Goal: Transaction & Acquisition: Purchase product/service

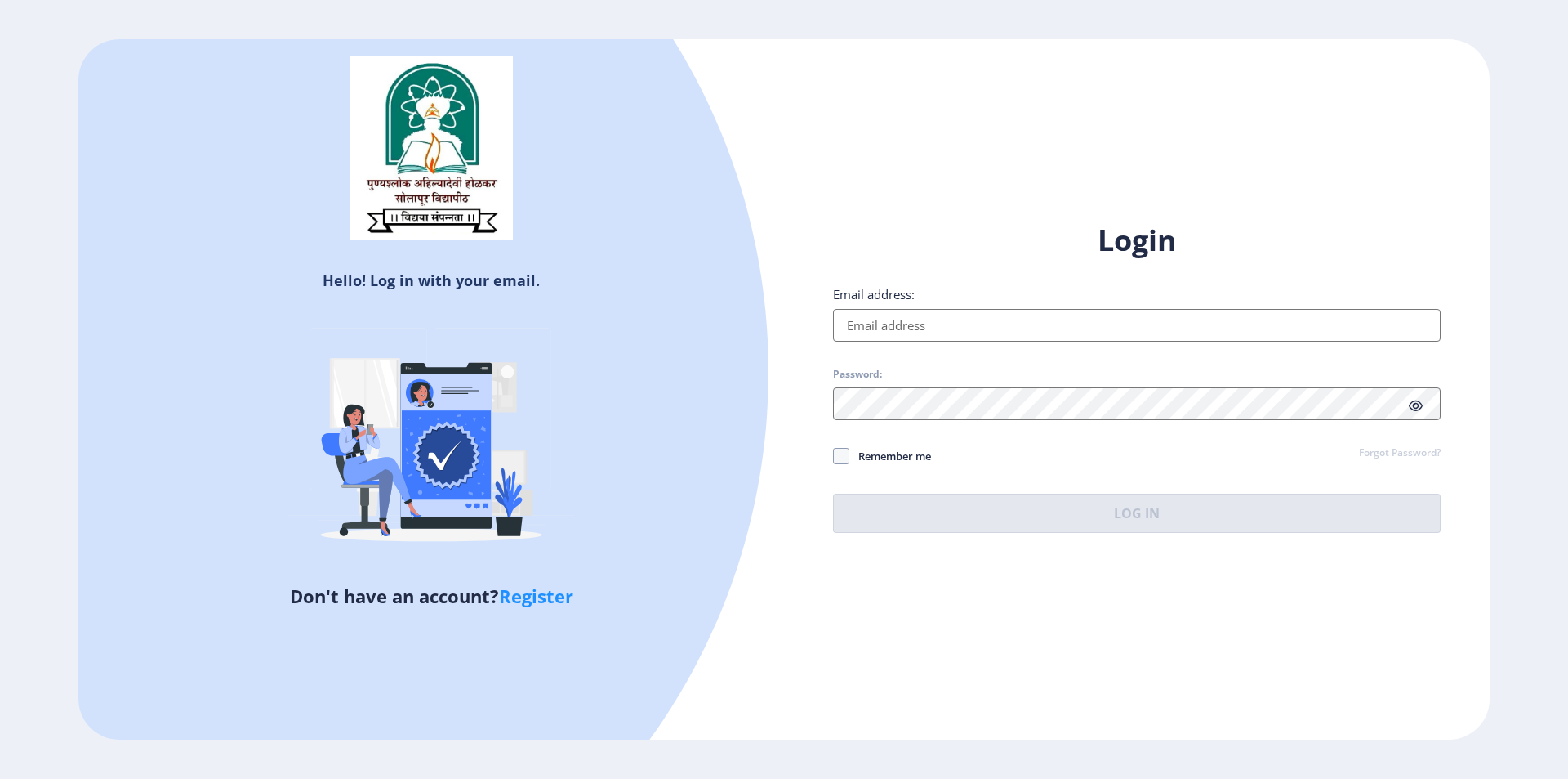
drag, startPoint x: 0, startPoint y: 0, endPoint x: 917, endPoint y: 337, distance: 977.0
click at [917, 337] on input "Email address:" at bounding box center [1137, 326] width 608 height 33
type input "[EMAIL_ADDRESS][DOMAIN_NAME]"
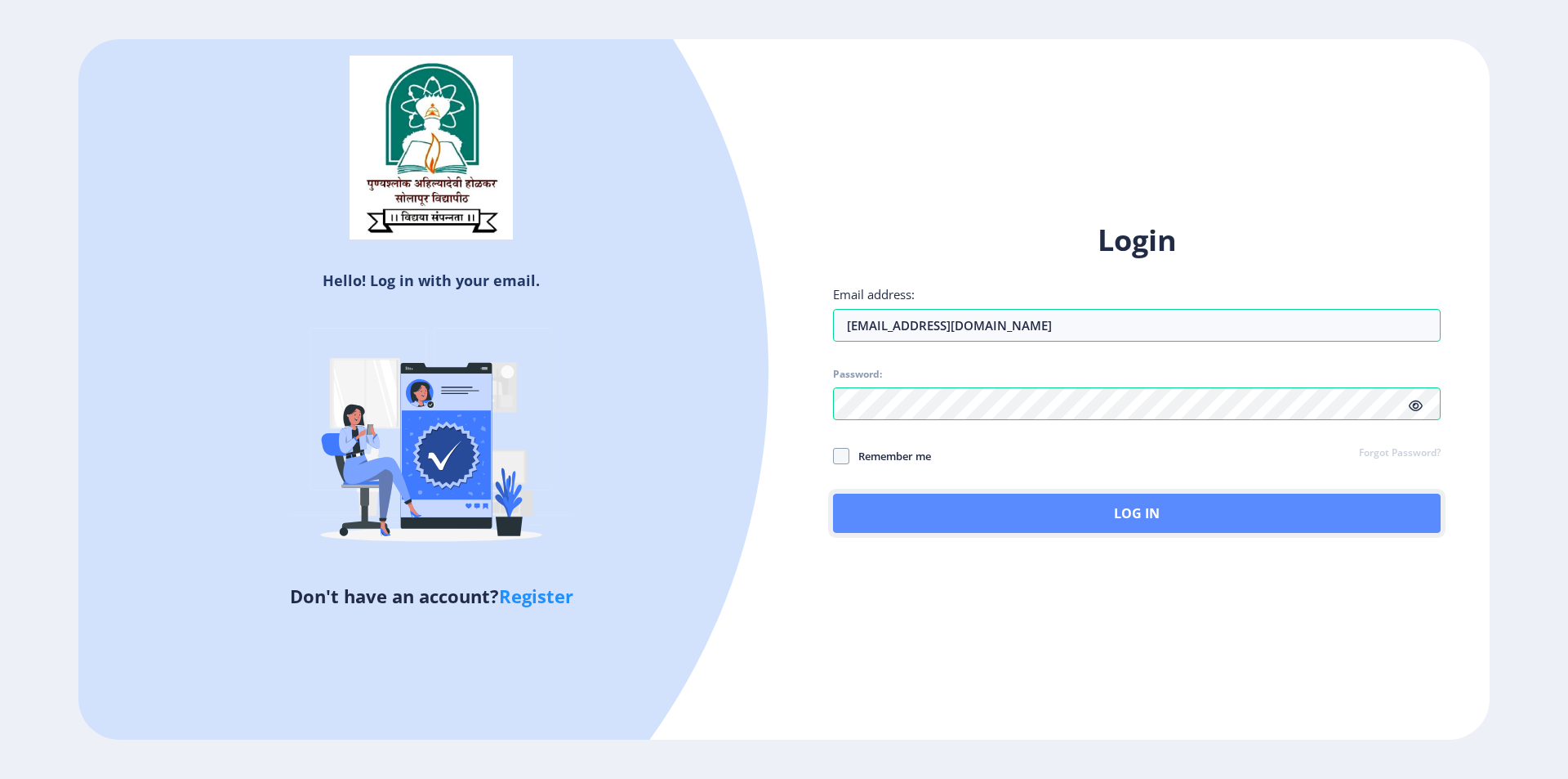
click at [993, 504] on button "Log In" at bounding box center [1137, 513] width 608 height 39
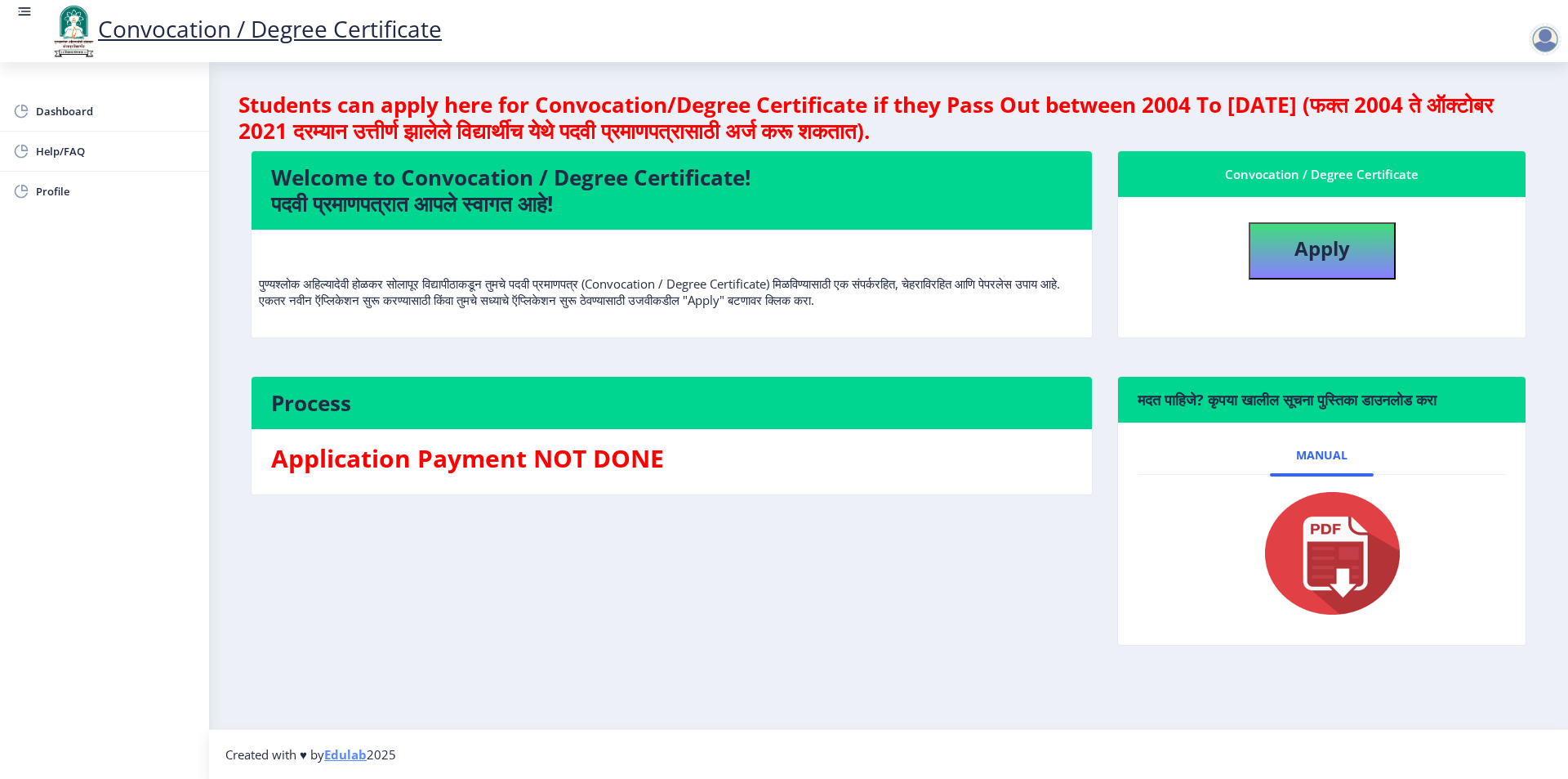
click at [765, 608] on div "Process Application Payment NOT DONE" at bounding box center [672, 523] width 866 height 294
click at [1313, 259] on b "Apply" at bounding box center [1322, 248] width 55 height 27
select select
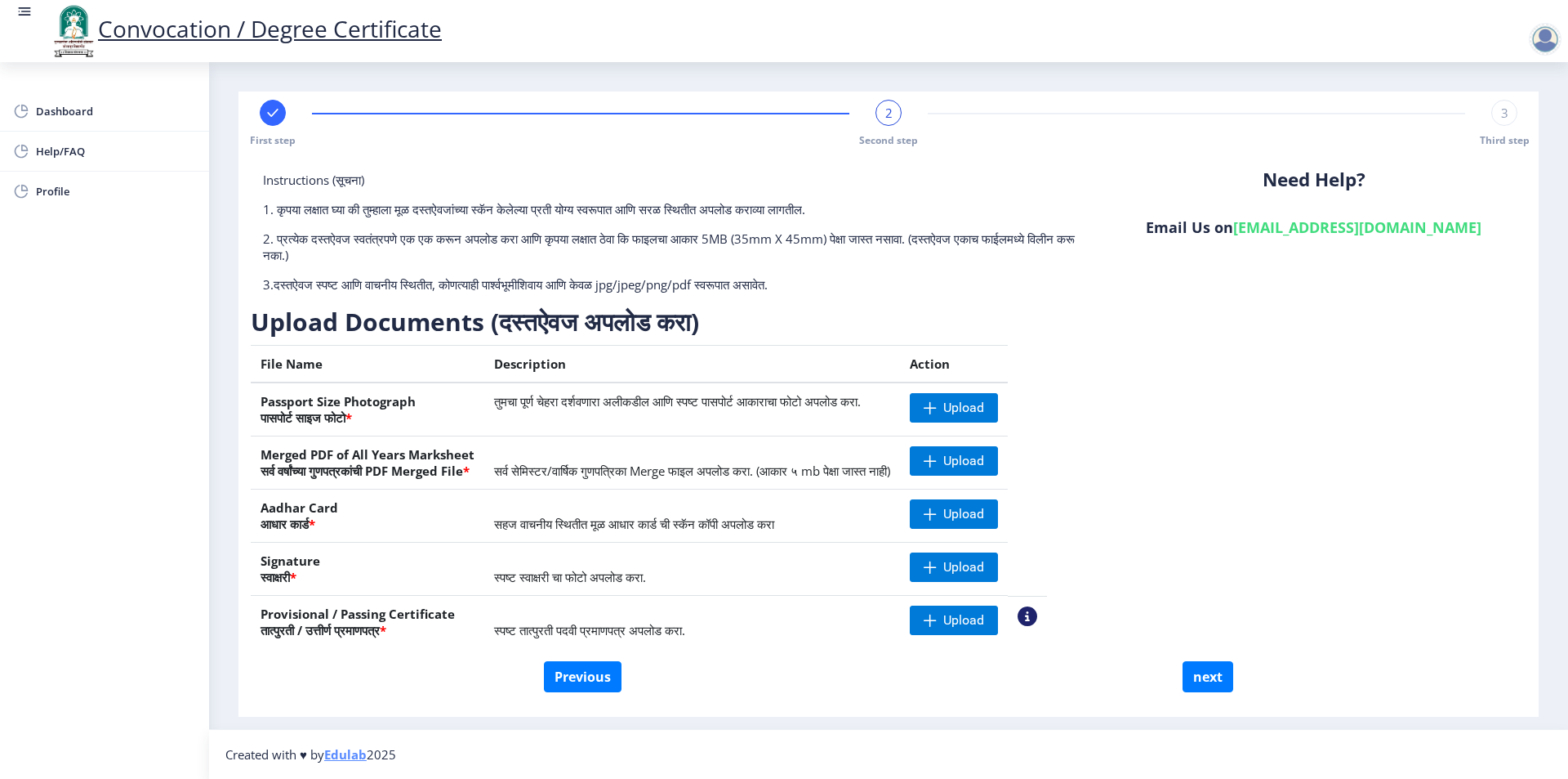
click at [734, 305] on div "Instructions (सूचना) 1. कृपया लक्षात घ्या की तुम्हाला मूळ दस्तऐवजांच्या स्कॅन क…" at bounding box center [675, 239] width 851 height 134
drag, startPoint x: 722, startPoint y: 389, endPoint x: 808, endPoint y: 337, distance: 100.5
click at [753, 389] on td "तुमचा पूर्ण चेहरा दर्शवणारा अलीकडील आणि स्पष्ट पासपोर्ट आकाराचा फोटो अपलोड करा." at bounding box center [692, 409] width 416 height 54
click at [856, 290] on p "3.दस्तऐवज स्पष्ट आणि वाचनीय स्थितीत, कोणत्याही पार्श्वभूमीशिवाय आणि केवळ jpg/jp…" at bounding box center [675, 284] width 826 height 17
click at [716, 234] on p "2. प्रत्येक दस्तऐवज स्वतंत्रपणे एक एक करून अपलोड करा आणि कृपया लक्षात ठेवा कि फ…" at bounding box center [675, 247] width 826 height 33
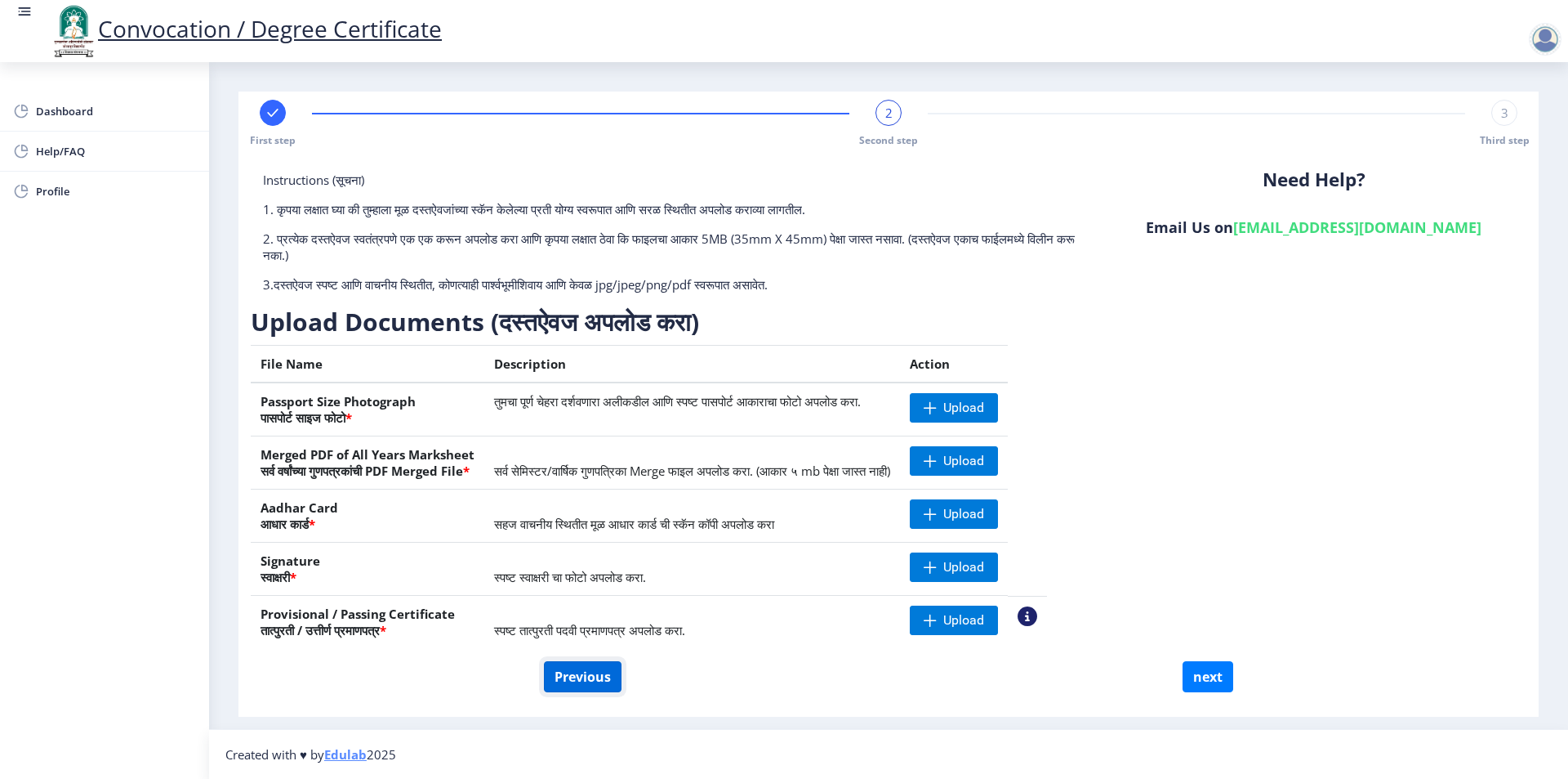
click at [589, 665] on button "Previous" at bounding box center [583, 676] width 78 height 31
select select "Regular"
select select "English"
select select "2011"
select select "March"
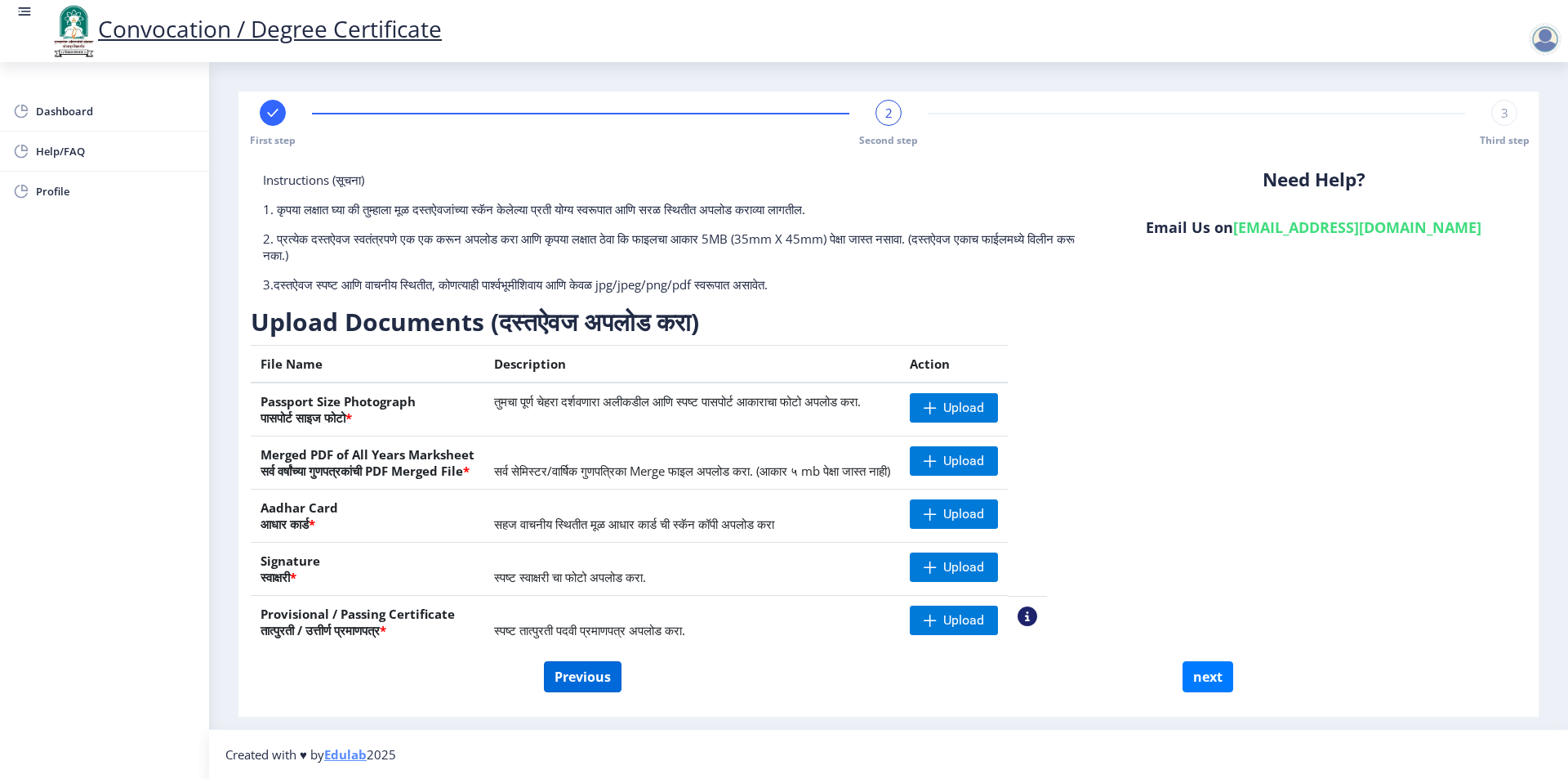
select select "FIRST CLASS"
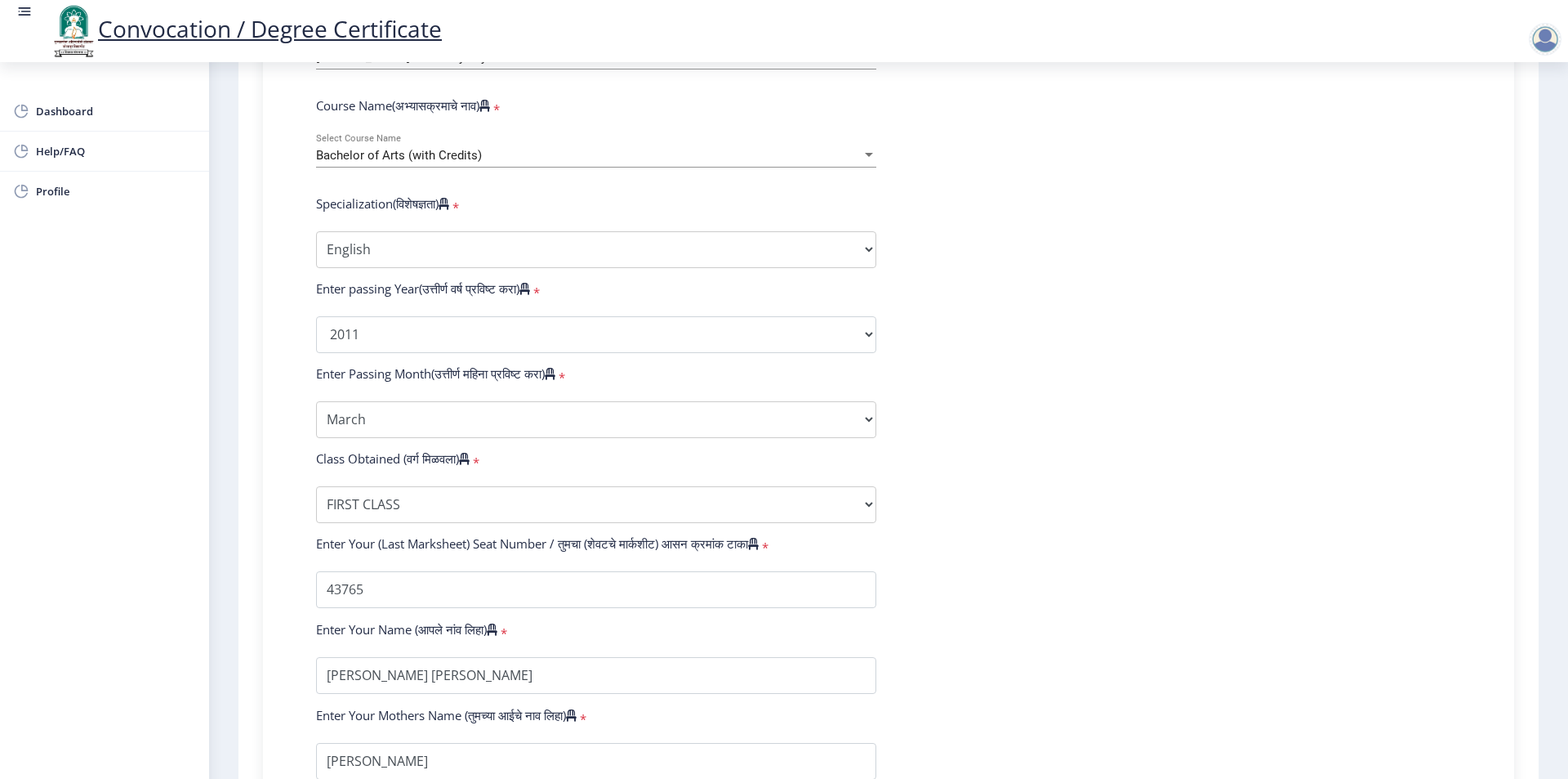
scroll to position [887, 0]
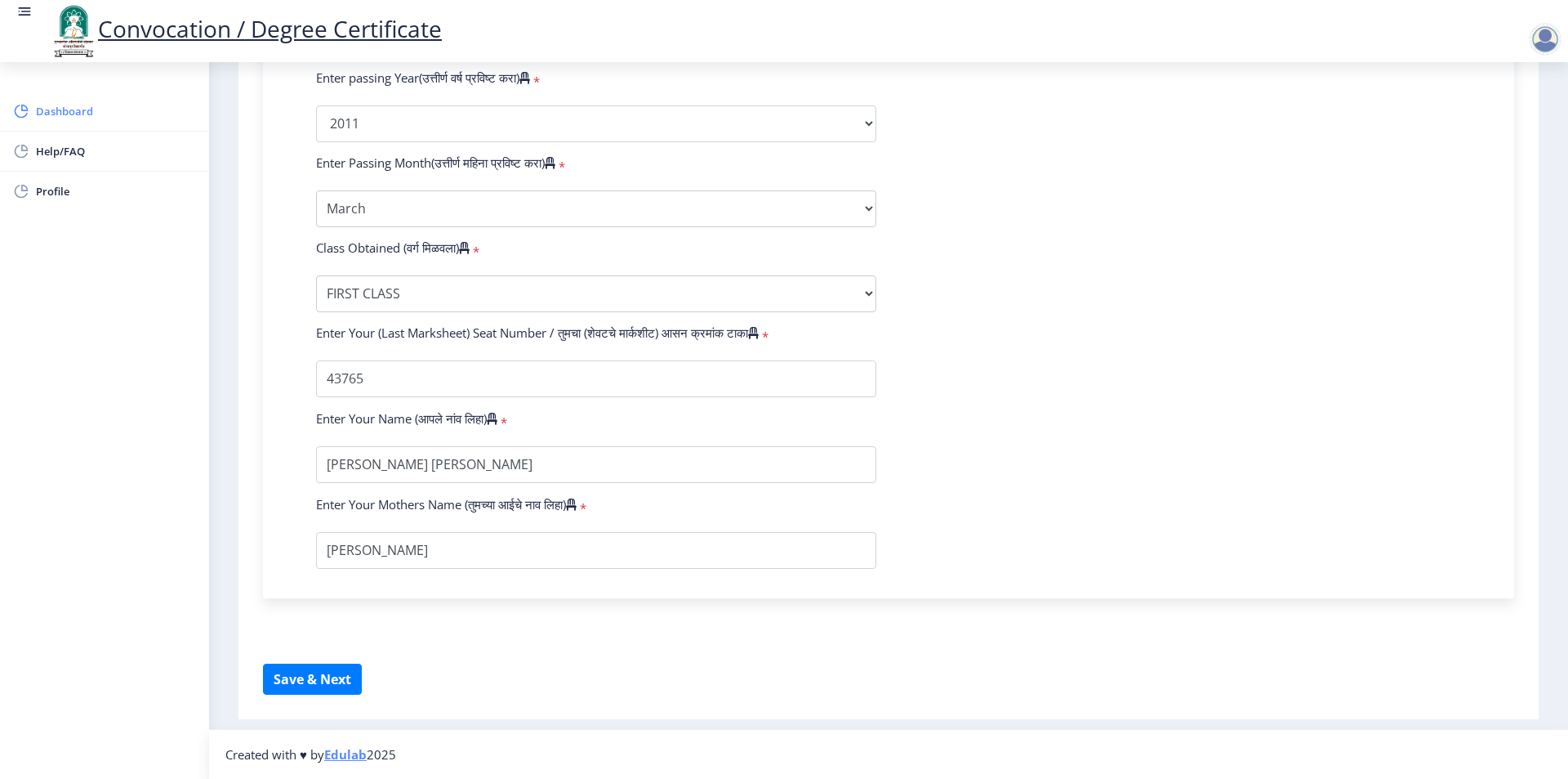
click at [85, 105] on span "Dashboard" at bounding box center [116, 112] width 160 height 20
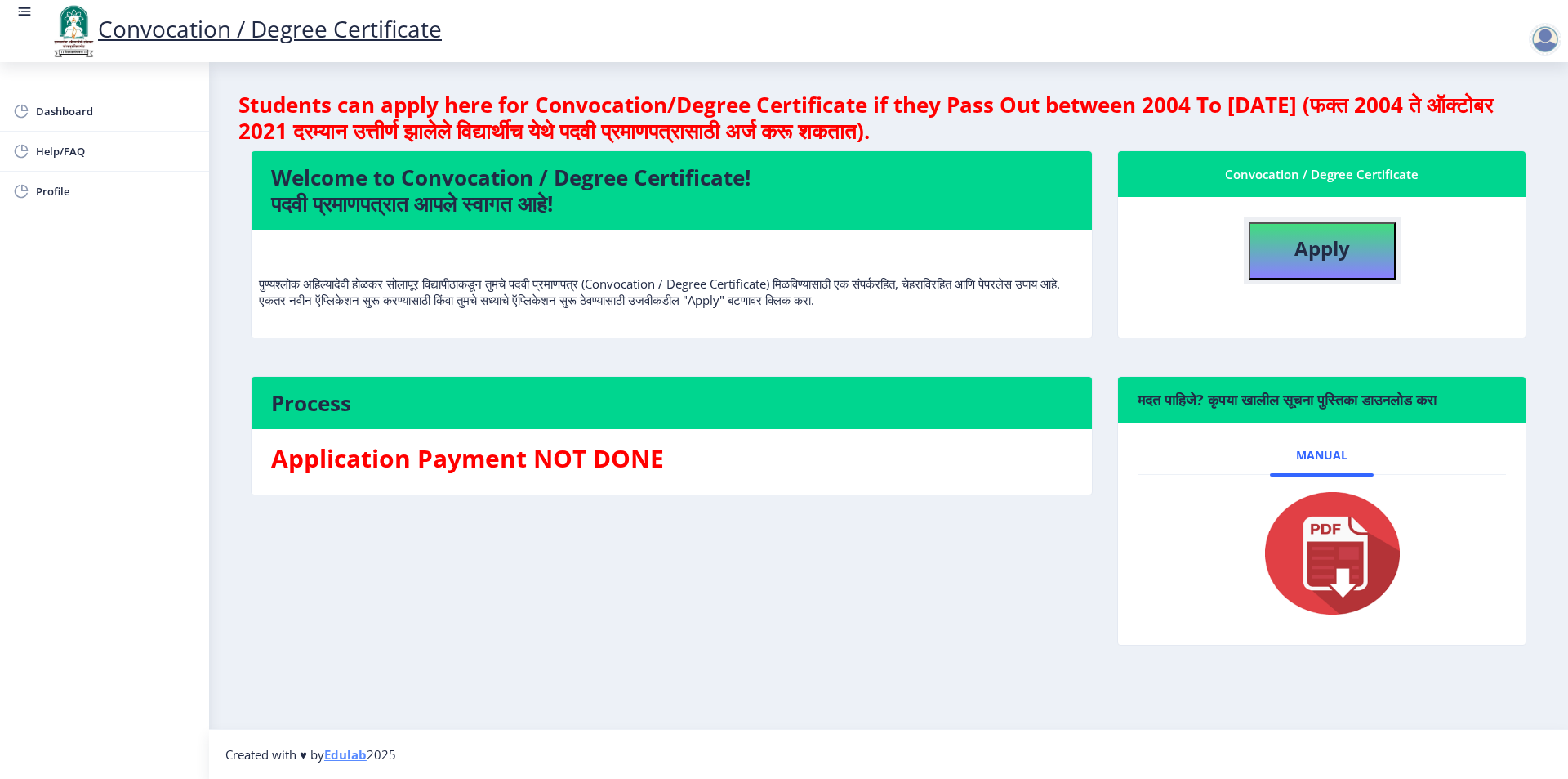
click at [1272, 243] on button "Apply" at bounding box center [1323, 251] width 147 height 57
select select
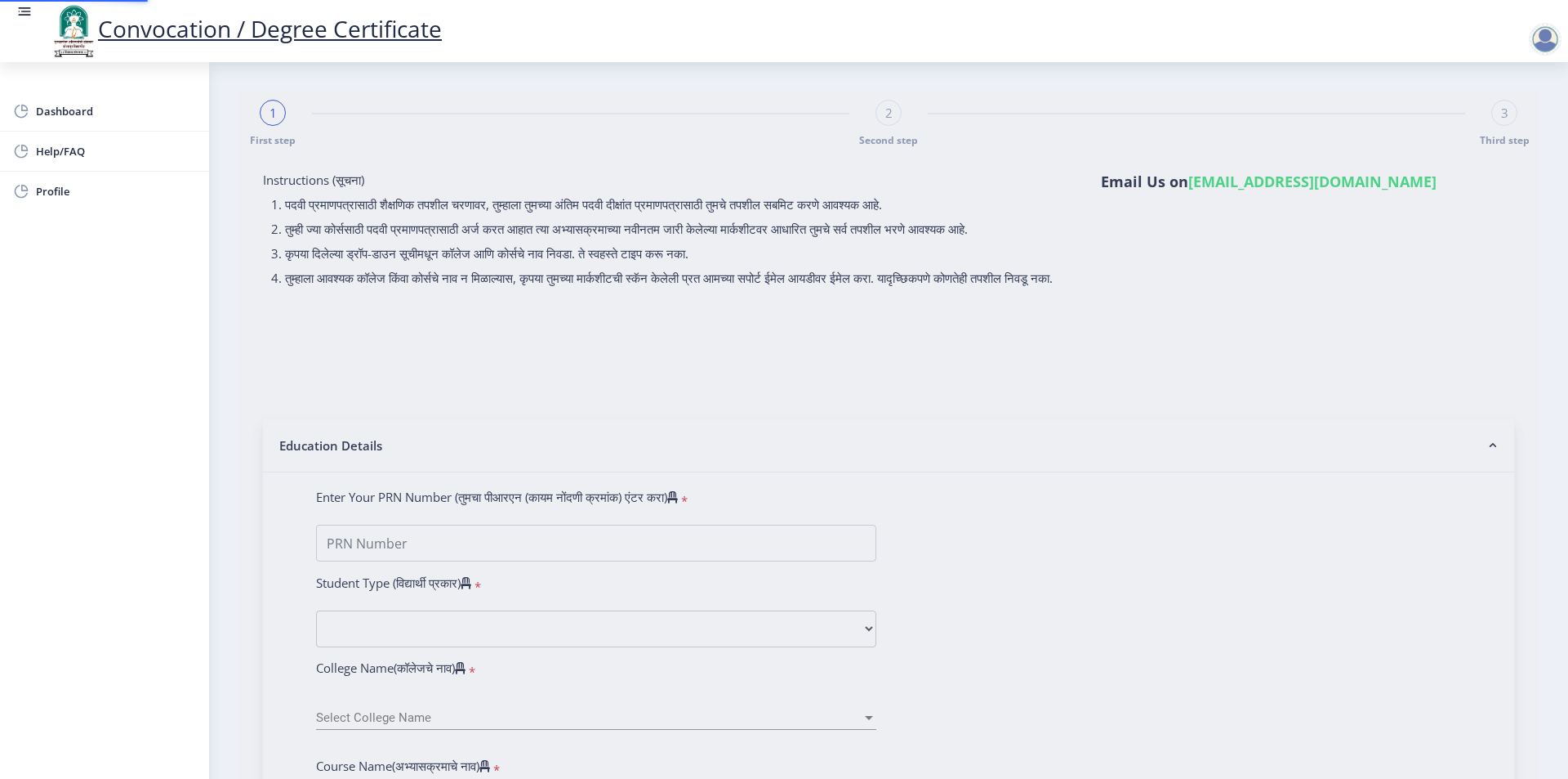
type input "SIMA BAPUSO GHADAGE"
type input "CHHAYA"
type input "2008032500134795"
select select "Regular"
select select "2011"
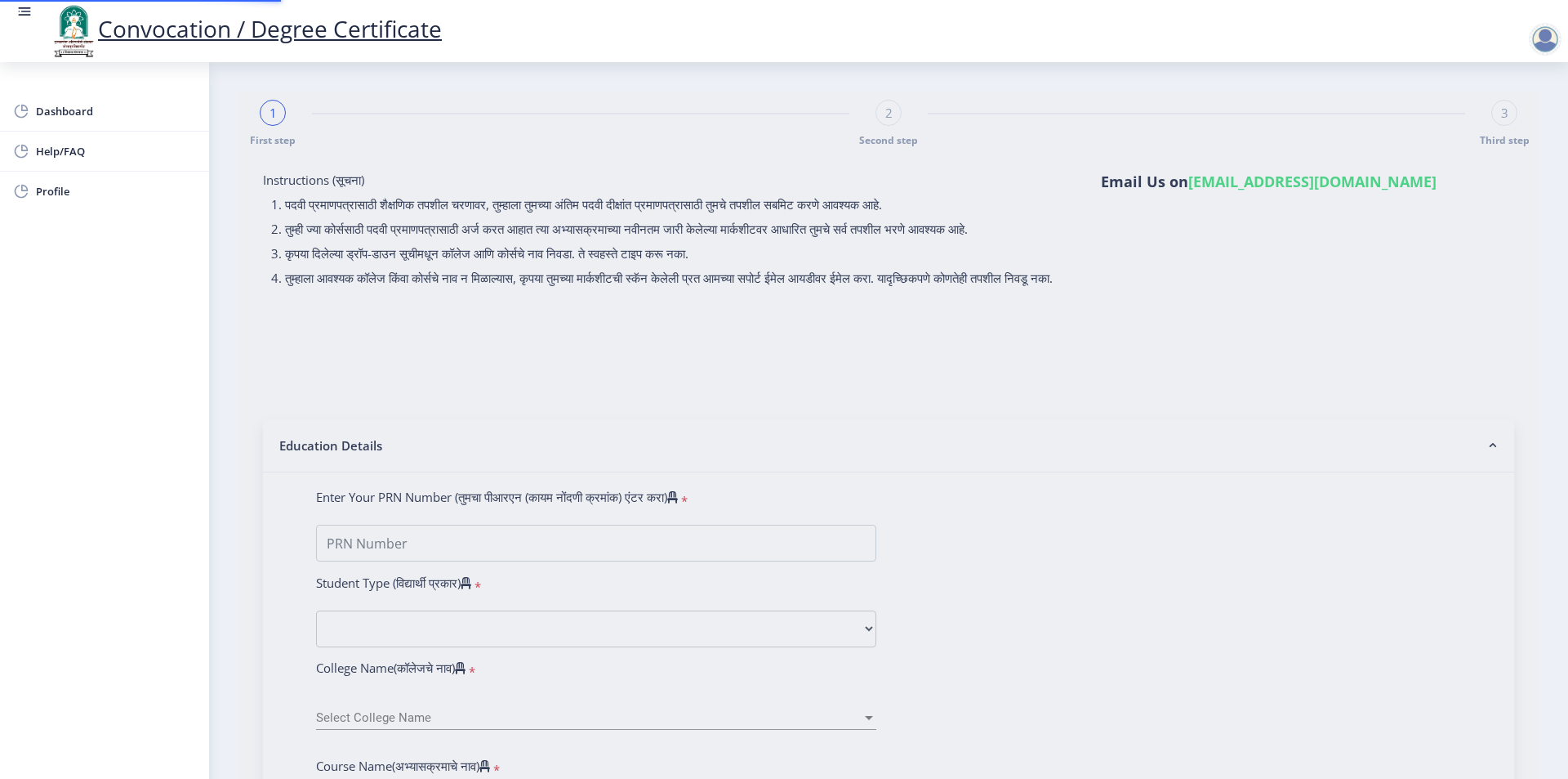
select select "March"
select select "FIRST CLASS"
type input "43765"
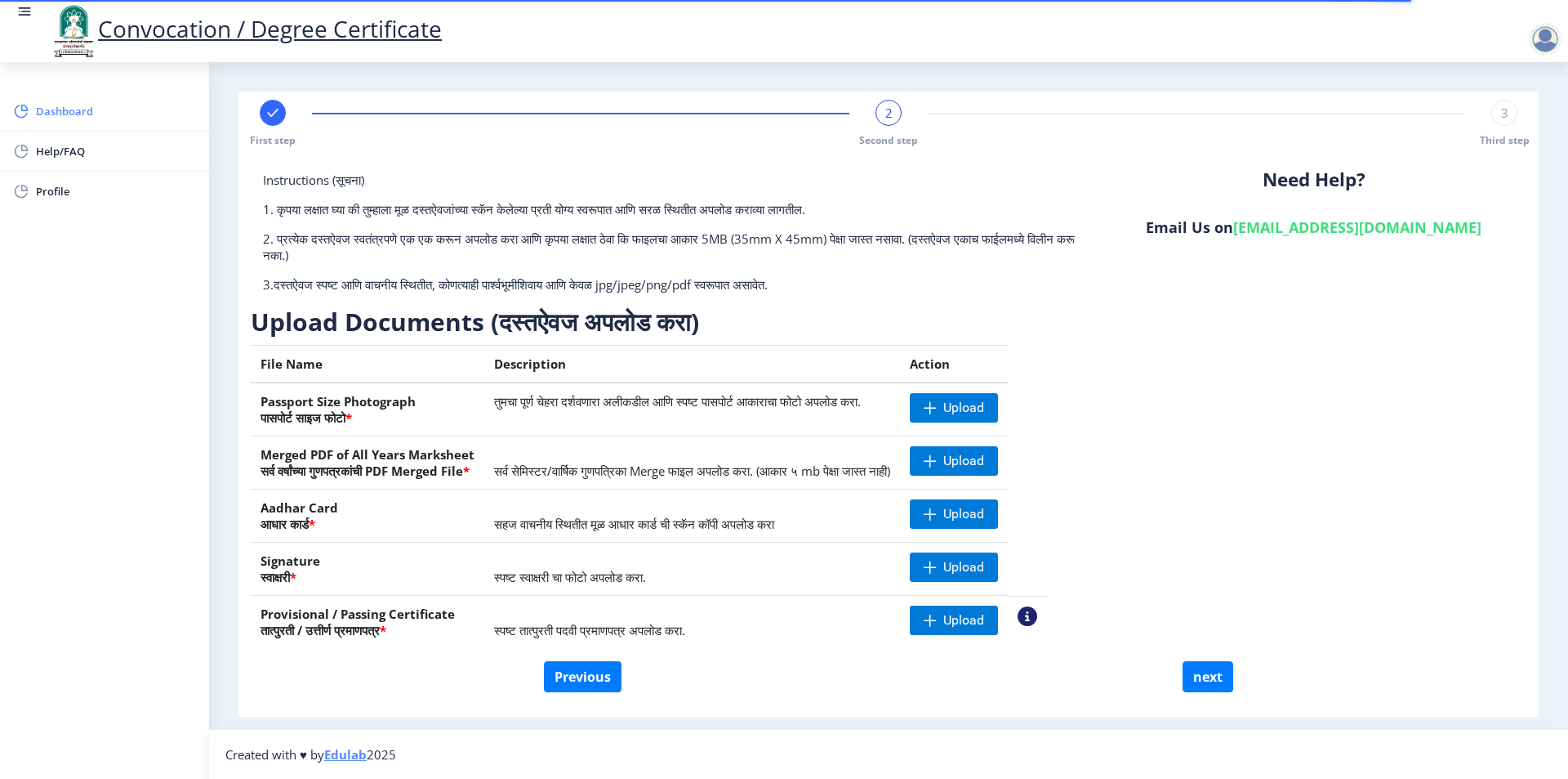
click at [111, 113] on span "Dashboard" at bounding box center [116, 112] width 160 height 20
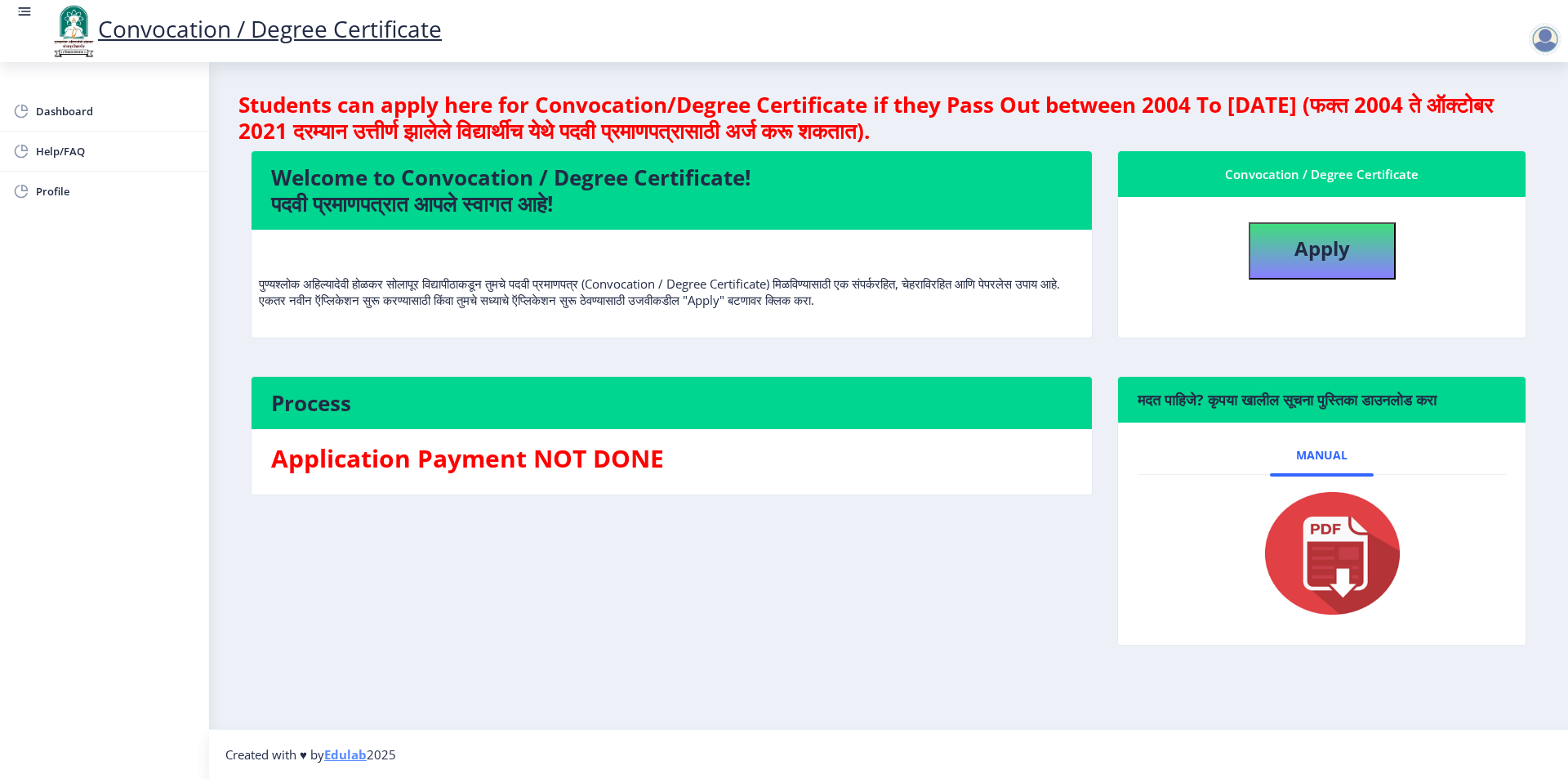
click at [968, 654] on div "Process Application Payment NOT DONE" at bounding box center [672, 523] width 866 height 294
click at [1316, 258] on b "Apply" at bounding box center [1322, 248] width 55 height 27
select select
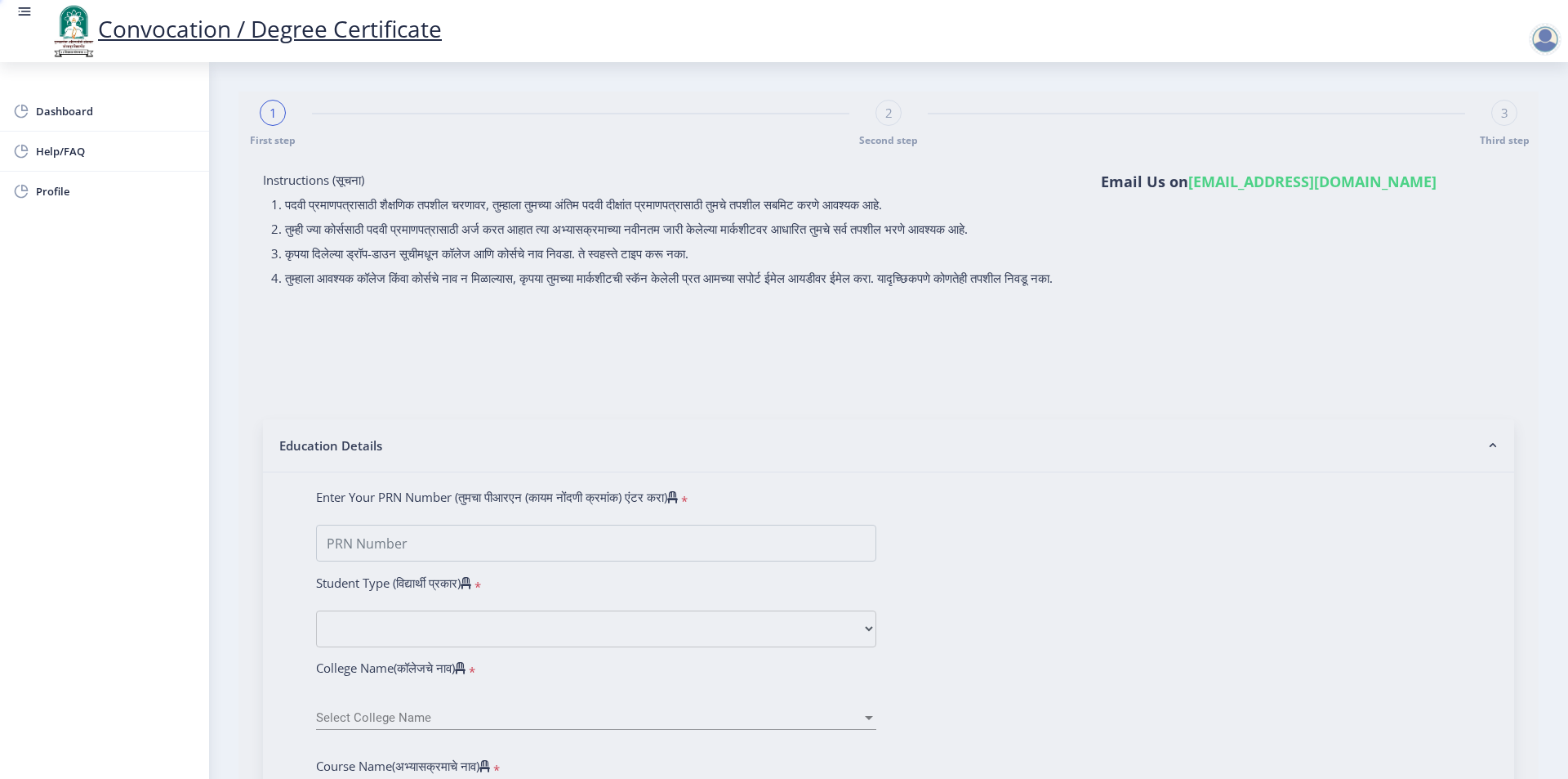
type input "SIMA BAPUSO GHADAGE"
type input "CHHAYA"
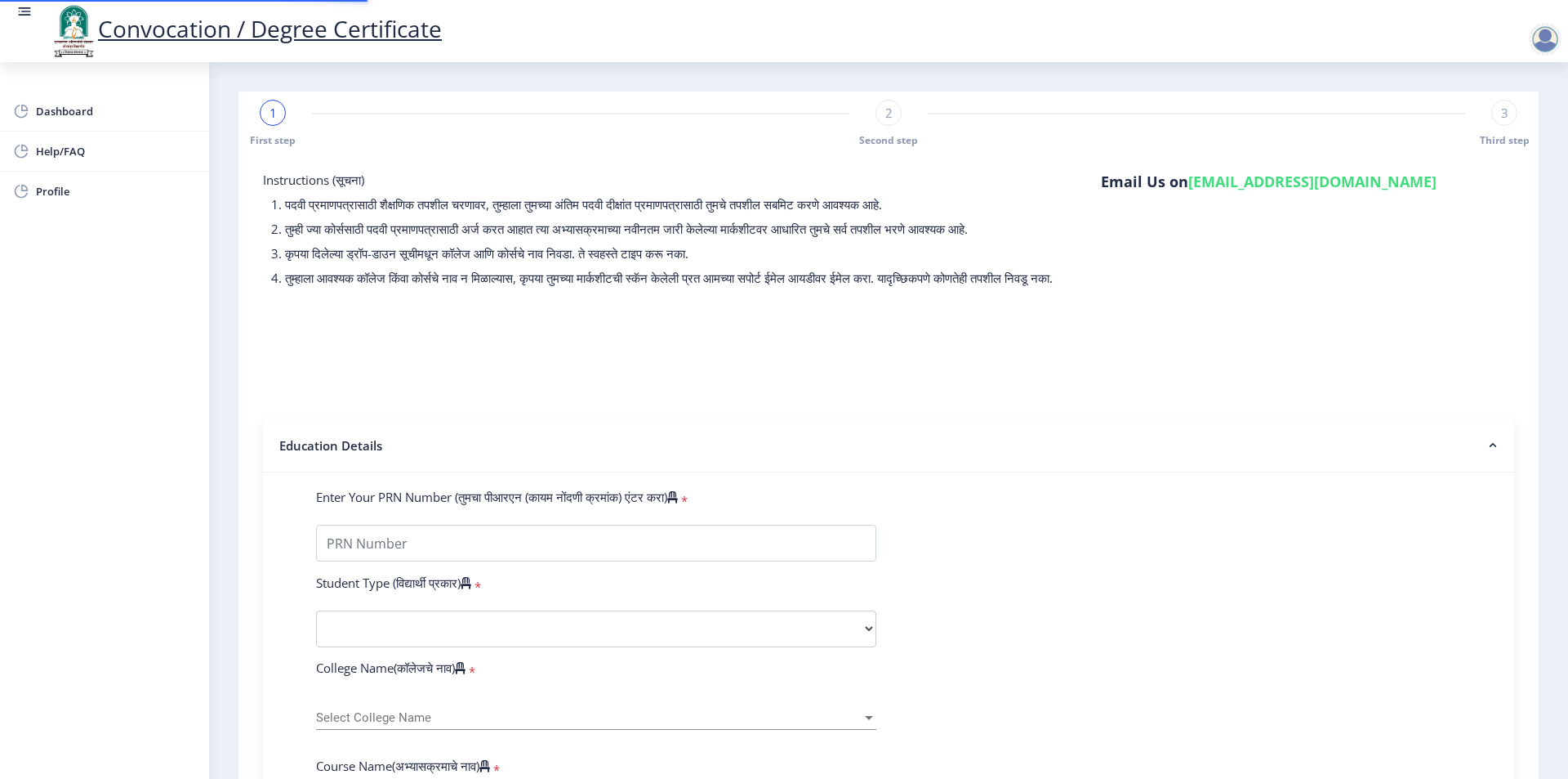
type input "2008032500134795"
select select "Regular"
select select "2011"
select select "March"
select select "FIRST CLASS"
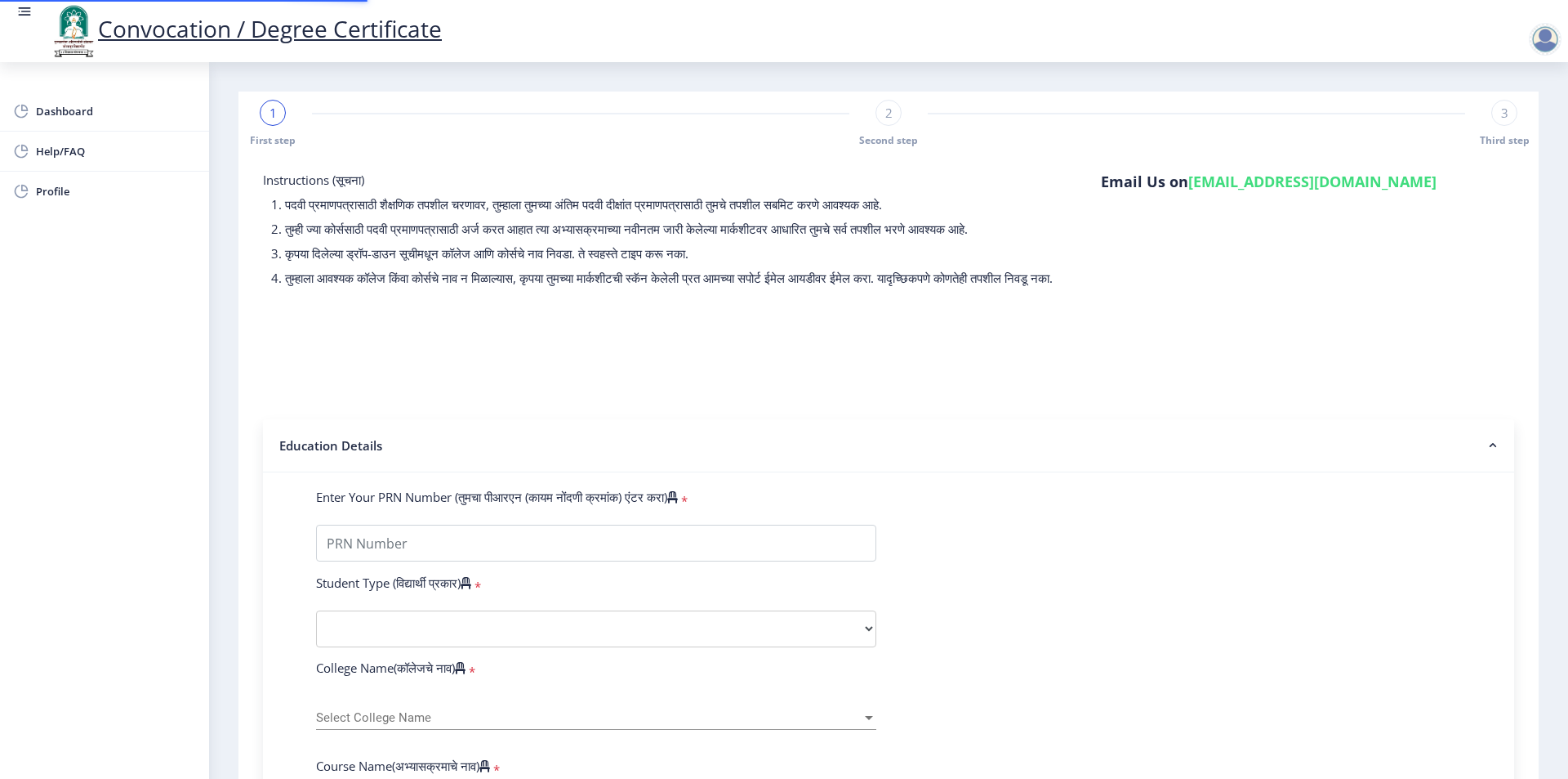
type input "43765"
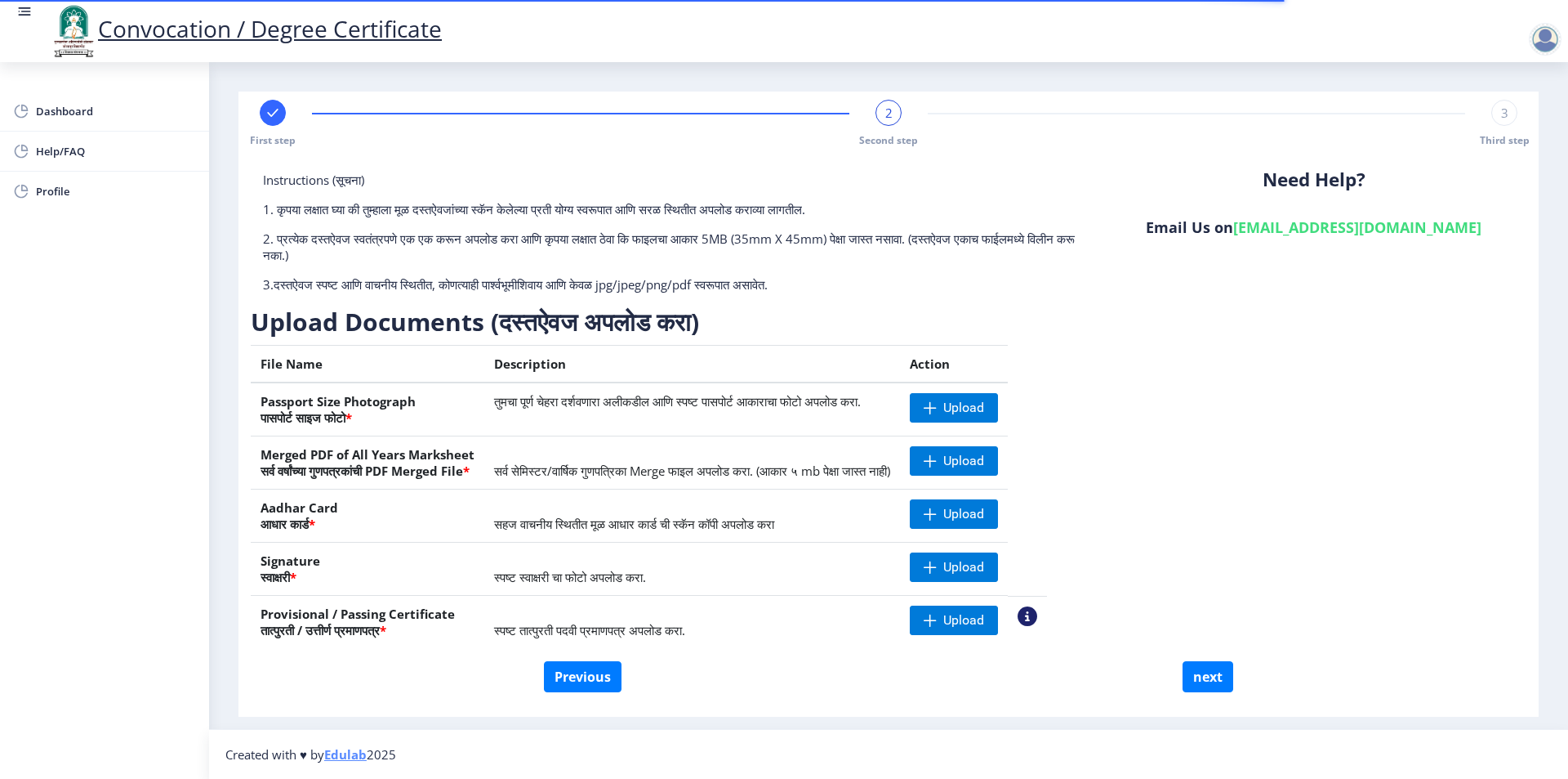
click at [266, 121] on div at bounding box center [273, 113] width 26 height 26
select select "Regular"
select select "English"
select select "2011"
select select "March"
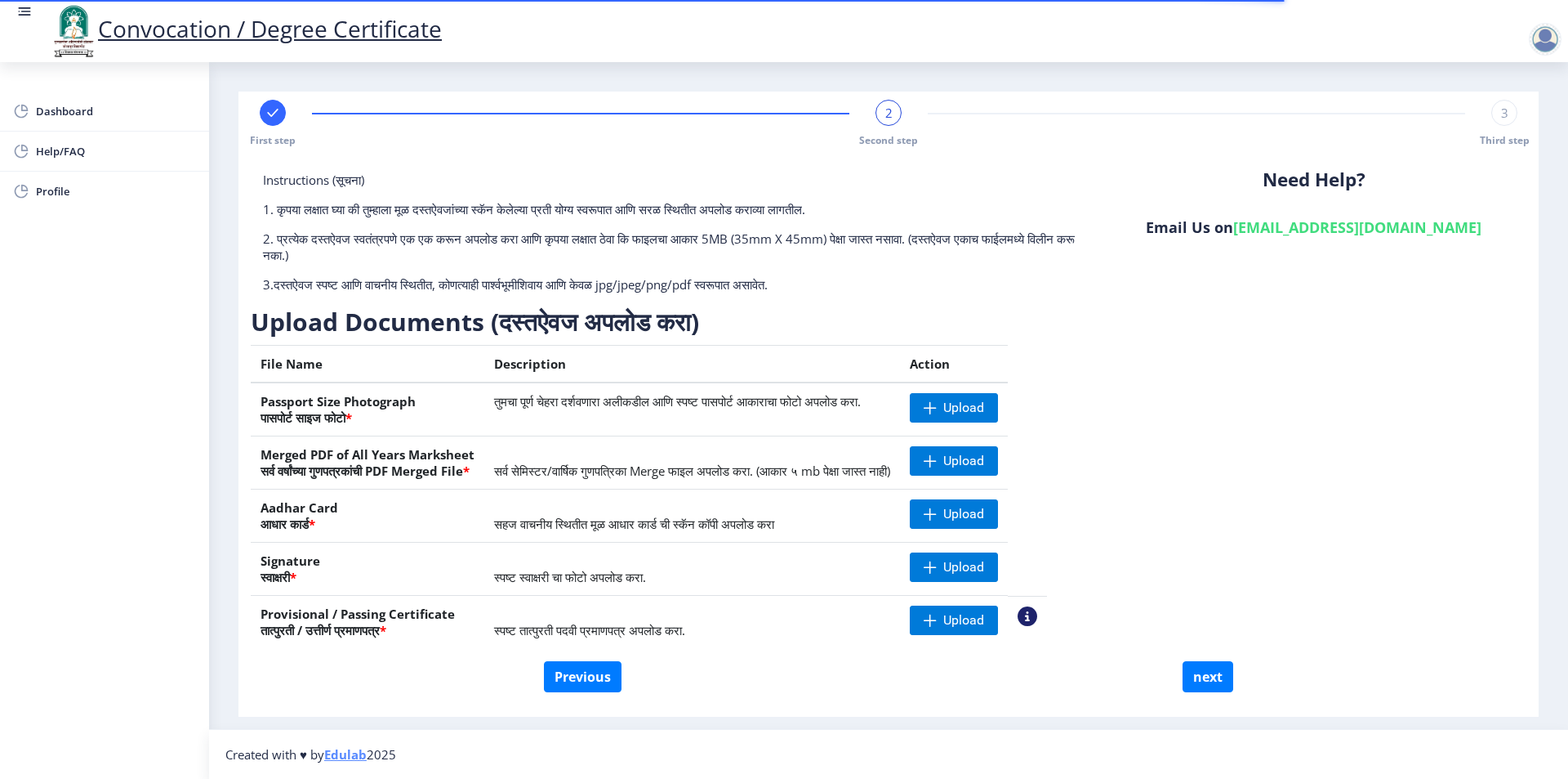
select select "FIRST CLASS"
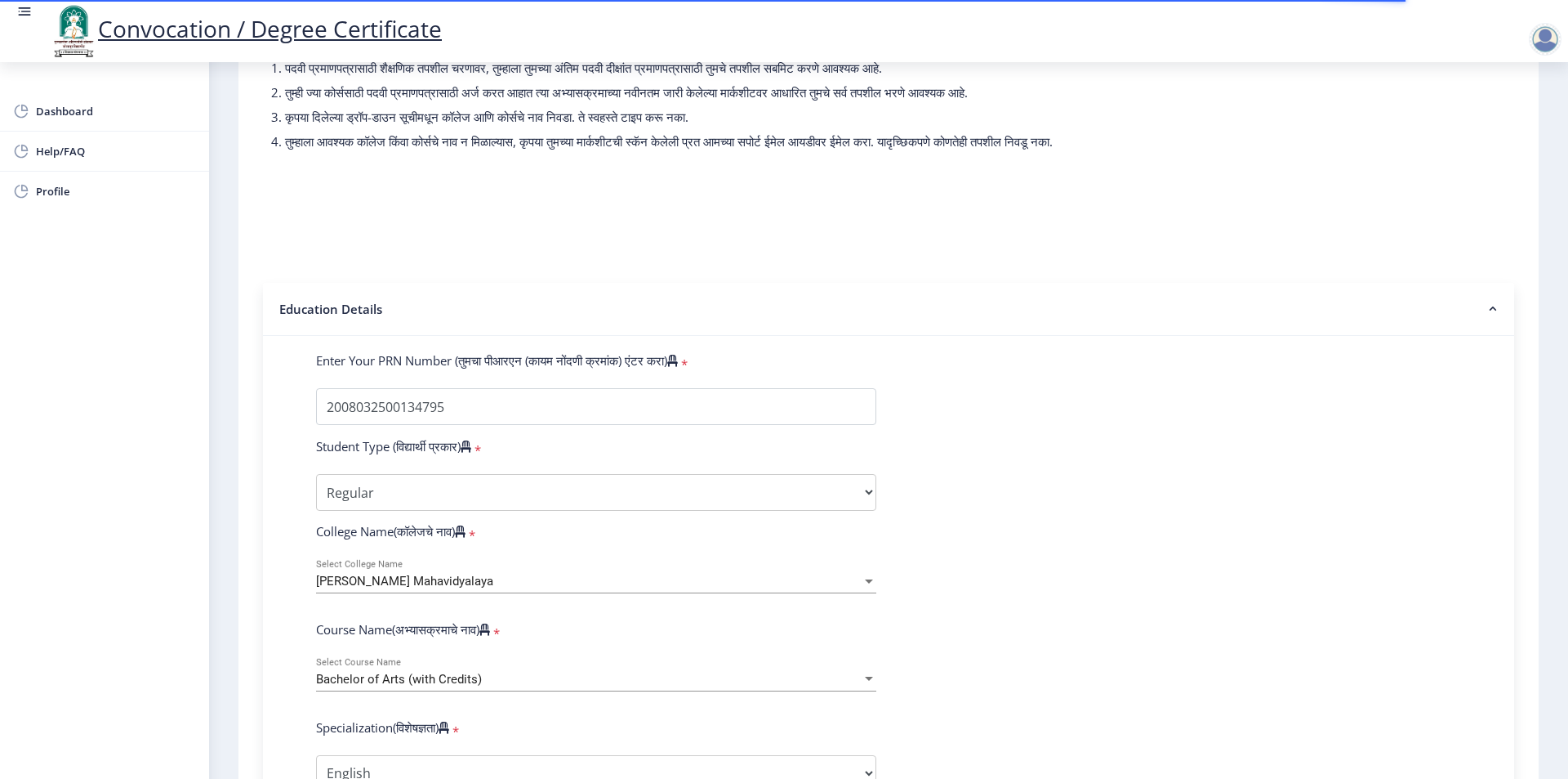
scroll to position [164, 0]
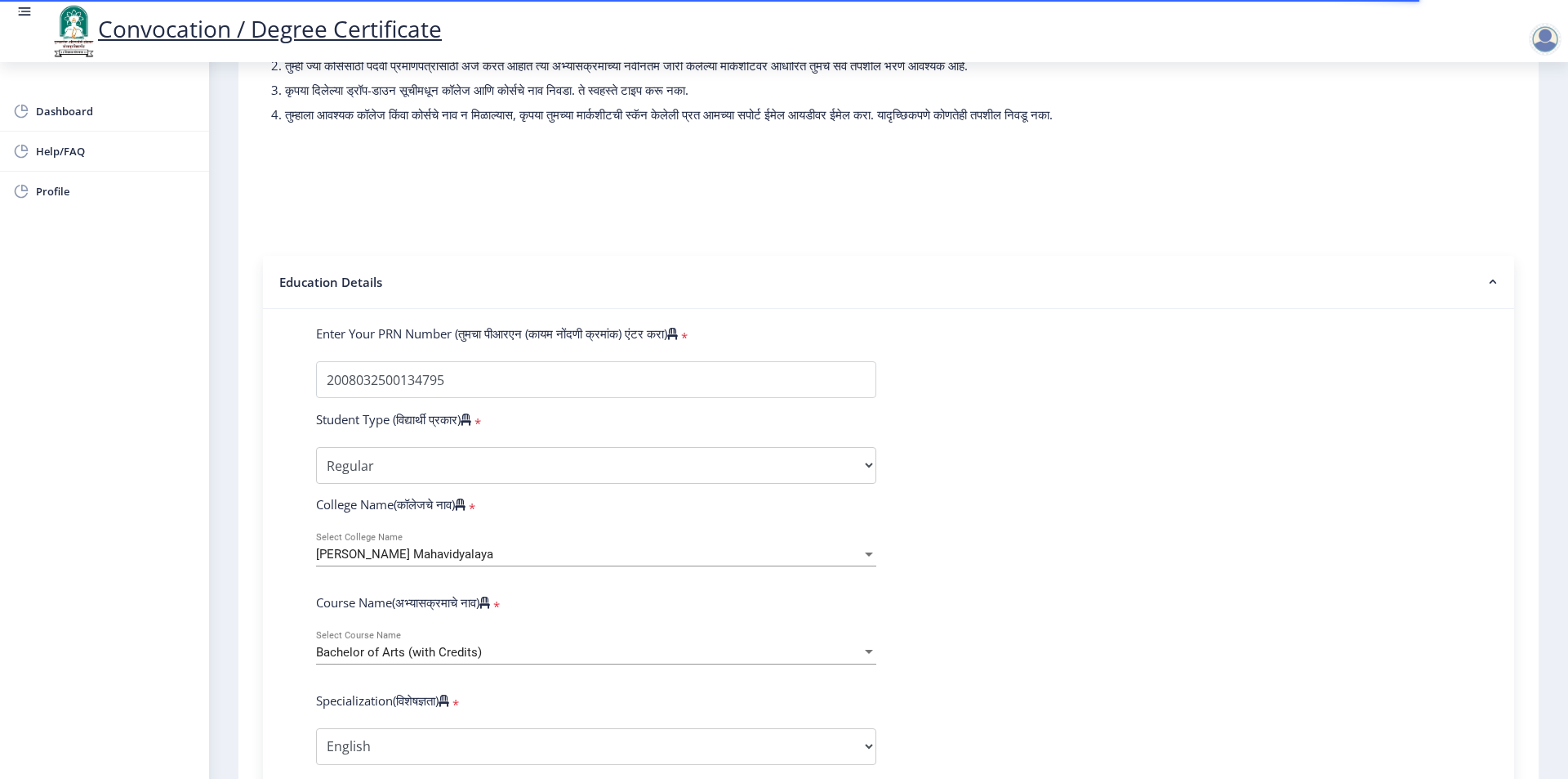
click at [485, 232] on form "Instructions (सूचना) 1. पदवी प्रमाणपत्रासाठी शैक्षणिक तपशील चरणावर, तुम्हाला तु…" at bounding box center [889, 705] width 1251 height 1394
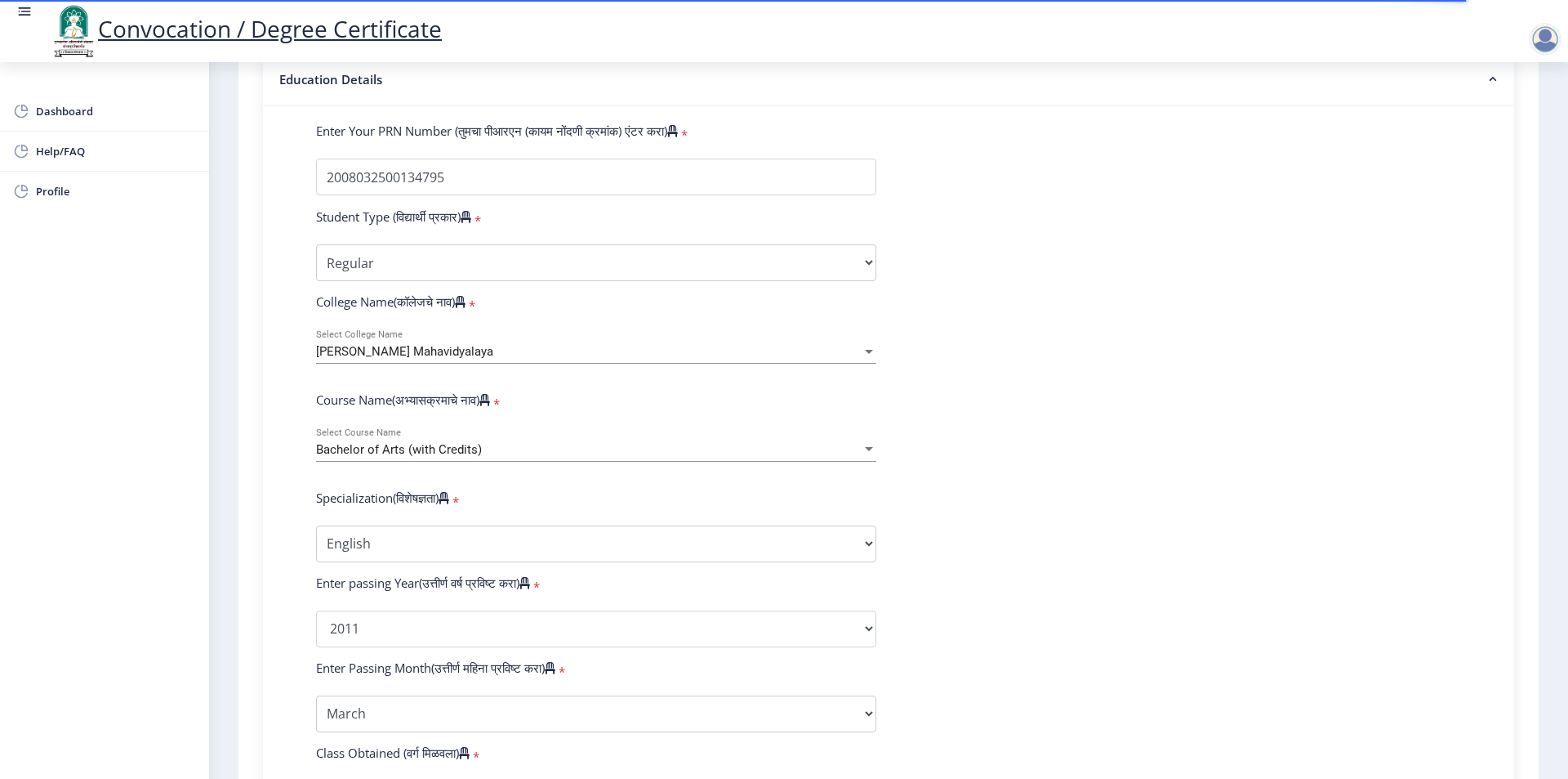
scroll to position [409, 0]
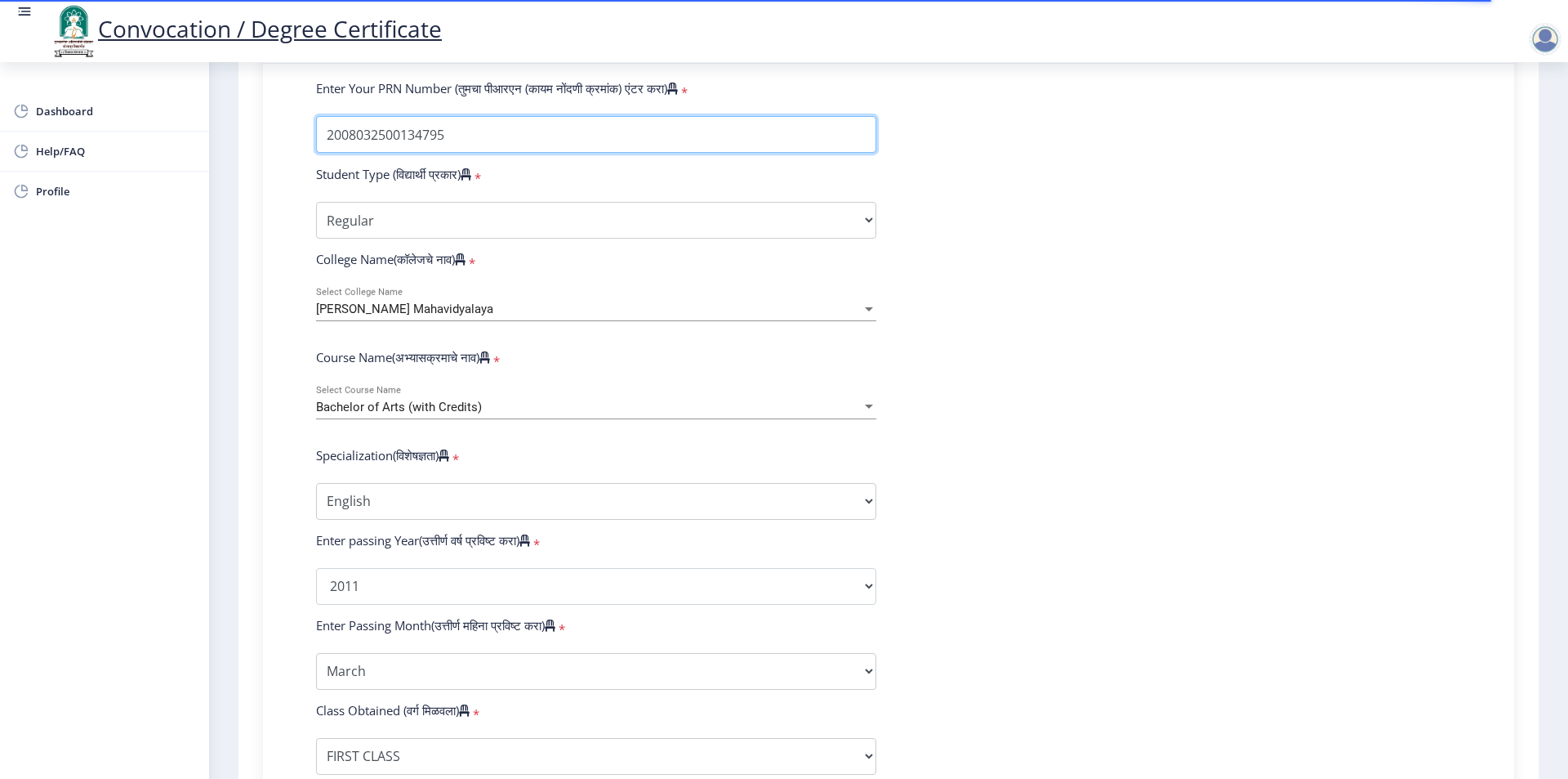
click at [476, 153] on input "Enter Your PRN Number (तुमचा पीआरएन (कायम नोंदणी क्रमांक) एंटर करा)" at bounding box center [596, 134] width 560 height 36
click at [490, 93] on div "Enter Your PRN Number (तुमचा पीआरएन (कायम नोंदणी क्रमांक) एंटर करा) * Student T…" at bounding box center [889, 562] width 1251 height 997
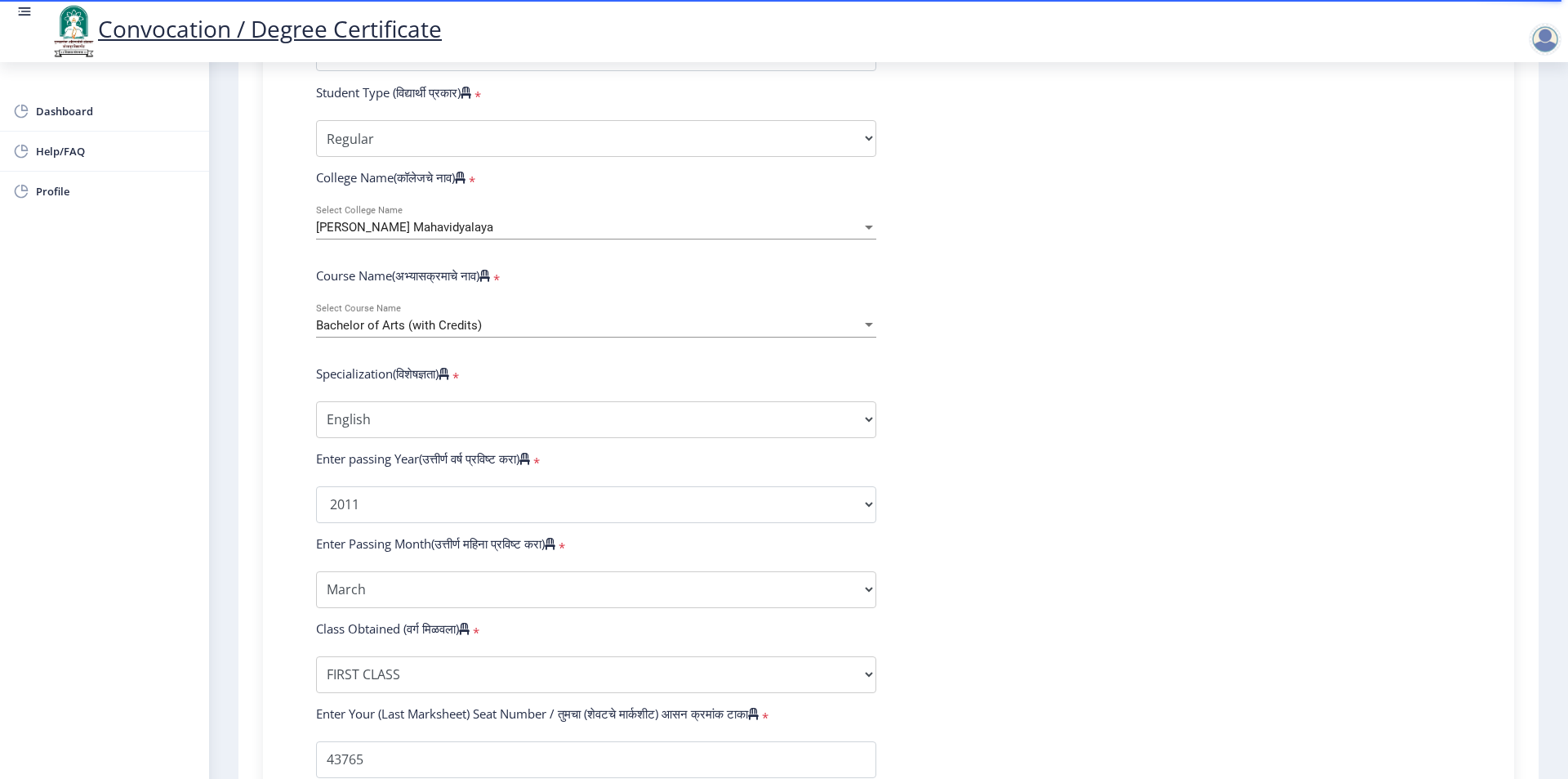
scroll to position [887, 0]
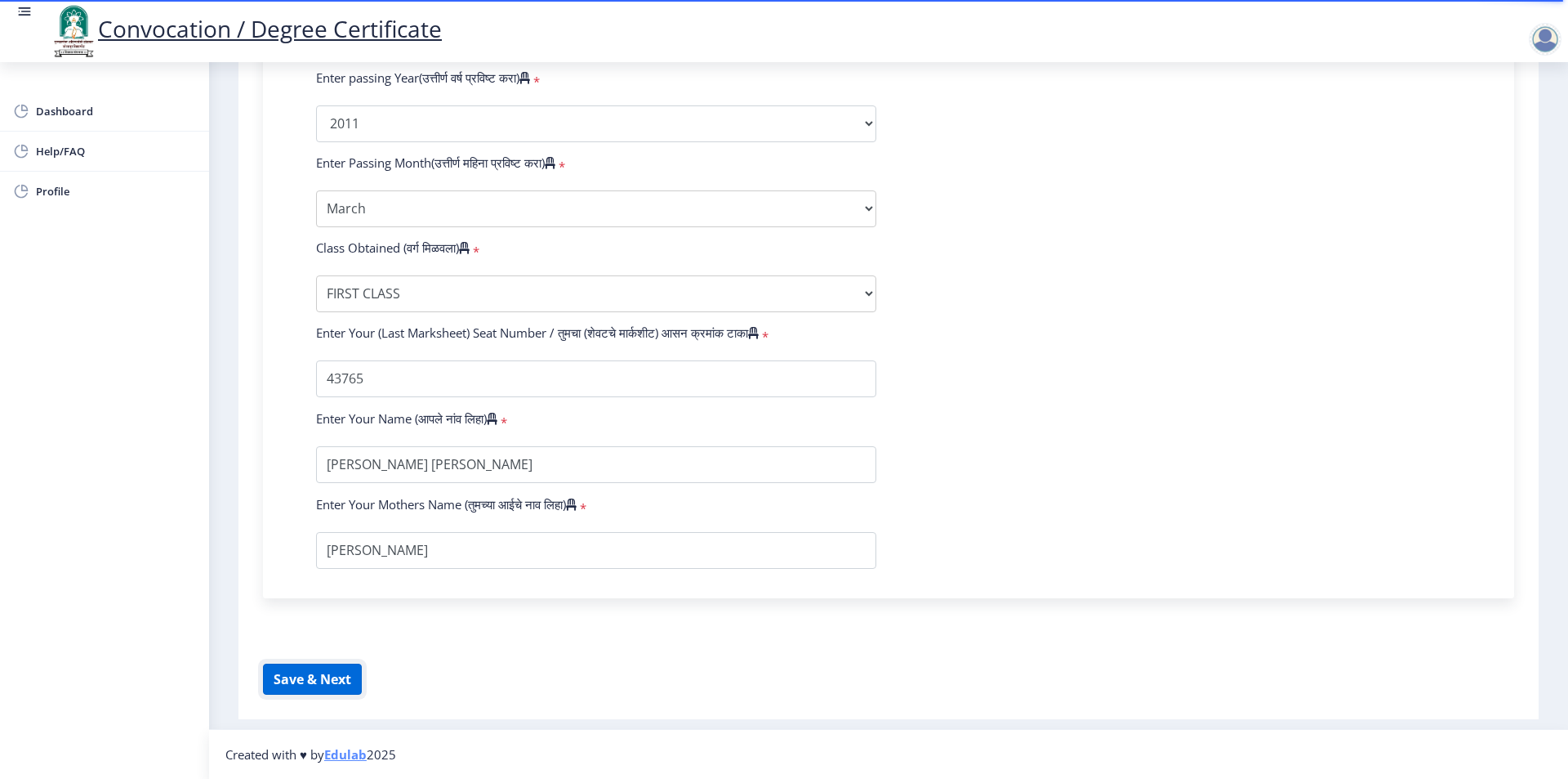
click at [335, 676] on button "Save & Next" at bounding box center [312, 679] width 99 height 31
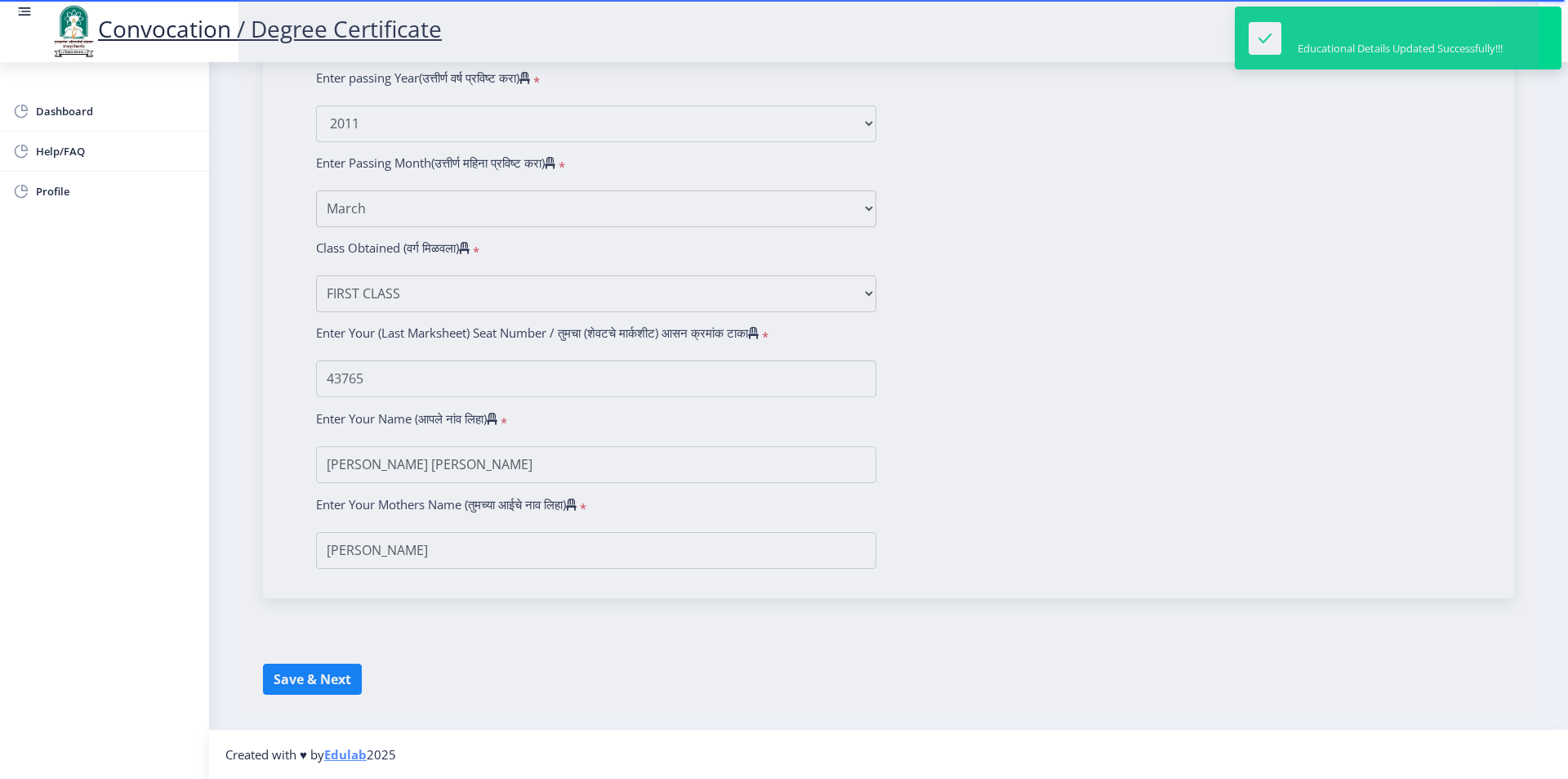
select select
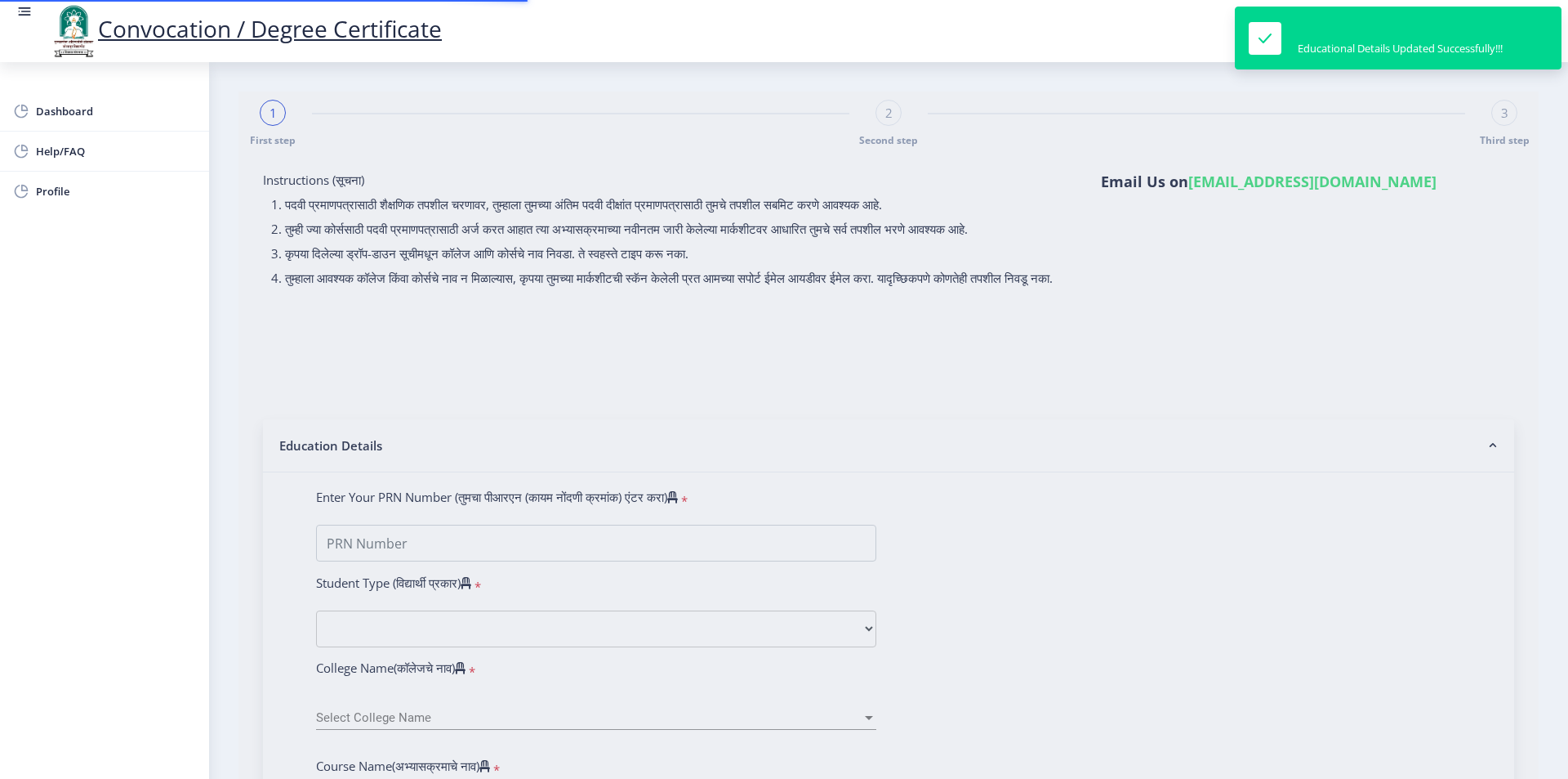
type input "2008032500134795"
select select "Regular"
select select "2011"
select select "March"
select select "FIRST CLASS"
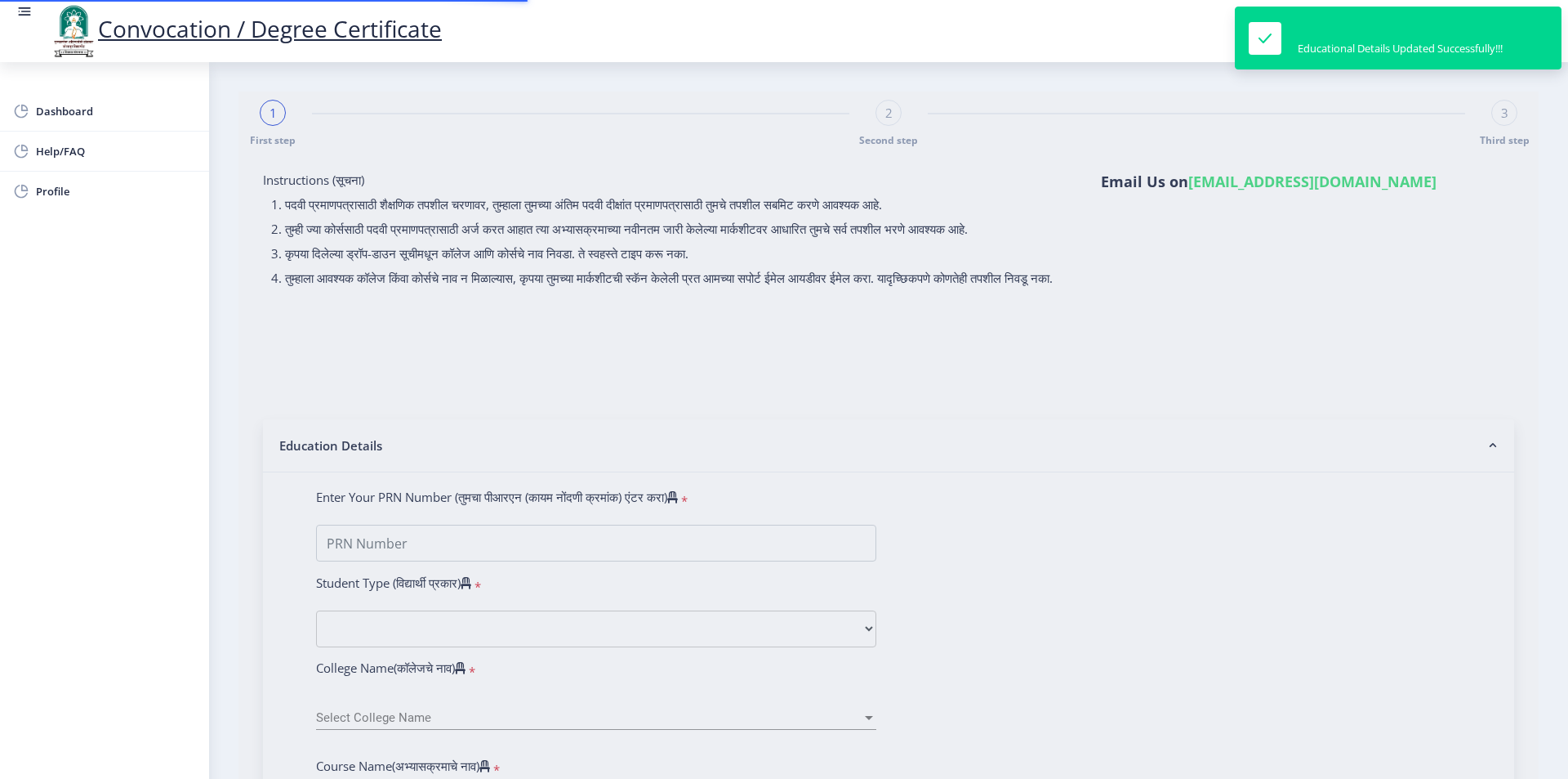
type input "43765"
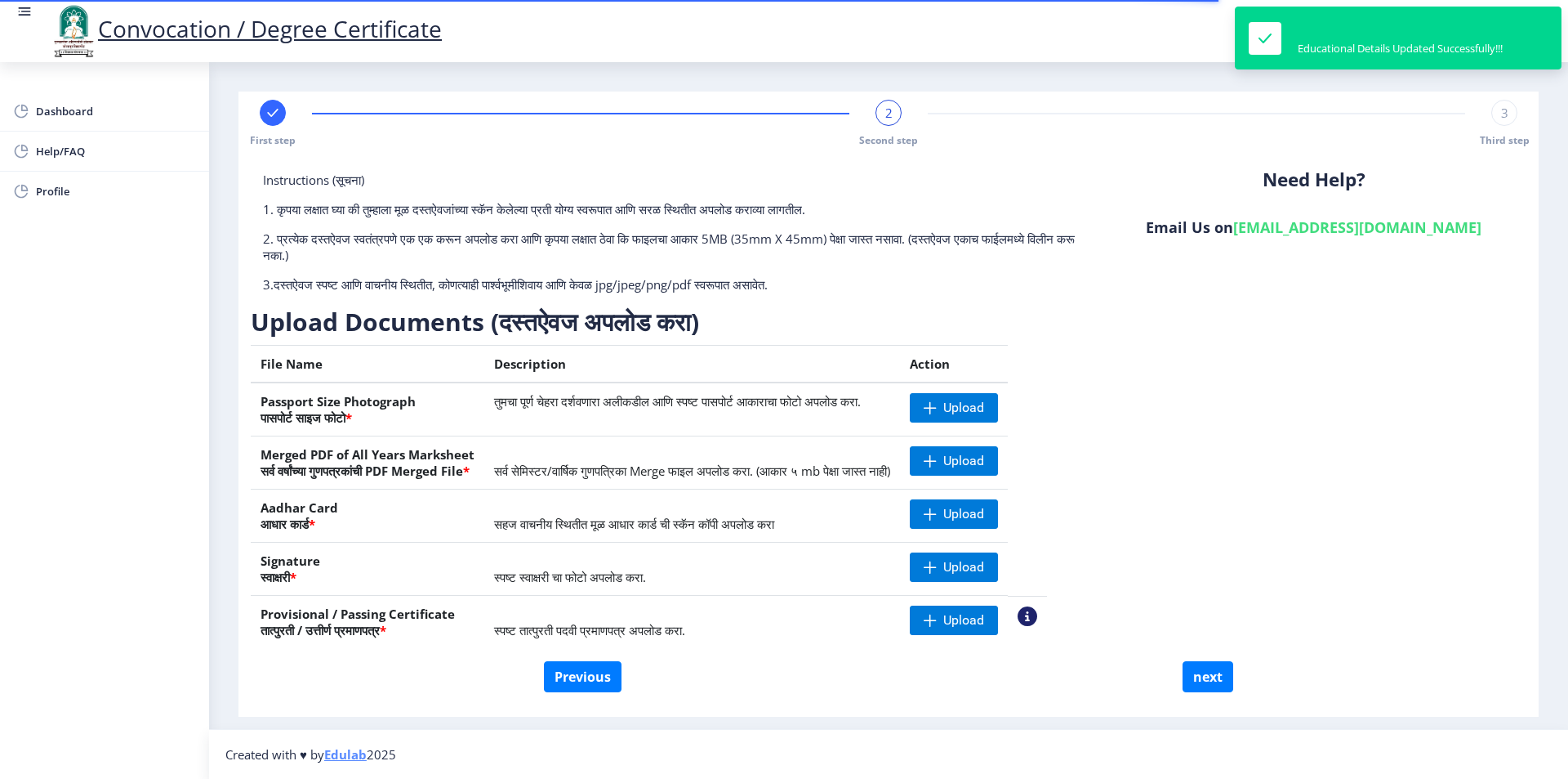
click at [518, 234] on p "2. प्रत्येक दस्तऐवज स्वतंत्रपणे एक एक करून अपलोड करा आणि कृपया लक्षात ठेवा कि फ…" at bounding box center [675, 247] width 826 height 33
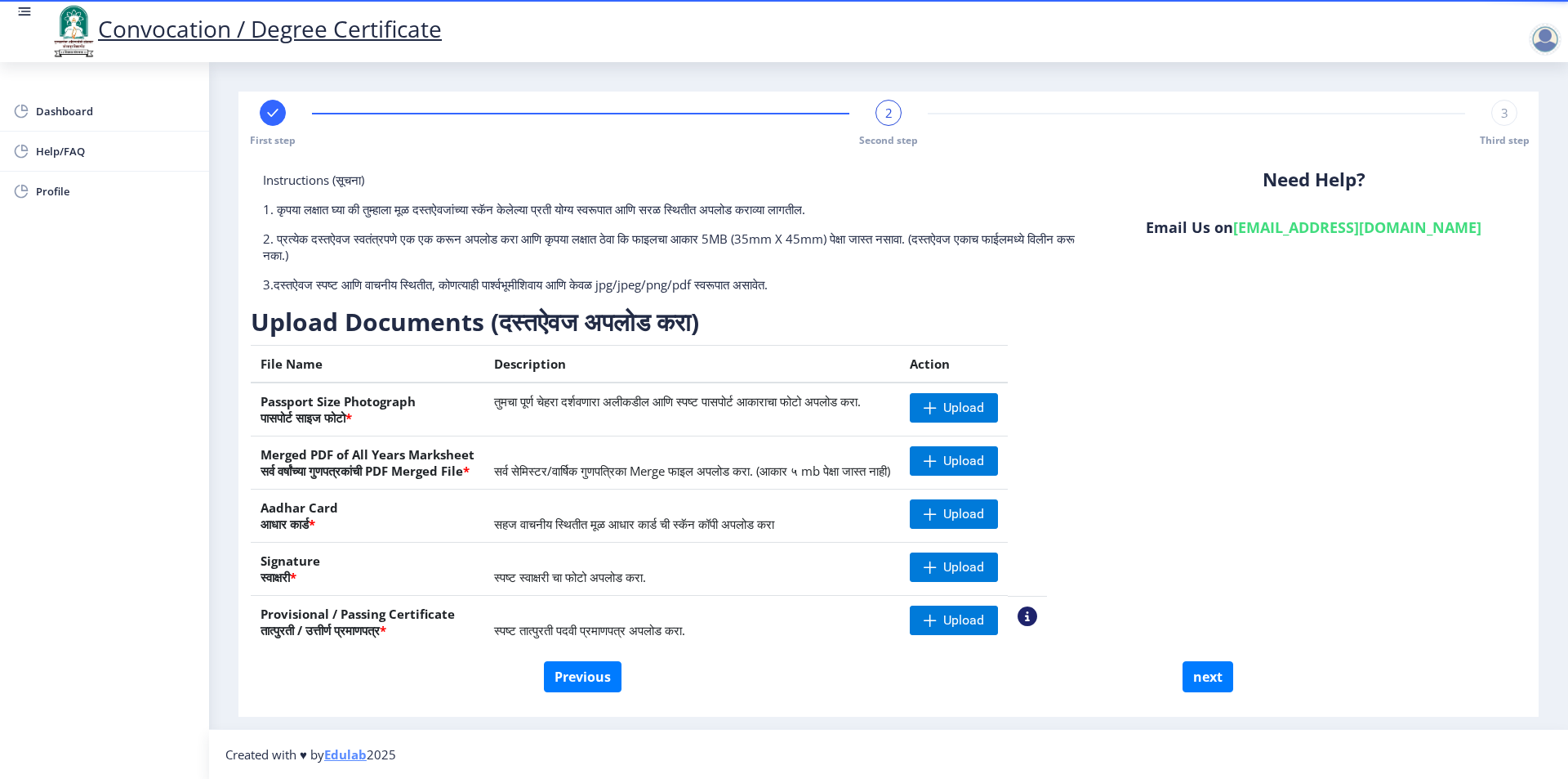
drag, startPoint x: 1178, startPoint y: 486, endPoint x: 1097, endPoint y: 456, distance: 86.4
click at [1178, 486] on div "Instructions (सूचना) 1. कृपया लक्षात घ्या की तुम्हाला मूळ दस्तऐवजांच्या स्कॅन क…" at bounding box center [889, 417] width 1276 height 490
click at [994, 408] on span "Upload" at bounding box center [954, 408] width 88 height 30
click at [984, 564] on span "Upload" at bounding box center [963, 567] width 41 height 17
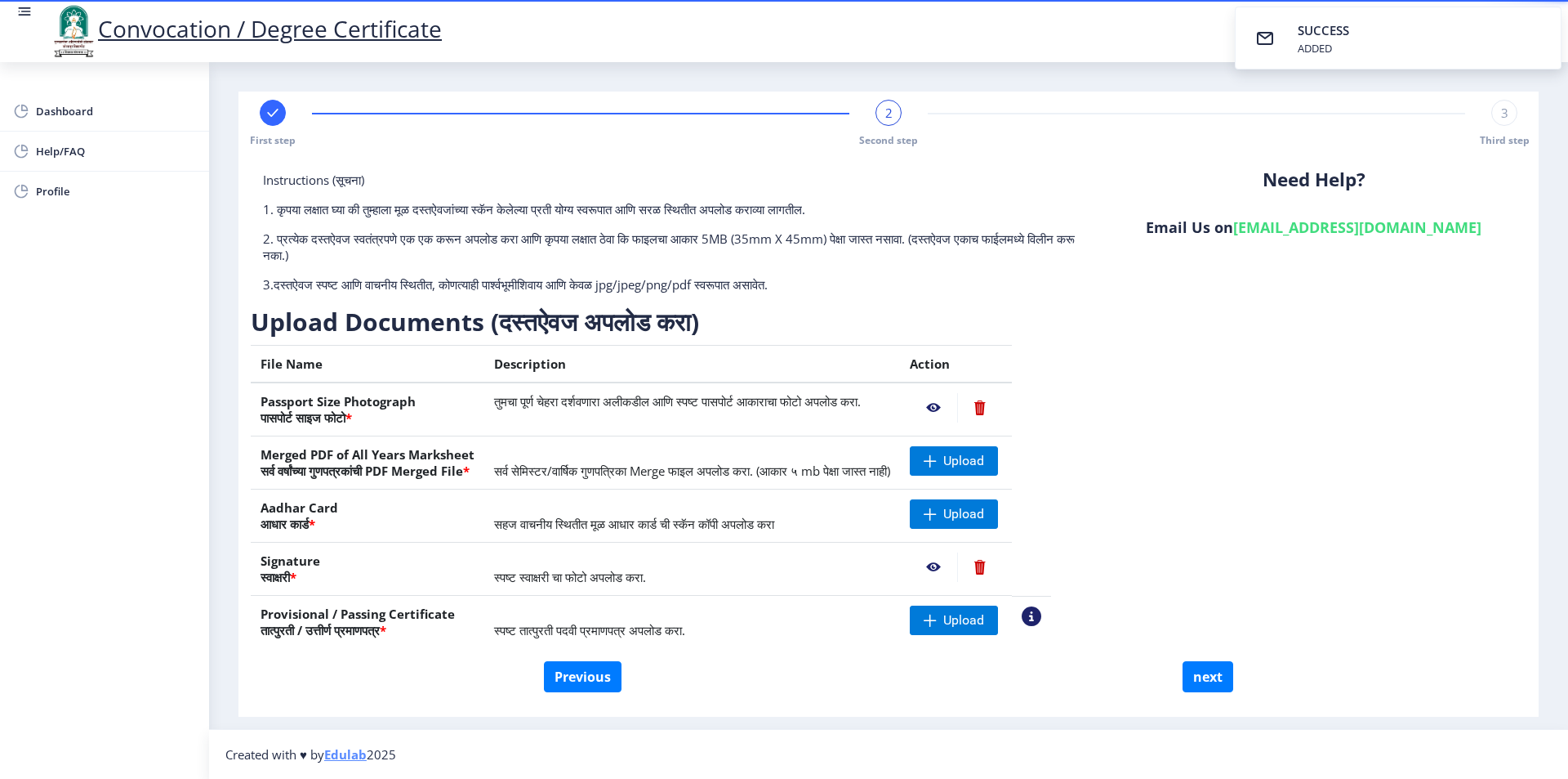
drag, startPoint x: 837, startPoint y: 755, endPoint x: 822, endPoint y: 777, distance: 26.6
click at [837, 755] on ngx-footer "Created with ♥ by Edulab 2025" at bounding box center [889, 754] width 1327 height 17
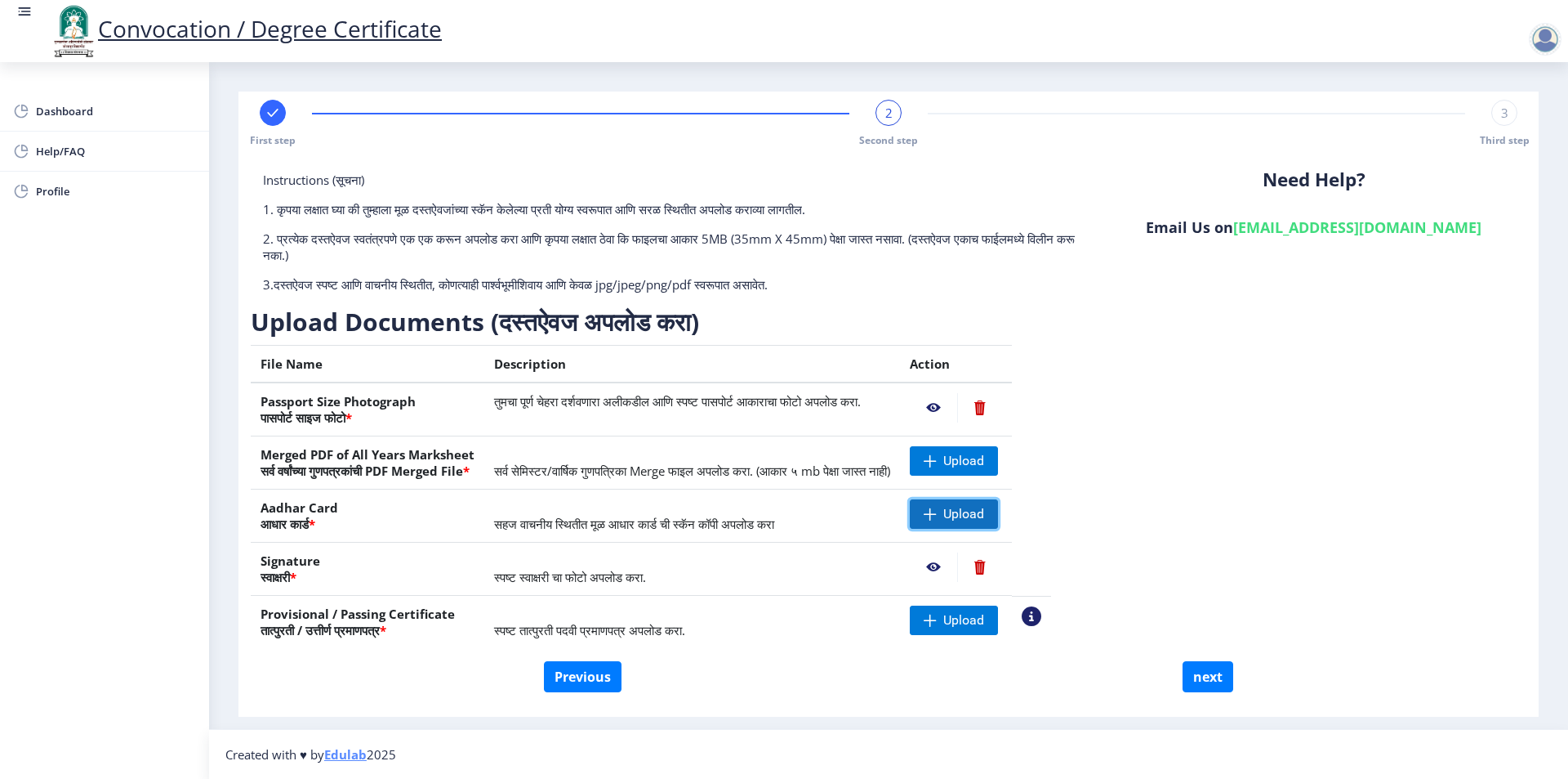
click at [937, 519] on span at bounding box center [931, 514] width 13 height 13
click at [1145, 166] on div "Instructions (सूचना) 1. कृपया लक्षात घ्या की तुम्हाला मूळ दस्तऐवजांच्या स्कॅन क…" at bounding box center [888, 432] width 1284 height 553
click at [1202, 309] on div "Instructions (सूचना) 1. कृपया लक्षात घ्या की तुम्हाला मूळ दस्तऐवजांच्या स्कॅन क…" at bounding box center [889, 417] width 1276 height 490
click at [1003, 160] on div "Instructions (सूचना) 1. कृपया लक्षात घ्या की तुम्हाला मूळ दस्तऐवजांच्या स्कॅन क…" at bounding box center [888, 432] width 1284 height 553
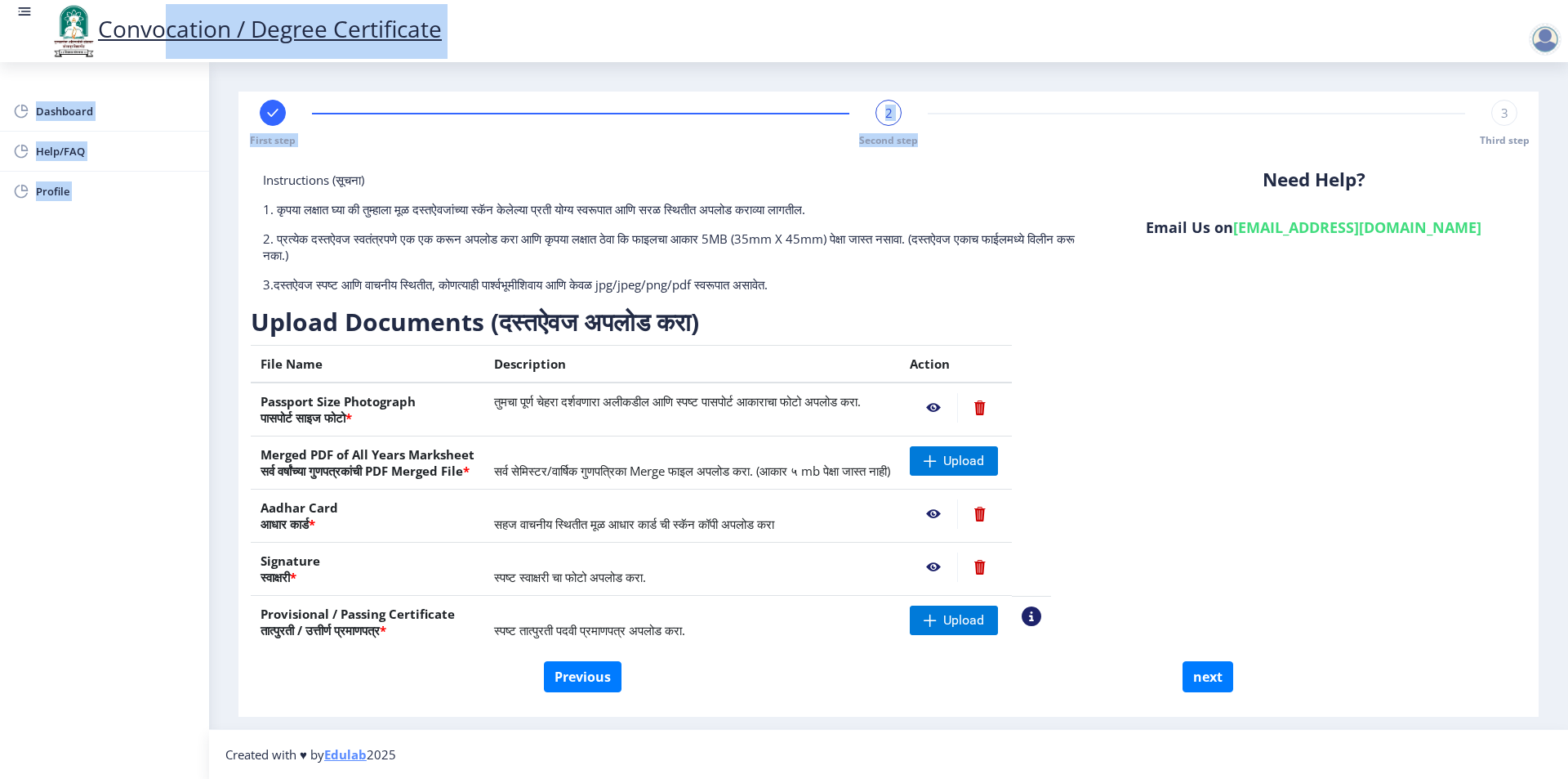
drag, startPoint x: 960, startPoint y: 151, endPoint x: 165, endPoint y: 35, distance: 803.4
click at [165, 35] on div "Convocation / Degree Certificate Dashboard Help/FAQ Profile First step 2 Second…" at bounding box center [784, 390] width 1568 height 779
click at [550, 73] on nb-layout-column "First step 2 Second step 3 Third step Instructions (सूचना) 1. कृपया लक्षात घ्या…" at bounding box center [889, 395] width 1359 height 667
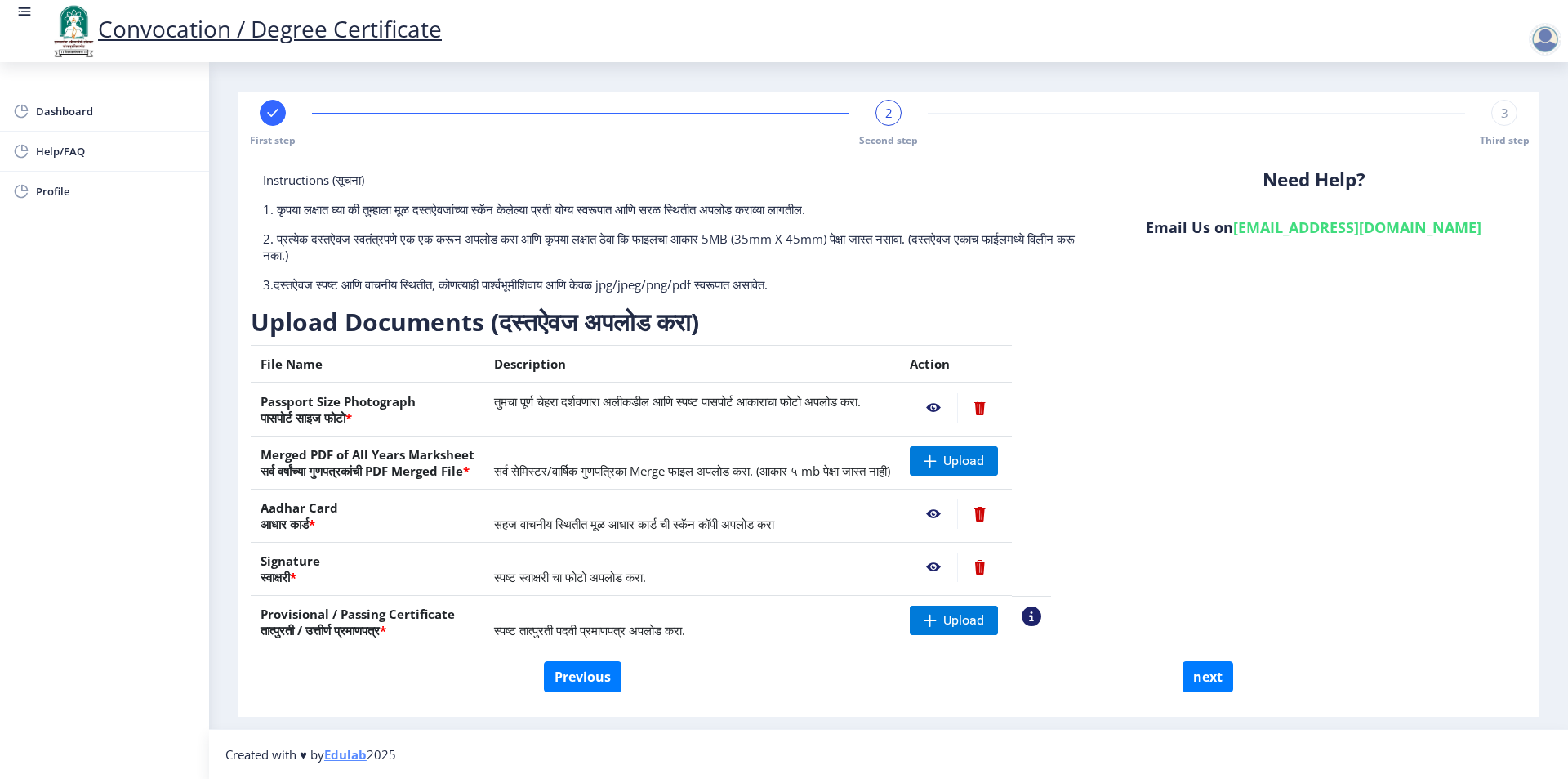
click at [949, 238] on p "2. प्रत्येक दस्तऐवज स्वतंत्रपणे एक एक करून अपलोड करा आणि कृपया लक्षात ठेवा कि फ…" at bounding box center [675, 247] width 826 height 33
click at [865, 179] on div "Instructions (सूचना) 1. कृपया लक्षात घ्या की तुम्हाला मूळ दस्तऐवजांच्या स्कॅन क…" at bounding box center [675, 239] width 851 height 134
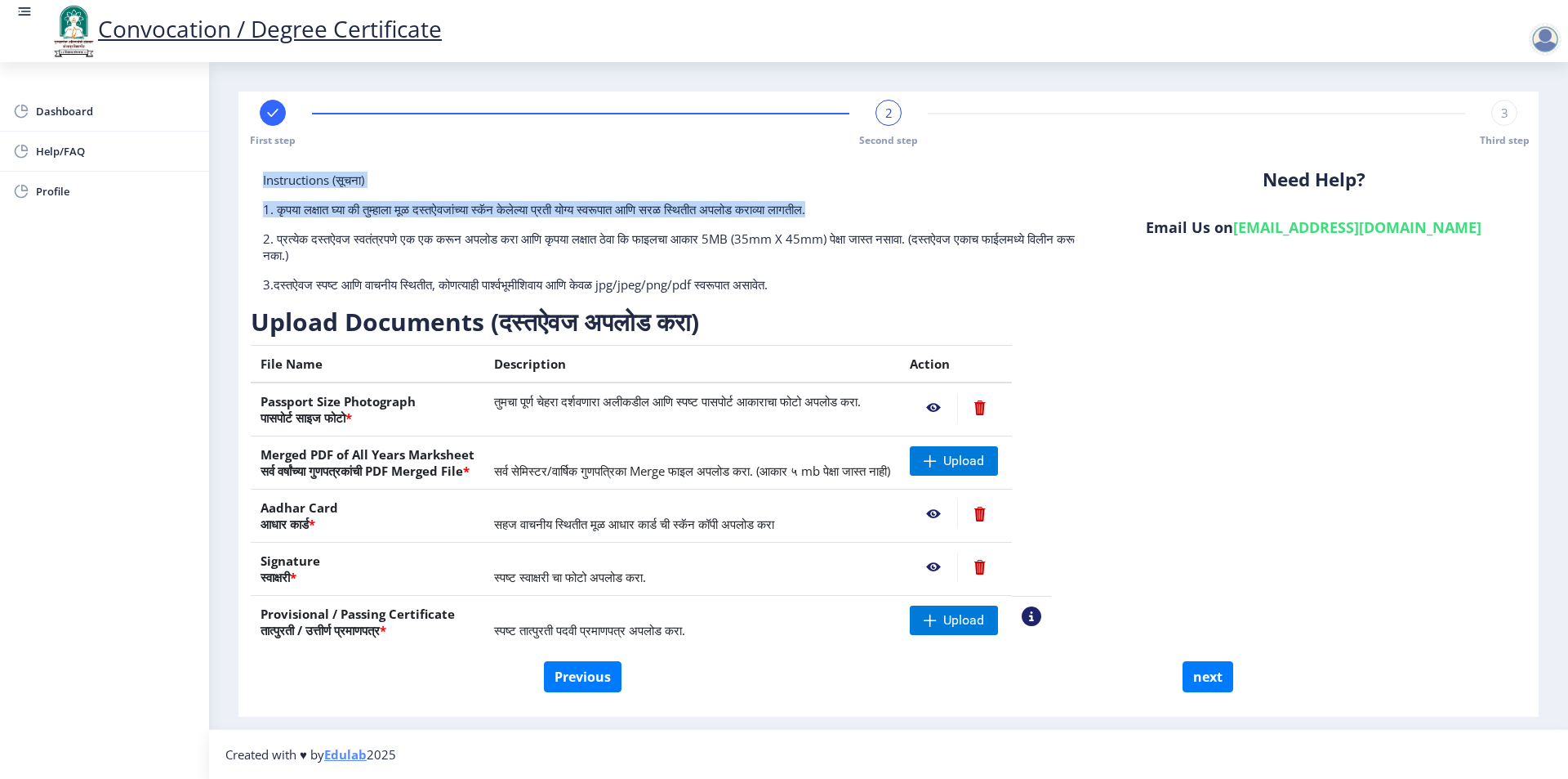
drag, startPoint x: 881, startPoint y: 212, endPoint x: 231, endPoint y: 167, distance: 651.6
click at [231, 167] on nb-layout-column "First step 2 Second step 3 Third step Instructions (सूचना) 1. कृपया लक्षात घ्या…" at bounding box center [889, 395] width 1359 height 667
click at [503, 164] on div "Instructions (सूचना) 1. कृपया लक्षात घ्या की तुम्हाला मूळ दस्तऐवजांच्या स्कॅन क…" at bounding box center [888, 432] width 1284 height 553
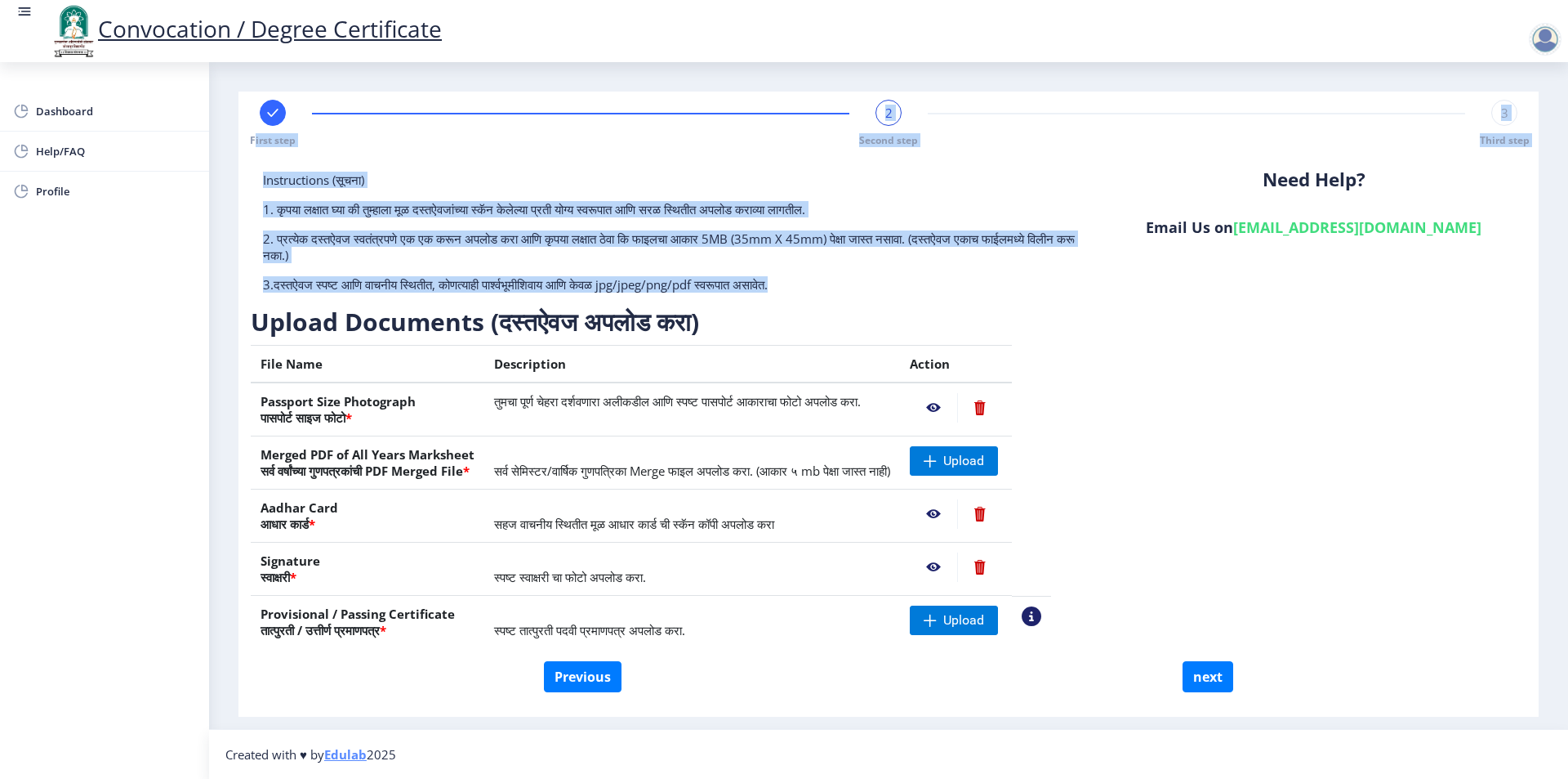
drag, startPoint x: 847, startPoint y: 296, endPoint x: 256, endPoint y: 141, distance: 611.0
click at [256, 141] on nb-stepper "First step 2 Second step 3 Third step Instructions (सूचना) 1. कृपया लक्षात घ्या…" at bounding box center [888, 404] width 1284 height 609
click at [488, 180] on div "Instructions (सूचना) 1. कृपया लक्षात घ्या की तुम्हाला मूळ दस्तऐवजांच्या स्कॅन क…" at bounding box center [675, 239] width 851 height 134
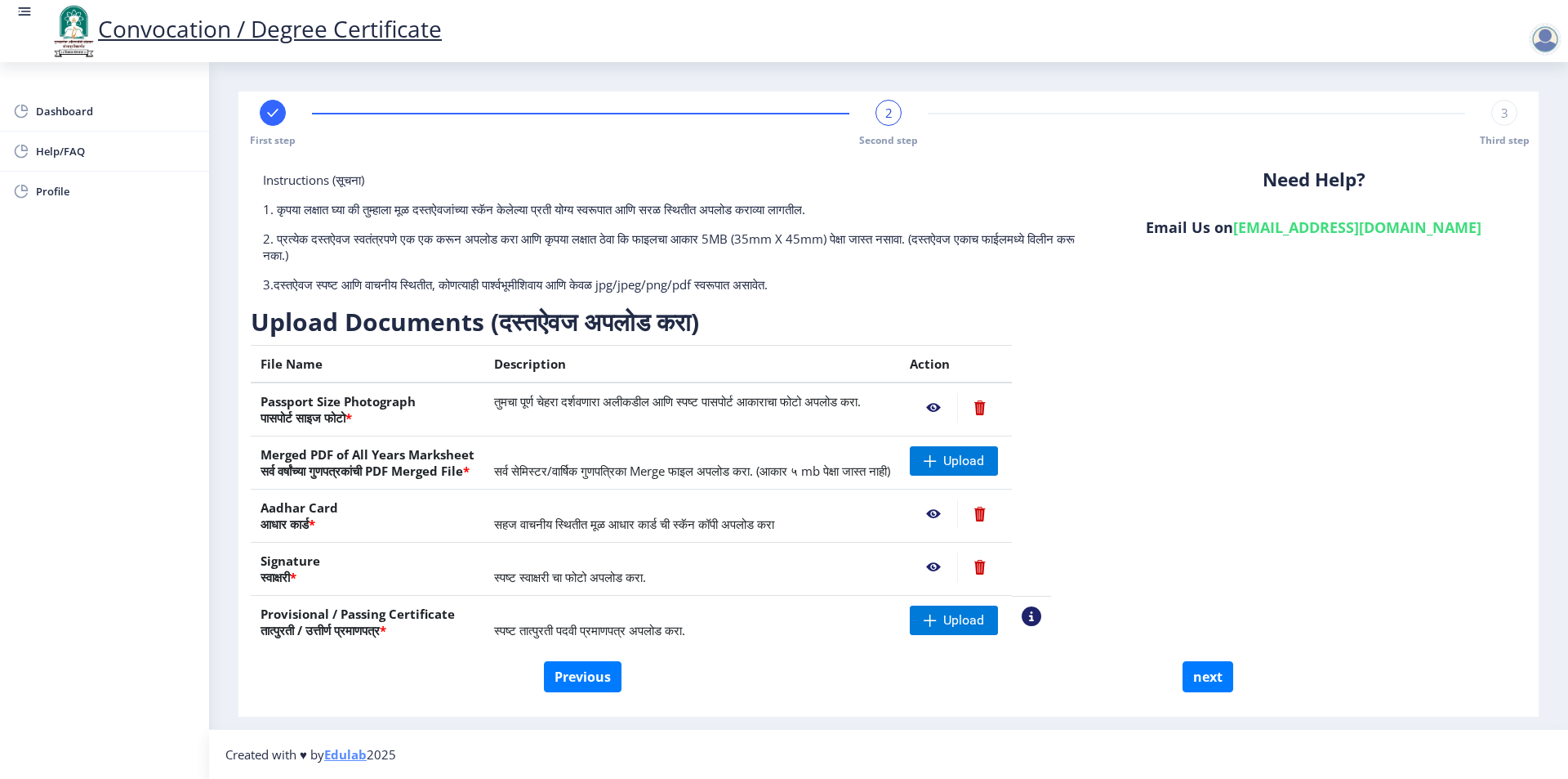
click at [749, 290] on p "3.दस्तऐवज स्पष्ट आणि वाचनीय स्थितीत, कोणत्याही पार्श्वभूमीशिवाय आणि केवळ jpg/jp…" at bounding box center [675, 284] width 826 height 17
click at [984, 458] on span "Upload" at bounding box center [963, 461] width 41 height 17
click at [915, 240] on p "2. प्रत्येक दस्तऐवज स्वतंत्रपणे एक एक करून अपलोड करा आणि कृपया लक्षात ठेवा कि फ…" at bounding box center [675, 247] width 826 height 33
click at [984, 622] on span "Upload" at bounding box center [963, 620] width 41 height 17
click at [781, 203] on p "1. कृपया लक्षात घ्या की तुम्हाला मूळ दस्तऐवजांच्या स्कॅन केलेल्या प्रती योग्य स…" at bounding box center [675, 209] width 826 height 17
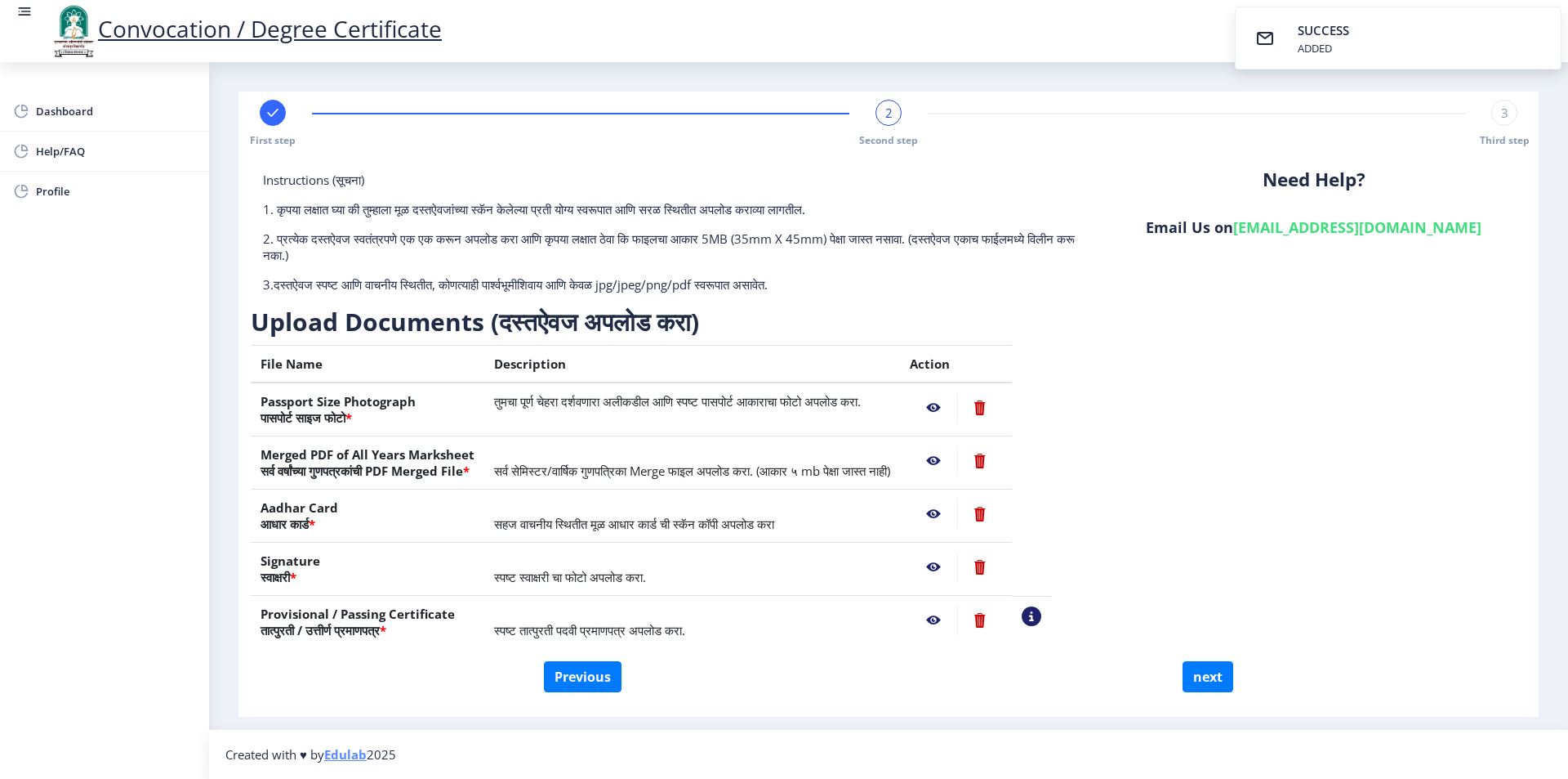
click at [957, 409] on nb-action at bounding box center [933, 408] width 47 height 30
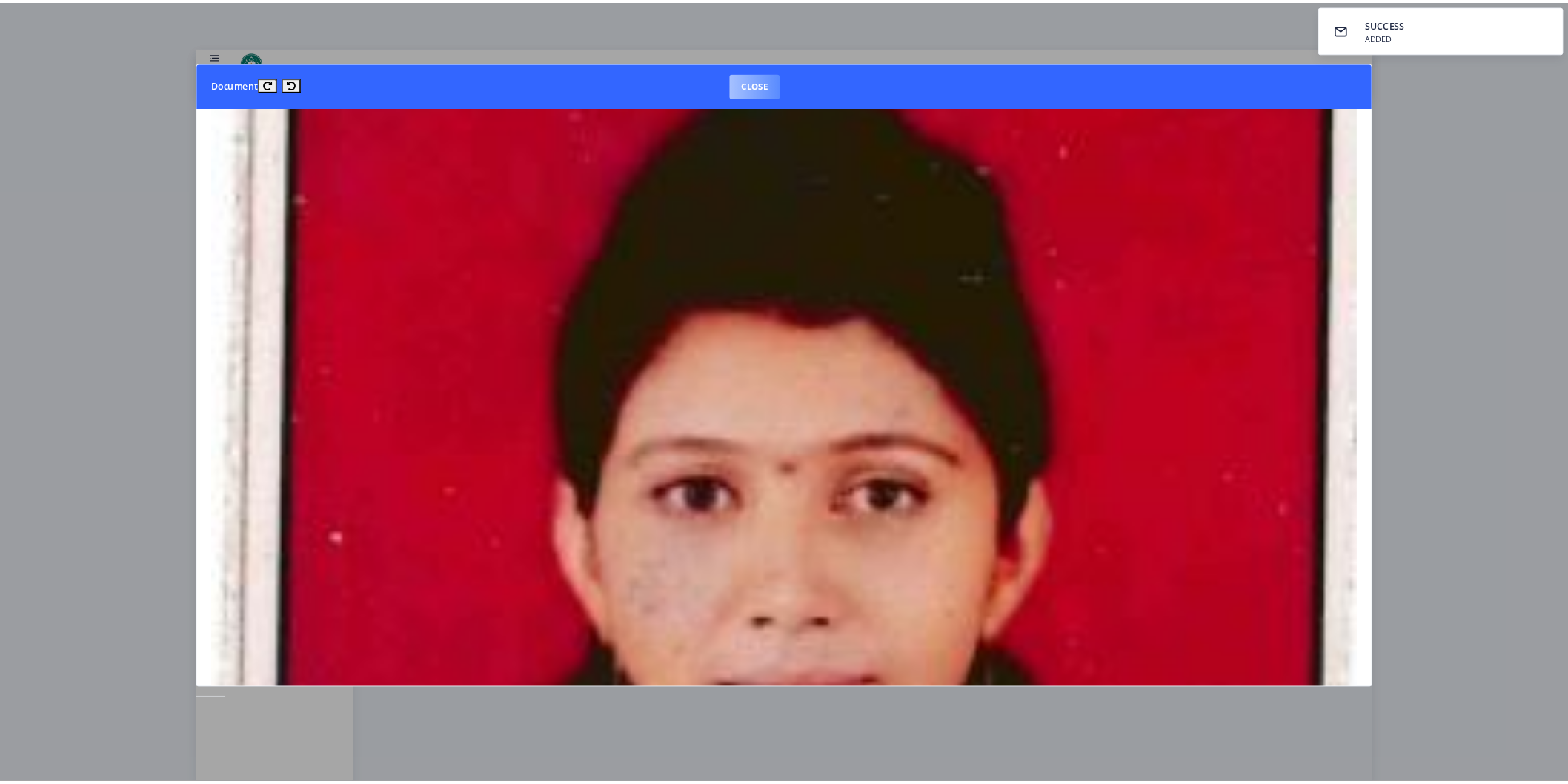
scroll to position [222, 0]
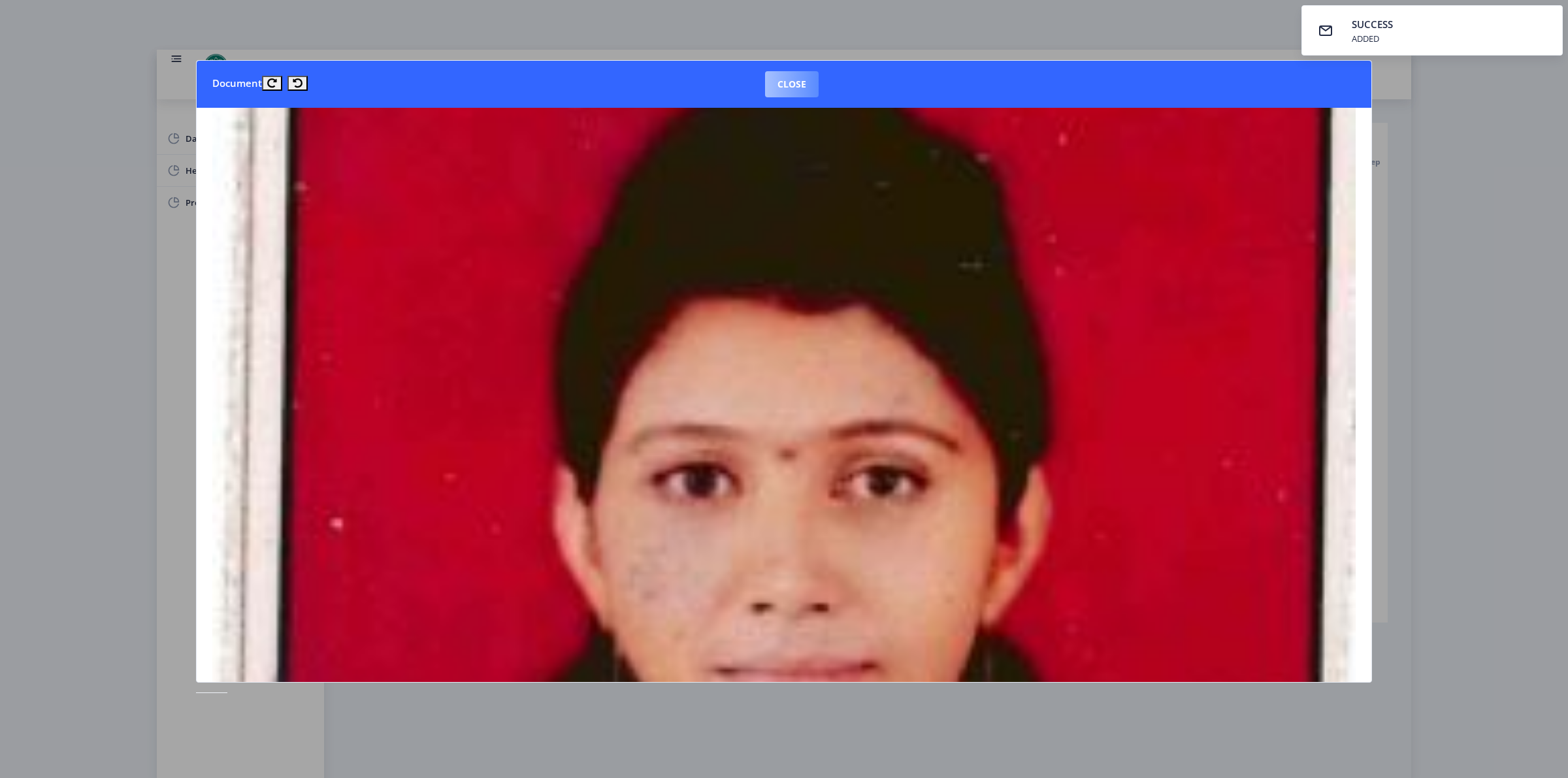
click at [782, 83] on button "Close" at bounding box center [791, 85] width 54 height 26
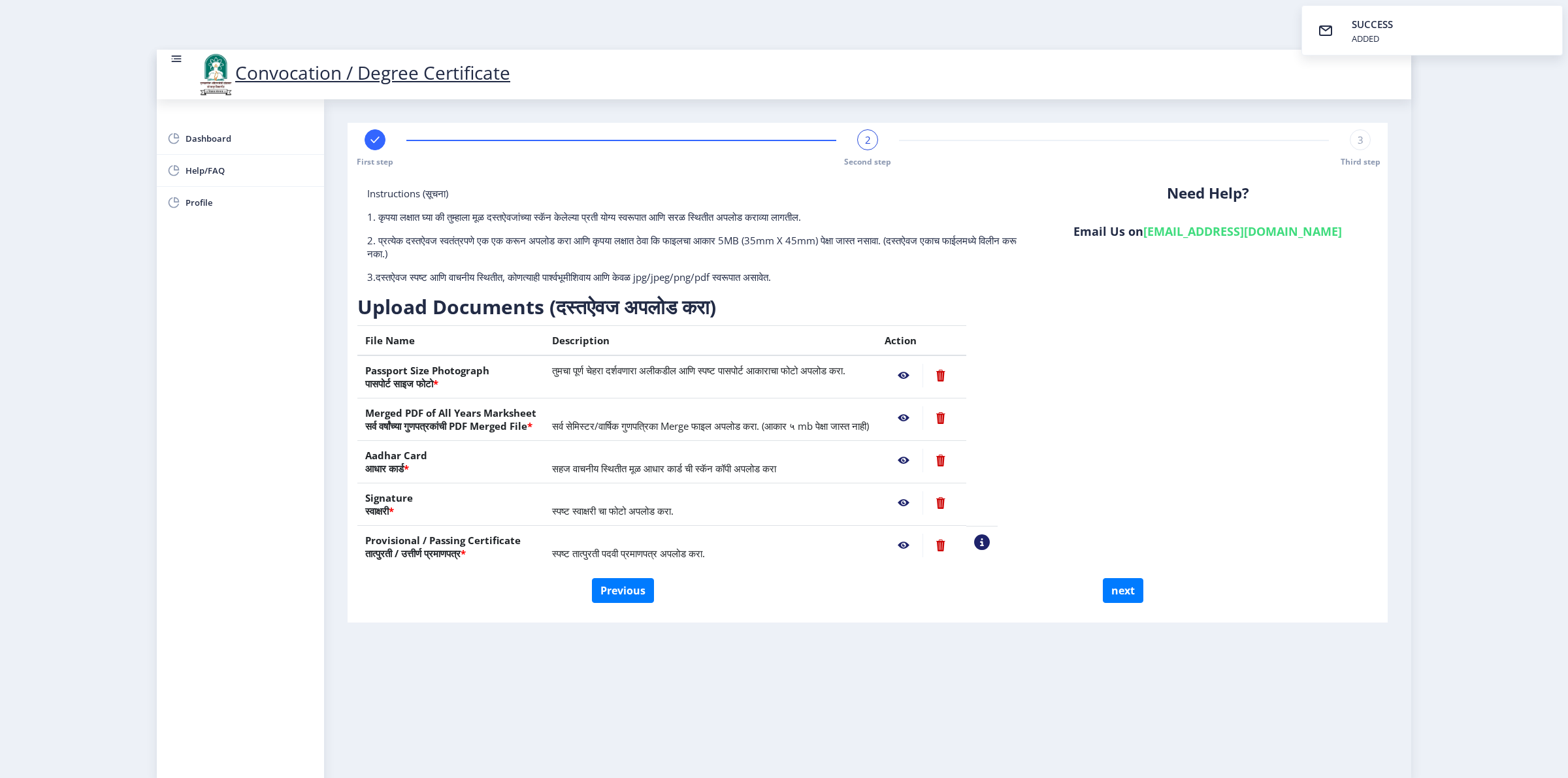
click at [771, 76] on div "Convocation / Degree Certificate" at bounding box center [954, 74] width 1568 height 44
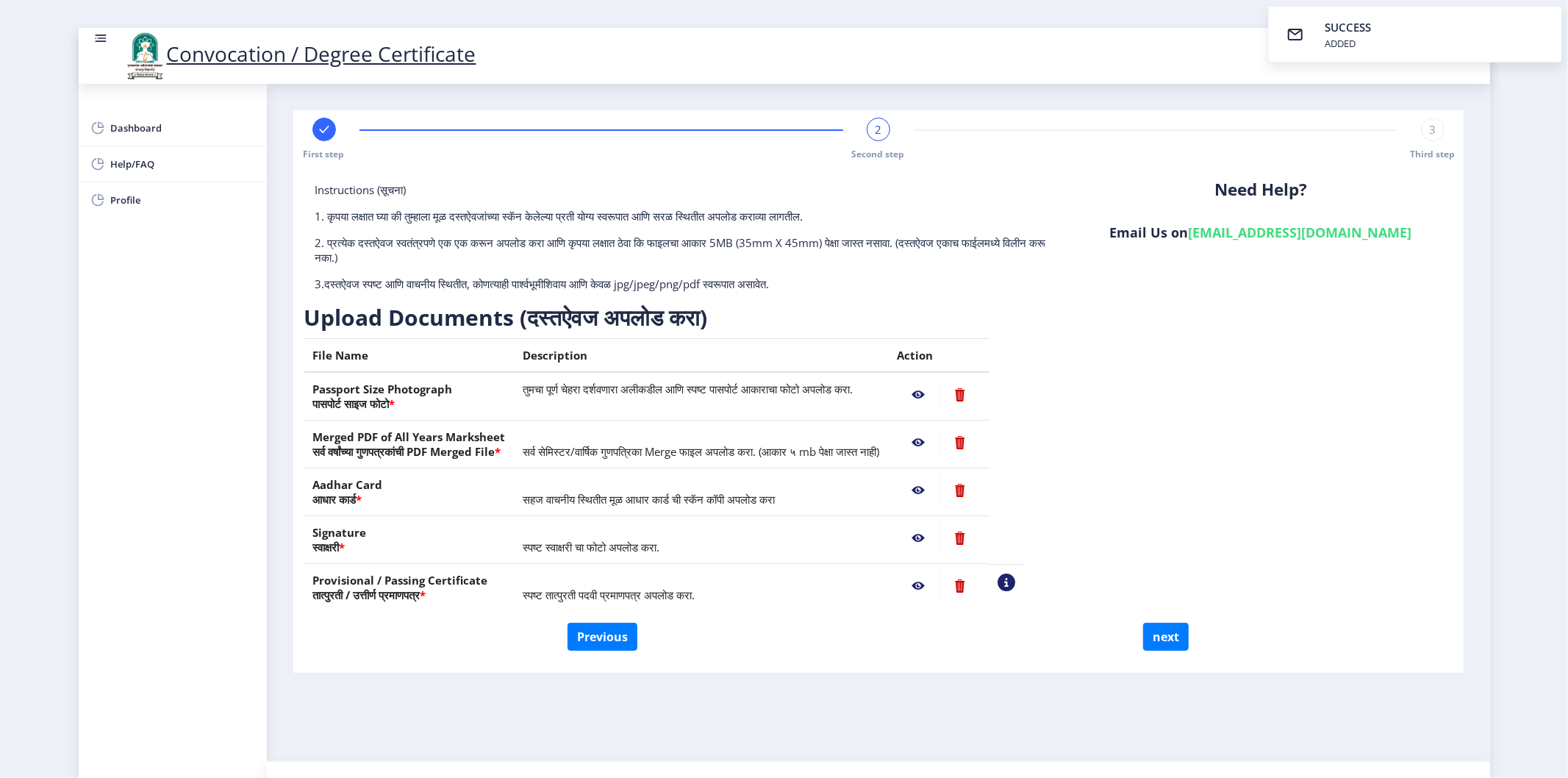
click at [940, 438] on nb-action at bounding box center [919, 443] width 42 height 27
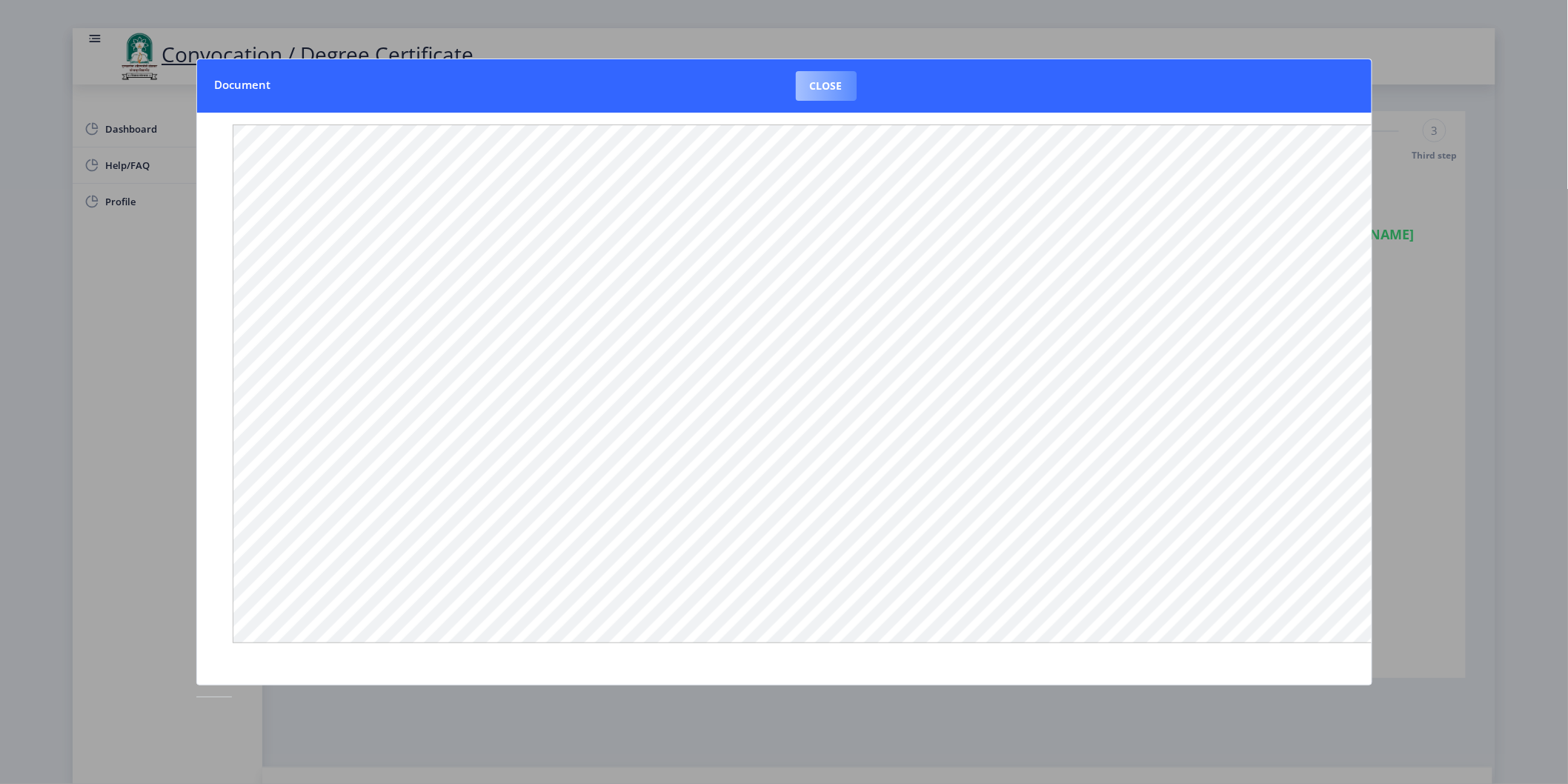
click at [826, 90] on button "Close" at bounding box center [826, 86] width 61 height 30
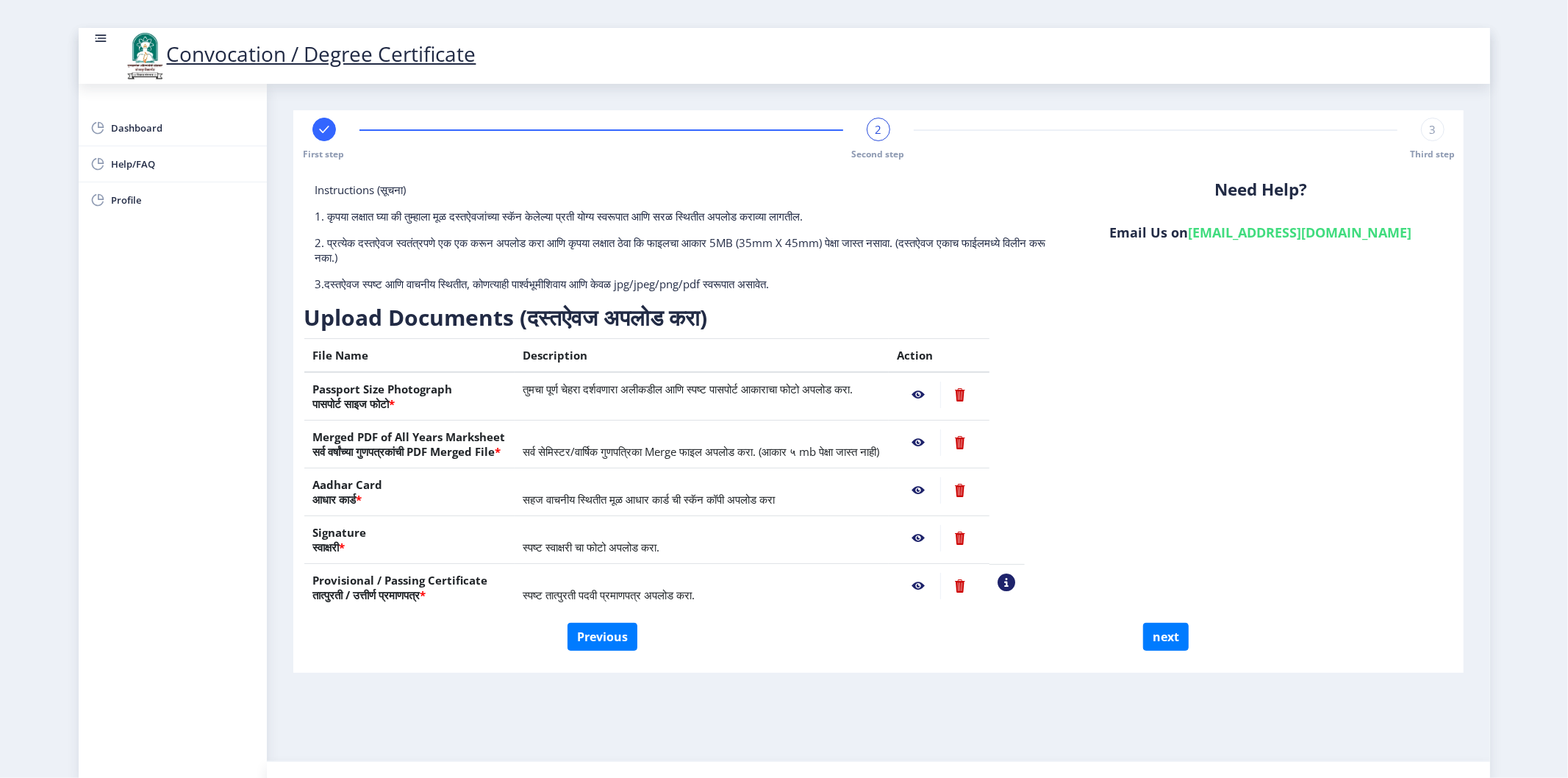
click at [819, 77] on div "Convocation / Degree Certificate" at bounding box center [877, 56] width 1568 height 50
click at [940, 480] on nb-action at bounding box center [919, 490] width 42 height 27
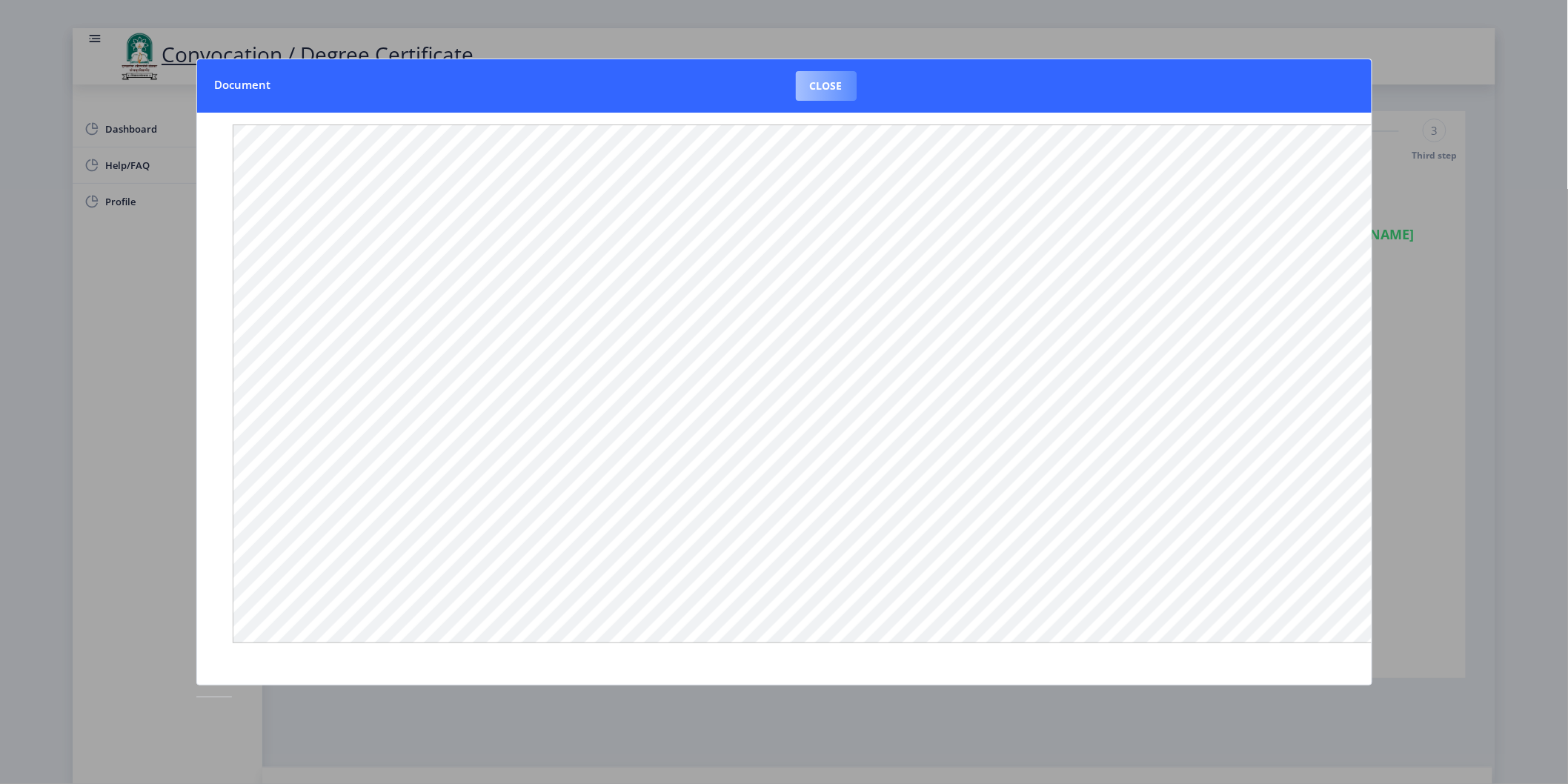
click at [824, 71] on button "Close" at bounding box center [826, 86] width 61 height 30
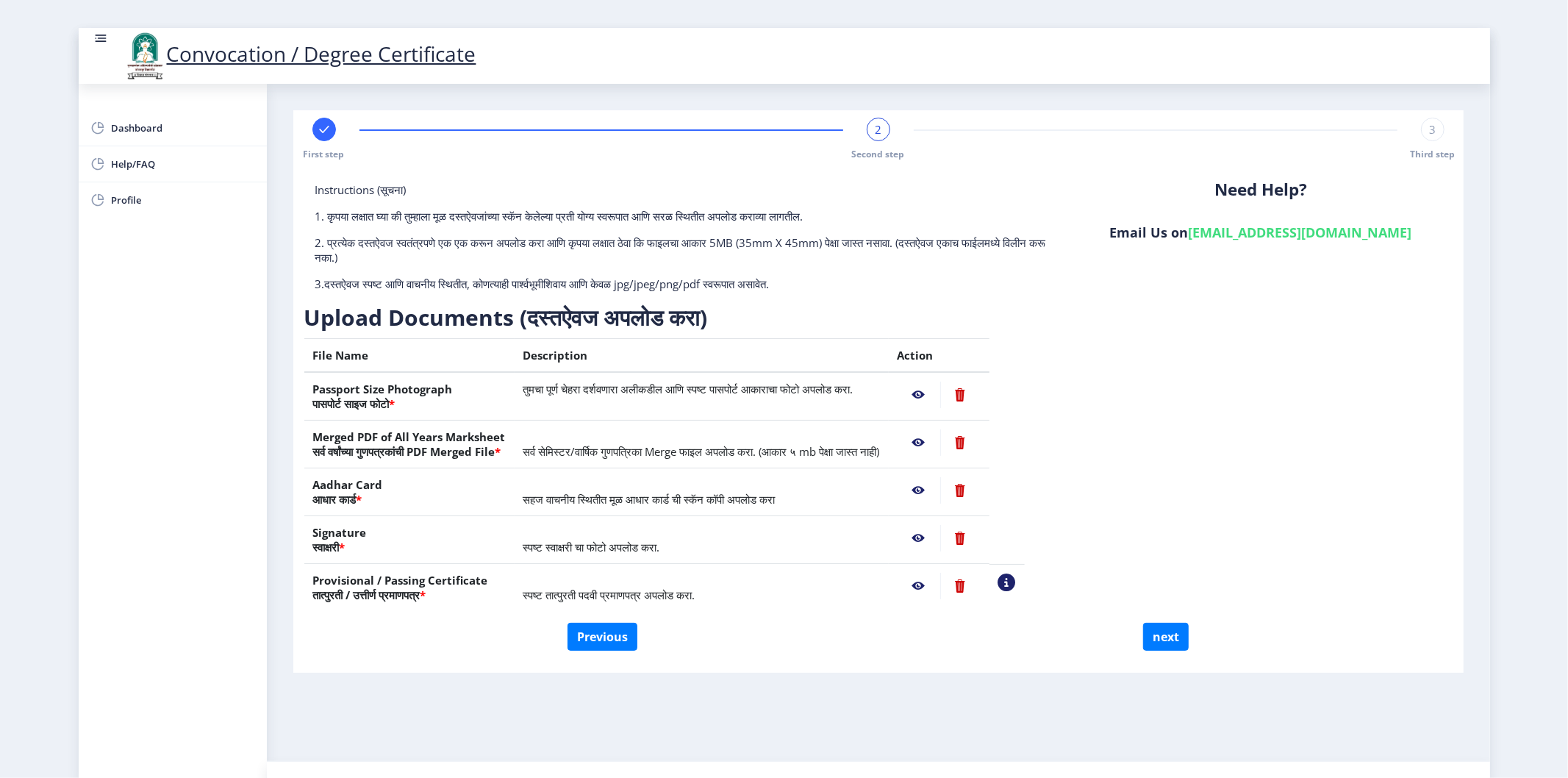
click at [831, 60] on div "Convocation / Degree Certificate" at bounding box center [877, 56] width 1568 height 50
click at [940, 534] on nb-action at bounding box center [919, 539] width 42 height 27
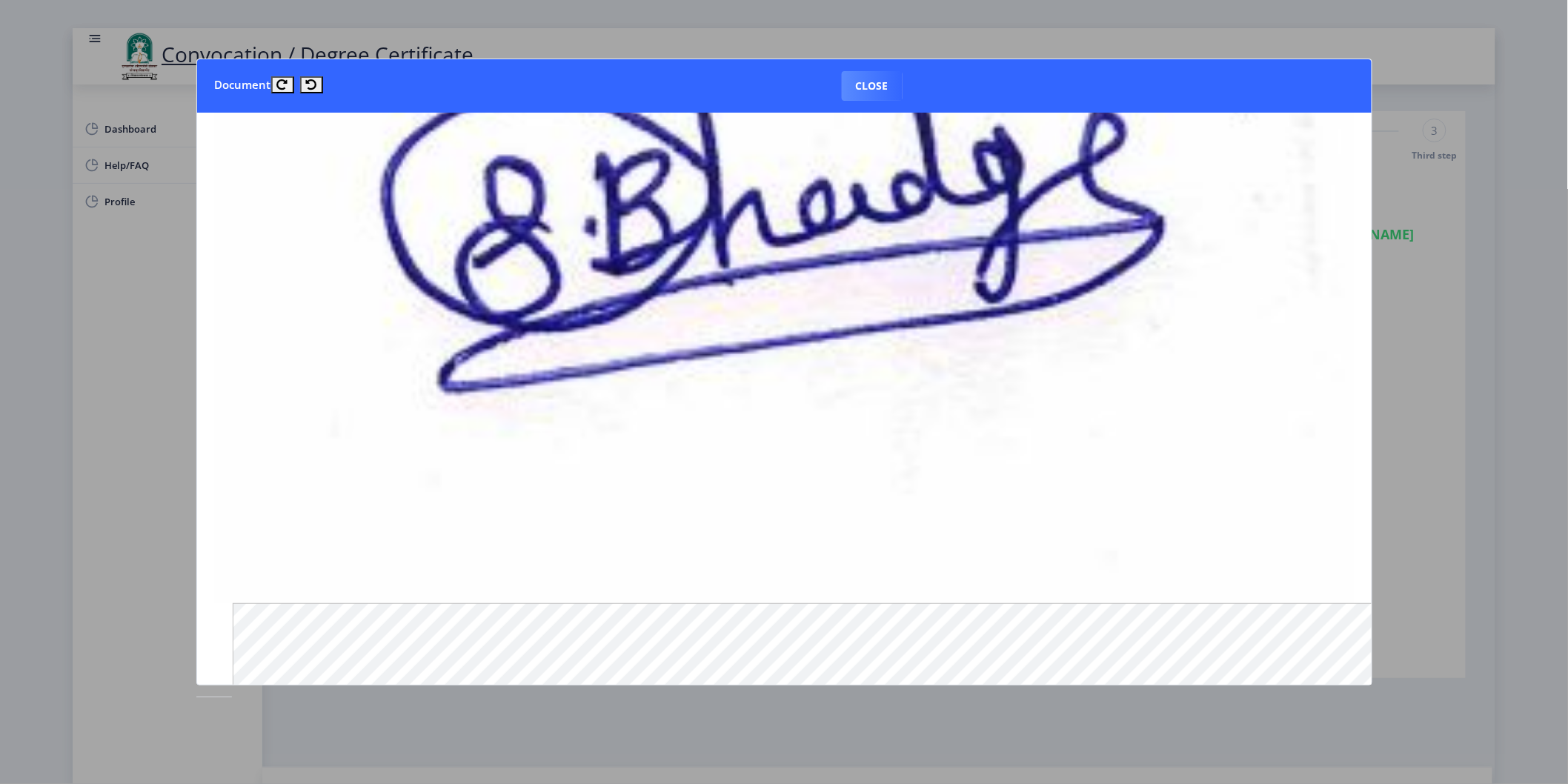
scroll to position [576, 0]
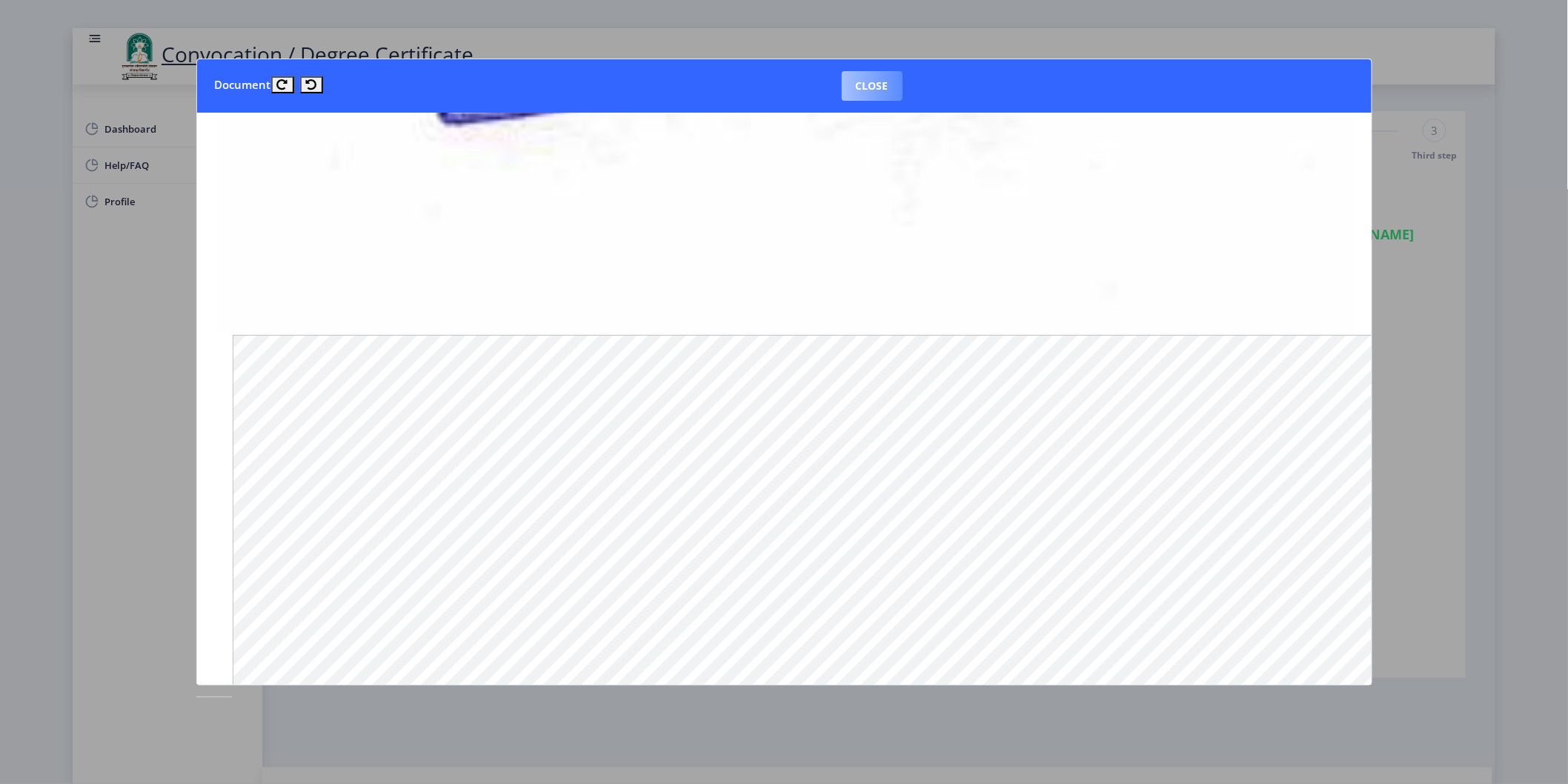
click at [856, 78] on button "Close" at bounding box center [872, 86] width 61 height 30
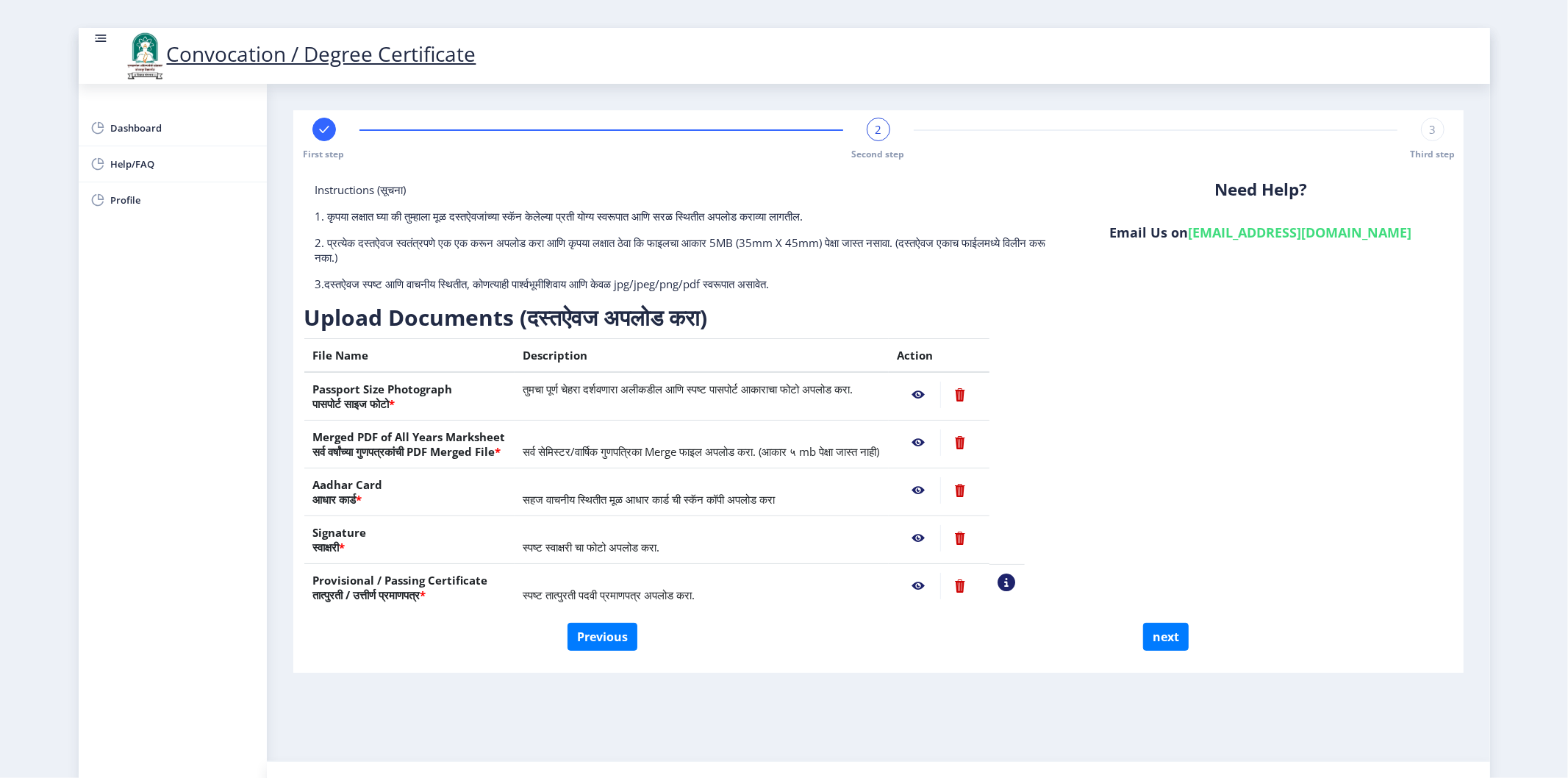
click at [855, 42] on div "Convocation / Degree Certificate" at bounding box center [877, 56] width 1568 height 50
click at [940, 578] on nb-action at bounding box center [919, 586] width 42 height 27
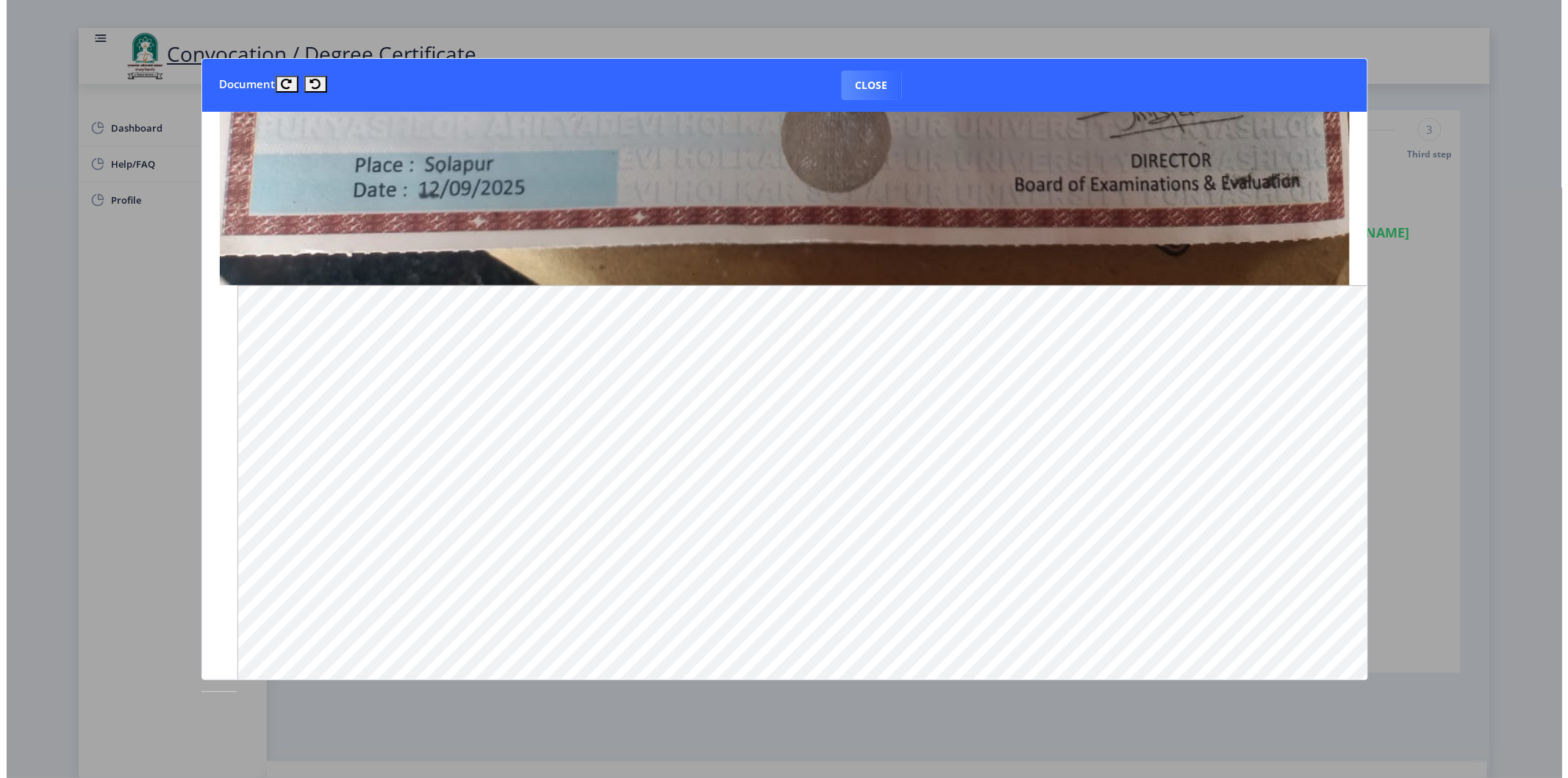
scroll to position [828, 0]
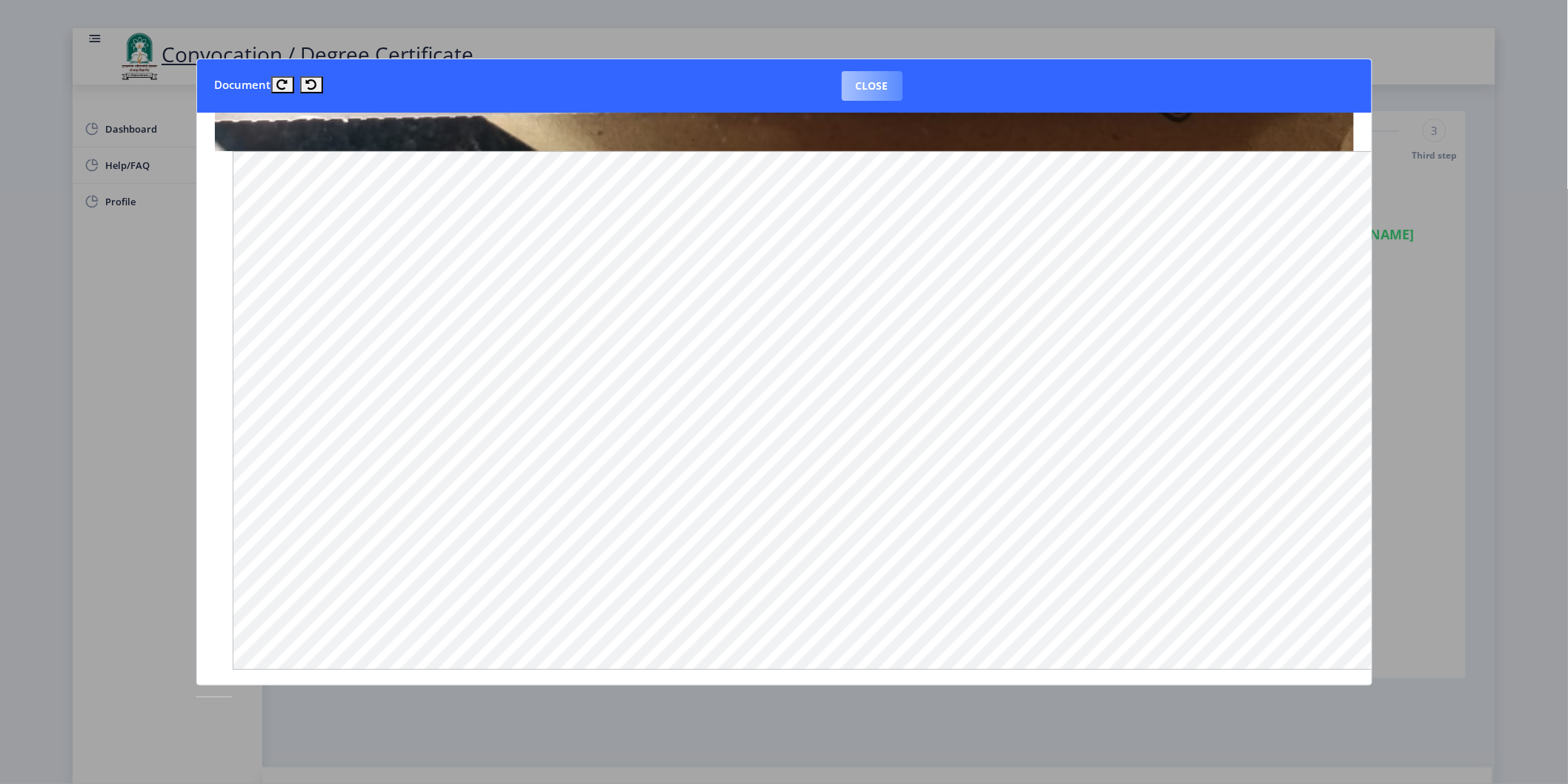
click at [877, 85] on button "Close" at bounding box center [872, 86] width 61 height 30
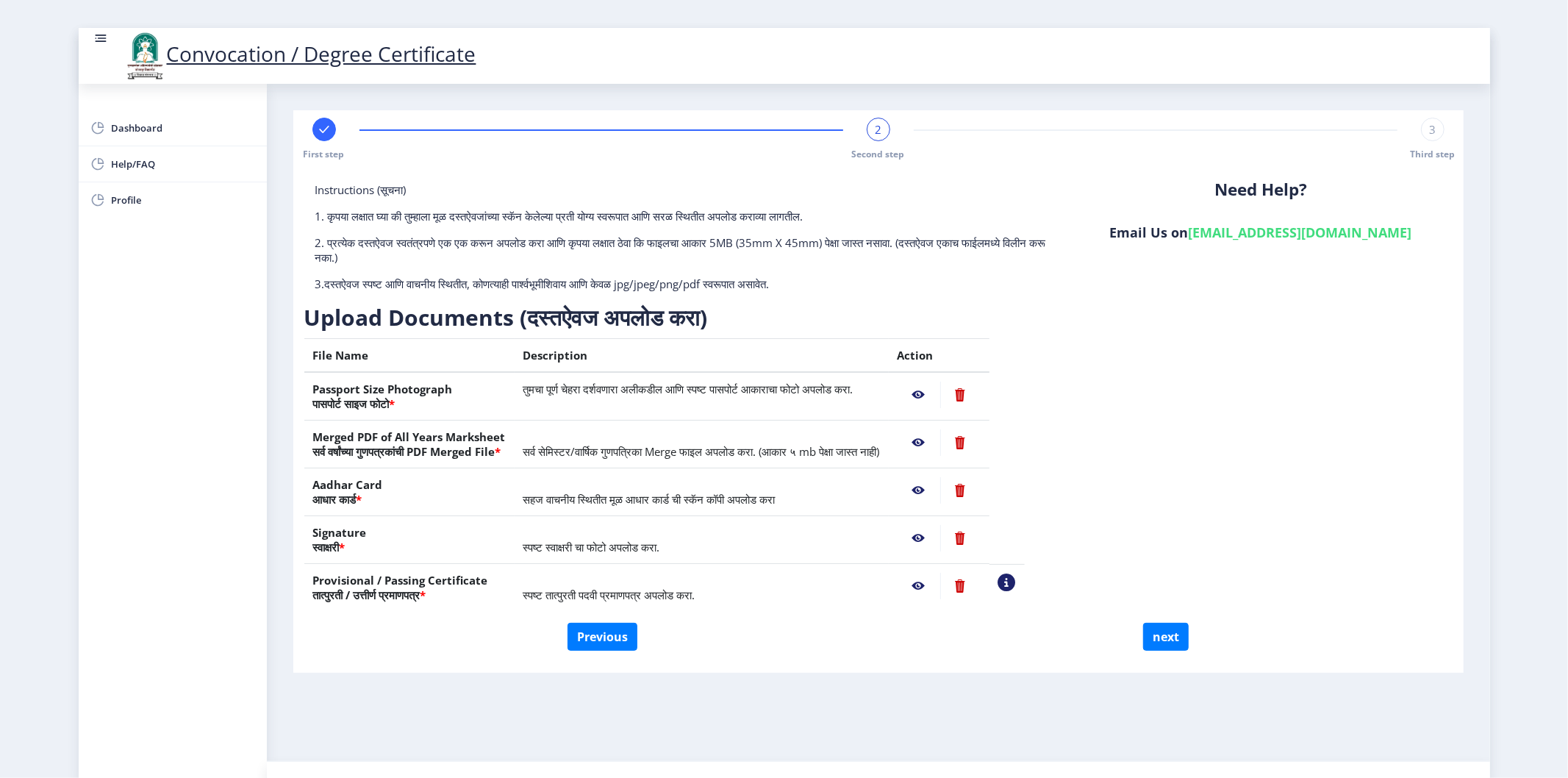
click at [873, 77] on div "Convocation / Degree Certificate" at bounding box center [877, 56] width 1568 height 50
click at [1167, 640] on button "next" at bounding box center [1166, 637] width 45 height 28
select select
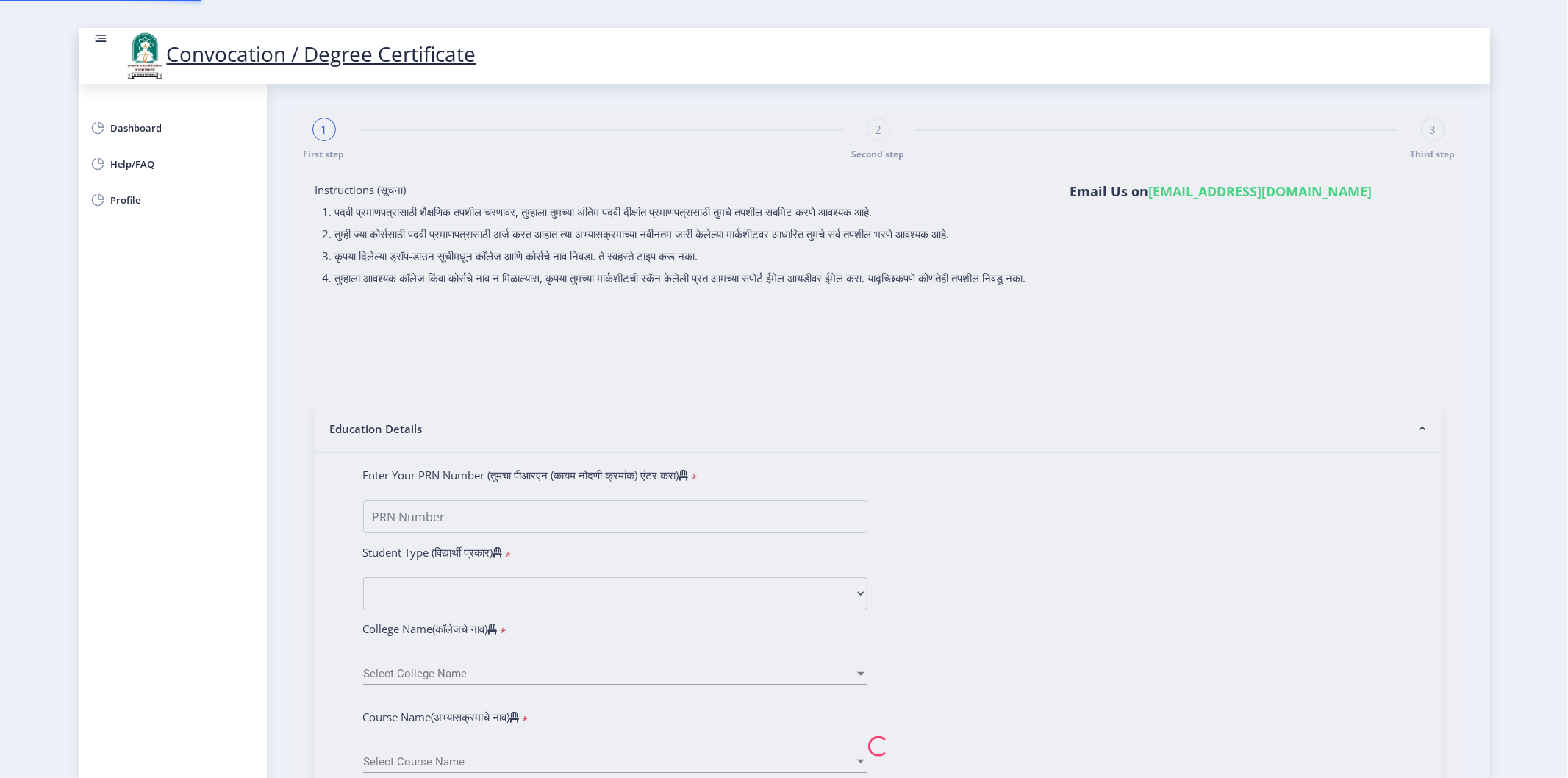
select select
type input "2008032500134795"
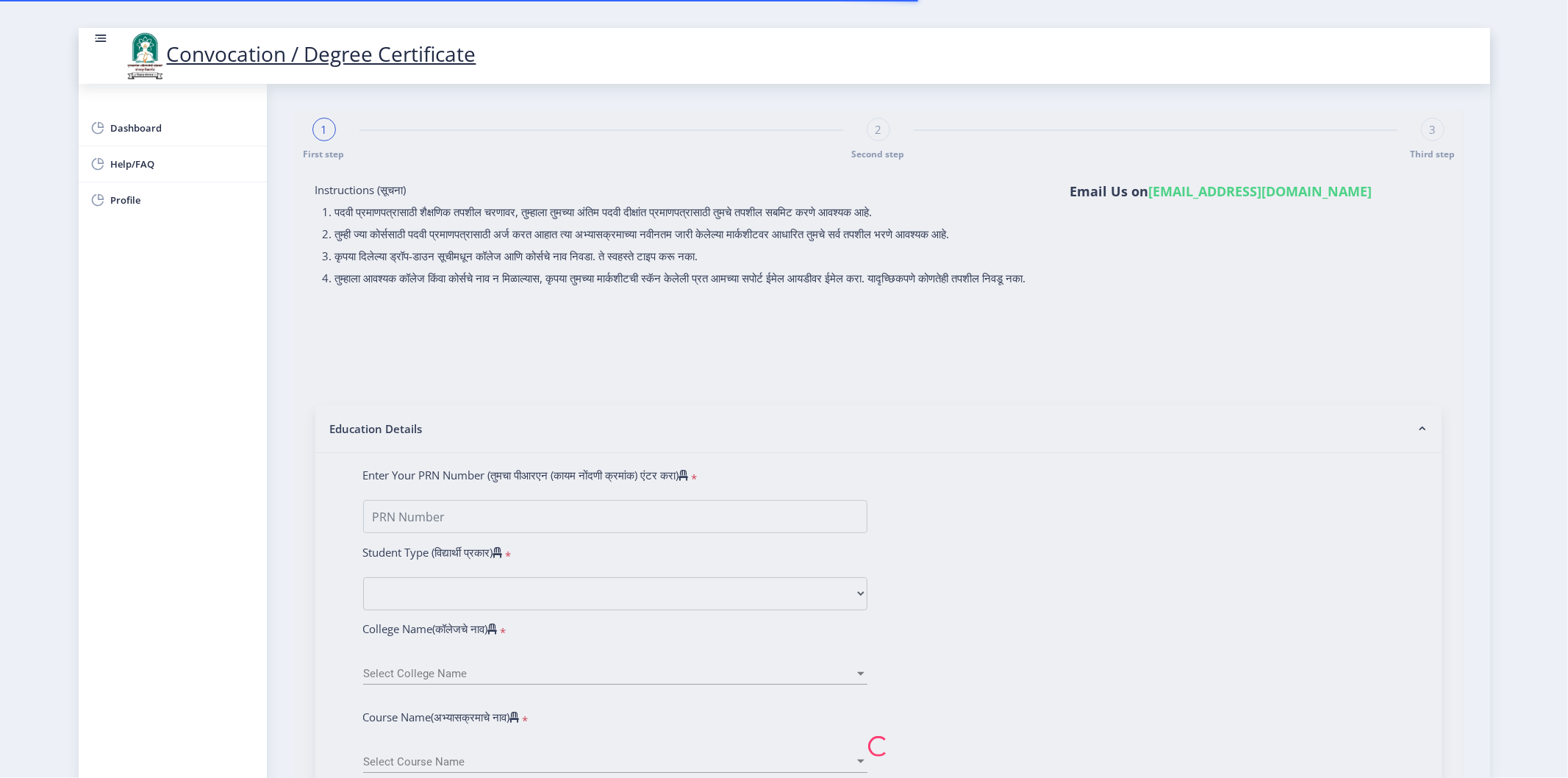
select select "Regular"
select select "2011"
select select "March"
select select "FIRST CLASS"
type input "43765"
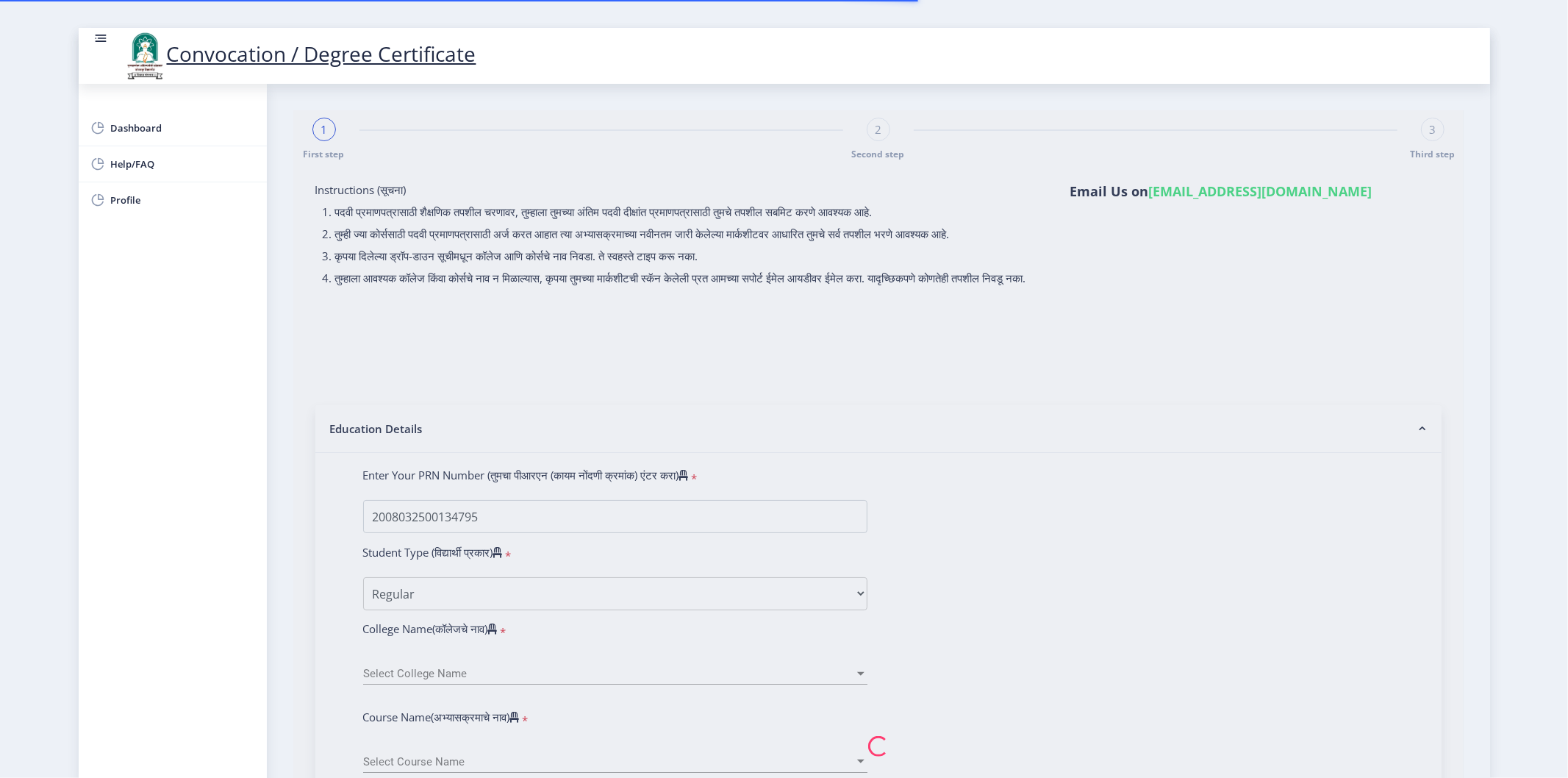
select select "English"
select select
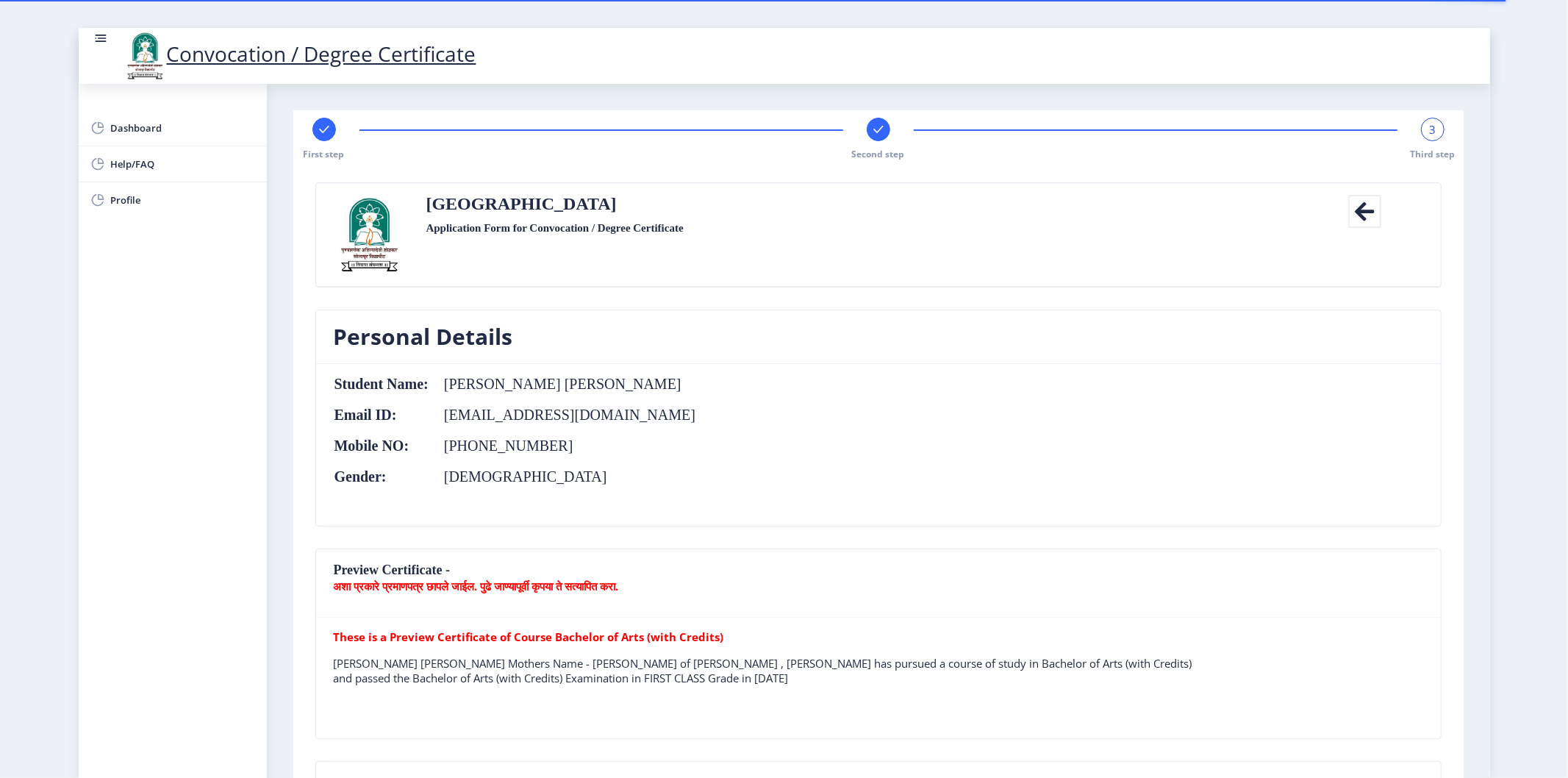
click at [680, 331] on nb-card-header "Personal Details" at bounding box center [878, 337] width 1125 height 54
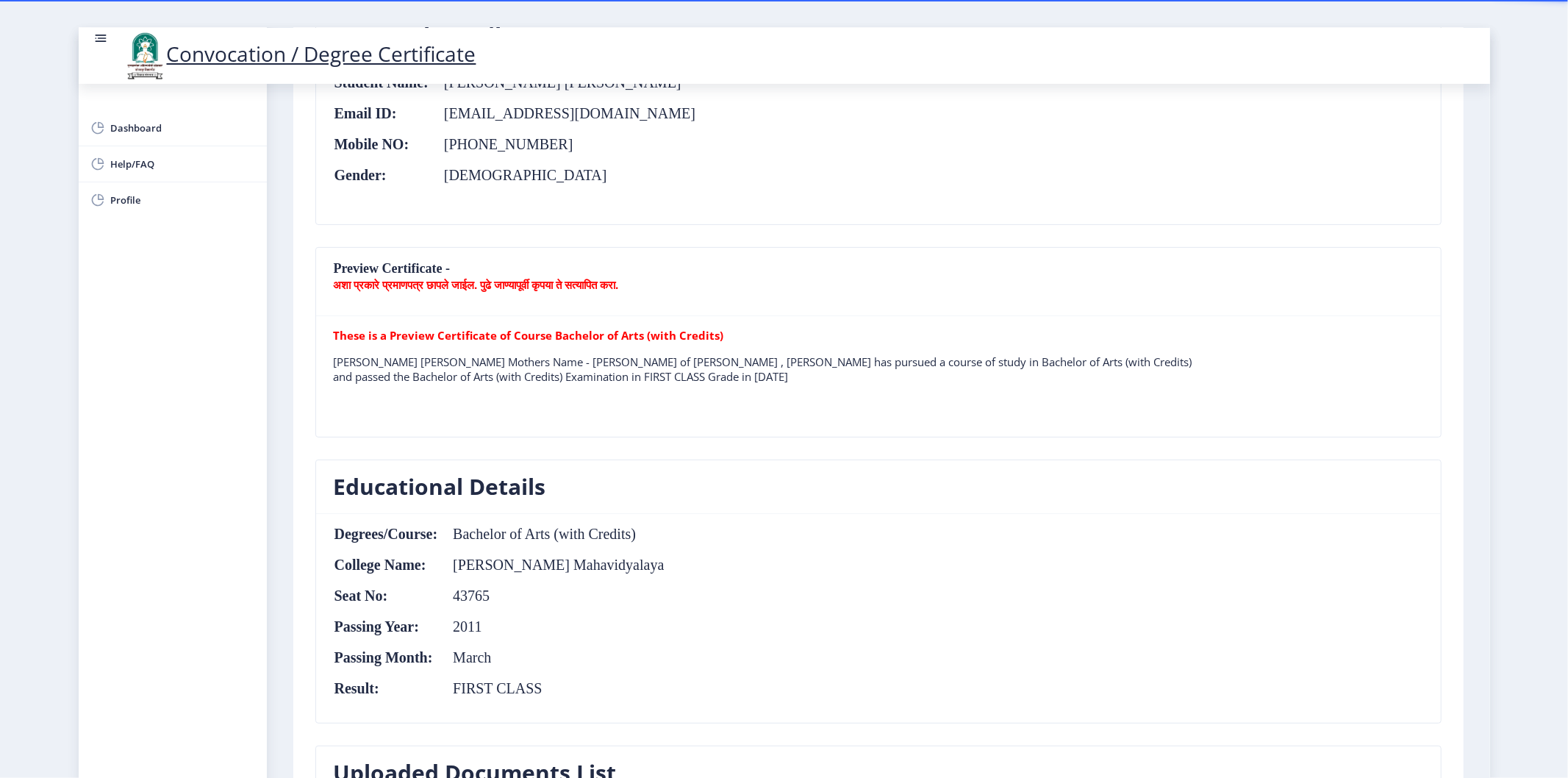
scroll to position [327, 0]
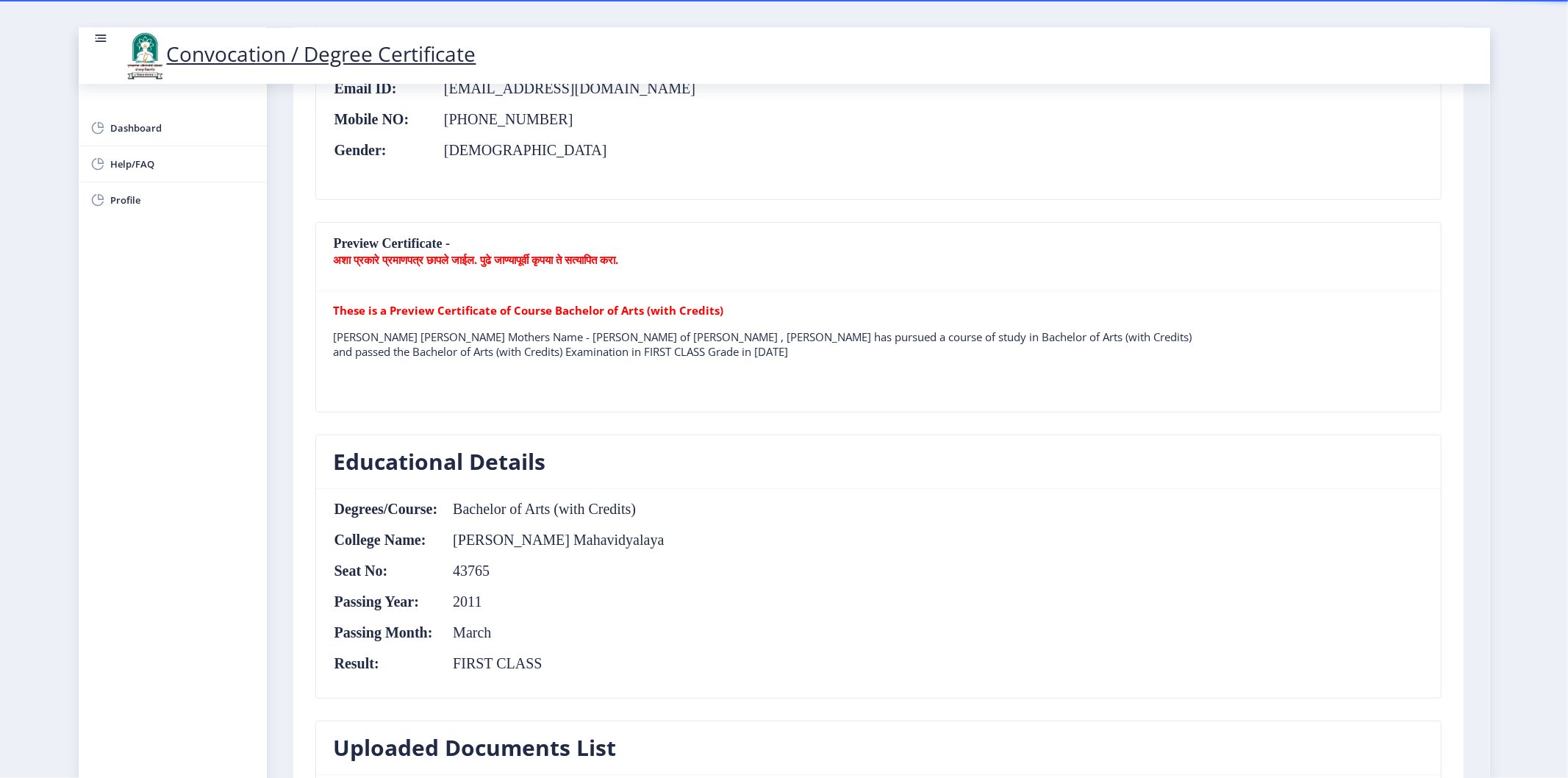
click at [626, 378] on table "These is a Preview Certificate of Course Bachelor of Arts (with Credits) SIMA B…" at bounding box center [770, 351] width 872 height 97
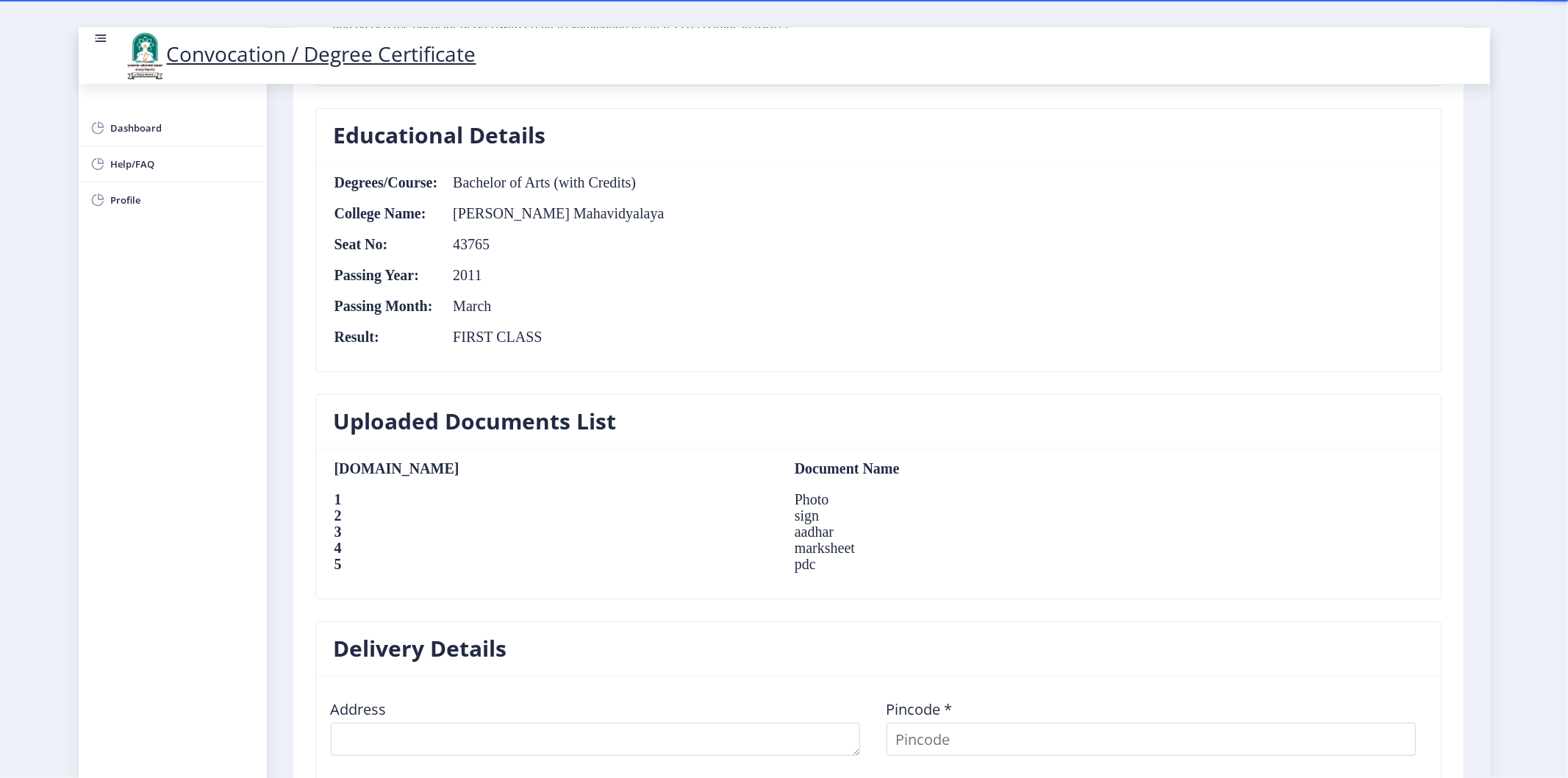
scroll to position [980, 0]
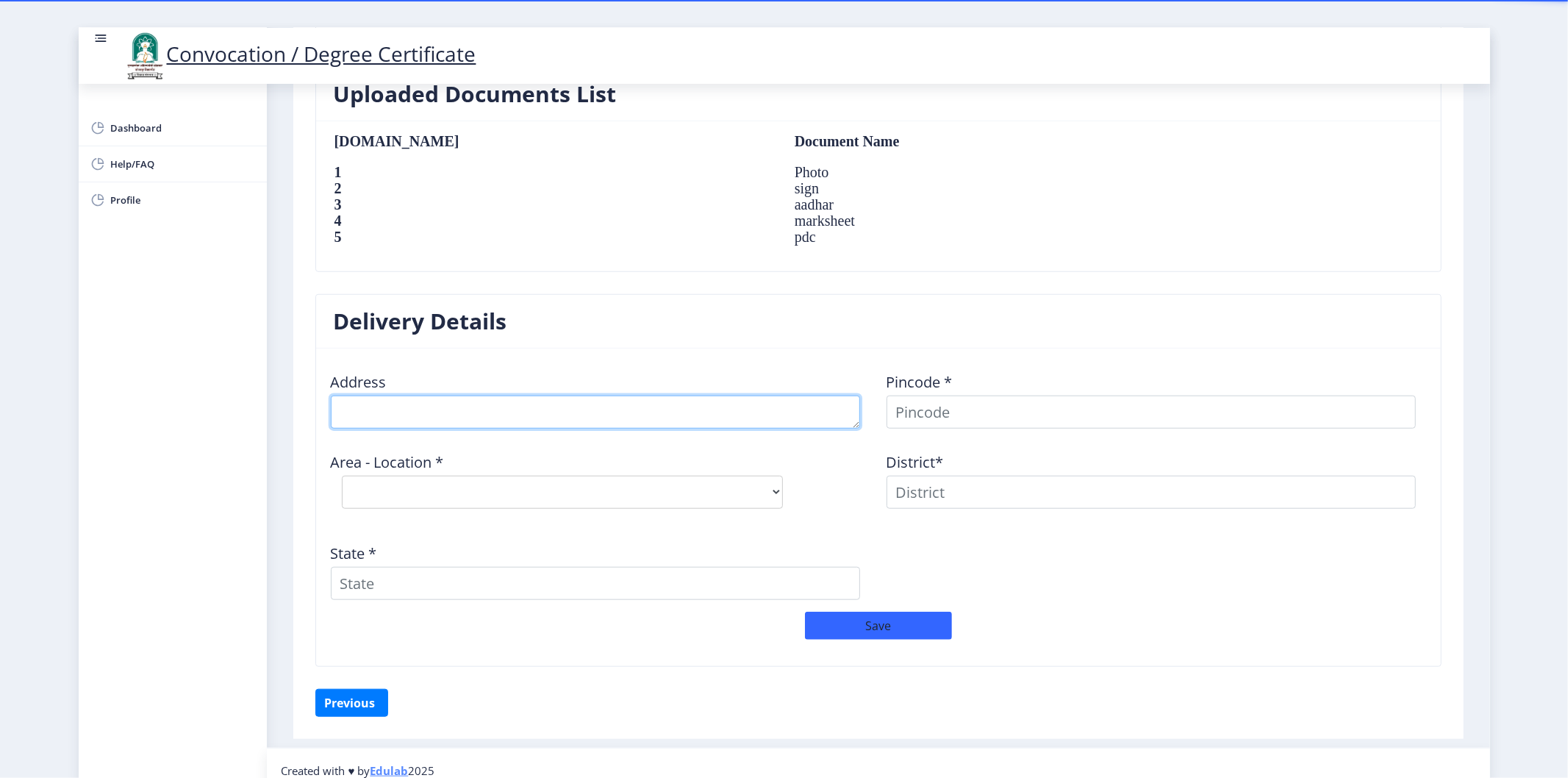
click at [599, 411] on textarea at bounding box center [595, 412] width 529 height 33
click at [612, 375] on div "Address" at bounding box center [600, 394] width 556 height 68
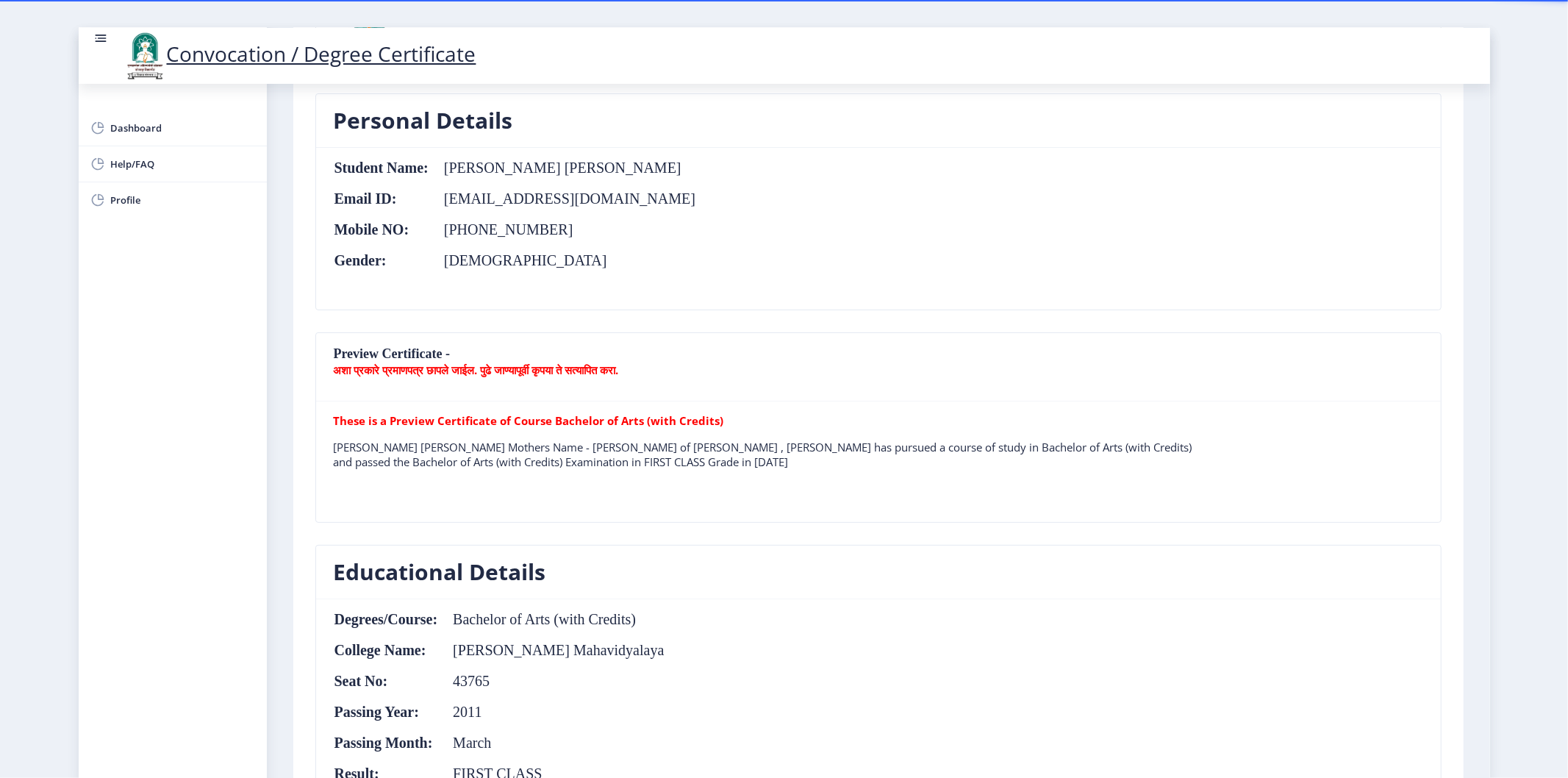
scroll to position [245, 0]
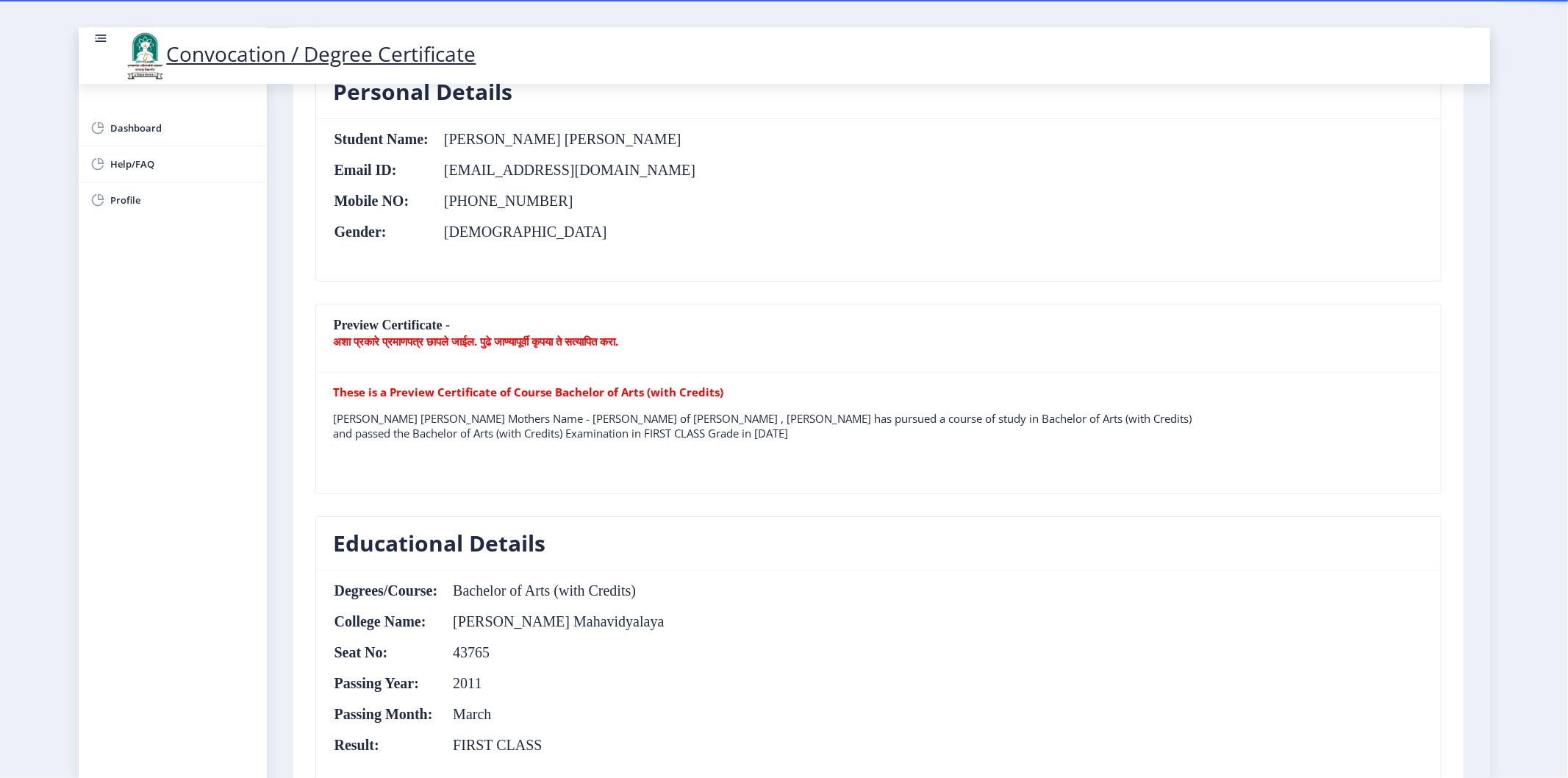
click at [575, 495] on div "Preview Certificate - अशा प्रकारे प्रमाणपत्र छापले जाईल. पुढे जाण्यापूर्वी कृपय…" at bounding box center [878, 410] width 1148 height 213
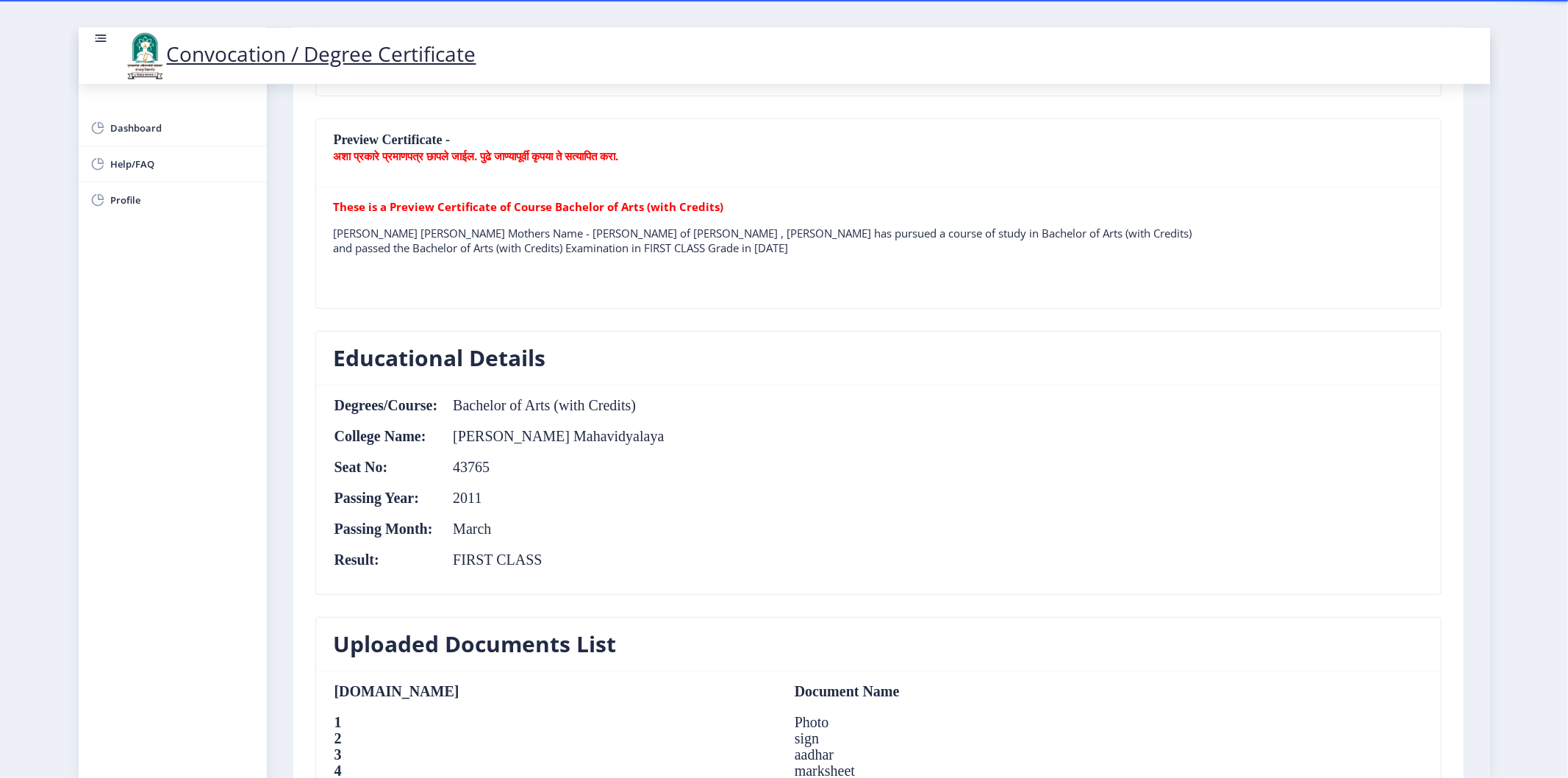
scroll to position [489, 0]
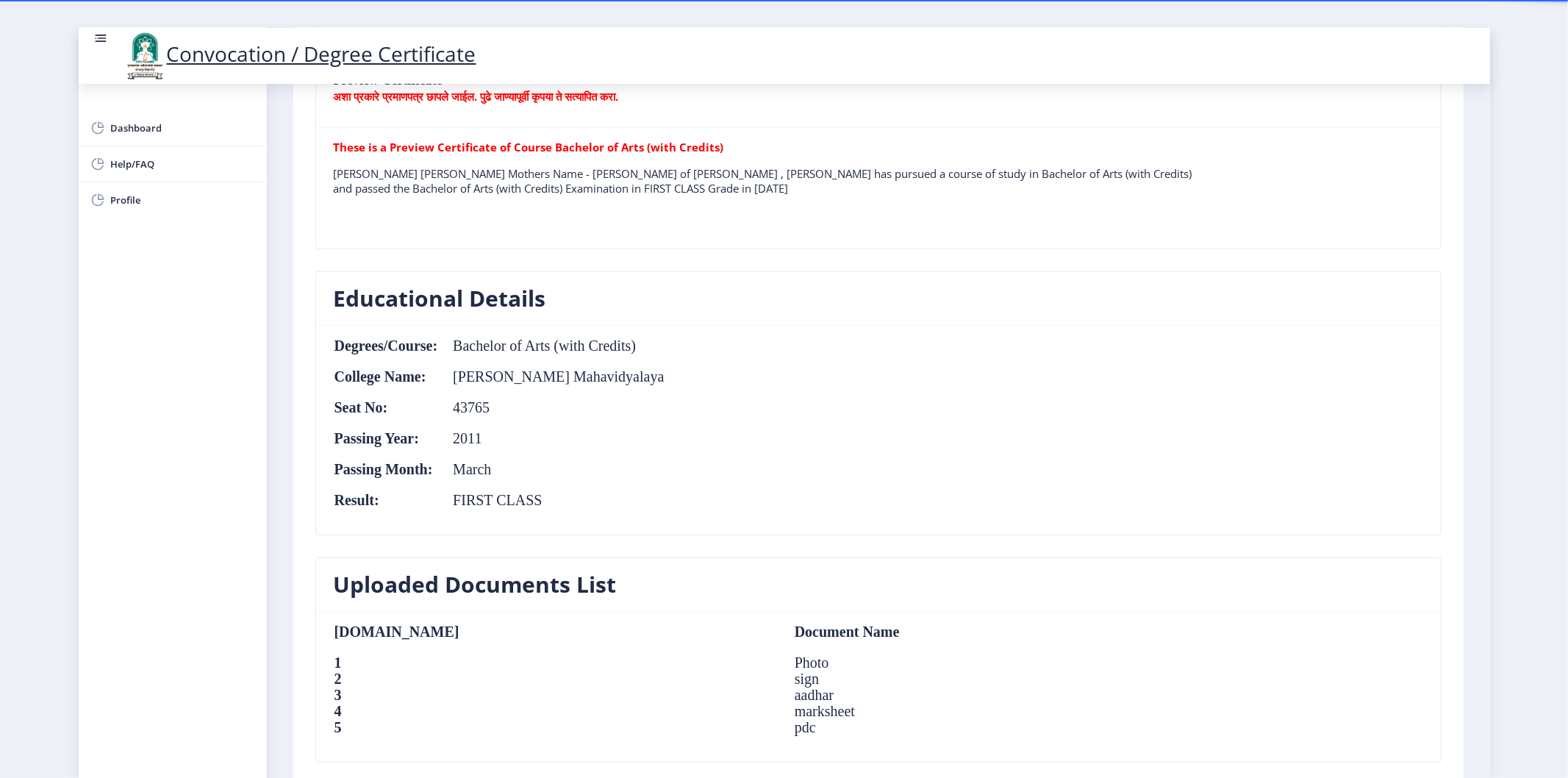
drag, startPoint x: 466, startPoint y: 355, endPoint x: 589, endPoint y: 354, distance: 123.0
click at [589, 354] on table "Degrees/Course: Bachelor of Arts (with Credits) College Name: Vidnyan Mahavidya…" at bounding box center [500, 430] width 332 height 185
drag, startPoint x: 513, startPoint y: 344, endPoint x: 596, endPoint y: 345, distance: 83.0
click at [596, 345] on td "Bachelor of Arts (with Credits)" at bounding box center [551, 346] width 226 height 16
click at [614, 327] on nb-card-body "Degrees/Course: Bachelor of Arts (with Credits) College Name: Vidnyan Mahavidya…" at bounding box center [878, 430] width 1125 height 209
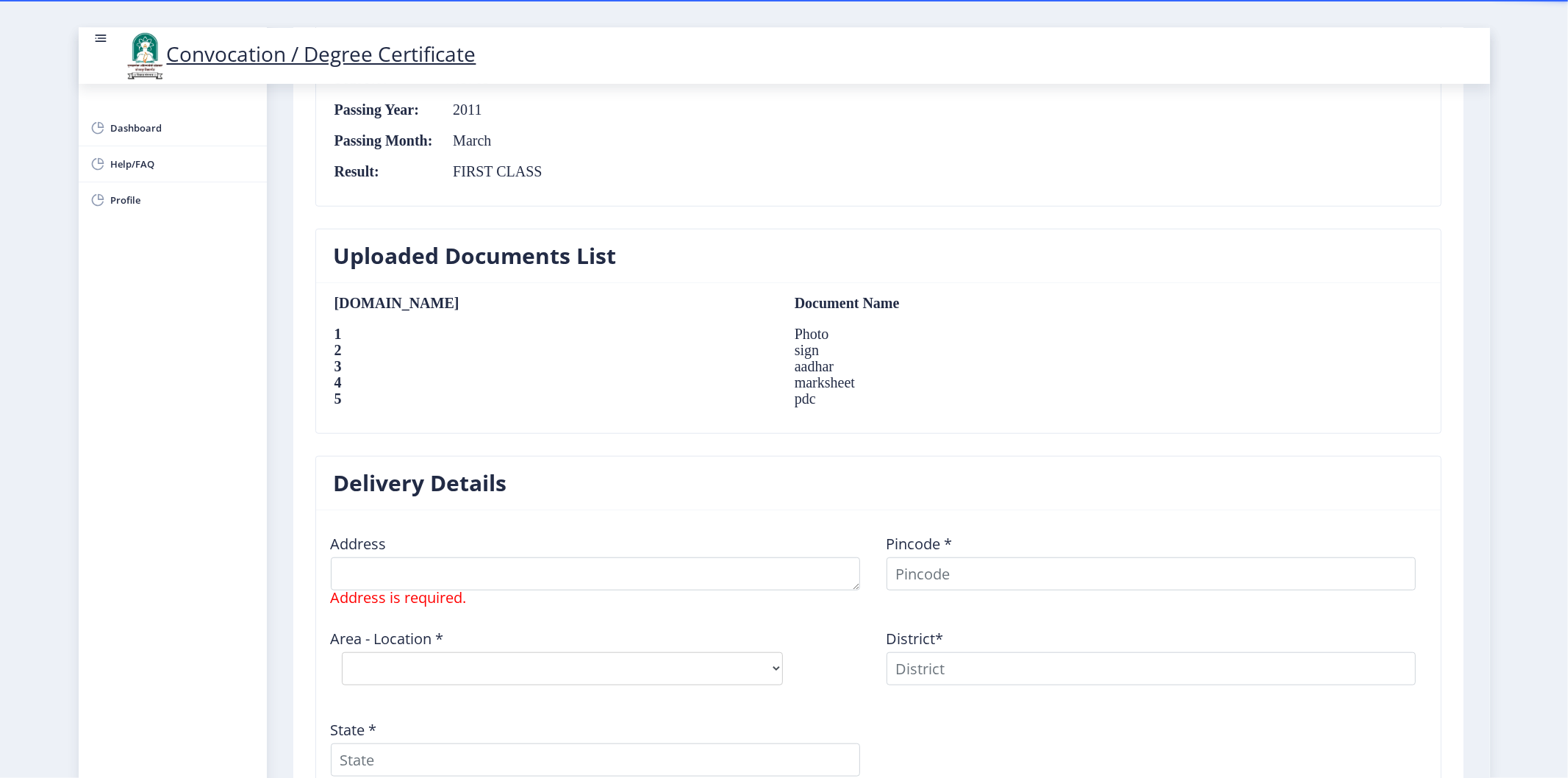
scroll to position [980, 0]
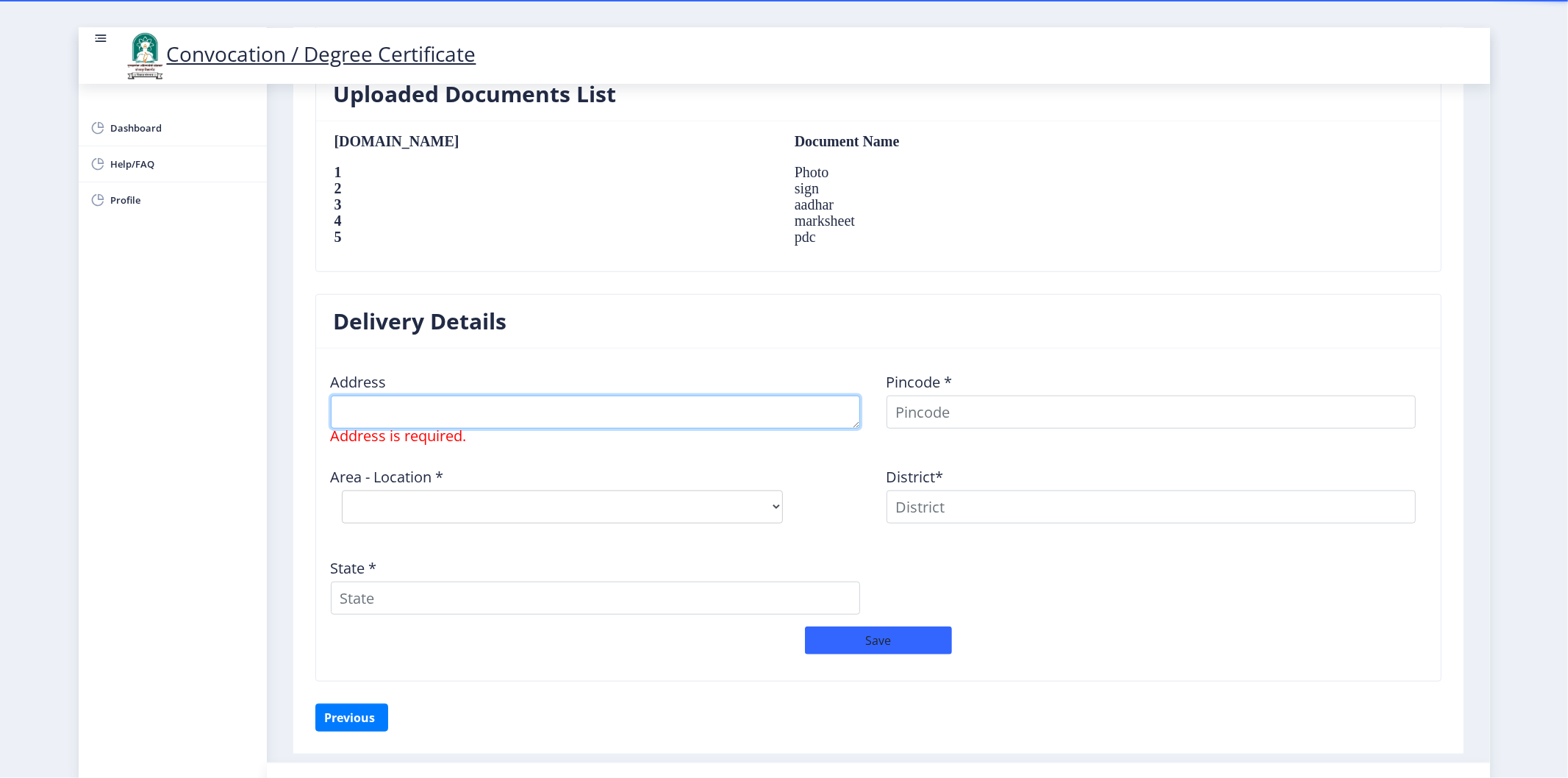
click at [476, 420] on textarea at bounding box center [595, 412] width 529 height 33
type textarea "H"
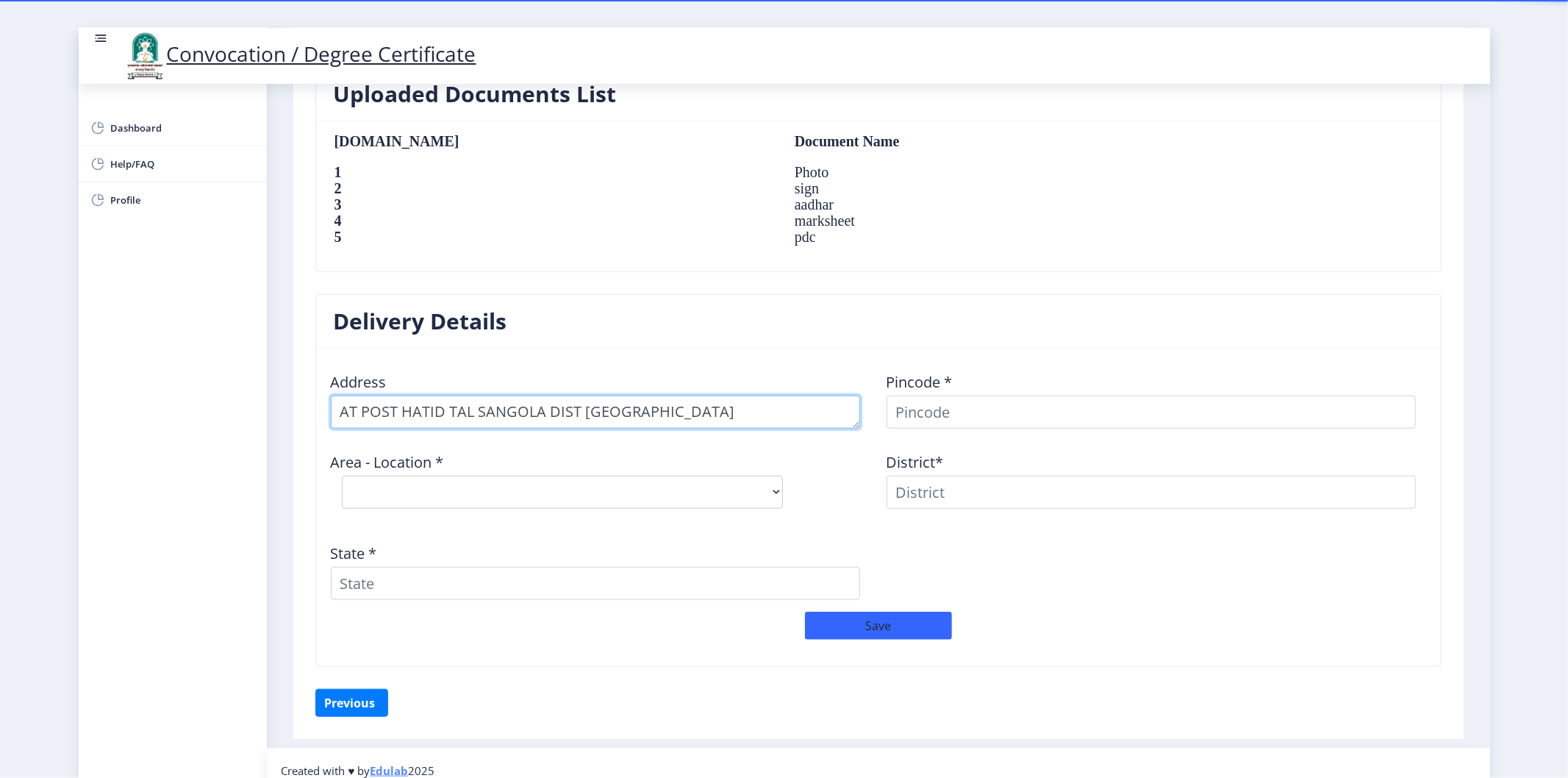
click at [332, 413] on textarea at bounding box center [595, 412] width 529 height 33
click at [343, 410] on textarea at bounding box center [595, 412] width 529 height 33
type textarea "NEAR ST STAND AT POST HATID TAL SANGOLA DIST SOLAPUR"
click at [412, 343] on nb-card-header "Delivery Details" at bounding box center [878, 321] width 1125 height 54
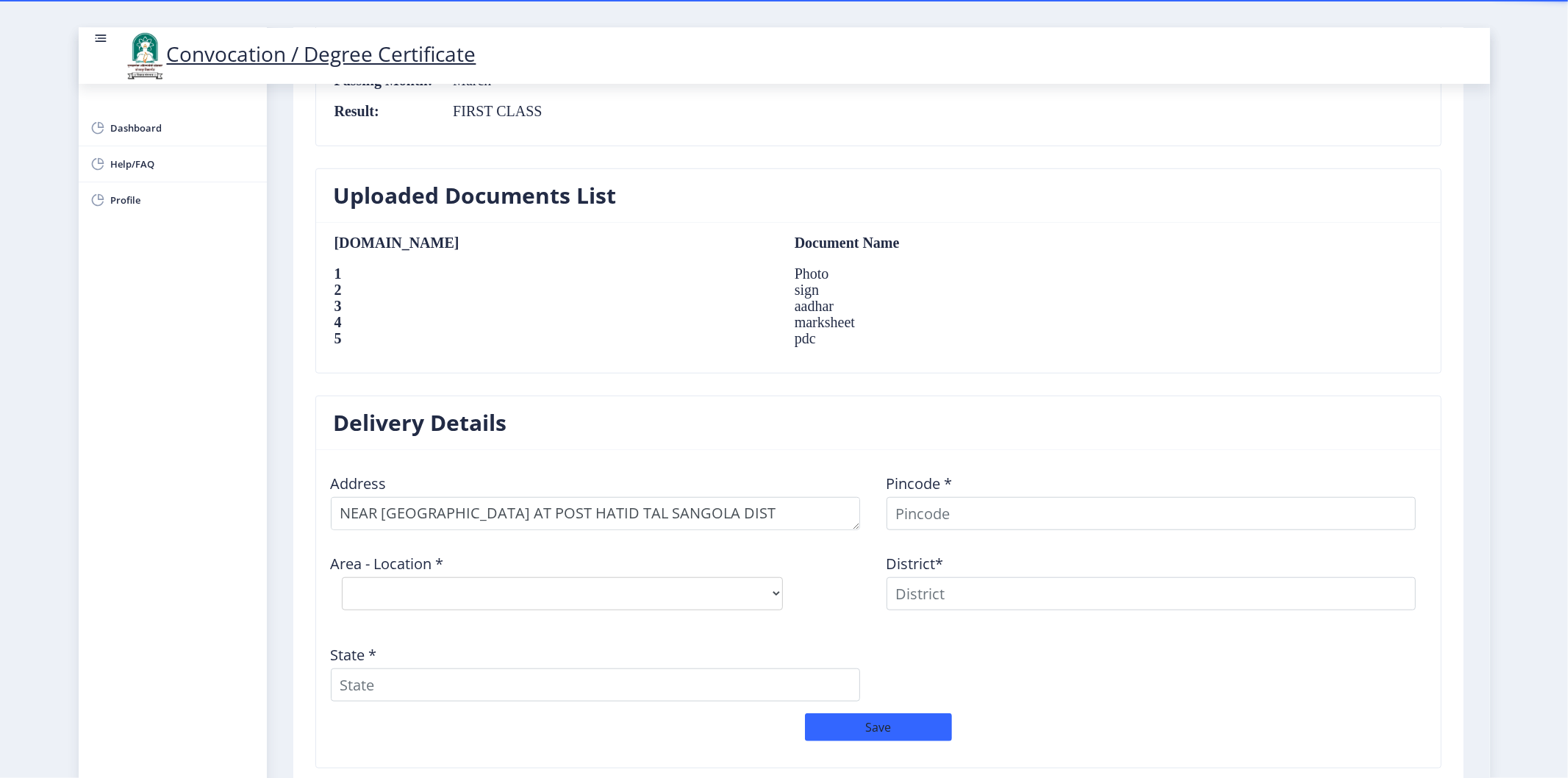
scroll to position [994, 0]
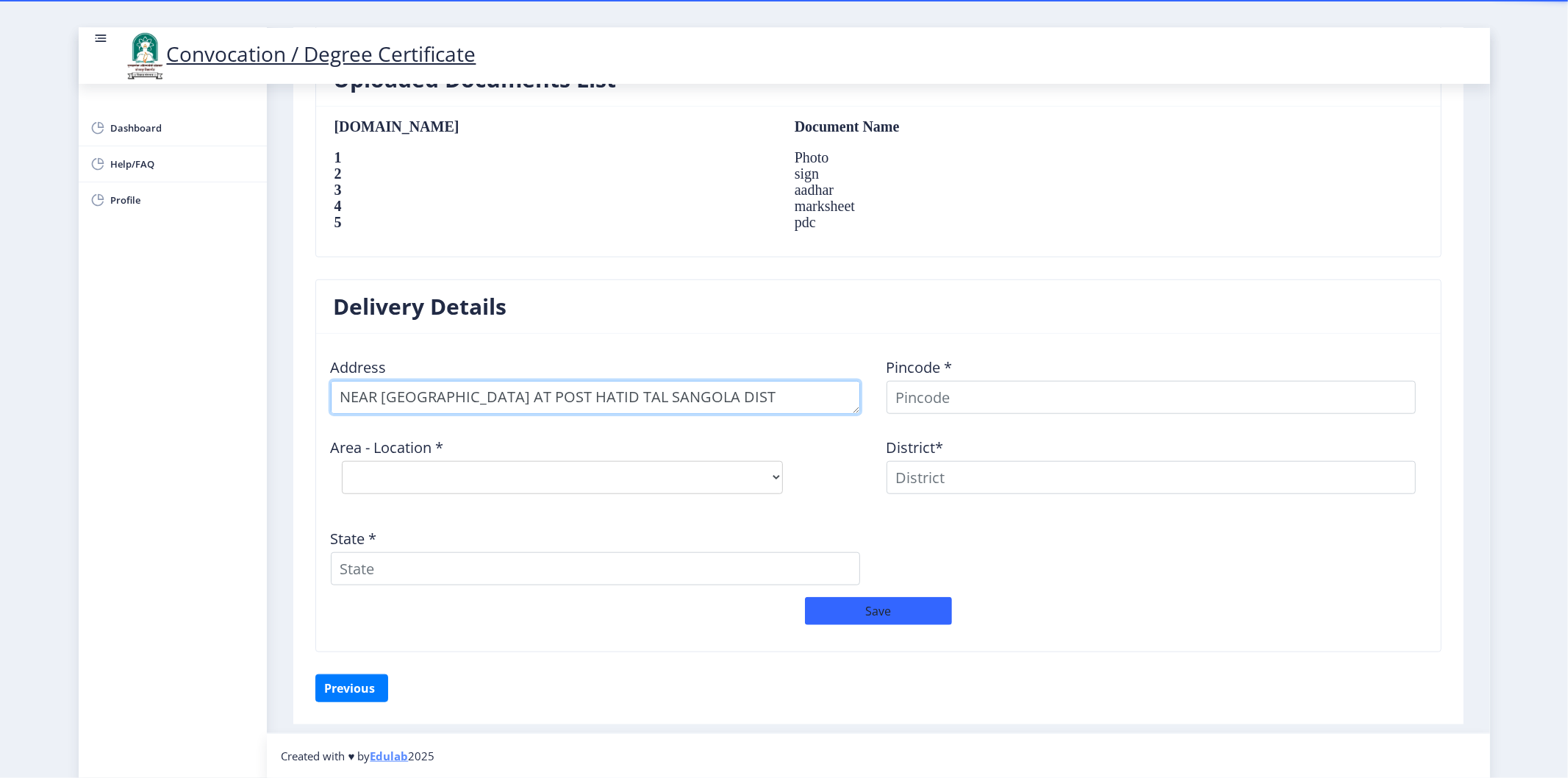
click at [339, 390] on textarea at bounding box center [595, 397] width 529 height 33
click at [479, 331] on nb-card-header "Delivery Details" at bounding box center [878, 306] width 1125 height 54
click at [341, 393] on textarea at bounding box center [595, 397] width 529 height 33
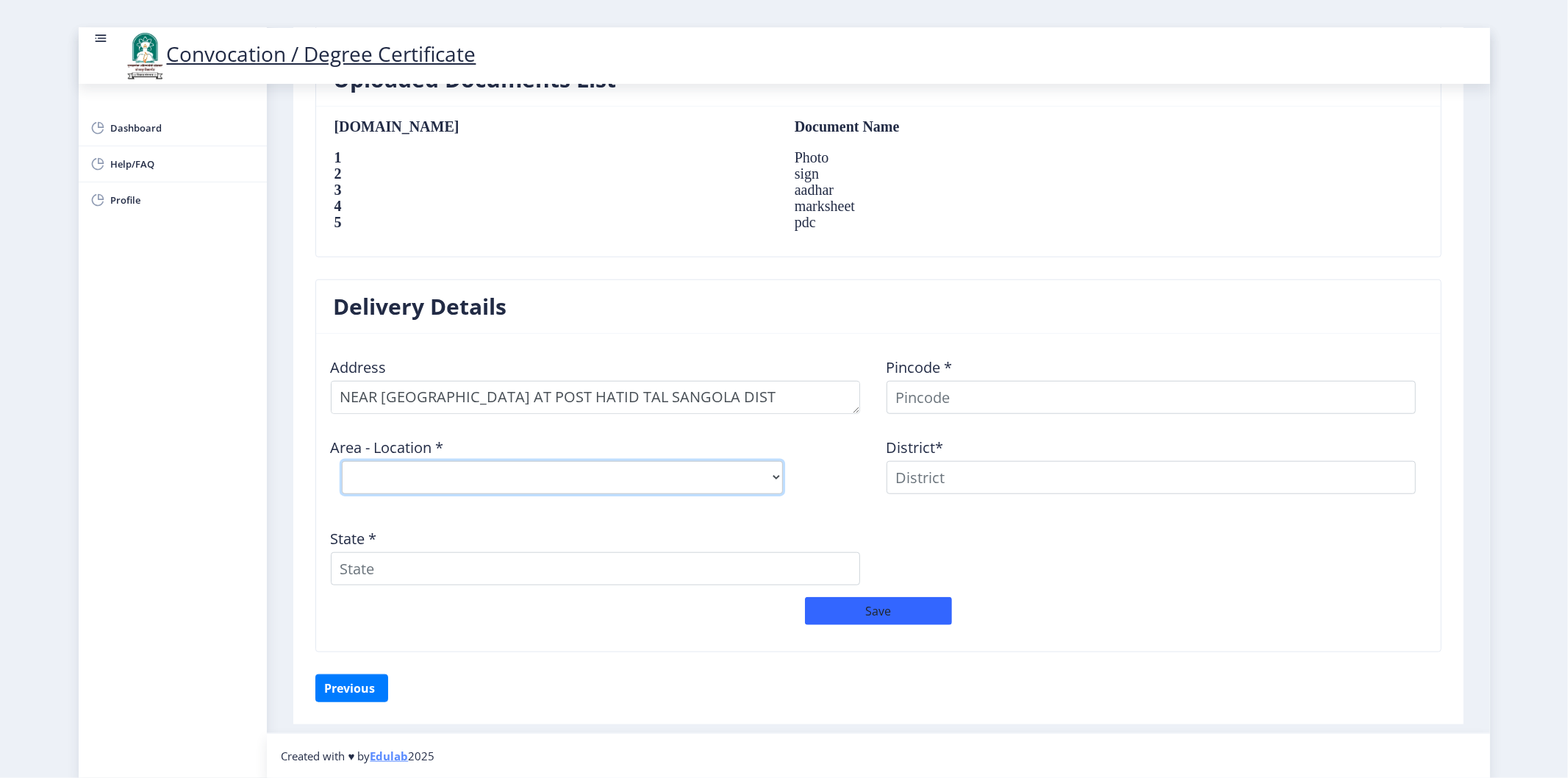
click at [452, 481] on select "Select Area Location" at bounding box center [562, 478] width 441 height 33
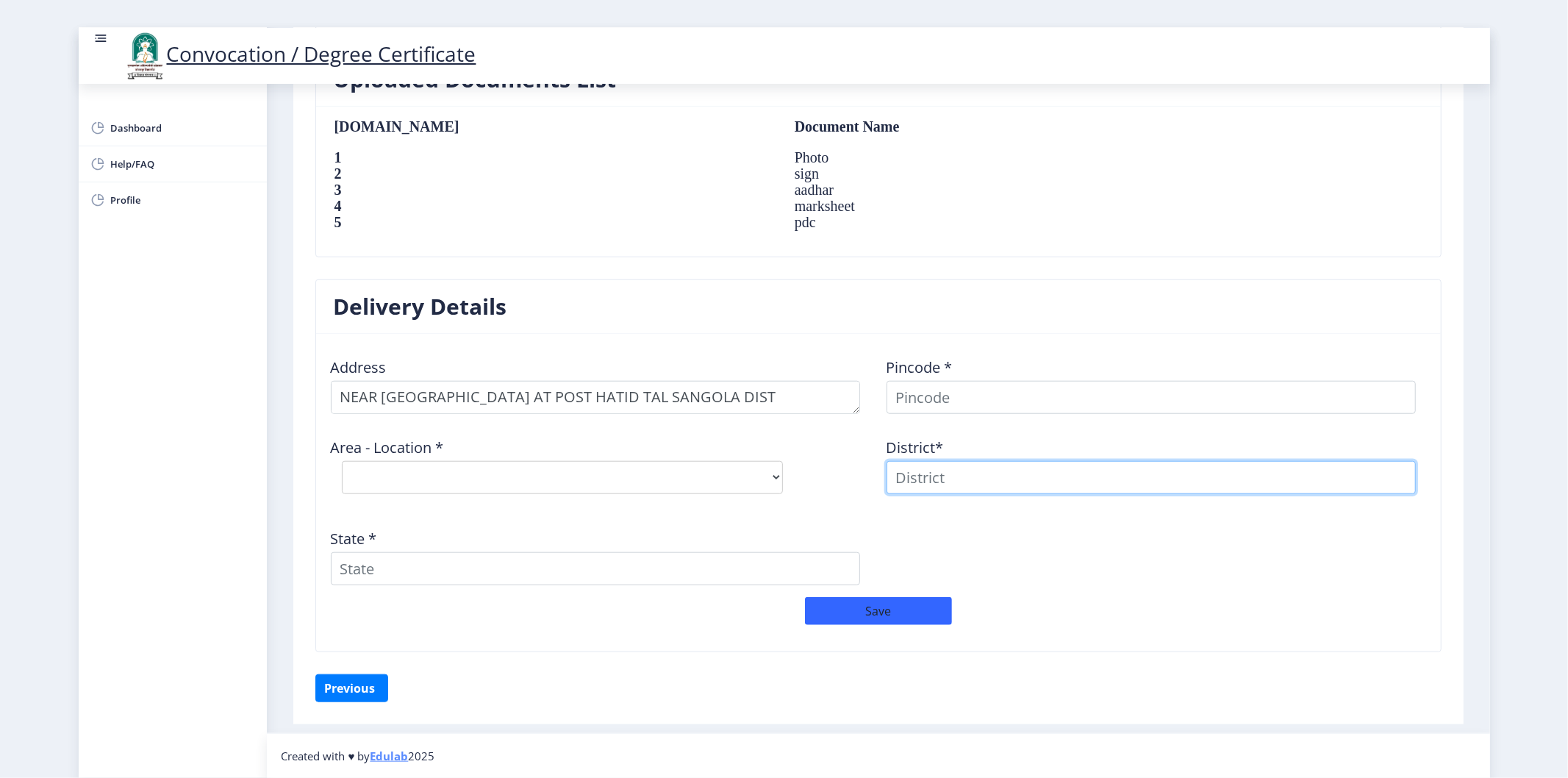
drag, startPoint x: 931, startPoint y: 482, endPoint x: 923, endPoint y: 483, distance: 8.1
click at [931, 482] on input at bounding box center [1151, 478] width 529 height 33
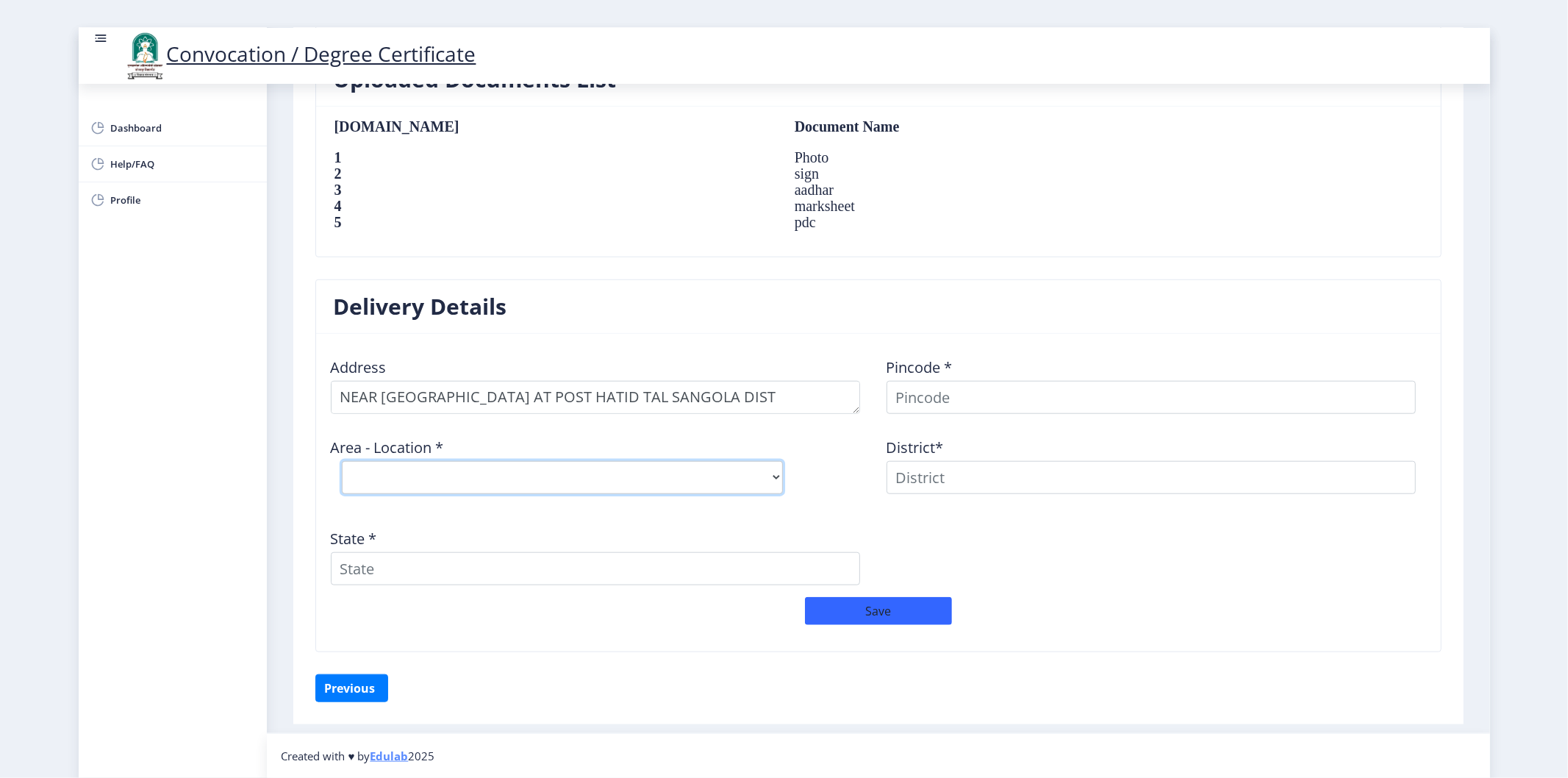
click at [747, 489] on select "Select Area Location" at bounding box center [562, 478] width 441 height 33
drag, startPoint x: 613, startPoint y: 488, endPoint x: 606, endPoint y: 480, distance: 10.6
click at [613, 488] on select "Select Area Location" at bounding box center [562, 478] width 441 height 33
click at [605, 478] on select "Select Area Location" at bounding box center [562, 478] width 441 height 33
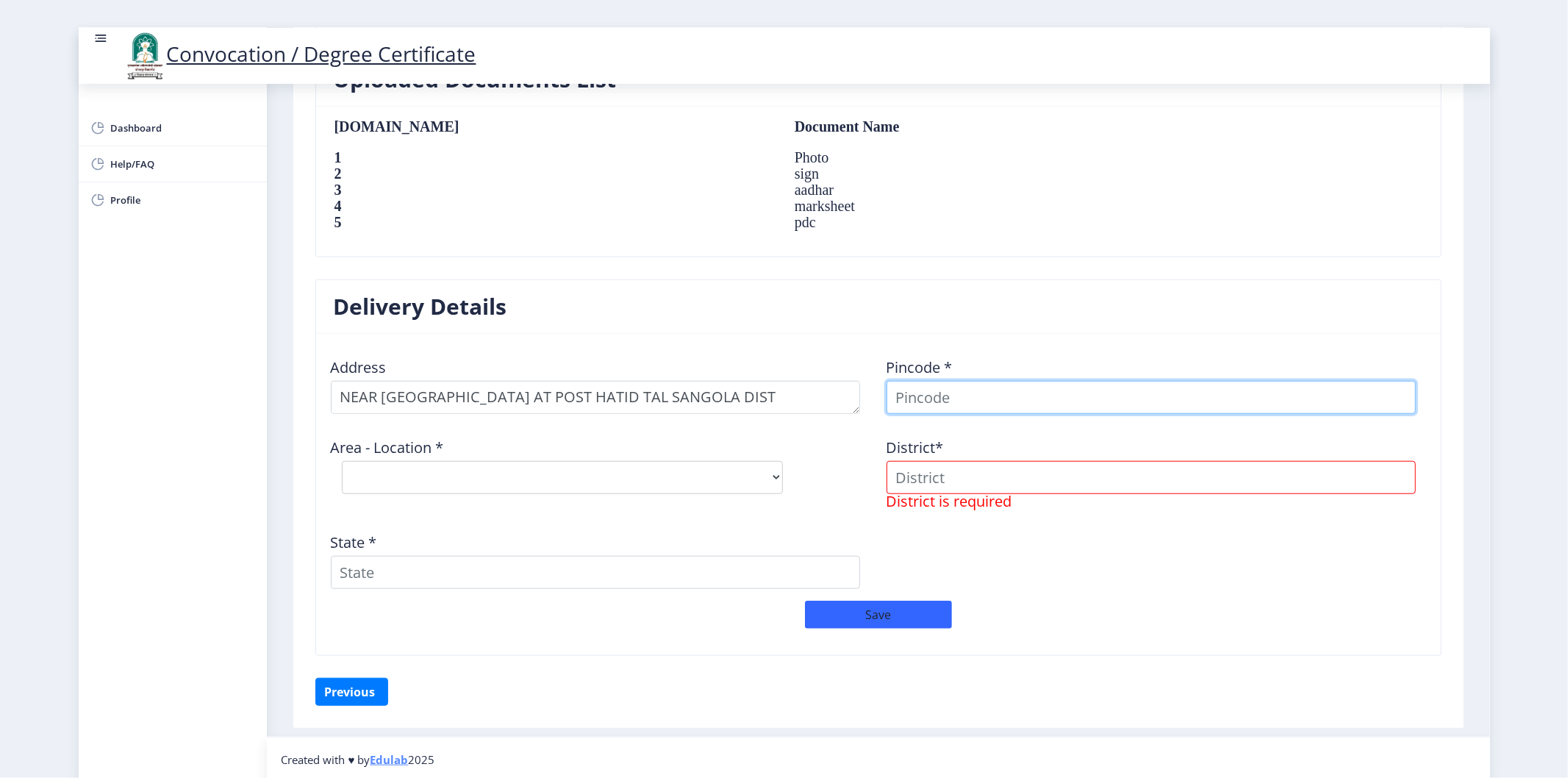
click at [926, 386] on input at bounding box center [1151, 397] width 529 height 33
click at [544, 345] on div "Address" at bounding box center [600, 379] width 556 height 68
click at [957, 405] on input at bounding box center [1151, 397] width 529 height 33
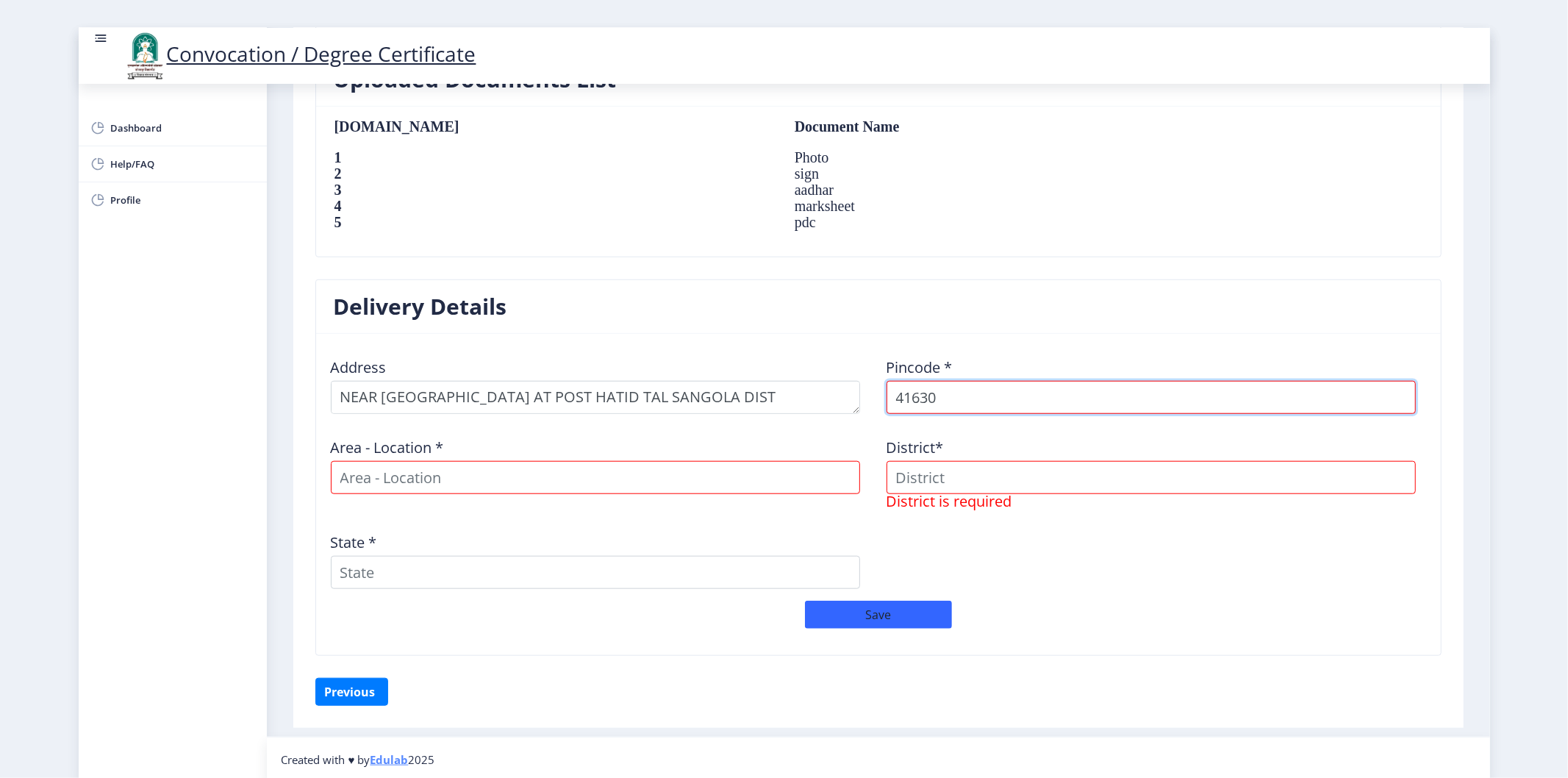
type input "416307"
select select
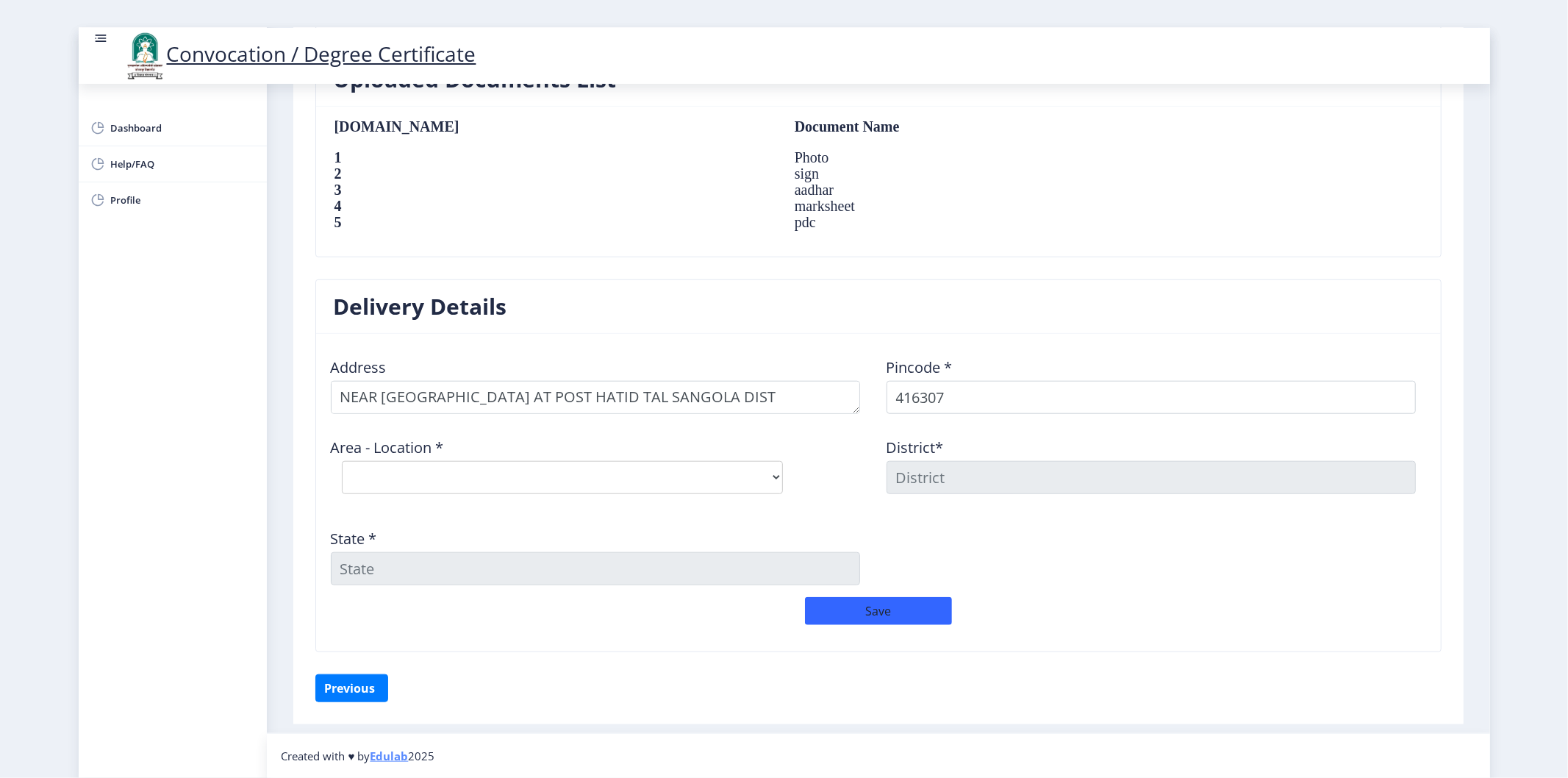
click at [968, 324] on nb-card-header "Delivery Details" at bounding box center [878, 306] width 1125 height 54
click at [420, 468] on select "Select Area Location Kavathe Ekand S.O" at bounding box center [562, 478] width 441 height 33
click at [428, 458] on div "Area - Location * Select Area Location Kavathe Ekand S.O" at bounding box center [600, 465] width 556 height 80
click at [409, 471] on select "Select Area Location Kavathe Ekand S.O" at bounding box center [562, 478] width 441 height 33
drag, startPoint x: 974, startPoint y: 399, endPoint x: 920, endPoint y: 395, distance: 54.1
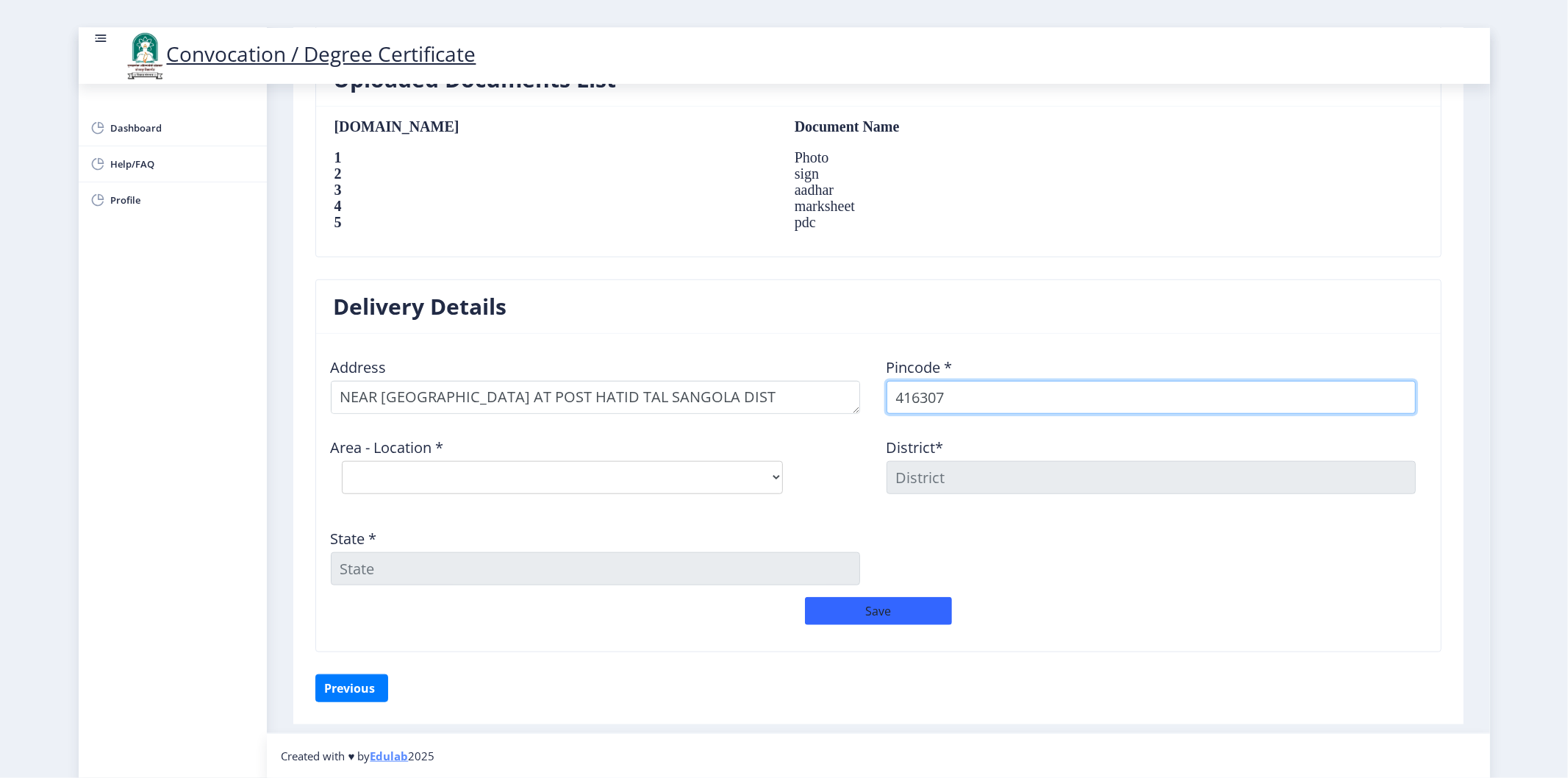
click at [920, 395] on input "416307" at bounding box center [1151, 397] width 529 height 33
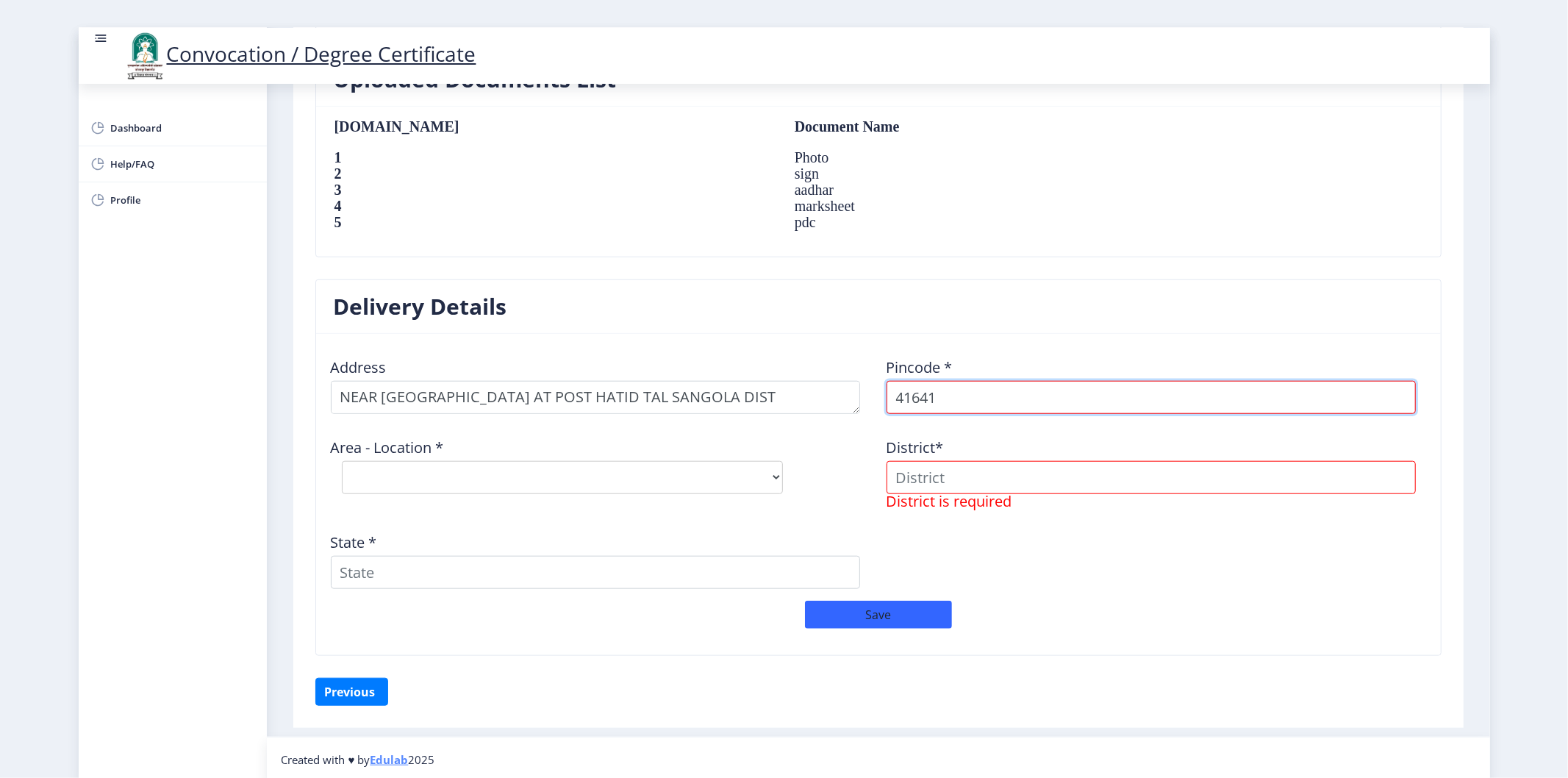
type input "416416"
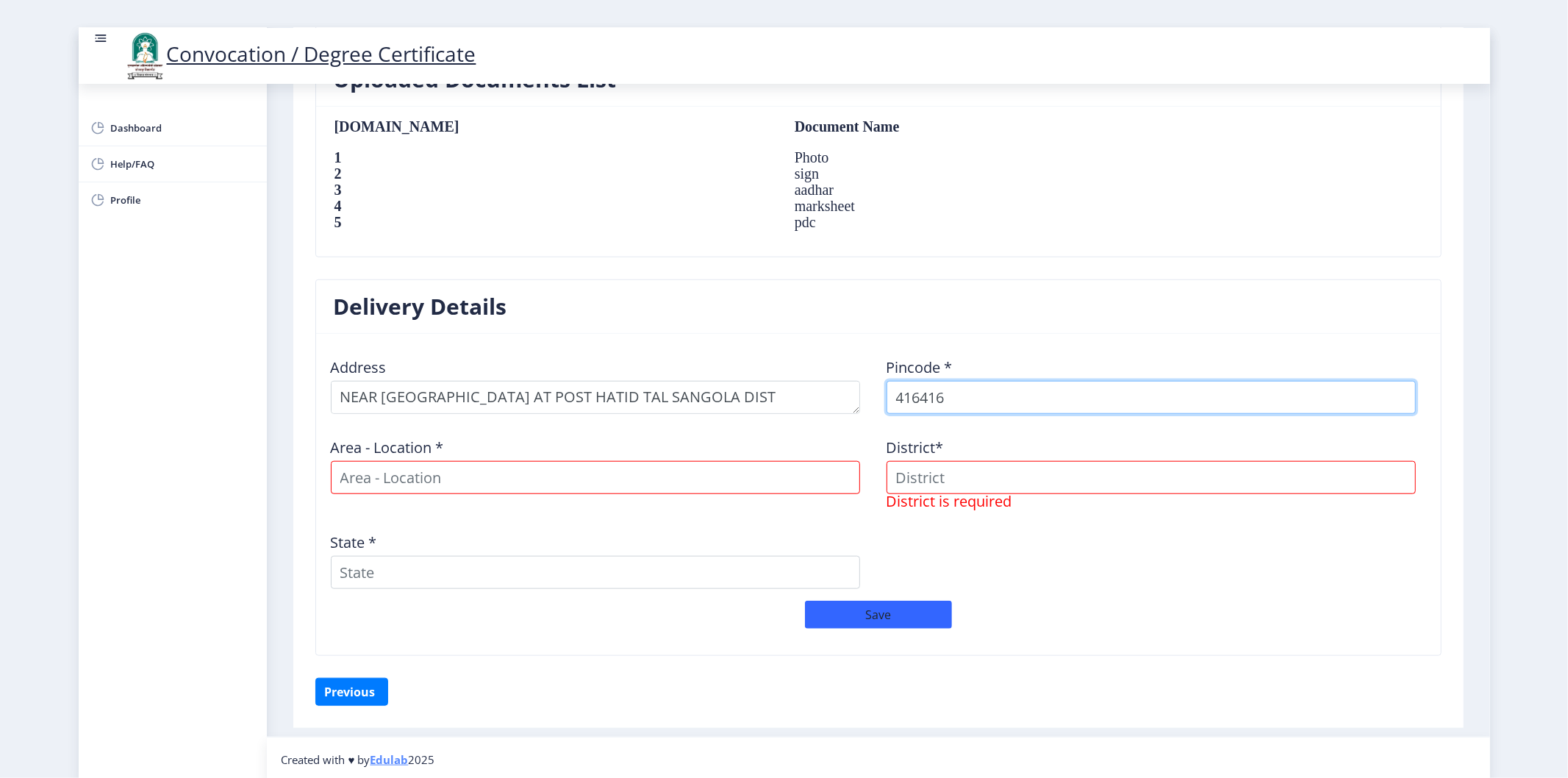
select select
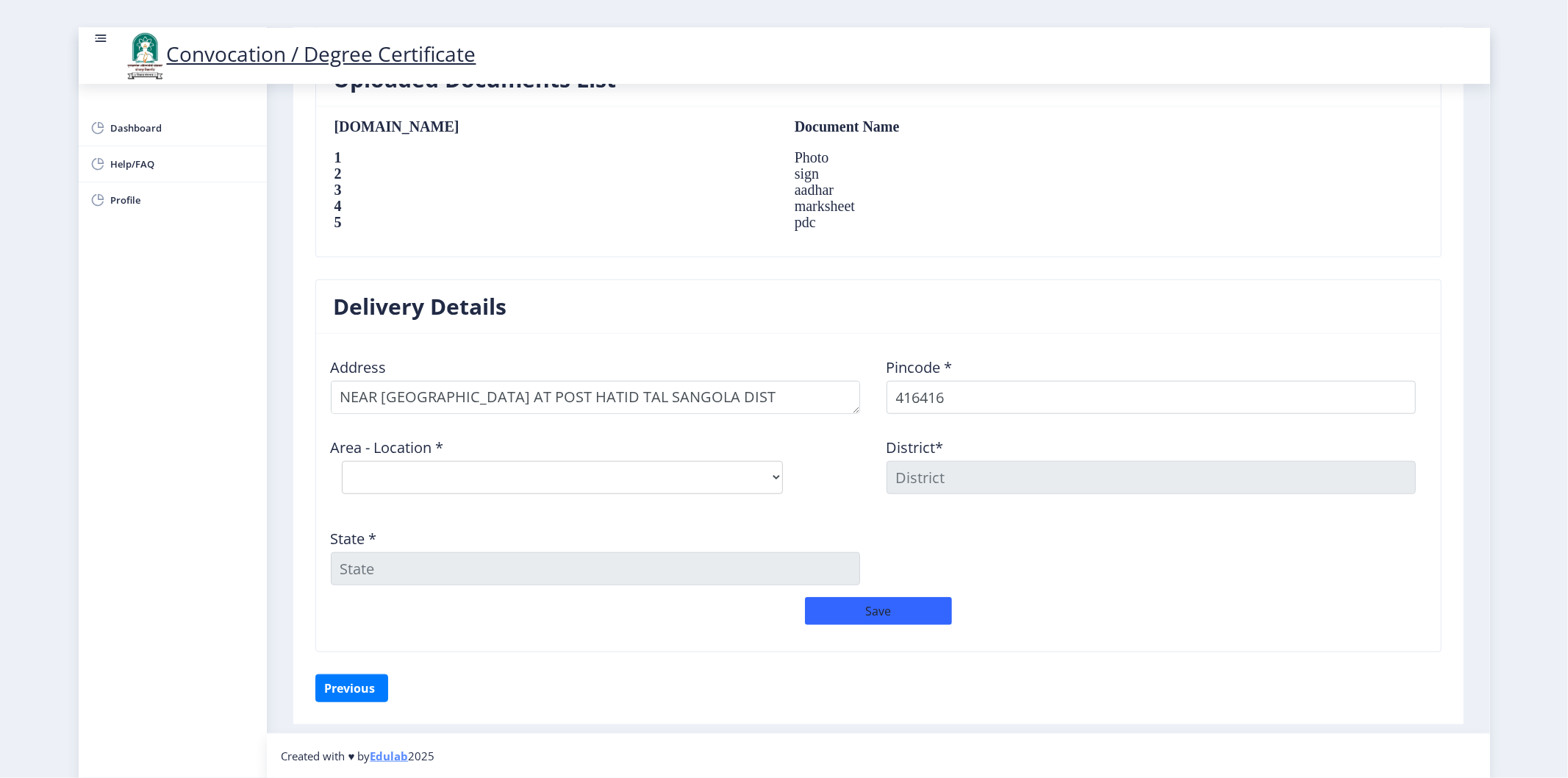
click at [816, 248] on nb-card-body "Sr.No Document Name 1 Photo 2 sign 3 aadhar 4 marksheet 5 pdc" at bounding box center [878, 181] width 1125 height 150
click at [449, 486] on select "Select Area Location Factory Area Sangli S.O Gajanan Mills Sangli S.O Ganpati P…" at bounding box center [562, 478] width 441 height 33
click at [957, 397] on input "416416" at bounding box center [1151, 397] width 529 height 33
drag, startPoint x: 951, startPoint y: 403, endPoint x: 846, endPoint y: 405, distance: 105.0
click at [846, 405] on div "Address Pincode * 416416 Area - Location * Select Area Location Factory Area Sa…" at bounding box center [878, 471] width 1111 height 251
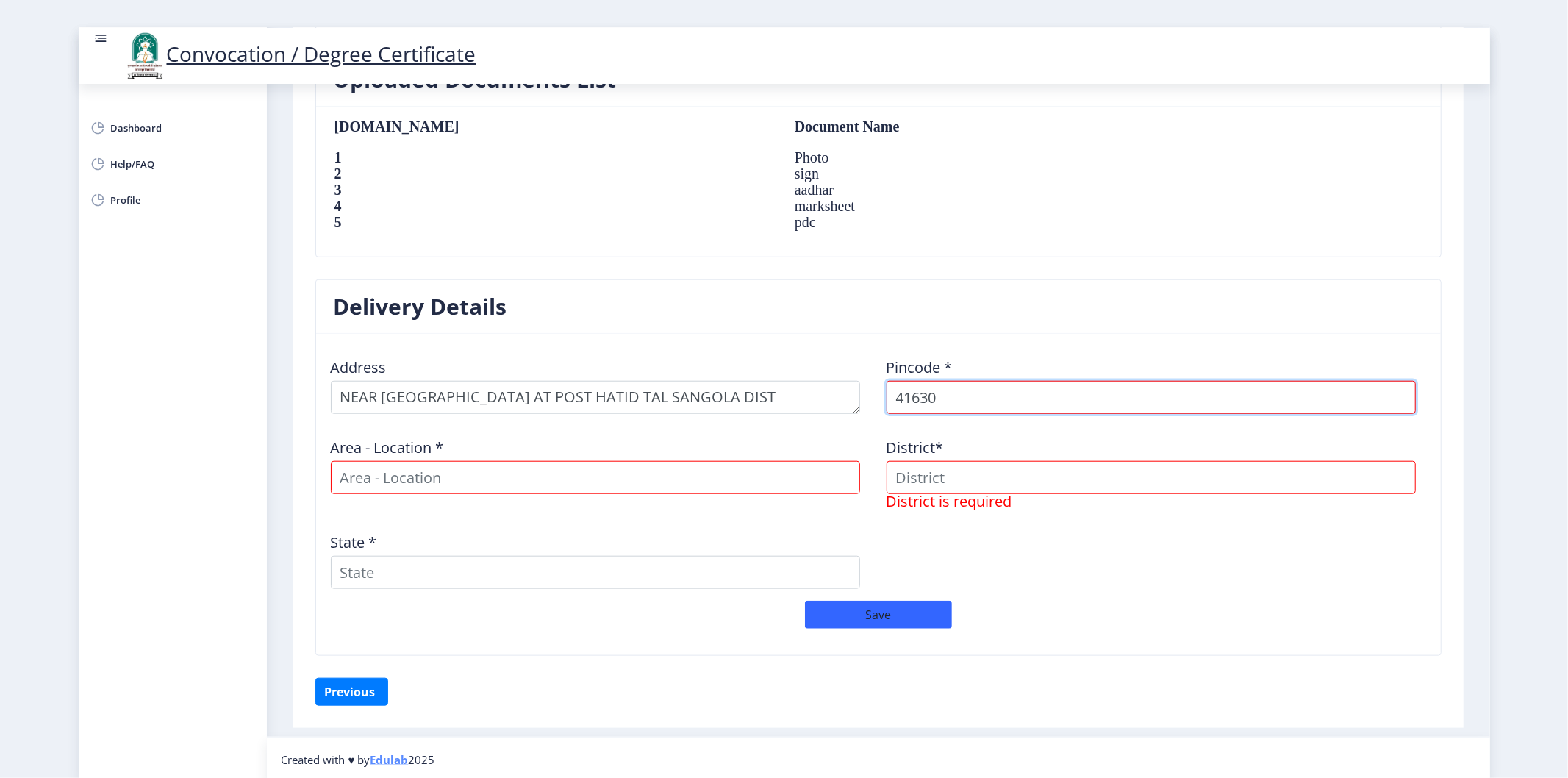
type input "416307"
select select
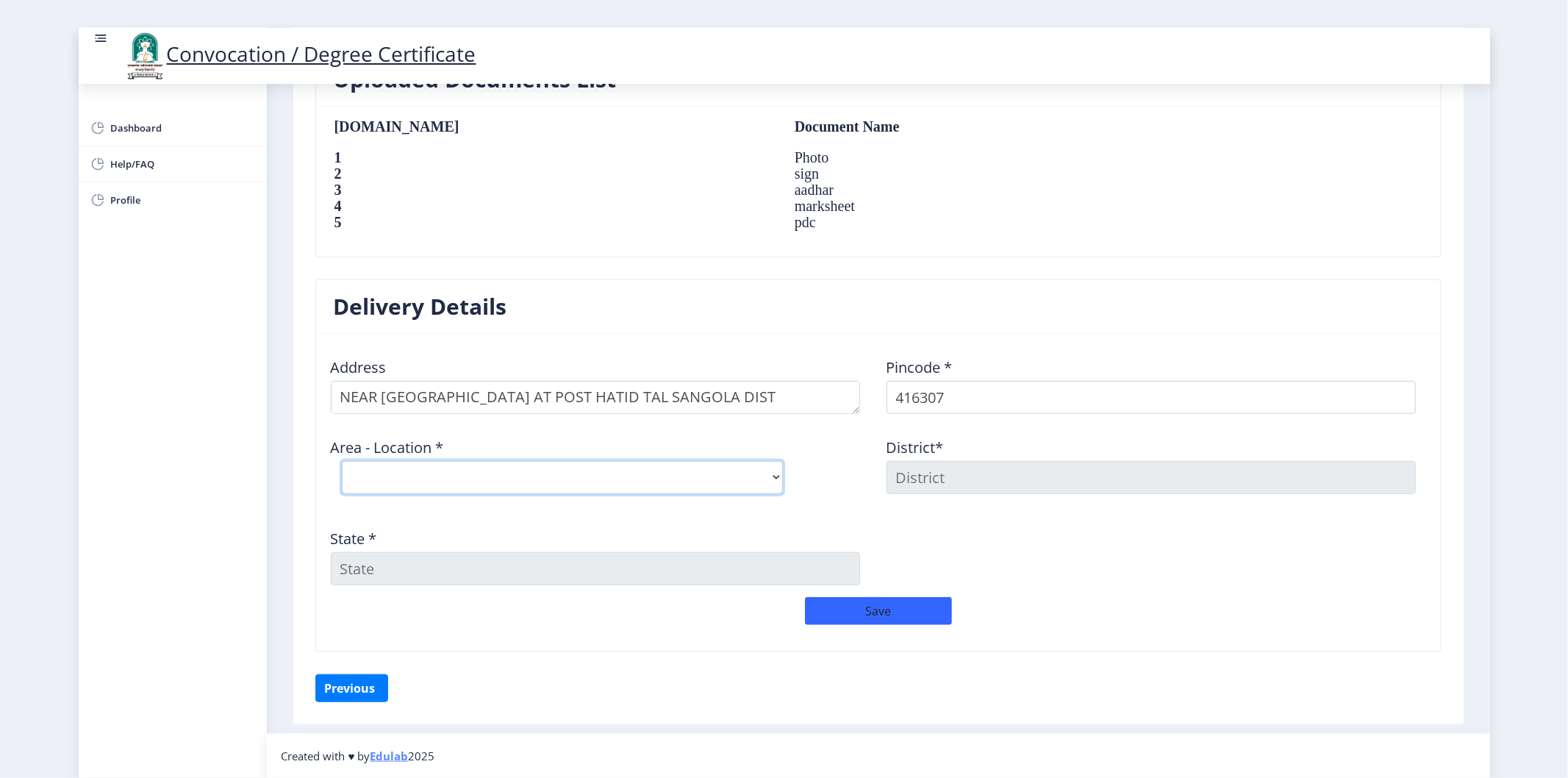
click at [425, 480] on select "Select Area Location Kavathe Ekand S.O" at bounding box center [562, 478] width 441 height 33
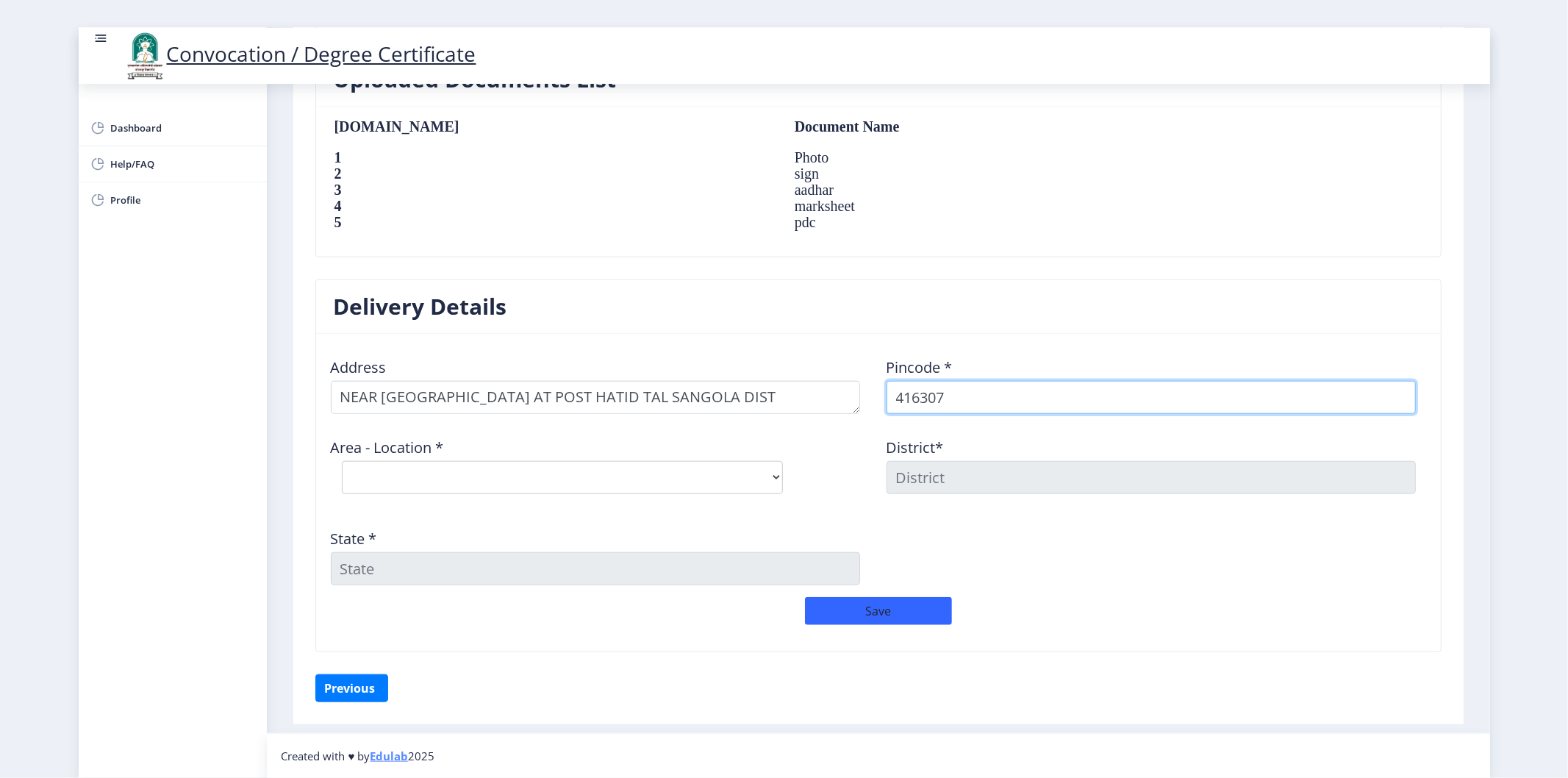
drag, startPoint x: 1001, startPoint y: 392, endPoint x: 995, endPoint y: 384, distance: 10.0
click at [1001, 392] on input "416307" at bounding box center [1151, 397] width 529 height 33
click at [921, 397] on input "416307" at bounding box center [1151, 397] width 529 height 33
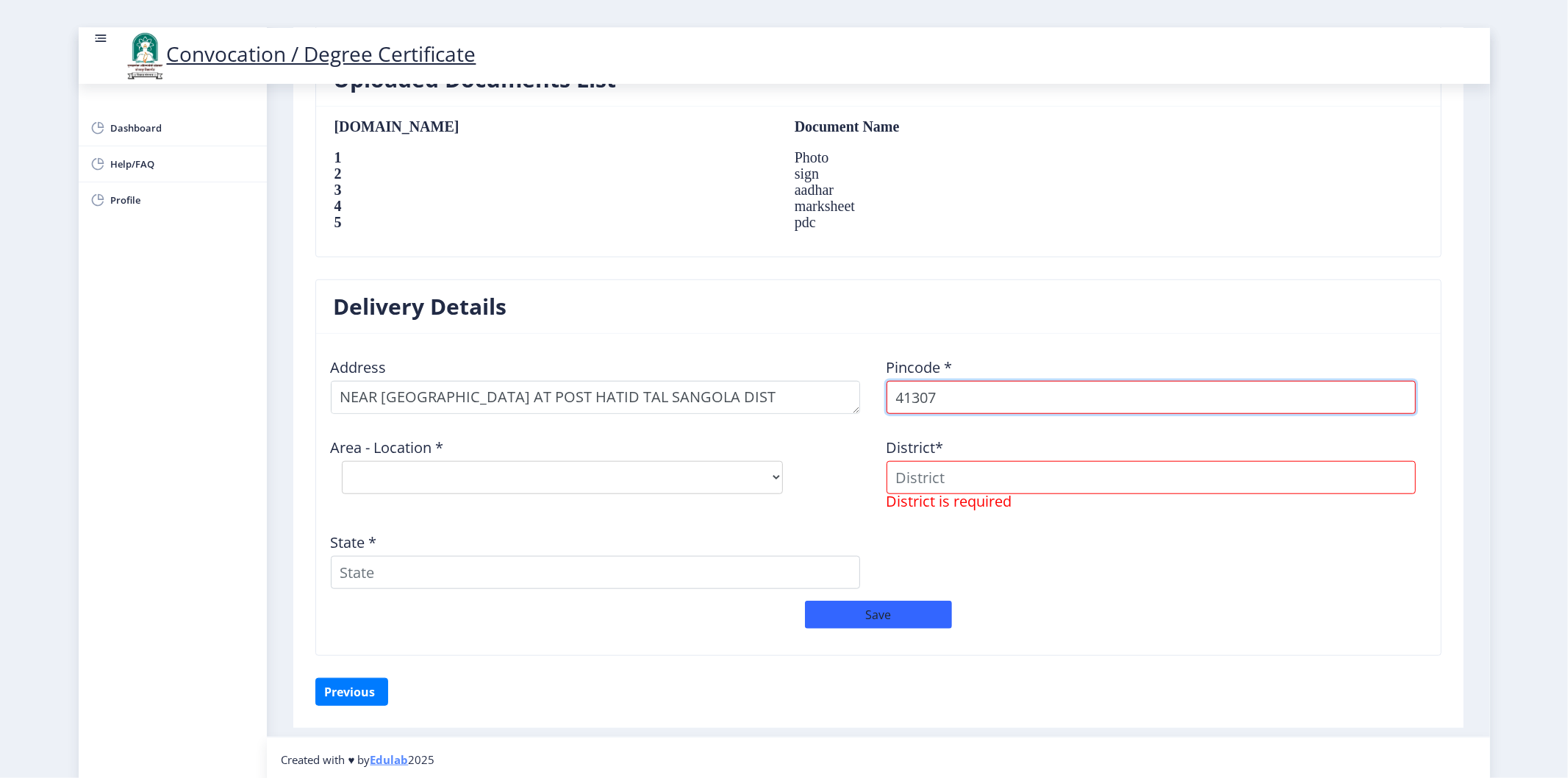
type input "413307"
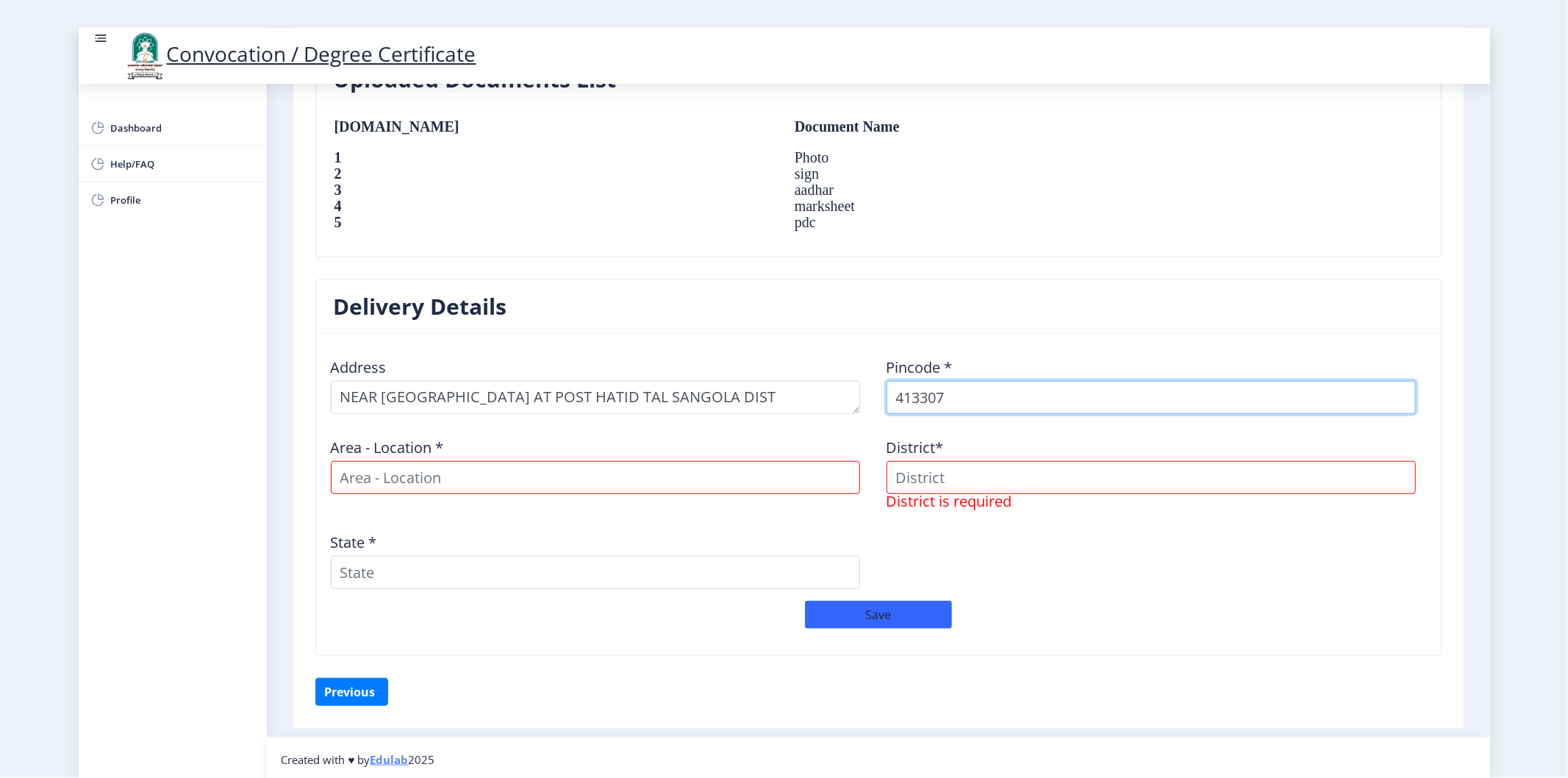
select select
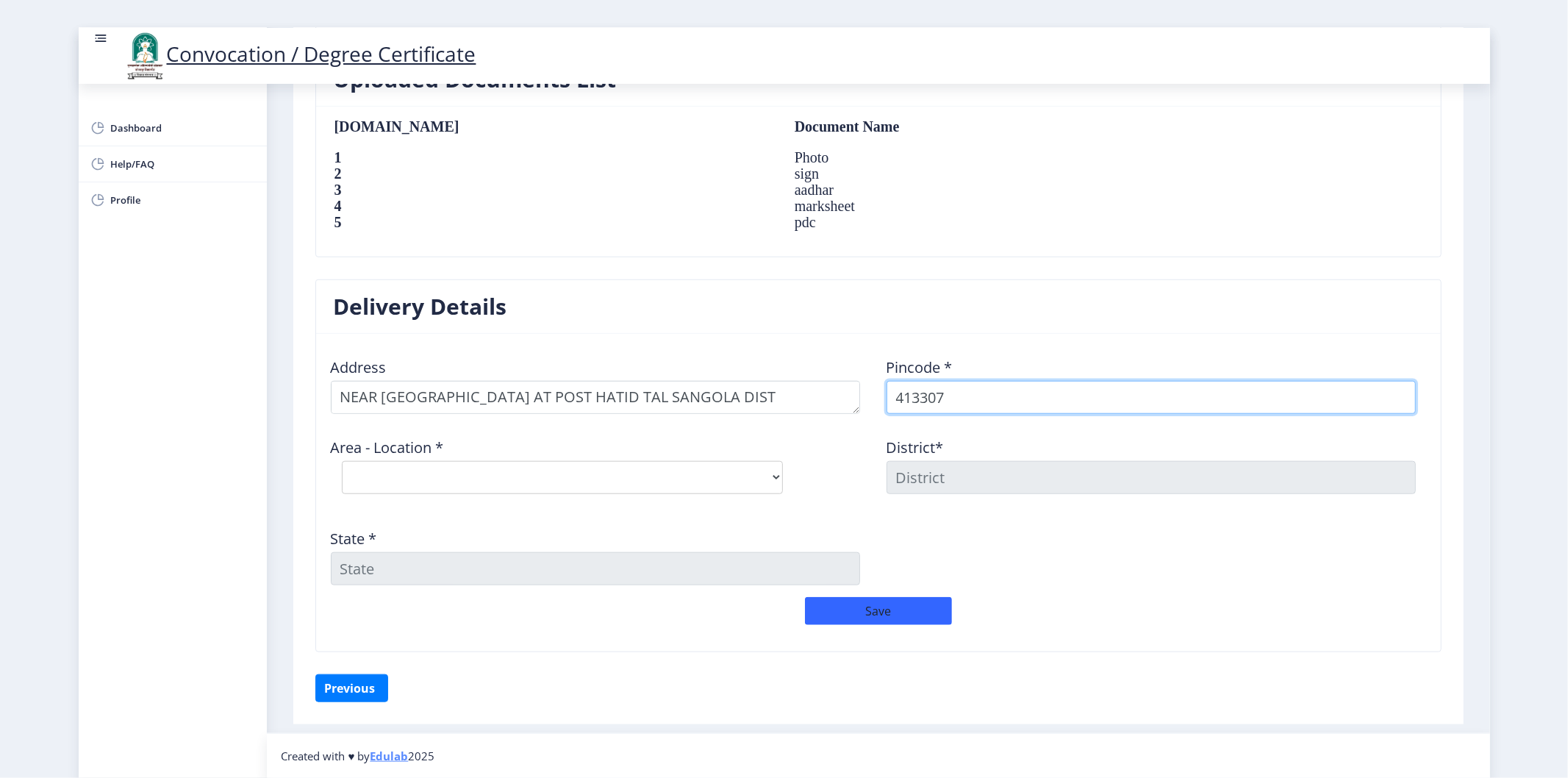
type input "413307"
click at [952, 266] on div "Uploaded Documents List Sr.No Document Name 1 Photo 2 sign 3 aadhar 4 marksheet…" at bounding box center [878, 165] width 1148 height 227
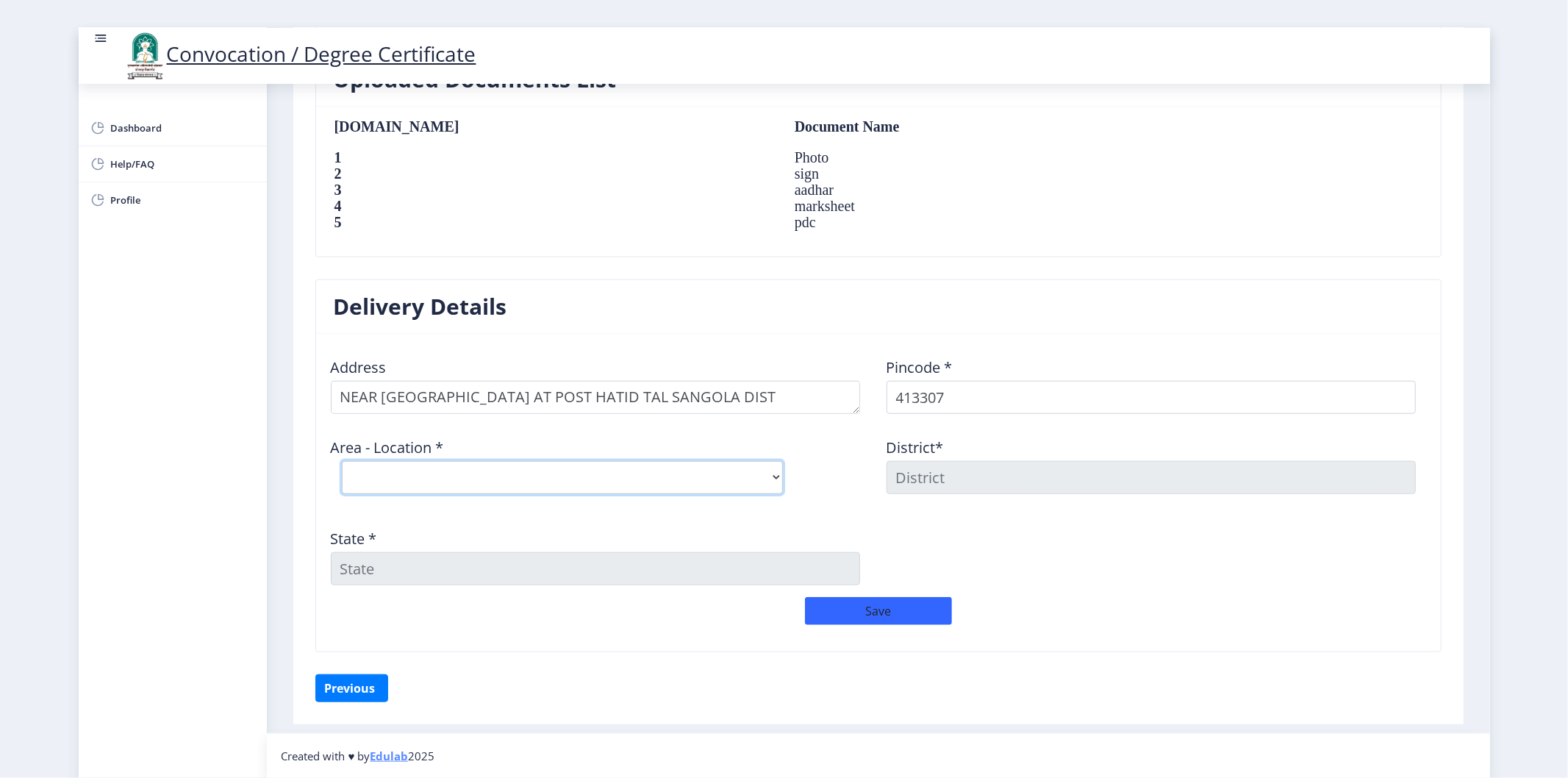
click at [424, 483] on select "Select Area Location [GEOGRAPHIC_DATA] Wasud B.O Chincholi B.O Ekhatpur B.O Hat…" at bounding box center [562, 478] width 441 height 33
click at [251, 379] on div "Dashboard Help/FAQ Profile" at bounding box center [173, 431] width 188 height 694
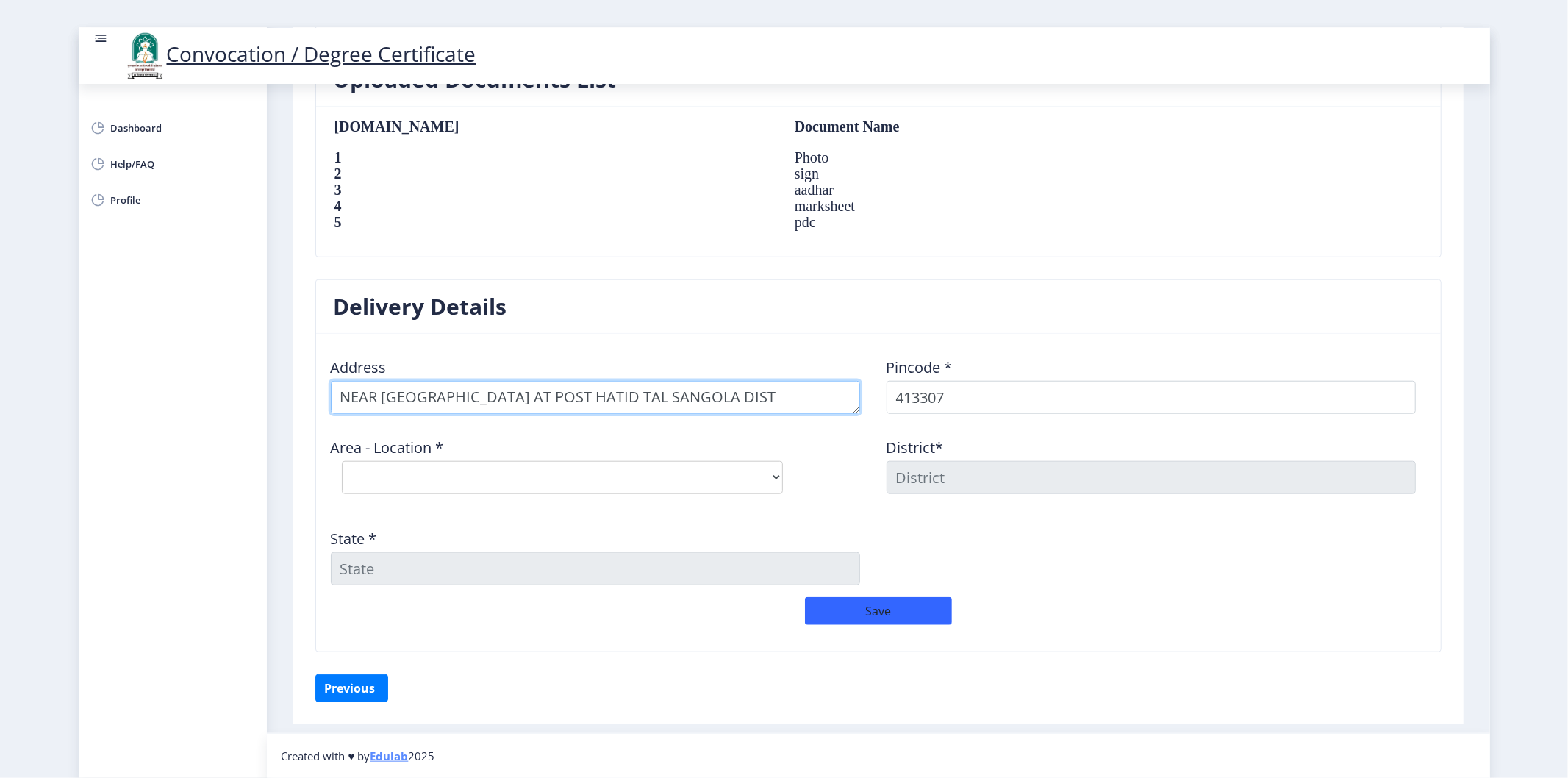
click at [345, 393] on textarea at bounding box center [595, 397] width 529 height 33
type textarea "[PERSON_NAME] [PERSON_NAME], NEAR [GEOGRAPHIC_DATA] AT [GEOGRAPHIC_DATA] SANGOL…"
click at [380, 482] on select "Select Area Location [GEOGRAPHIC_DATA] Wasud B.O Chincholi B.O Ekhatpur B.O Hat…" at bounding box center [562, 478] width 441 height 33
select select "4: Object"
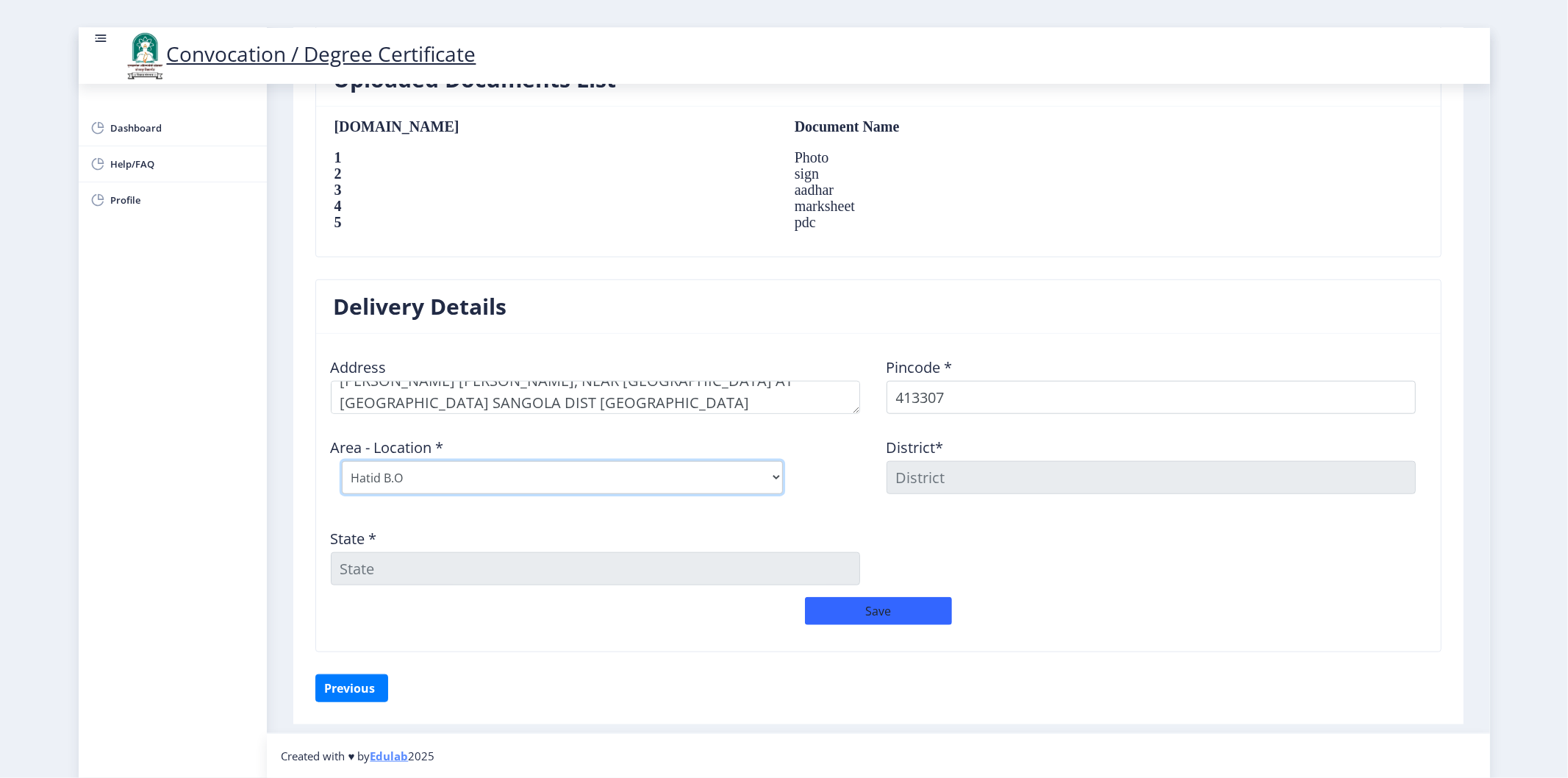
click at [342, 461] on select "Select Area Location [GEOGRAPHIC_DATA] Wasud B.O Chincholi B.O Ekhatpur B.O Hat…" at bounding box center [562, 478] width 441 height 33
type input "SOLAPUR"
type input "[GEOGRAPHIC_DATA]"
click at [254, 424] on div "Dashboard Help/FAQ Profile" at bounding box center [173, 431] width 188 height 694
click at [408, 617] on div "Save" at bounding box center [878, 617] width 1111 height 42
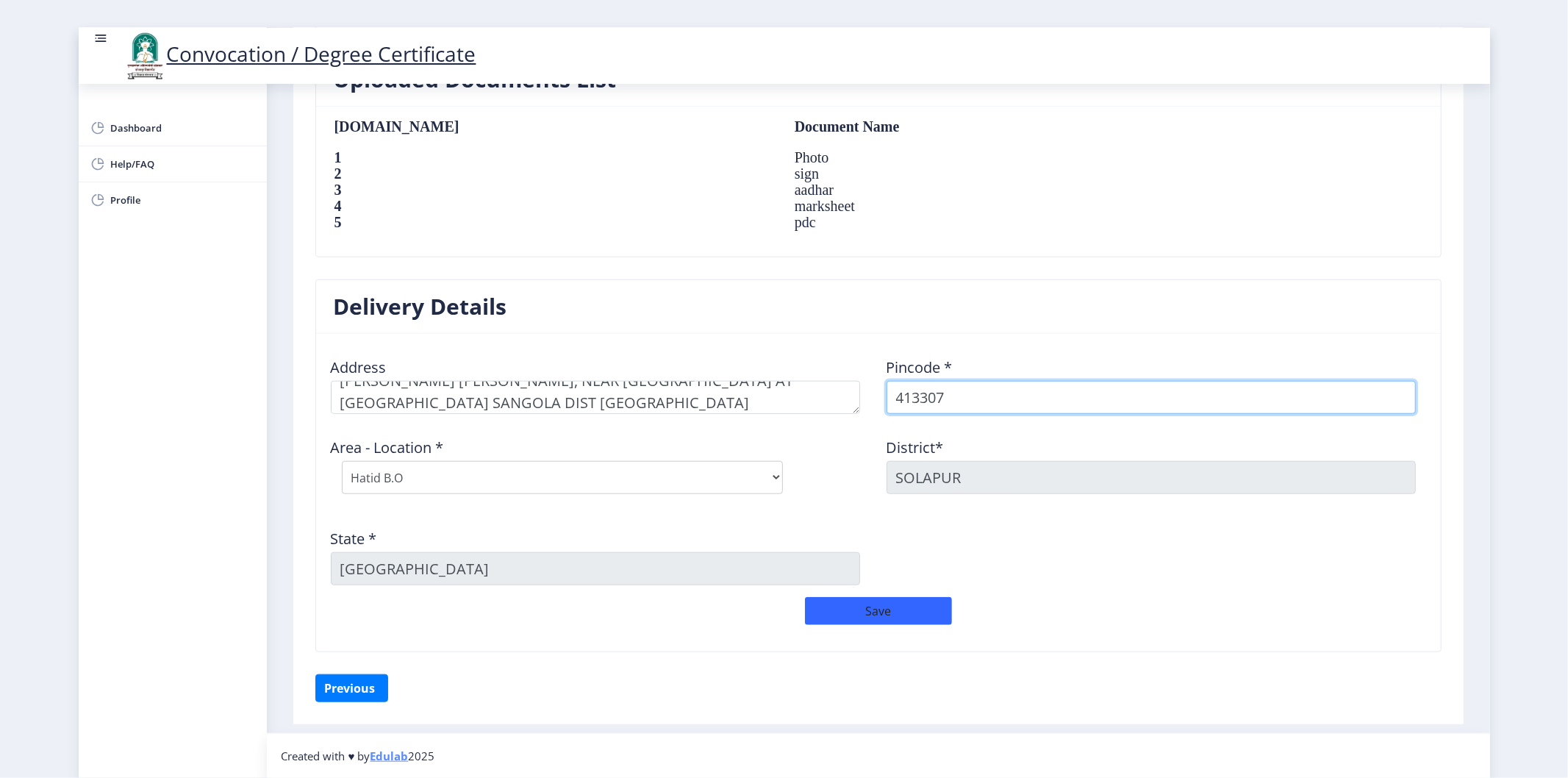
drag, startPoint x: 957, startPoint y: 398, endPoint x: 841, endPoint y: 408, distance: 116.4
click at [841, 408] on div "Address Pincode * 413307 Area - Location * Select Area Location Akola Wasud B.O…" at bounding box center [878, 471] width 1111 height 251
click at [844, 452] on div "Area - Location * Select Area Location Akola Wasud B.O Chincholi B.O Ekhatpur B…" at bounding box center [600, 465] width 556 height 80
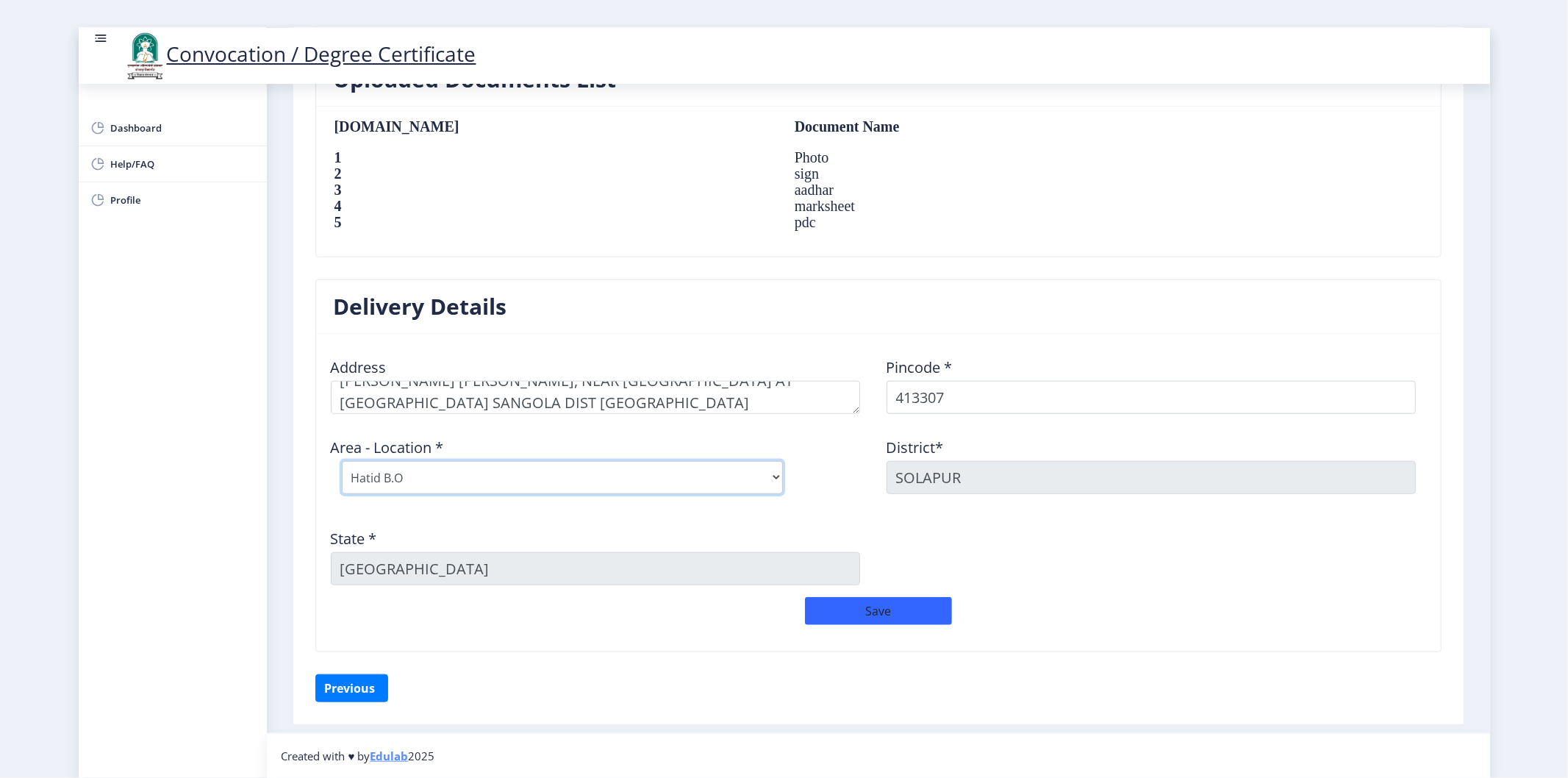
click at [589, 474] on select "Select Area Location [GEOGRAPHIC_DATA] Wasud B.O Chincholi B.O Ekhatpur B.O Hat…" at bounding box center [562, 478] width 441 height 33
click at [211, 444] on div "Dashboard Help/FAQ Profile" at bounding box center [173, 431] width 188 height 694
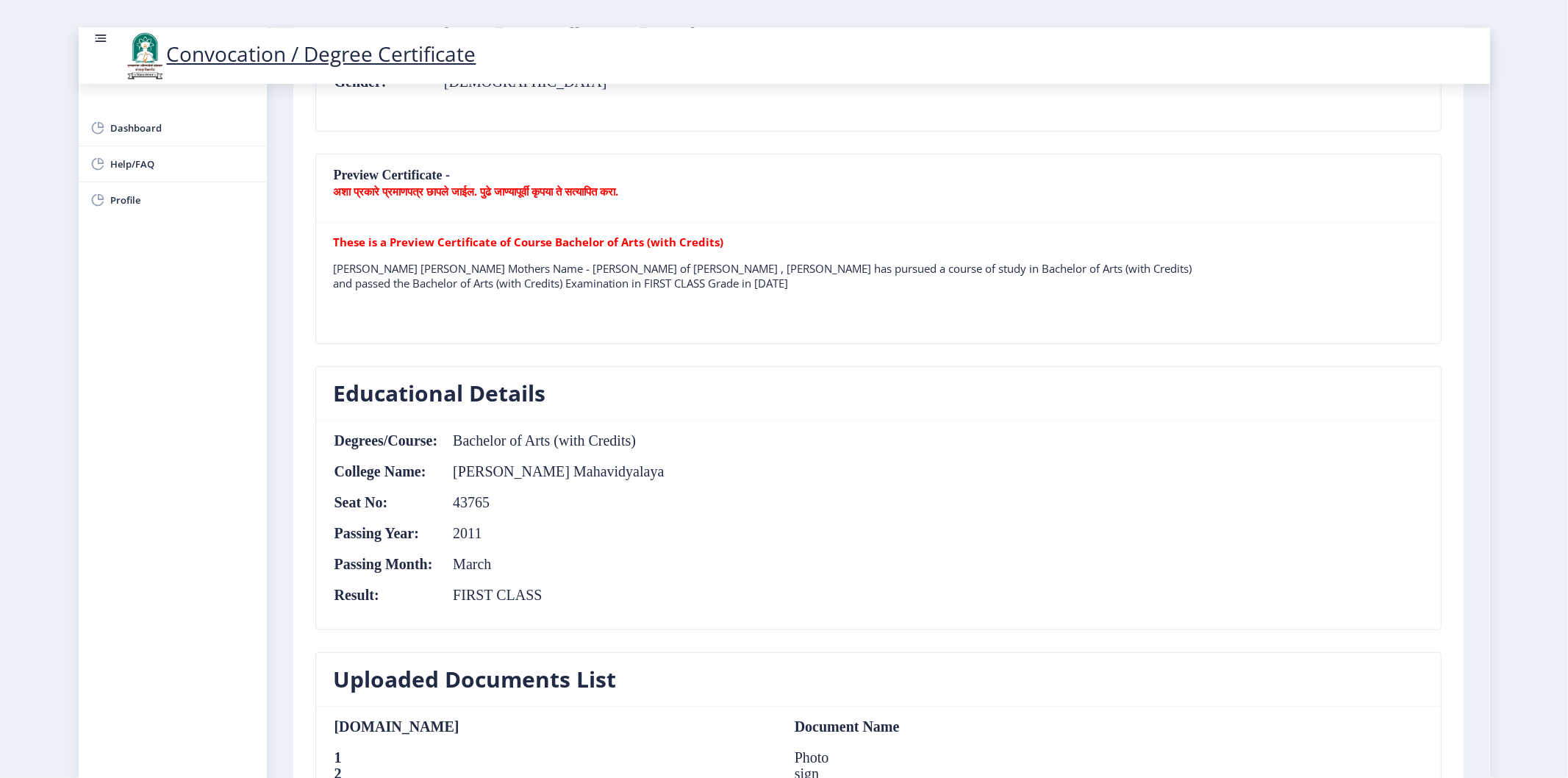
scroll to position [408, 0]
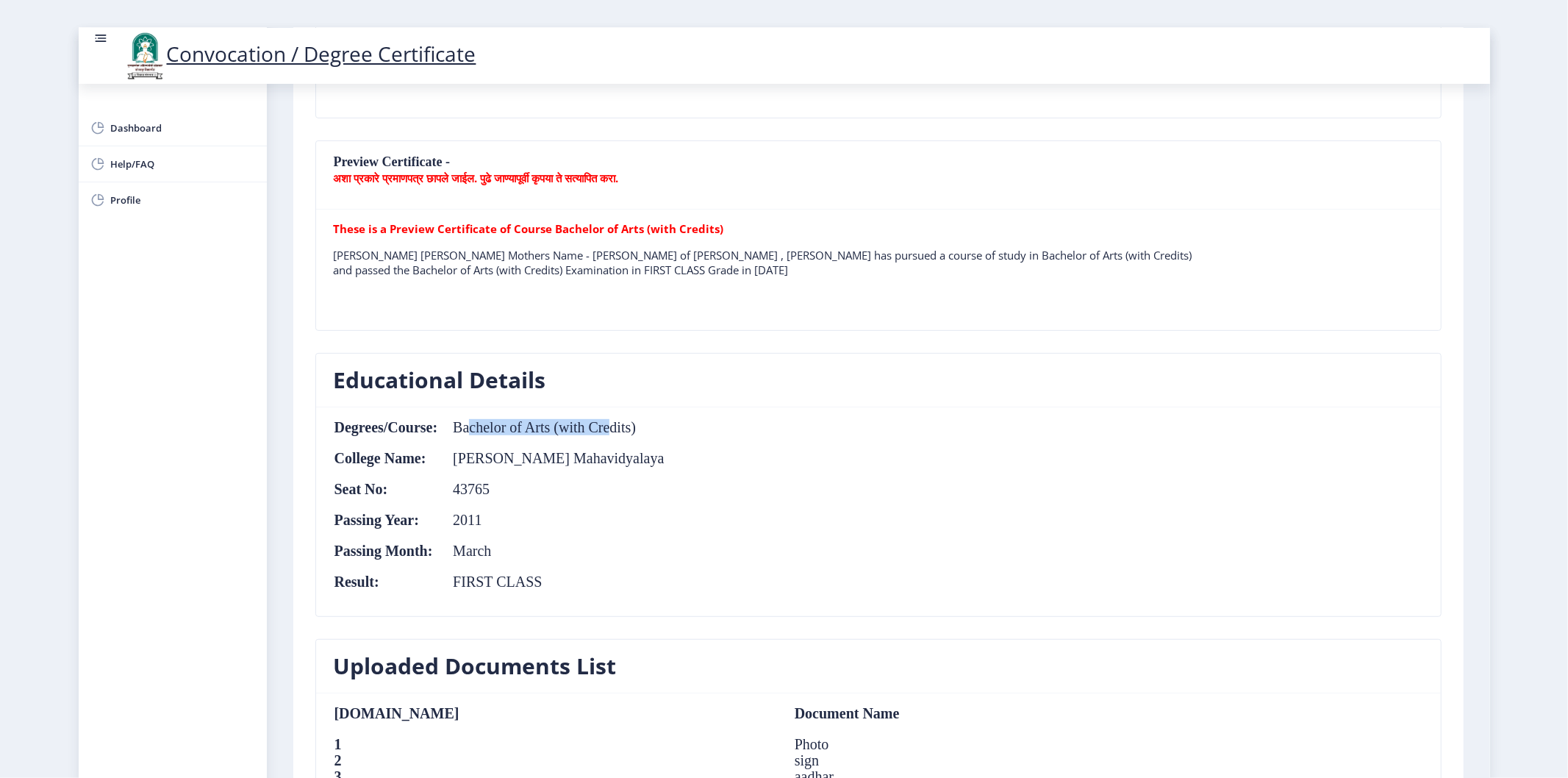
drag, startPoint x: 471, startPoint y: 434, endPoint x: 610, endPoint y: 428, distance: 139.1
click at [610, 428] on td "Bachelor of Arts (with Credits)" at bounding box center [551, 427] width 226 height 16
click at [637, 485] on nb-card-body "Degrees/Course: Bachelor of Arts (with Credits) College Name: Vidnyan Mahavidya…" at bounding box center [878, 511] width 1125 height 209
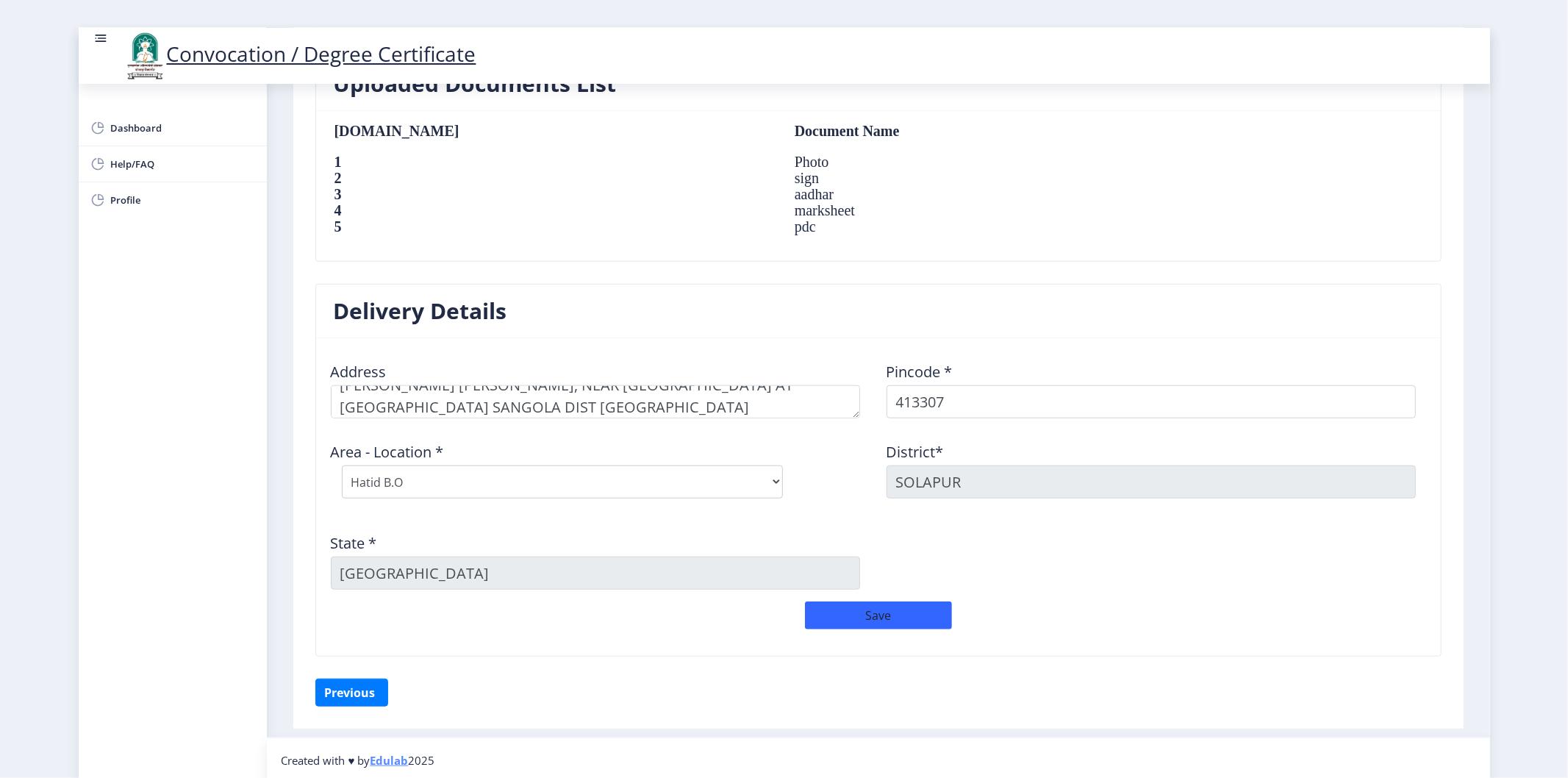
scroll to position [994, 0]
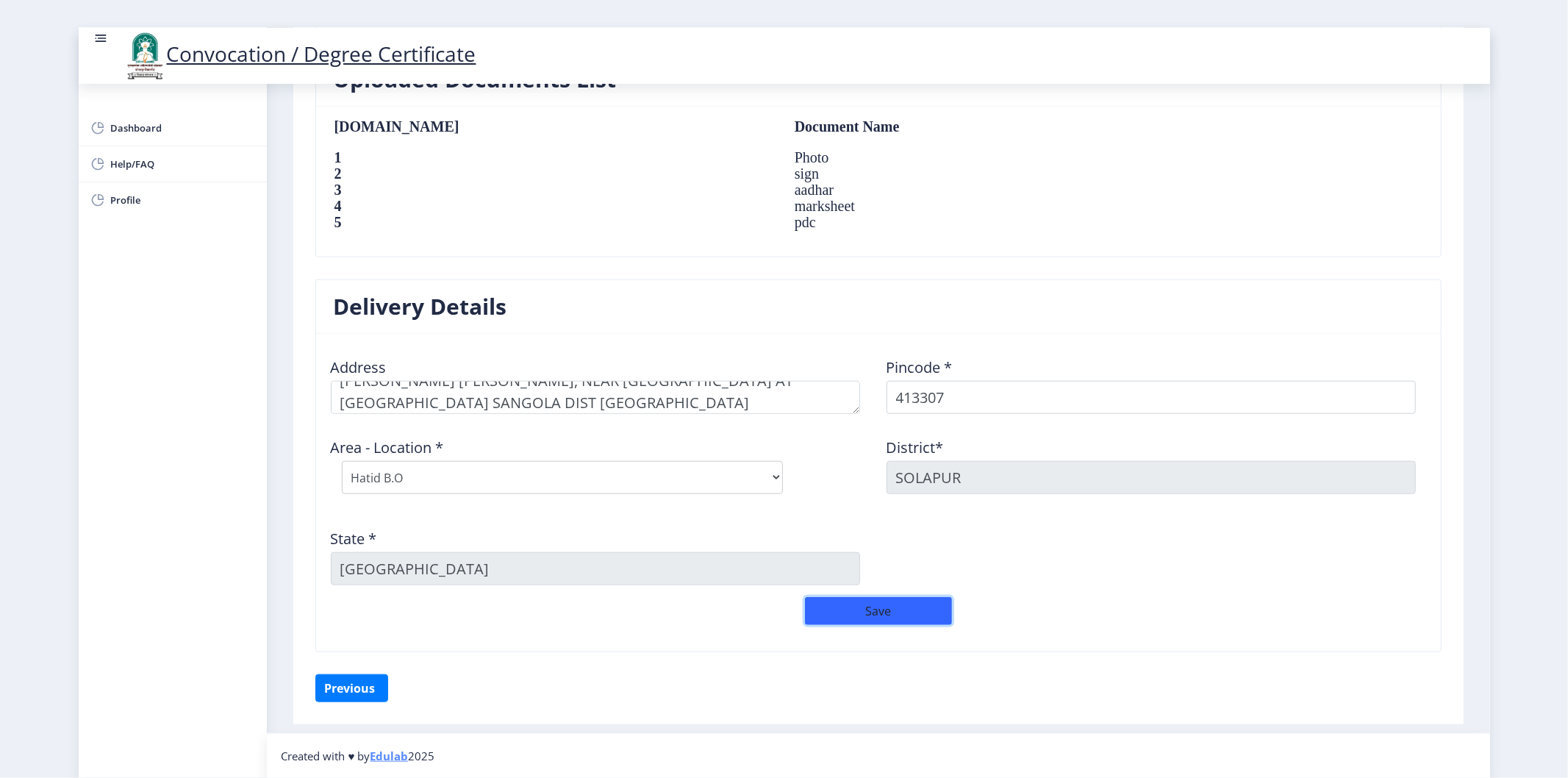
click at [922, 618] on button "Save" at bounding box center [878, 611] width 147 height 28
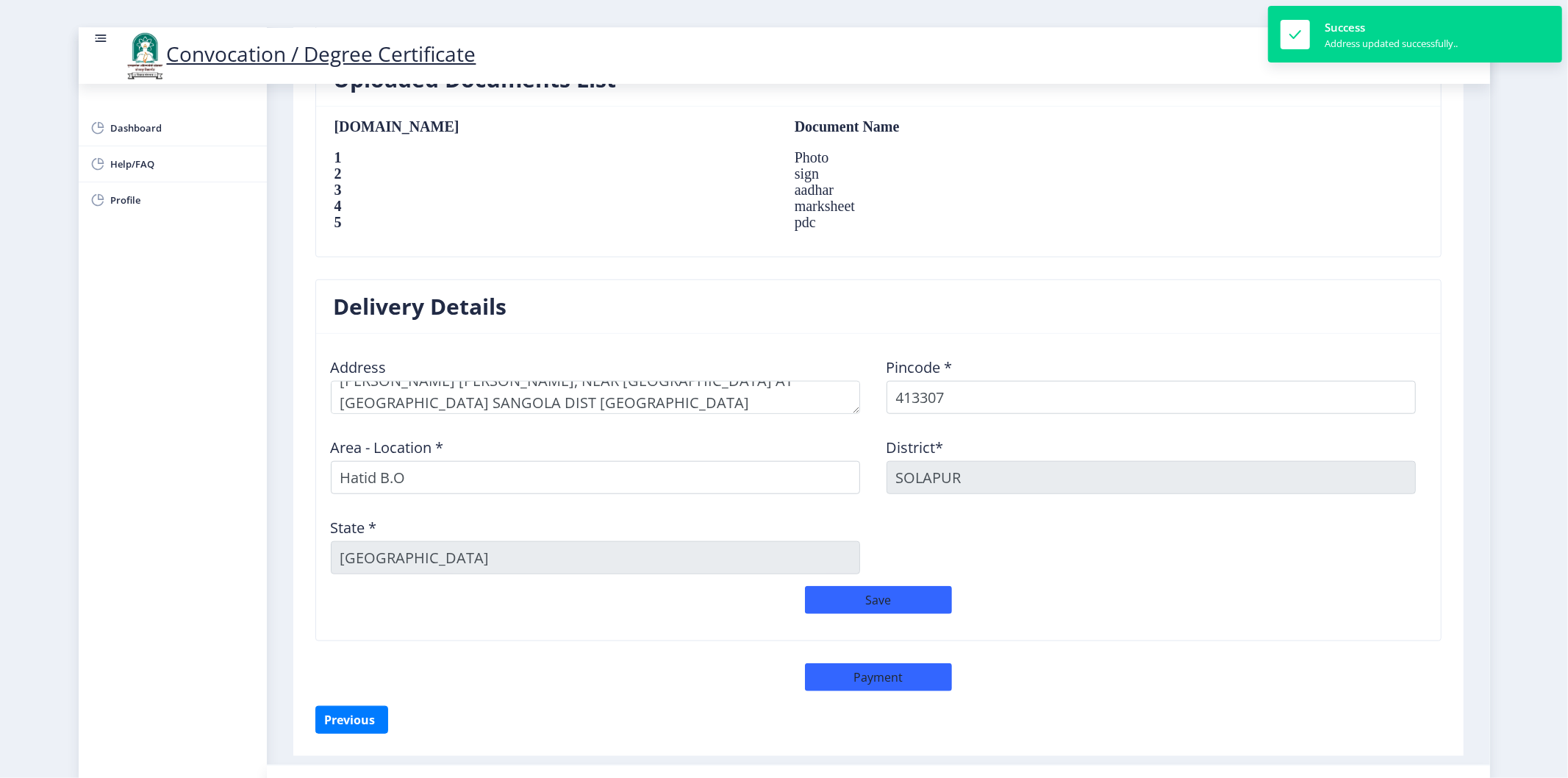
click at [1055, 620] on div "Save" at bounding box center [878, 607] width 1111 height 42
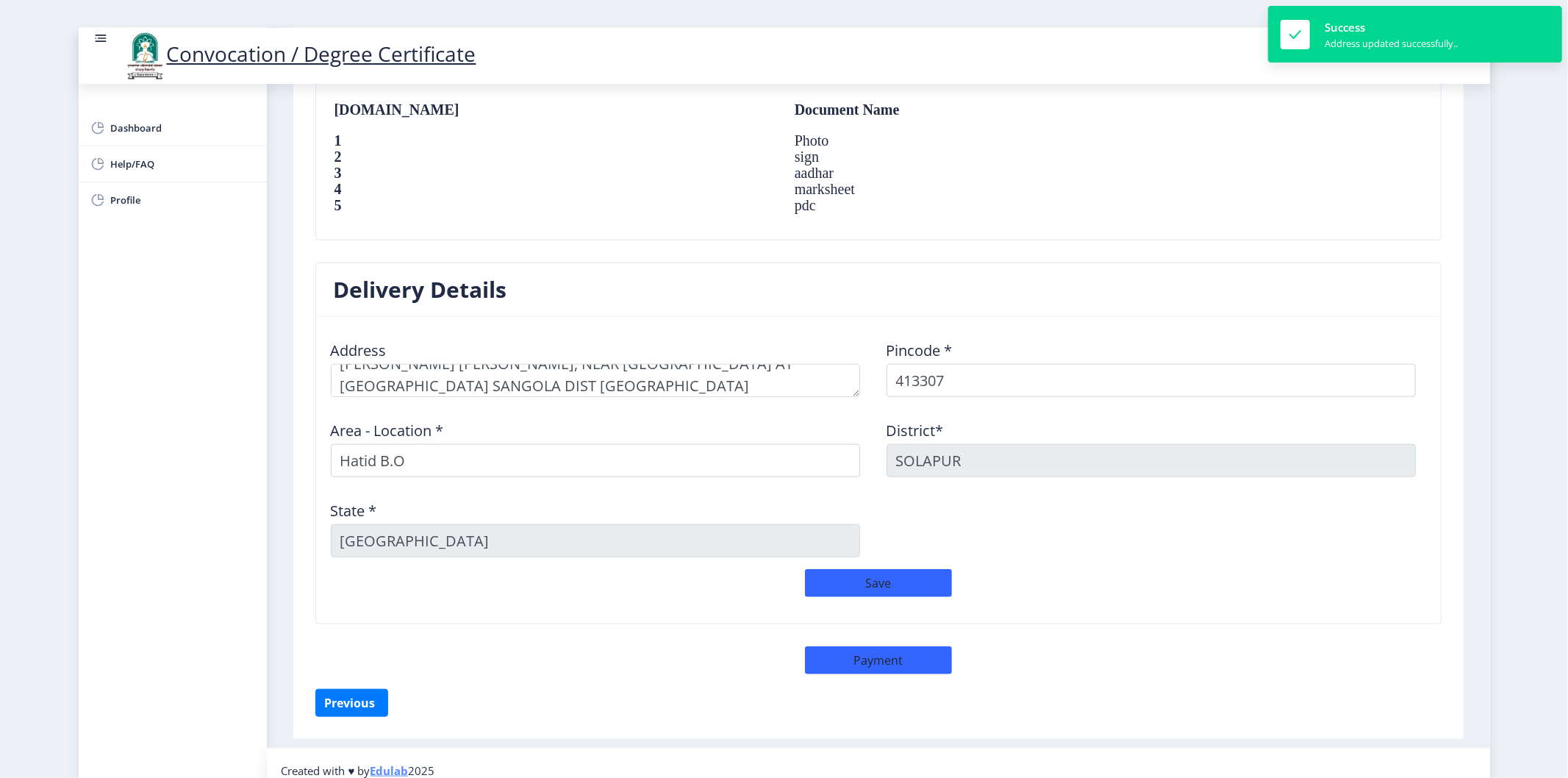
scroll to position [1026, 0]
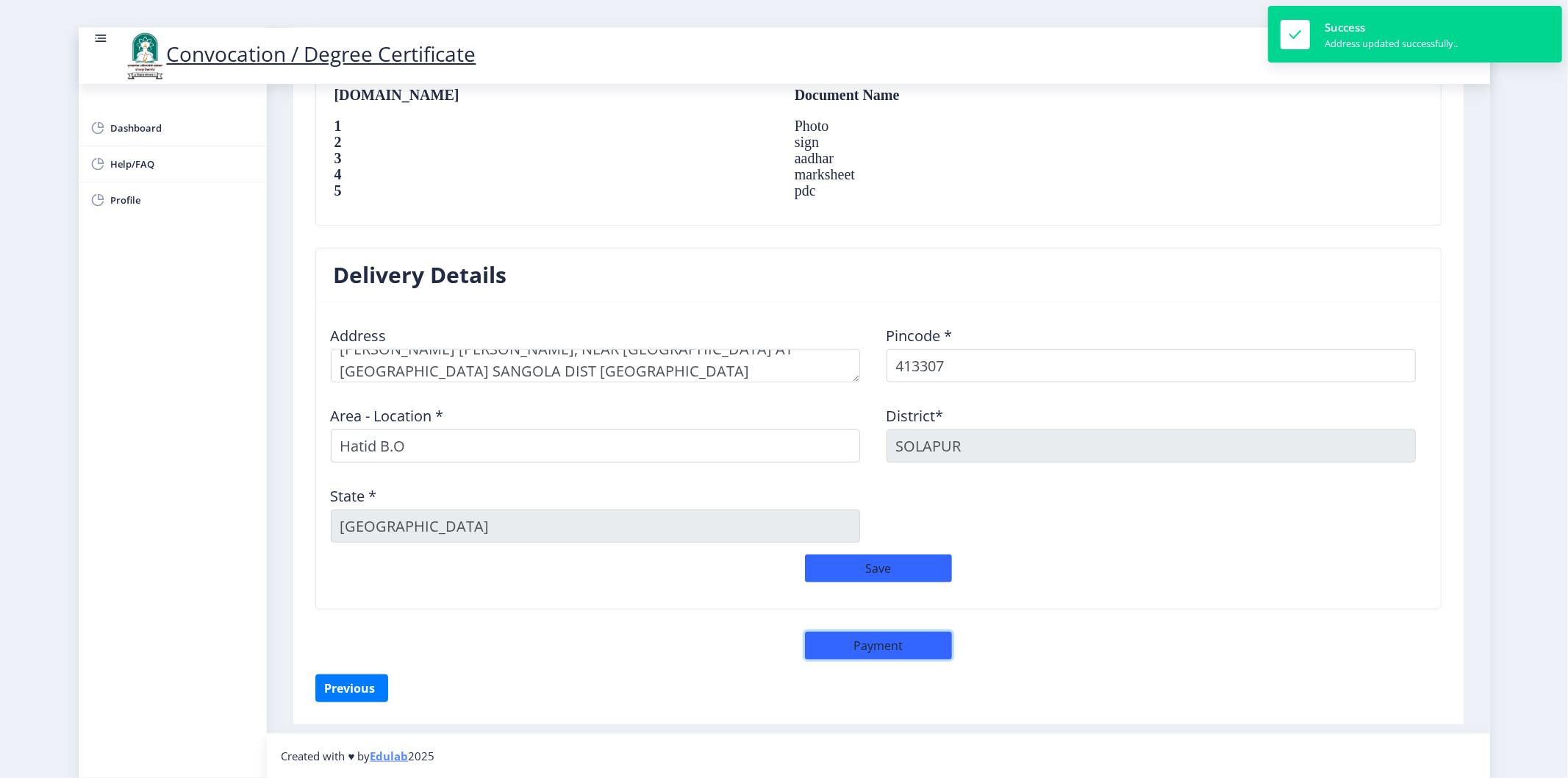
click at [899, 643] on button "Payment" at bounding box center [878, 646] width 147 height 28
select select "sealed"
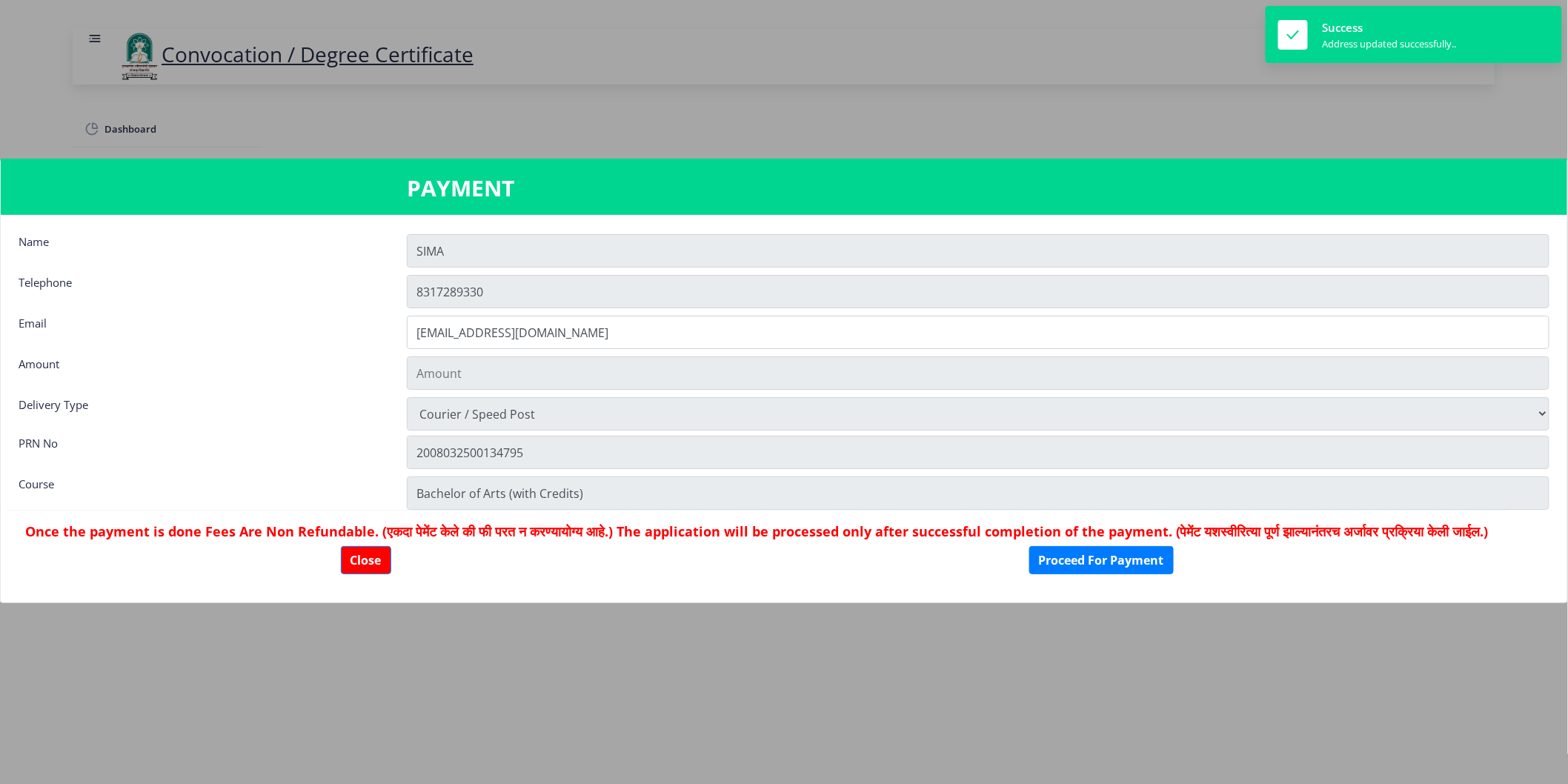
type input "1885"
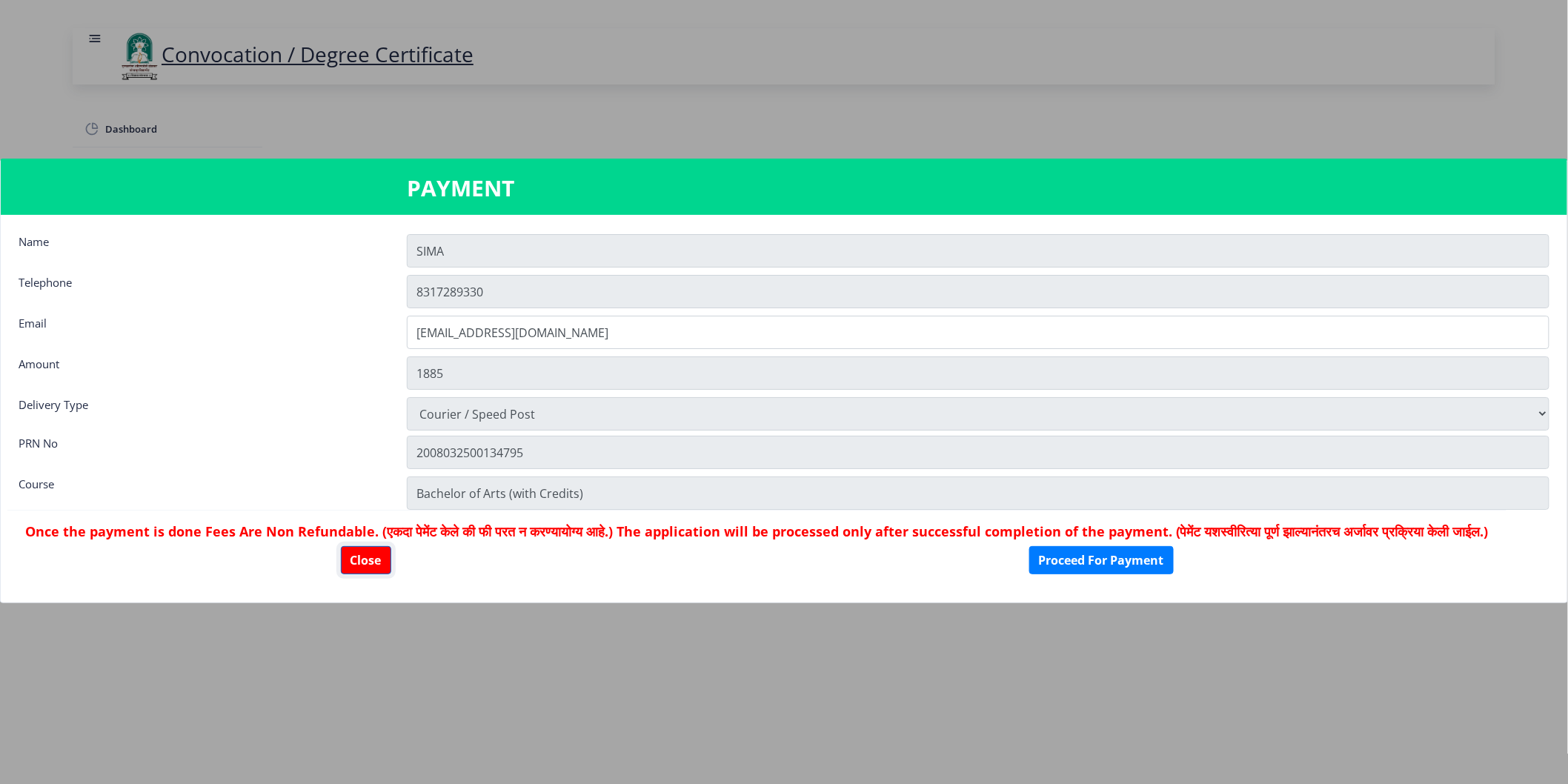
click at [378, 566] on button "Close" at bounding box center [366, 560] width 50 height 28
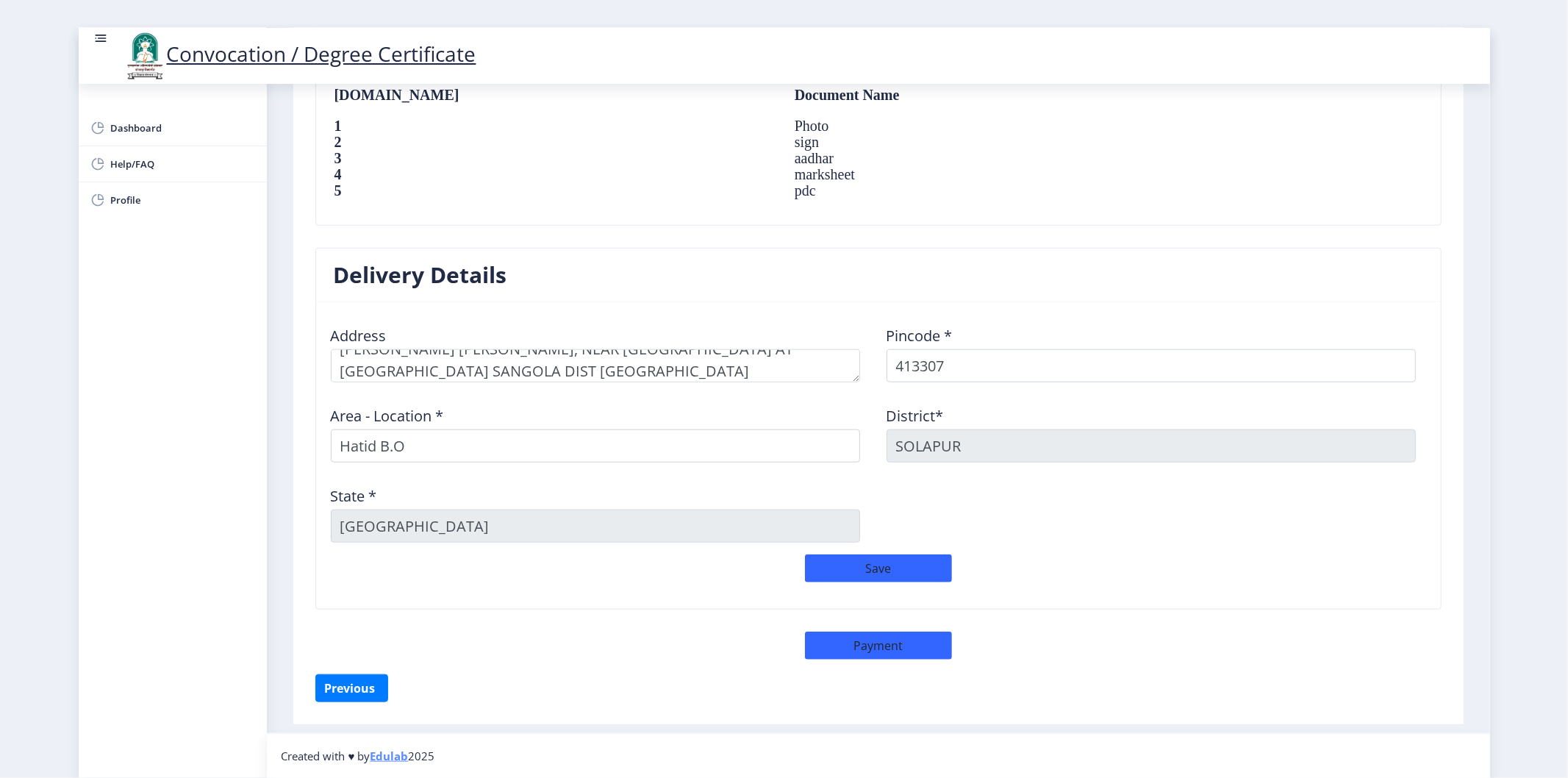
click at [584, 616] on div "Delivery Details Address Pincode * 413307 Area - Location * Hatid B.O District*…" at bounding box center [878, 440] width 1148 height 384
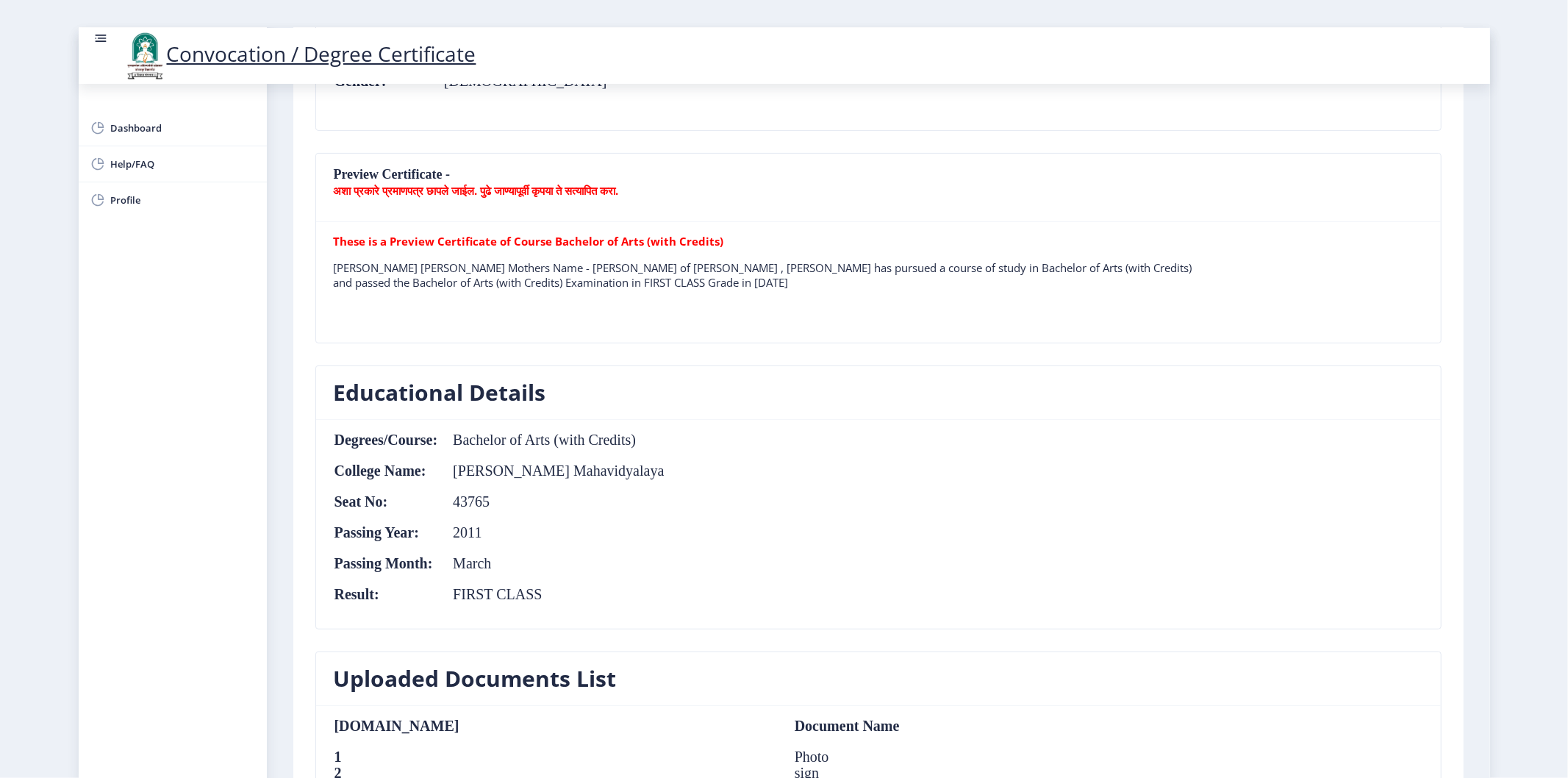
scroll to position [408, 0]
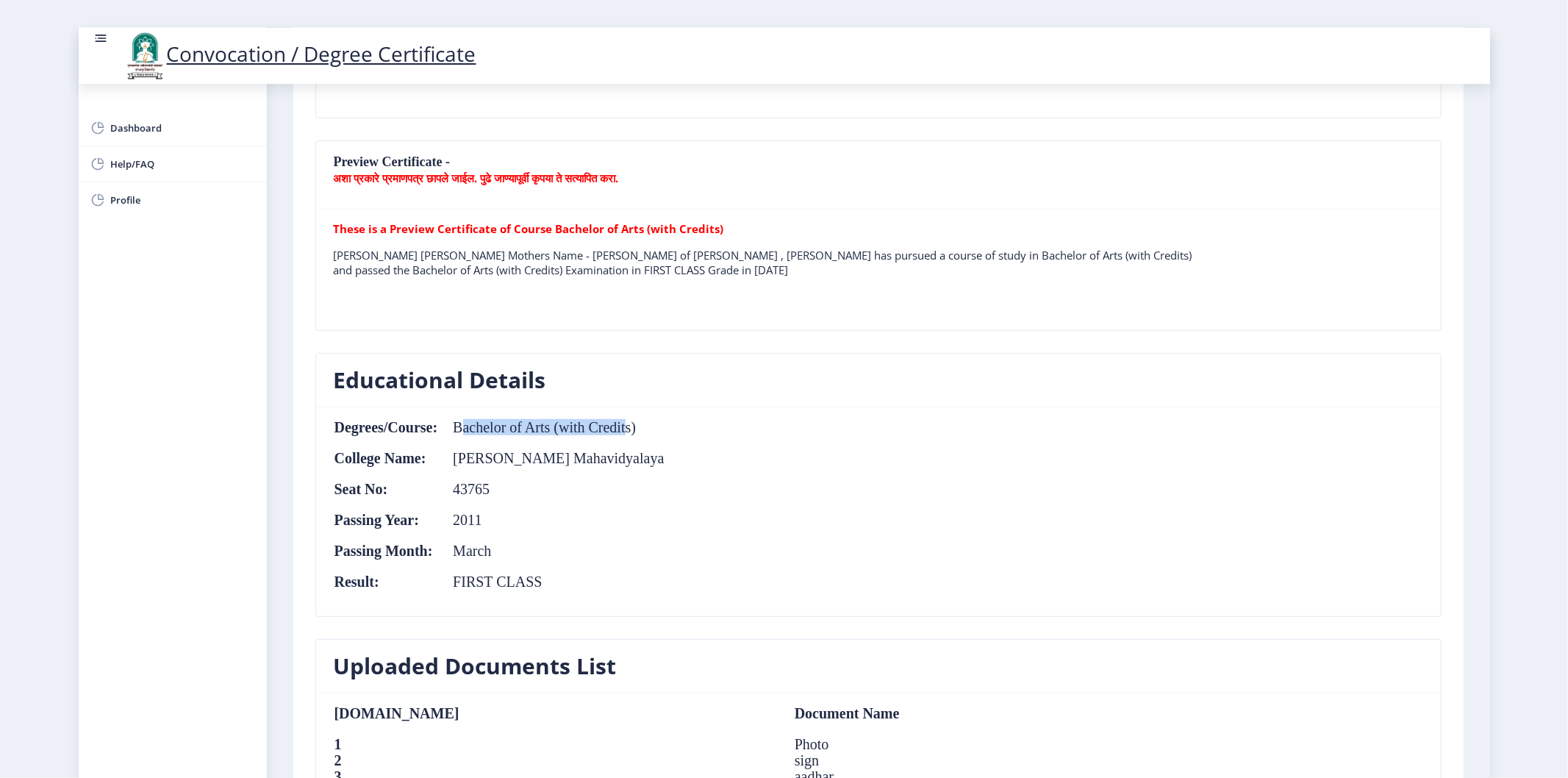
drag, startPoint x: 463, startPoint y: 428, endPoint x: 626, endPoint y: 429, distance: 163.0
click at [626, 429] on td "Bachelor of Arts (with Credits)" at bounding box center [551, 427] width 226 height 16
click at [634, 461] on td "[PERSON_NAME] Mahavidyalaya" at bounding box center [551, 458] width 226 height 16
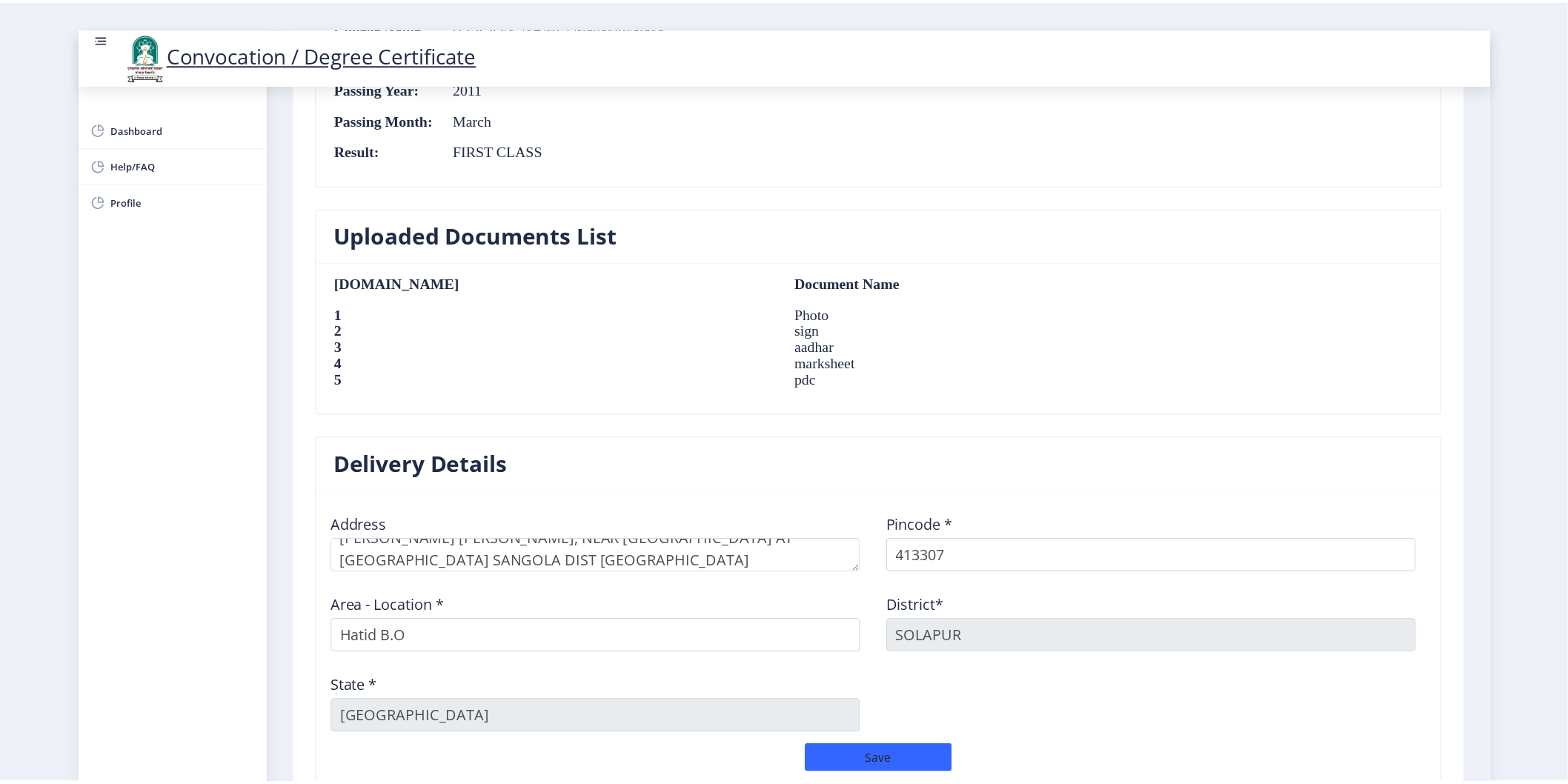
scroll to position [1034, 0]
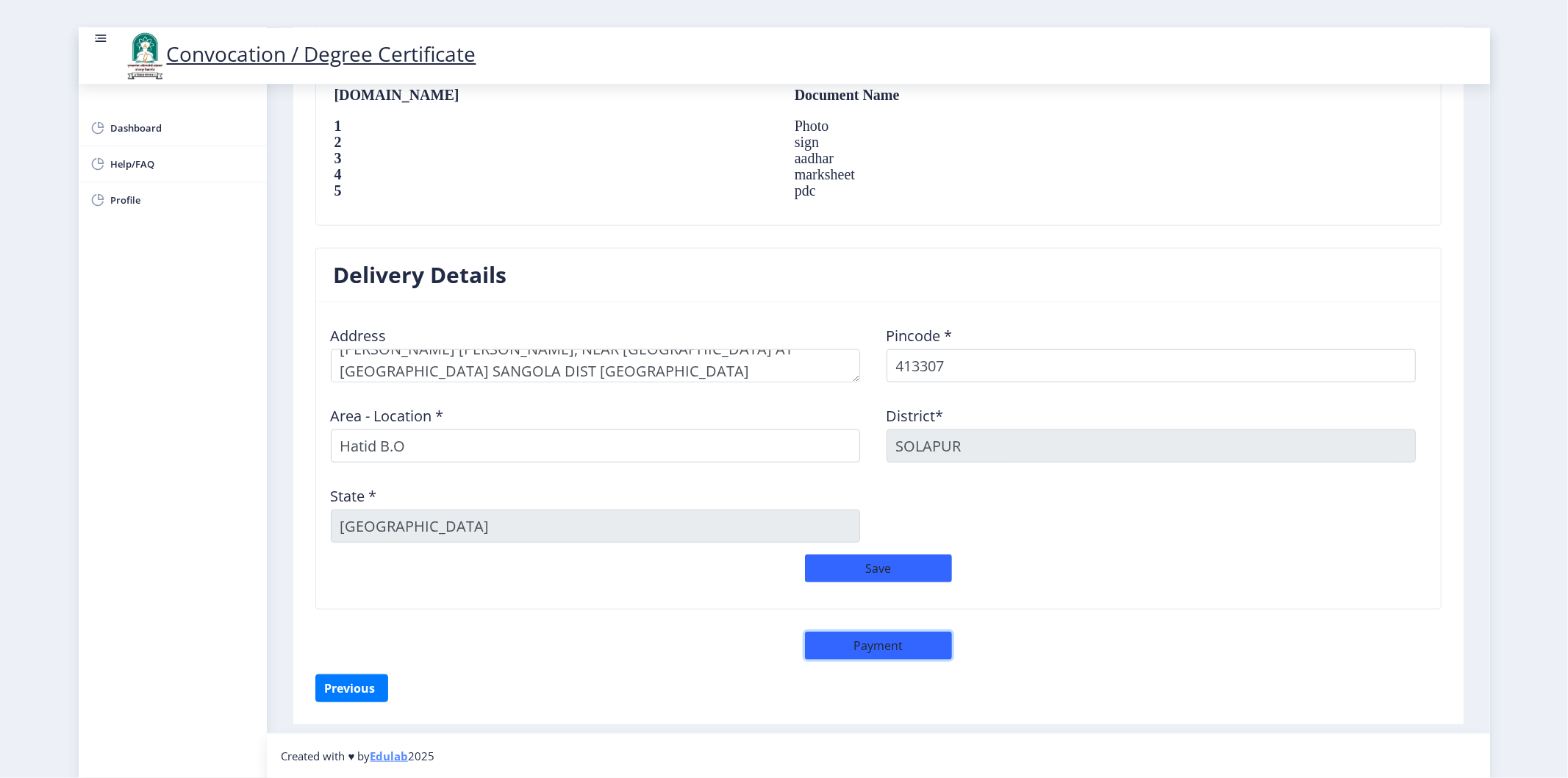
click at [849, 647] on button "Payment" at bounding box center [878, 646] width 147 height 28
select select "sealed"
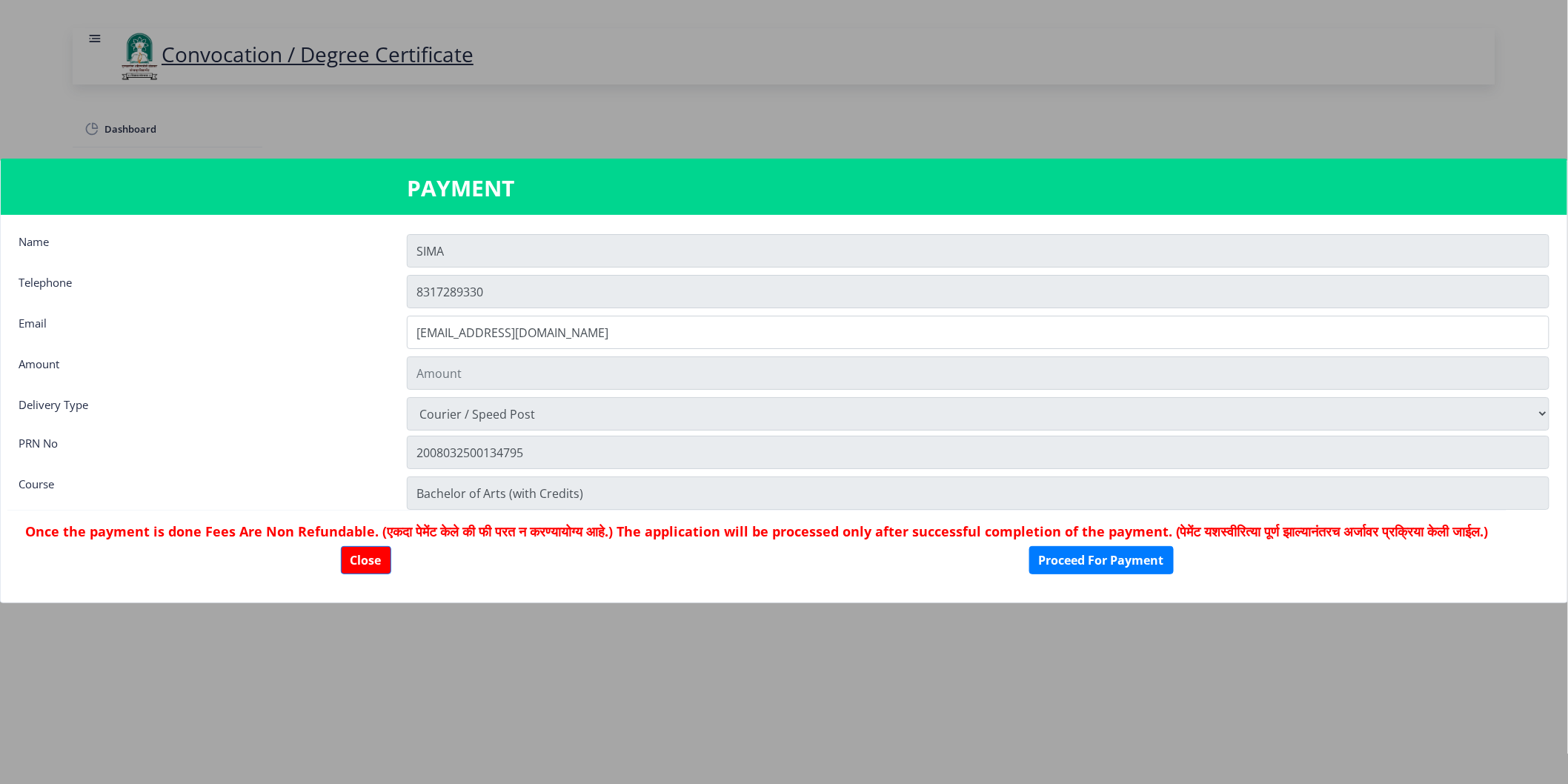
type input "1885"
click at [682, 563] on div "Close Proceed For Payment" at bounding box center [757, 560] width 1464 height 28
click at [1120, 574] on button "Proceed For Payment" at bounding box center [1102, 560] width 145 height 28
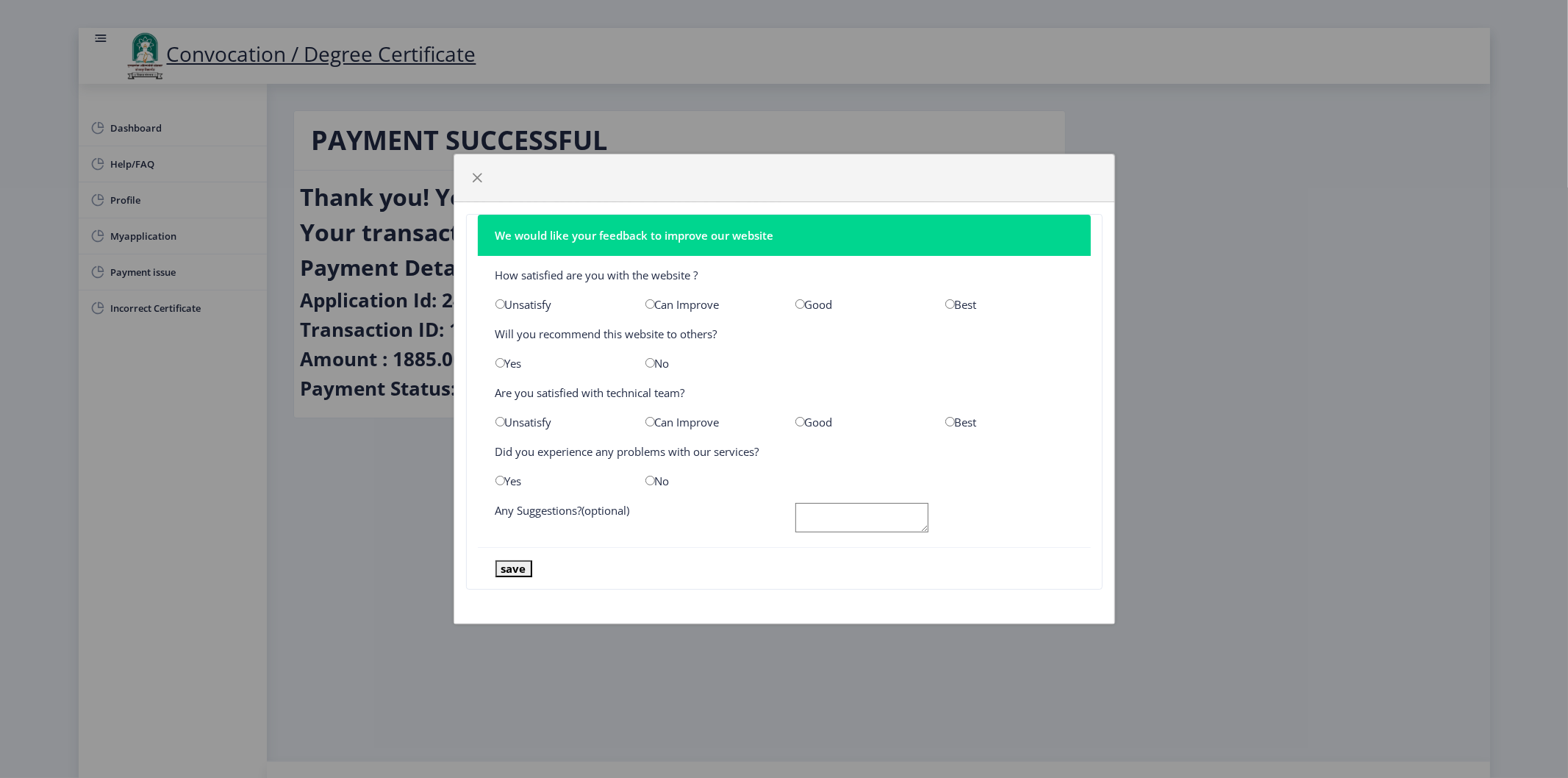
click at [956, 305] on div "Best" at bounding box center [1009, 304] width 150 height 15
click at [946, 304] on input "radio" at bounding box center [950, 303] width 10 height 10
radio input "true"
click at [649, 360] on input "radio" at bounding box center [650, 362] width 10 height 10
radio input "true"
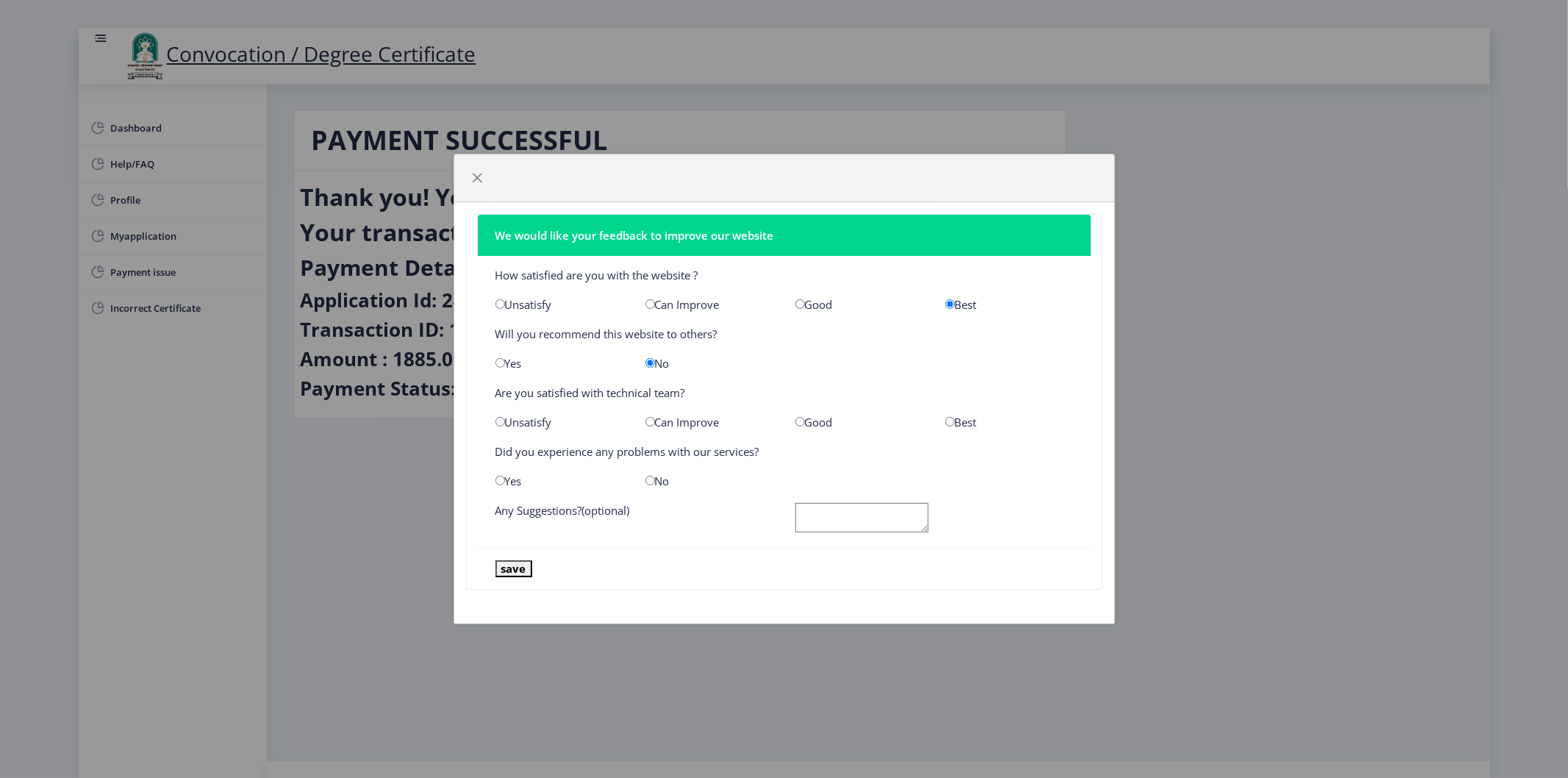
click at [954, 422] on input "radio" at bounding box center [950, 421] width 10 height 10
radio input "true"
click at [656, 483] on div "No" at bounding box center [710, 480] width 150 height 15
click at [648, 480] on input "radio" at bounding box center [650, 480] width 10 height 10
radio input "true"
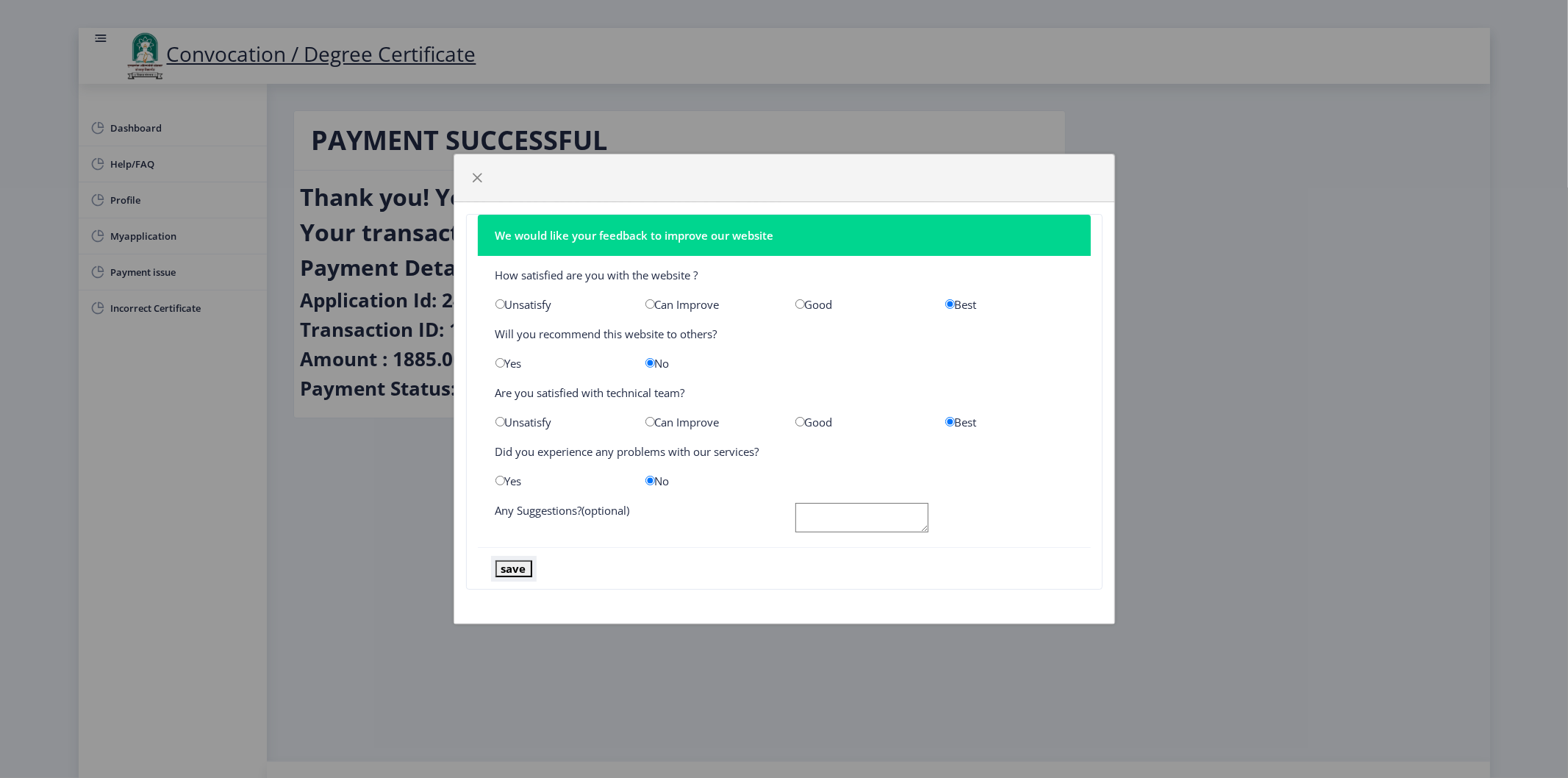
click at [517, 571] on button "save" at bounding box center [513, 568] width 36 height 17
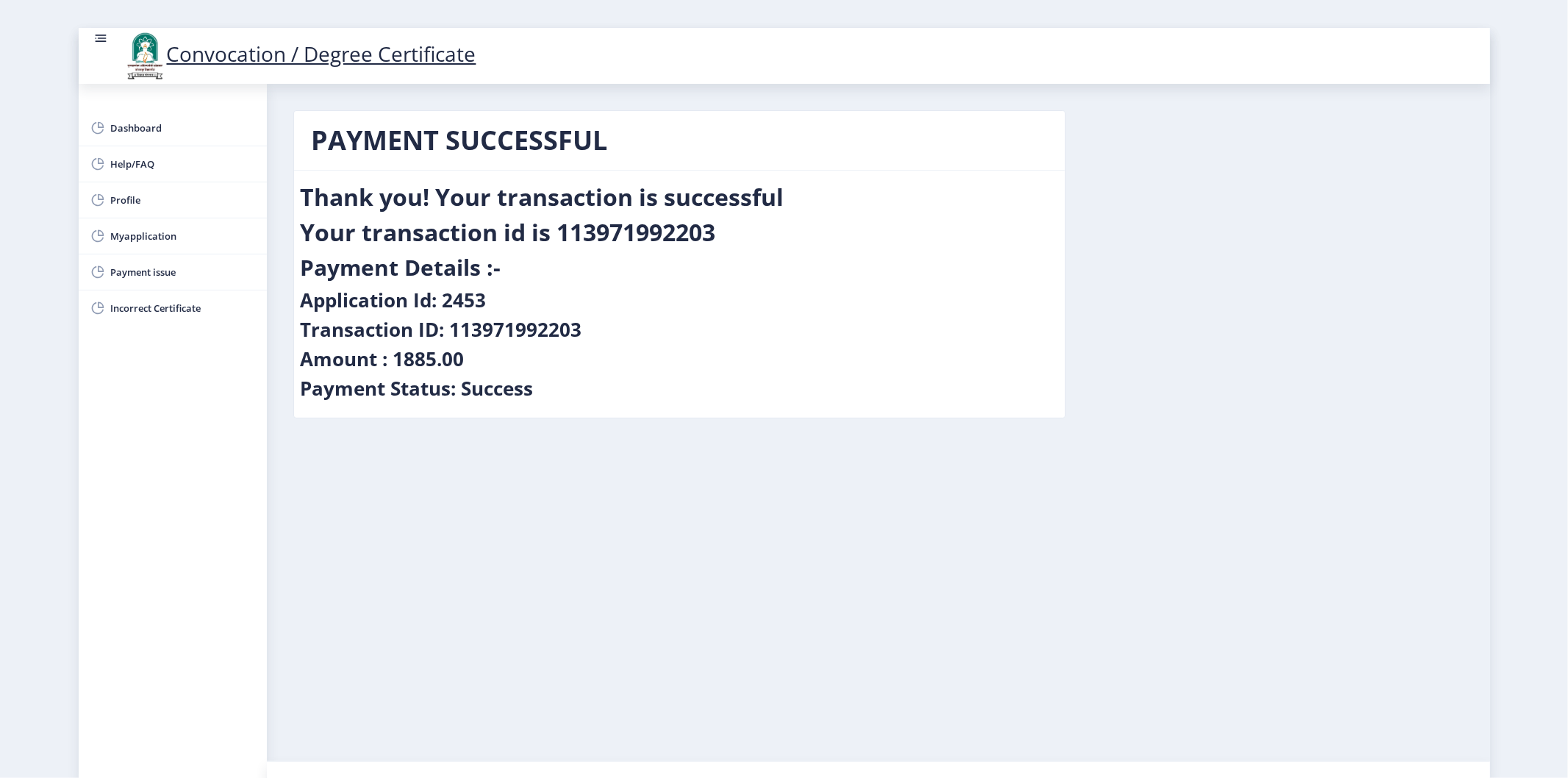
click at [494, 336] on h4 "Transaction ID: 113971992203" at bounding box center [441, 329] width 281 height 24
click at [123, 120] on span "Dashboard" at bounding box center [183, 128] width 144 height 18
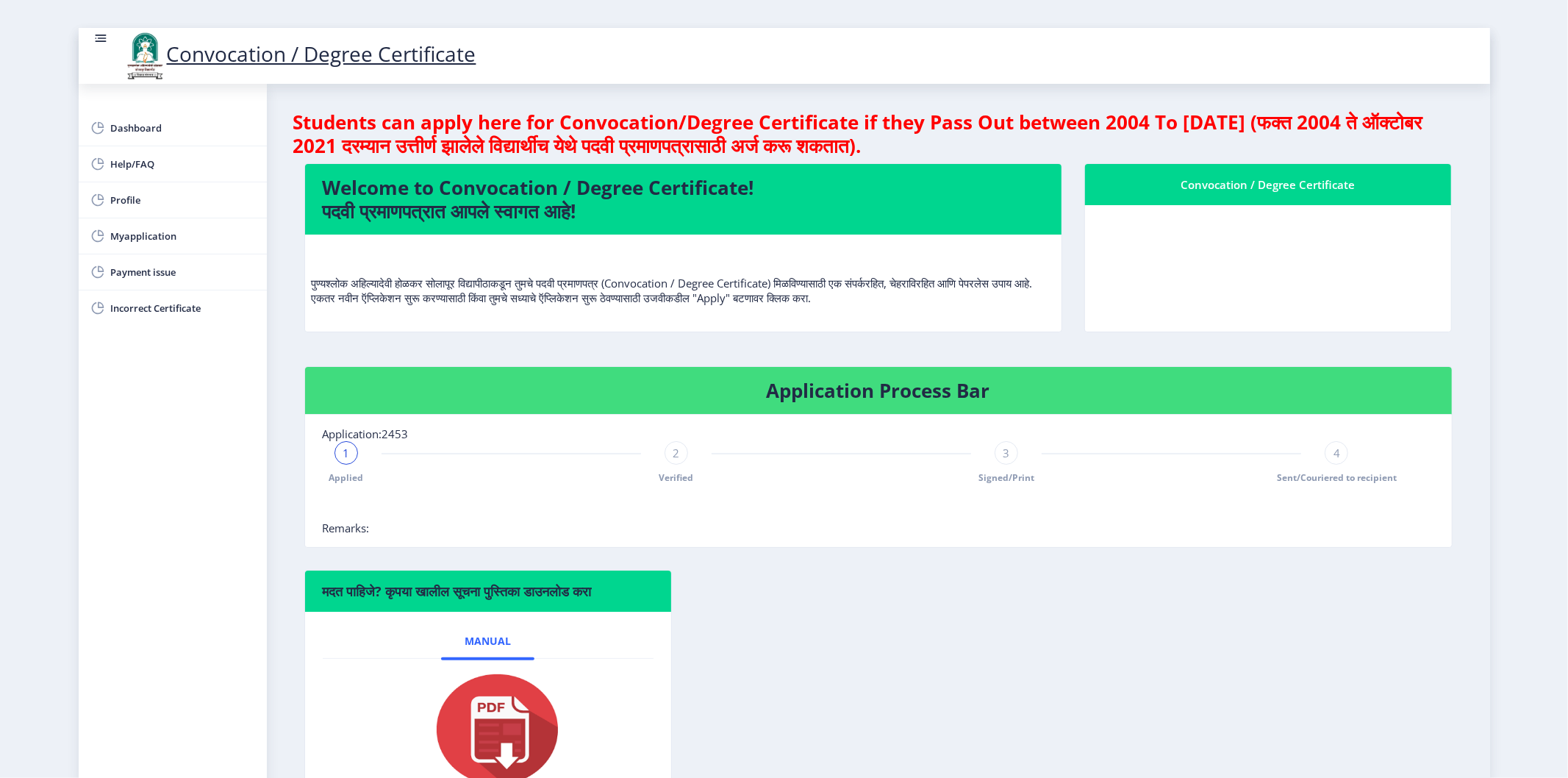
click at [1214, 239] on nb-card-body at bounding box center [1268, 269] width 367 height 126
click at [335, 446] on div "1" at bounding box center [347, 453] width 24 height 24
click at [677, 466] on div "2 Verified" at bounding box center [676, 462] width 24 height 42
click at [1006, 449] on span "3" at bounding box center [1006, 453] width 7 height 15
click at [1325, 451] on div "4" at bounding box center [1337, 453] width 24 height 24
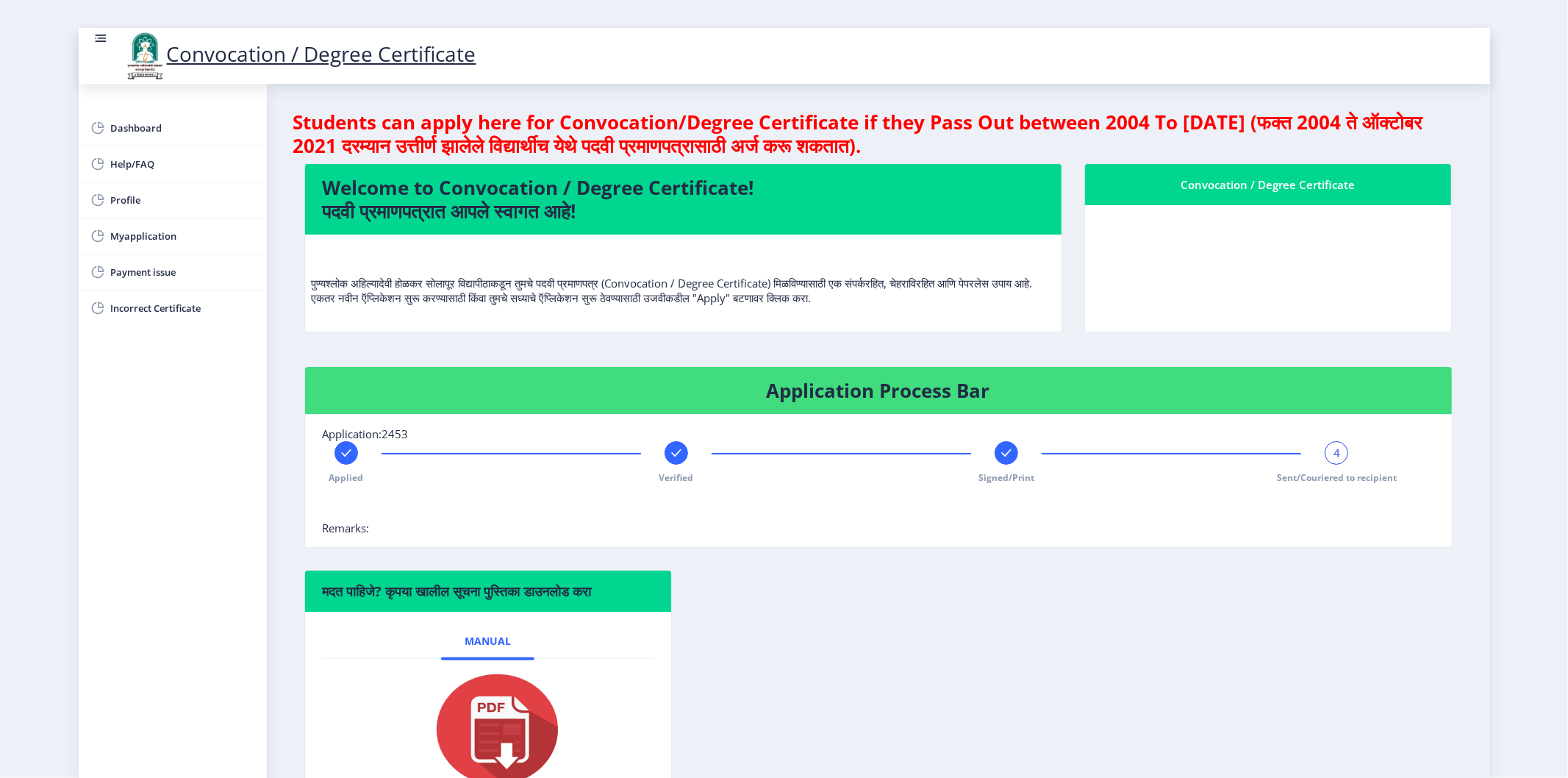
scroll to position [110, 0]
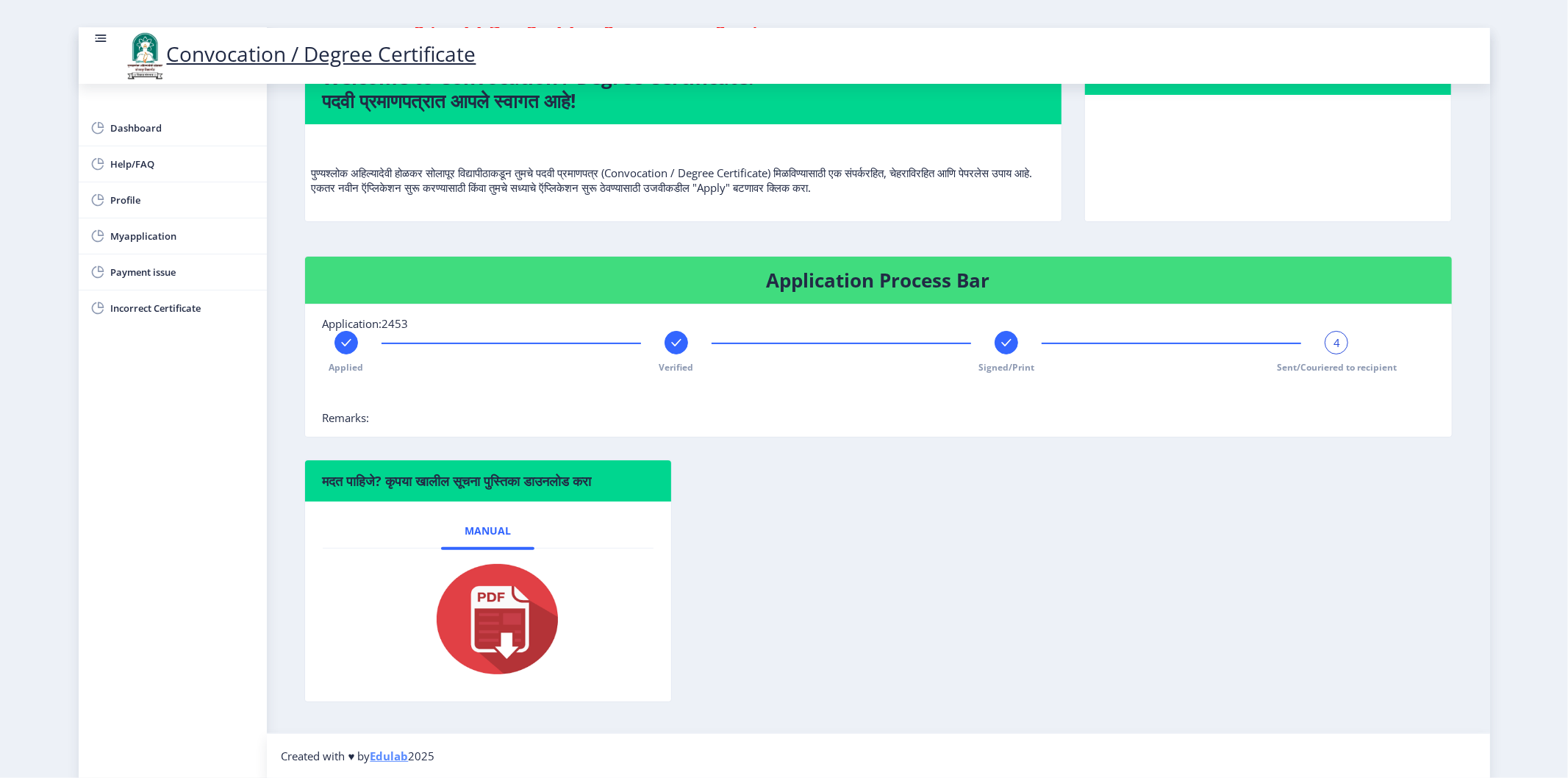
click at [1054, 462] on div "मदत पाहिजे? कृपया खालील सूचना पुस्तिका डाउनलोड करा Manual" at bounding box center [878, 592] width 1170 height 265
click at [179, 199] on span "Profile" at bounding box center [183, 200] width 144 height 18
select select
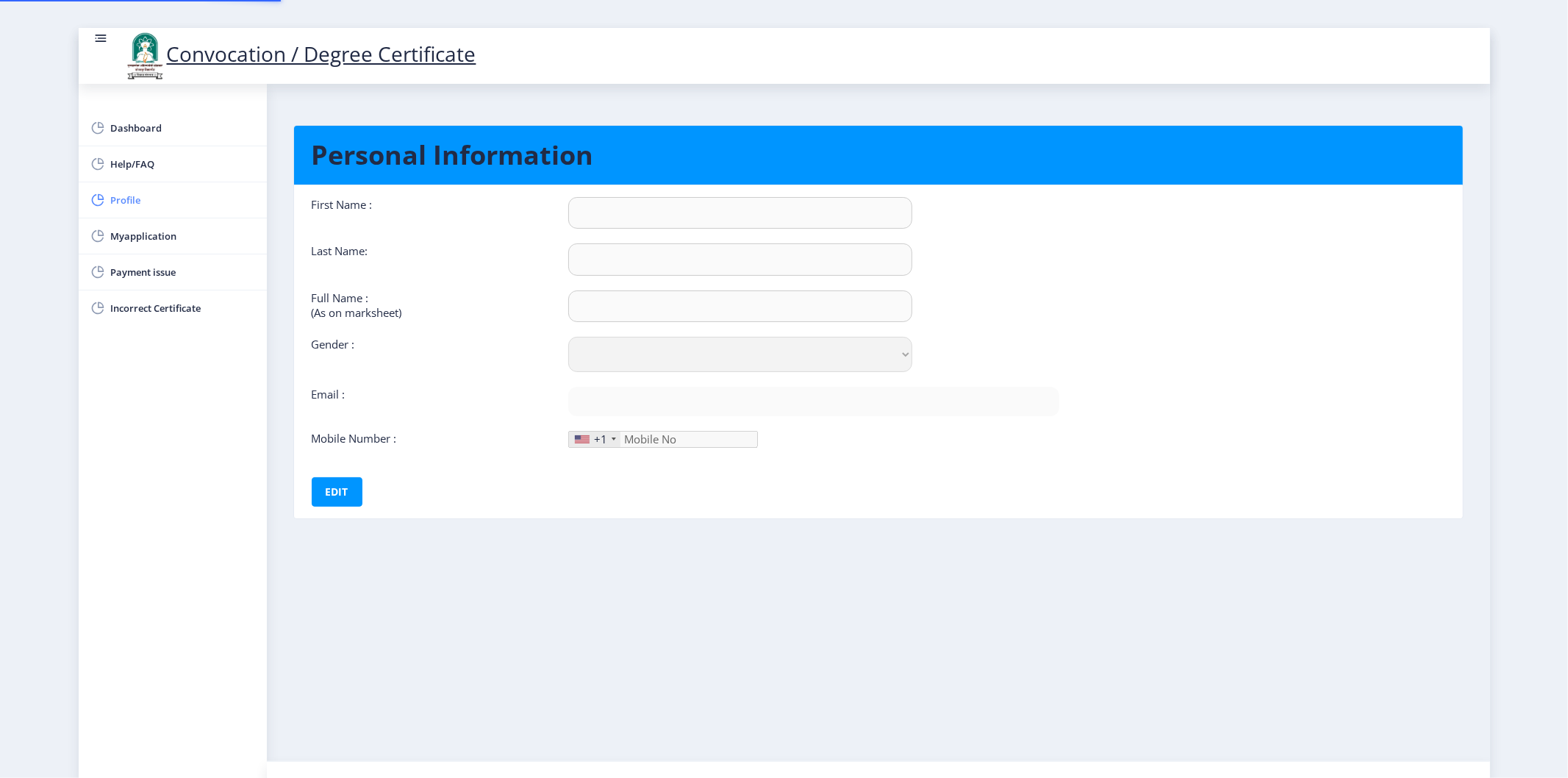
type input "SIMA"
type input "GHADAGE"
type input "[PERSON_NAME] [PERSON_NAME]"
select select "[DEMOGRAPHIC_DATA]"
type input "seemakumarsk143@gmail.com"
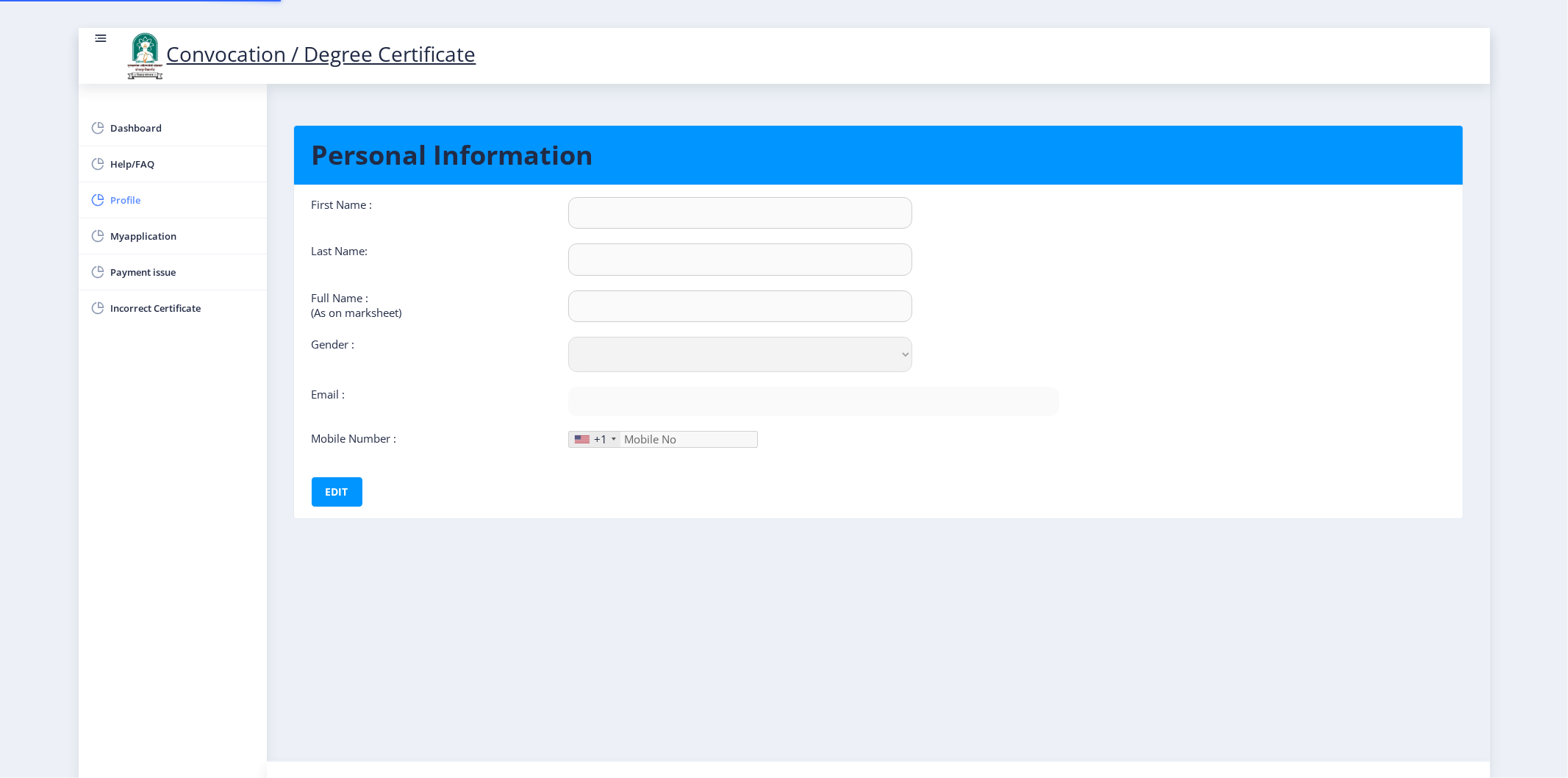
type input "8317289330"
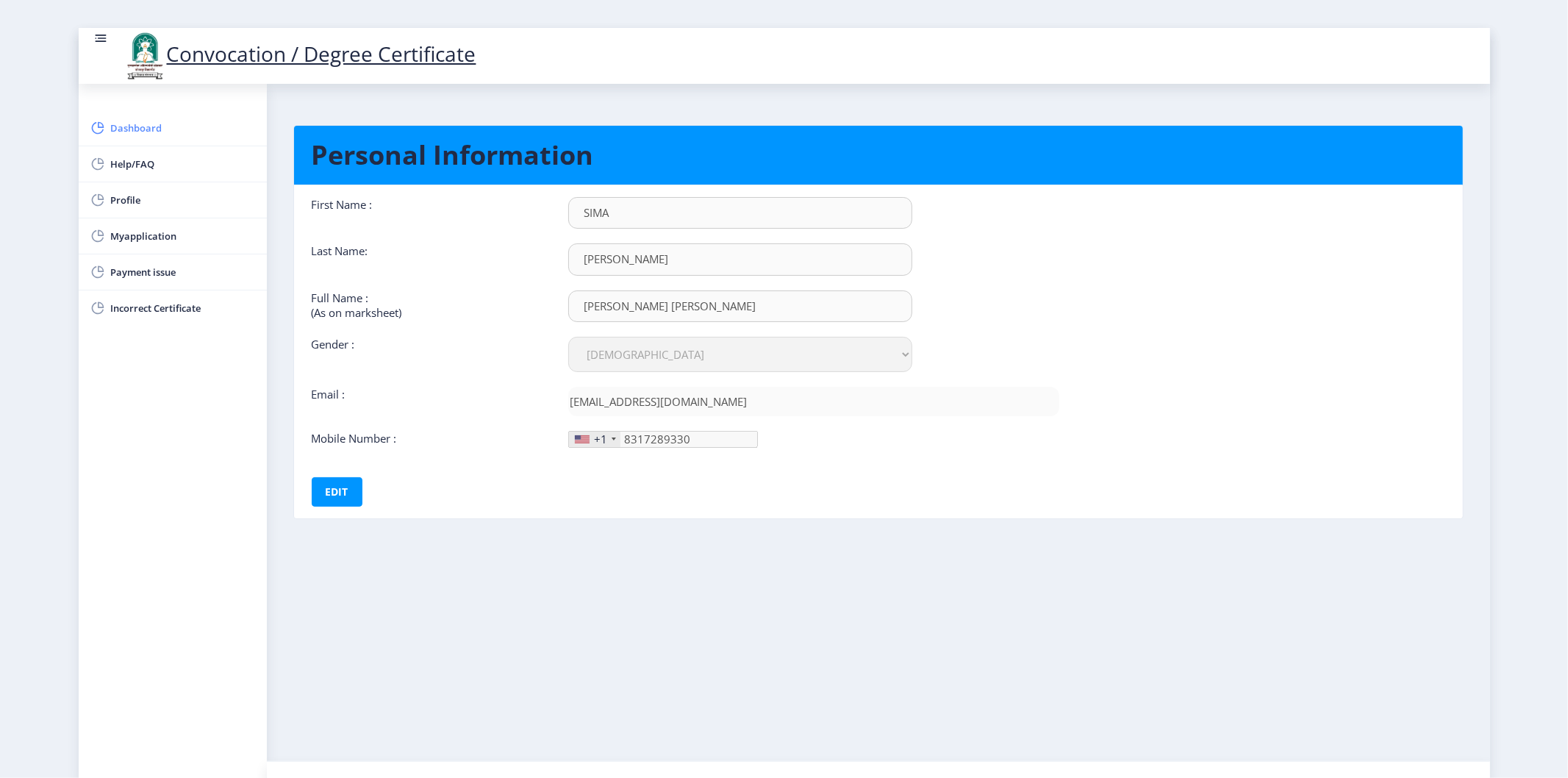
click at [167, 135] on span "Dashboard" at bounding box center [183, 128] width 144 height 18
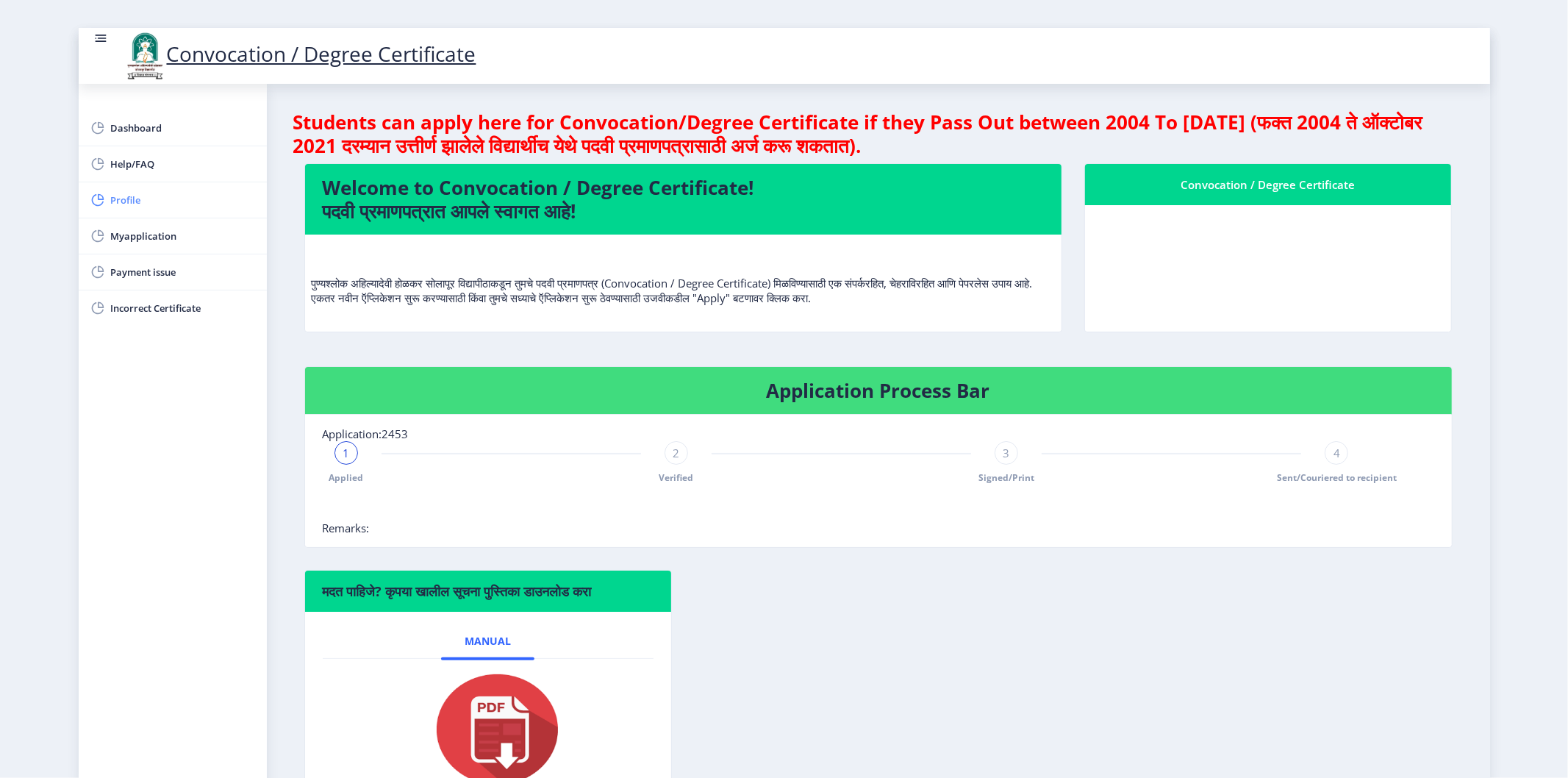
click at [170, 210] on link "Profile" at bounding box center [173, 199] width 188 height 35
select select
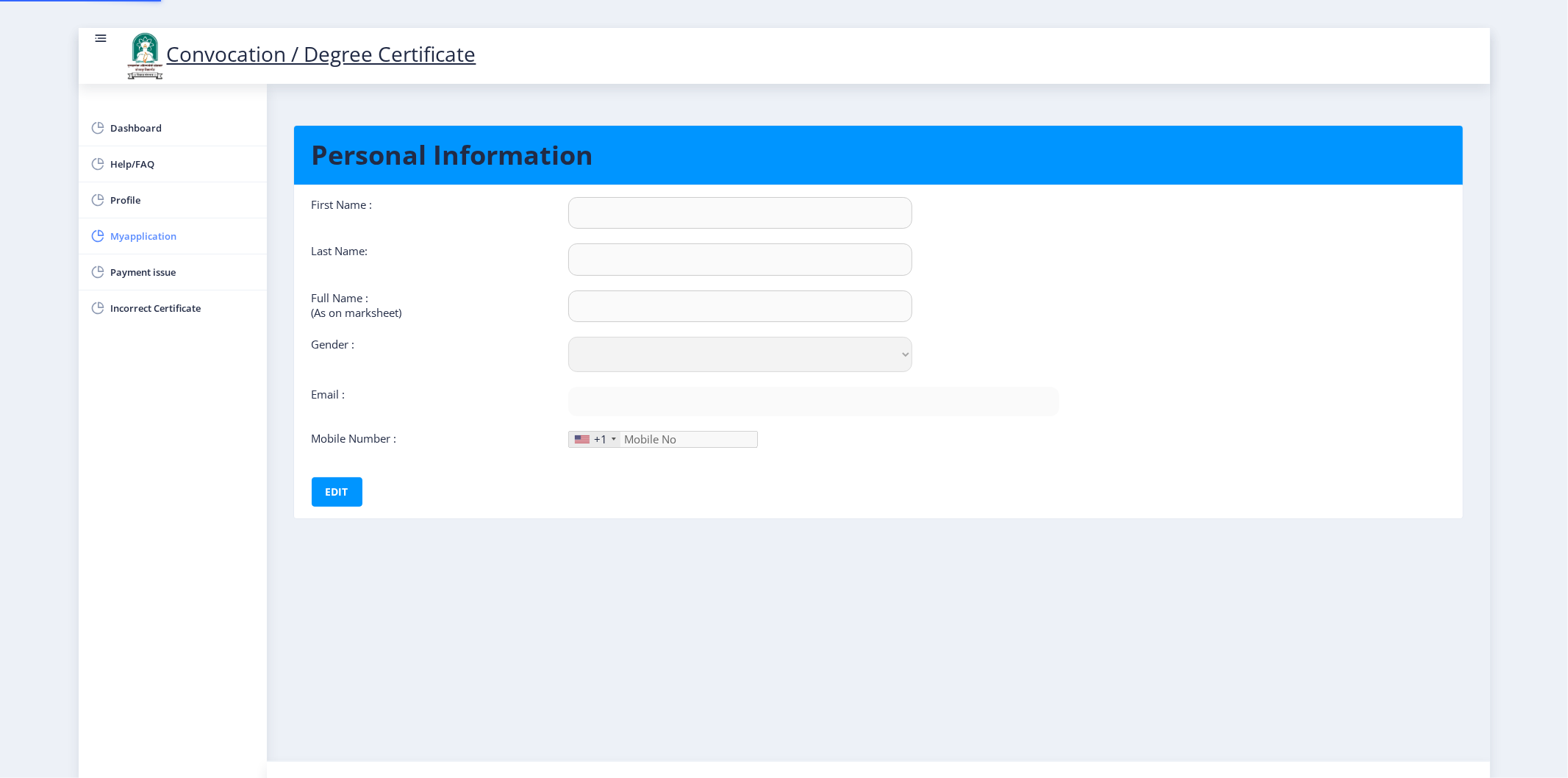
type input "SIMA"
type input "GHADAGE"
type input "[PERSON_NAME] [PERSON_NAME]"
select select "[DEMOGRAPHIC_DATA]"
type input "seemakumarsk143@gmail.com"
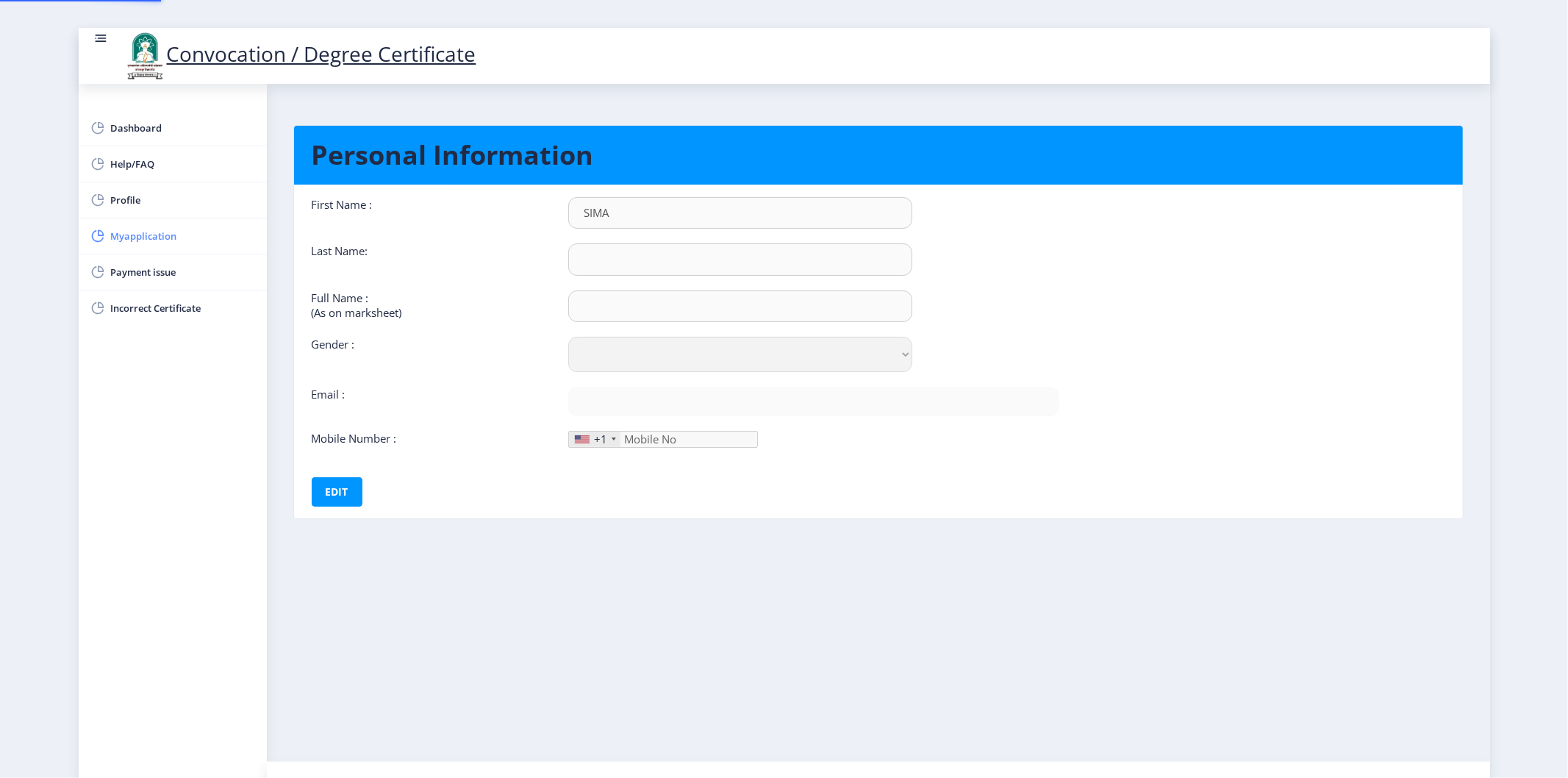
type input "8317289330"
click at [144, 252] on link "Myapplication" at bounding box center [173, 235] width 188 height 35
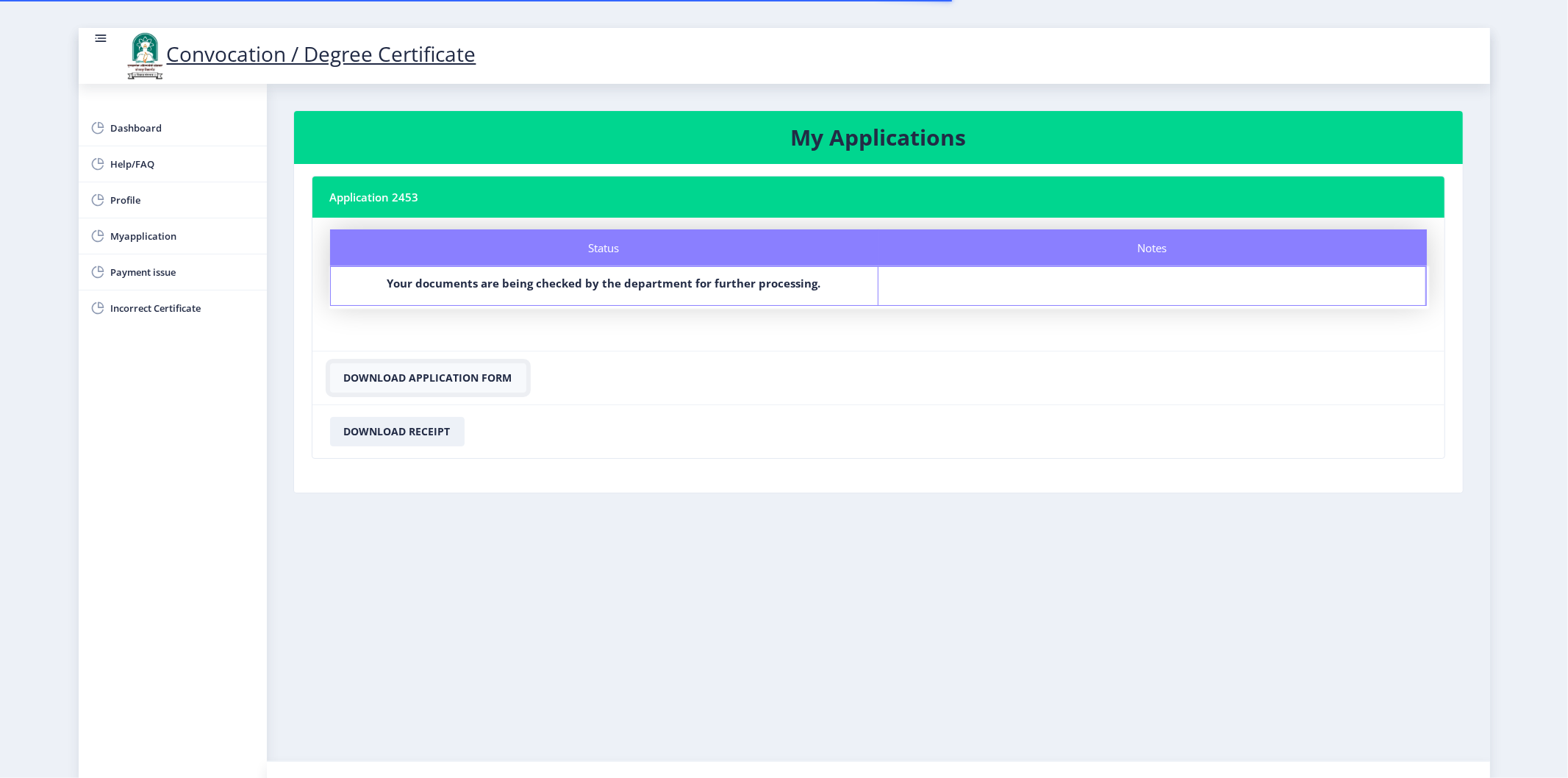
click at [416, 380] on button "Download Application Form" at bounding box center [428, 378] width 196 height 30
click at [498, 553] on nb-layout-column "My Applications Application 2453 Status Notes Status Your documents are being c…" at bounding box center [878, 422] width 1223 height 677
drag, startPoint x: 547, startPoint y: 471, endPoint x: 515, endPoint y: 452, distance: 37.2
click at [548, 471] on nb-card-body "Application 2453 Status Notes Status Your documents are being checked by the de…" at bounding box center [878, 328] width 1169 height 329
click at [436, 427] on button "Download Receipt" at bounding box center [397, 431] width 135 height 30
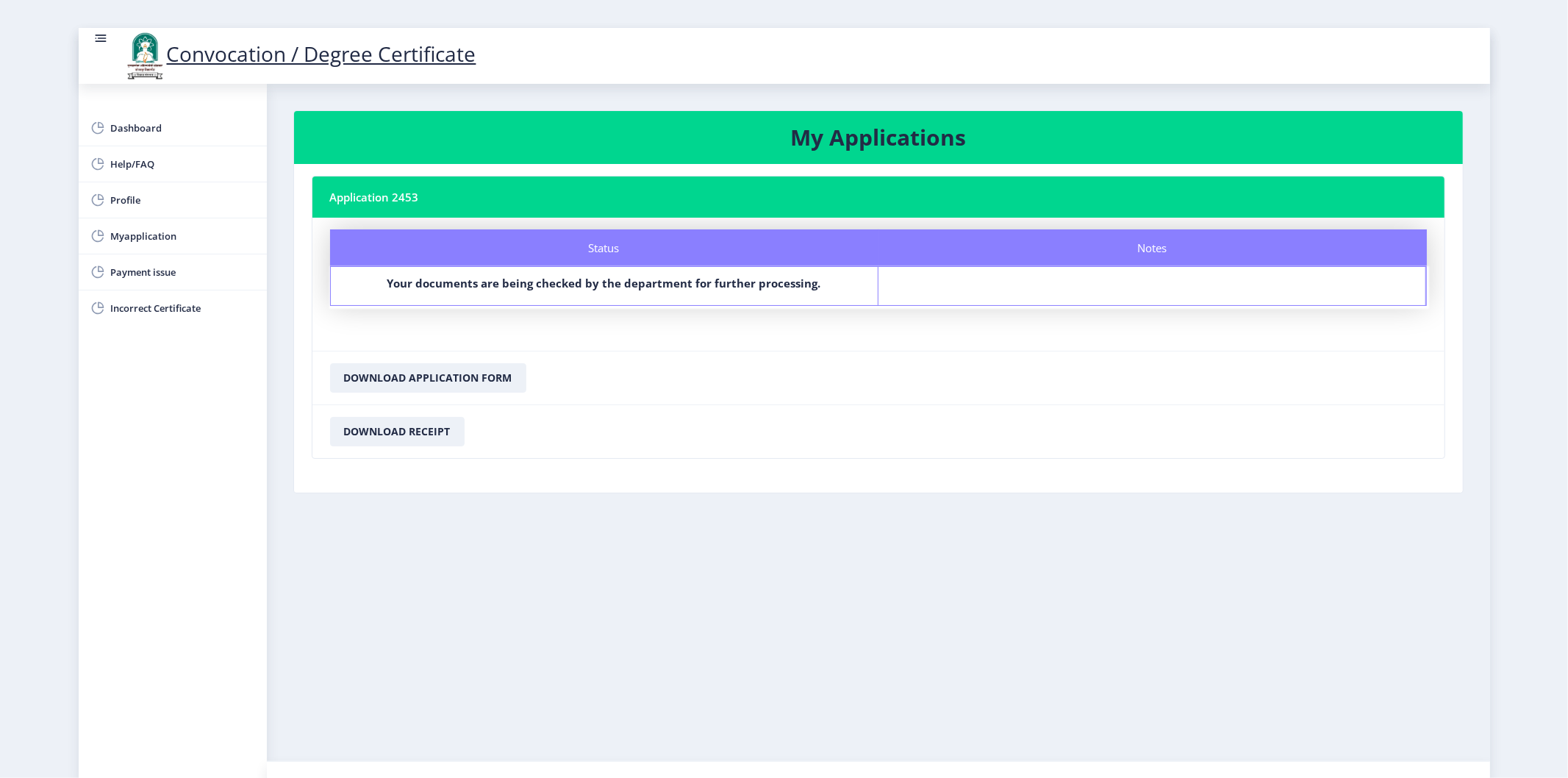
click at [1085, 295] on div "Notes" at bounding box center [1152, 286] width 547 height 38
click at [394, 441] on button "Download Receipt" at bounding box center [397, 431] width 135 height 30
click at [106, 39] on rect at bounding box center [100, 39] width 15 height 15
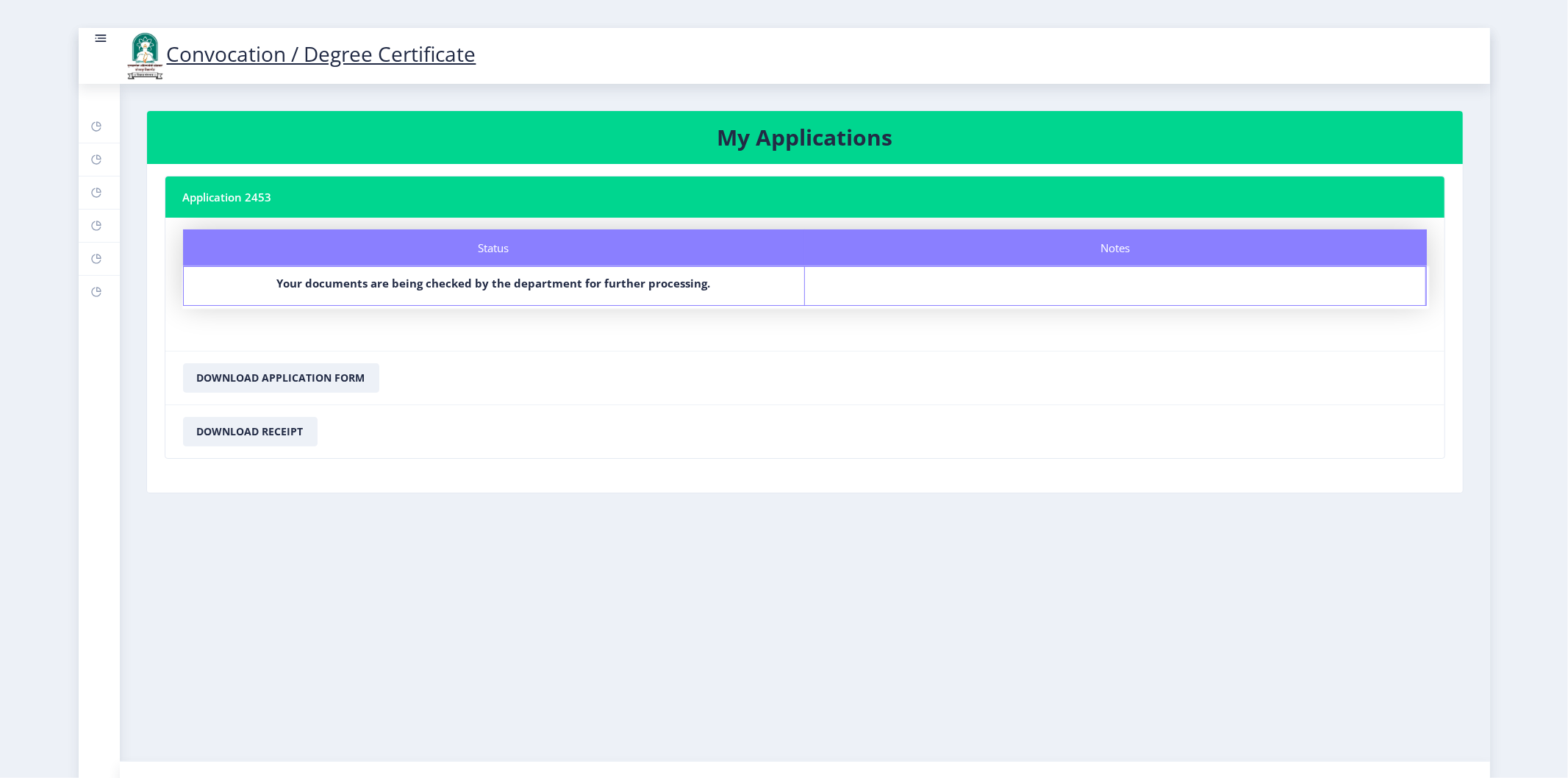
click at [103, 38] on rect at bounding box center [101, 38] width 9 height 1
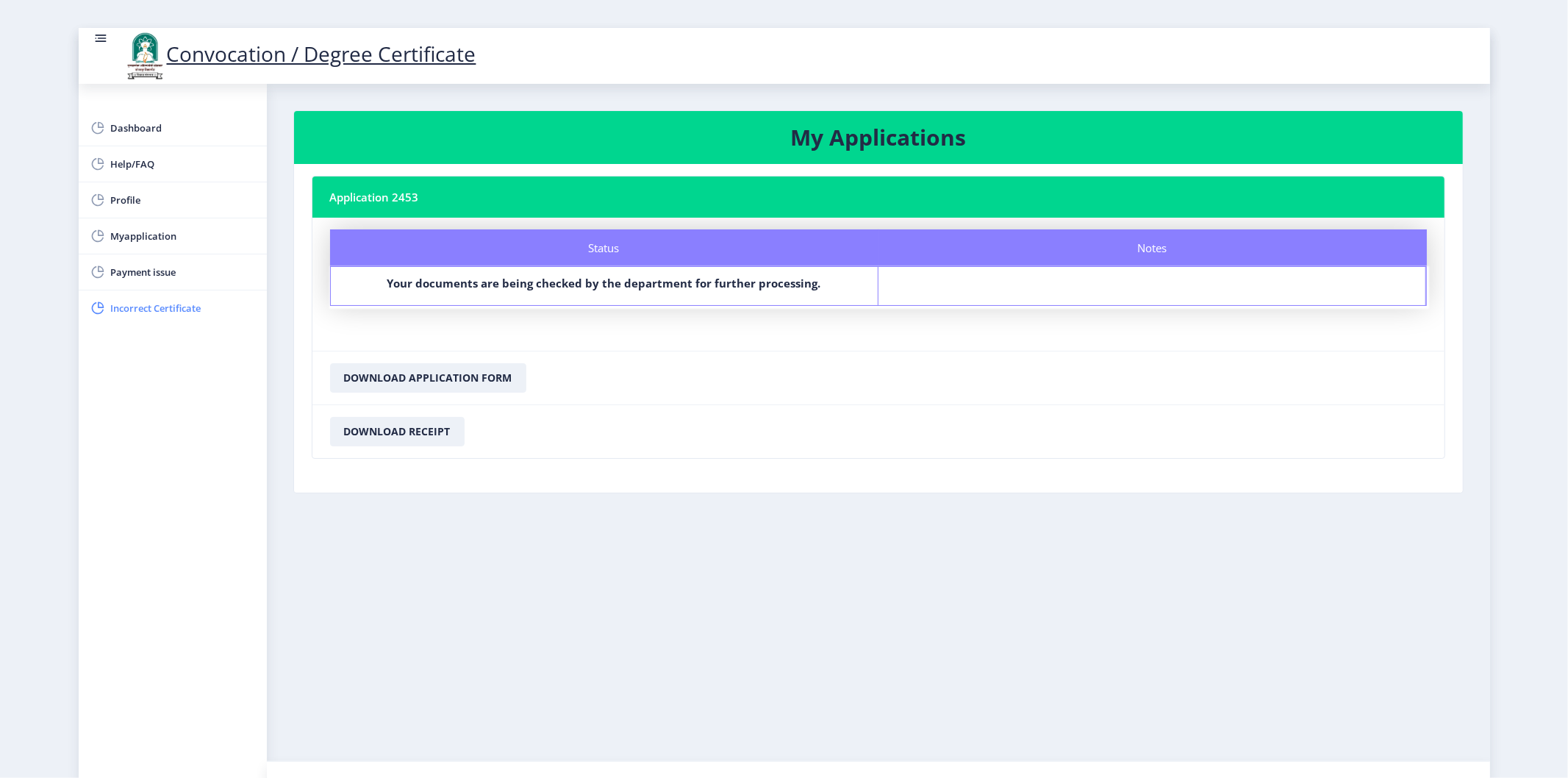
click at [156, 305] on span "Incorrect Certificate" at bounding box center [183, 308] width 144 height 18
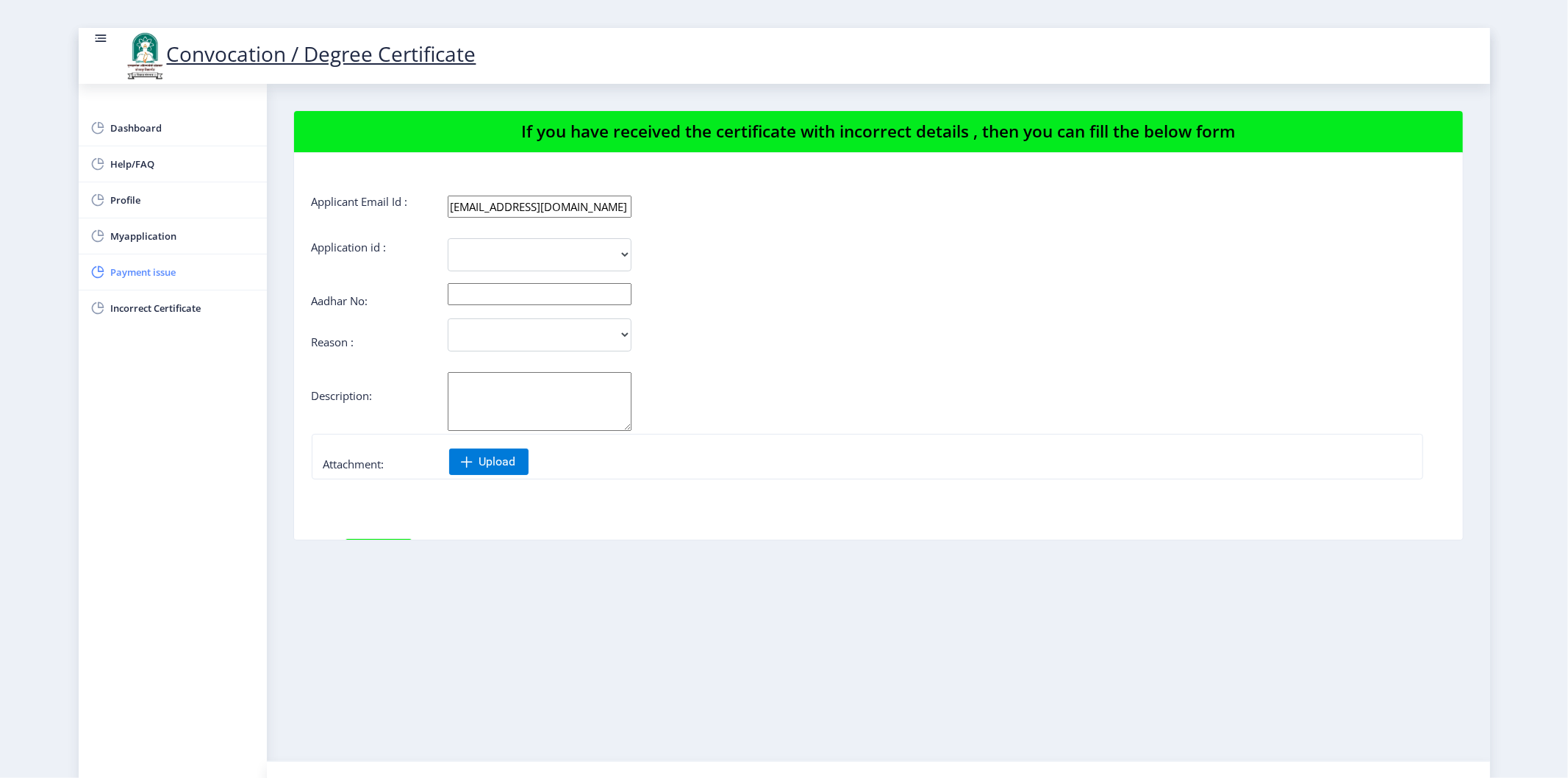
click at [120, 265] on span "Payment issue" at bounding box center [183, 272] width 144 height 18
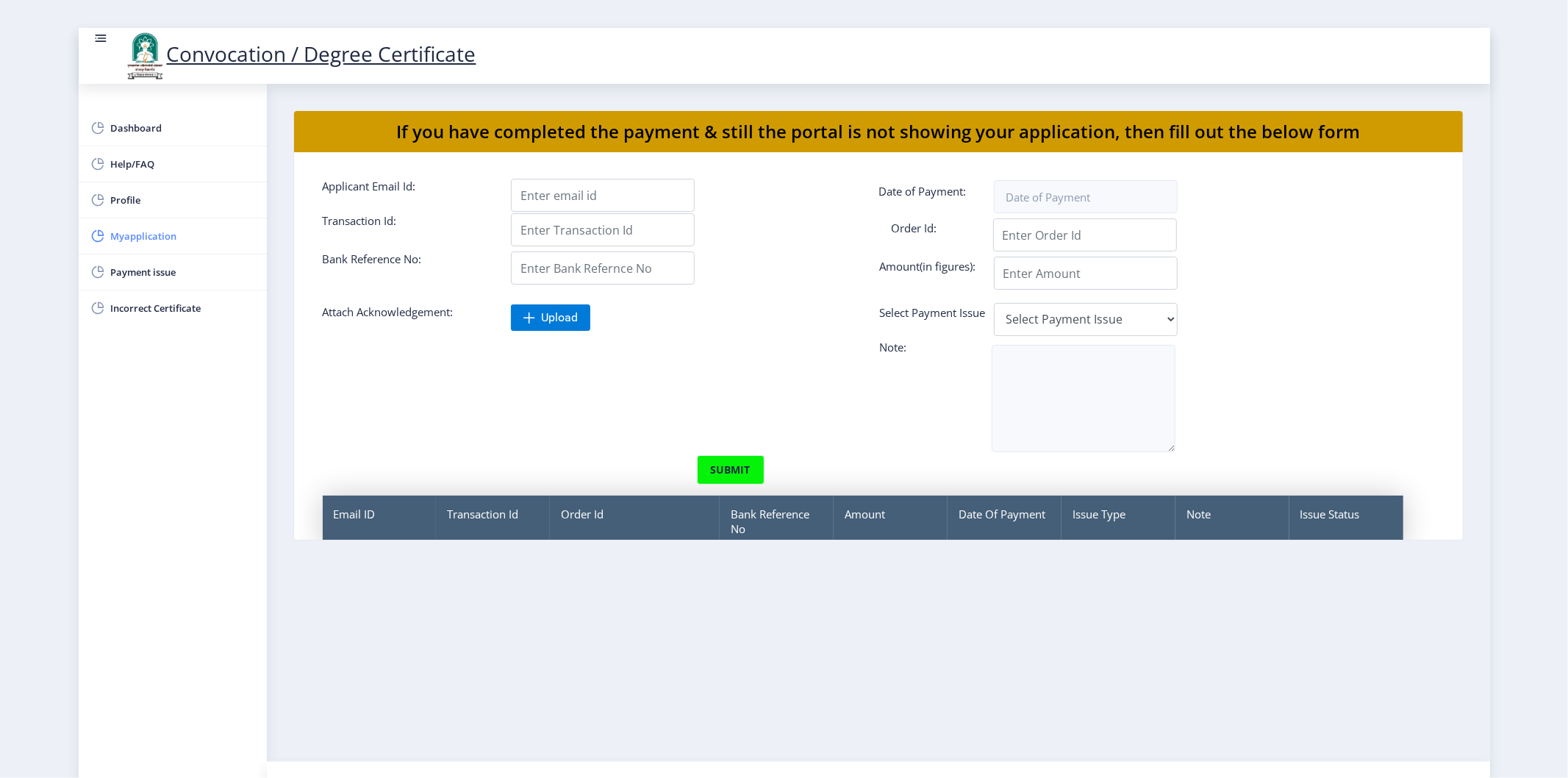
click at [144, 233] on span "Myapplication" at bounding box center [183, 236] width 144 height 18
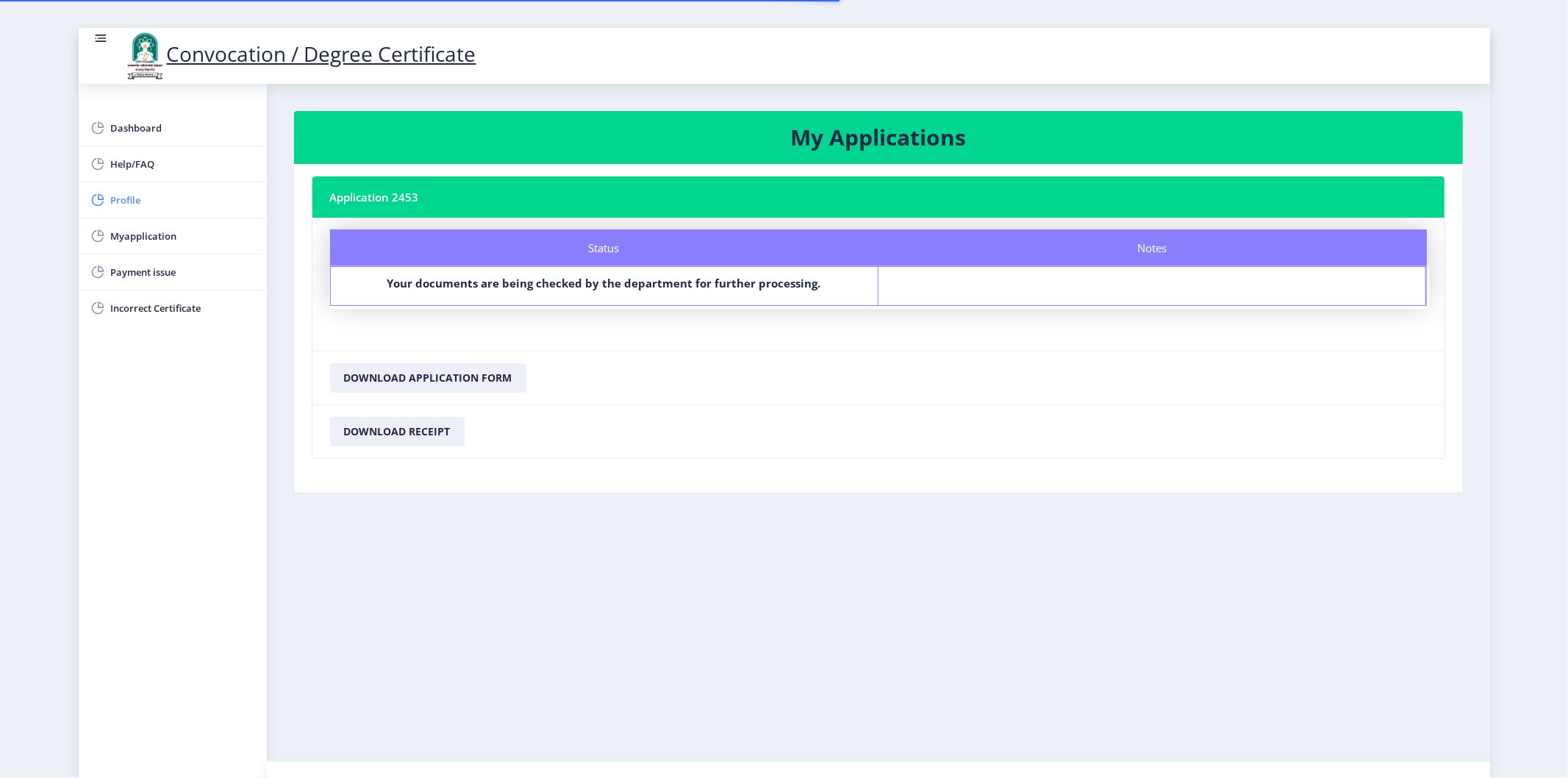
click at [152, 199] on span "Profile" at bounding box center [183, 200] width 144 height 18
select select
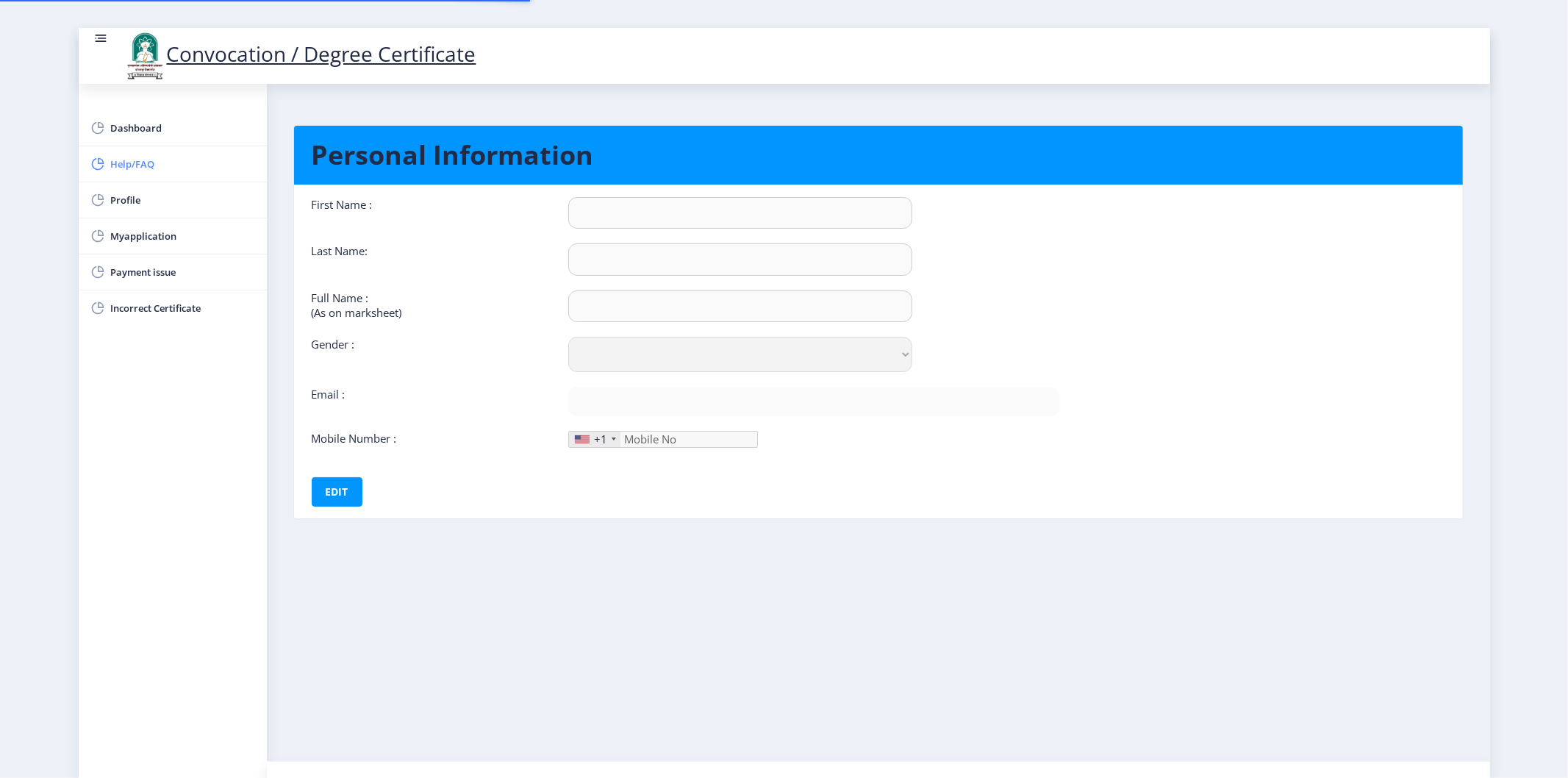
type input "SIMA"
type input "GHADAGE"
type input "SIMA BAPUSO GHADAGE"
select select "Female"
type input "seemakumarsk143@gmail.com"
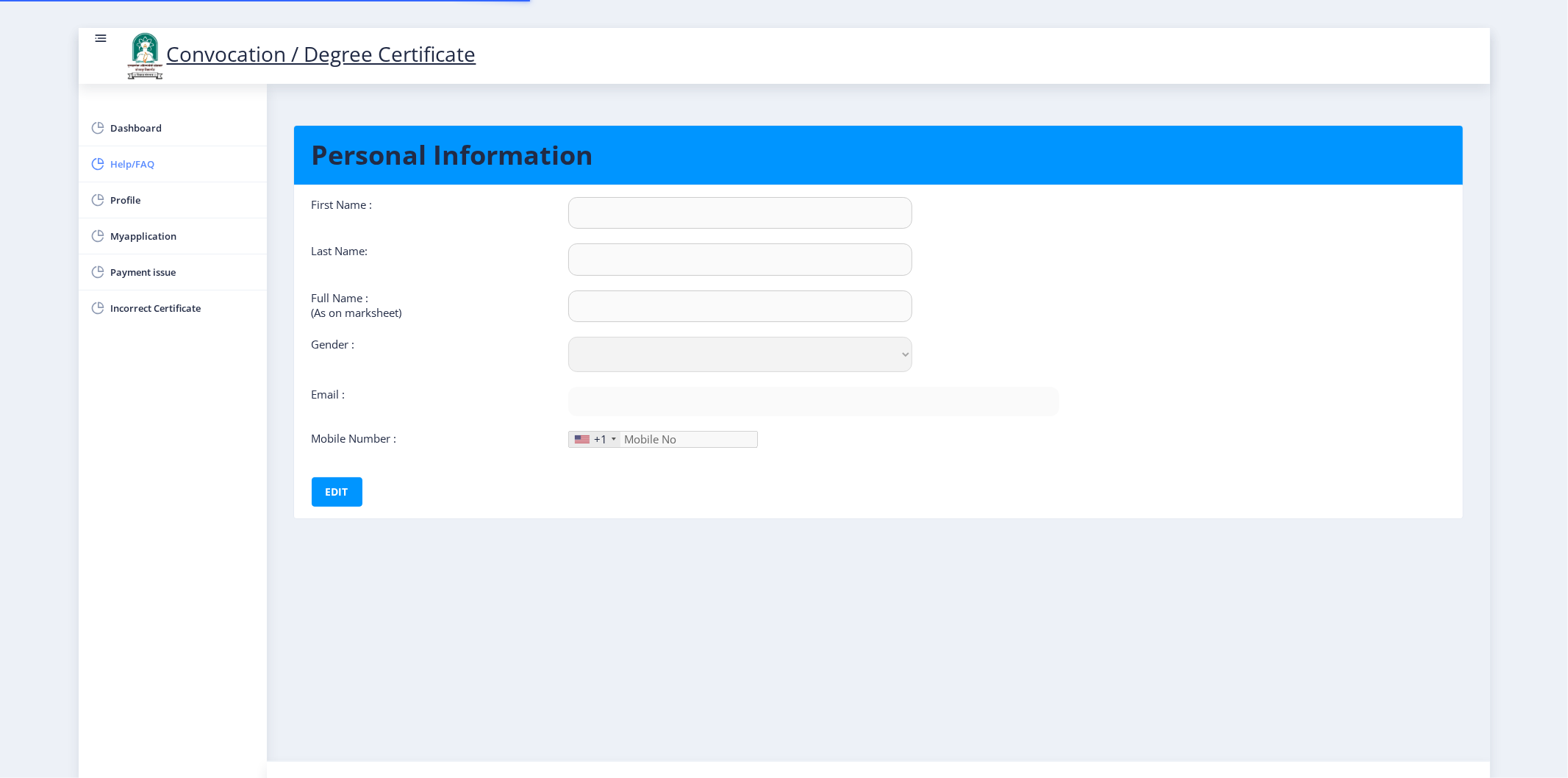
type input "8317289330"
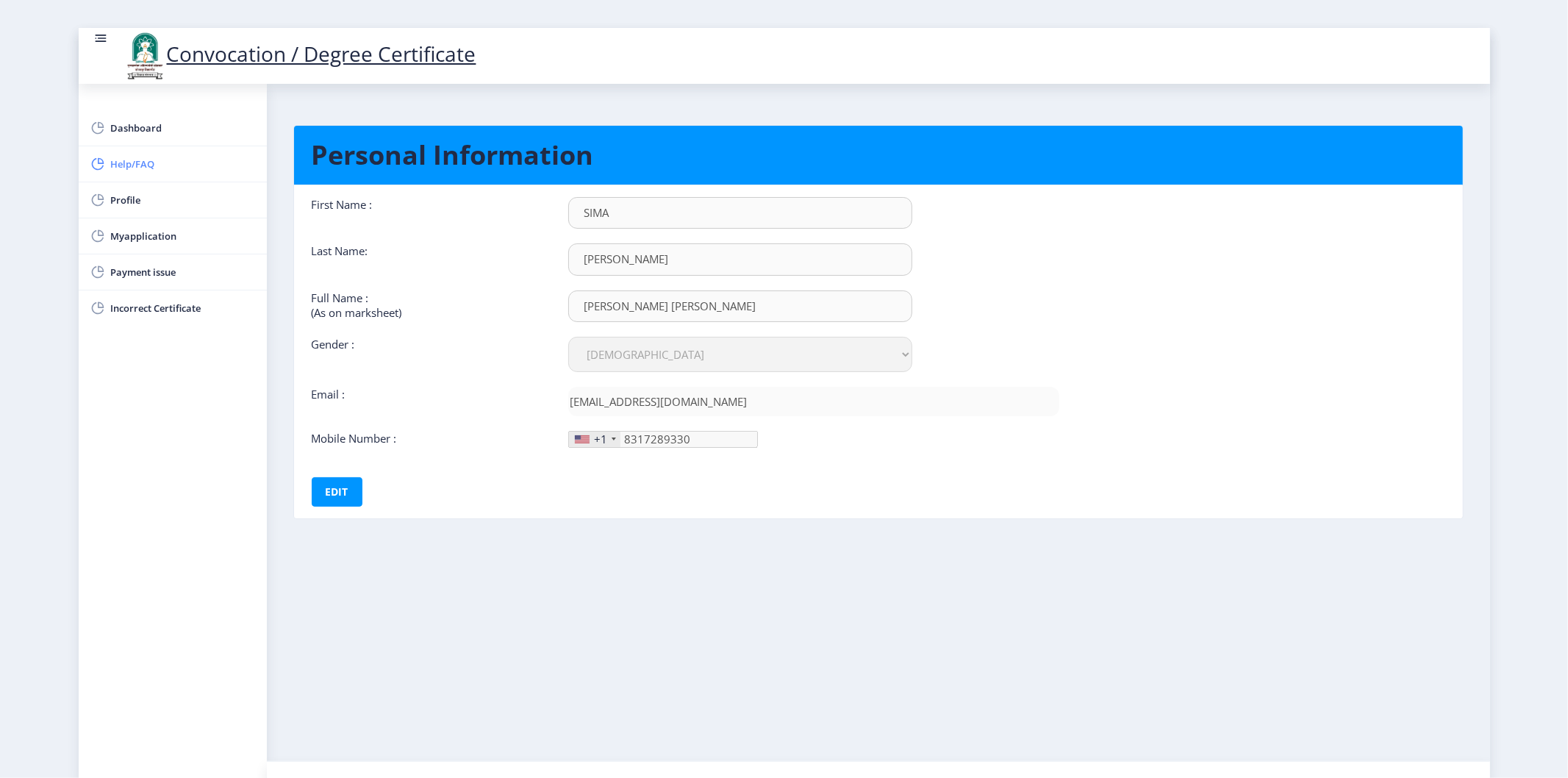
click at [155, 173] on link "Help/FAQ" at bounding box center [173, 164] width 188 height 35
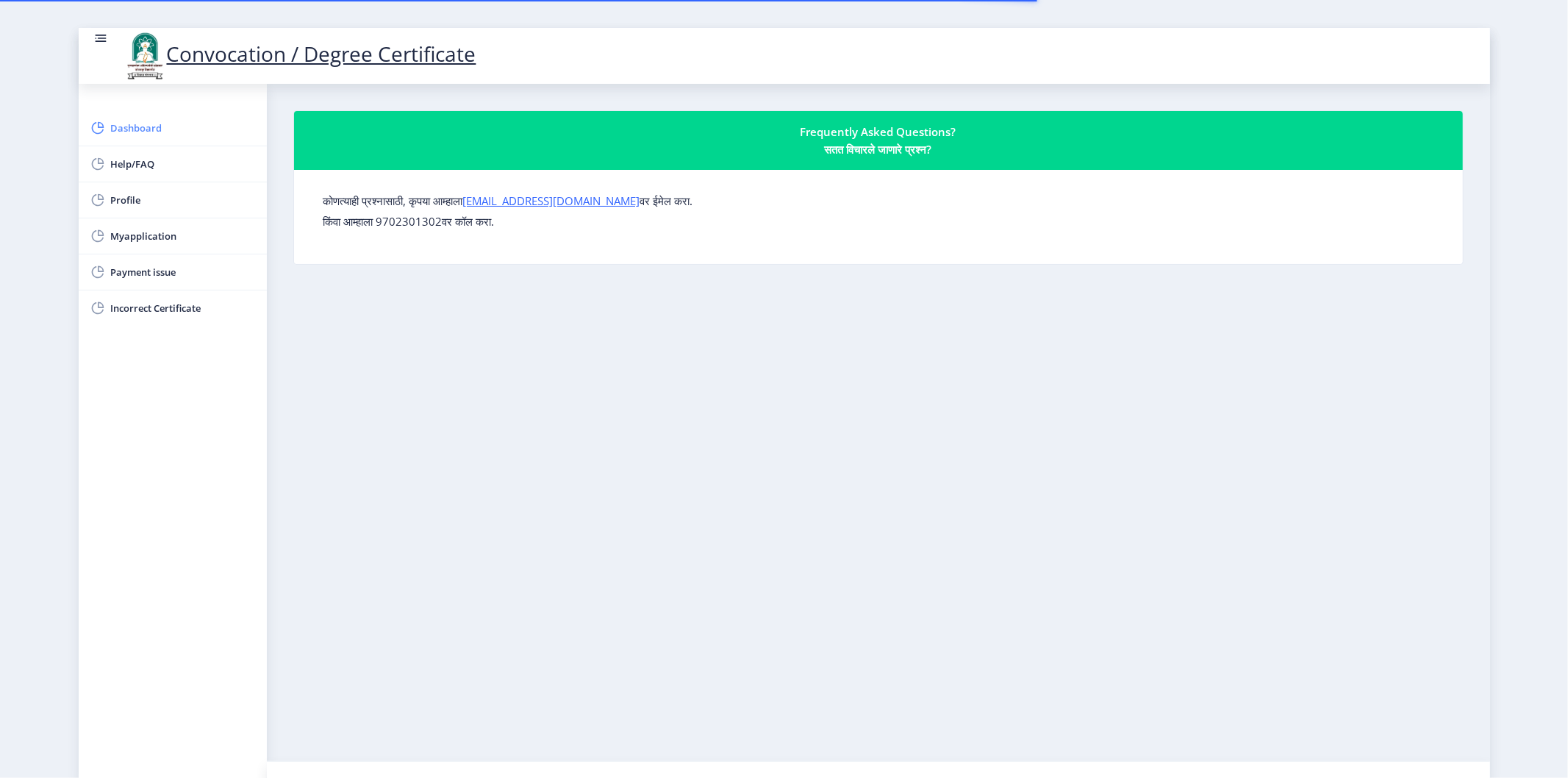
click at [151, 140] on link "Dashboard" at bounding box center [173, 127] width 188 height 35
select select
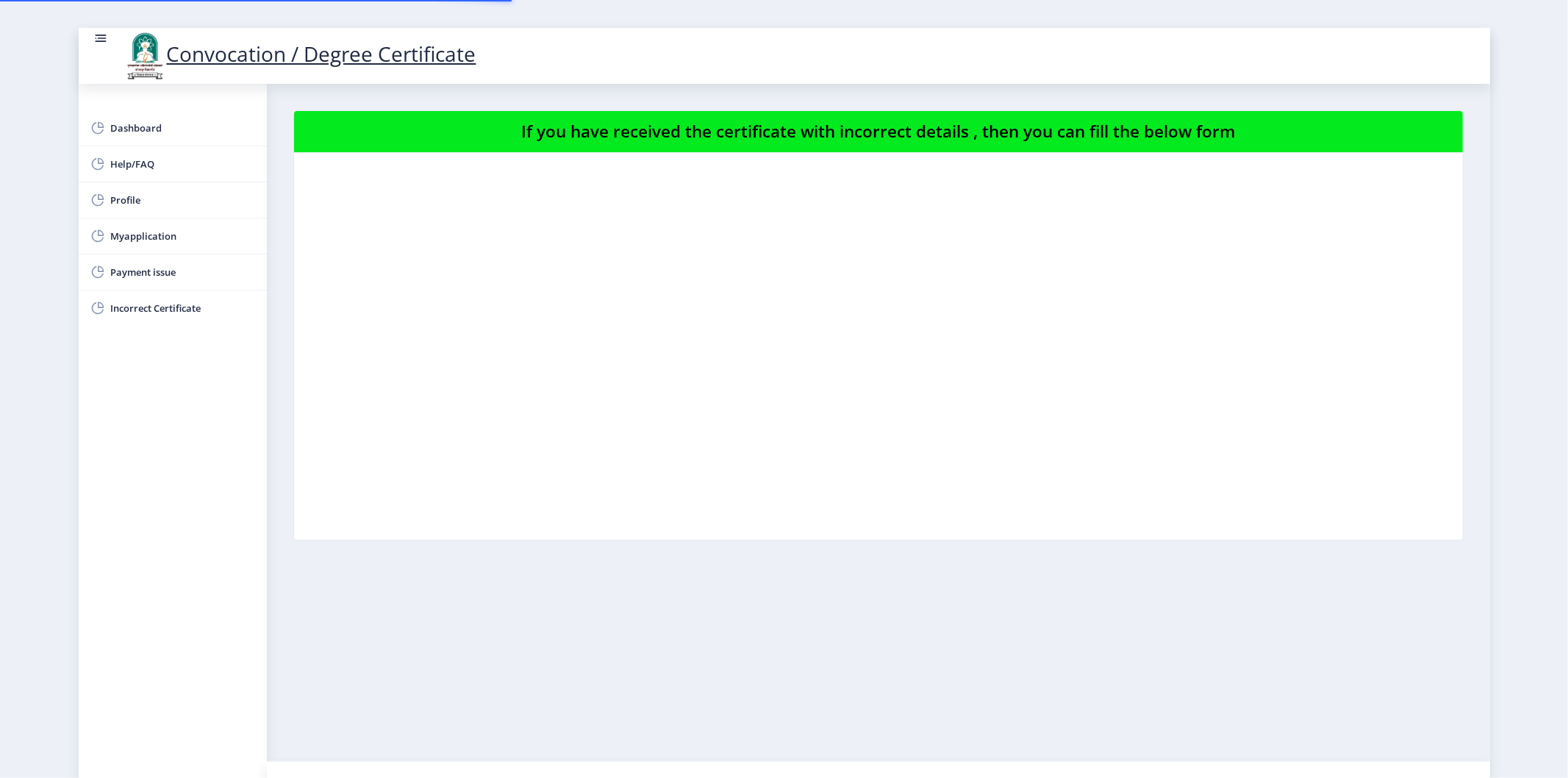
select select
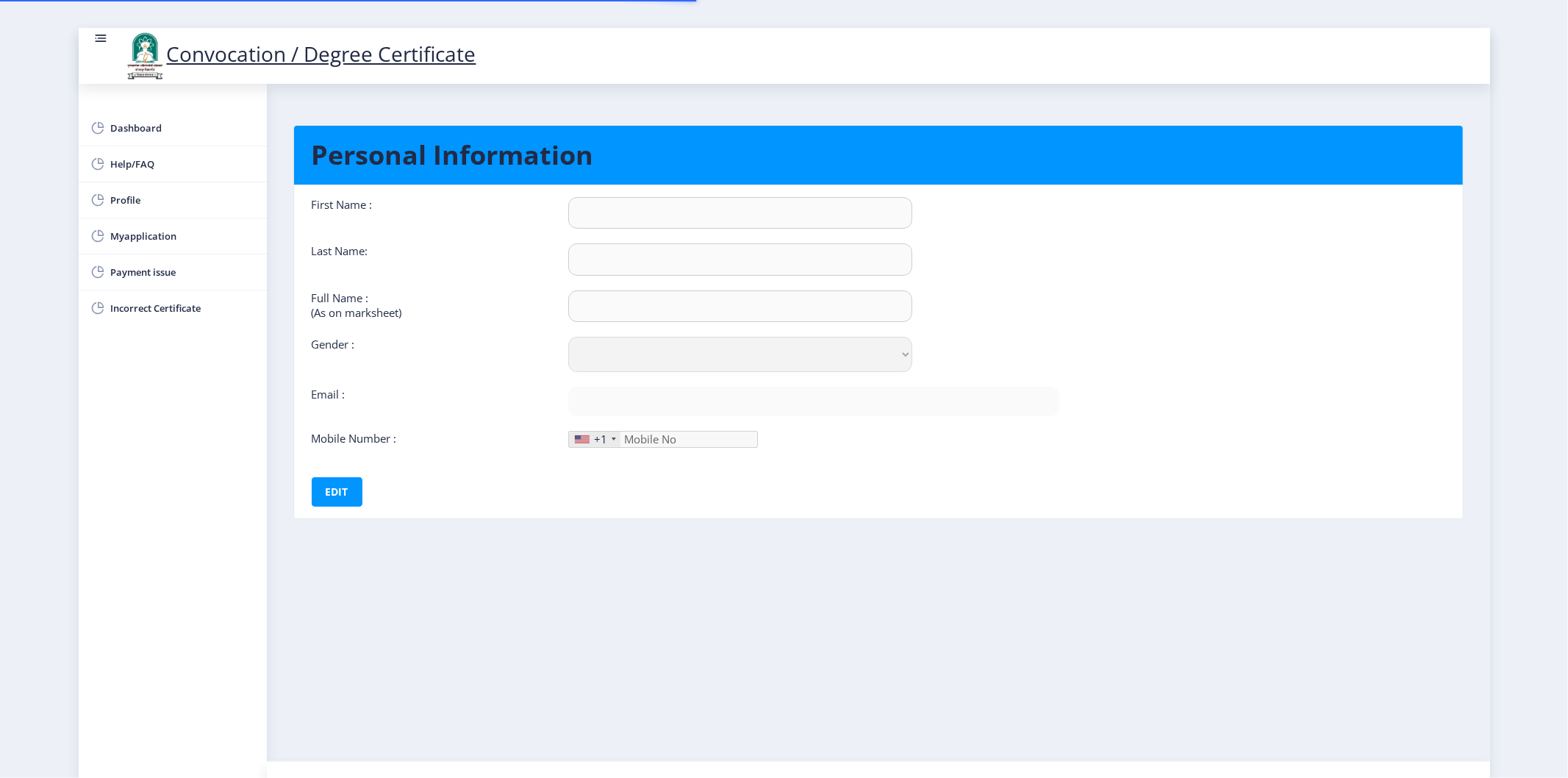
type input "SIMA"
type input "GHADAGE"
type input "SIMA BAPUSO GHADAGE"
select select "Female"
type input "seemakumarsk143@gmail.com"
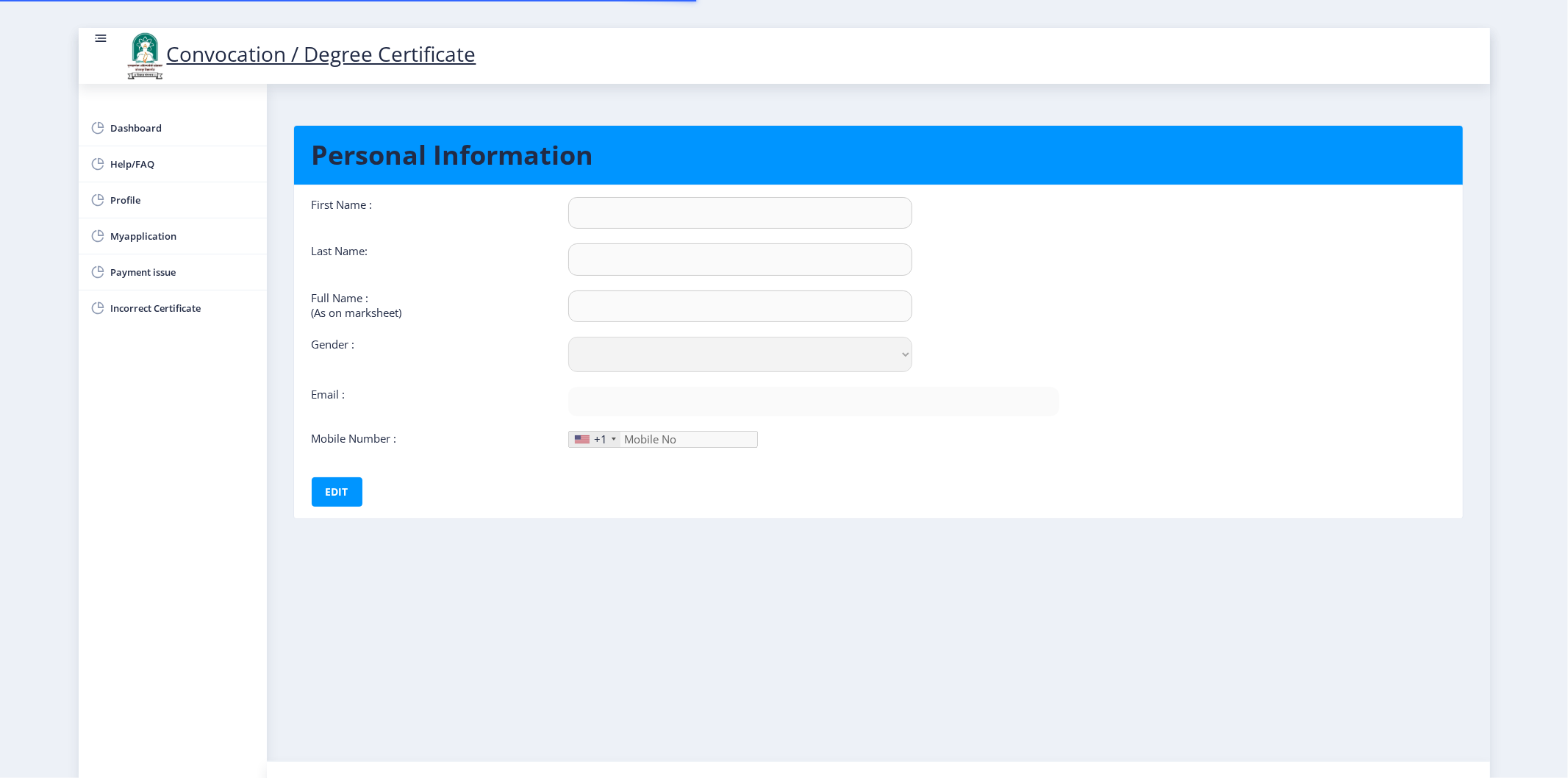
type input "8317289330"
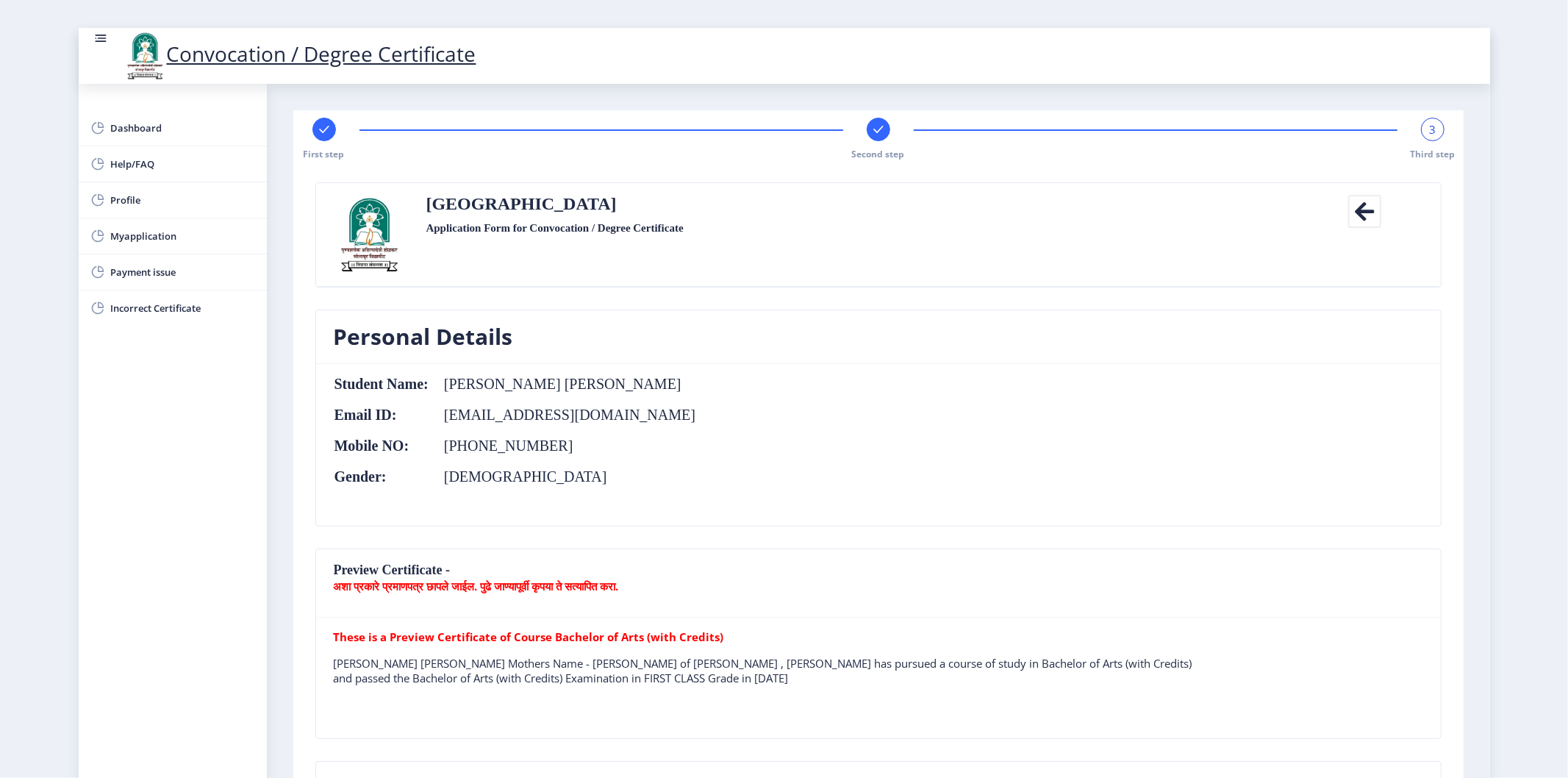
click at [1372, 217] on icon at bounding box center [1364, 211] width 33 height 33
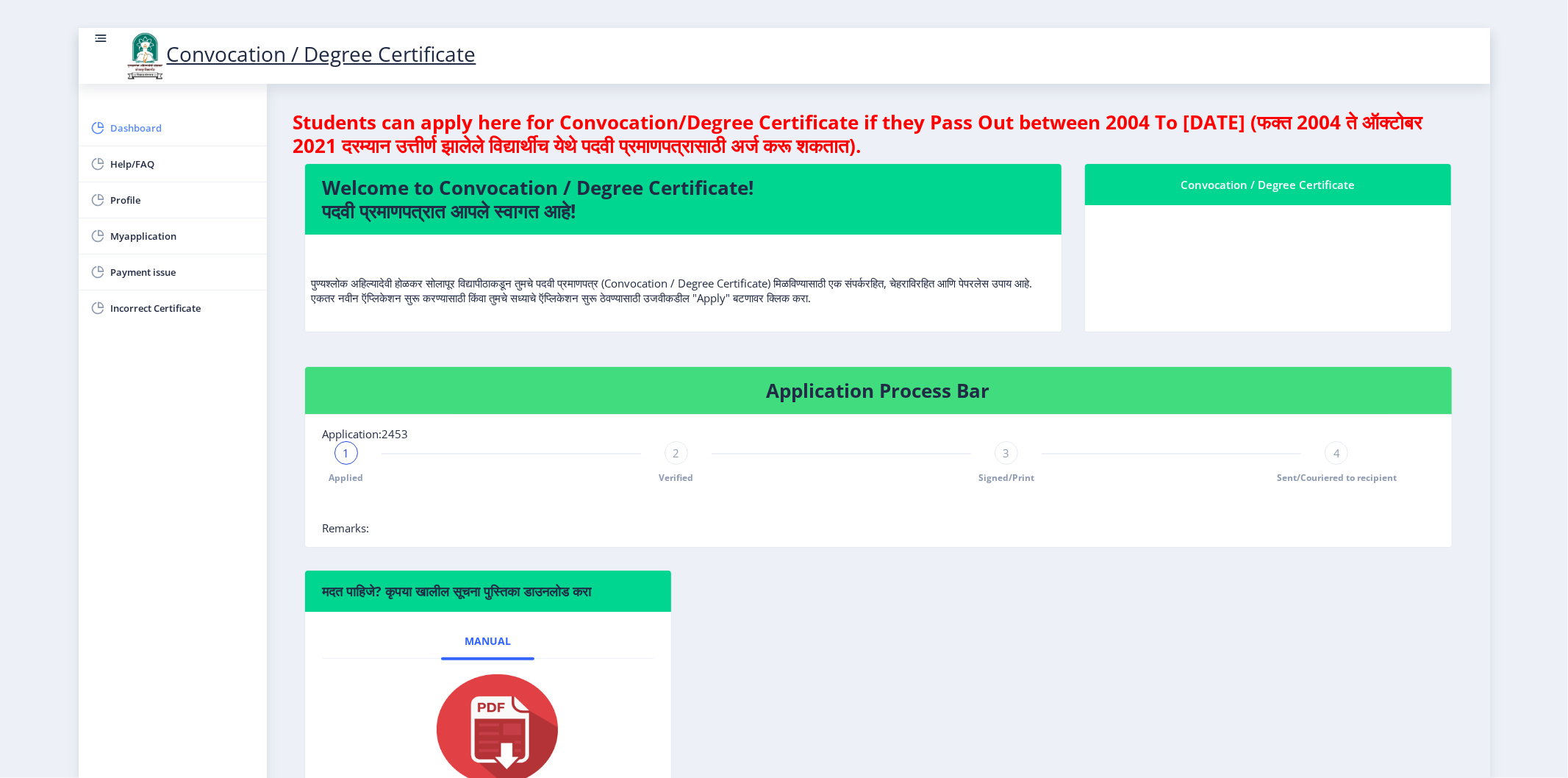
click at [200, 136] on span "Dashboard" at bounding box center [183, 128] width 144 height 18
click at [199, 196] on span "Profile" at bounding box center [183, 200] width 144 height 18
select select
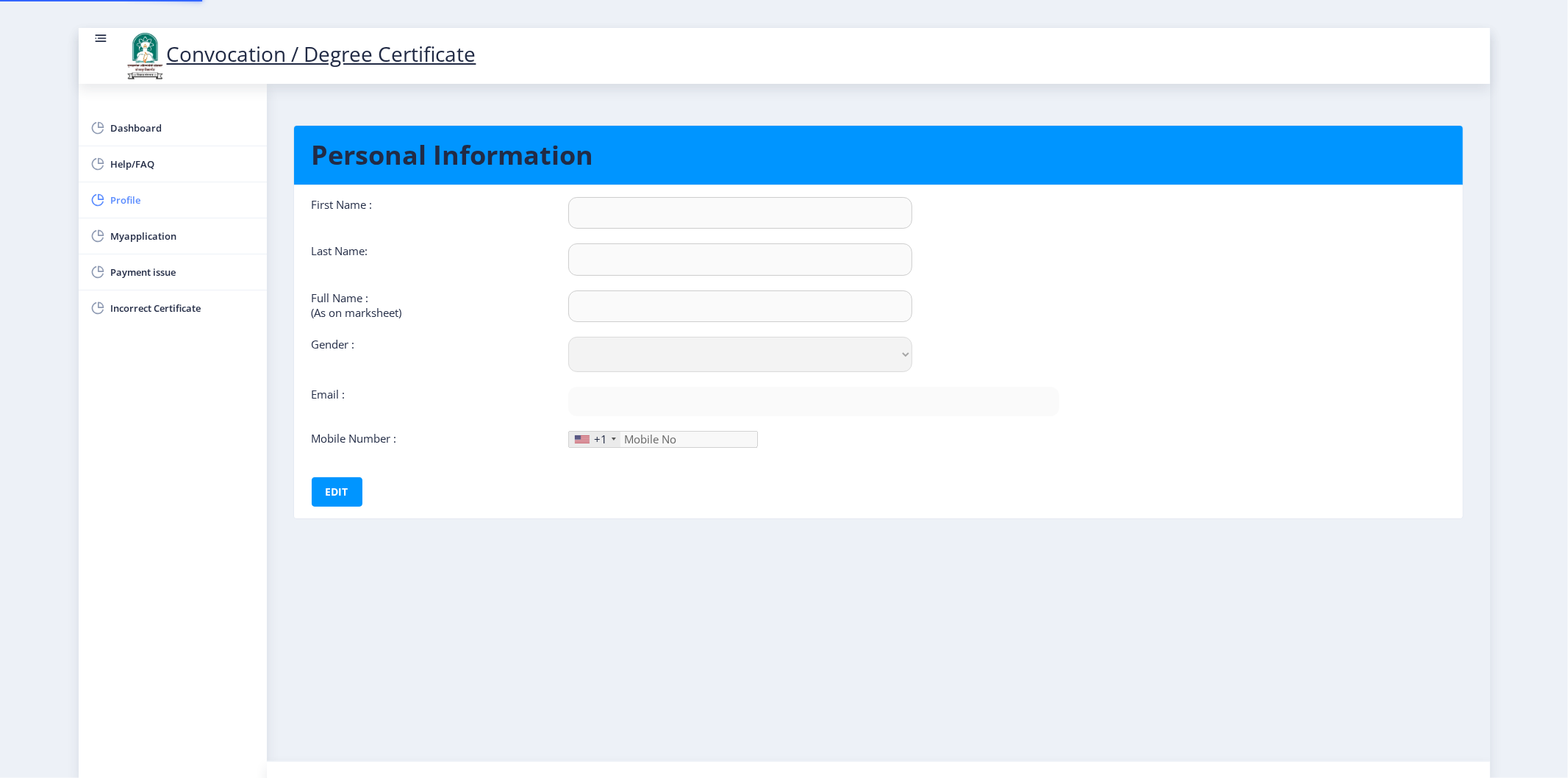
type input "SIMA"
type input "GHADAGE"
type input "[PERSON_NAME] [PERSON_NAME]"
select select "[DEMOGRAPHIC_DATA]"
type input "[EMAIL_ADDRESS][DOMAIN_NAME]"
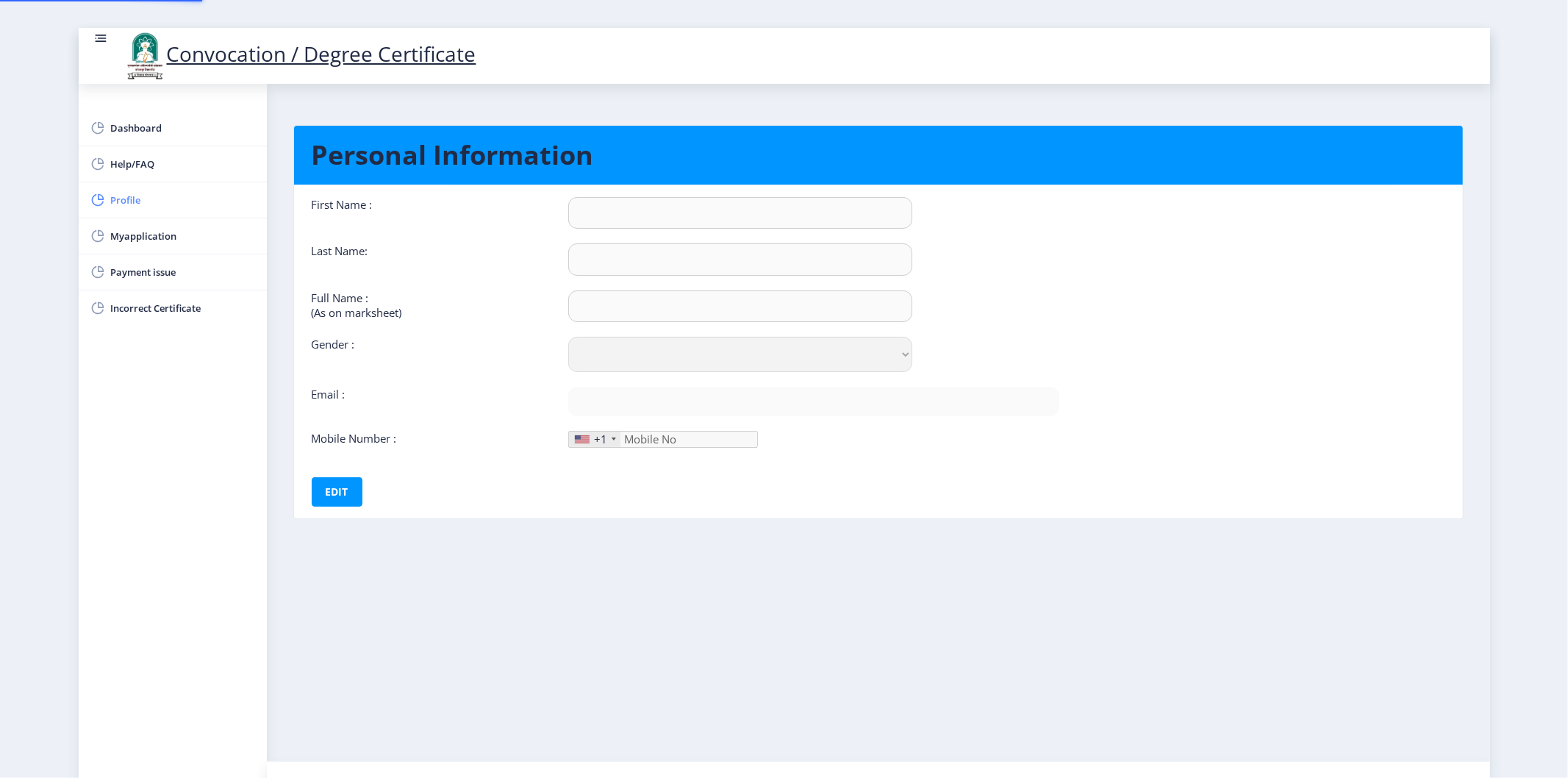
type input "8317289330"
click at [194, 247] on link "Myapplication" at bounding box center [173, 235] width 188 height 35
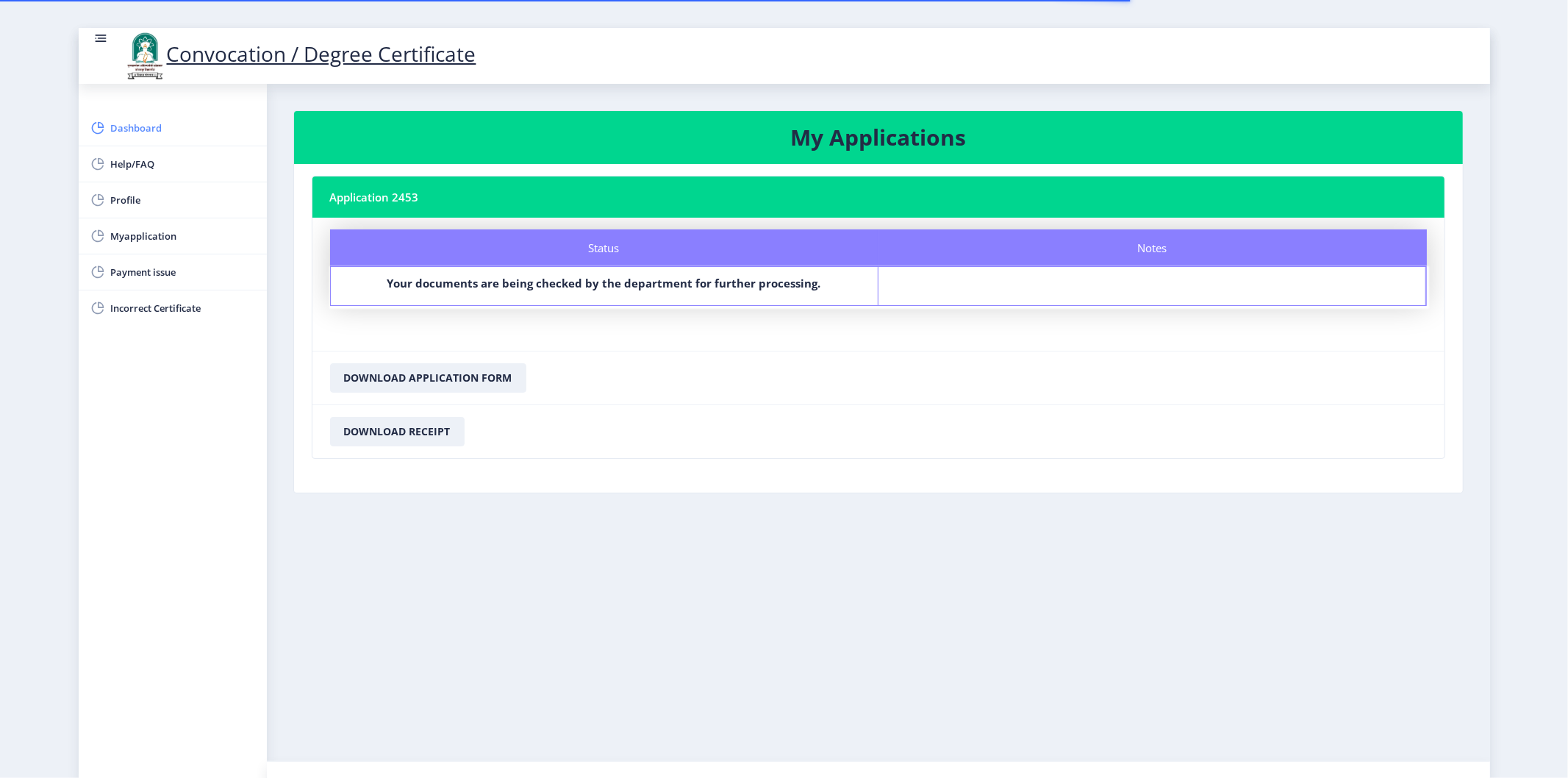
click at [158, 113] on link "Dashboard" at bounding box center [173, 127] width 188 height 35
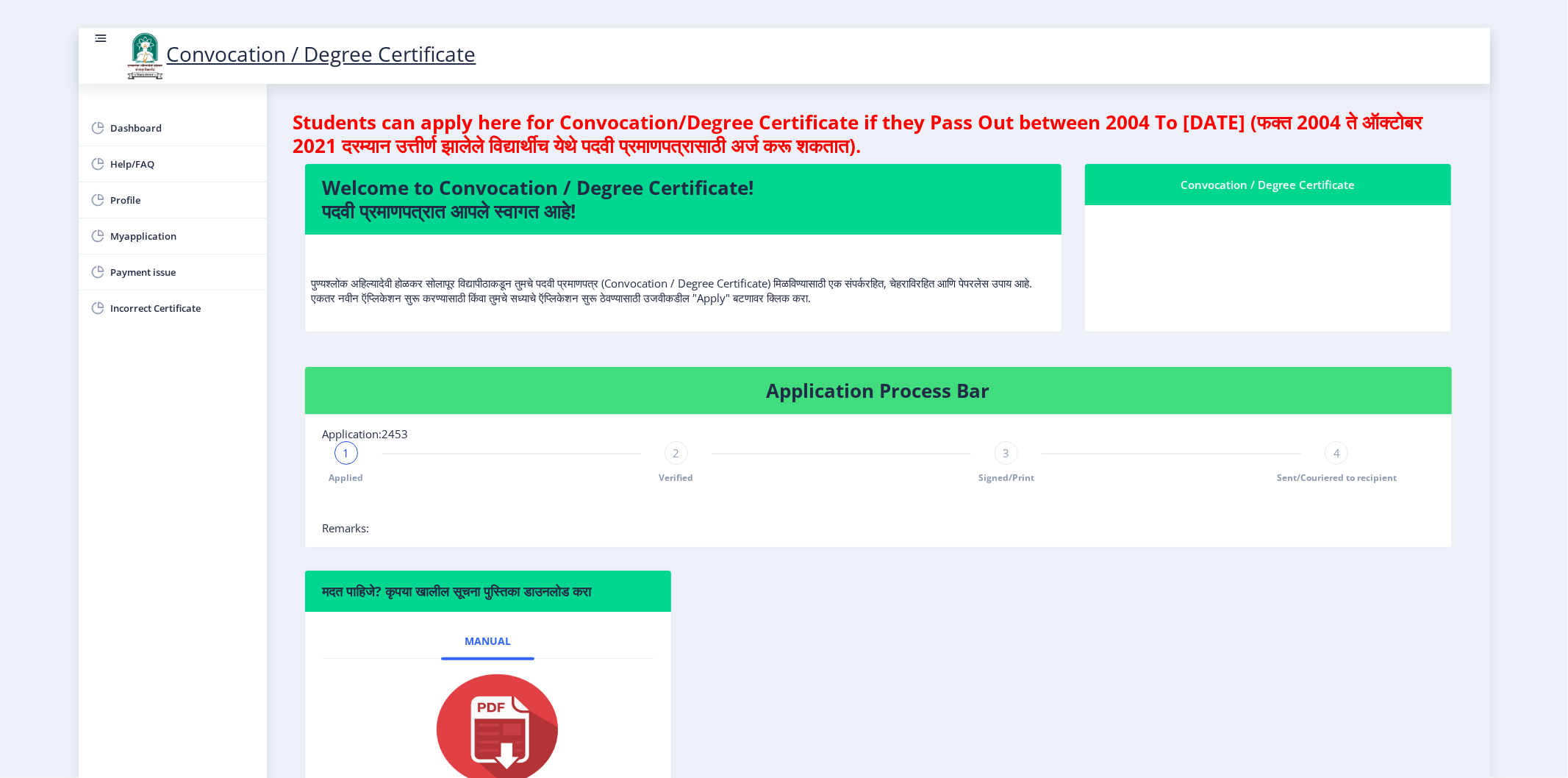
click at [1260, 231] on nb-card-body at bounding box center [1268, 269] width 367 height 126
click at [1265, 187] on div "Convocation / Degree Certificate" at bounding box center [1268, 184] width 332 height 18
click at [1265, 185] on div "Convocation / Degree Certificate" at bounding box center [1268, 184] width 332 height 18
click at [1265, 256] on nb-card-body at bounding box center [1268, 269] width 367 height 126
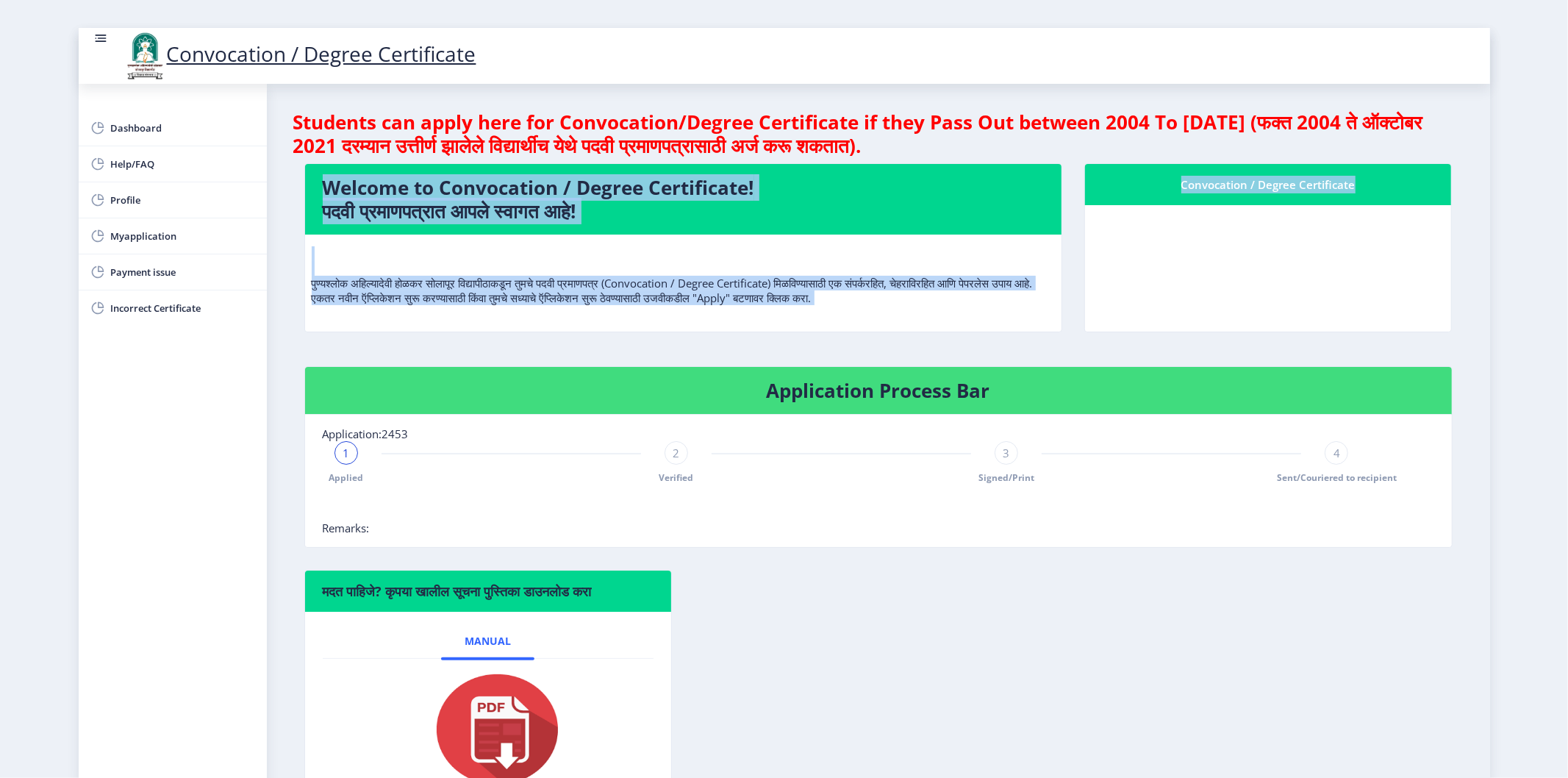
click at [1265, 256] on nb-card-body at bounding box center [1268, 269] width 367 height 126
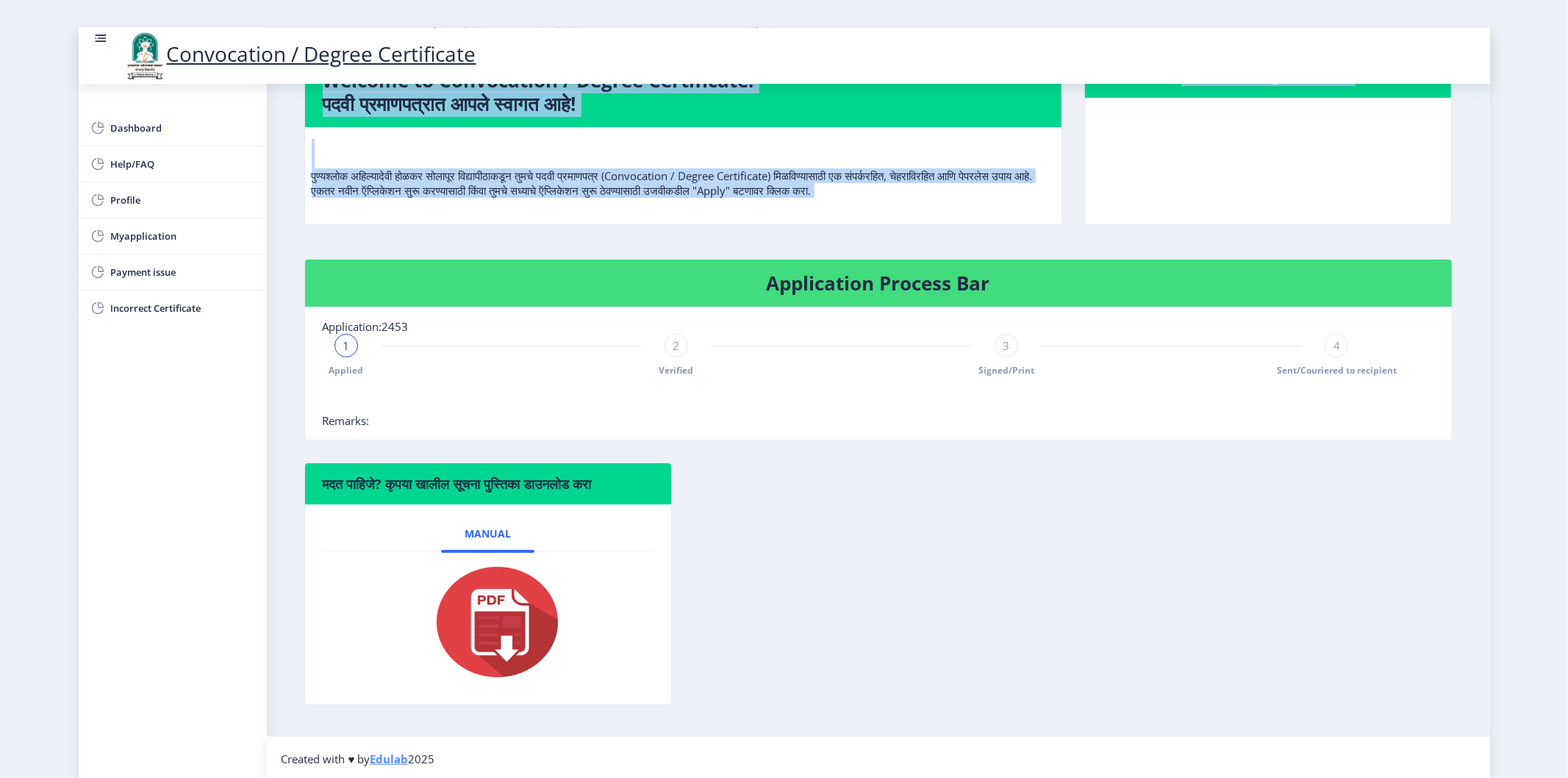
scroll to position [110, 0]
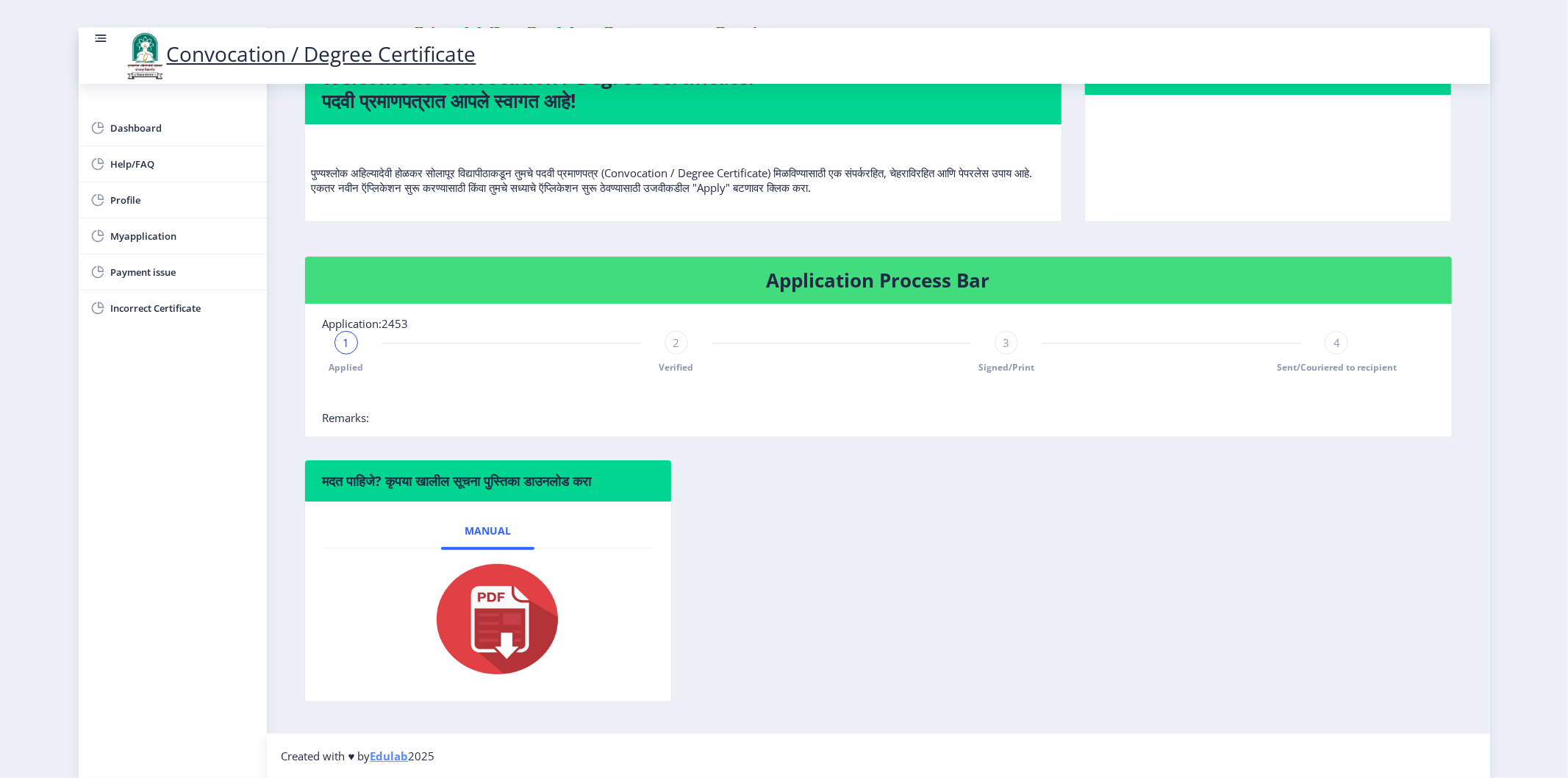
click at [1325, 349] on div "4" at bounding box center [1337, 343] width 24 height 24
click at [1325, 348] on div "4" at bounding box center [1337, 343] width 24 height 24
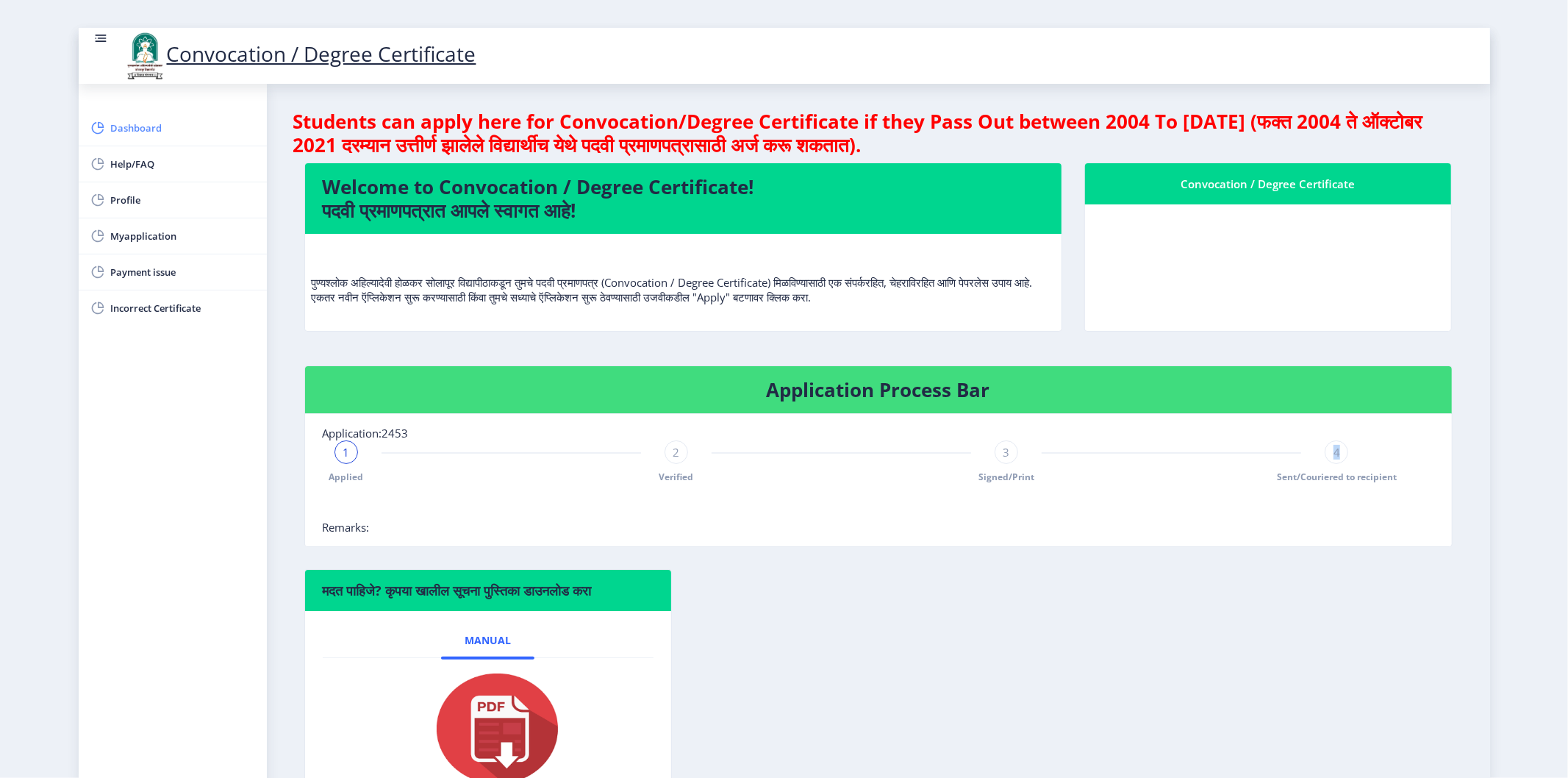
scroll to position [0, 0]
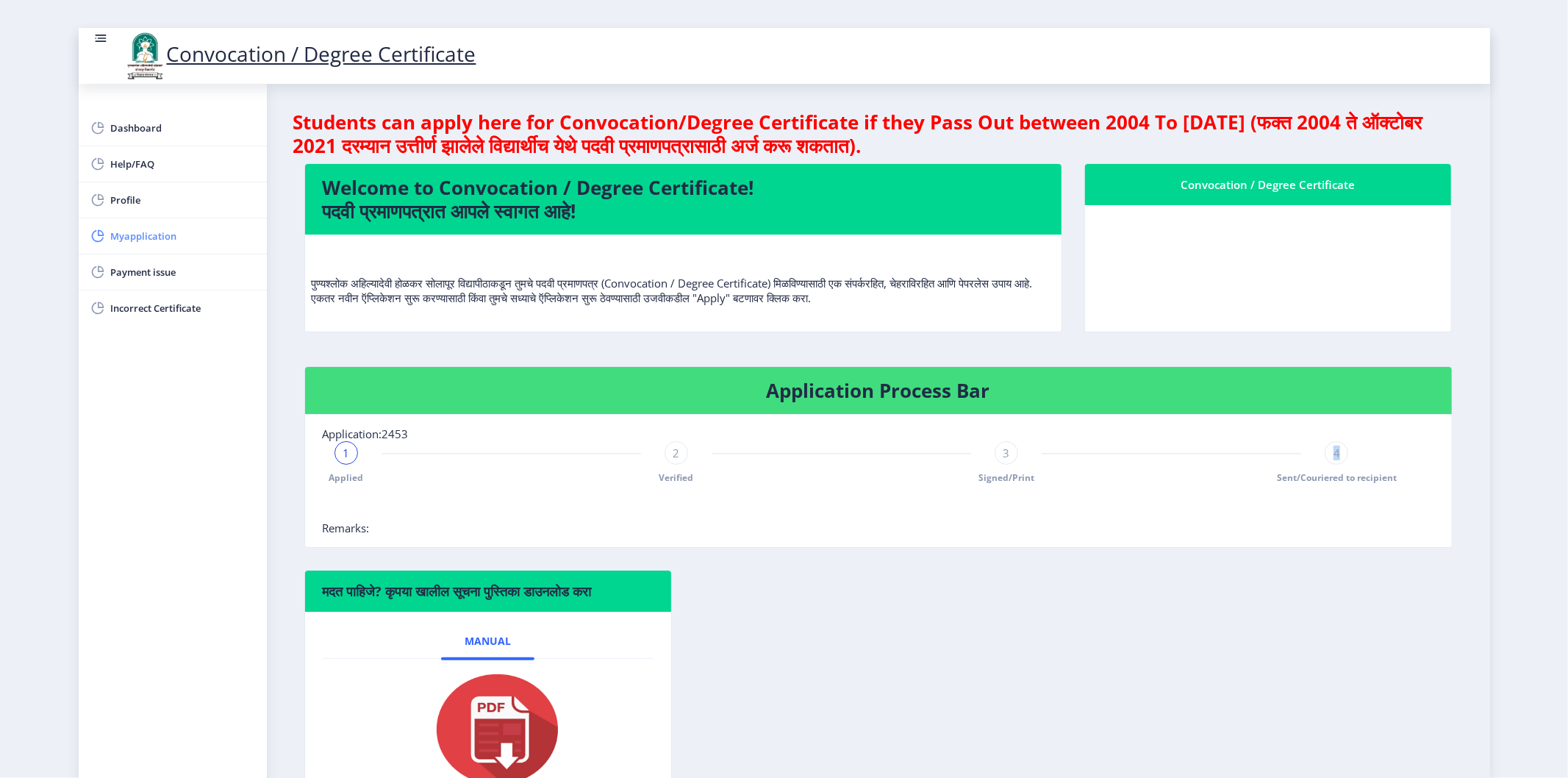
click at [135, 225] on link "Myapplication" at bounding box center [173, 235] width 188 height 35
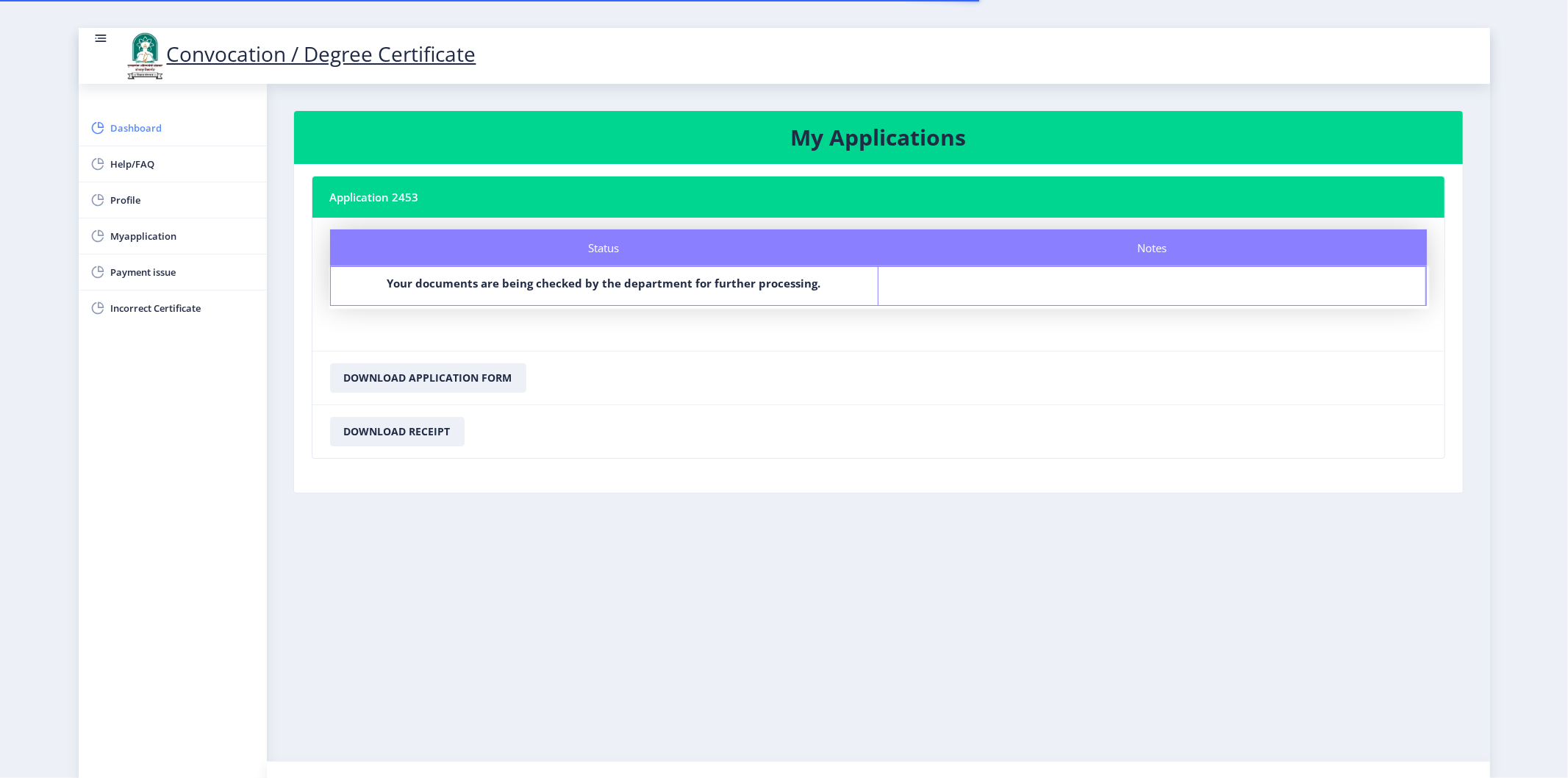
click at [145, 137] on link "Dashboard" at bounding box center [173, 127] width 188 height 35
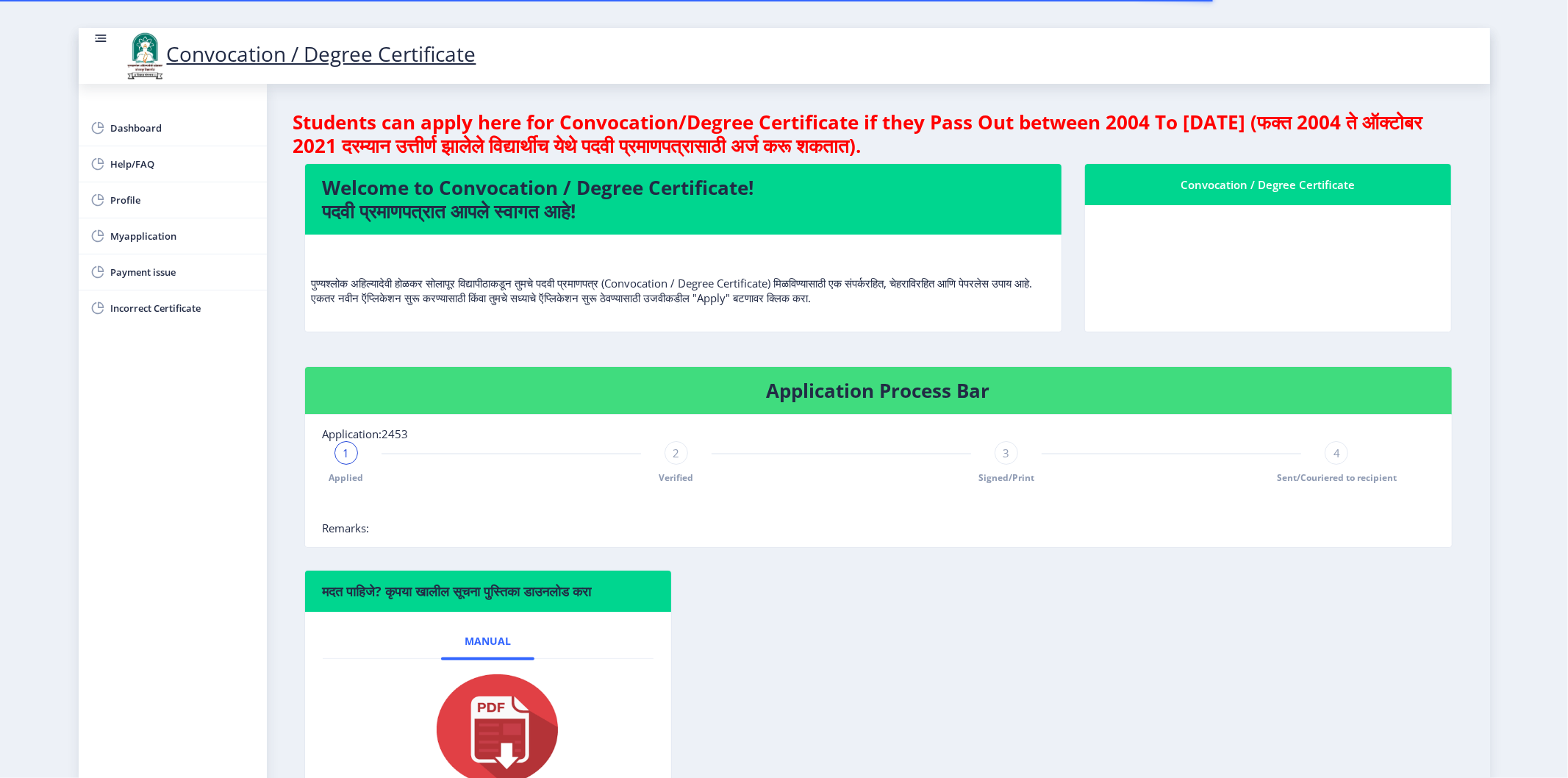
click at [103, 42] on rect at bounding box center [100, 39] width 15 height 15
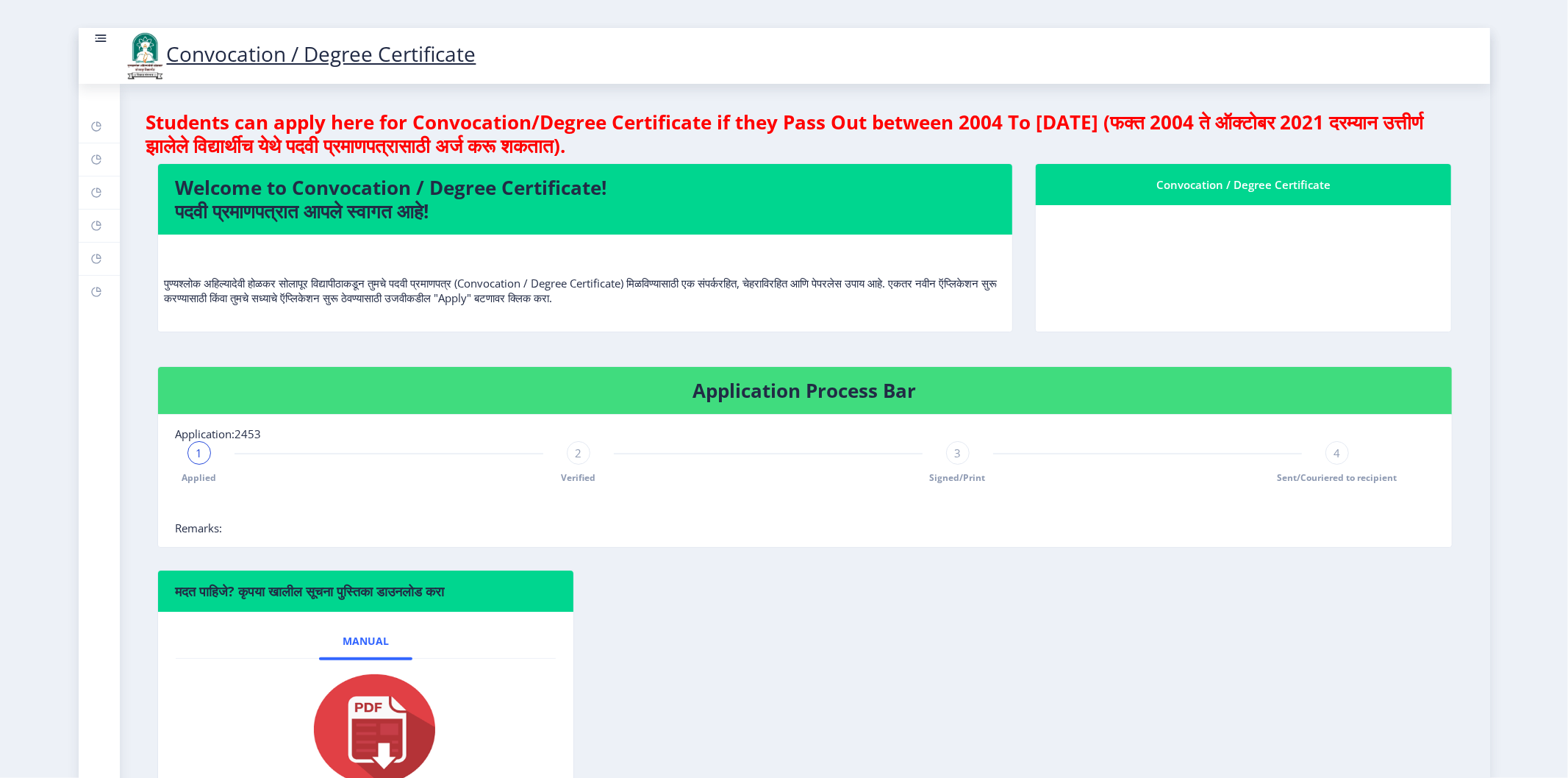
click at [103, 41] on rect at bounding box center [100, 42] width 11 height 1
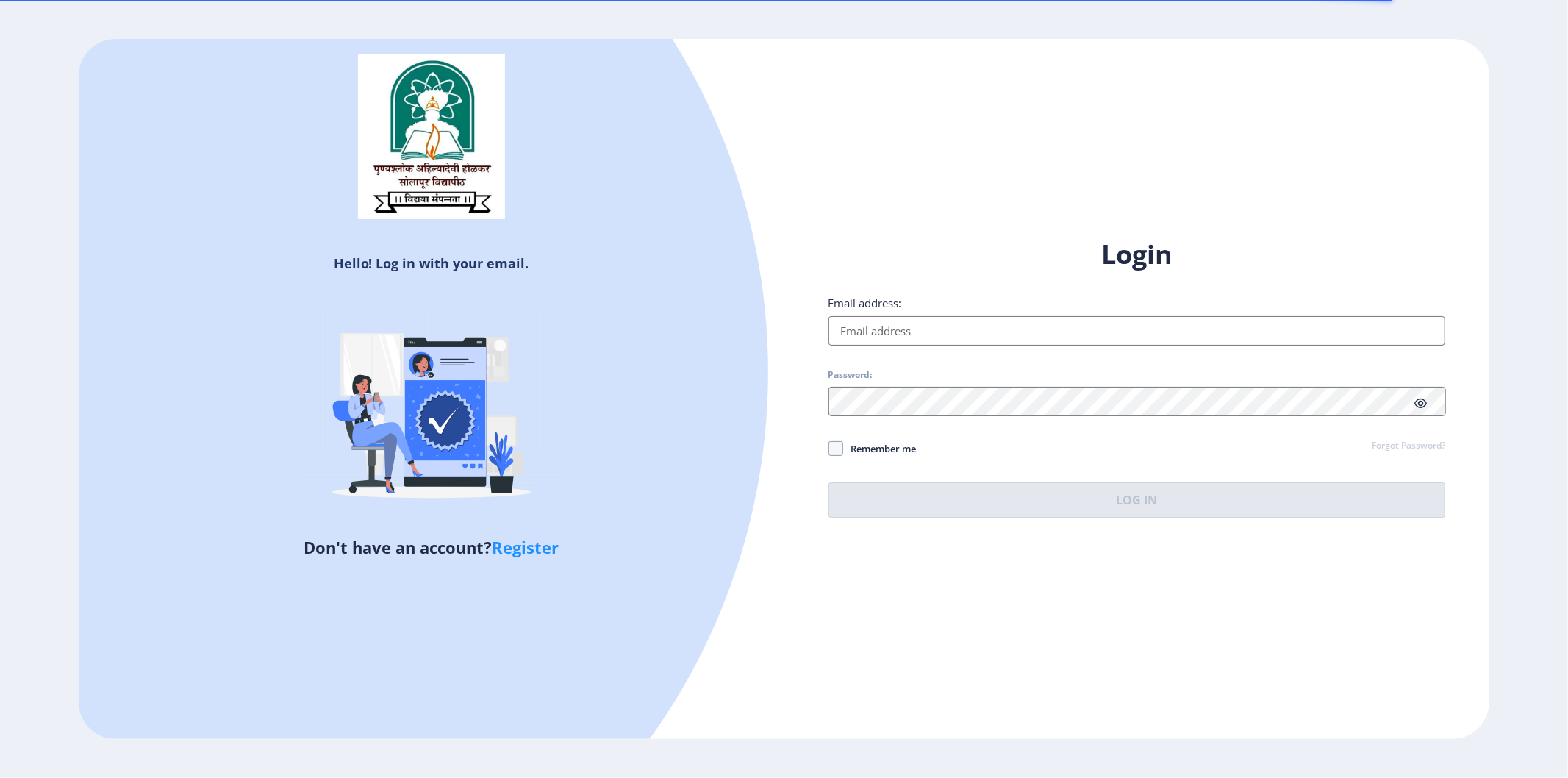
click at [900, 332] on input "Email address:" at bounding box center [1137, 331] width 617 height 30
type input "[EMAIL_ADDRESS][DOMAIN_NAME]"
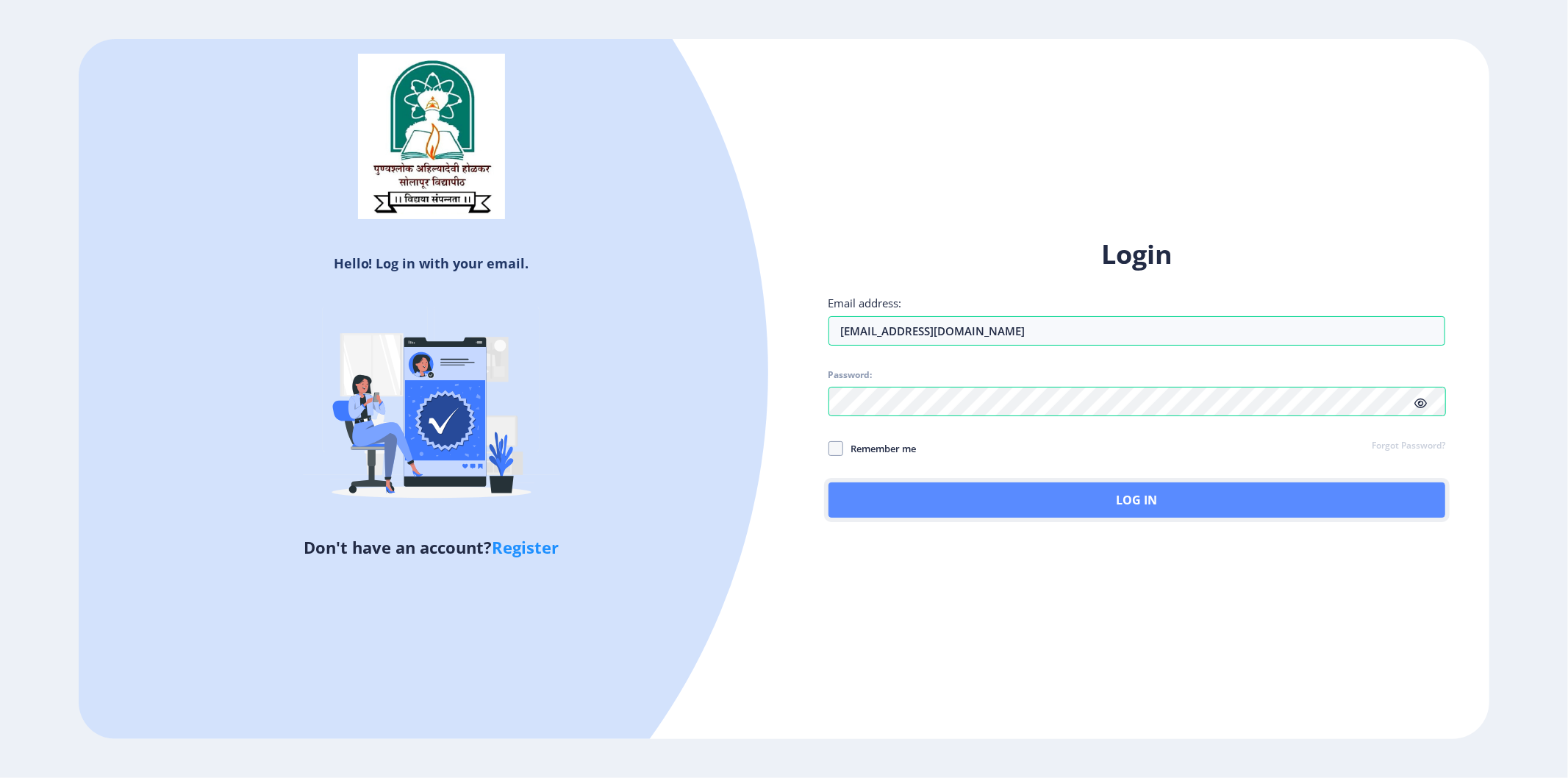
click at [963, 511] on button "Log In" at bounding box center [1137, 499] width 617 height 35
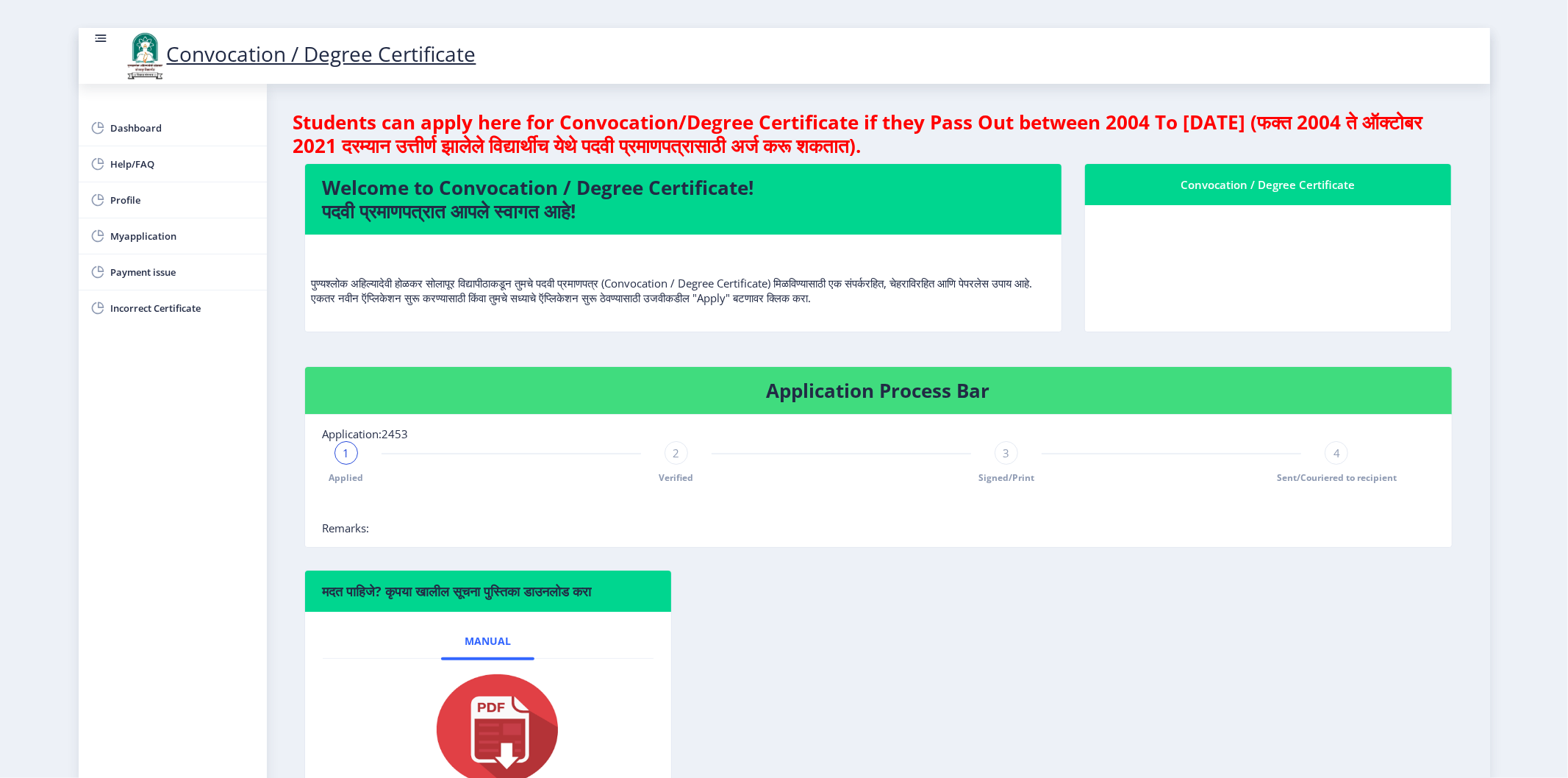
click at [1145, 45] on div "Convocation / Degree Certificate" at bounding box center [877, 56] width 1568 height 50
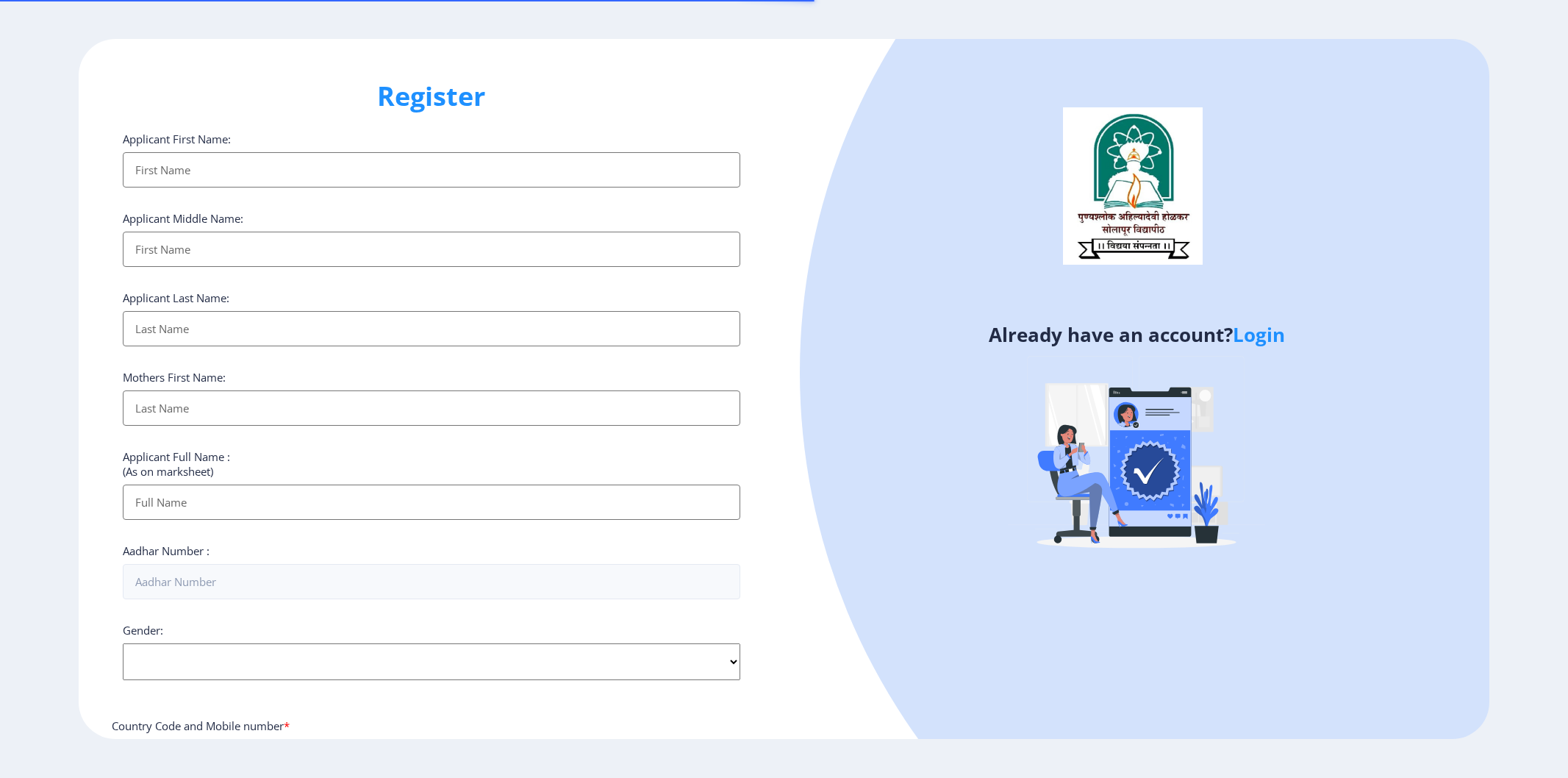
select select
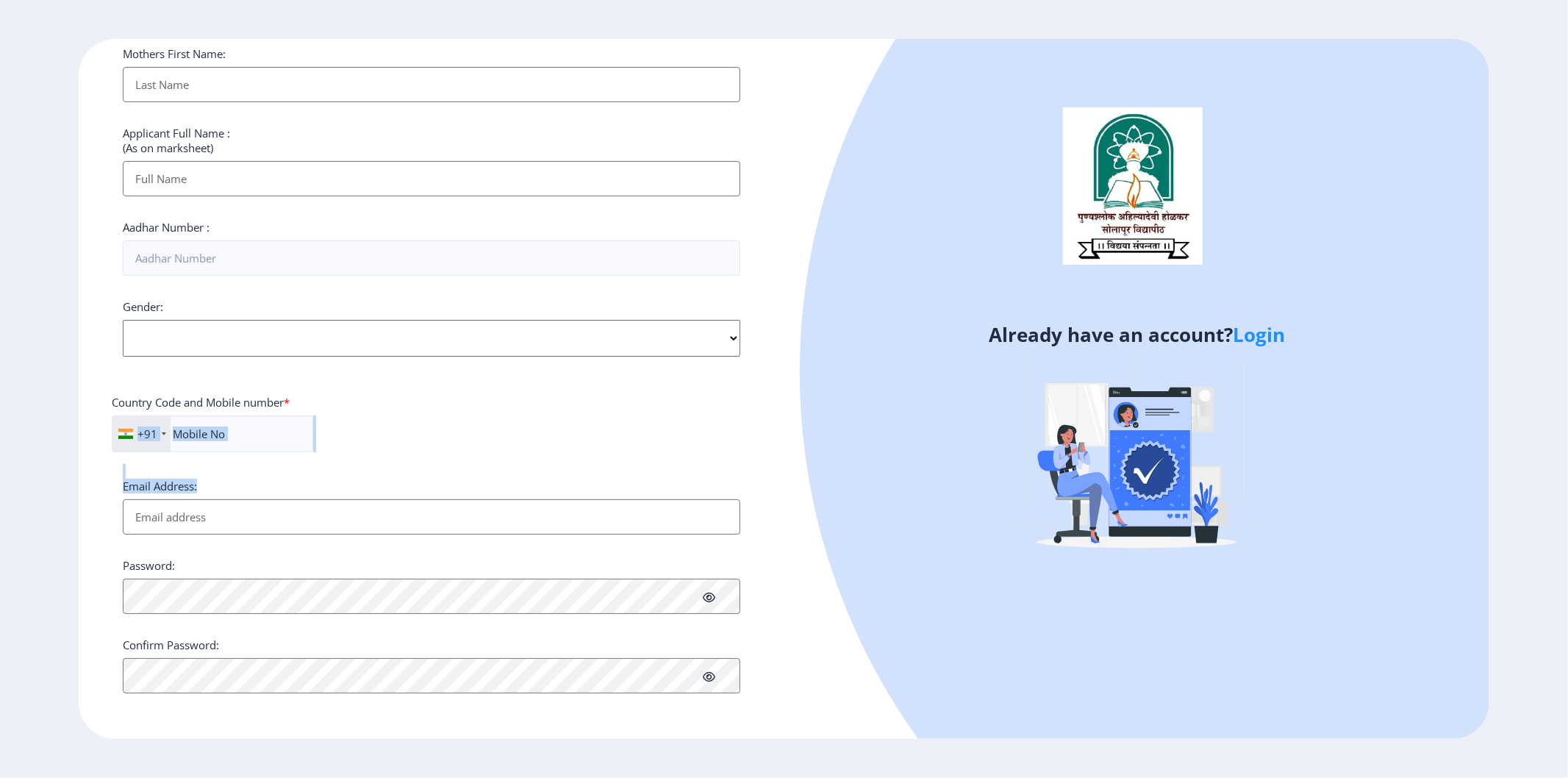
drag, startPoint x: 215, startPoint y: 476, endPoint x: 86, endPoint y: 505, distance: 132.2
click at [86, 505] on div "Register Applicant First Name: Applicant Middle Name: Applicant Last Name: Moth…" at bounding box center [431, 388] width 706 height 700
drag, startPoint x: 204, startPoint y: 570, endPoint x: 54, endPoint y: 591, distance: 151.5
click at [48, 576] on ngx-register "Register Applicant First Name: Applicant Middle Name: Applicant Last Name: Moth…" at bounding box center [784, 388] width 1568 height 700
click at [383, 441] on div "+91 India (भारत) +91 Afghanistan (‫افغانستان‬‎) +93 Albania (Shqipëri) +355 Alg…" at bounding box center [431, 439] width 640 height 48
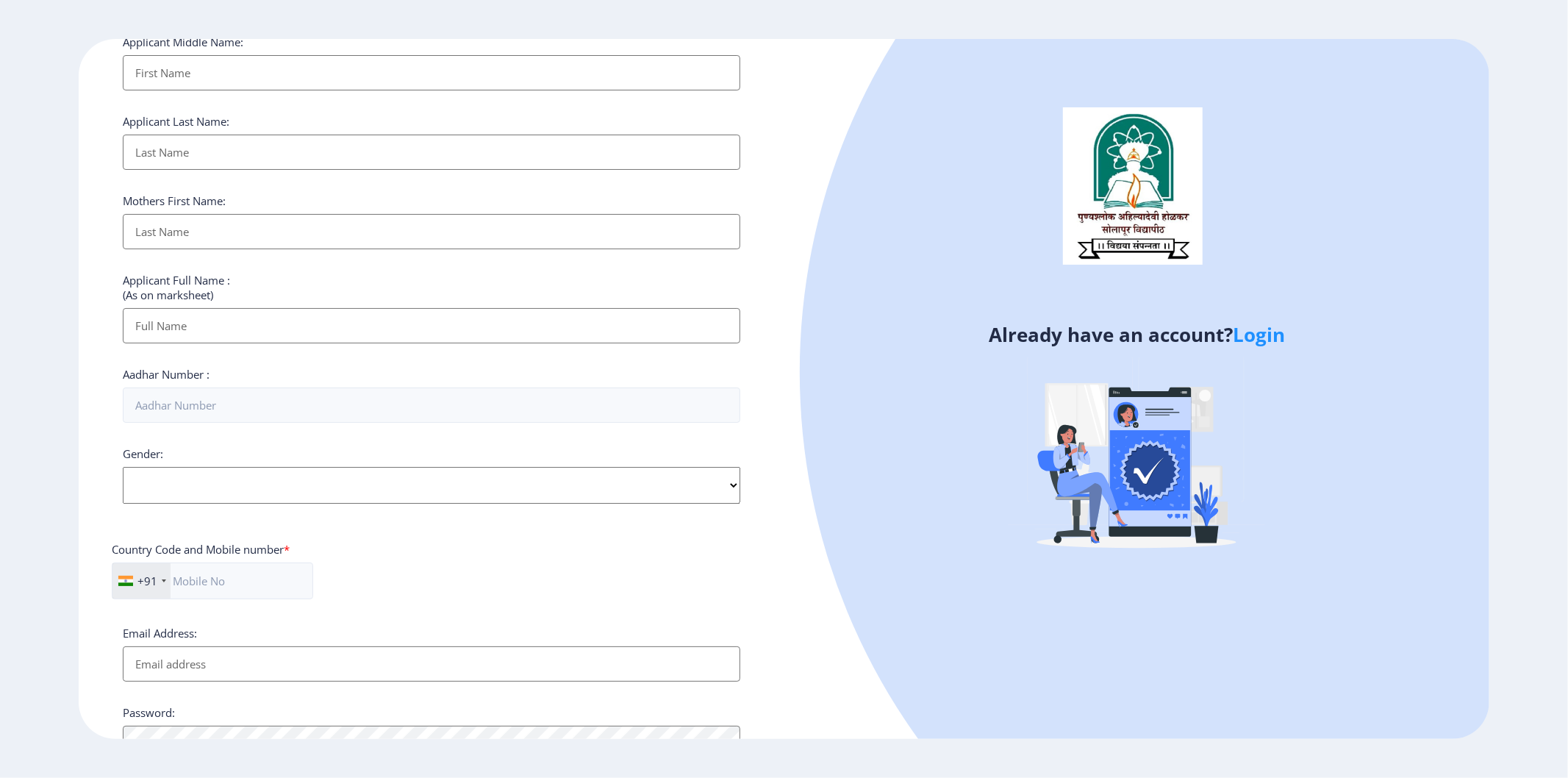
scroll to position [0, 0]
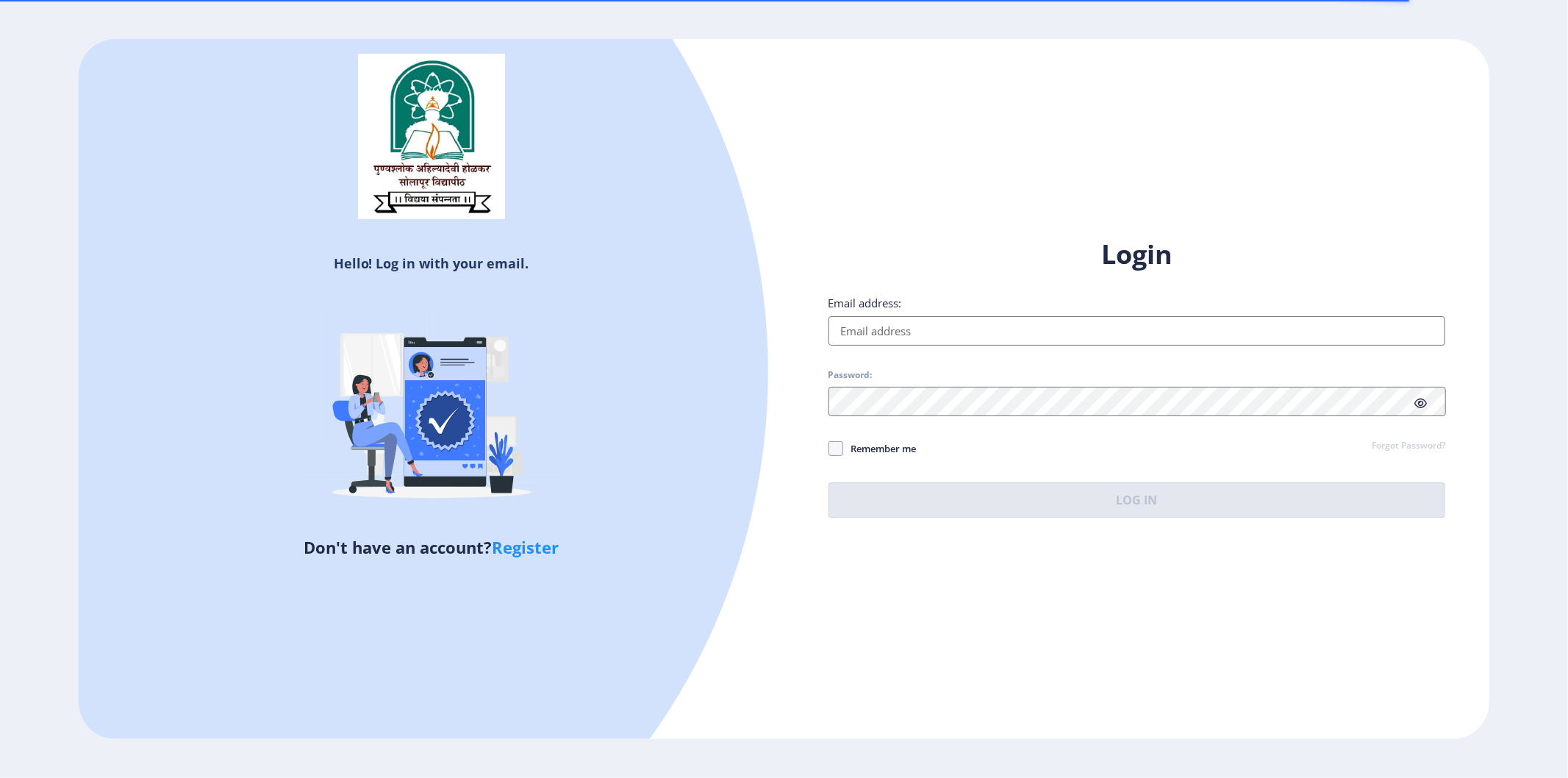
click at [902, 326] on input "Email address:" at bounding box center [1137, 331] width 617 height 30
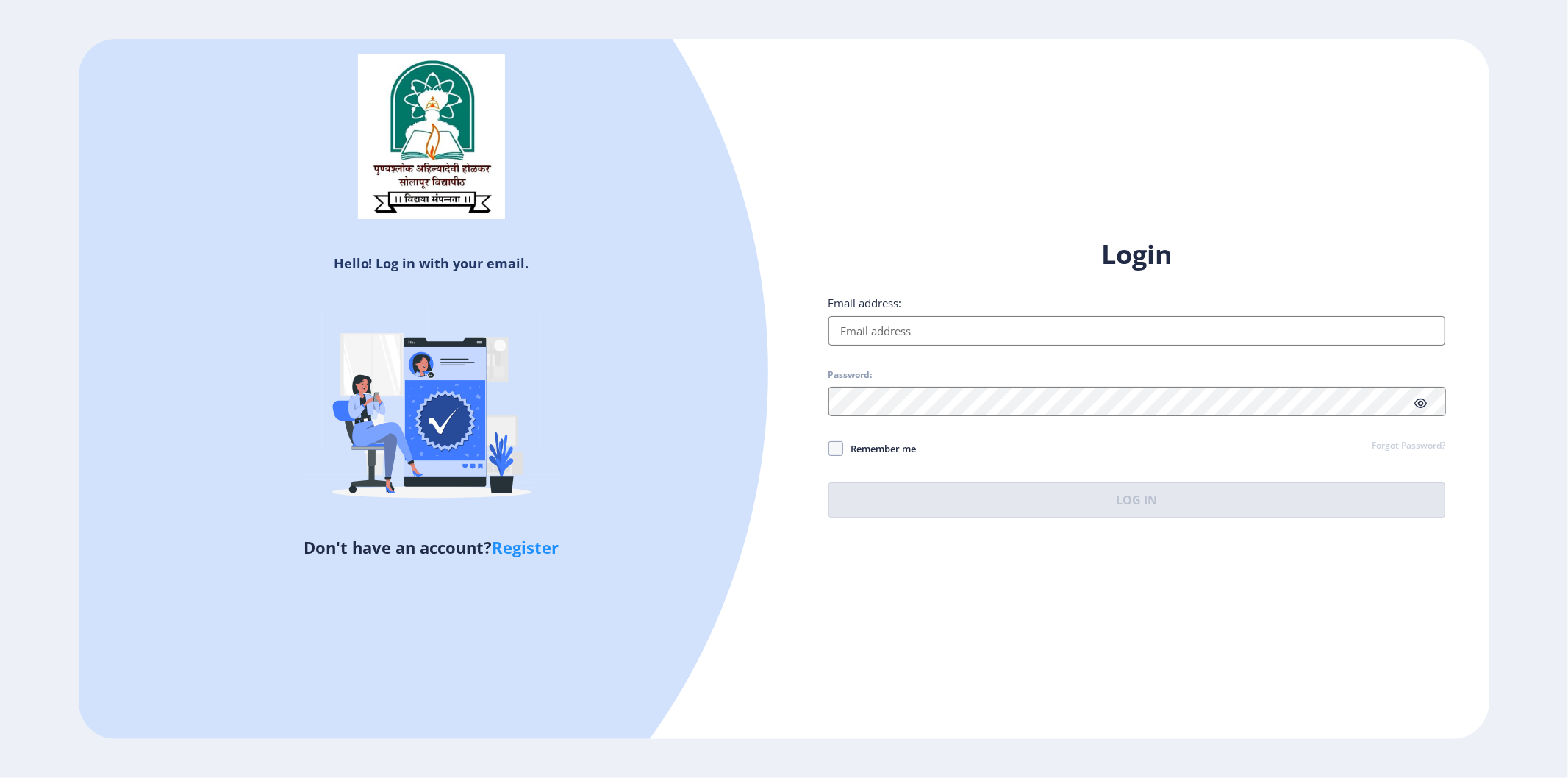
type input "[EMAIL_ADDRESS][DOMAIN_NAME]"
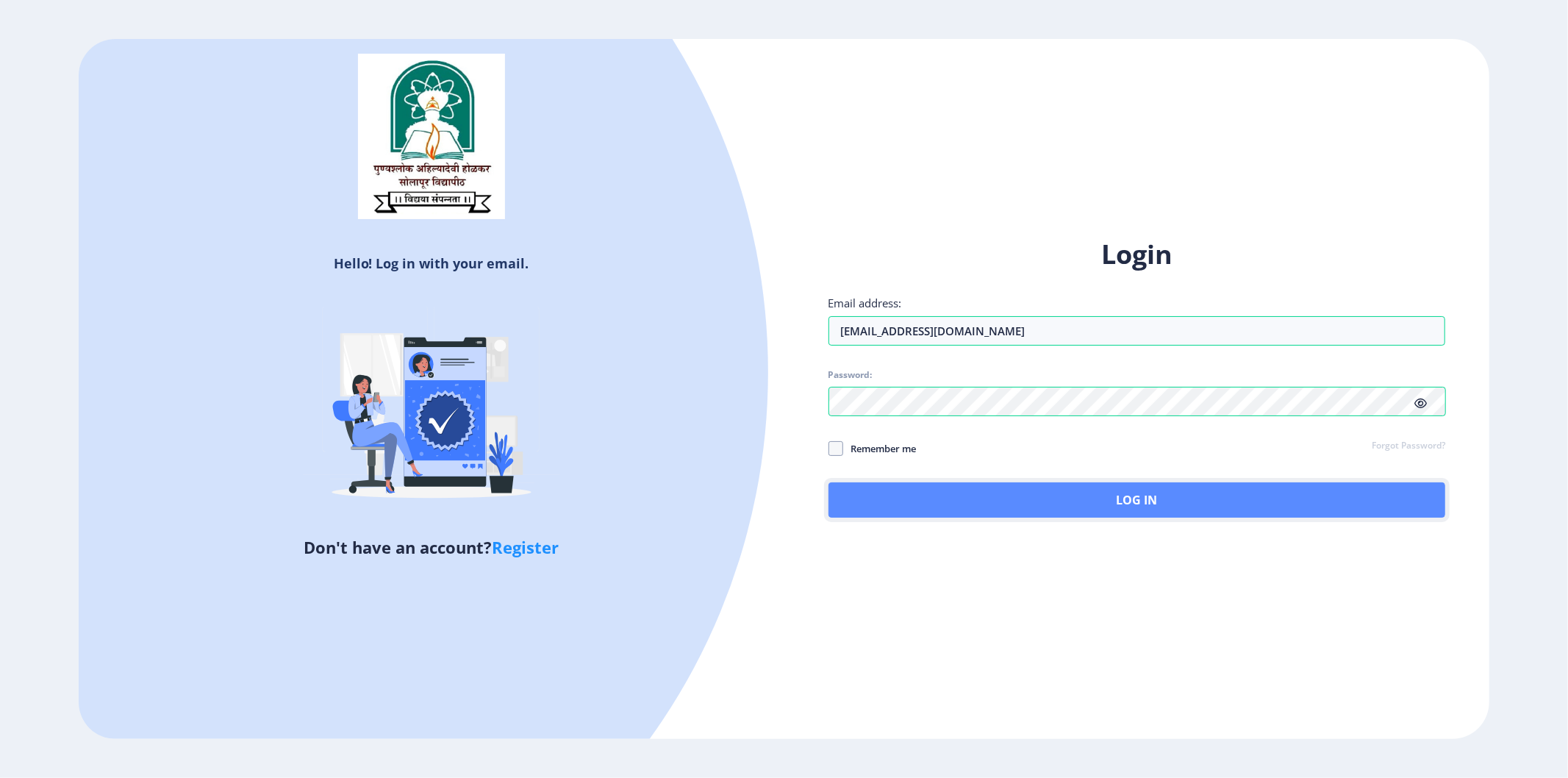
click at [1096, 508] on button "Log In" at bounding box center [1137, 499] width 617 height 35
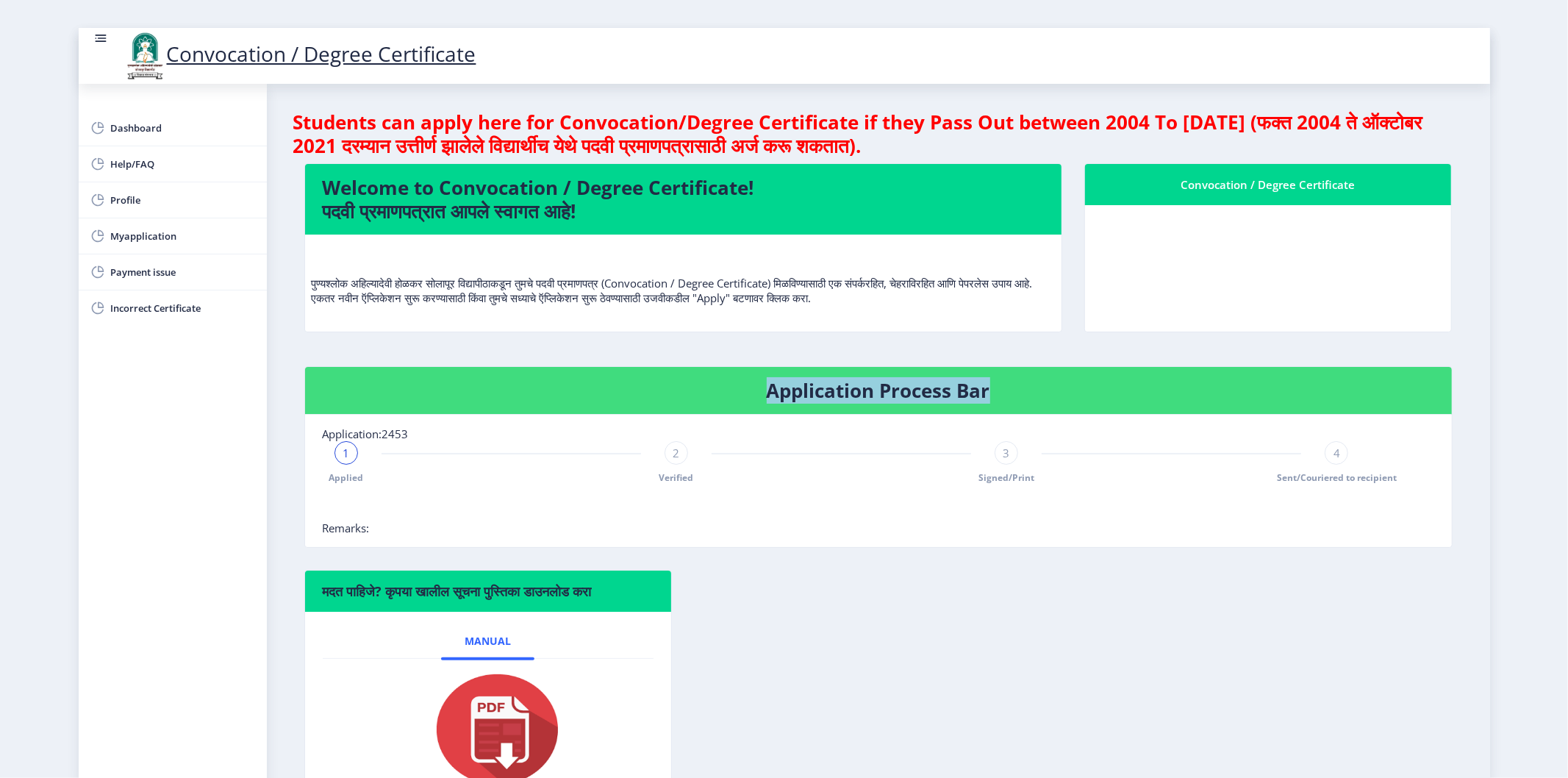
drag, startPoint x: 763, startPoint y: 402, endPoint x: 1013, endPoint y: 393, distance: 250.2
click at [1012, 392] on nb-card-header "Application Process Bar" at bounding box center [878, 390] width 1147 height 48
click at [1055, 578] on div "मदत पाहिजे? कृपया खालील सूचना पुस्तिका डाउनलोड करा Manual" at bounding box center [878, 702] width 1170 height 265
click at [1000, 469] on div "3 Signed/Print" at bounding box center [1006, 462] width 24 height 42
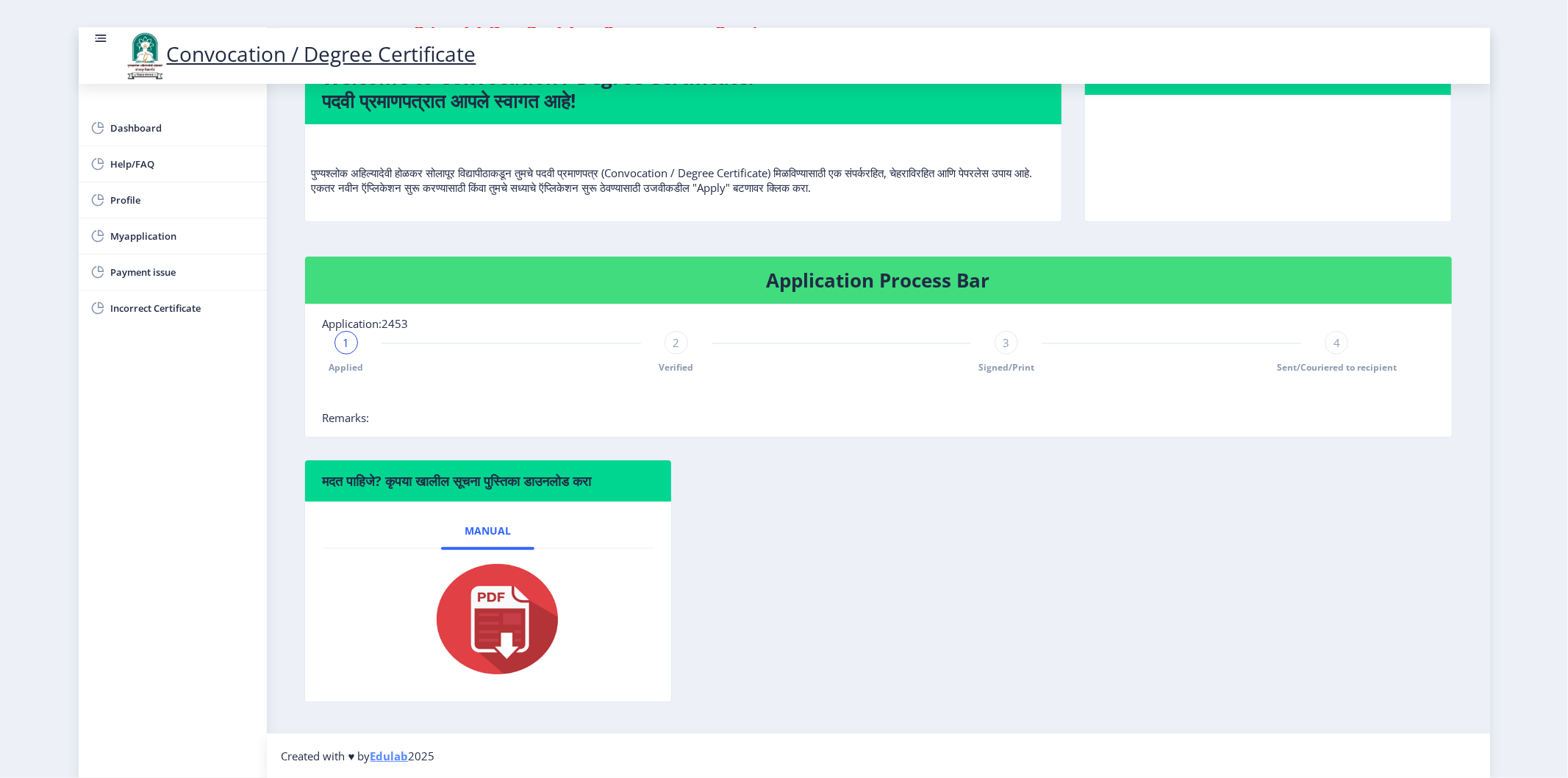
click at [1096, 579] on div "मदत पाहिजे? कृपया खालील सूचना पुस्तिका डाउनलोड करा Manual" at bounding box center [878, 592] width 1170 height 265
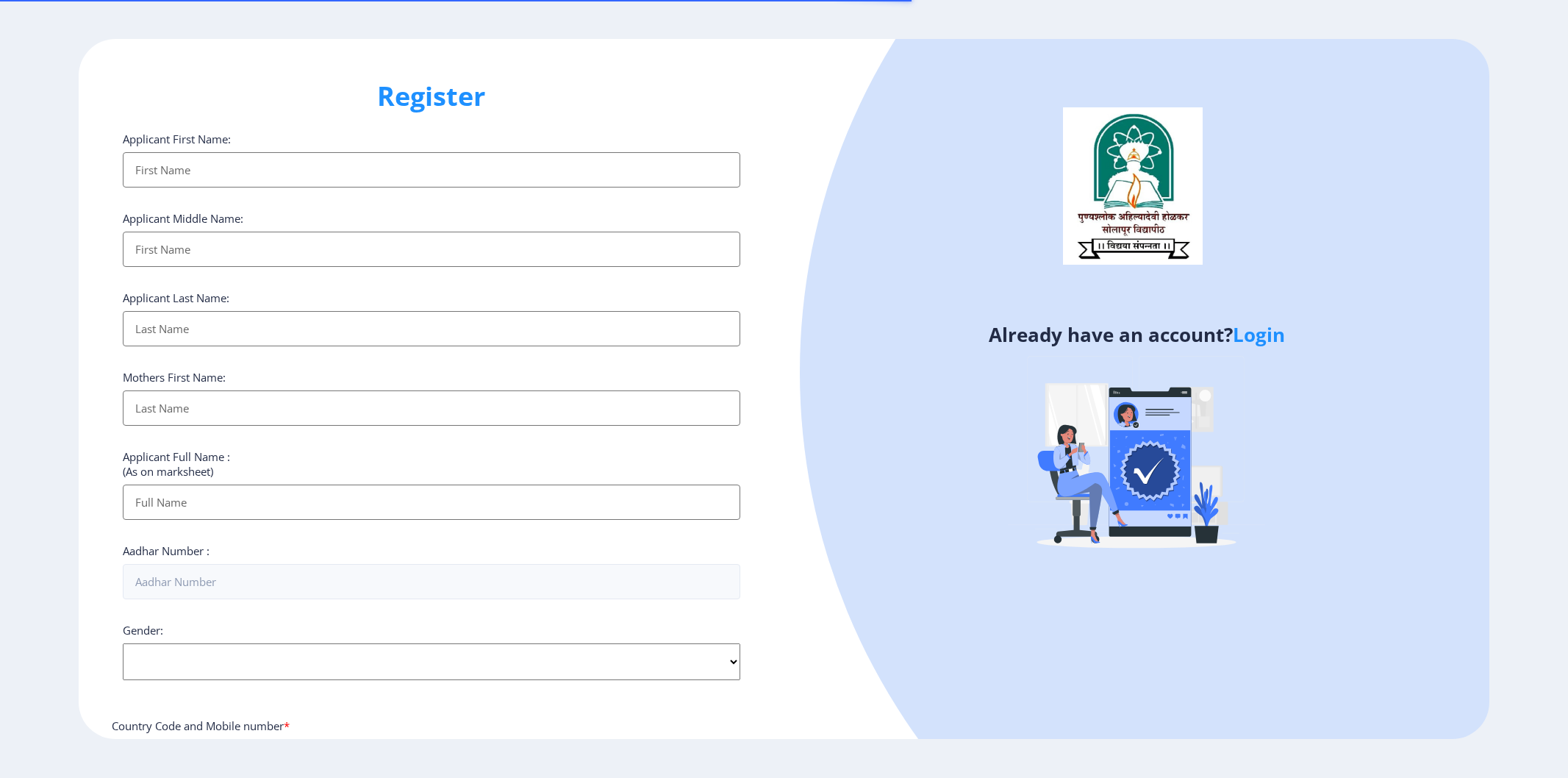
select select
click at [692, 79] on h1 "Register" at bounding box center [431, 96] width 617 height 35
drag, startPoint x: 591, startPoint y: 173, endPoint x: 593, endPoint y: 134, distance: 39.1
click at [591, 173] on input "Applicant First Name:" at bounding box center [431, 170] width 617 height 35
click at [600, 116] on div "Register Applicant First Name: Applicant Middle Name: Applicant Last Name: Moth…" at bounding box center [431, 388] width 706 height 700
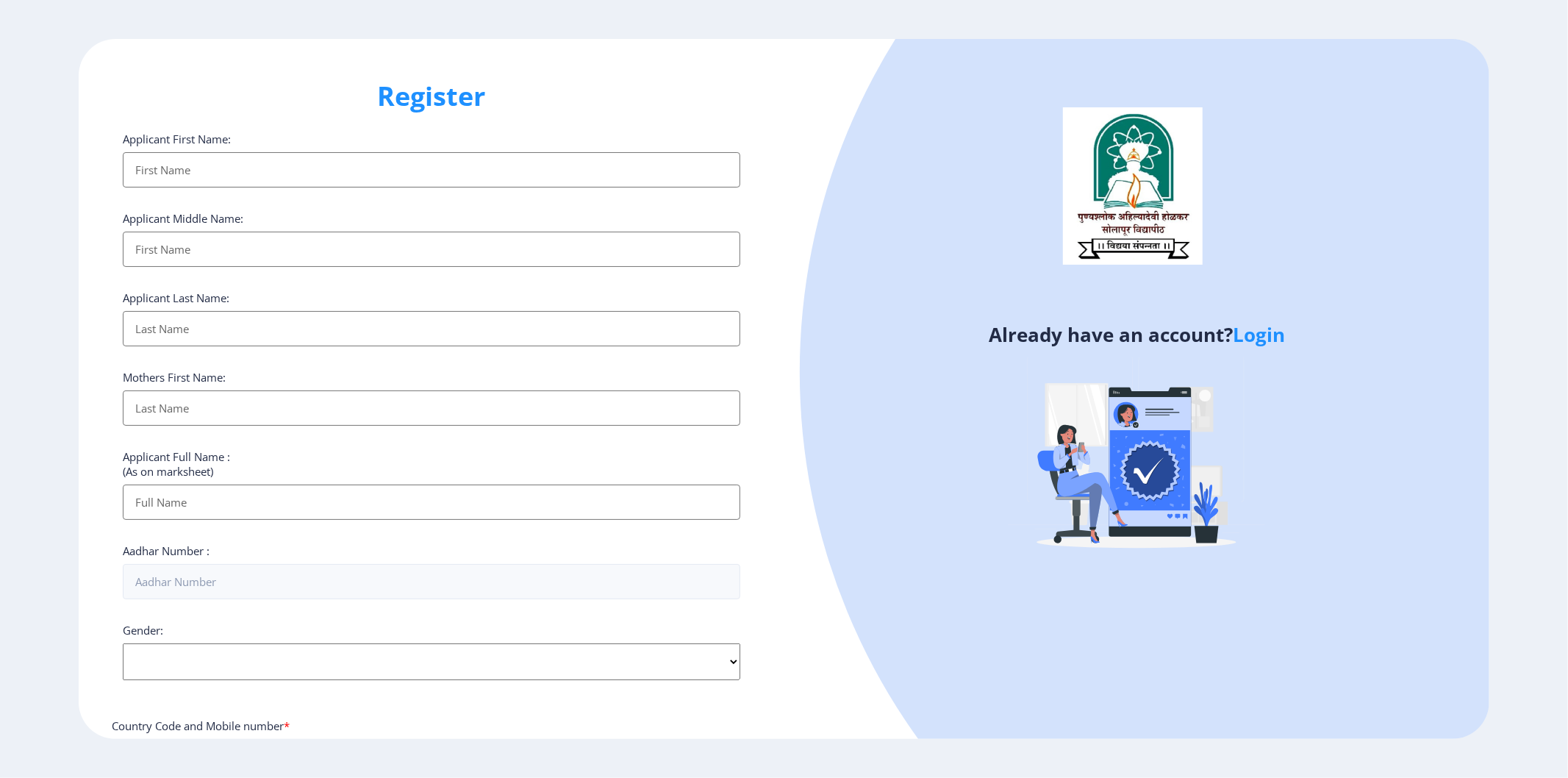
click at [567, 169] on input "Applicant First Name:" at bounding box center [431, 170] width 617 height 35
click at [599, 109] on h1 "Register" at bounding box center [431, 96] width 617 height 35
drag, startPoint x: 574, startPoint y: 165, endPoint x: 578, endPoint y: 138, distance: 27.3
click at [574, 165] on input "Applicant First Name:" at bounding box center [431, 170] width 617 height 35
click at [588, 114] on div "Register Applicant First Name: Applicant Middle Name: Applicant Last Name: Moth…" at bounding box center [431, 388] width 706 height 700
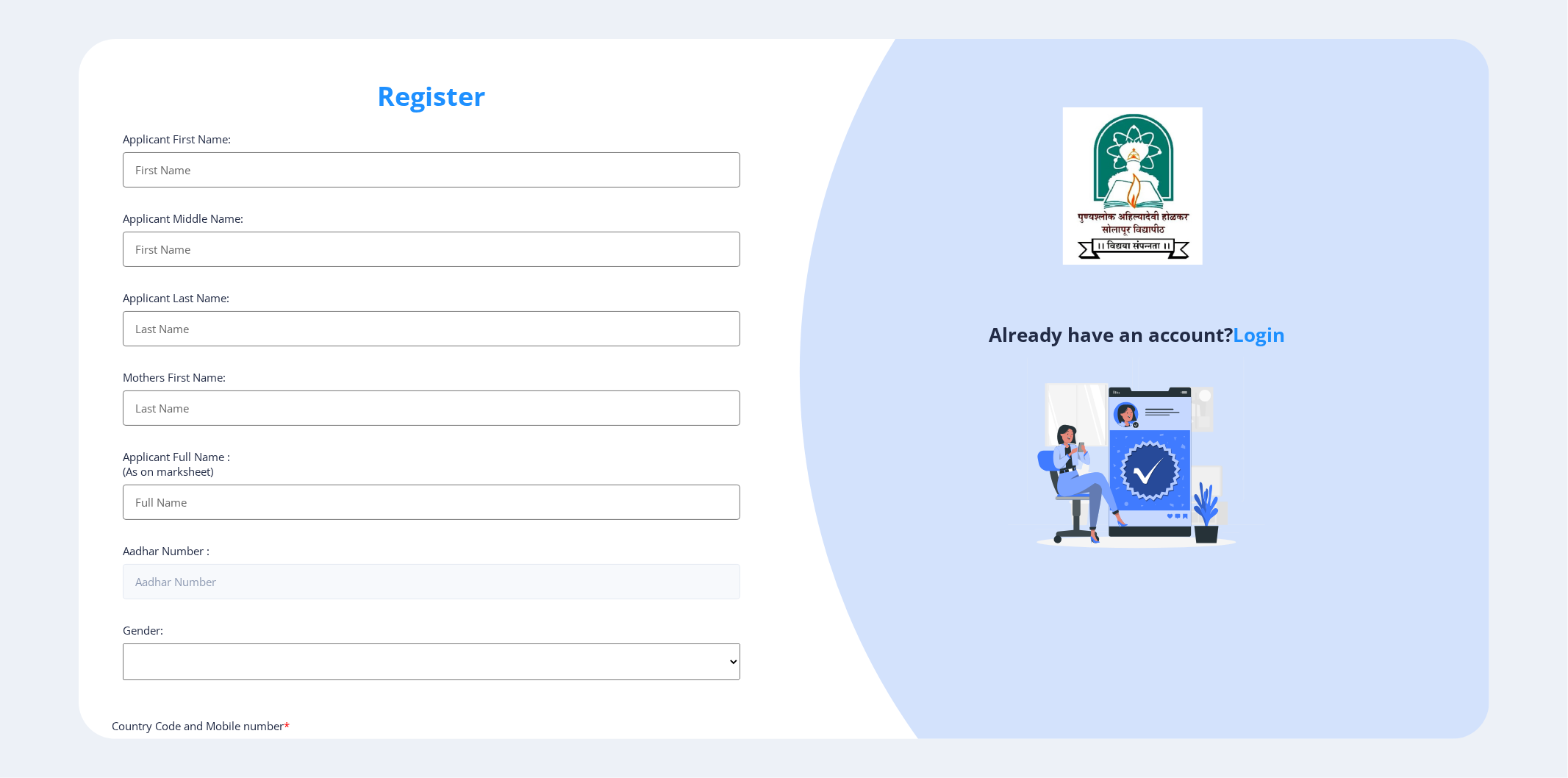
click at [574, 172] on input "Applicant First Name:" at bounding box center [431, 170] width 617 height 35
click at [587, 167] on input "Applicant First Name:" at bounding box center [431, 170] width 617 height 35
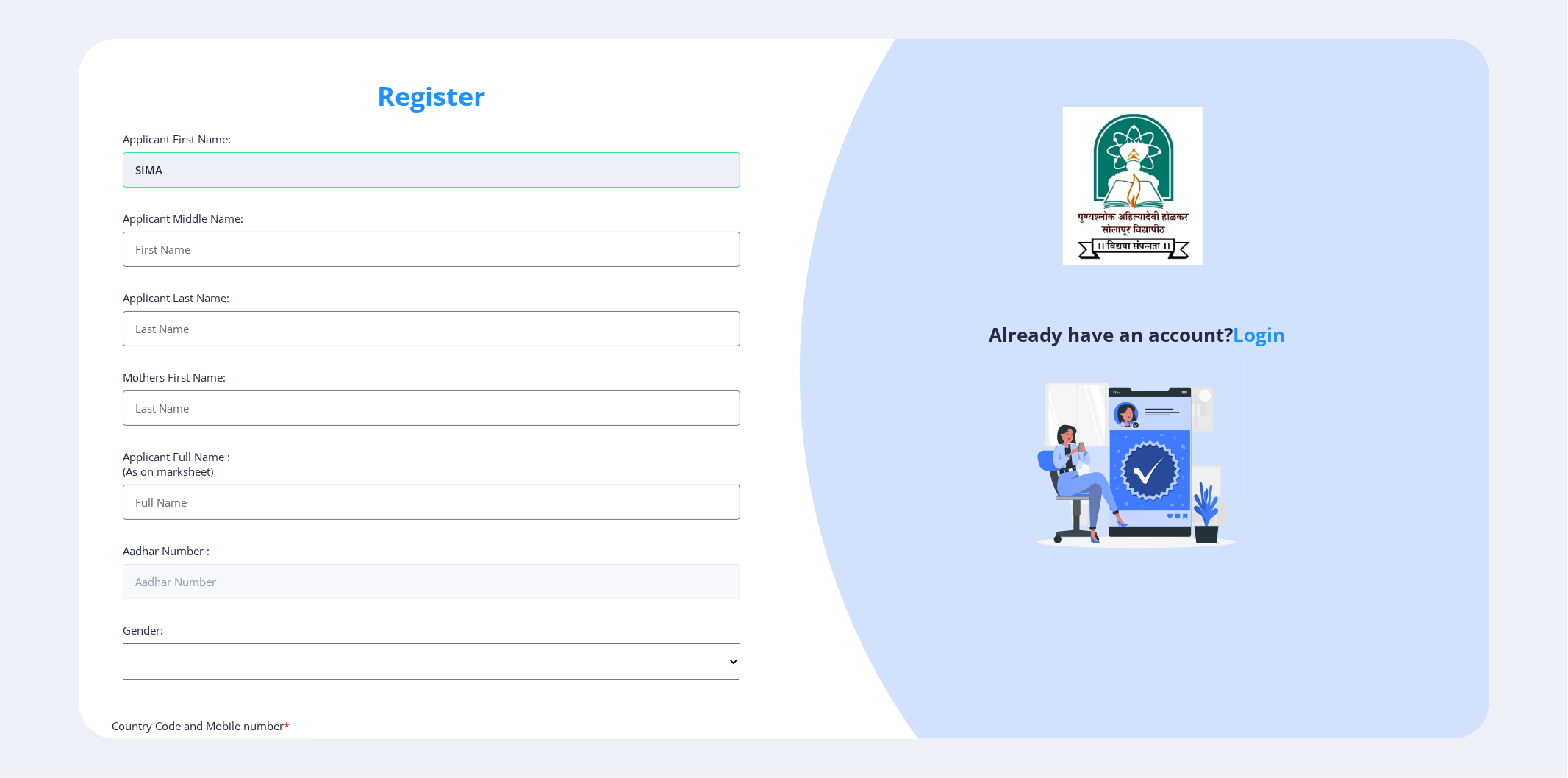
type input "SIMA"
type input "KUMAR"
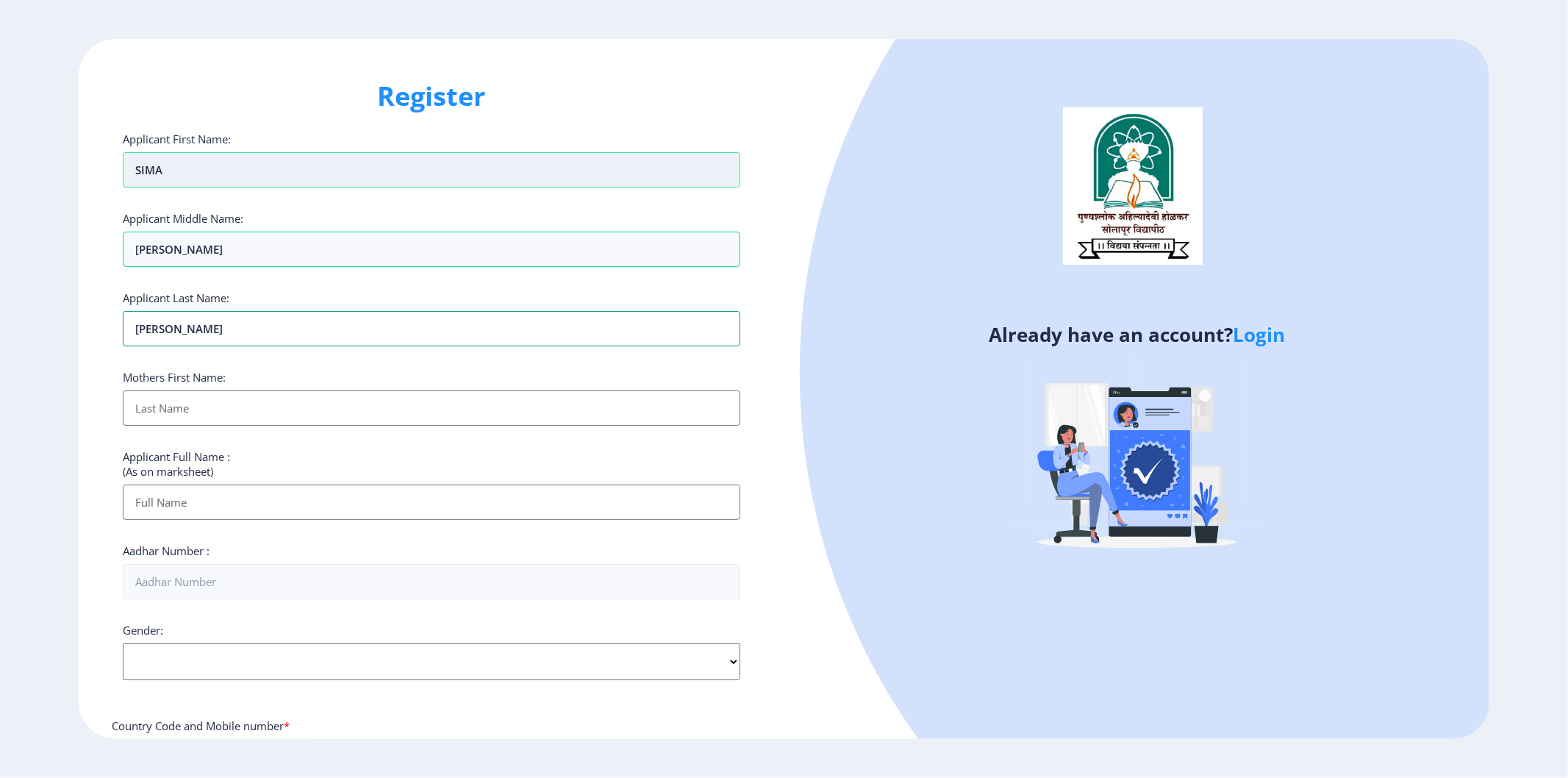
type input "KUMTHEKAR"
type input "[PERSON_NAME]"
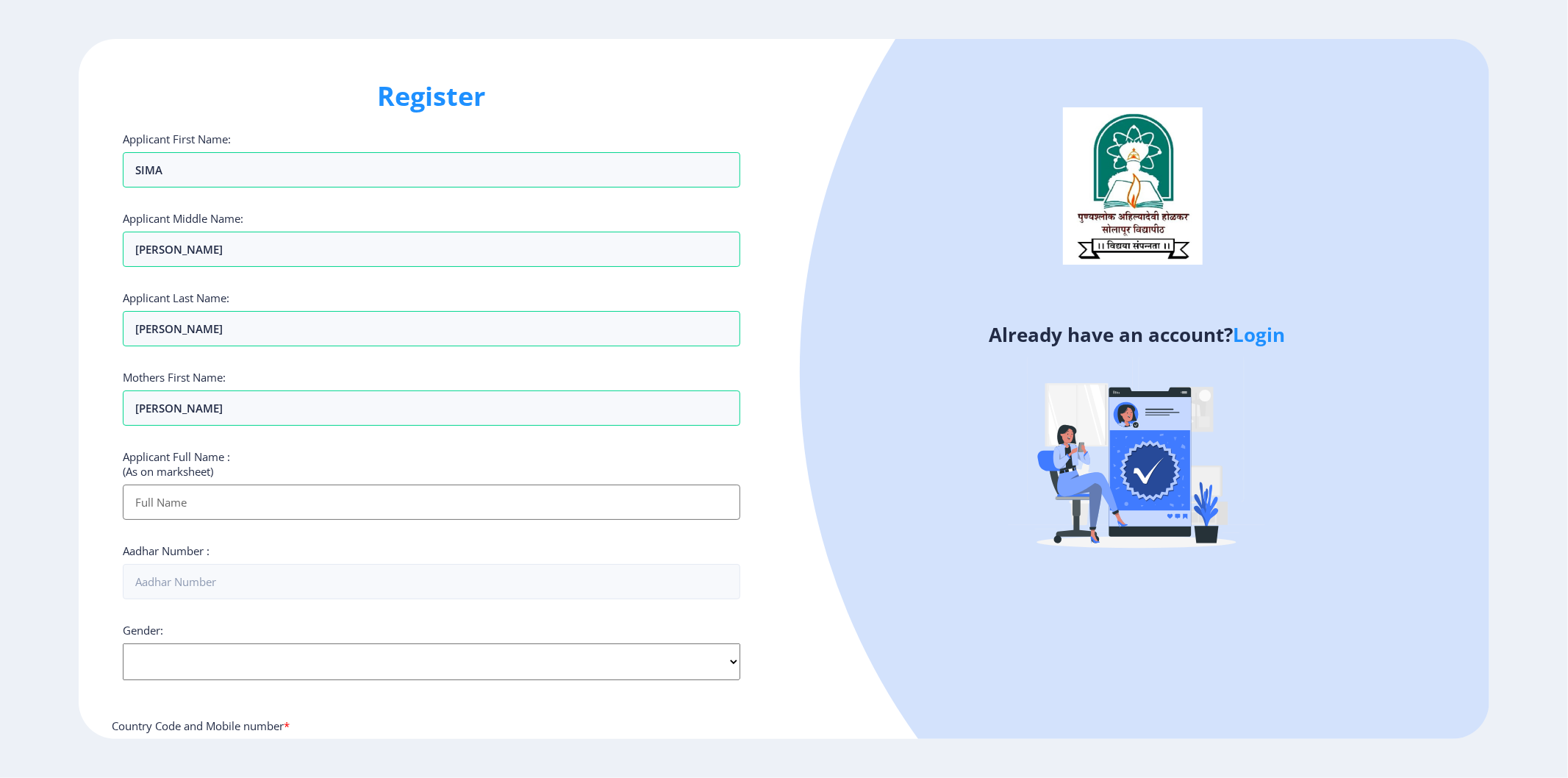
click at [0, 373] on ngx-register "Register Applicant First Name: SIMA Applicant Middle Name: KUMAR Applicant Last…" at bounding box center [784, 388] width 1568 height 700
click at [174, 487] on input "Applicant First Name:" at bounding box center [431, 501] width 617 height 35
type input "SIMA"
drag, startPoint x: 157, startPoint y: 245, endPoint x: 69, endPoint y: 240, distance: 88.1
click at [69, 240] on ngx-register "Register Applicant First Name: SIMA Applicant Middle Name: KUMAR Applicant Last…" at bounding box center [784, 388] width 1568 height 700
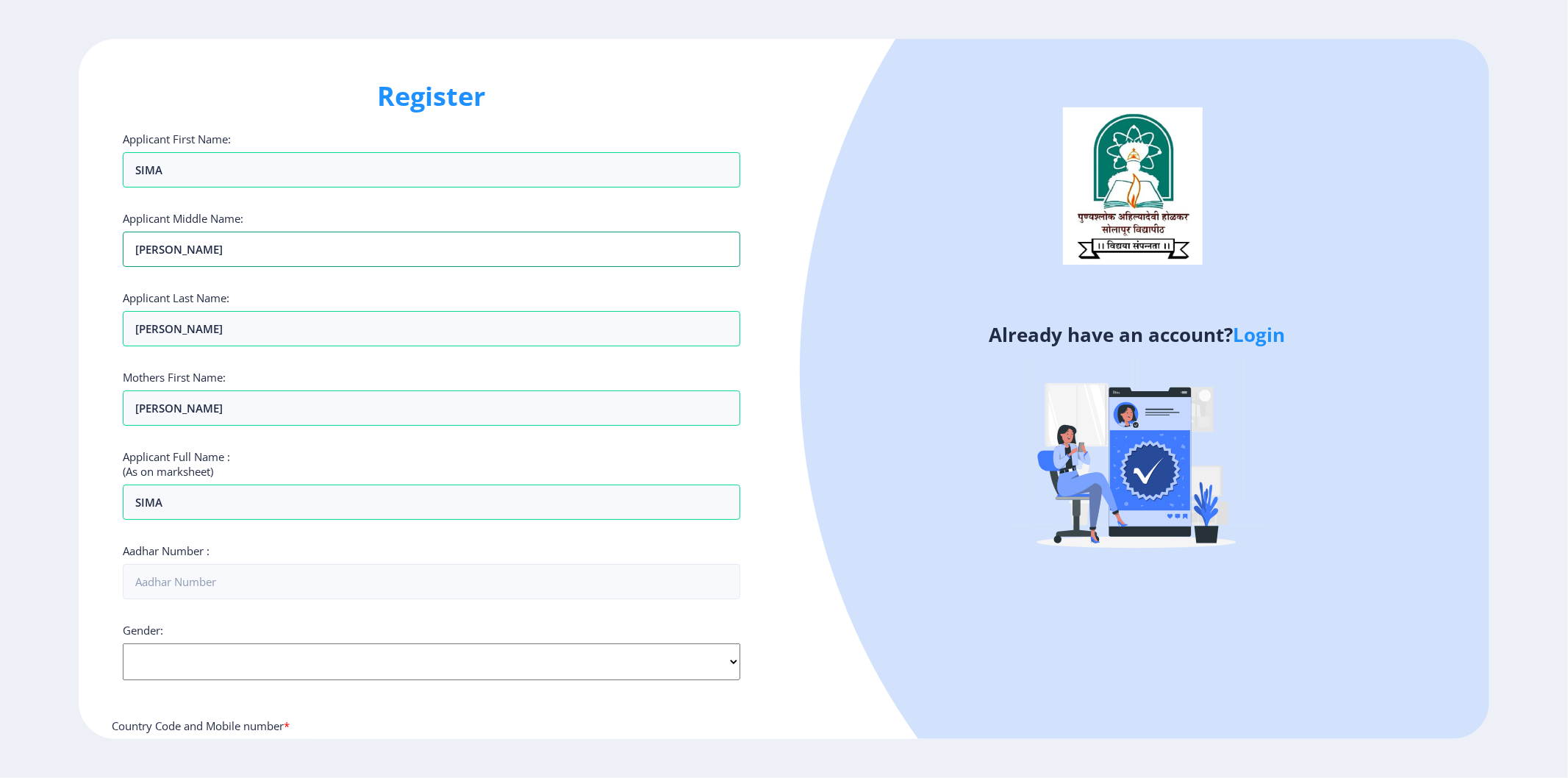
type input "BAPUSO"
type input "GHADAGE"
type input "SIMA BAPUSO GHADAGW"
type input "665687426108"
click at [62, 480] on ngx-register "Register Applicant First Name: SIMA Applicant Middle Name: BAPUSO Applicant Las…" at bounding box center [784, 388] width 1568 height 700
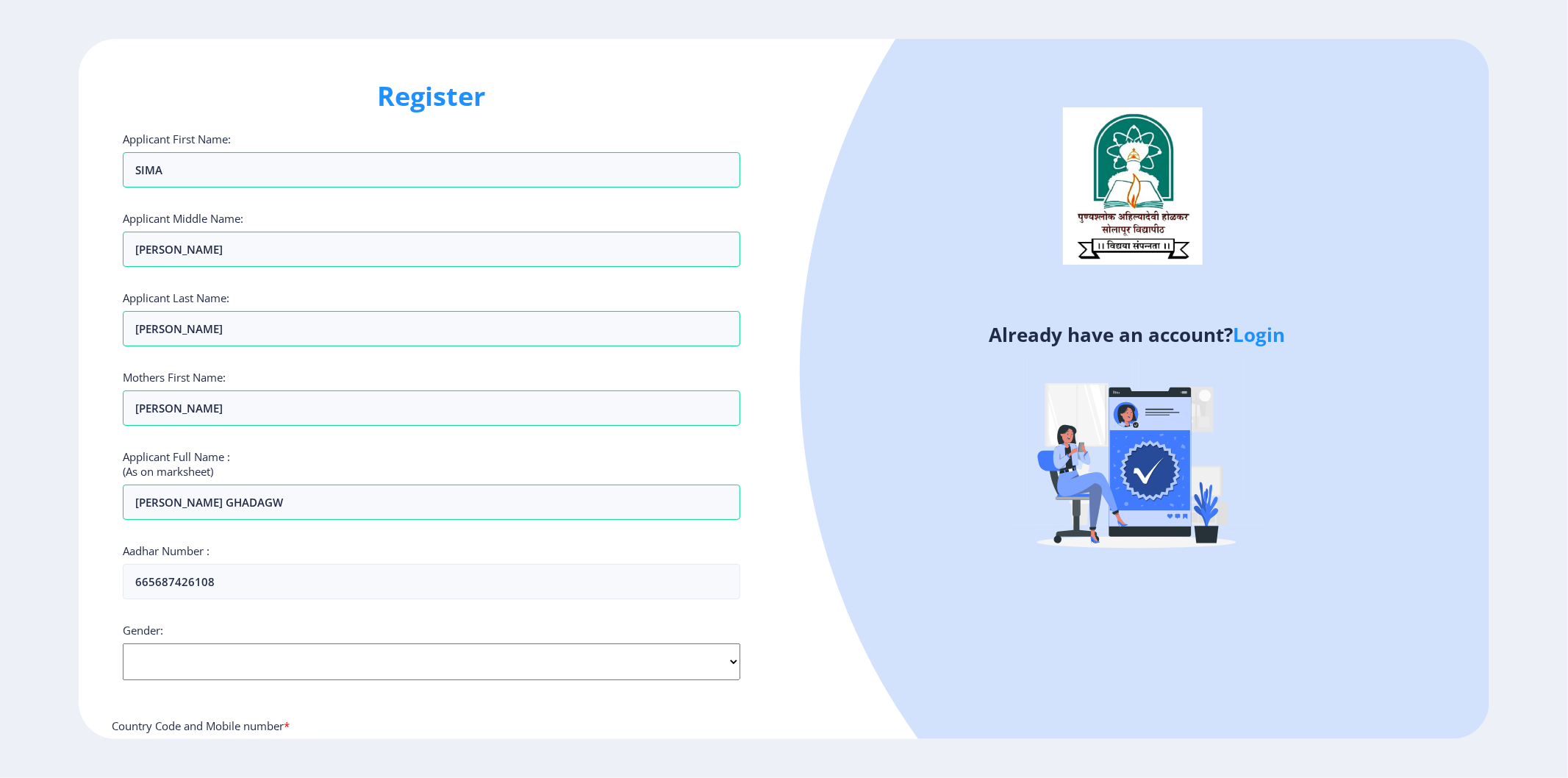
click at [174, 640] on div "Gender: Select Gender Male Female Other" at bounding box center [431, 651] width 617 height 57
click at [178, 657] on select "Select Gender Male Female Other" at bounding box center [431, 661] width 617 height 36
select select "[DEMOGRAPHIC_DATA]"
click at [123, 644] on select "Select Gender Male Female Other" at bounding box center [431, 661] width 617 height 36
click at [0, 614] on ngx-register "Register Applicant First Name: SIMA Applicant Middle Name: BAPUSO Applicant Las…" at bounding box center [784, 388] width 1568 height 700
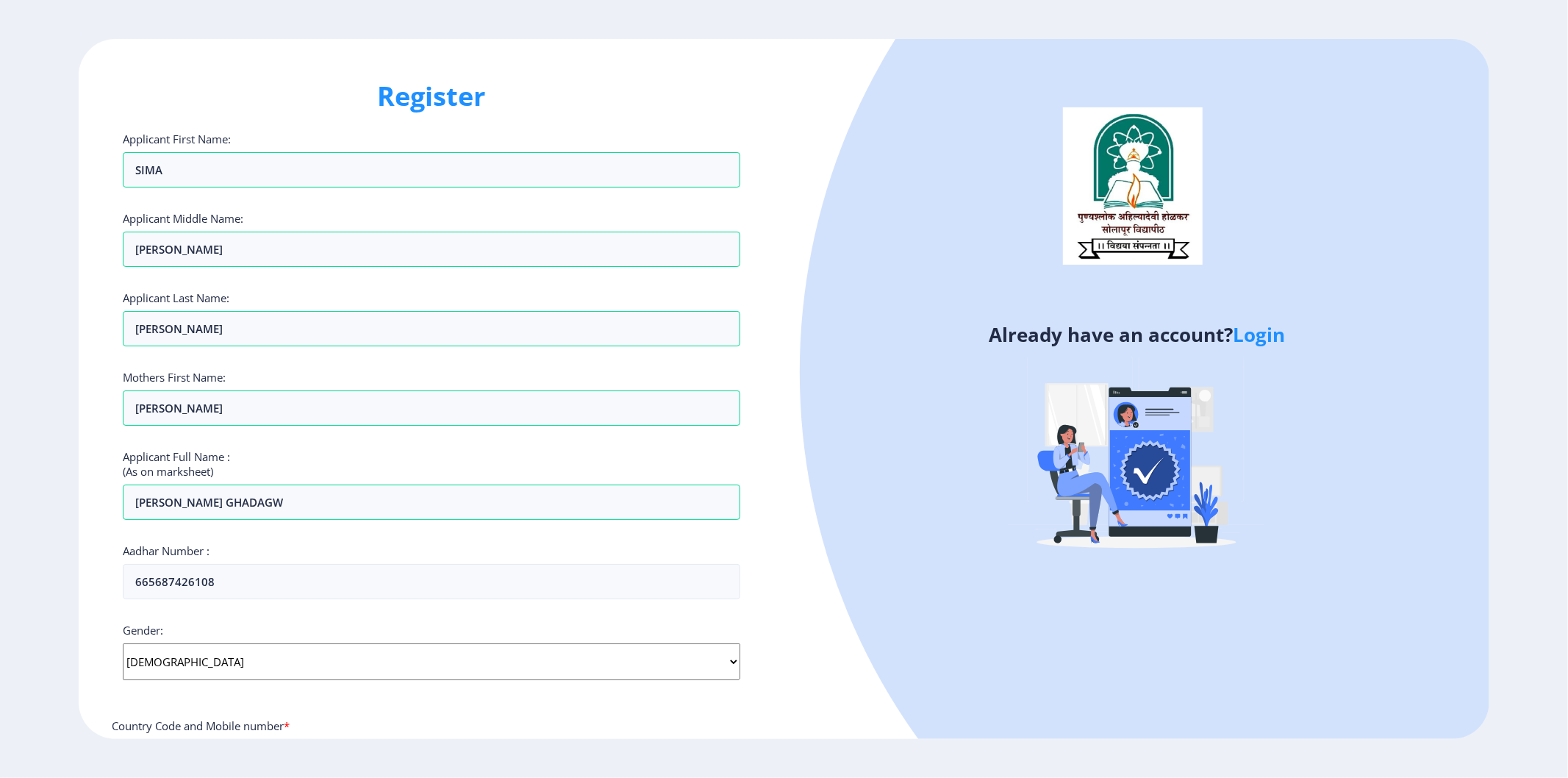
scroll to position [324, 0]
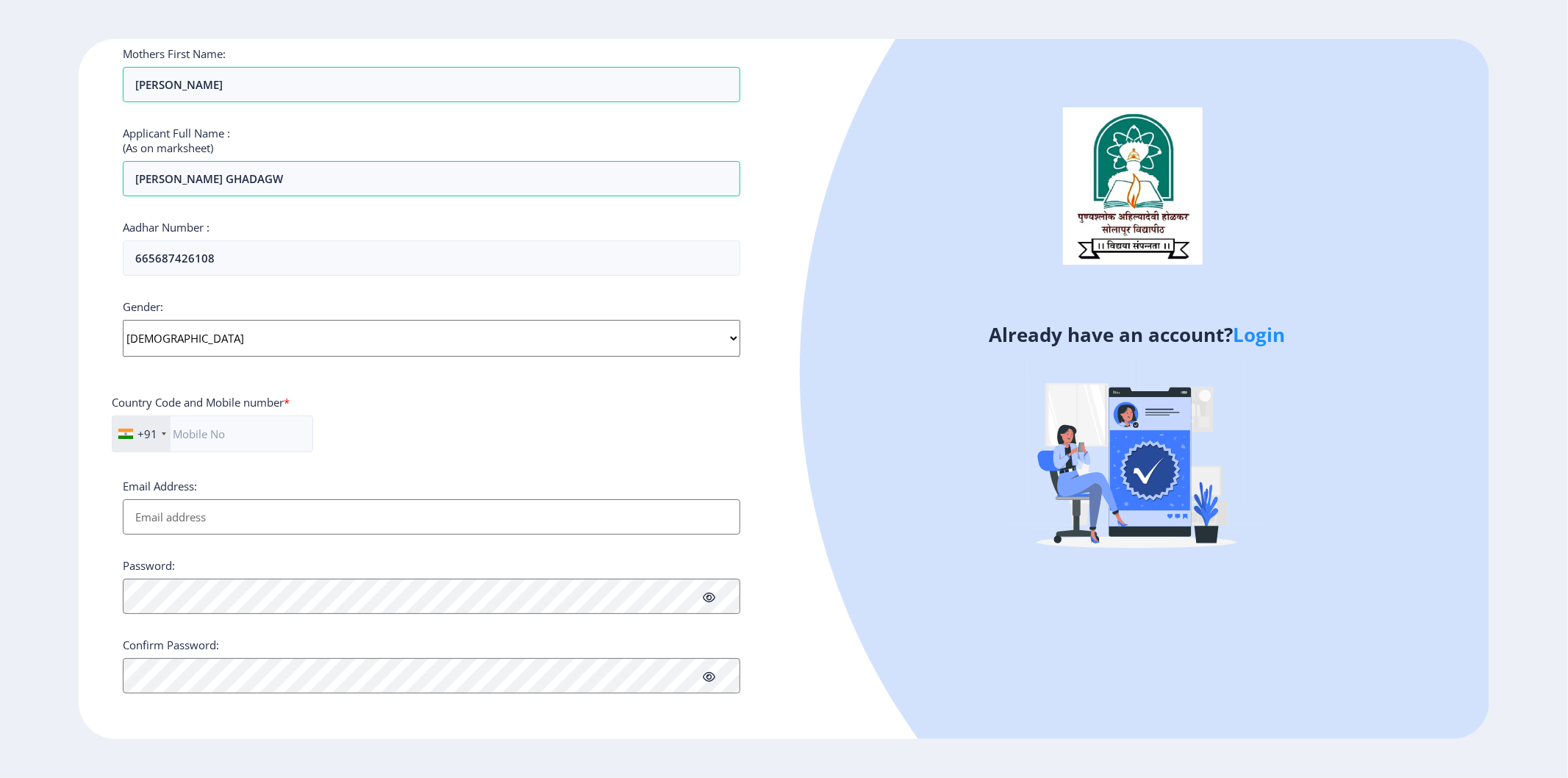
click at [172, 343] on select "Select Gender Male Female Other" at bounding box center [431, 338] width 617 height 36
click at [48, 345] on ngx-register "Register Applicant First Name: SIMA Applicant Middle Name: BAPUSO Applicant Las…" at bounding box center [784, 388] width 1568 height 700
click at [220, 432] on input "text" at bounding box center [212, 433] width 202 height 36
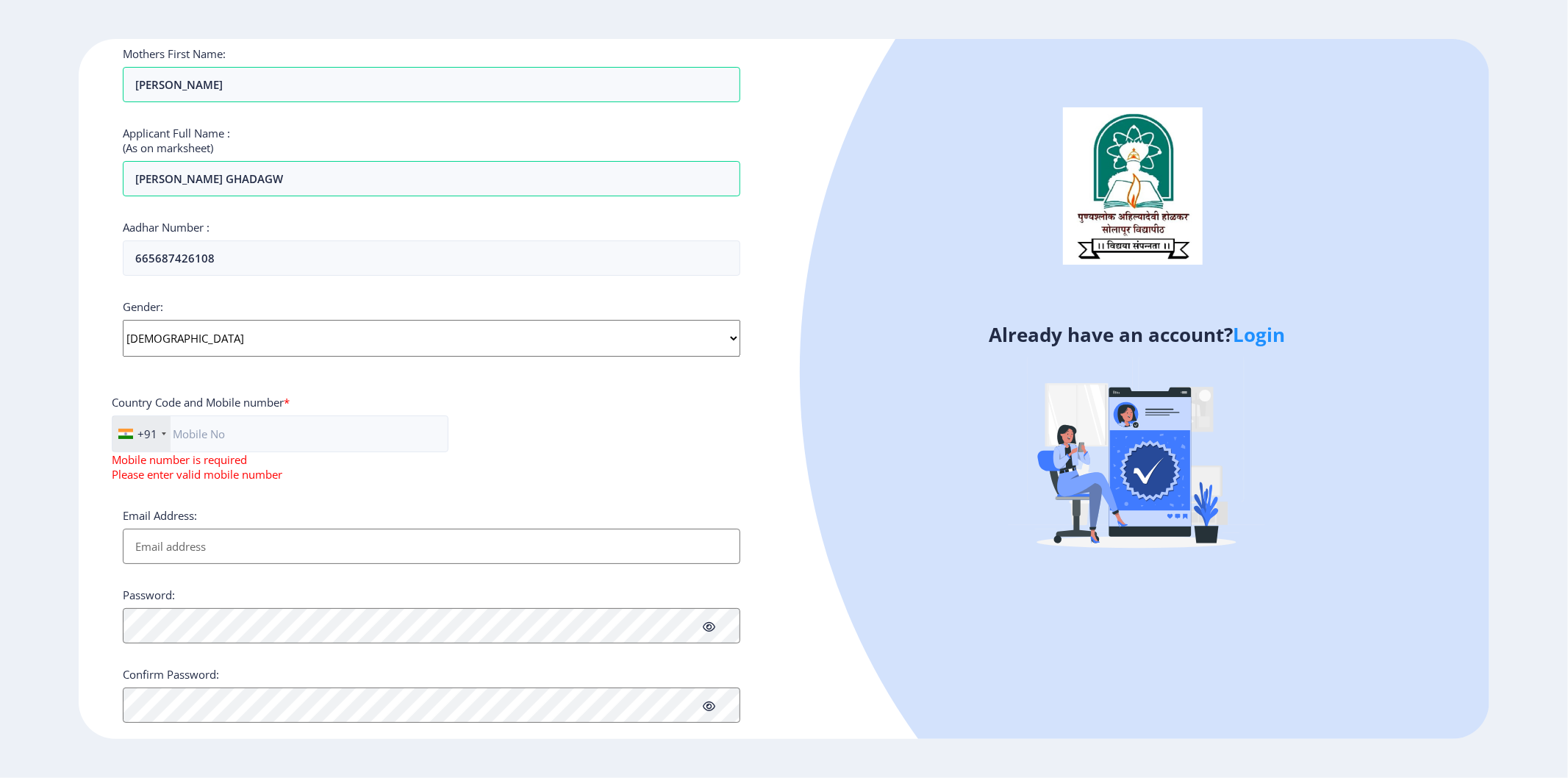
click at [423, 419] on div "+91 India (भारत) +91 Afghanistan (‫افغانستان‬‎) +93 Albania (Shqipëri) +355 Alg…" at bounding box center [431, 454] width 640 height 78
click at [256, 434] on input "text" at bounding box center [280, 433] width 337 height 36
click at [405, 408] on div "Country Code and Mobile number *" at bounding box center [431, 405] width 640 height 21
click at [535, 412] on div "Country Code and Mobile number *" at bounding box center [431, 405] width 640 height 21
click at [393, 431] on input "text" at bounding box center [280, 433] width 337 height 36
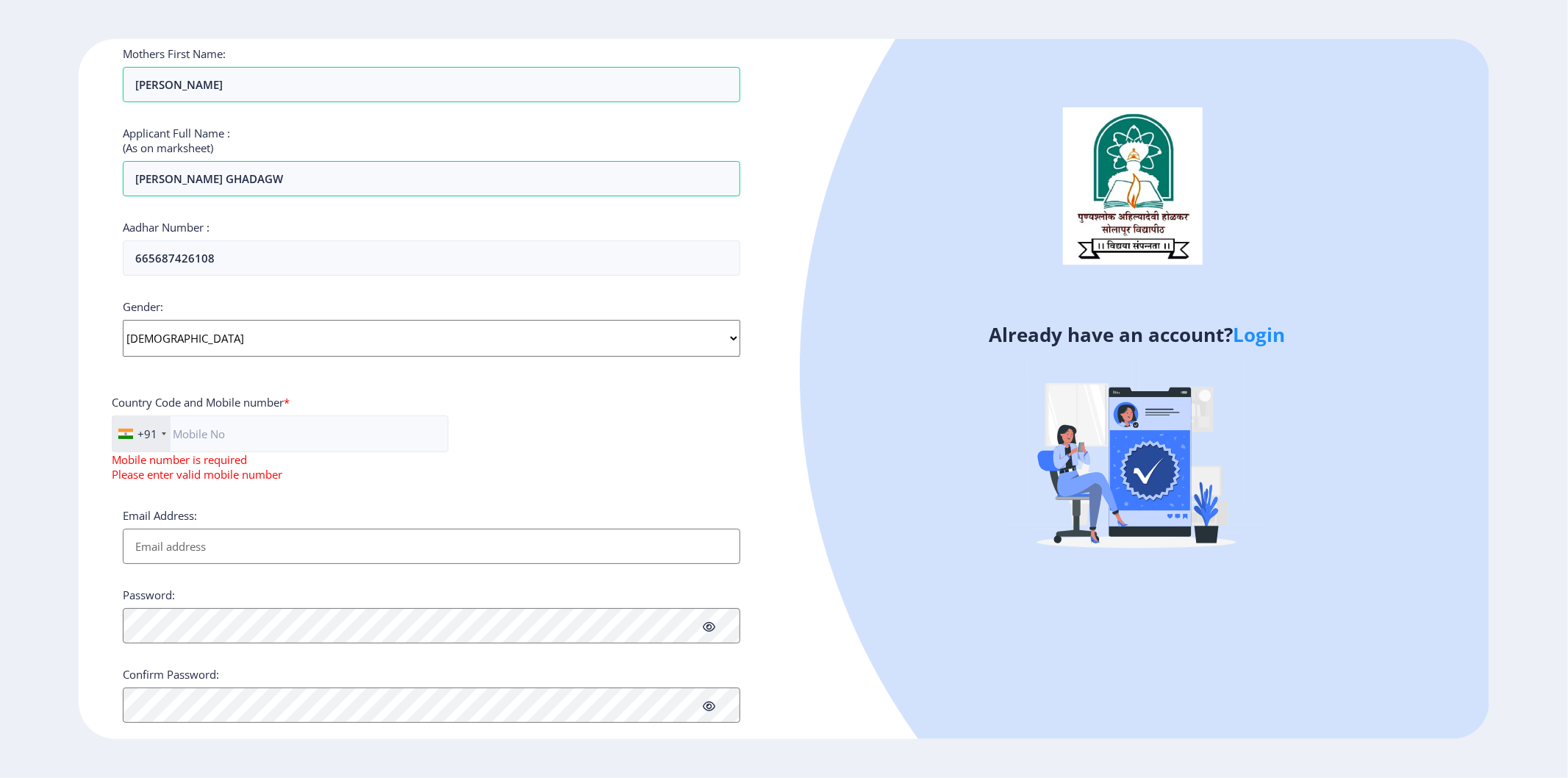
click at [794, 251] on div "Already have an account? Login" at bounding box center [1137, 388] width 706 height 700
click at [261, 434] on input "text" at bounding box center [280, 433] width 337 height 36
click at [260, 446] on input "text" at bounding box center [280, 433] width 337 height 36
click at [429, 439] on input "text" at bounding box center [280, 433] width 337 height 36
click at [297, 428] on input "text" at bounding box center [280, 433] width 337 height 36
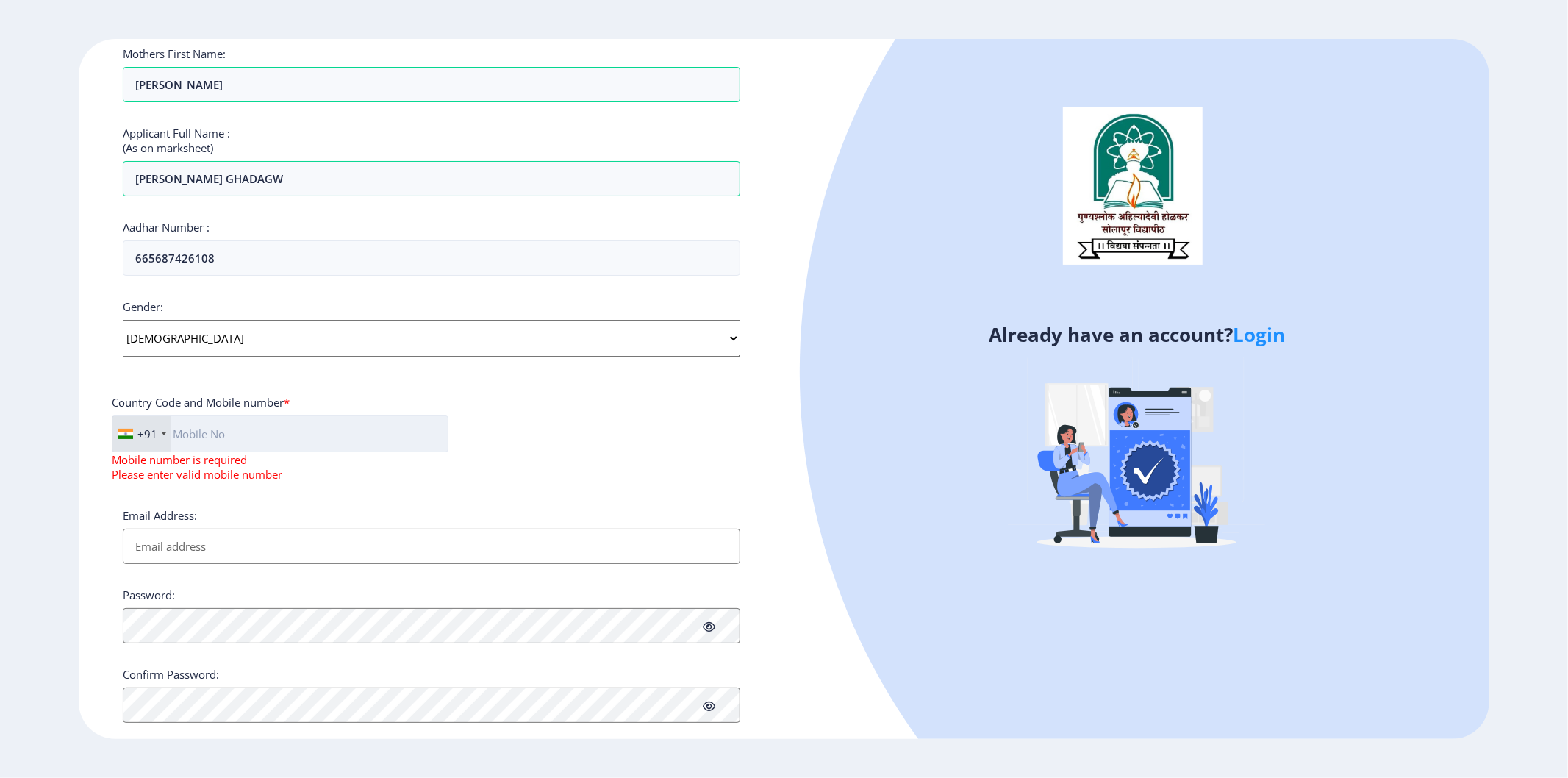
click at [297, 437] on input "text" at bounding box center [280, 433] width 337 height 36
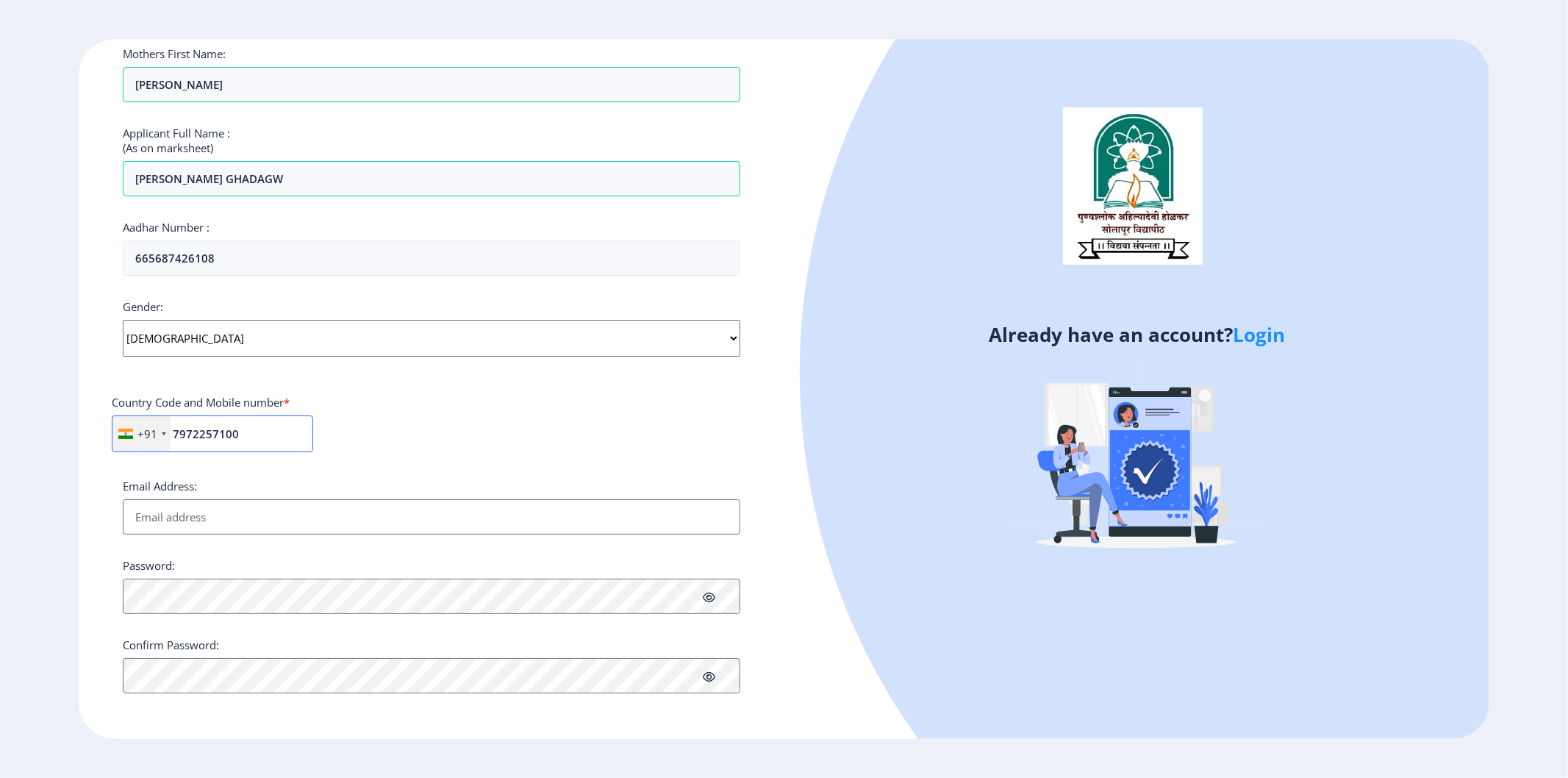
type input "7972257100"
click at [0, 446] on ngx-register "Register Applicant First Name: SIMA Applicant Middle Name: BAPUSO Applicant Las…" at bounding box center [784, 388] width 1568 height 700
click at [708, 675] on icon at bounding box center [709, 676] width 13 height 11
click at [710, 591] on icon at bounding box center [709, 597] width 13 height 11
click at [0, 595] on ngx-register "Register Applicant First Name: SIMA Applicant Middle Name: BAPUSO Applicant Las…" at bounding box center [784, 388] width 1568 height 700
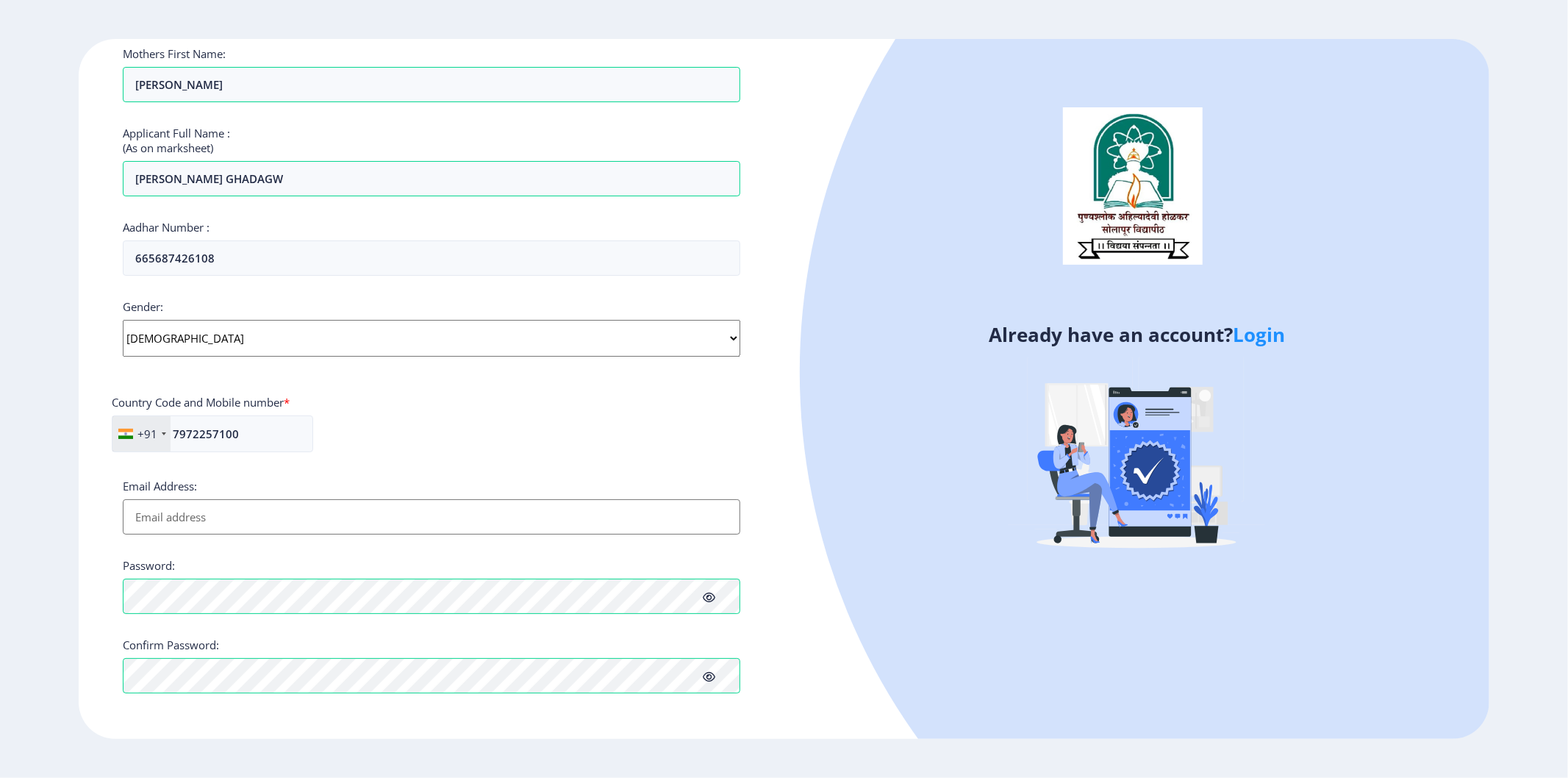
click at [295, 508] on input "Email Address:" at bounding box center [431, 516] width 617 height 35
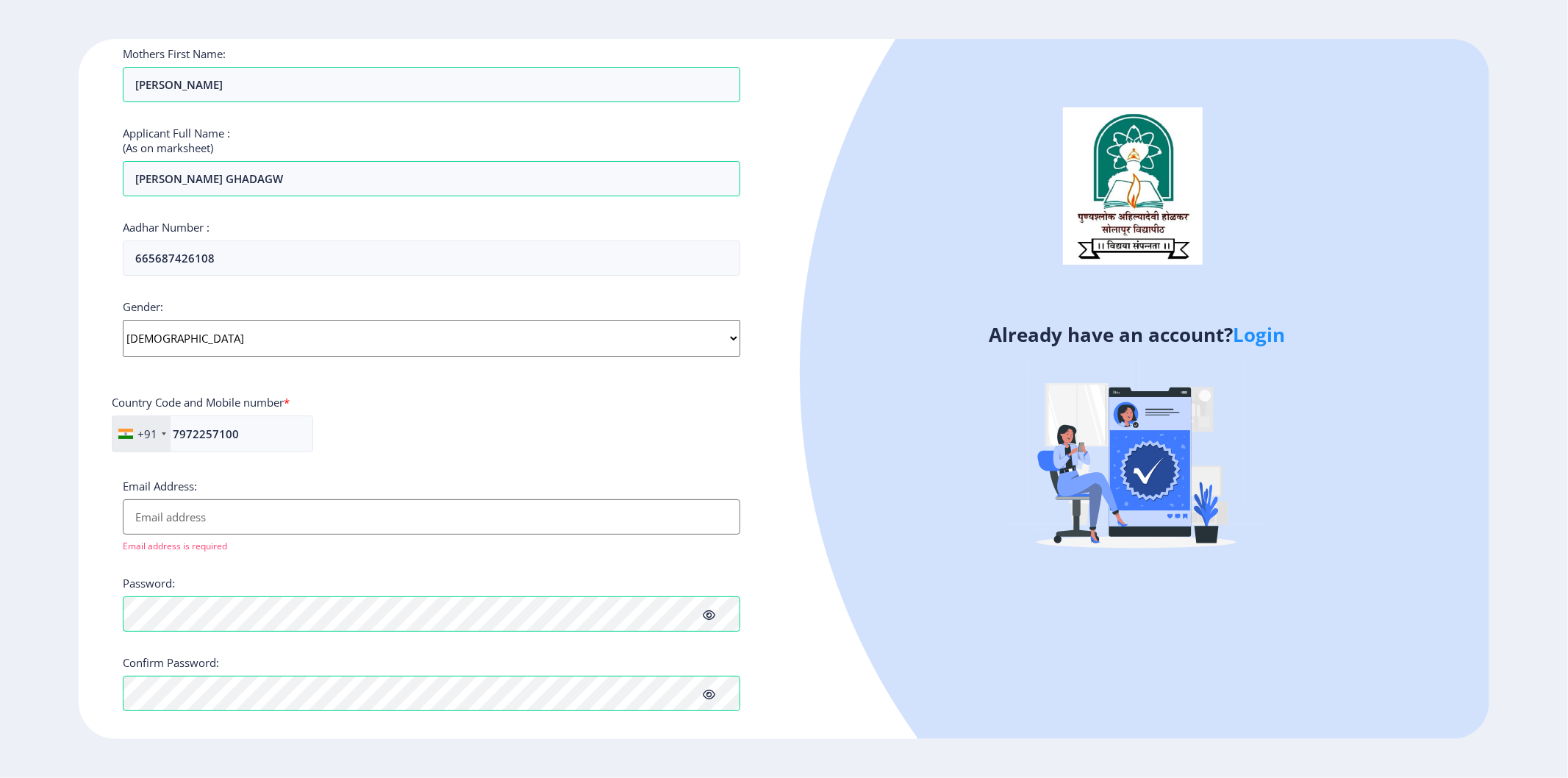
click at [409, 463] on div "+91 India (भारत) +91 Afghanistan (‫افغانستان‬‎) +93 Albania (Shqipëri) +355 Alg…" at bounding box center [431, 439] width 640 height 48
click at [357, 520] on input "Email Address:" at bounding box center [431, 516] width 617 height 35
click at [381, 486] on div "Email Address: Email address is required" at bounding box center [431, 515] width 617 height 74
click at [365, 528] on input "Email Address:" at bounding box center [431, 516] width 617 height 35
click at [365, 518] on input "Email Address:" at bounding box center [431, 516] width 617 height 35
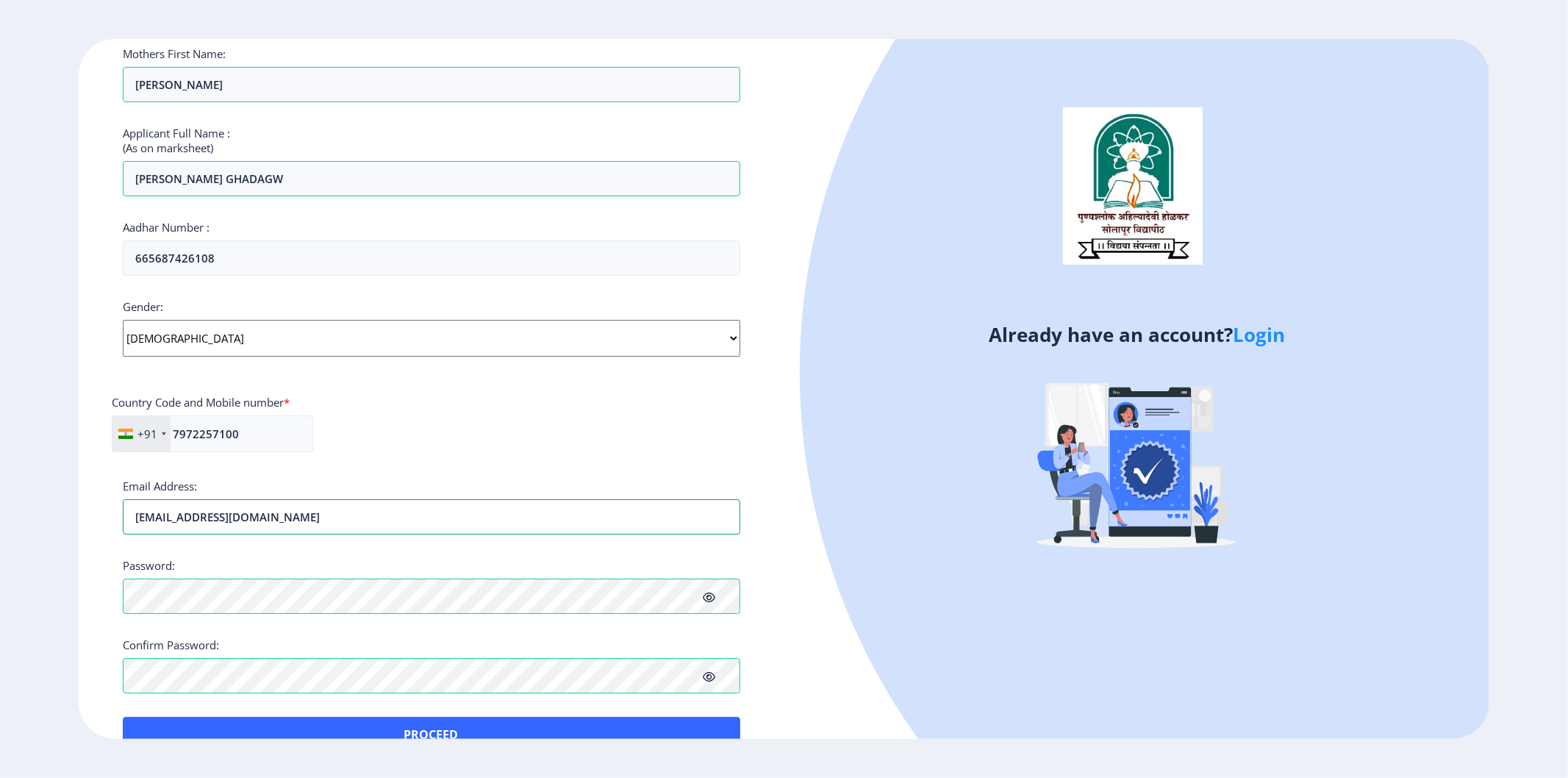
type input "adwikkumthekar007@gmail.com"
click at [422, 460] on div "+91 India (भारत) +91 Afghanistan (‫افغانستان‬‎) +93 Albania (Shqipëri) +355 Alg…" at bounding box center [431, 439] width 640 height 48
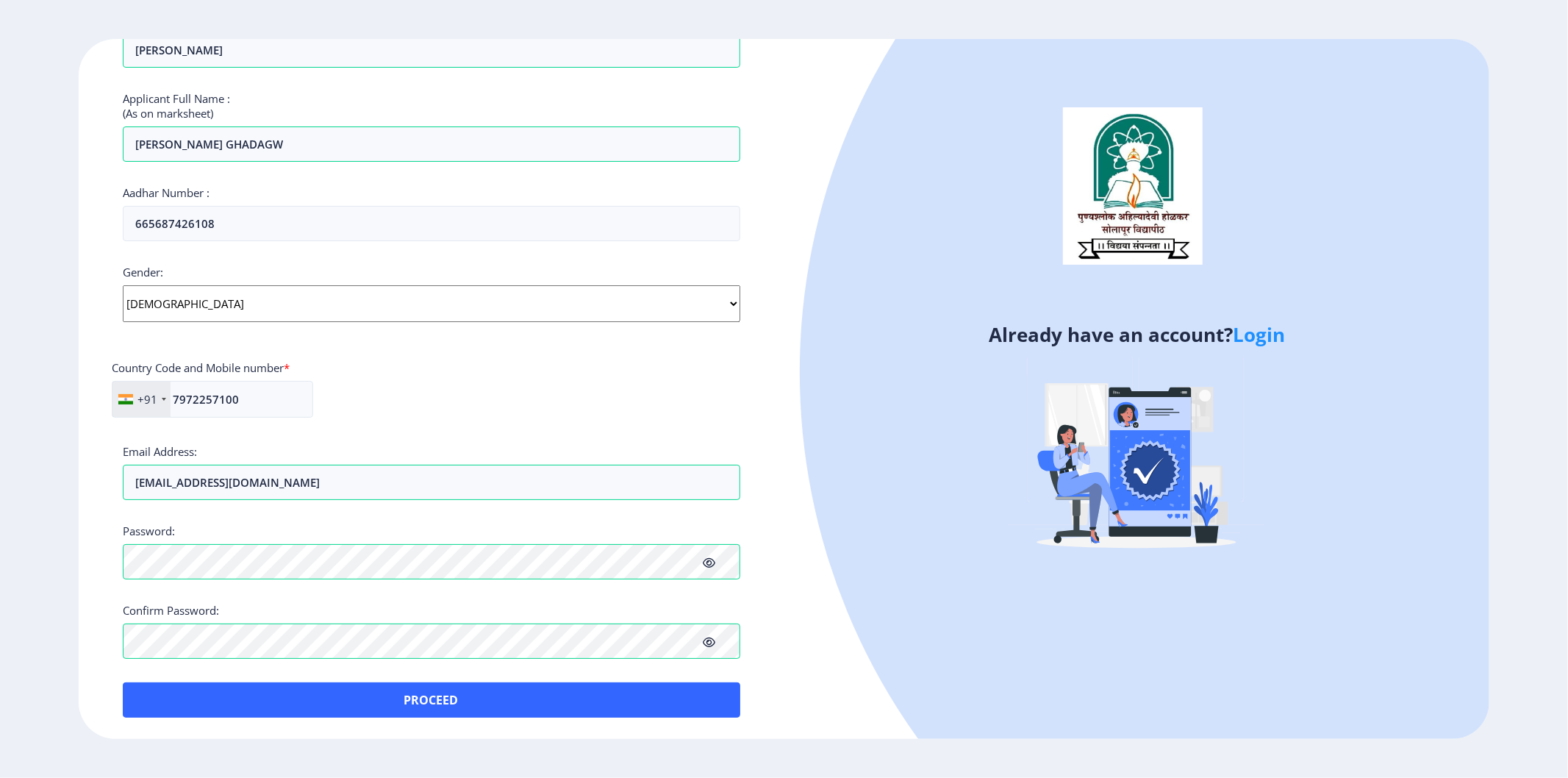
scroll to position [0, 0]
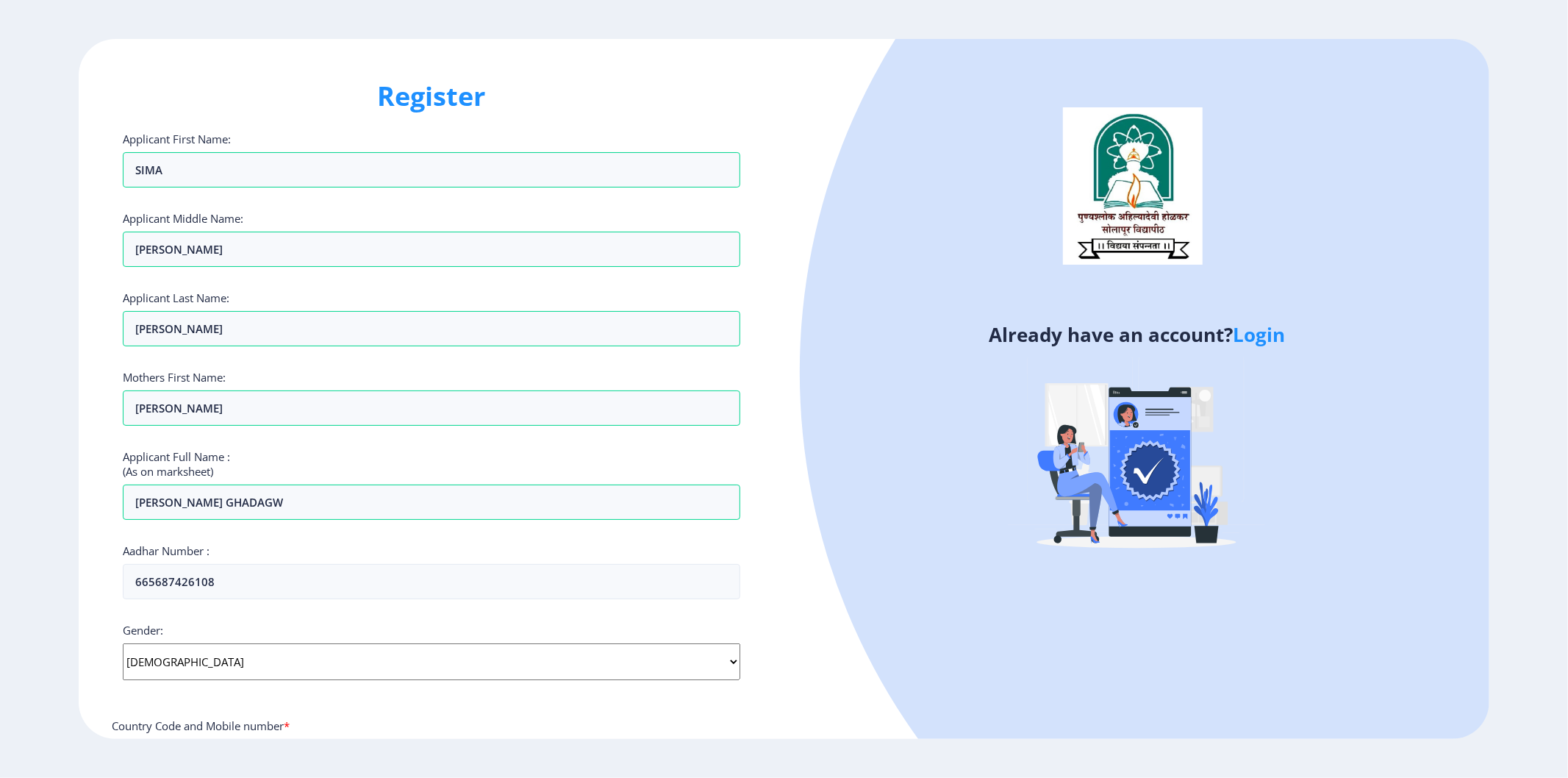
click at [4, 423] on ngx-register "Register Applicant First Name: SIMA Applicant Middle Name: BAPUSO Applicant Las…" at bounding box center [784, 388] width 1568 height 700
click at [0, 454] on ngx-register "Register Applicant First Name: SIMA Applicant Middle Name: BAPUSO Applicant Las…" at bounding box center [784, 388] width 1568 height 700
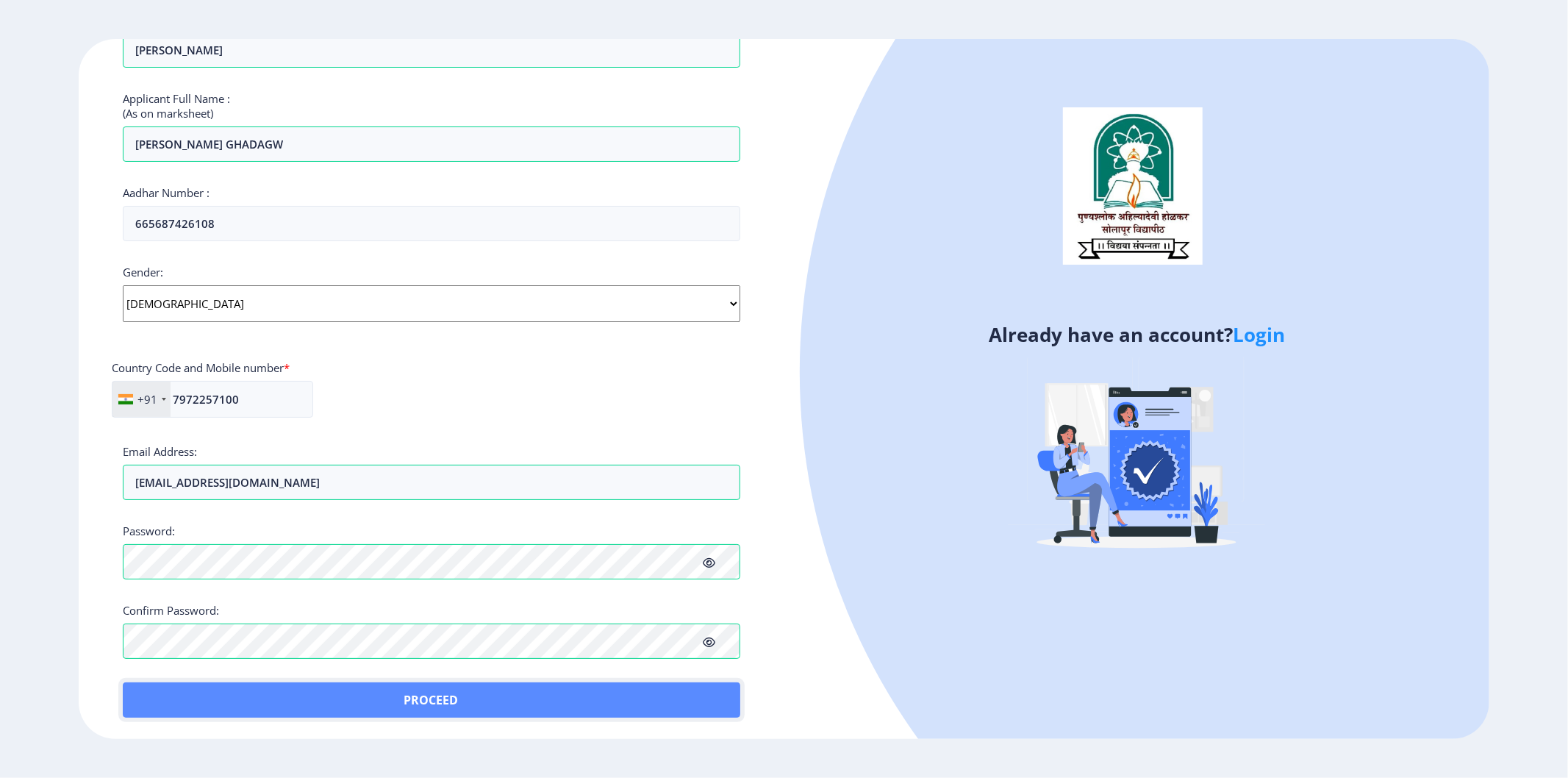
click at [457, 692] on button "Proceed" at bounding box center [431, 699] width 617 height 35
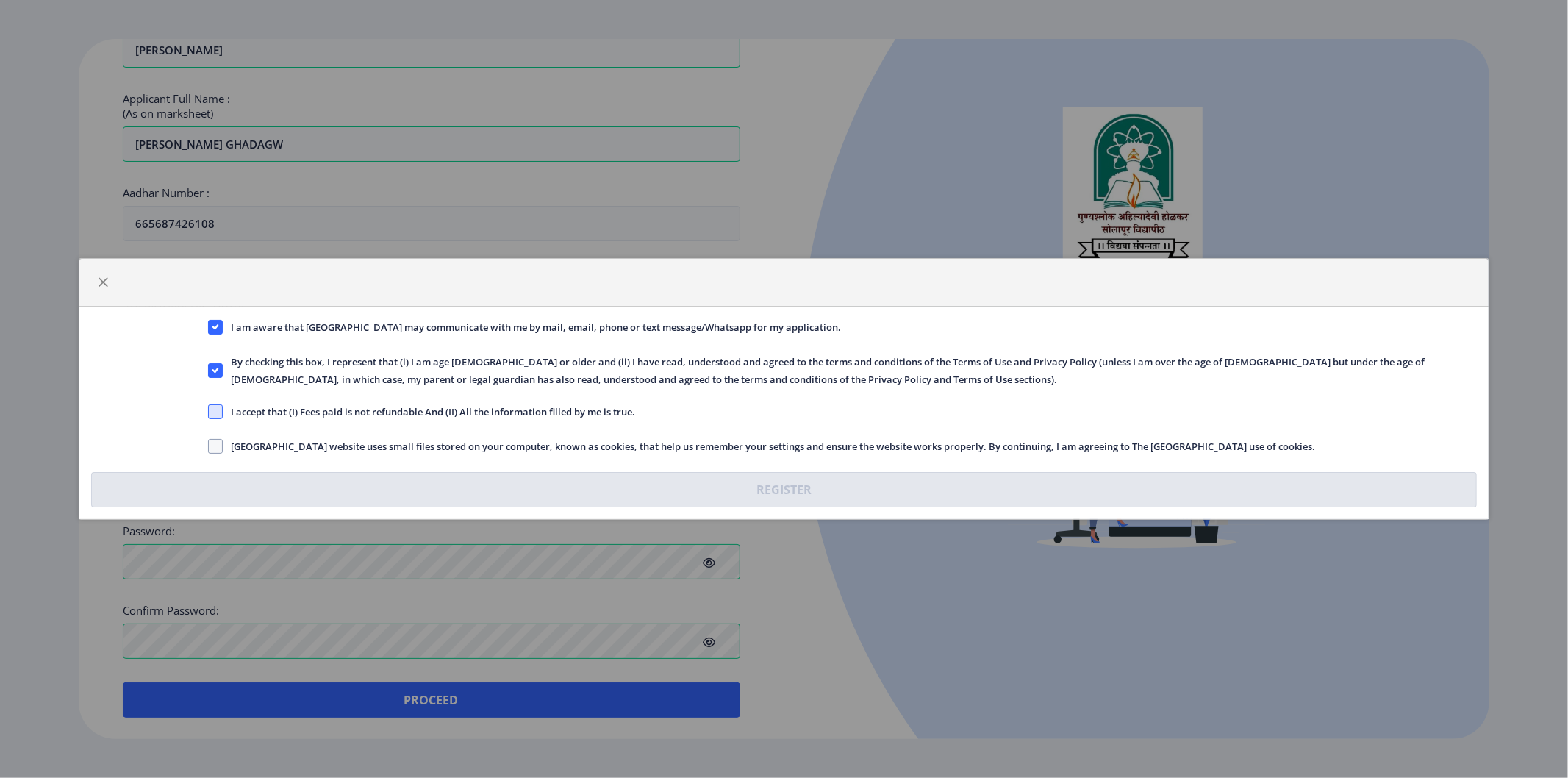
click at [209, 415] on span at bounding box center [216, 412] width 15 height 15
click at [209, 412] on input "I accept that (I) Fees paid is not refundable And (II) All the information fill…" at bounding box center [208, 411] width 1 height 1
checkbox input "true"
click at [216, 443] on span at bounding box center [216, 446] width 15 height 15
click at [209, 446] on input "Solapur University website uses small files stored on your computer, known as c…" at bounding box center [208, 446] width 1 height 1
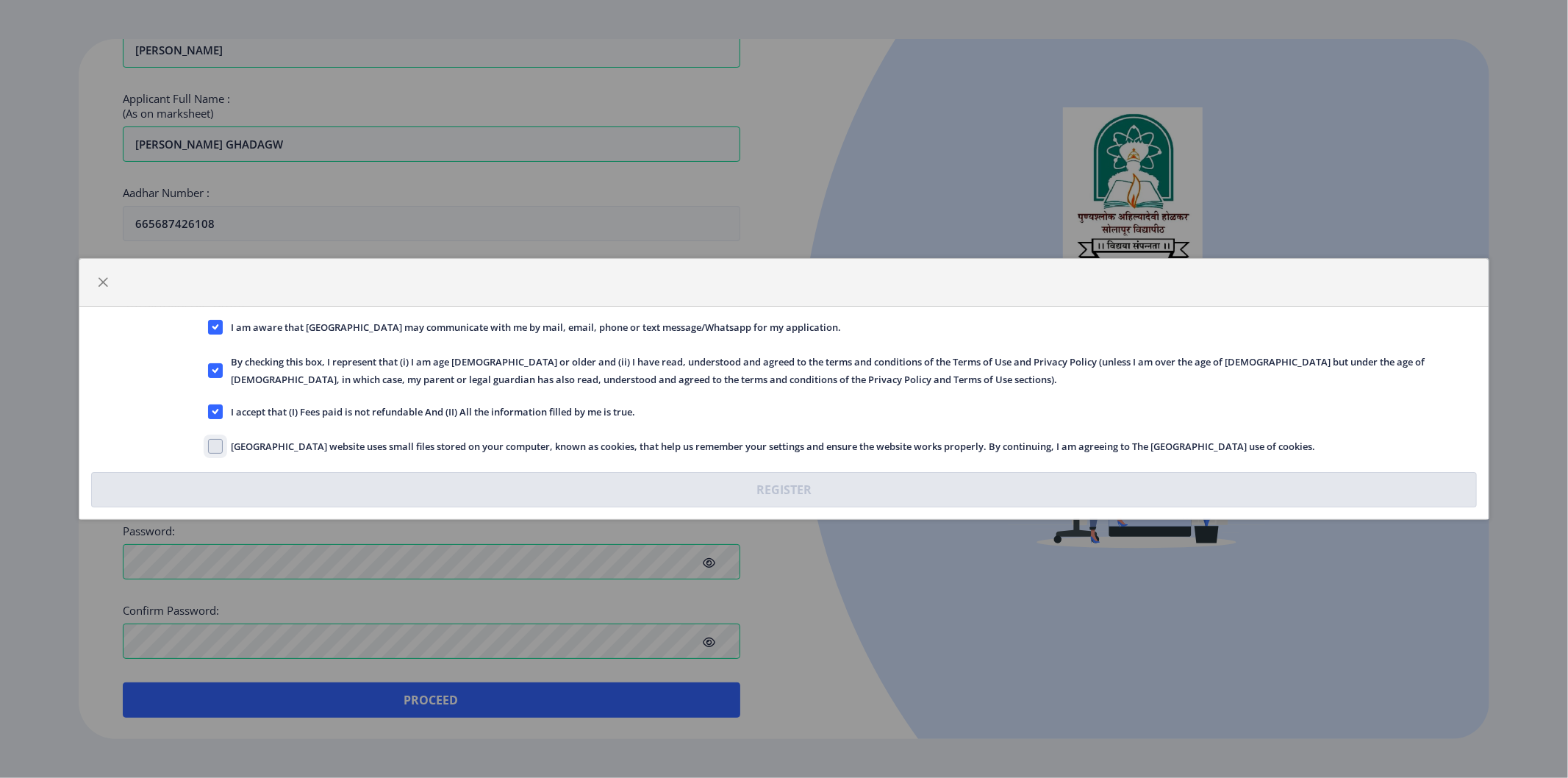
checkbox input "true"
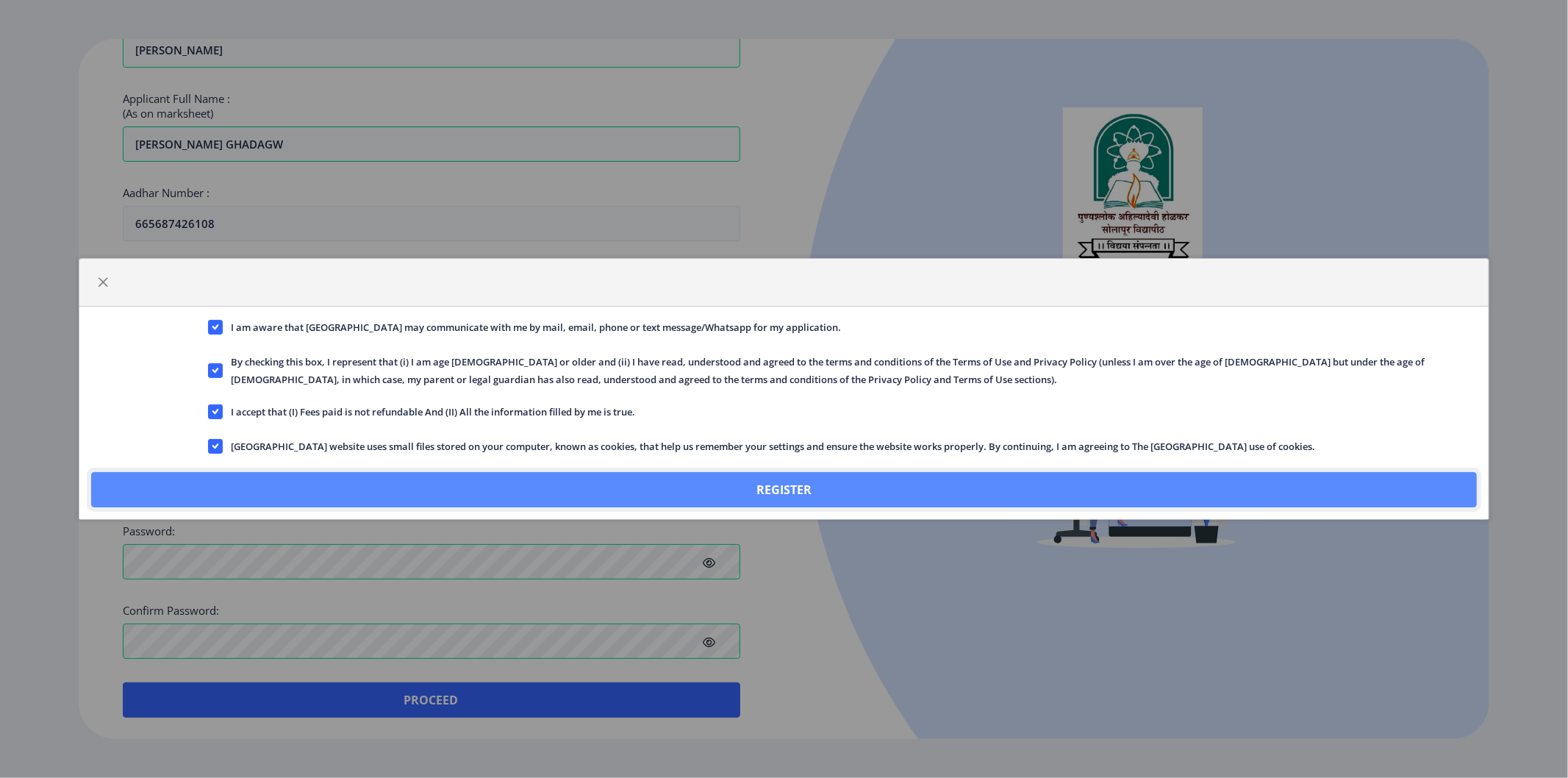
click at [724, 475] on button "Register" at bounding box center [785, 489] width 1387 height 35
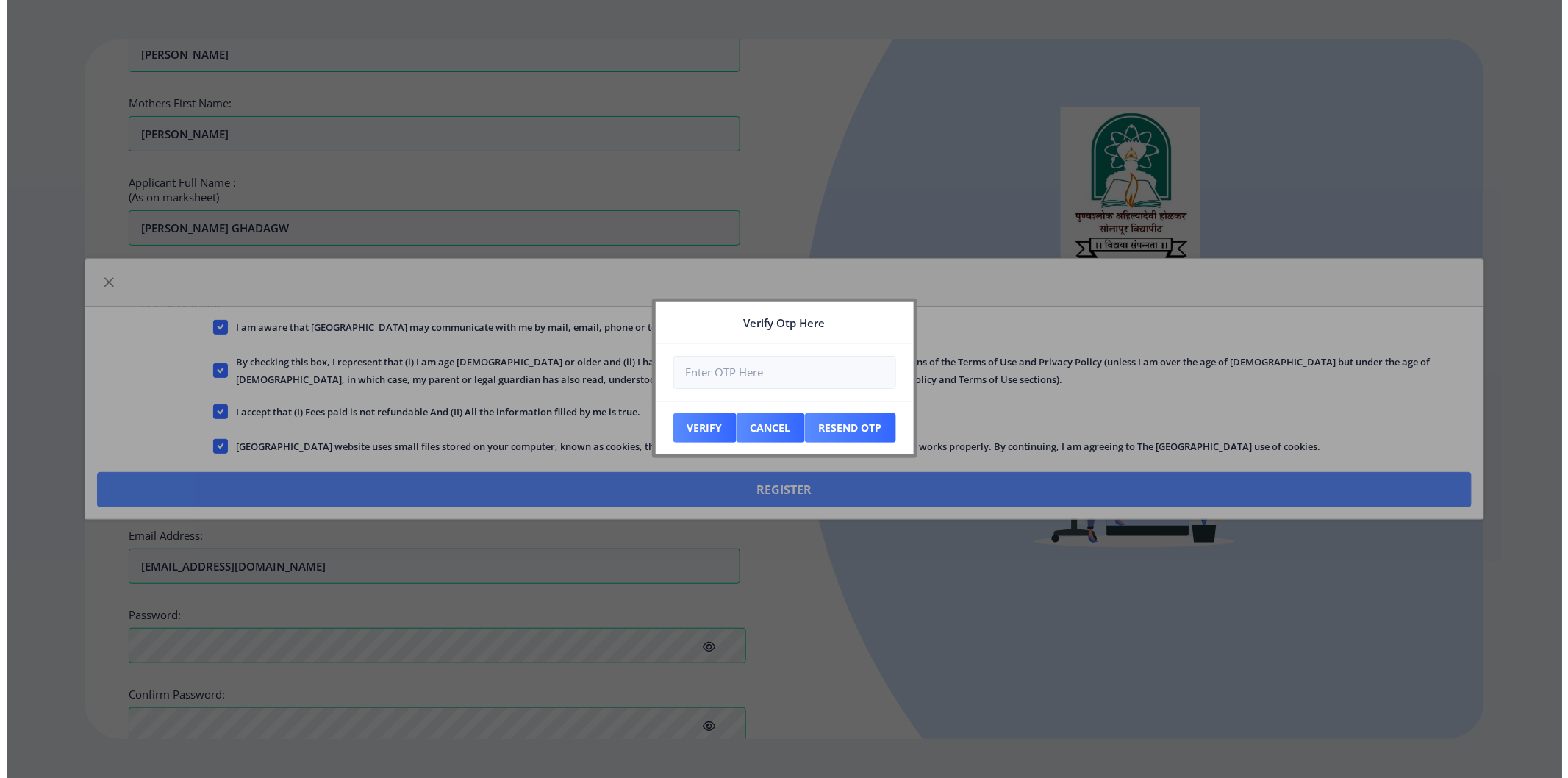
scroll to position [443, 0]
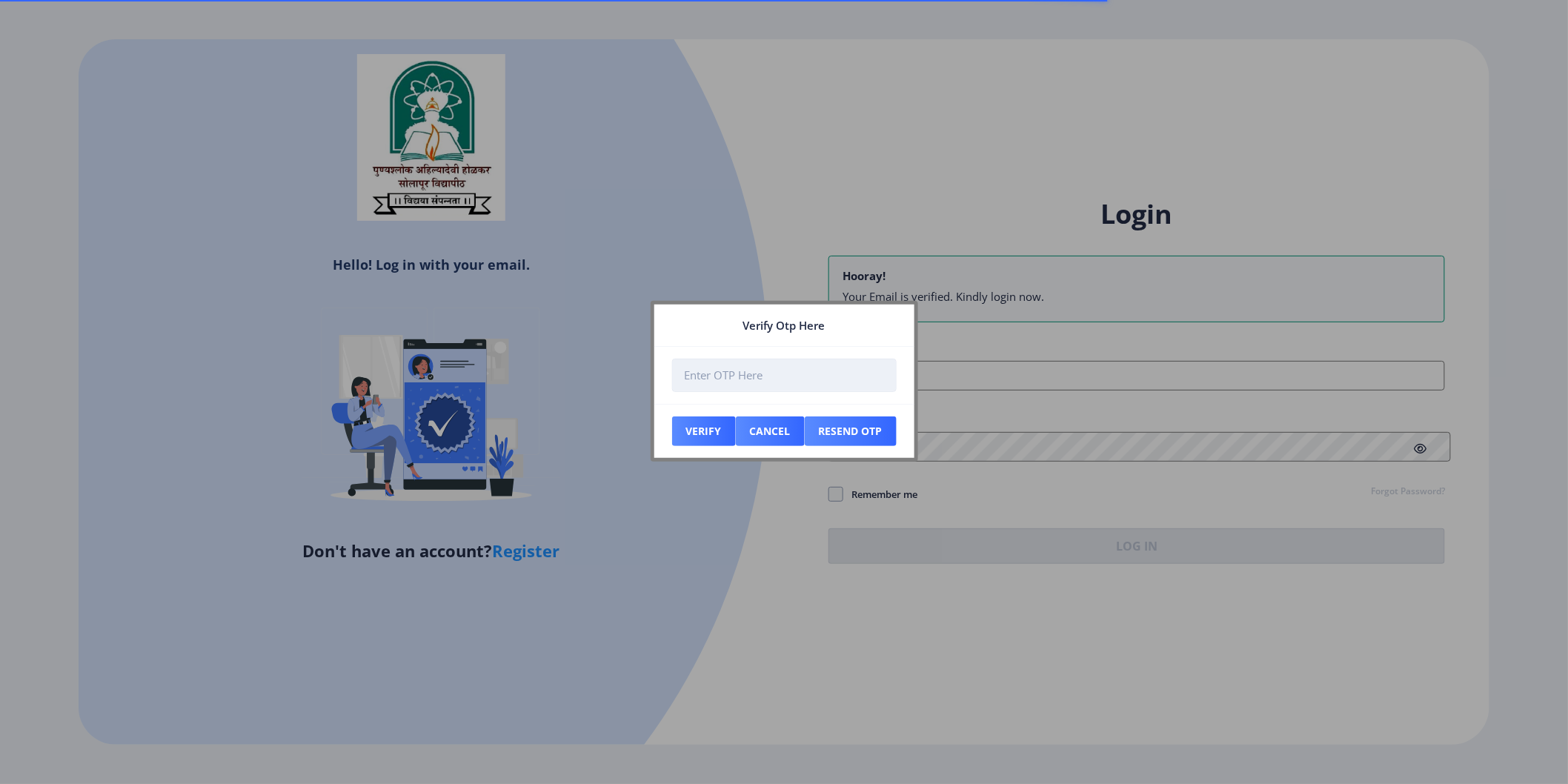
click at [773, 381] on input "number" at bounding box center [784, 375] width 224 height 33
click at [773, 375] on input "number" at bounding box center [784, 375] width 224 height 33
click at [739, 373] on input "number" at bounding box center [784, 375] width 224 height 33
click at [741, 375] on input "number" at bounding box center [784, 375] width 224 height 33
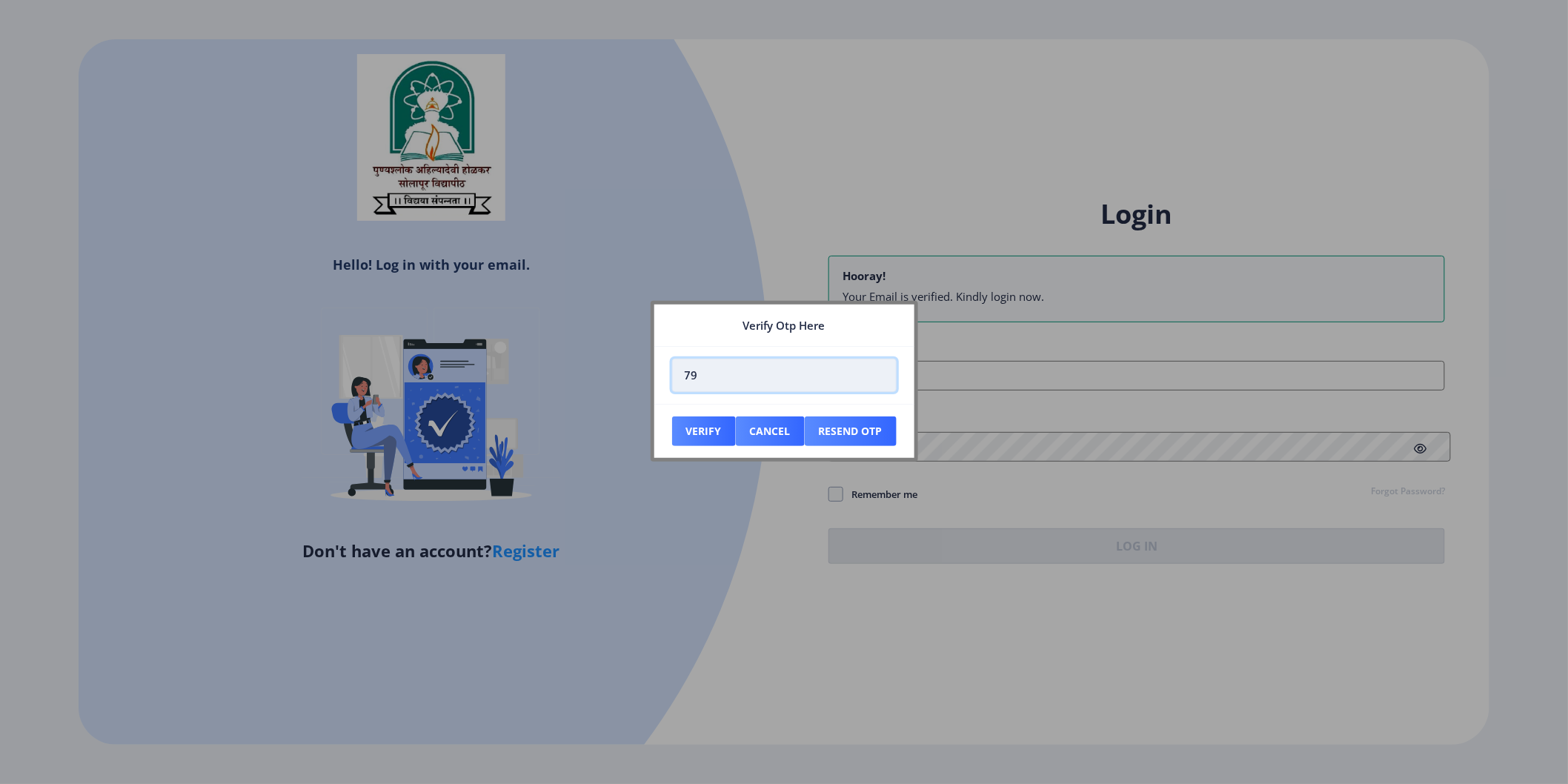
type input "7"
click at [758, 432] on button "Cancel" at bounding box center [770, 431] width 69 height 30
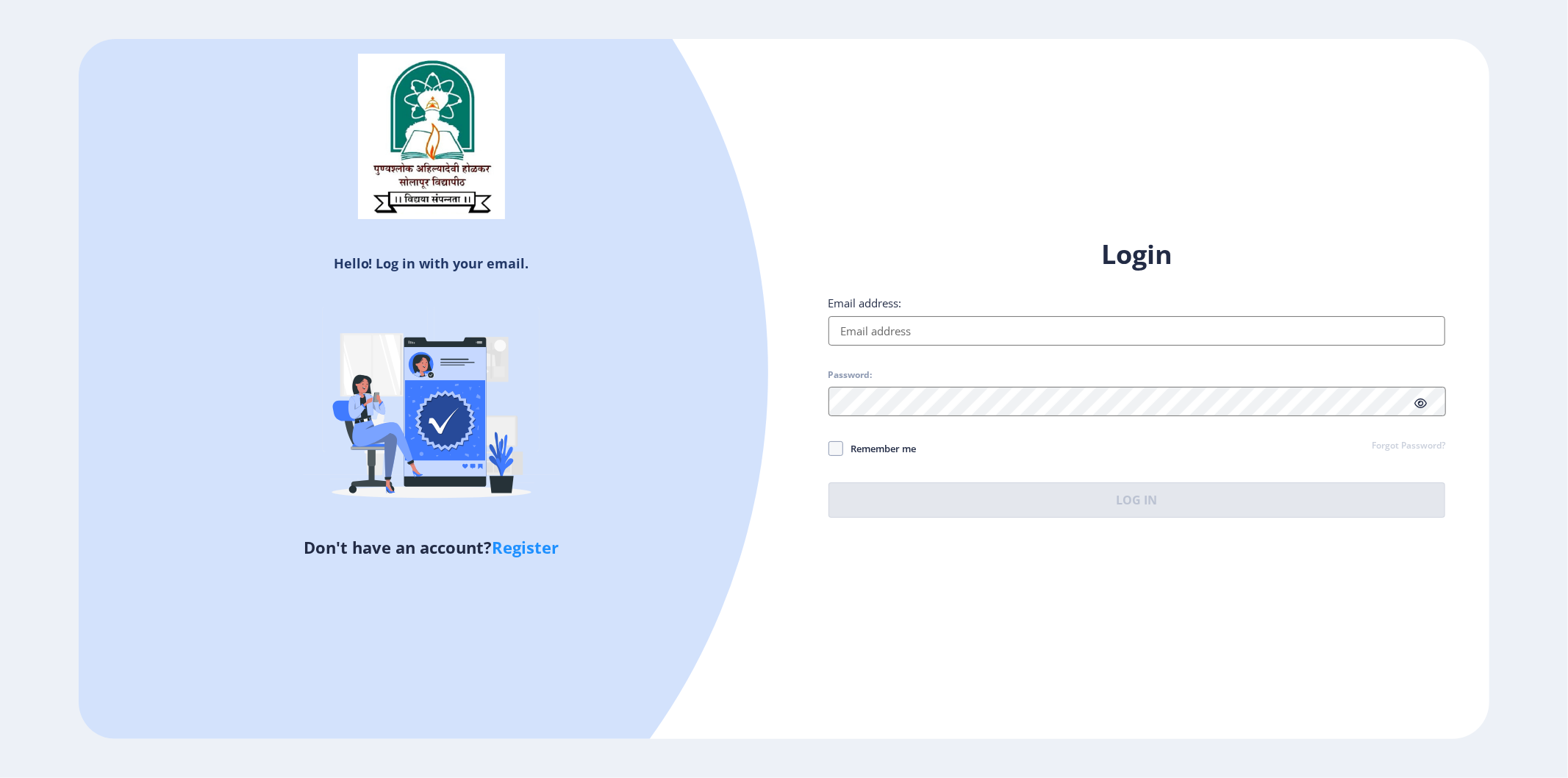
click at [868, 319] on input "Email address:" at bounding box center [1137, 331] width 617 height 30
type input "[EMAIL_ADDRESS][DOMAIN_NAME]"
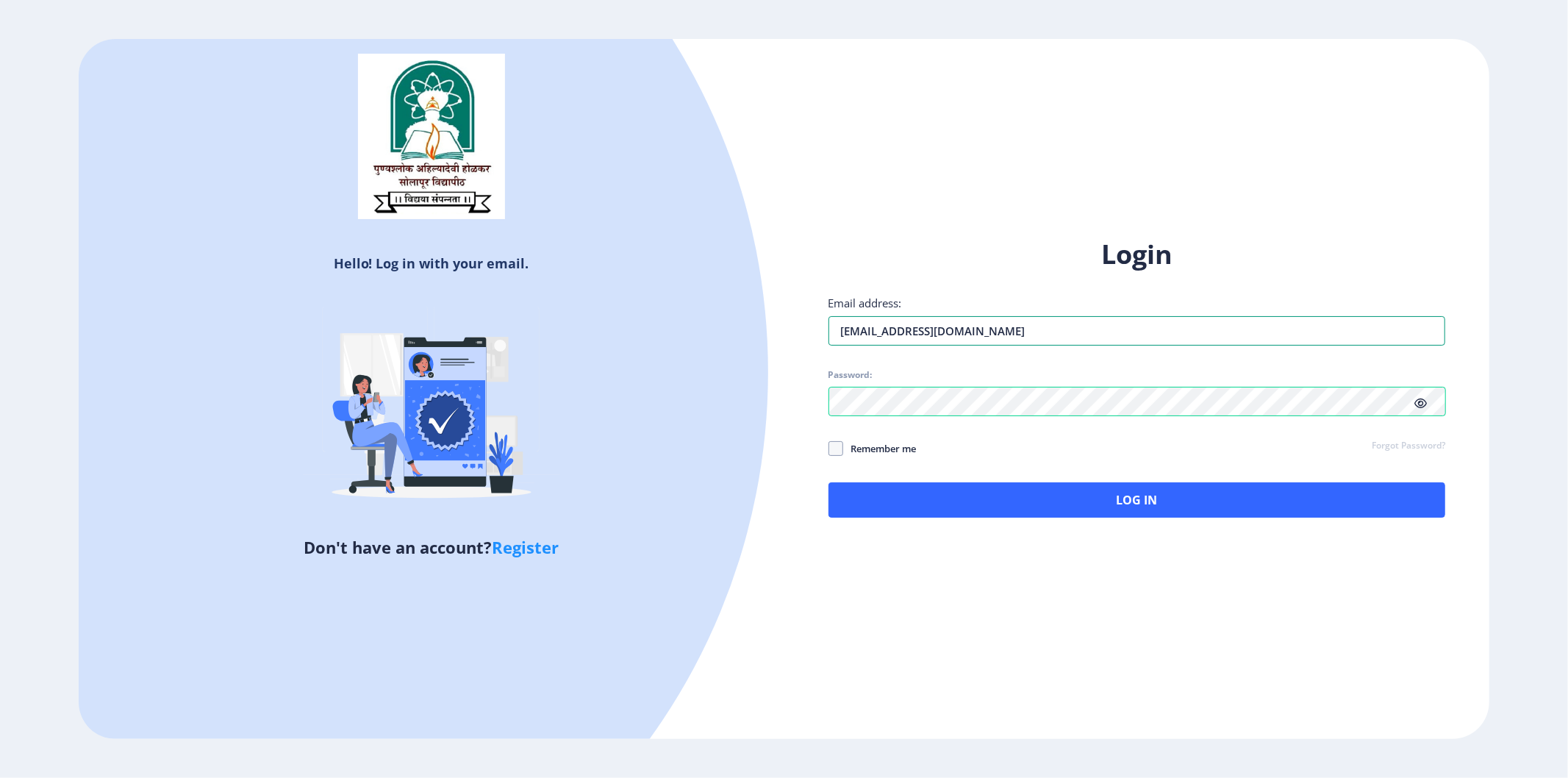
drag, startPoint x: 962, startPoint y: 335, endPoint x: 768, endPoint y: 356, distance: 195.1
click at [768, 356] on div "Hello! Log in with your email. Don't have an account? Register Login Email addr…" at bounding box center [784, 388] width 1411 height 700
click at [868, 340] on input "Email address:" at bounding box center [1137, 331] width 617 height 30
type input "[EMAIL_ADDRESS][DOMAIN_NAME]"
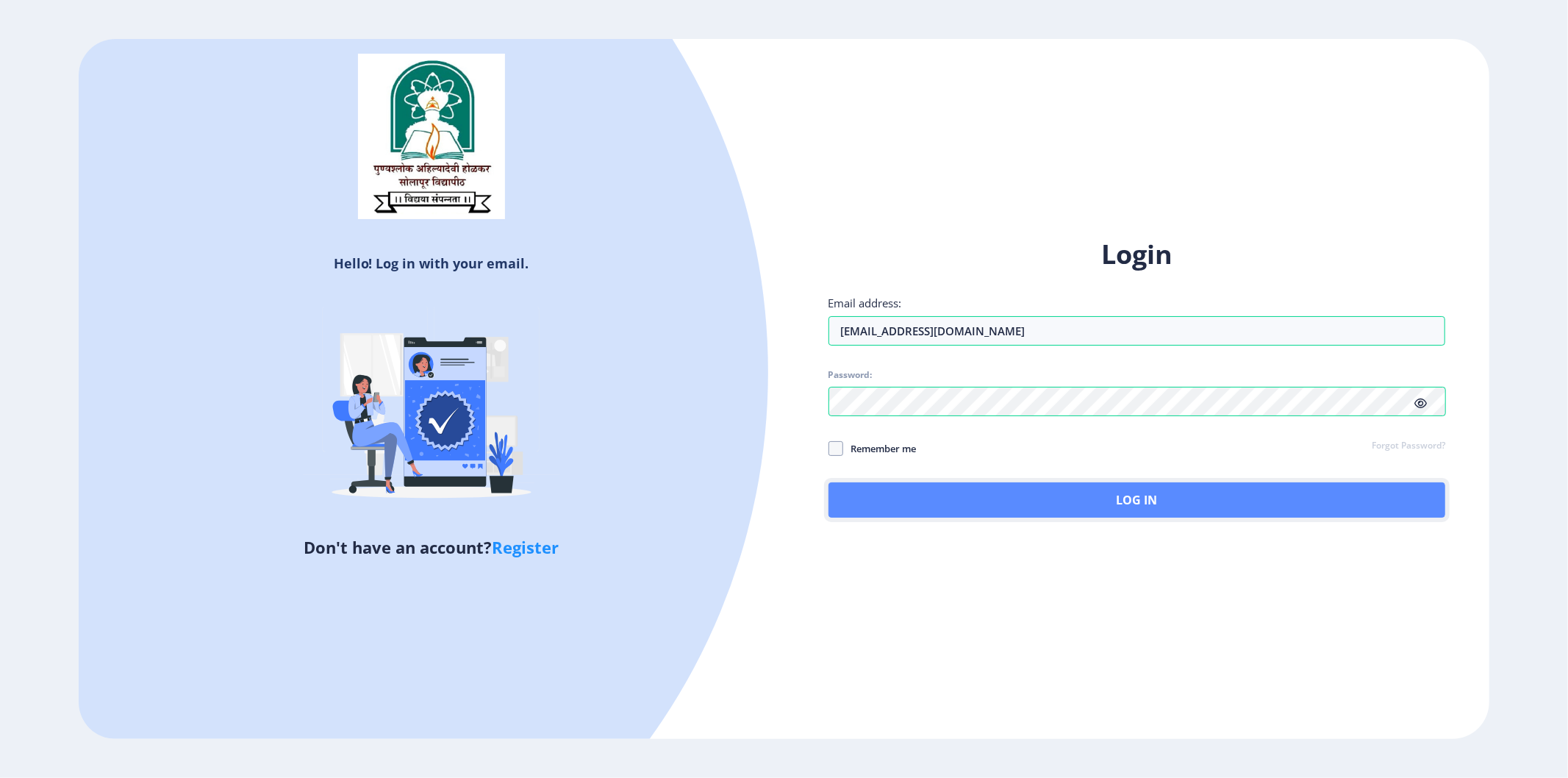
click at [951, 504] on button "Log In" at bounding box center [1137, 499] width 617 height 35
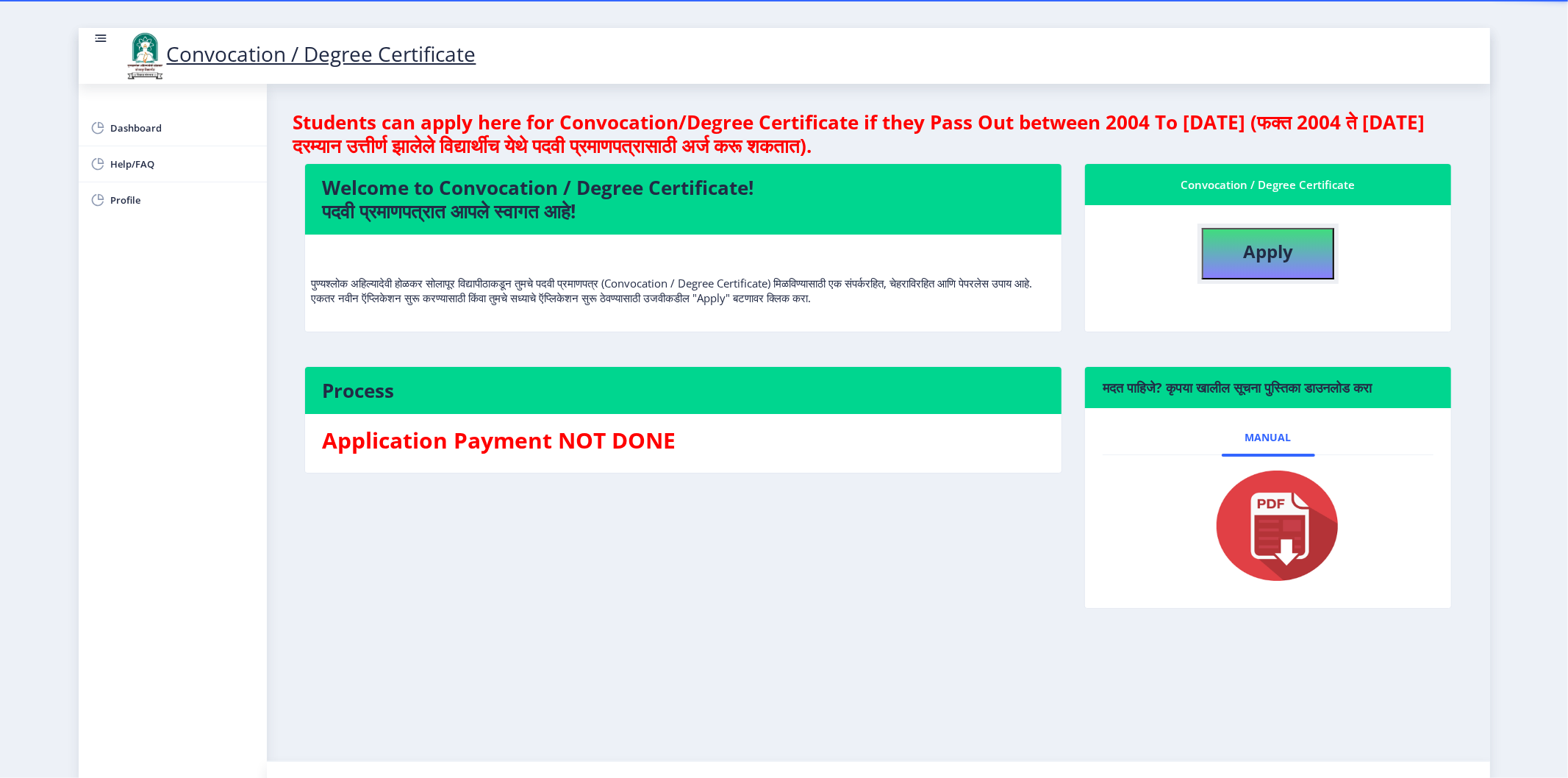
click at [1265, 260] on b "Apply" at bounding box center [1267, 251] width 50 height 25
select select
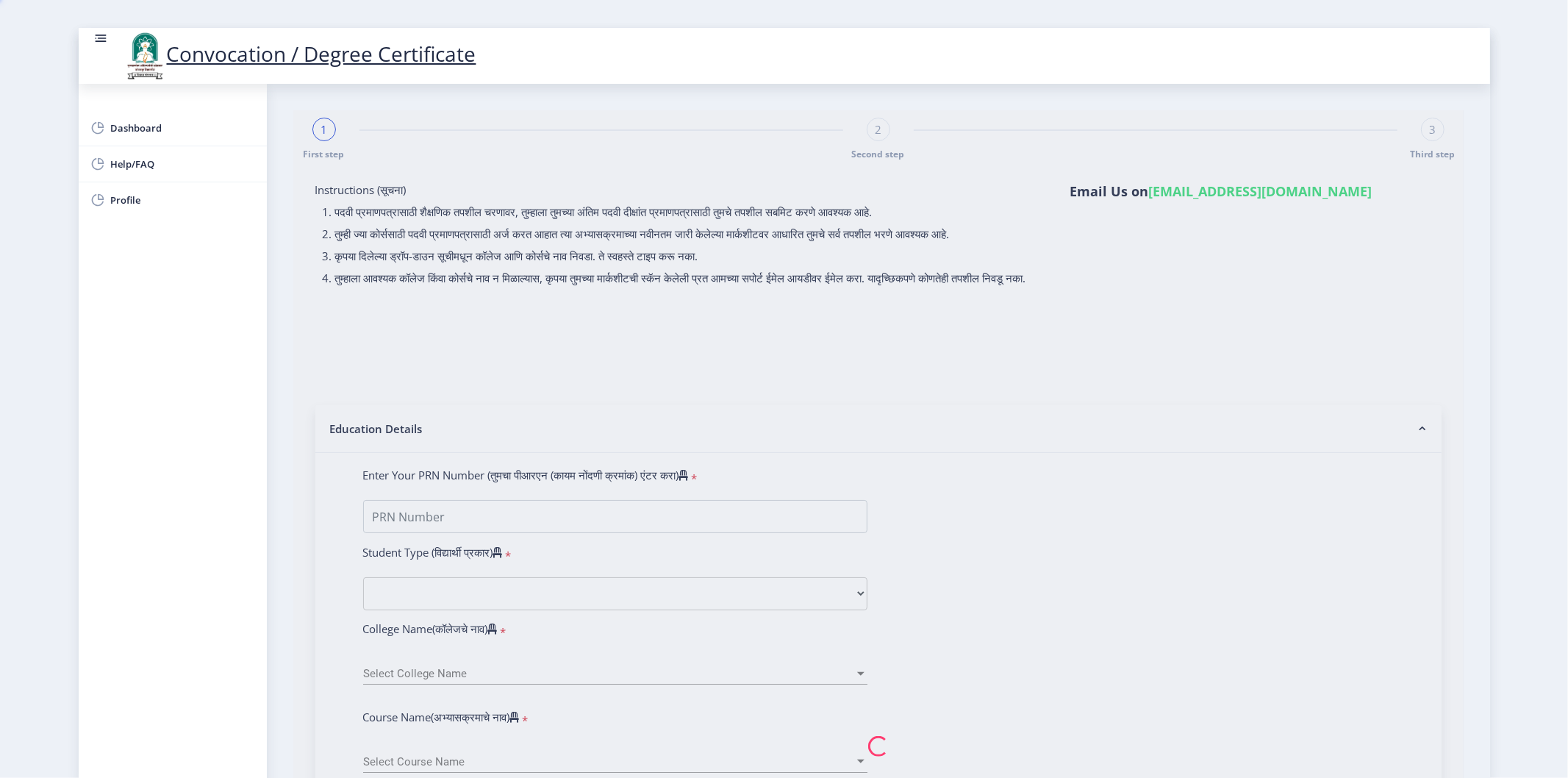
type input "[PERSON_NAME] [PERSON_NAME]"
type input "[PERSON_NAME]"
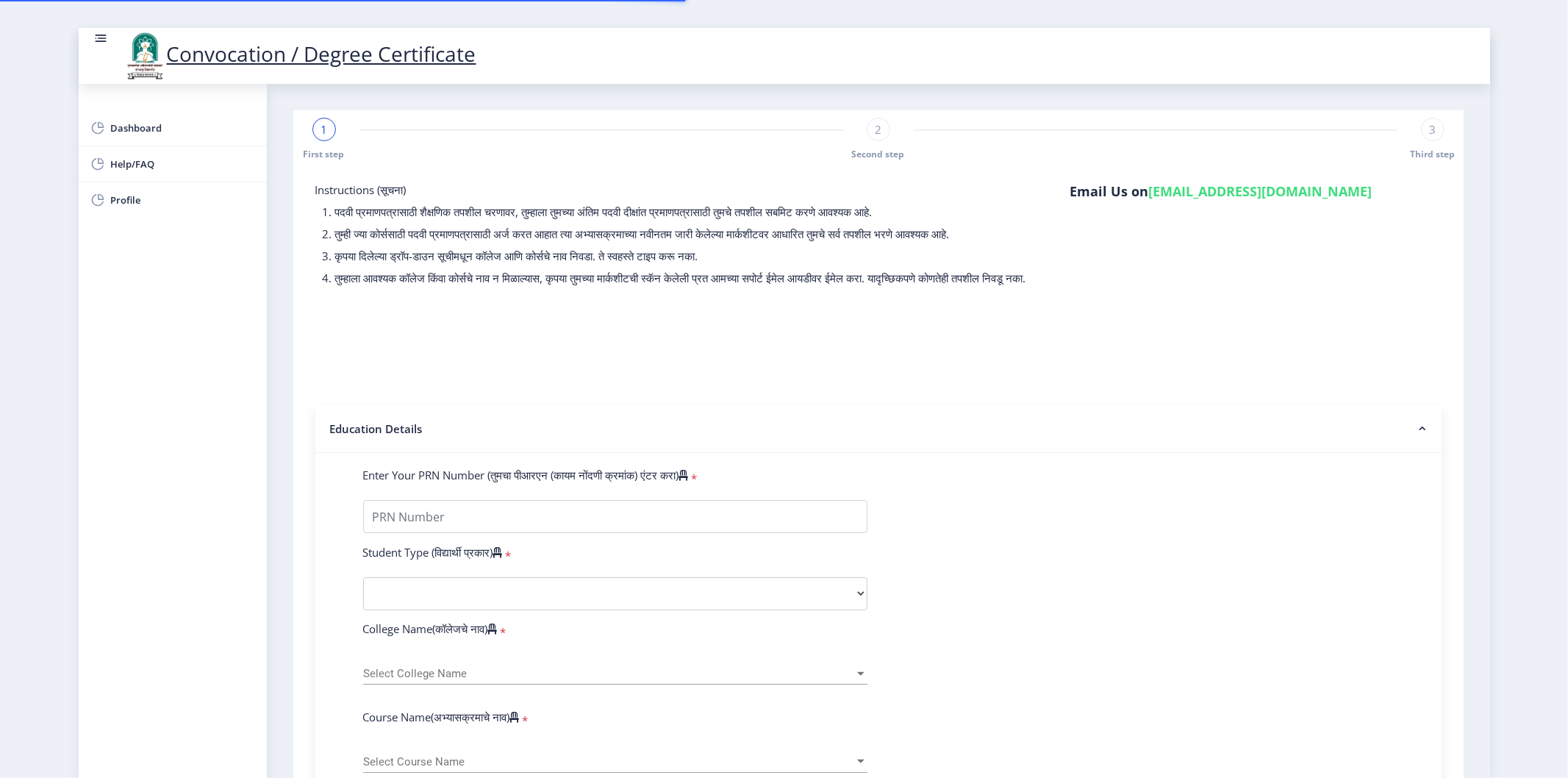
scroll to position [245, 0]
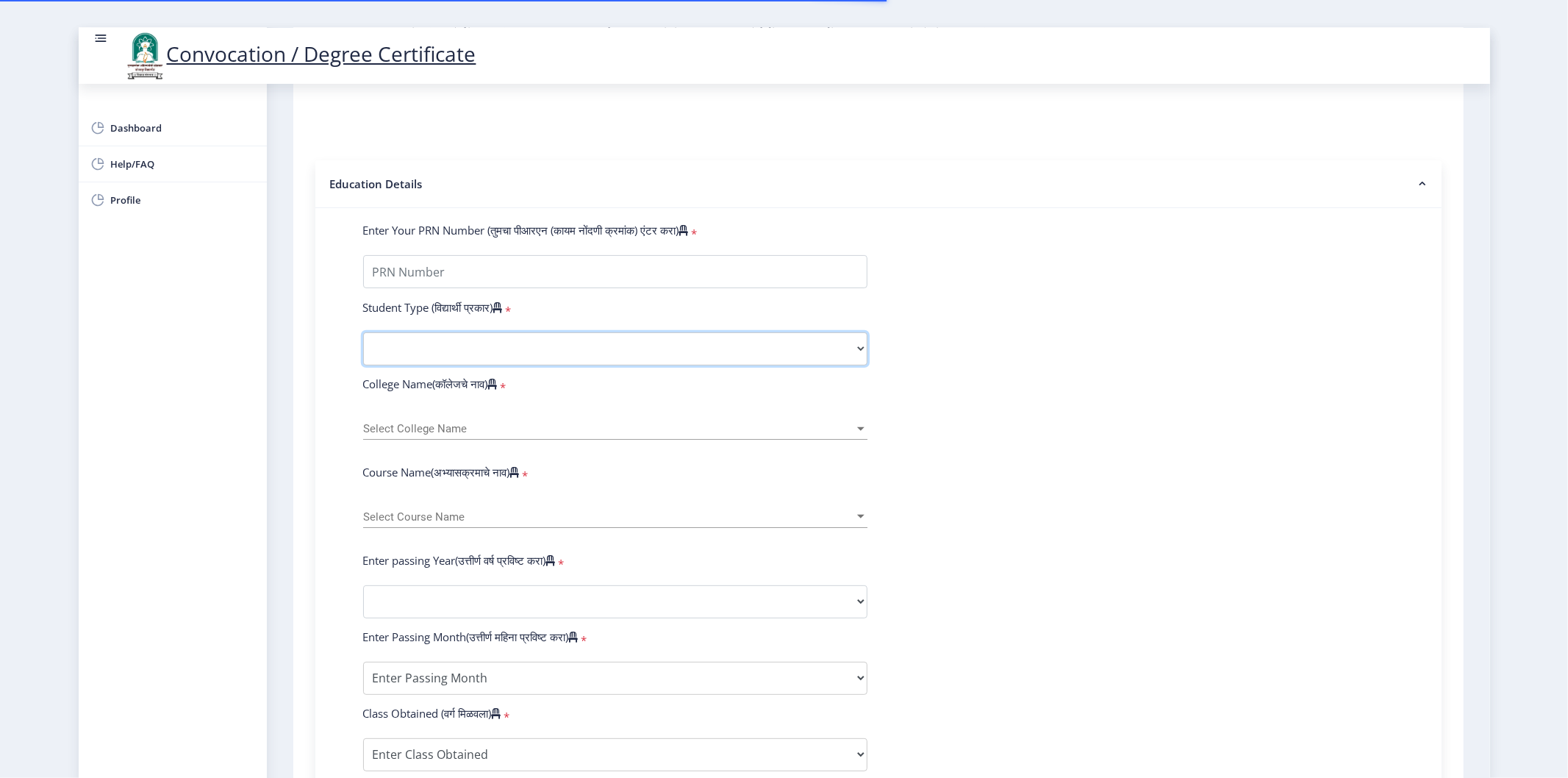
click at [414, 364] on select "Select Student Type Regular External" at bounding box center [615, 349] width 504 height 33
select select "Regular"
click at [363, 346] on select "Select Student Type Regular External" at bounding box center [615, 349] width 504 height 33
click at [451, 435] on span "Select College Name" at bounding box center [608, 428] width 491 height 13
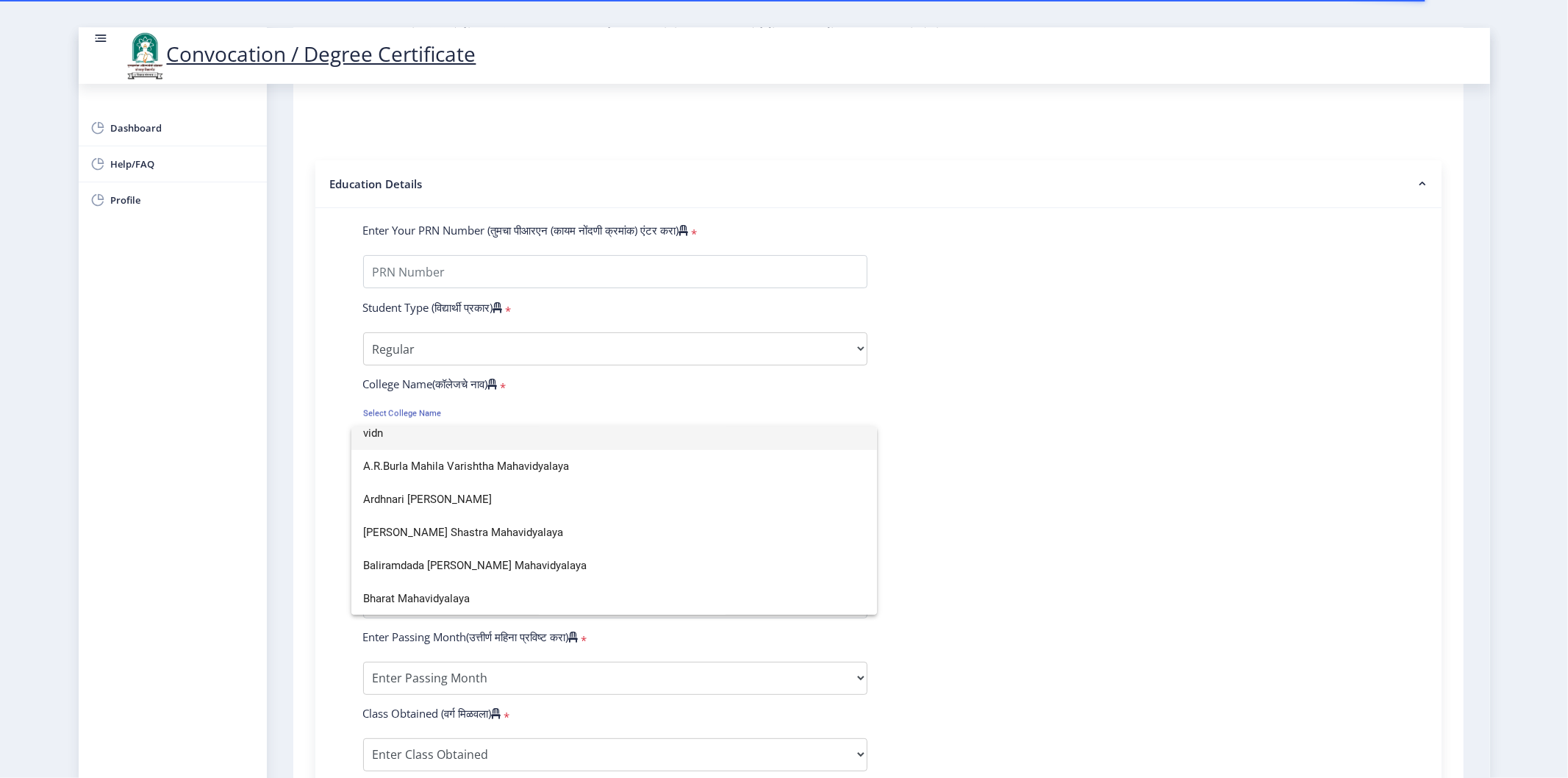
scroll to position [0, 0]
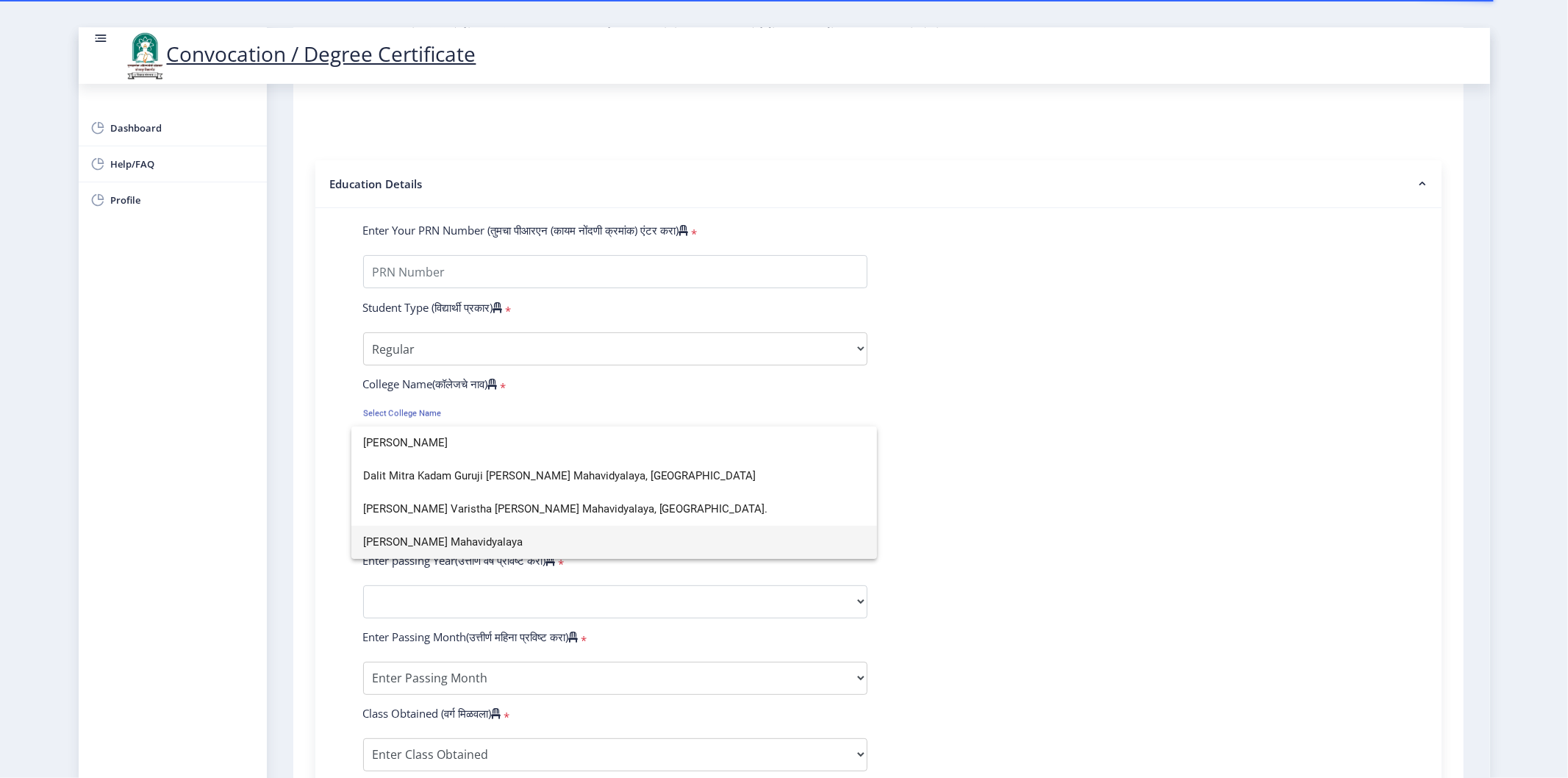
type input "[PERSON_NAME]"
click at [438, 540] on span "[PERSON_NAME] Mahavidyalaya" at bounding box center [614, 542] width 503 height 33
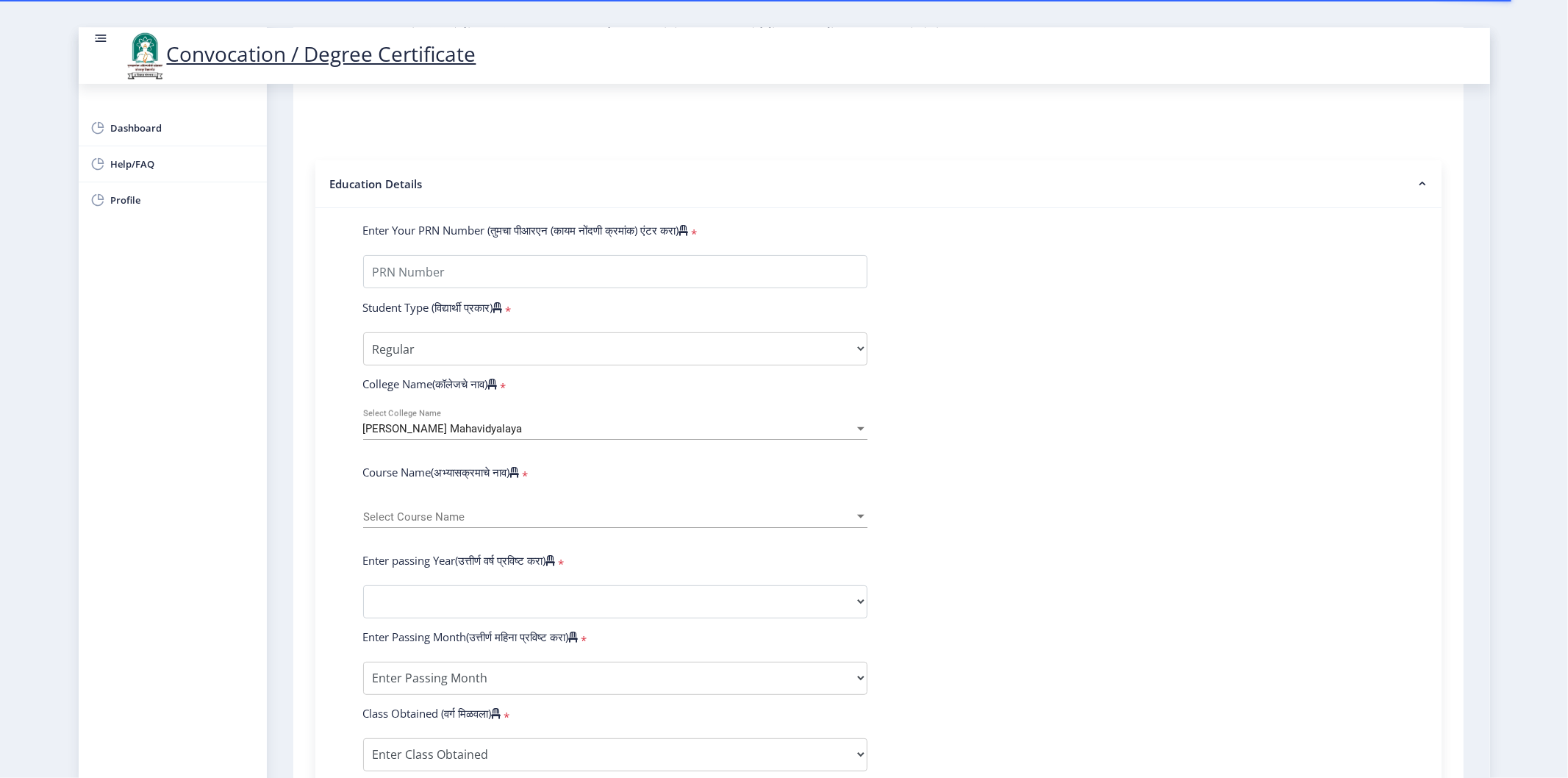
click at [426, 528] on div "Select Course Name Select Course Name" at bounding box center [615, 512] width 504 height 31
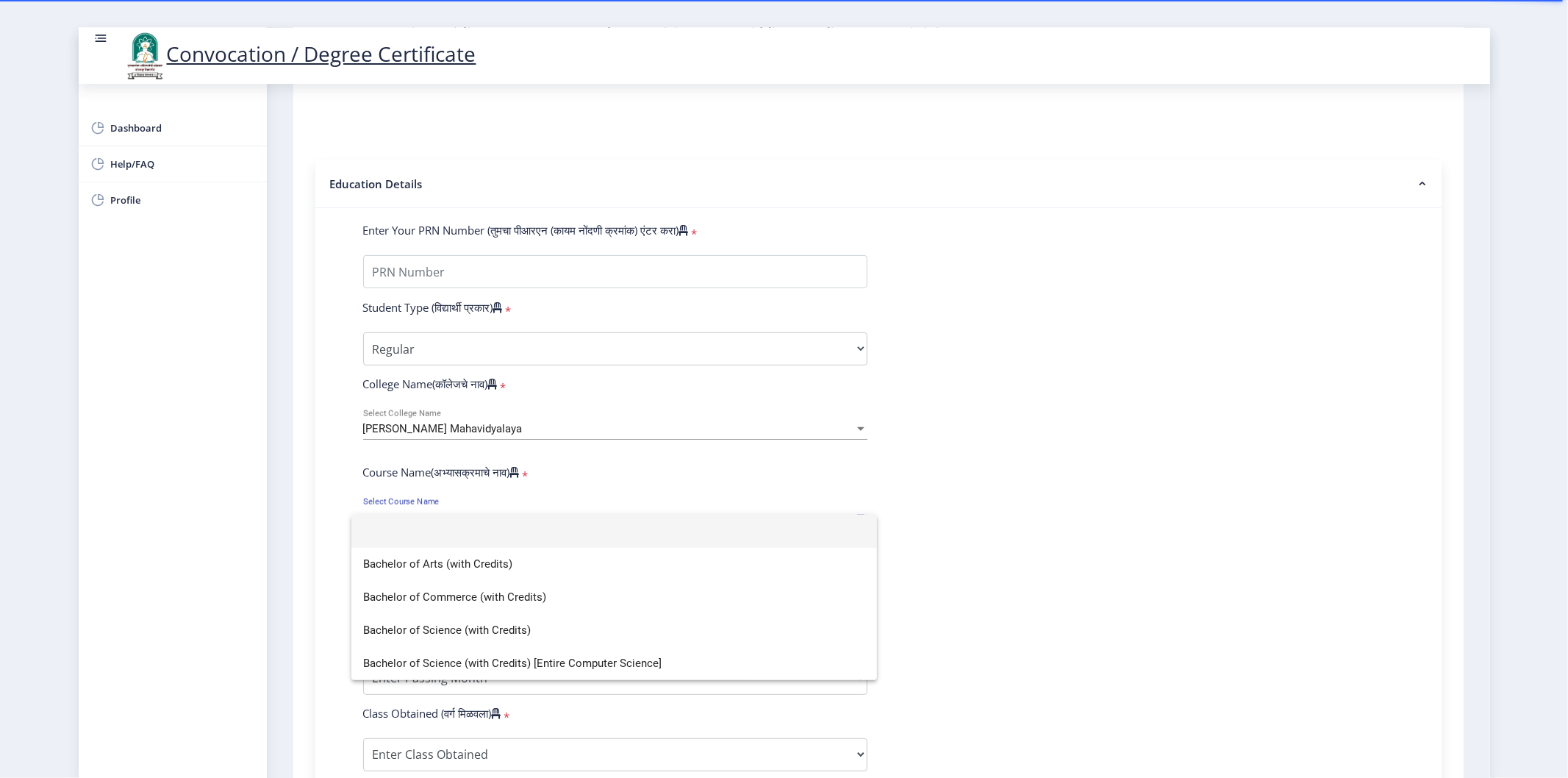
click at [320, 425] on div at bounding box center [784, 389] width 1568 height 778
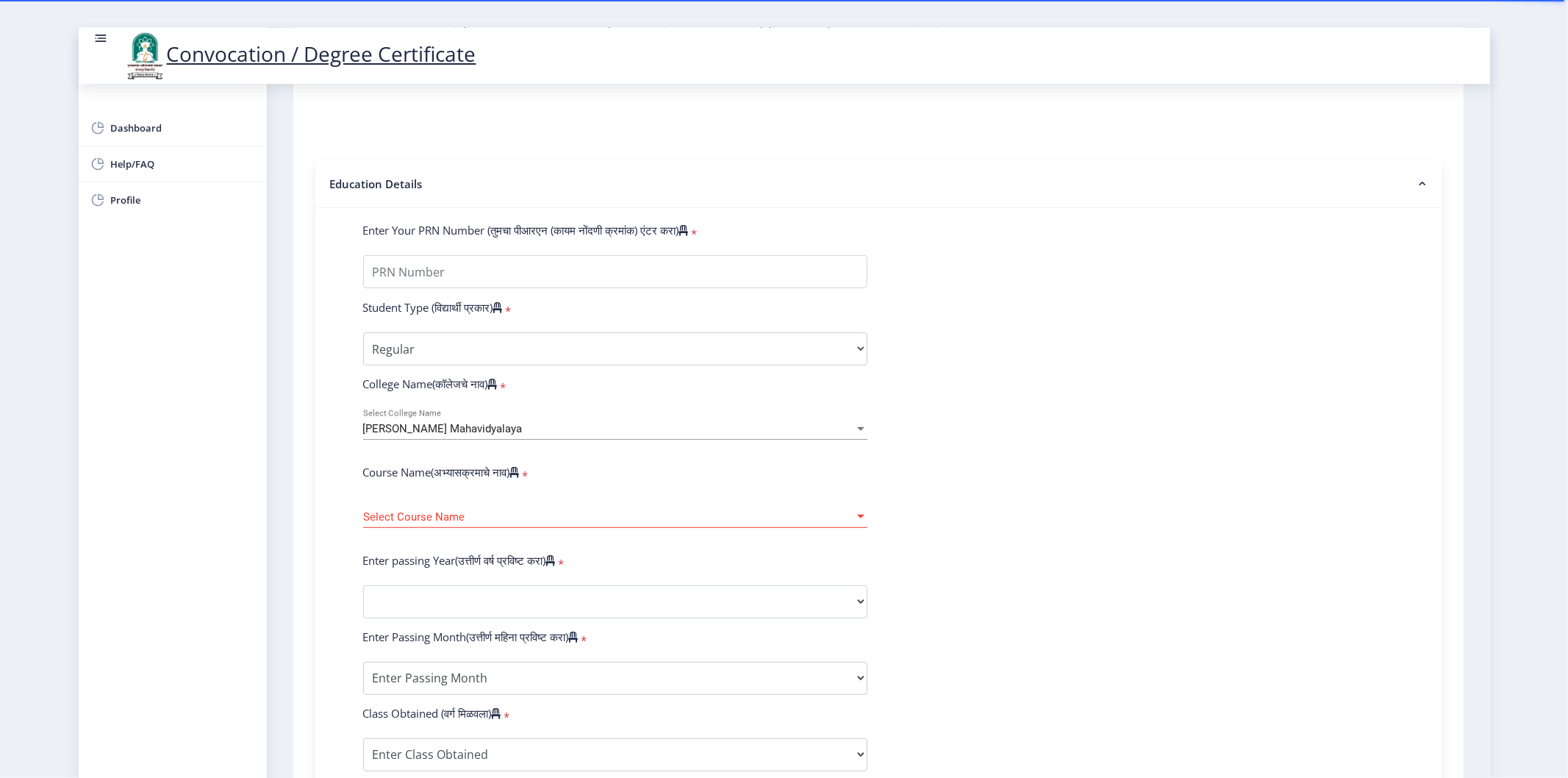
click at [451, 524] on span "Select Course Name" at bounding box center [608, 517] width 491 height 13
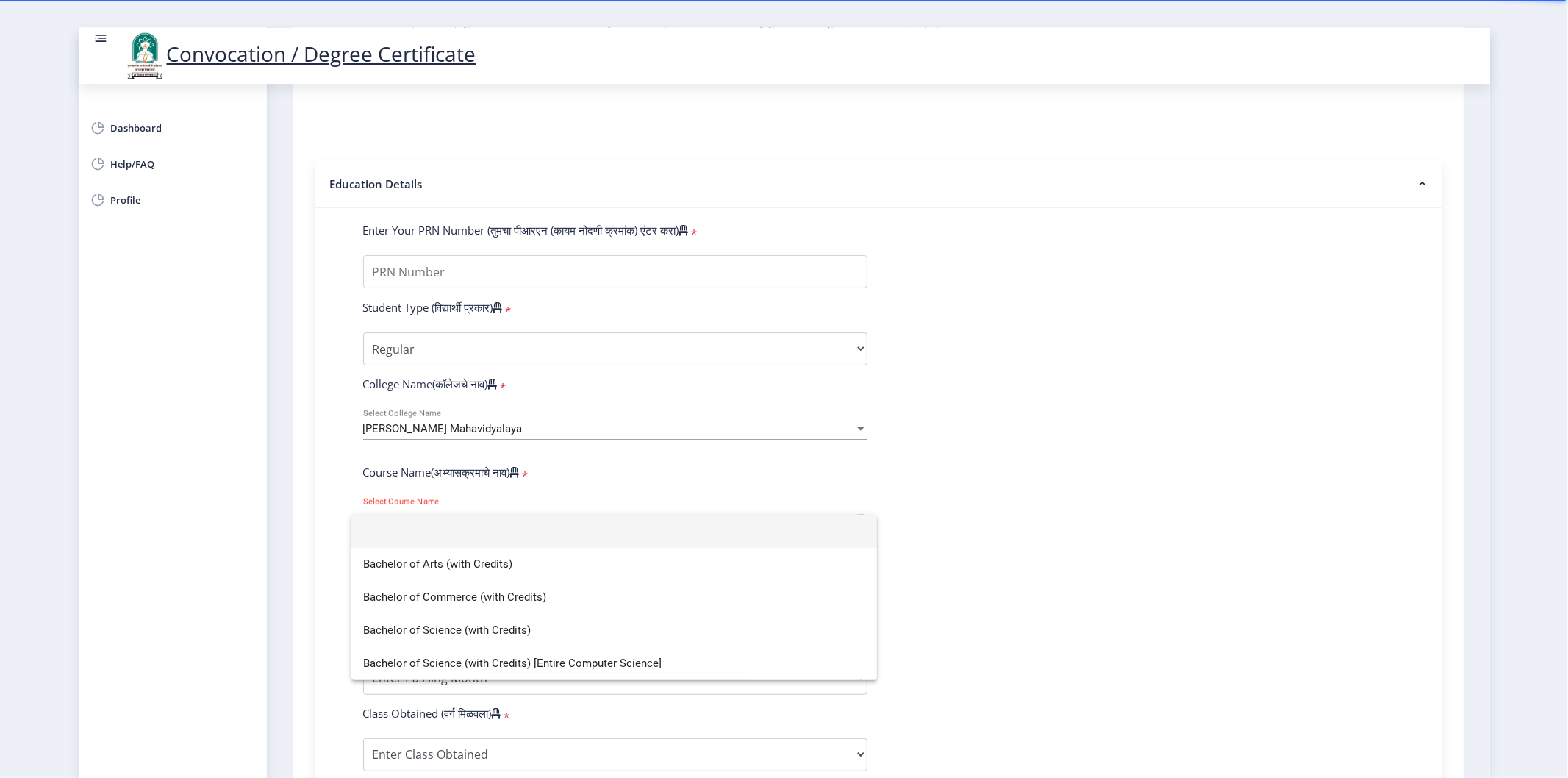
click at [300, 413] on div at bounding box center [784, 389] width 1568 height 778
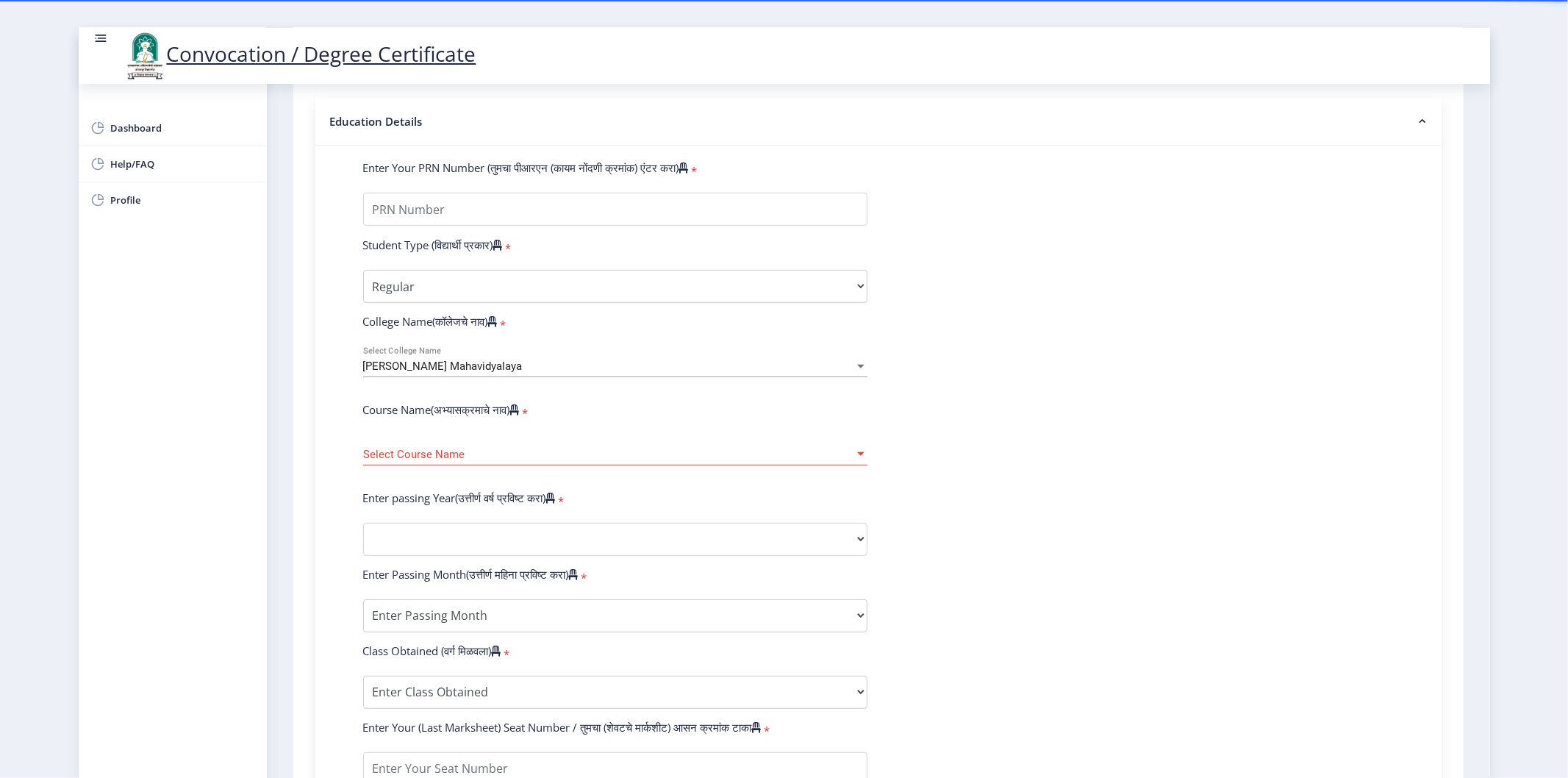
scroll to position [327, 0]
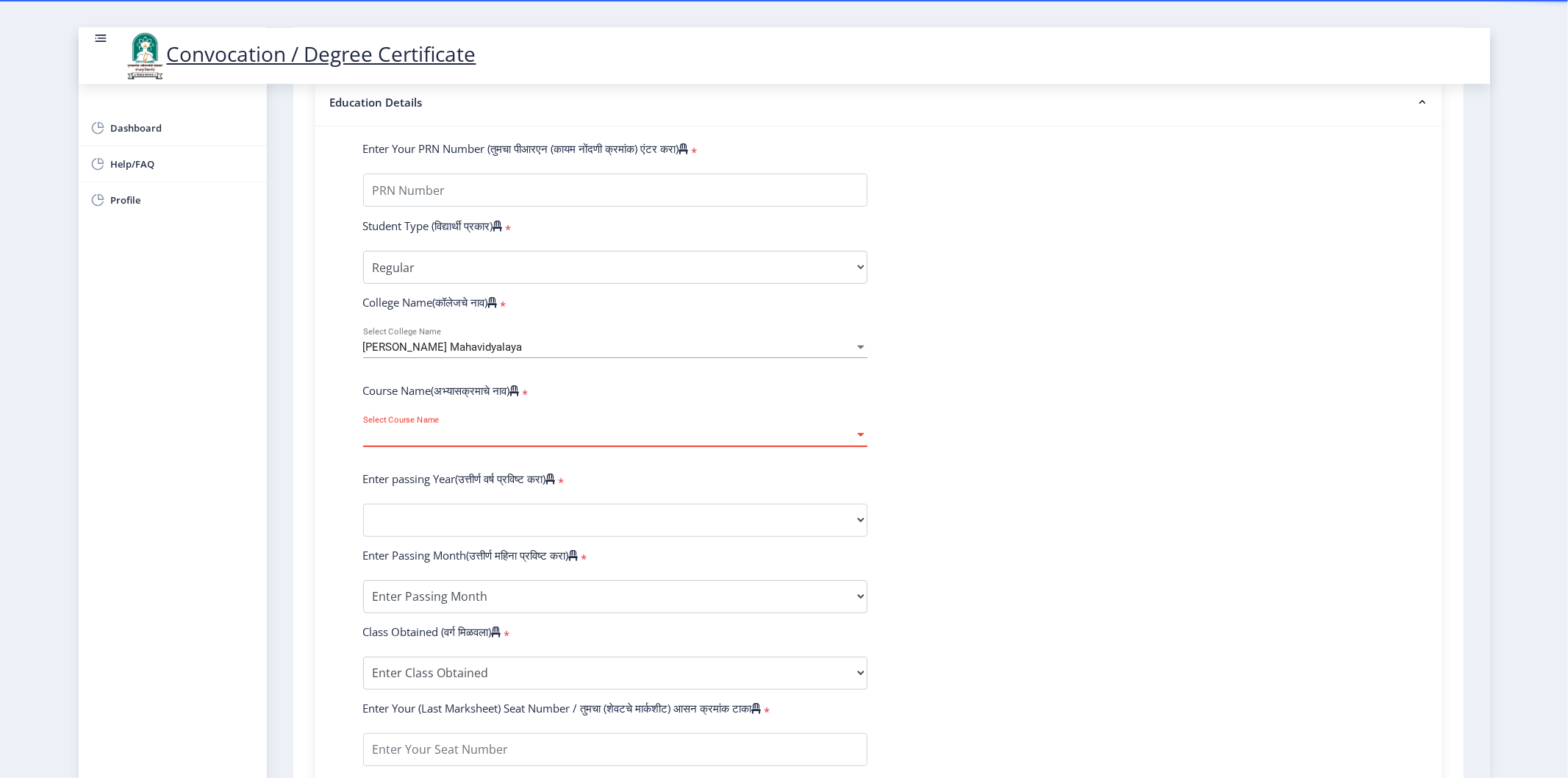
click at [426, 442] on span "Select Course Name" at bounding box center [608, 435] width 491 height 13
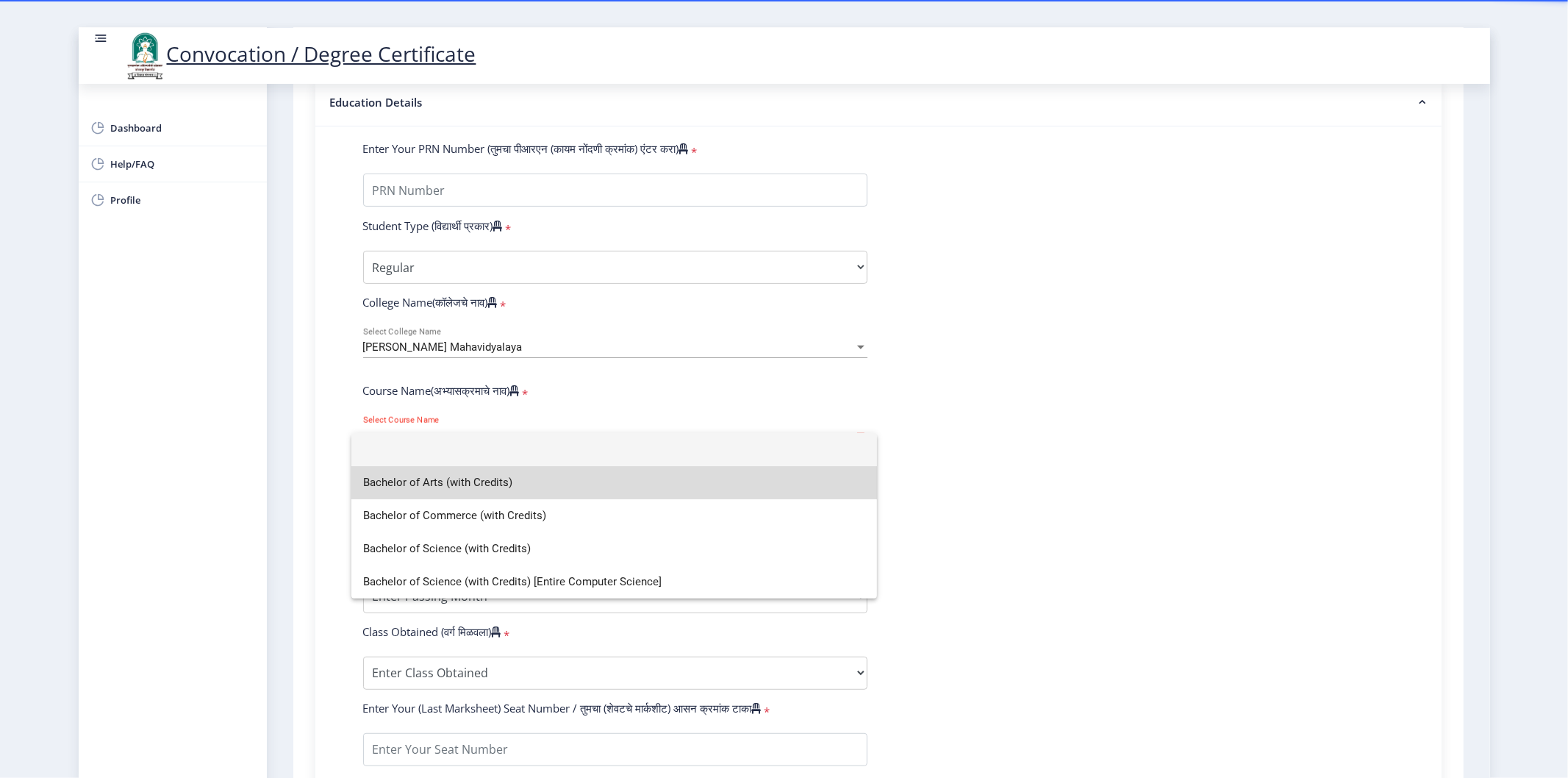
click at [457, 485] on span "Bachelor of Arts (with Credits)" at bounding box center [614, 483] width 503 height 33
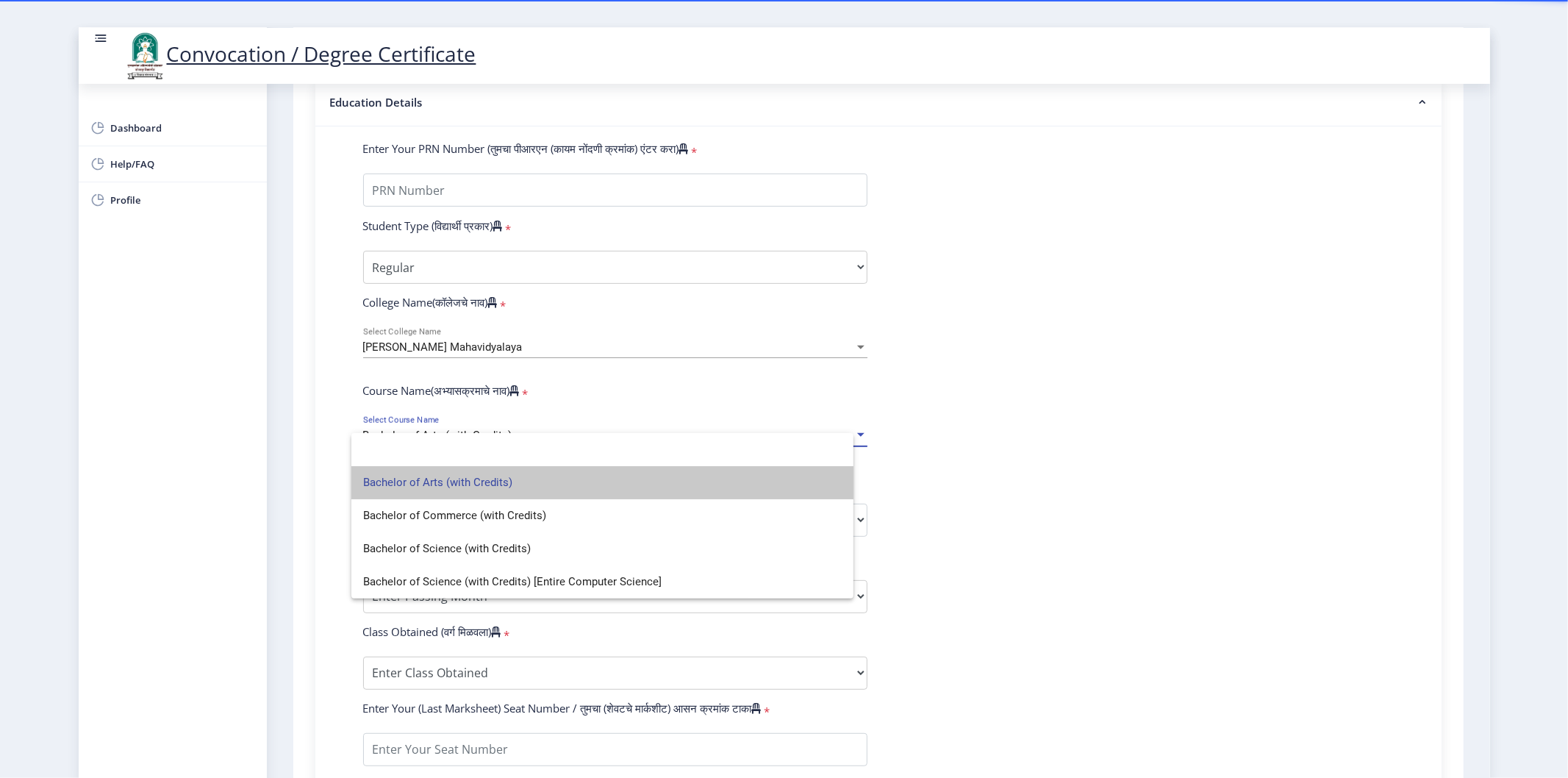
select select
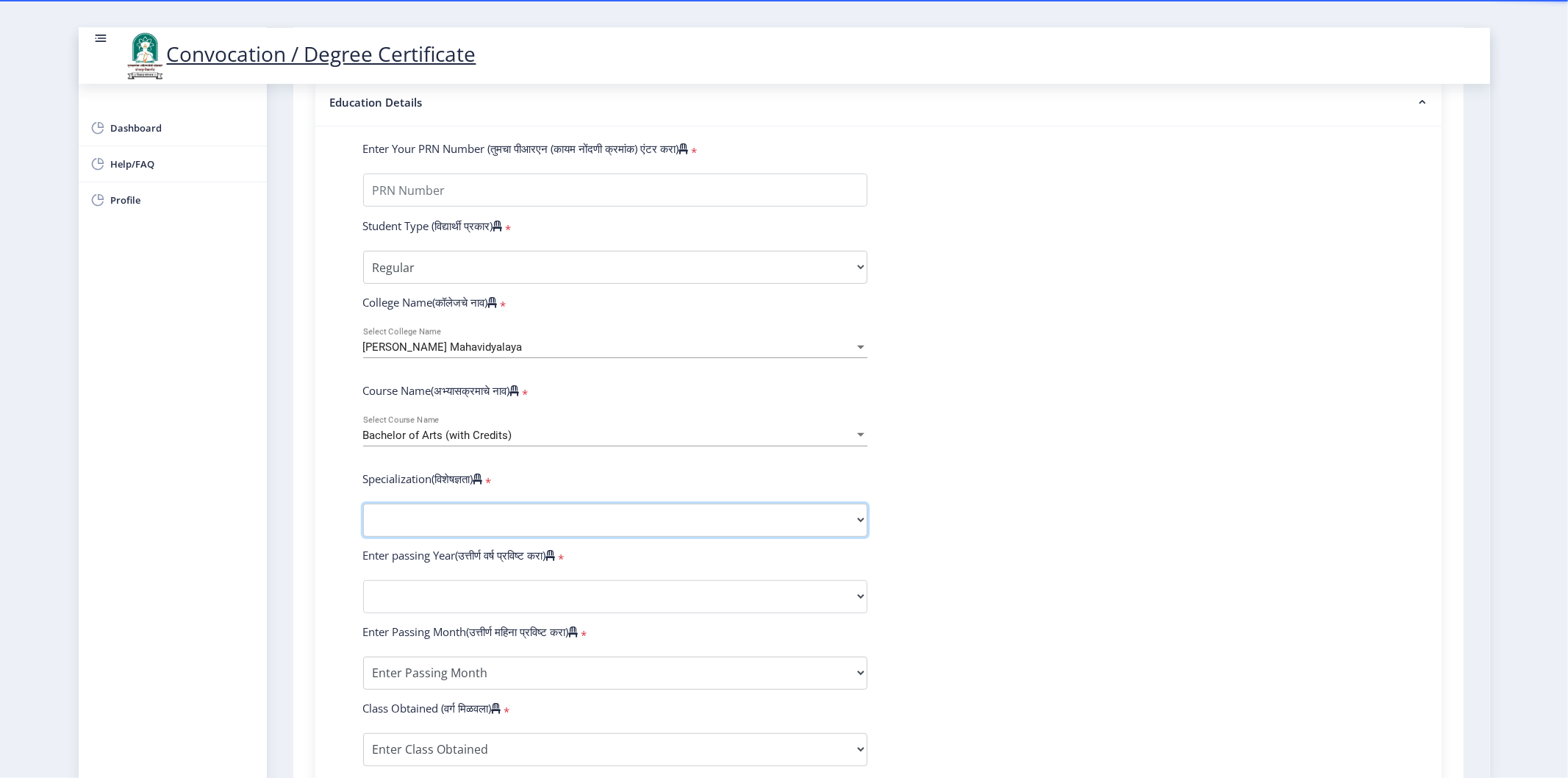
click at [452, 531] on select "Specialization English Geography Hindi Marathi Music Sanskrit Urdu Ancient Indi…" at bounding box center [615, 520] width 504 height 33
click at [441, 601] on select "2025 2024 2023 2022 2021 2020 2019 2018 2017 2016 2015 2014 2013 2012 2011 2010…" at bounding box center [615, 597] width 504 height 33
click at [444, 612] on select "2025 2024 2023 2022 2021 2020 2019 2018 2017 2016 2015 2014 2013 2012 2011 2010…" at bounding box center [615, 597] width 504 height 33
drag, startPoint x: 243, startPoint y: 575, endPoint x: 254, endPoint y: 570, distance: 12.1
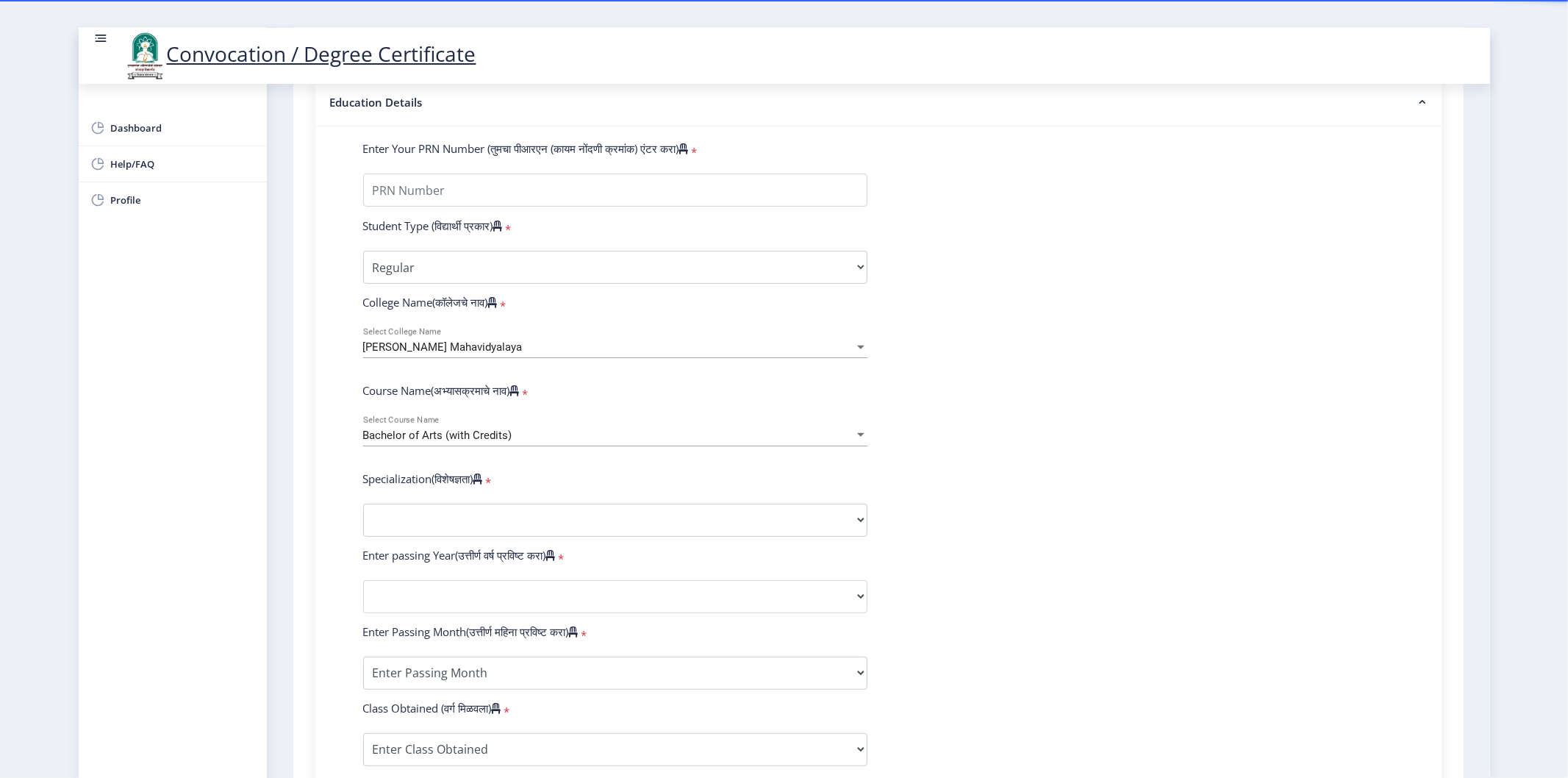
click at [242, 573] on div "Dashboard Help/FAQ Profile" at bounding box center [173, 431] width 188 height 694
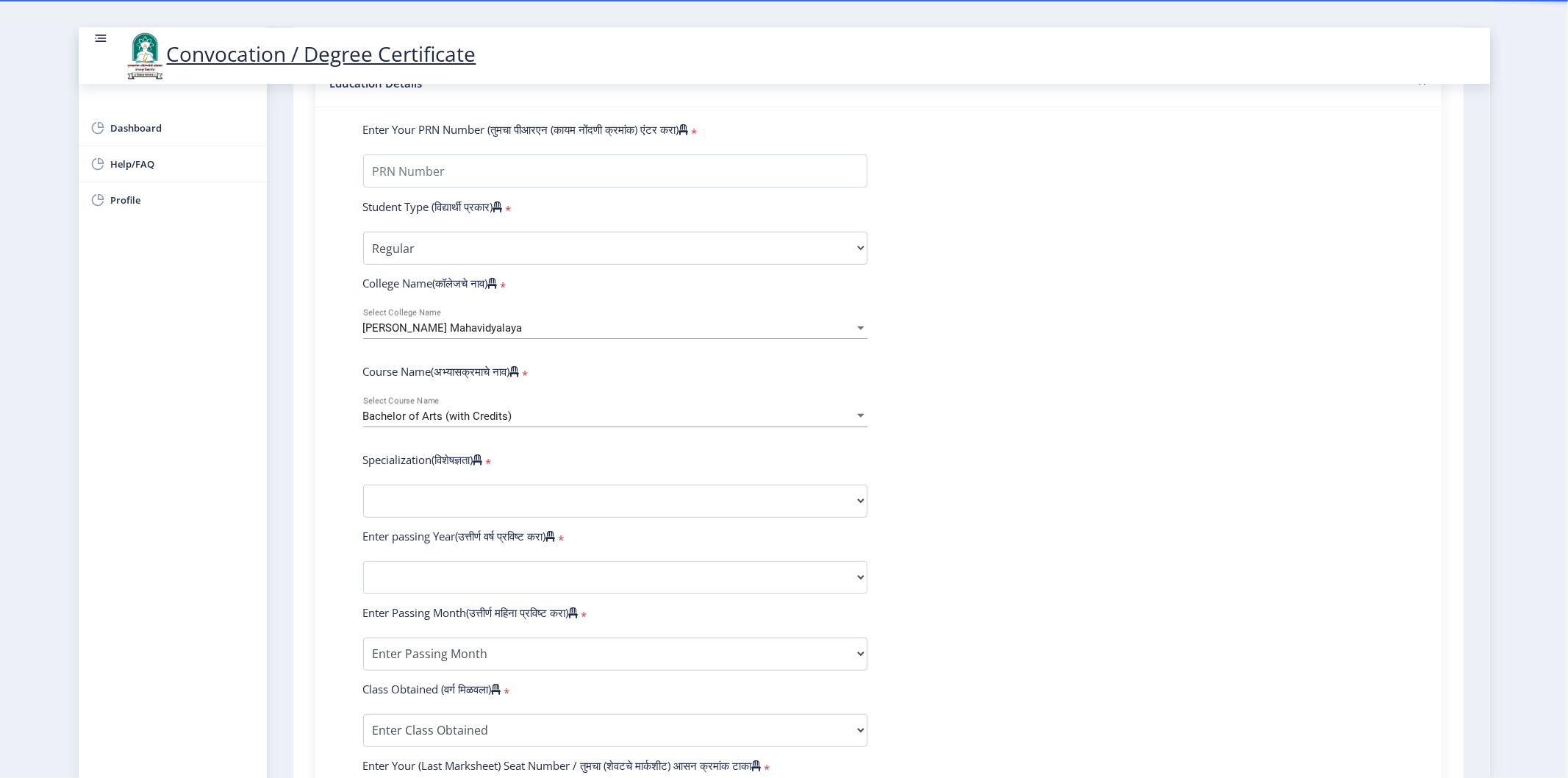
scroll to position [258, 0]
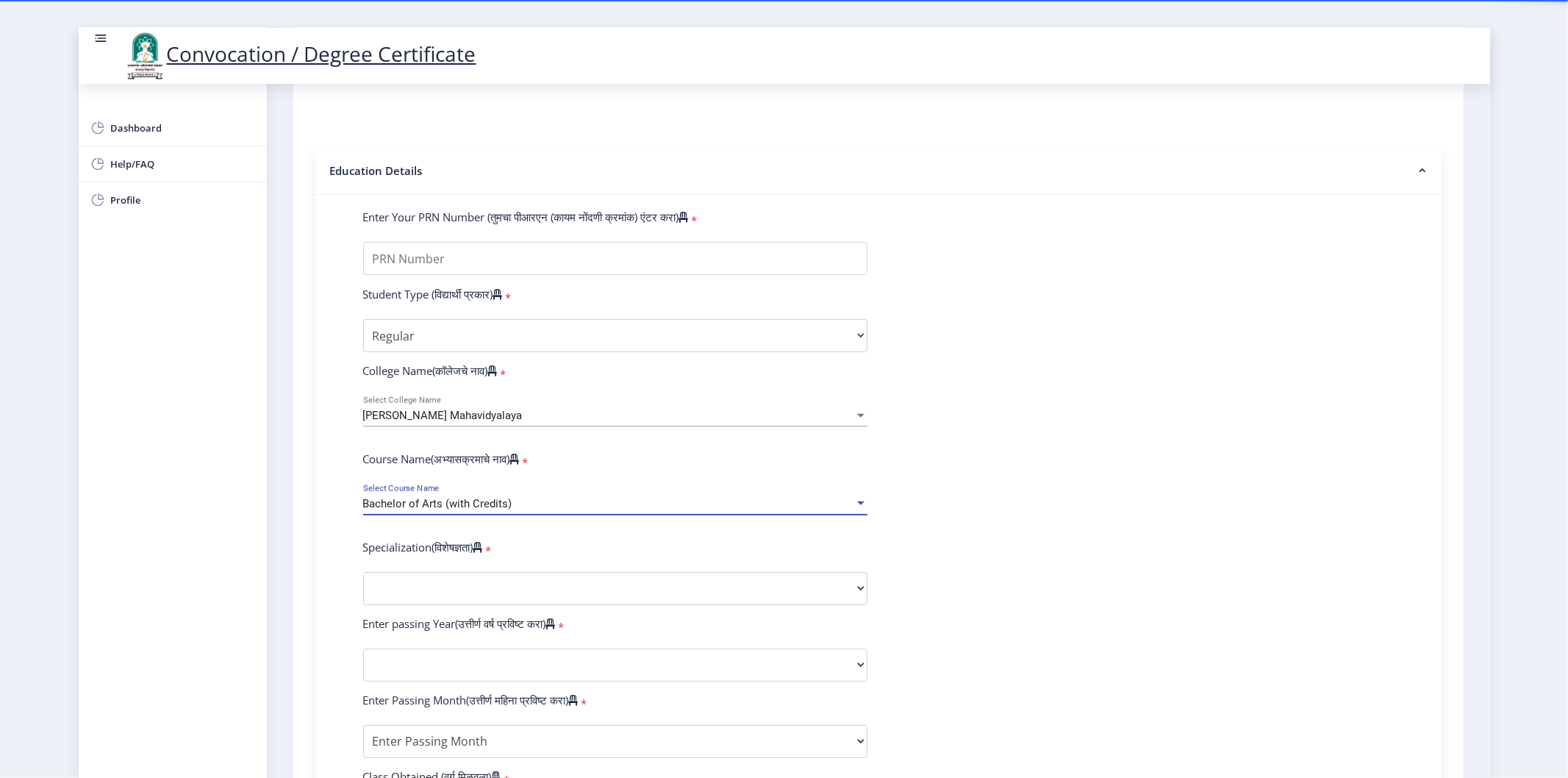
click at [419, 510] on span "Bachelor of Arts (with Credits)" at bounding box center [437, 504] width 150 height 13
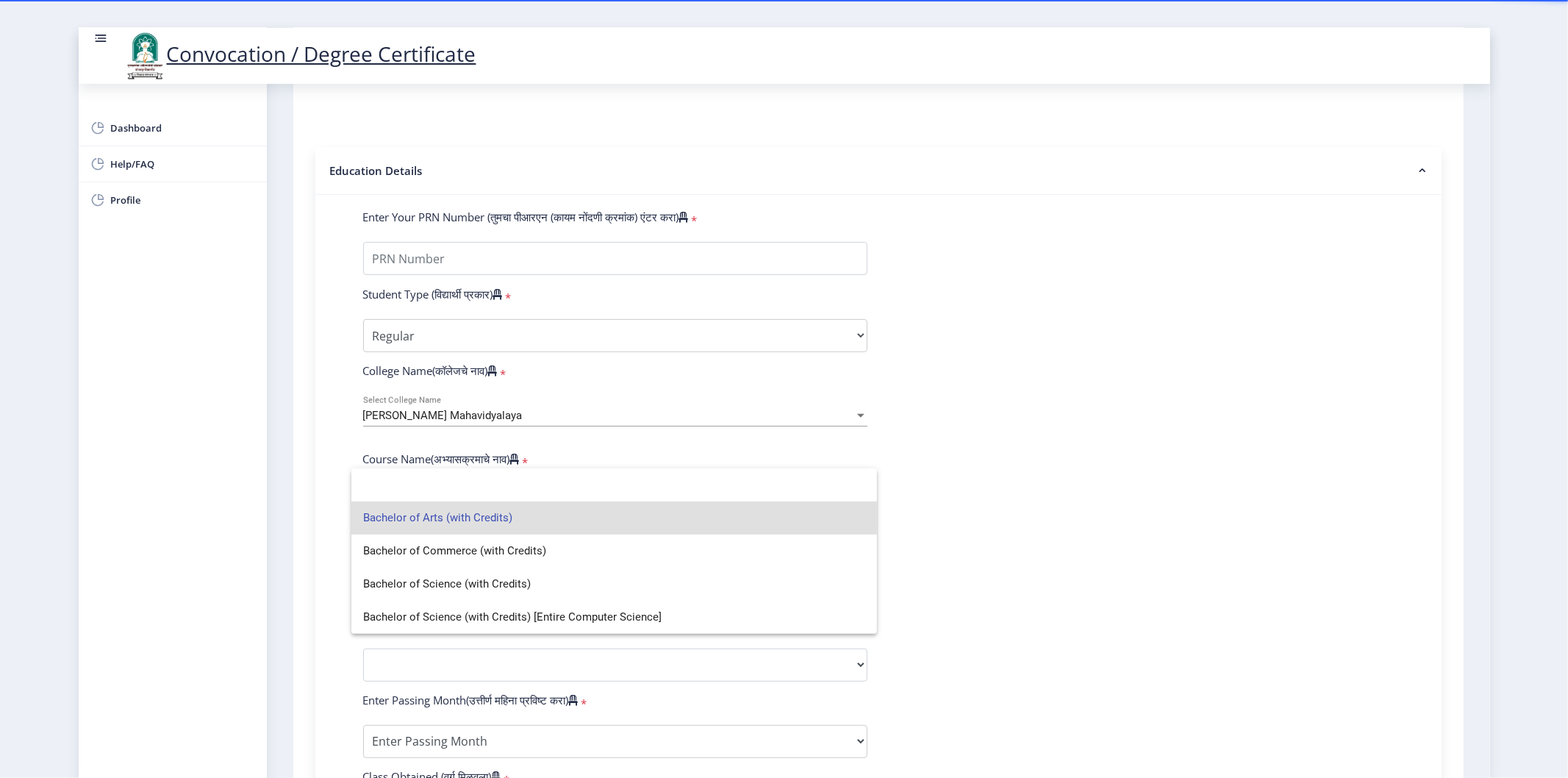
click at [303, 406] on div at bounding box center [784, 389] width 1568 height 778
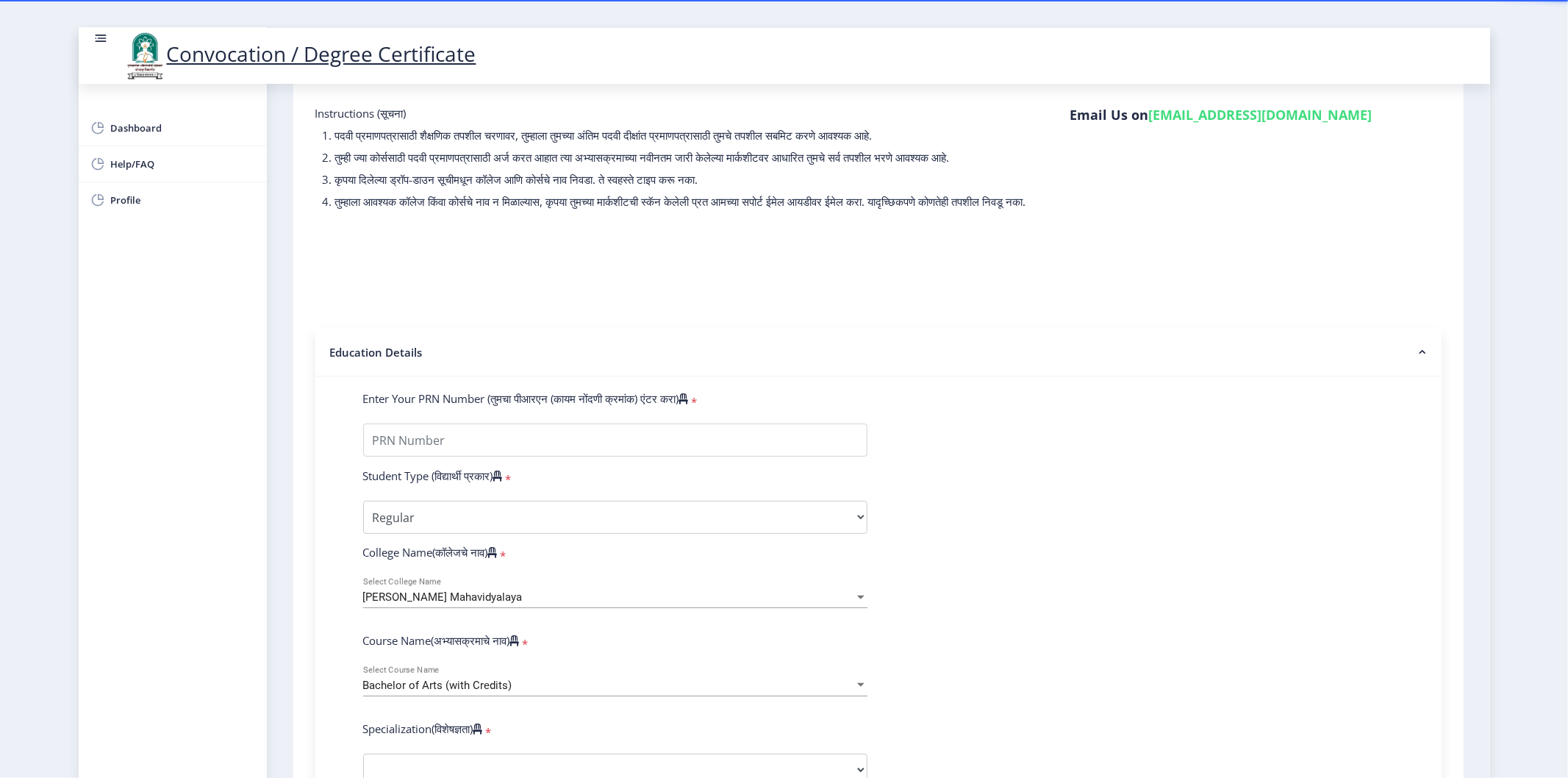
scroll to position [163, 0]
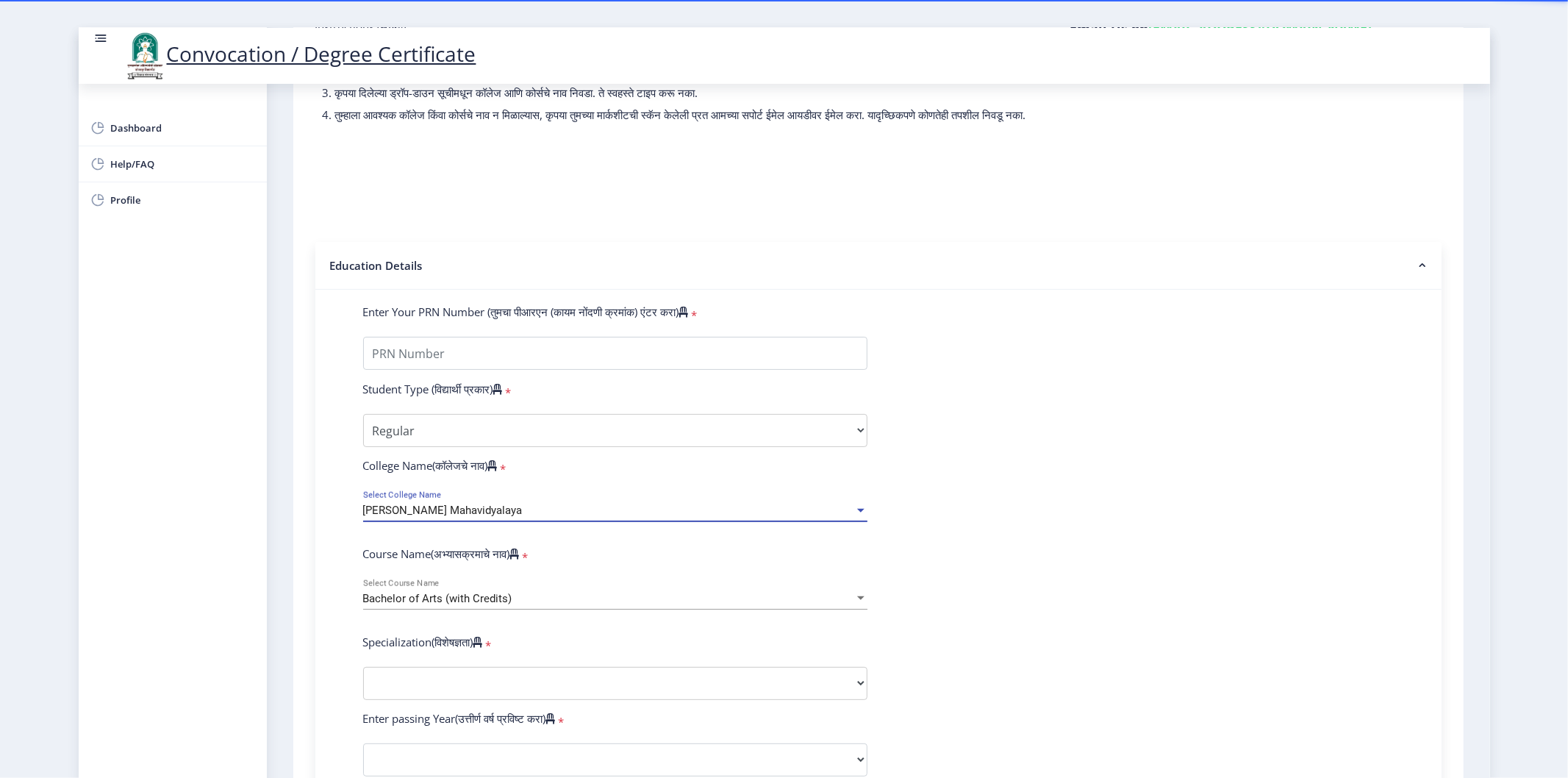
click at [449, 517] on span "Vidnyan Mahavidyalaya" at bounding box center [443, 510] width 159 height 13
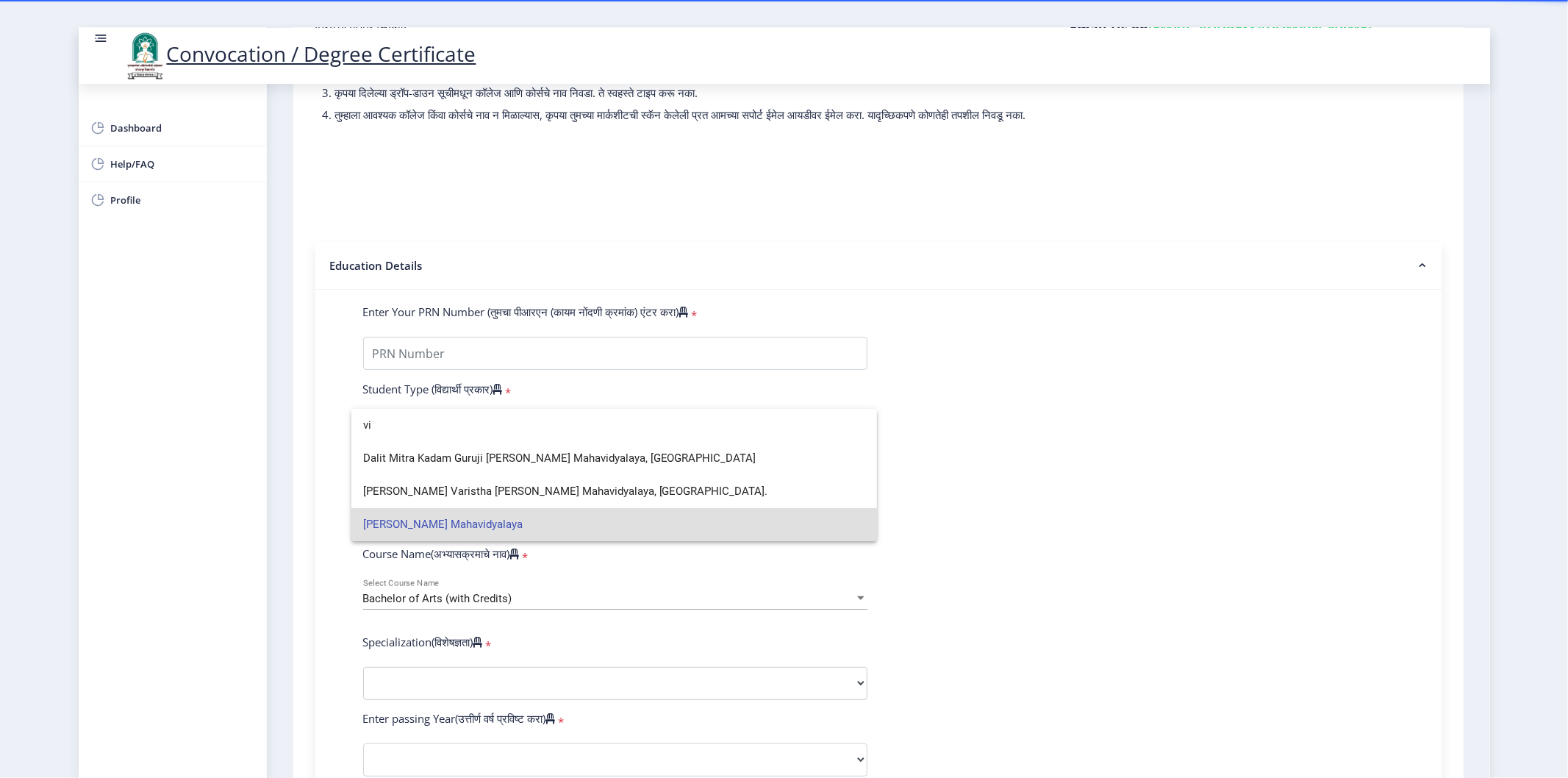
type input "v"
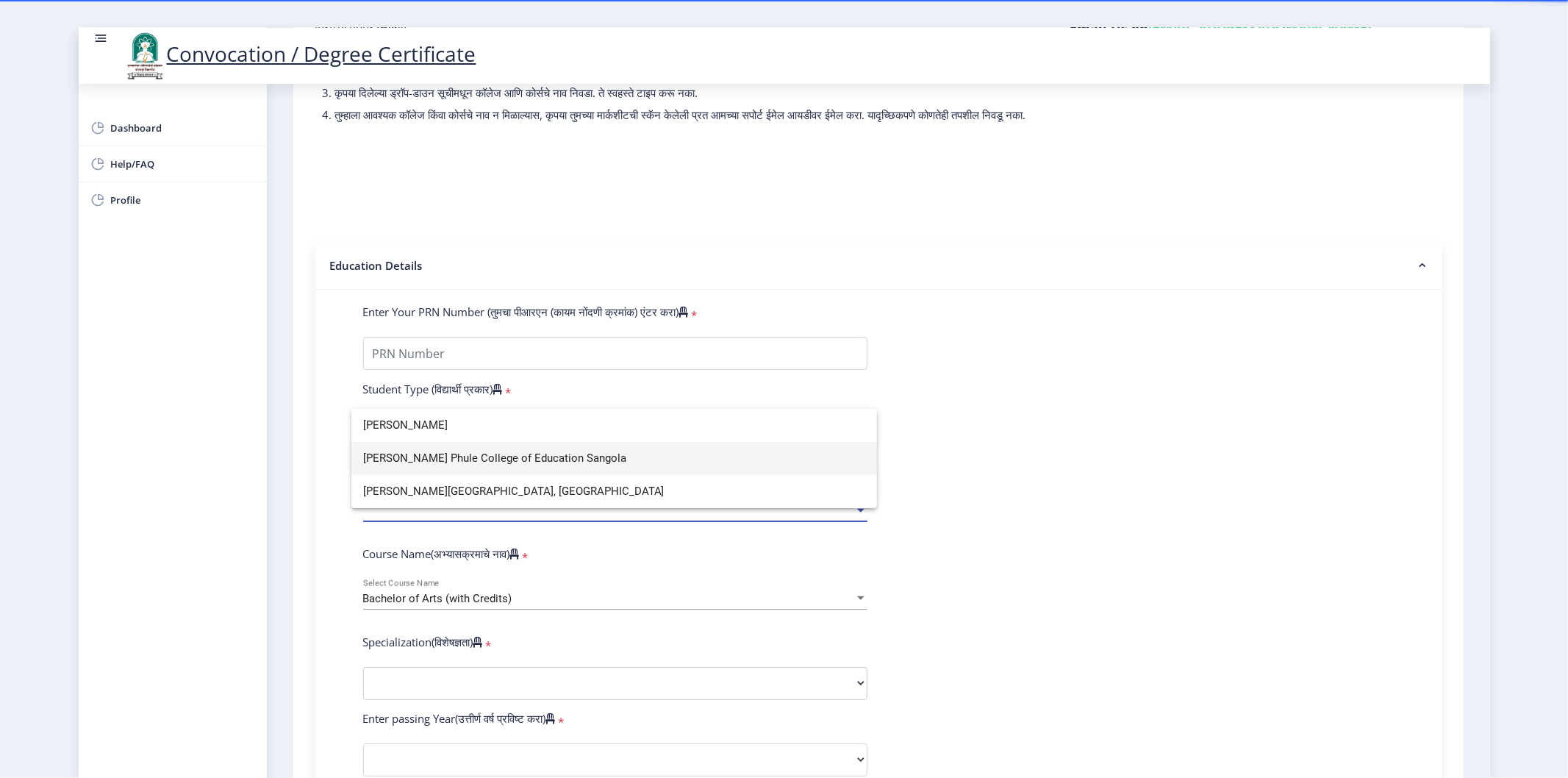
type input "mahatma"
click at [502, 464] on span "Mahatma Phule College of Education Sangola" at bounding box center [614, 458] width 503 height 33
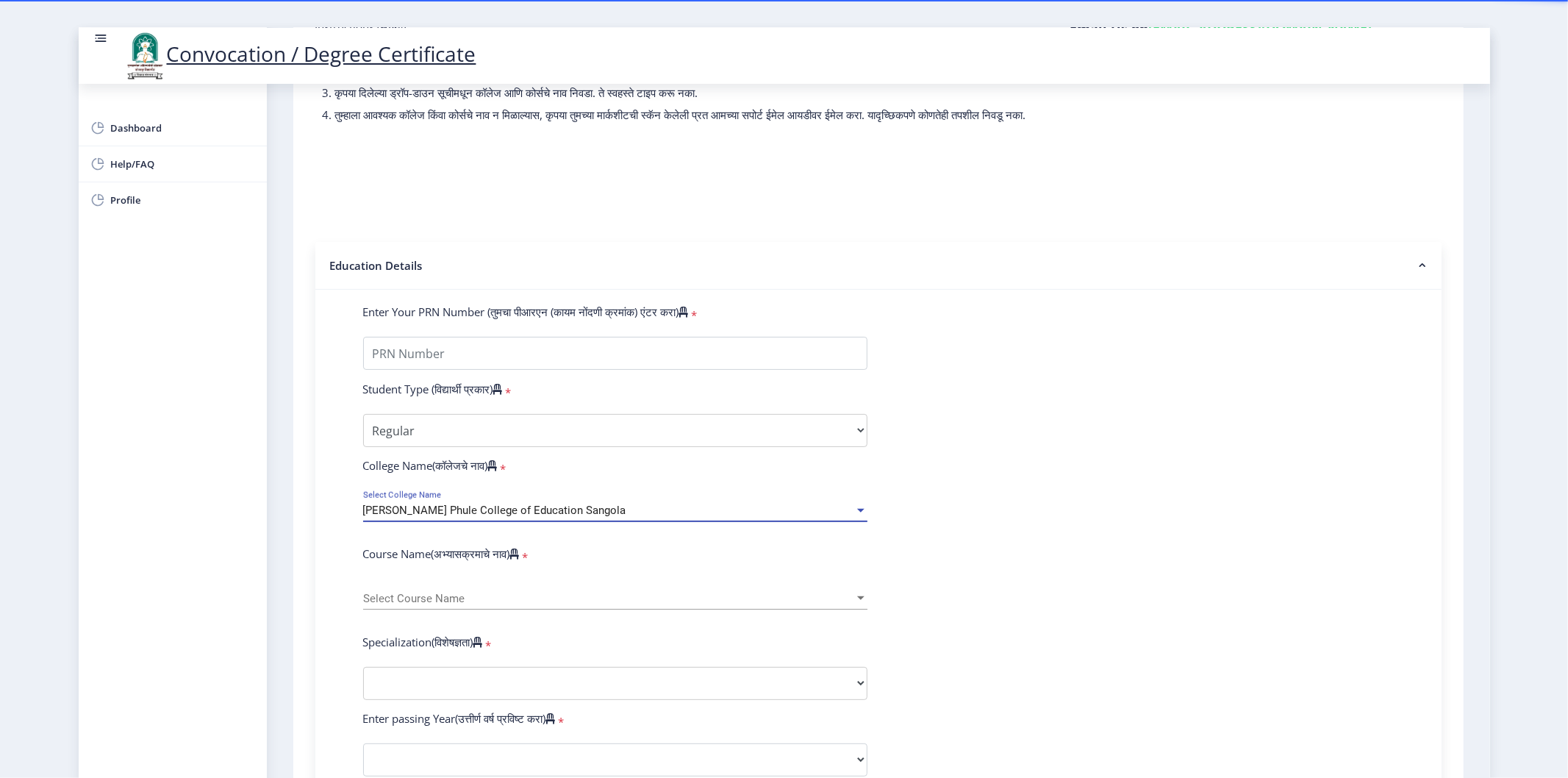
click at [435, 609] on div "Select Course Name Select Course Name" at bounding box center [615, 594] width 504 height 31
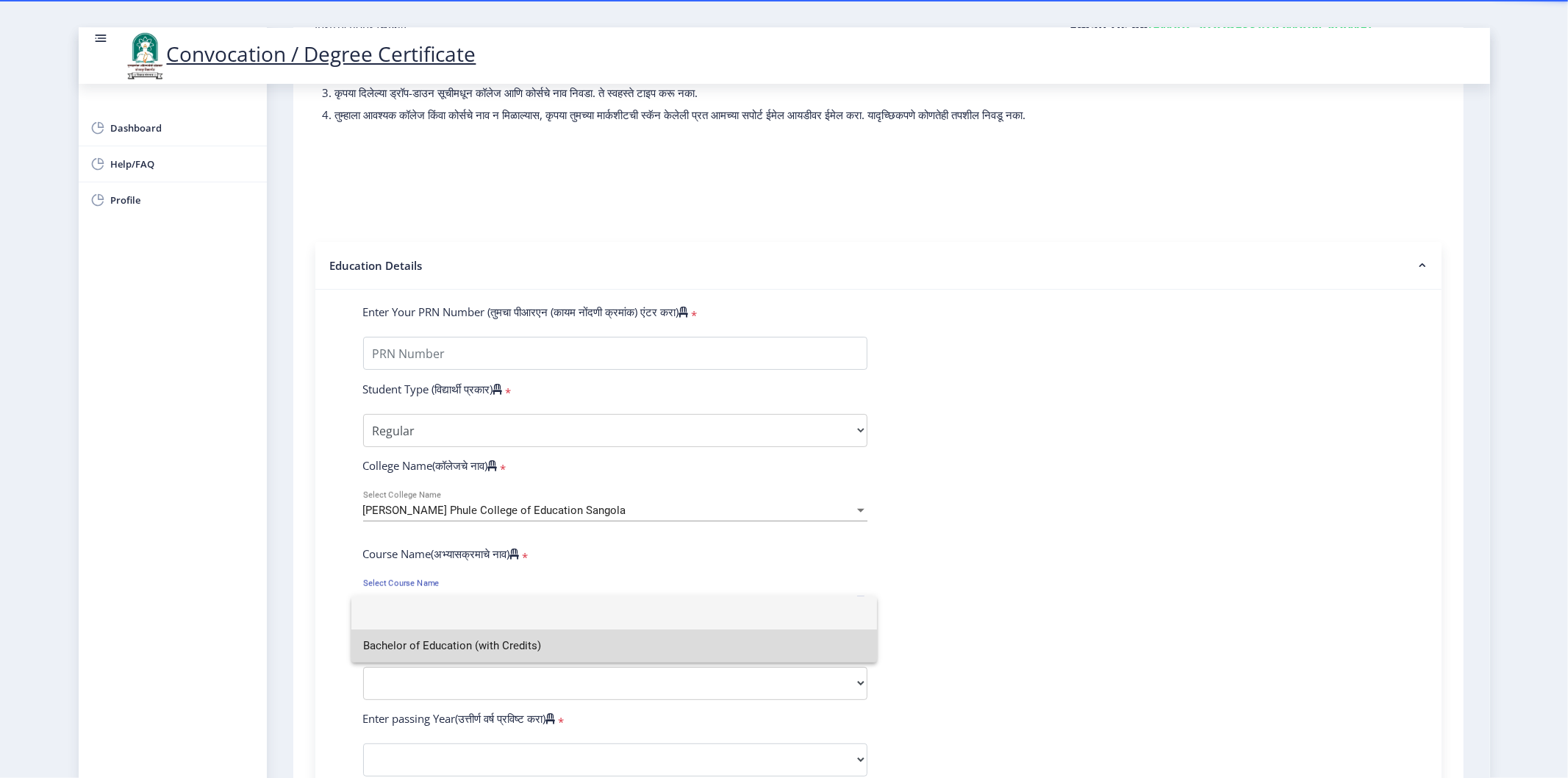
click at [443, 650] on span "Bachelor of Education (with Credits)" at bounding box center [614, 646] width 503 height 33
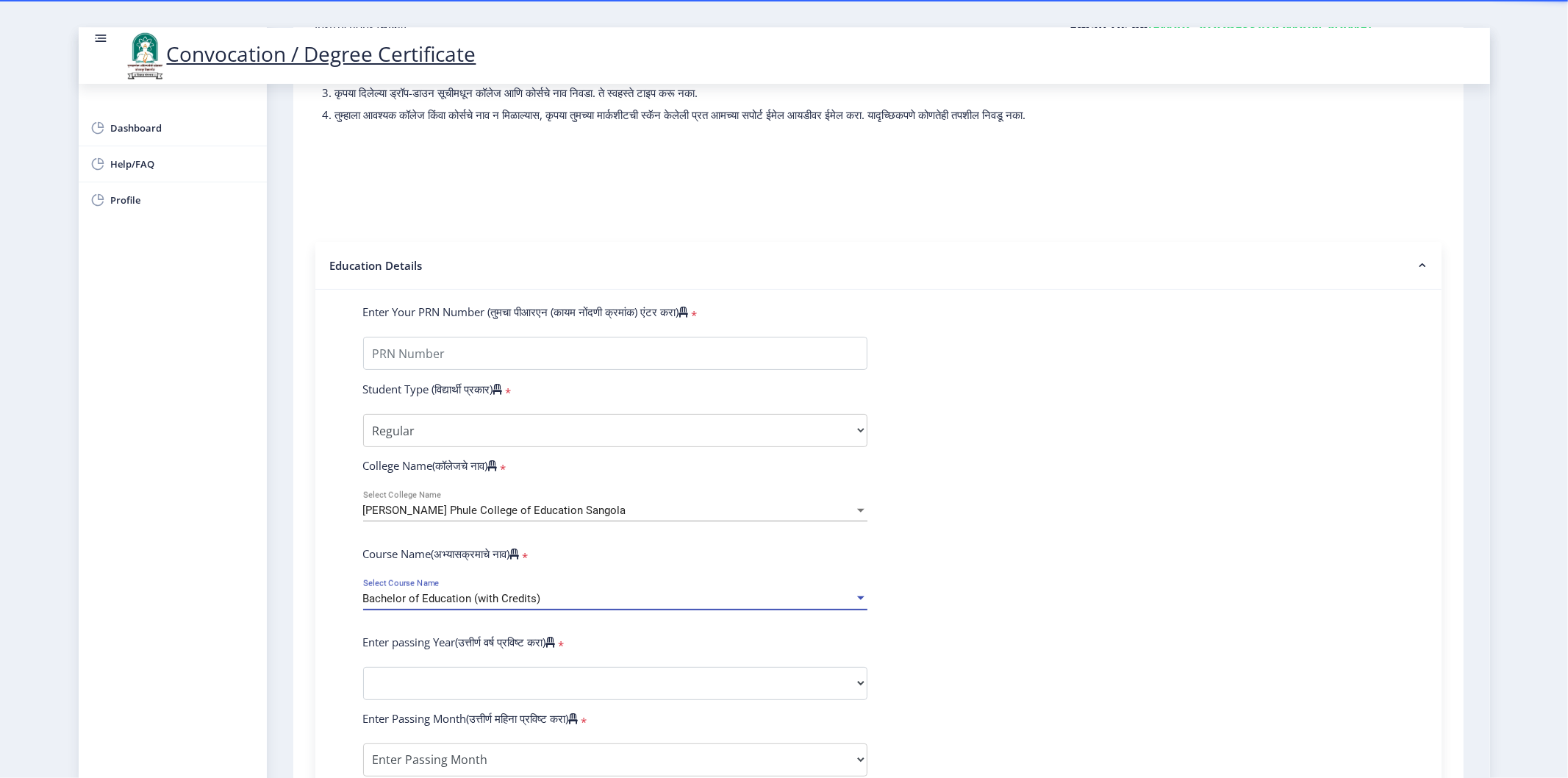
click at [259, 505] on div "Dashboard Help/FAQ Profile" at bounding box center [173, 431] width 188 height 694
click at [478, 517] on span "Mahatma Phule College of Education Sangola" at bounding box center [495, 510] width 263 height 13
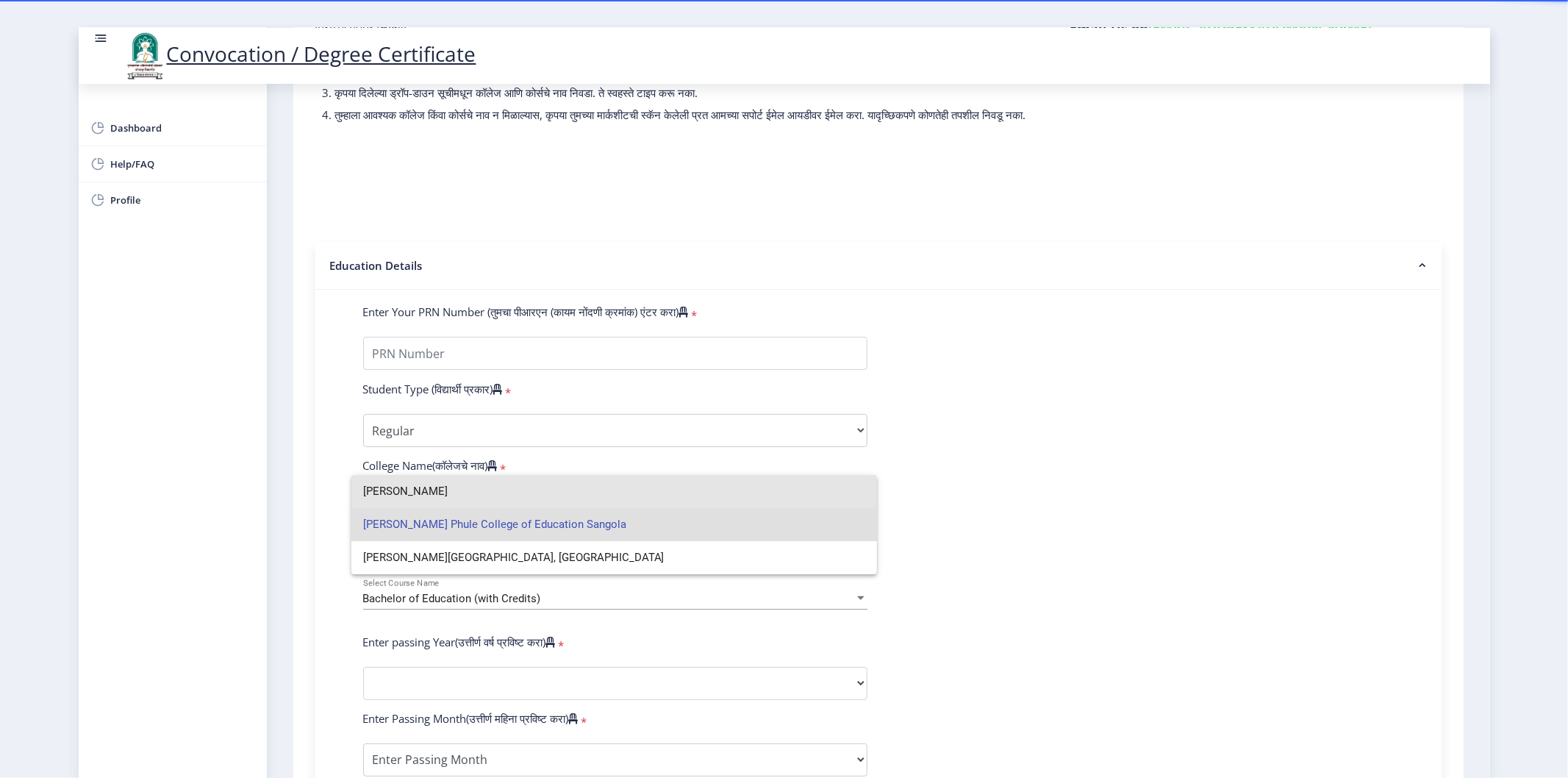
drag, startPoint x: 451, startPoint y: 488, endPoint x: 319, endPoint y: 505, distance: 133.1
click at [319, 505] on div "mahatma Mahatma Phule College of Education Sangola Mahatma Phule College Of Edu…" at bounding box center [784, 389] width 1568 height 778
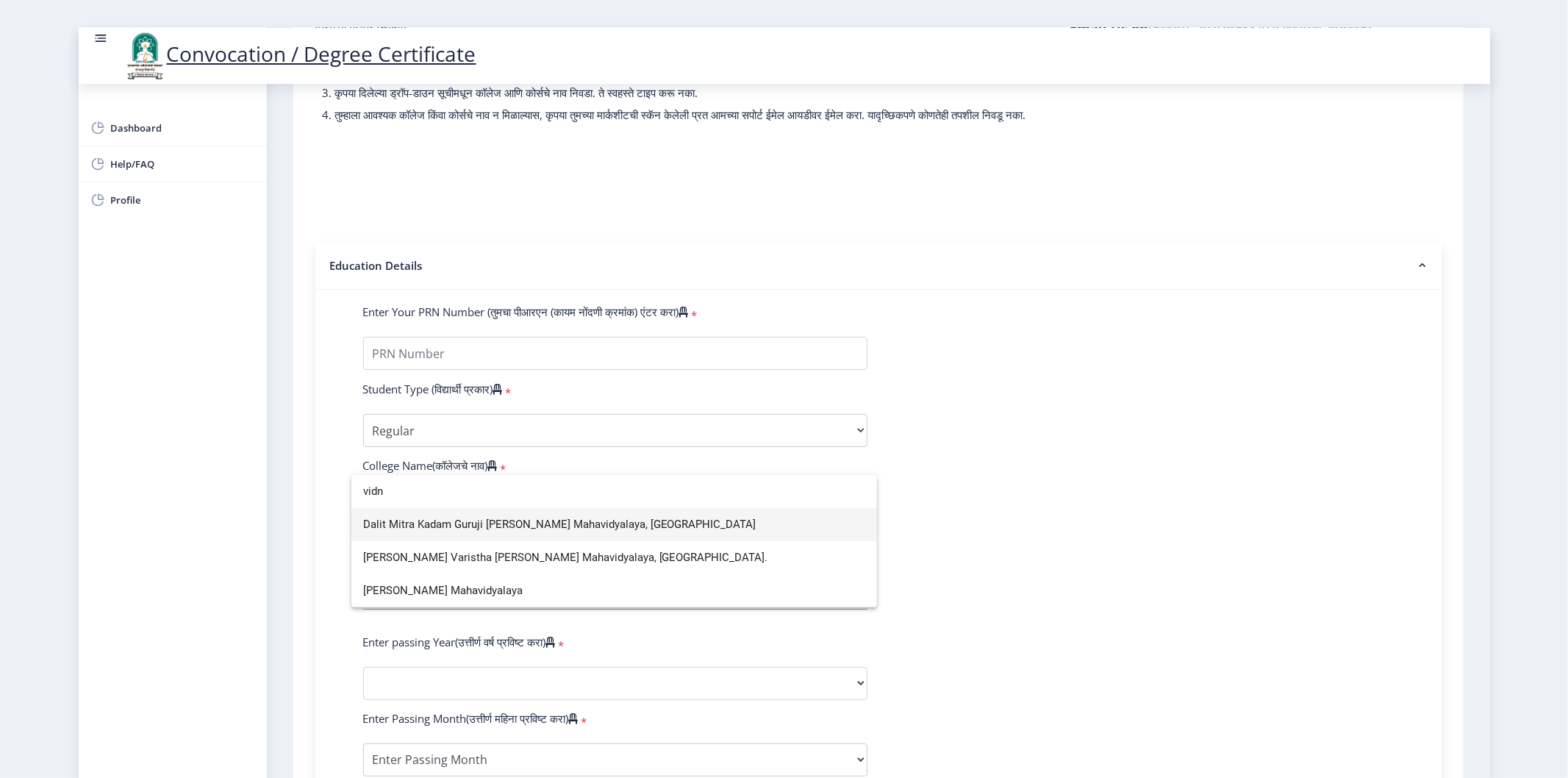
scroll to position [0, 0]
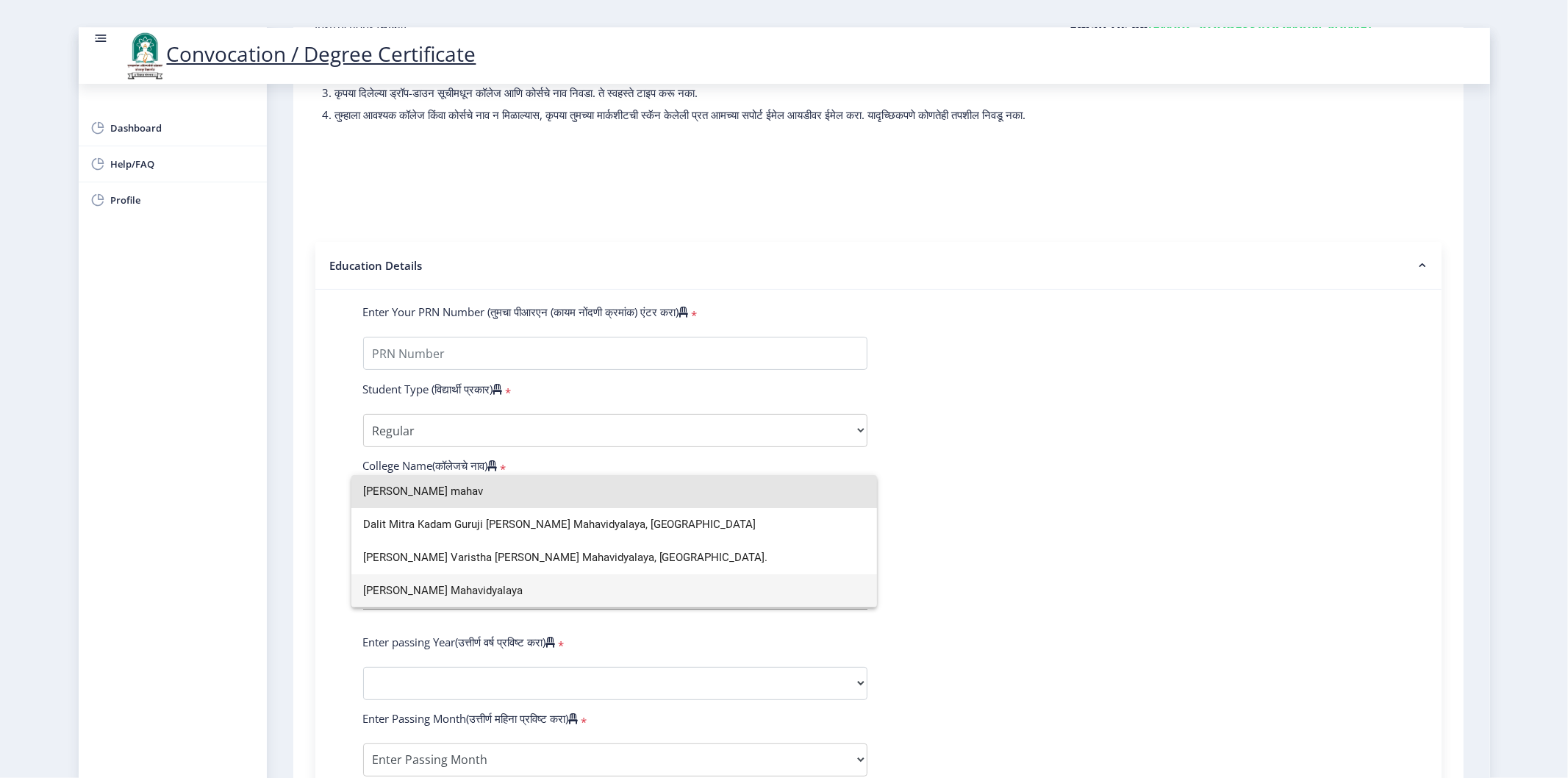
drag, startPoint x: 449, startPoint y: 489, endPoint x: 278, endPoint y: 498, distance: 171.2
click at [278, 498] on div "vidnyan mahav Dalit Mitra Kadam Guruji Vidnyan Mahavidyalaya, Mangalwedha Jai J…" at bounding box center [784, 389] width 1568 height 778
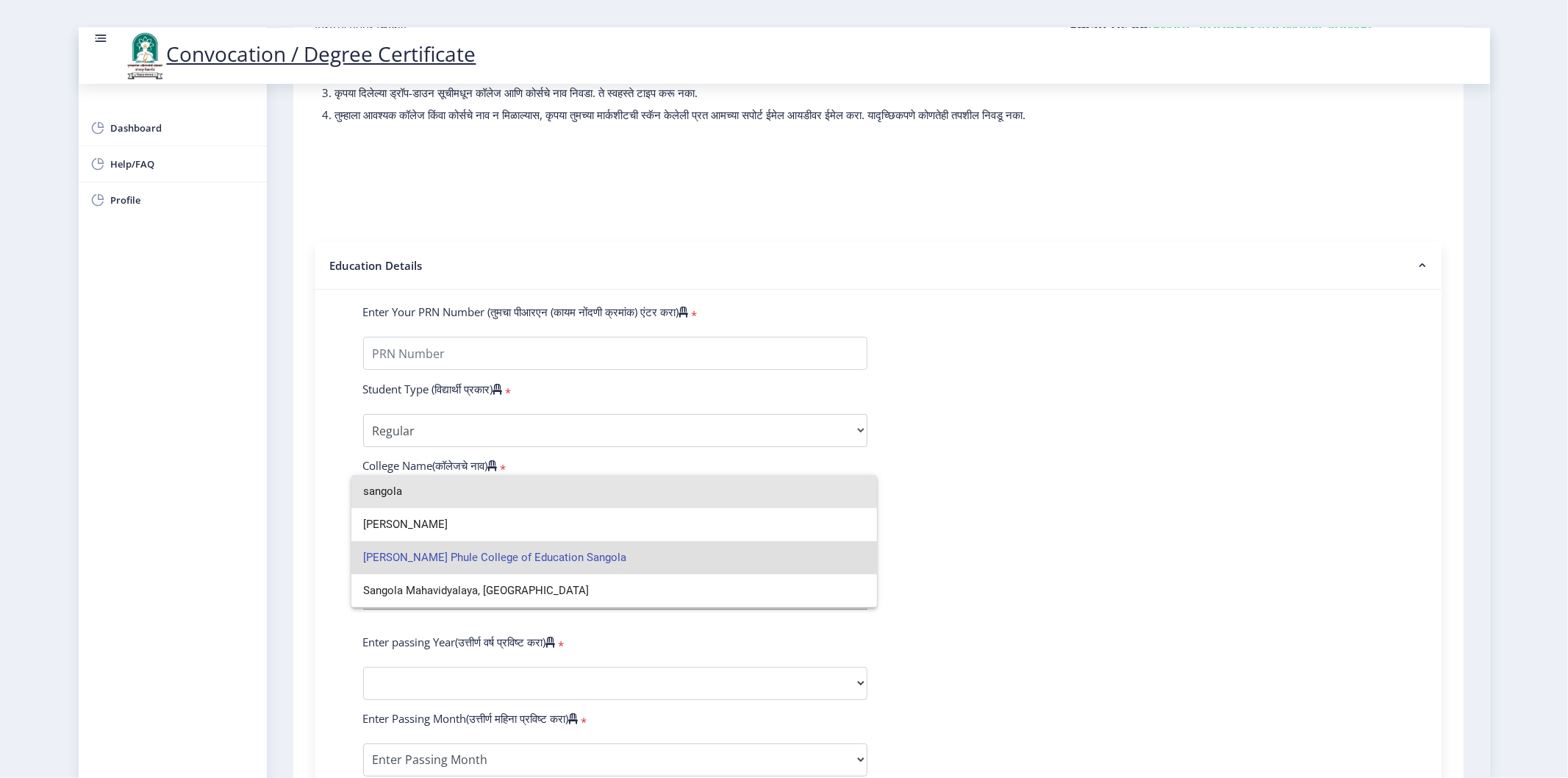
drag, startPoint x: 422, startPoint y: 486, endPoint x: 327, endPoint y: 508, distance: 97.5
click at [327, 508] on div "sangola Dr. Ganpatrao Deshmukh Mahavidyalaya Sangola Mahatma Phule College of E…" at bounding box center [784, 389] width 1568 height 778
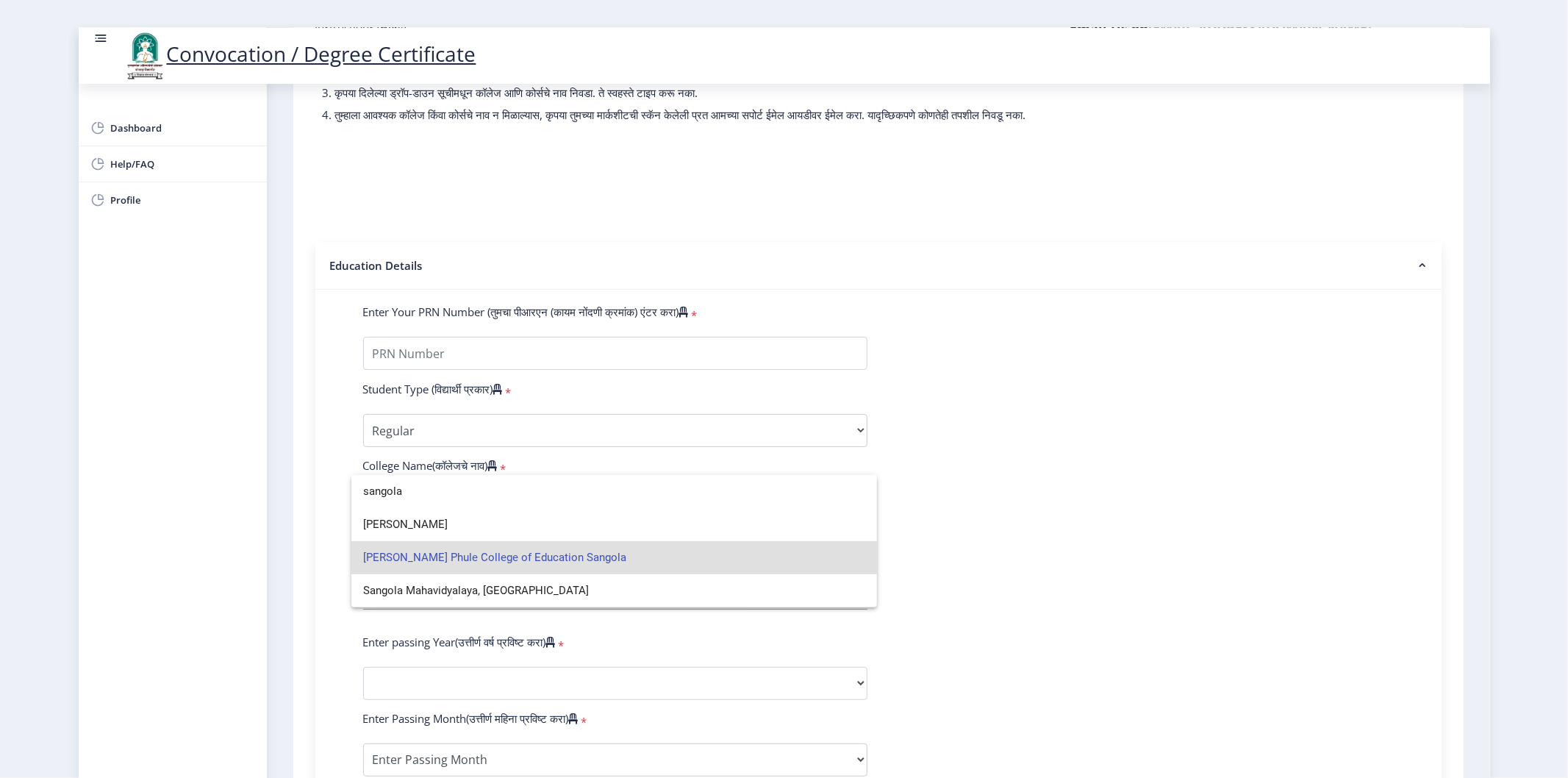
type input "v"
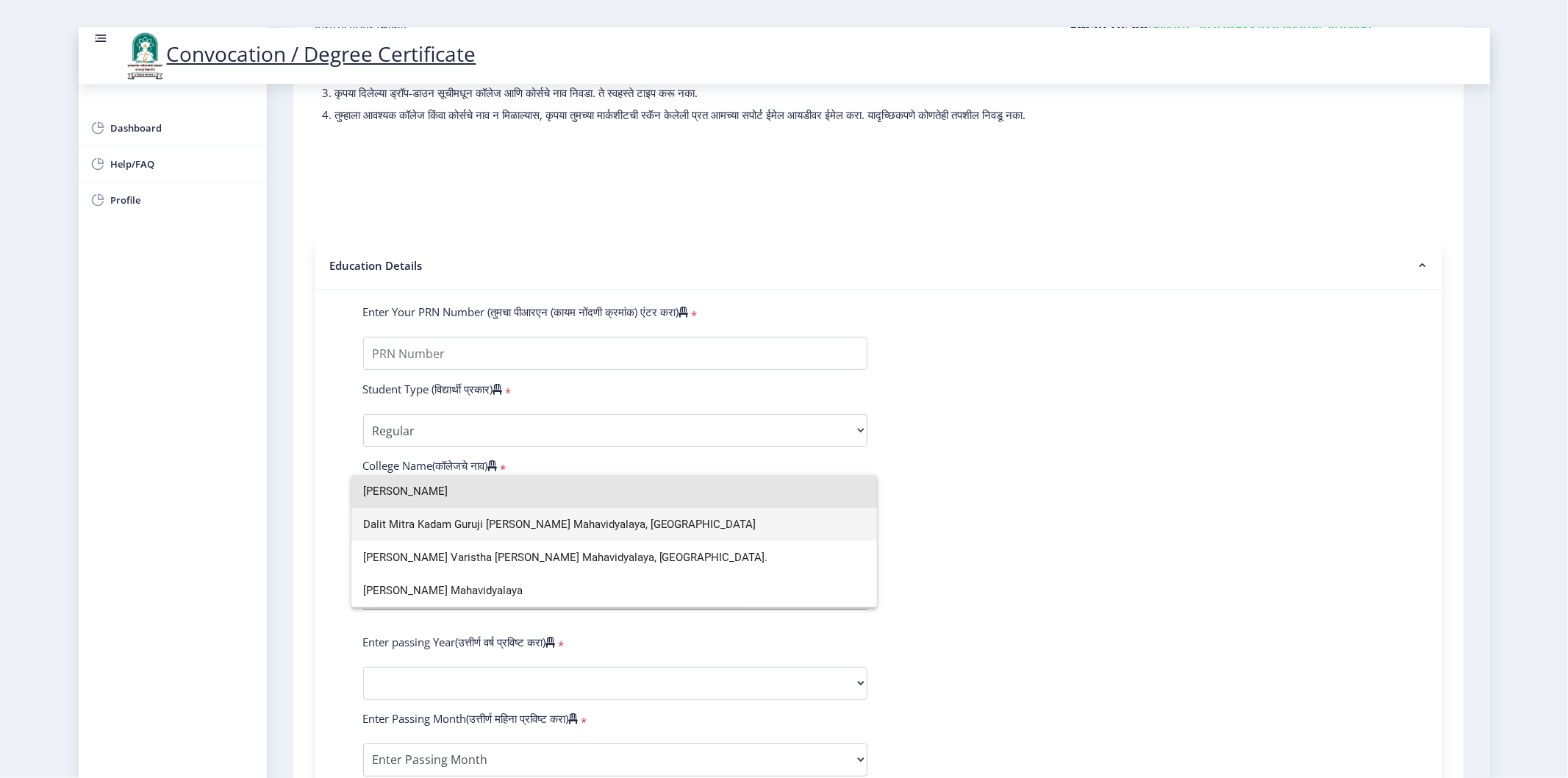
drag, startPoint x: 417, startPoint y: 490, endPoint x: 343, endPoint y: 496, distance: 74.2
click at [343, 496] on div "vidnyan Dalit Mitra Kadam Guruji Vidnyan Mahavidyalaya, Mangalwedha Jai Jagadam…" at bounding box center [784, 389] width 1568 height 778
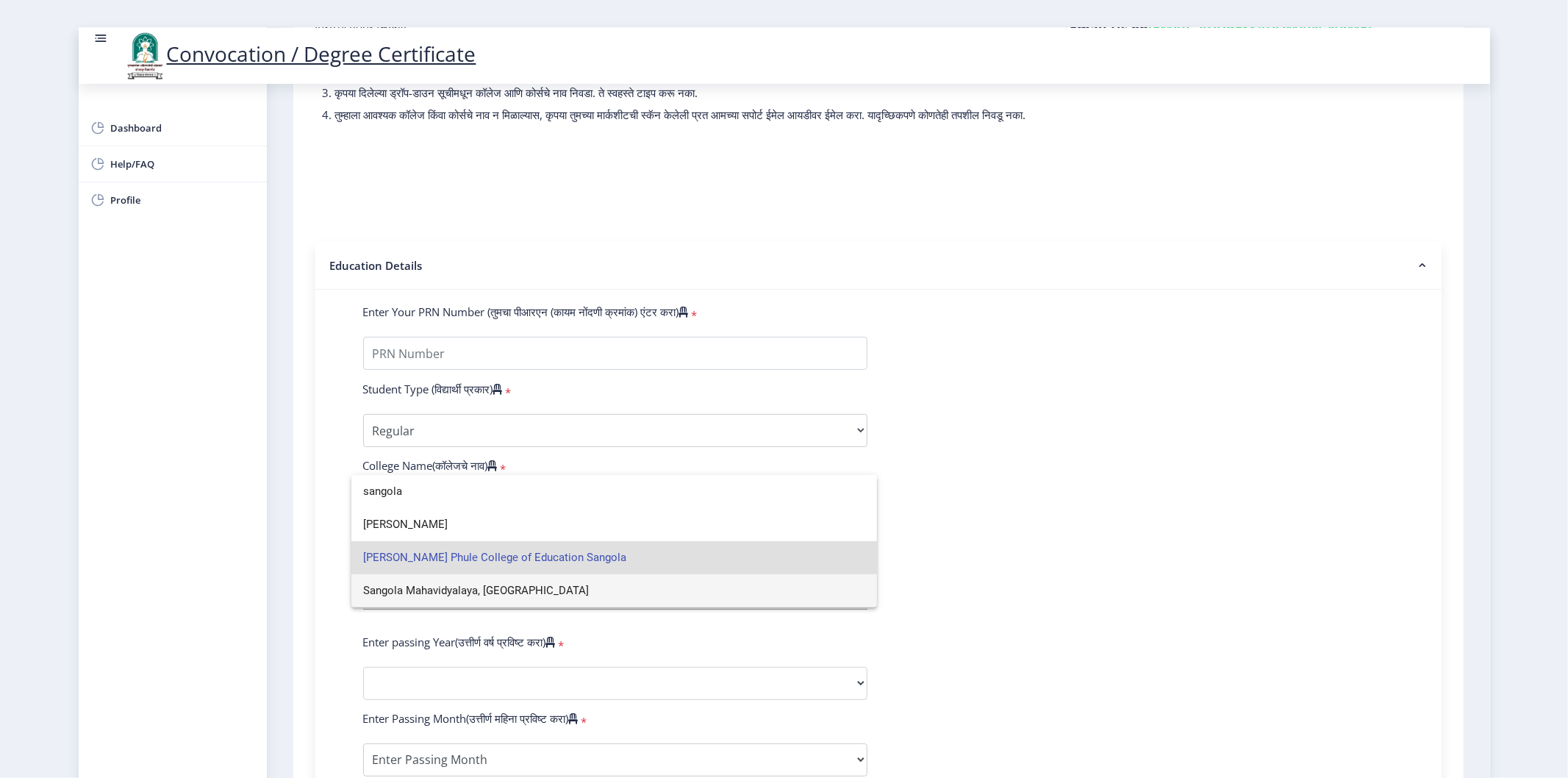
type input "sangola"
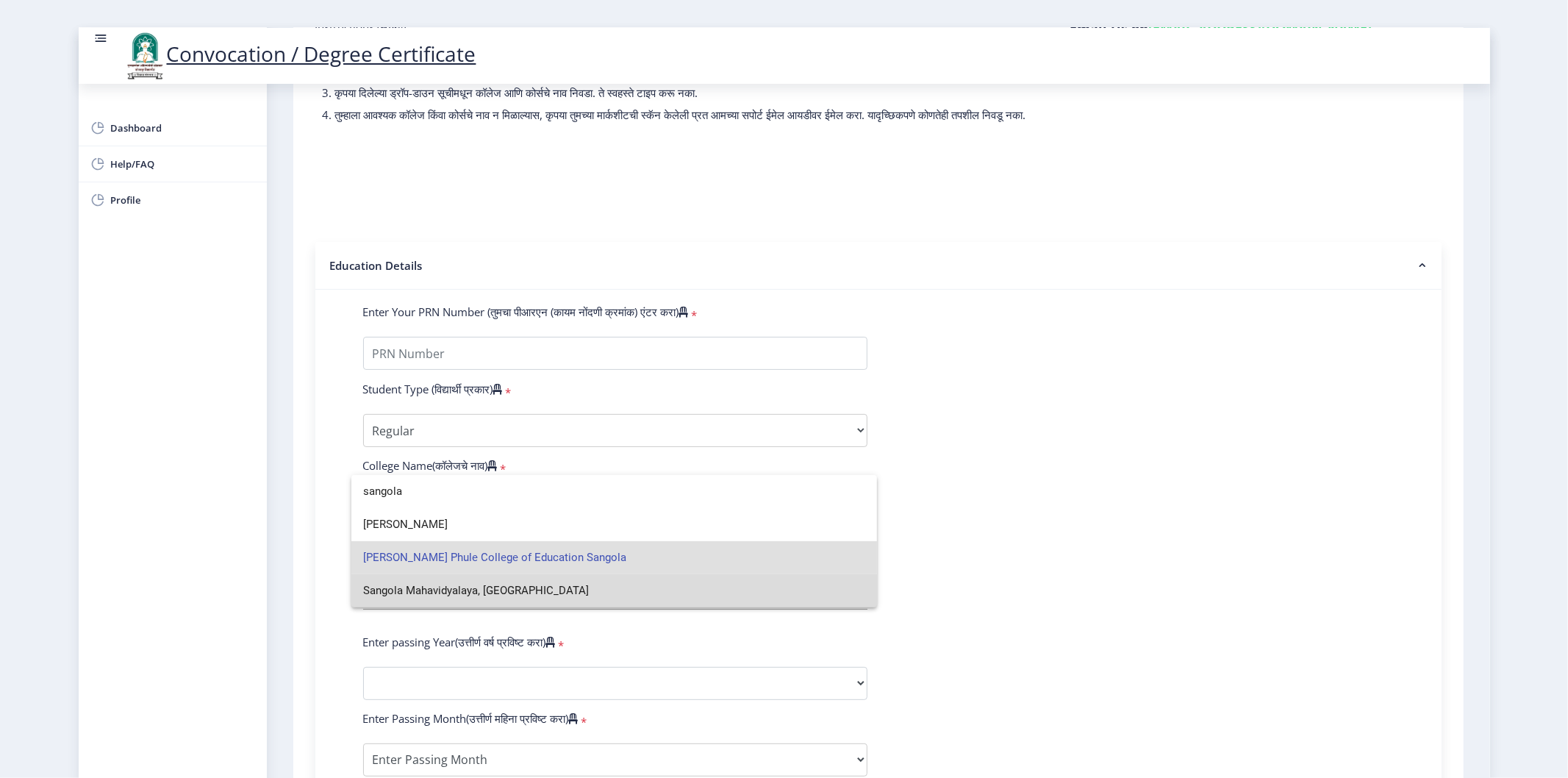
click at [434, 597] on span "Sangola Mahavidyalaya, Sangola" at bounding box center [614, 591] width 503 height 33
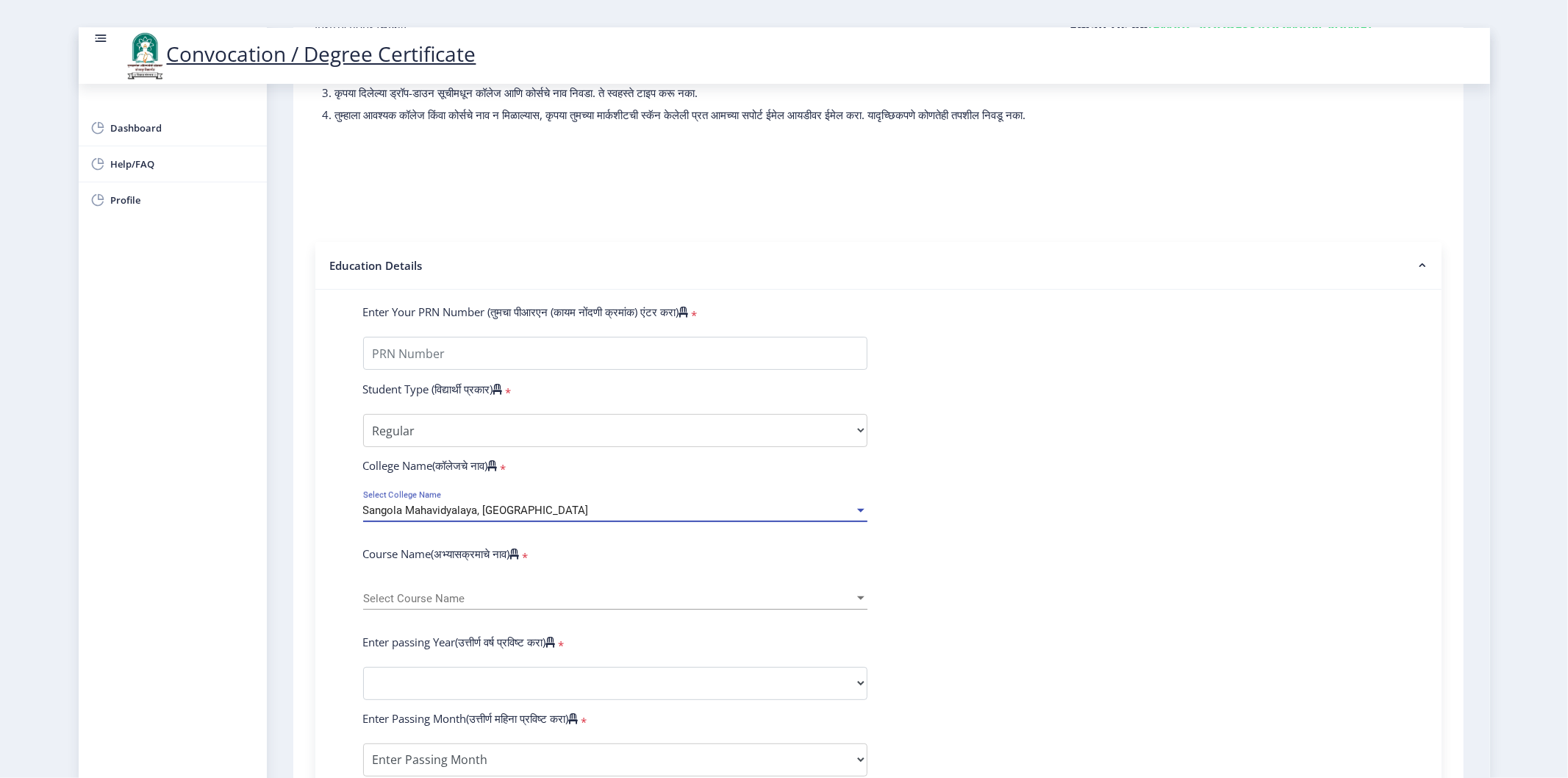
click at [435, 517] on span "Sangola Mahavidyalaya, Sangola" at bounding box center [475, 510] width 225 height 13
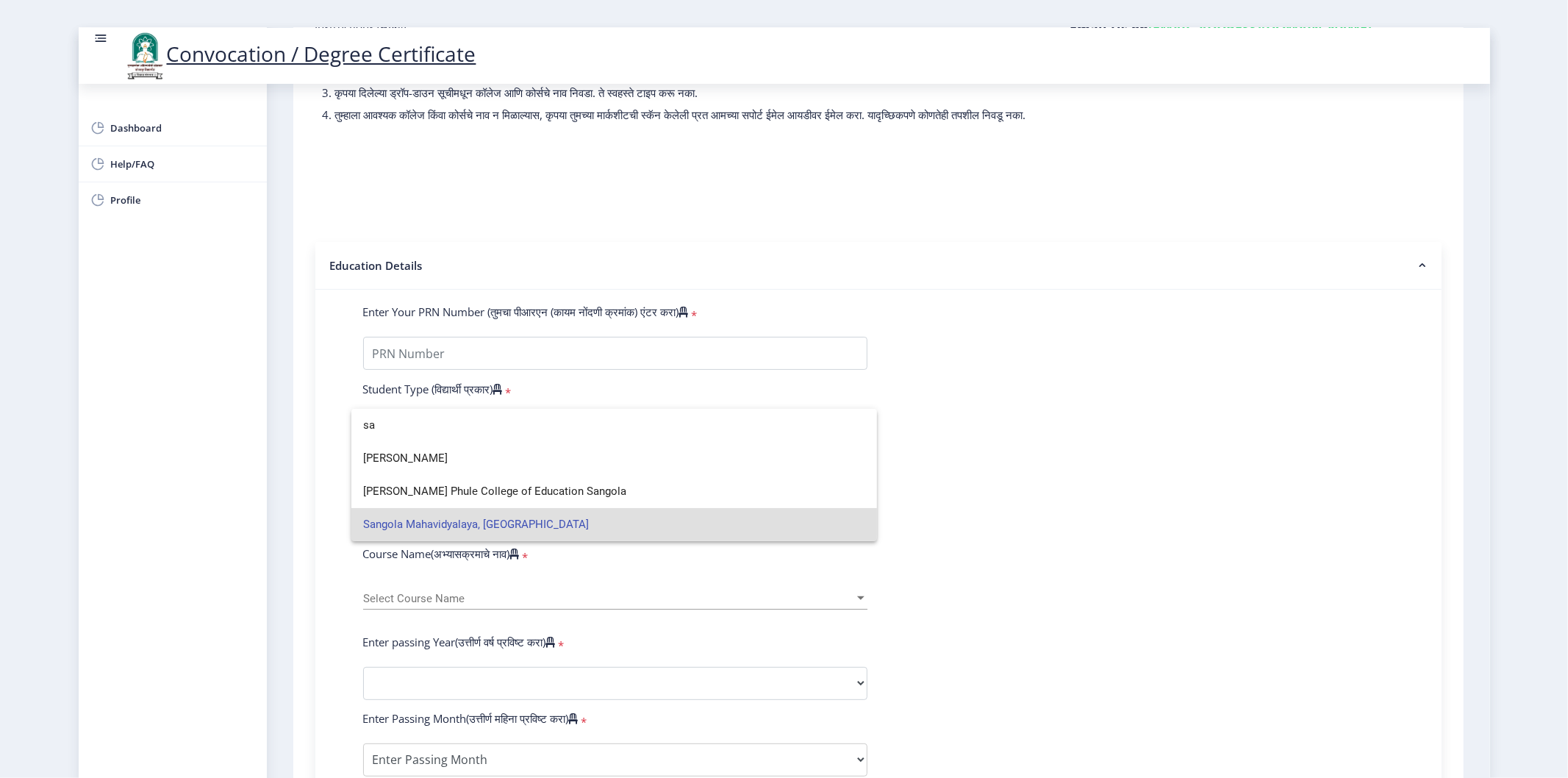
type input "s"
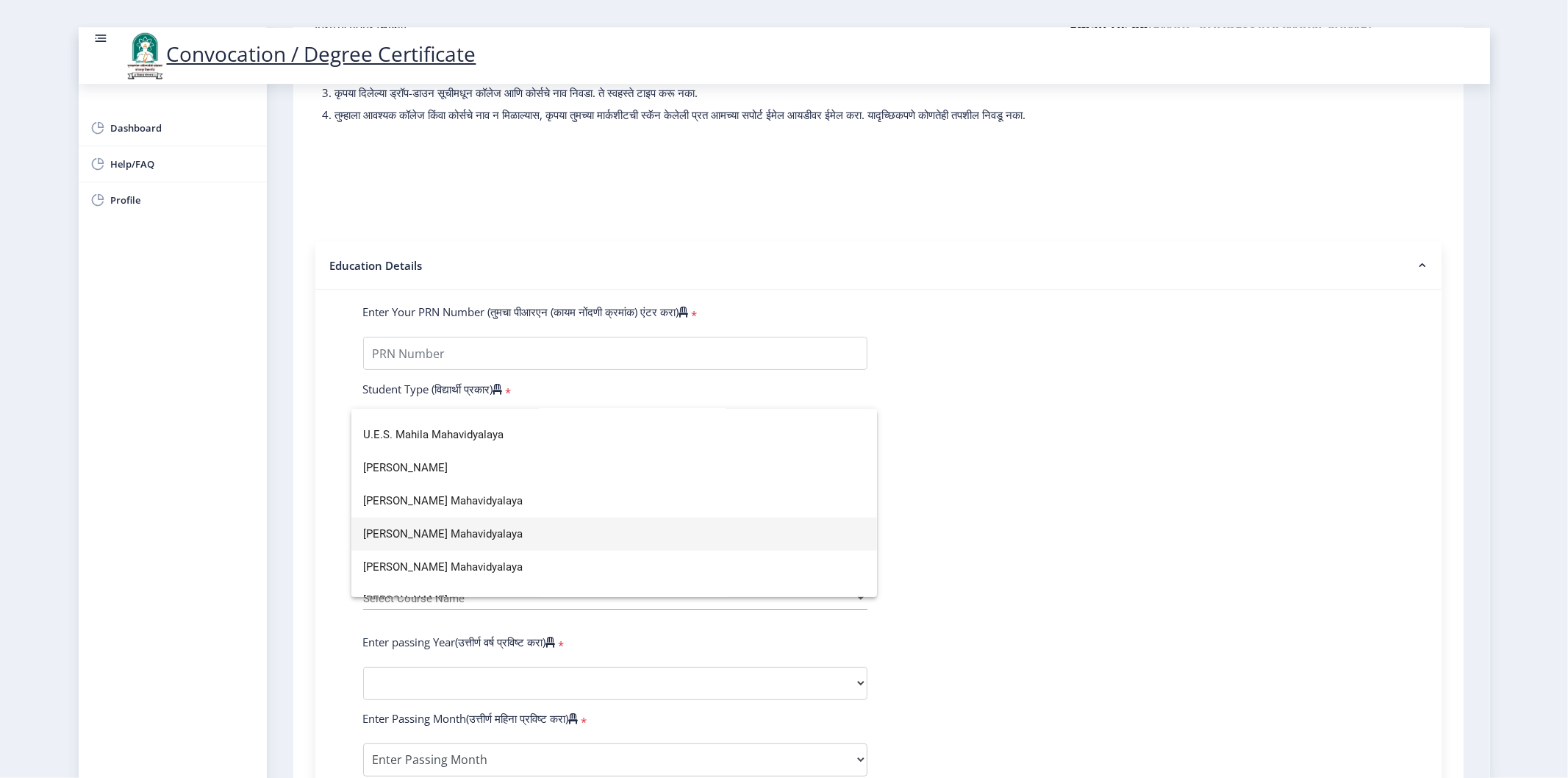
scroll to position [1053, 0]
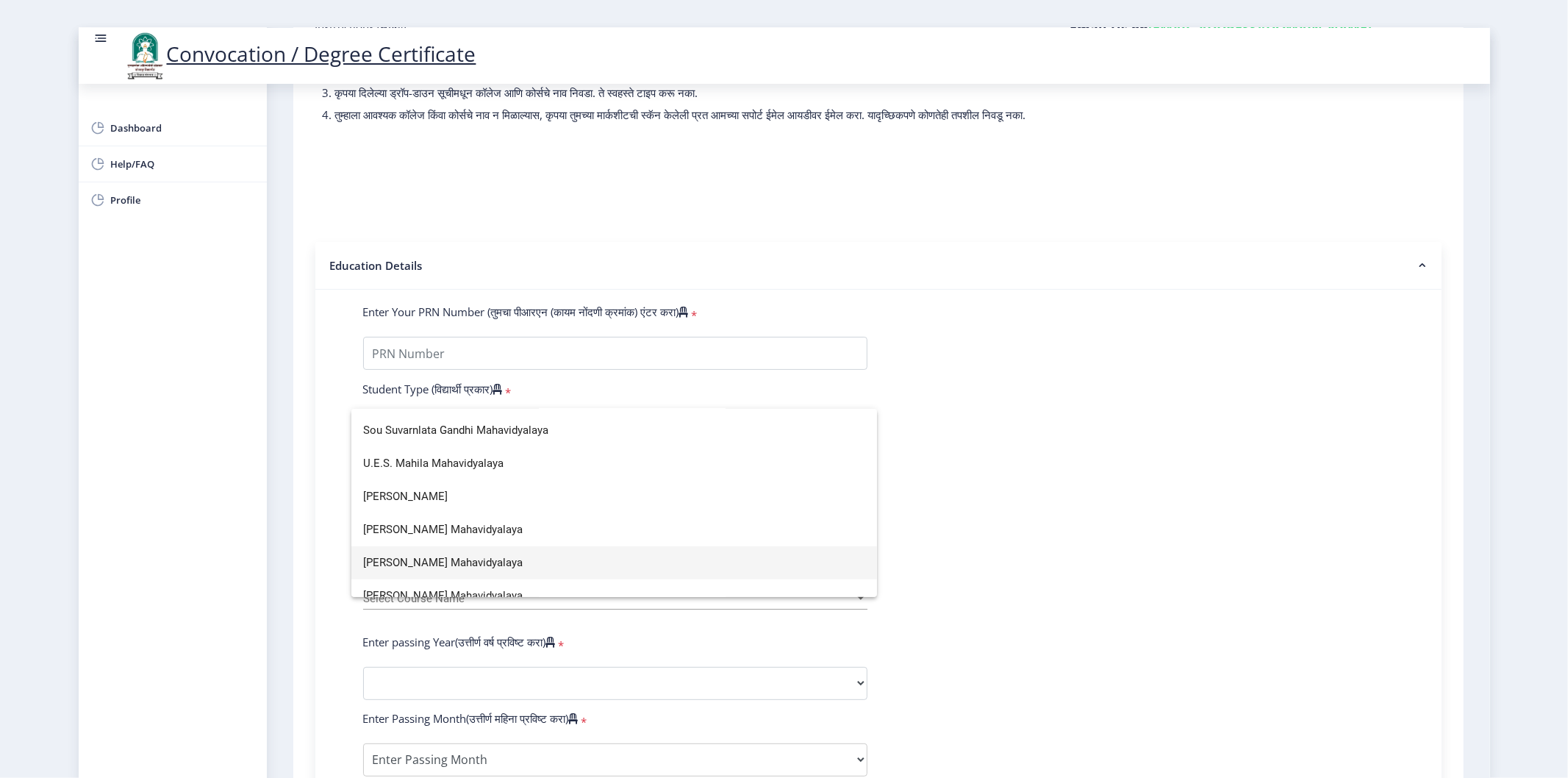
type input "mahavidyalay"
click at [442, 548] on span "Vidnyan Mahavidyalaya" at bounding box center [614, 562] width 503 height 33
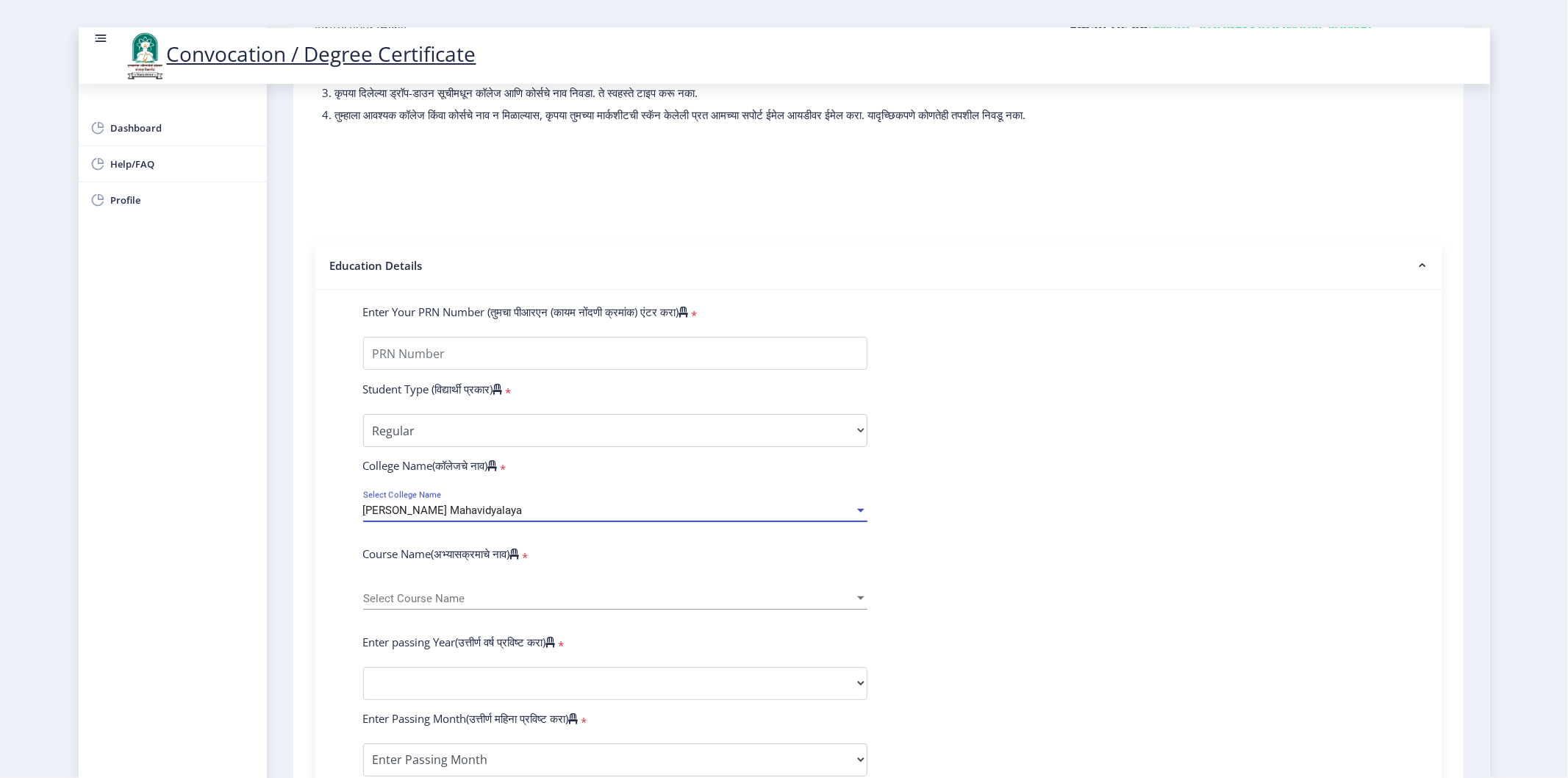
click at [434, 517] on span "Vidnyan Mahavidyalaya" at bounding box center [443, 510] width 159 height 13
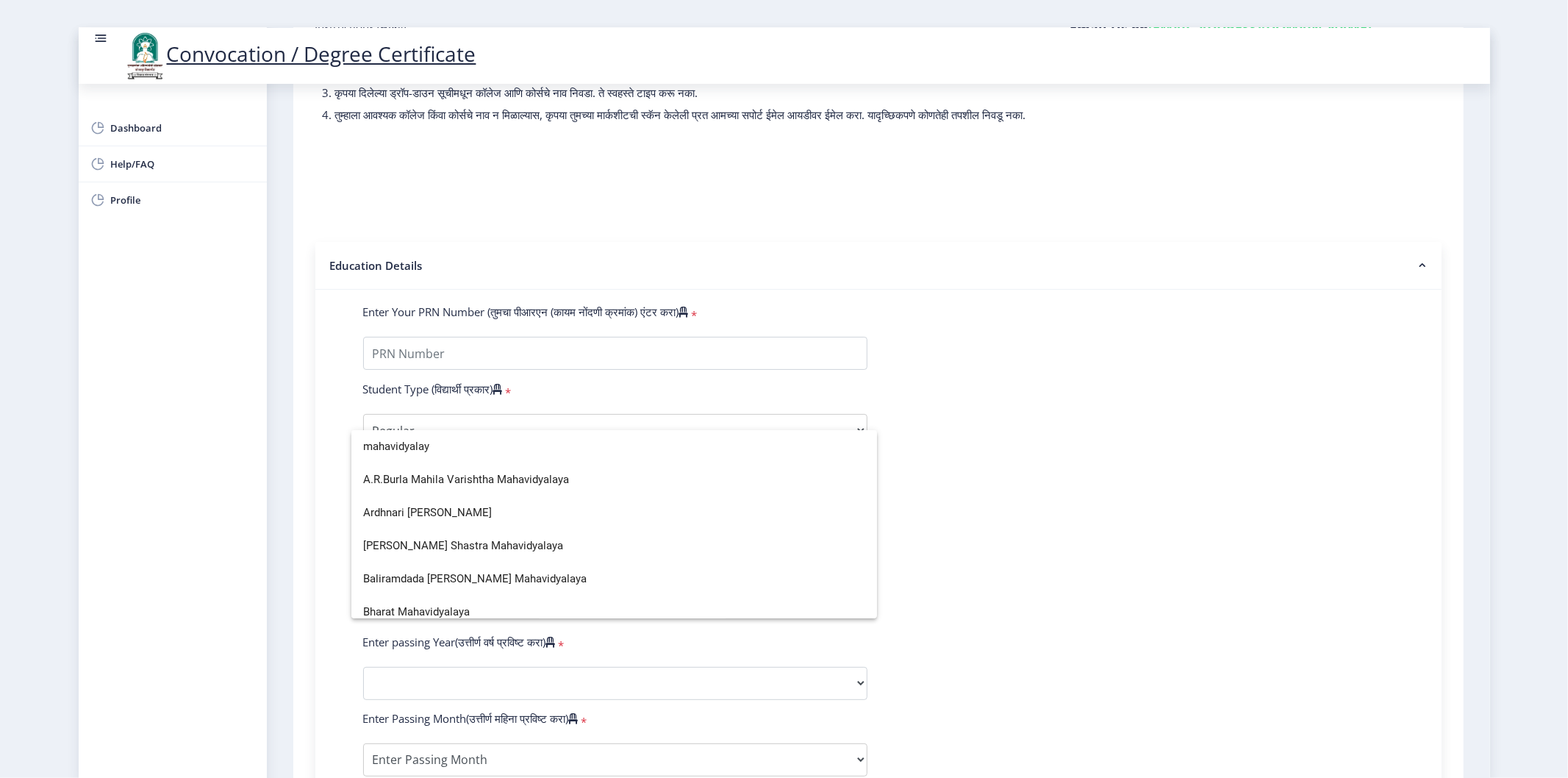
scroll to position [0, 0]
click at [255, 524] on div at bounding box center [784, 389] width 1568 height 778
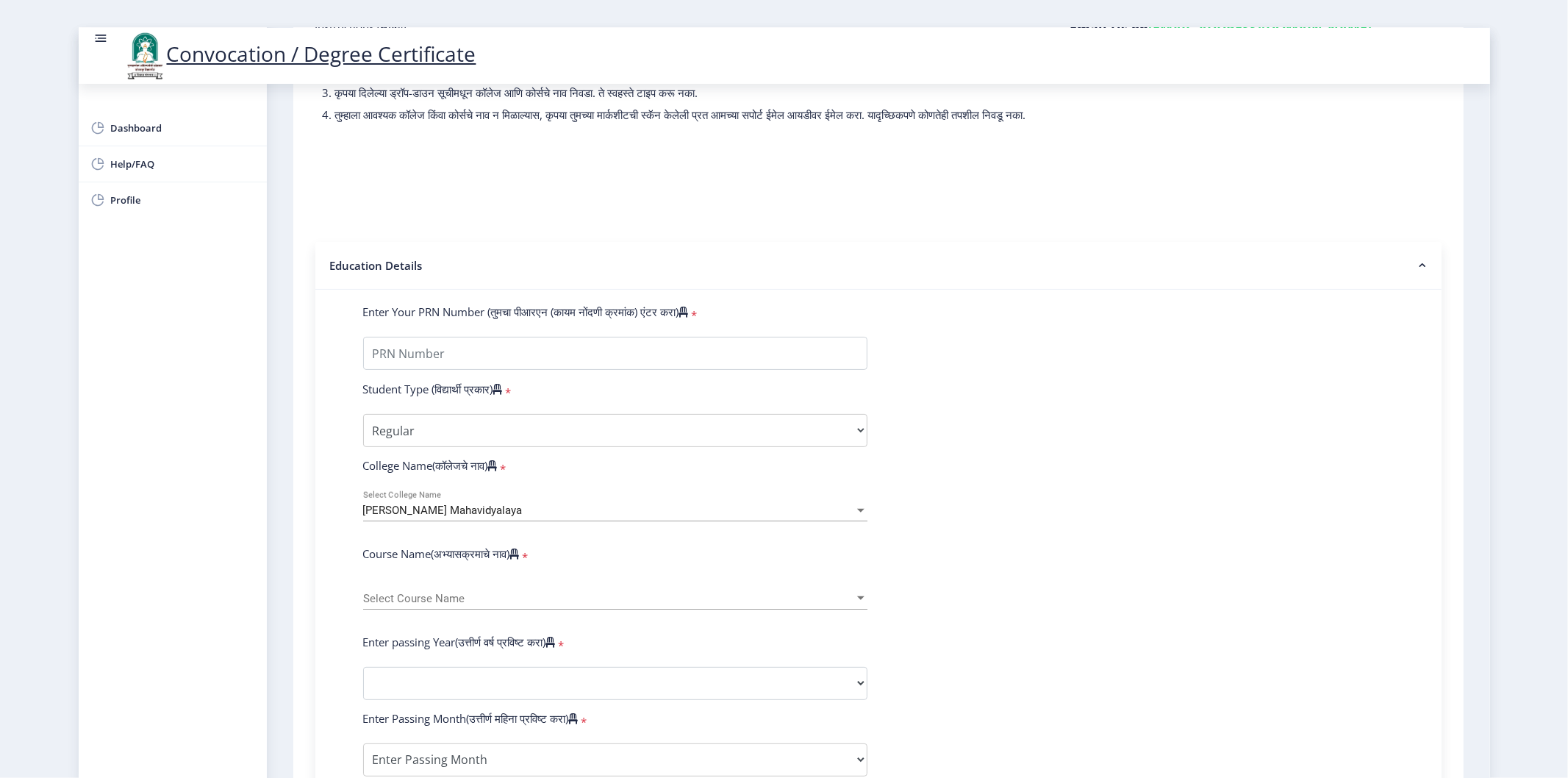
click at [429, 605] on span "Select Course Name" at bounding box center [608, 598] width 491 height 13
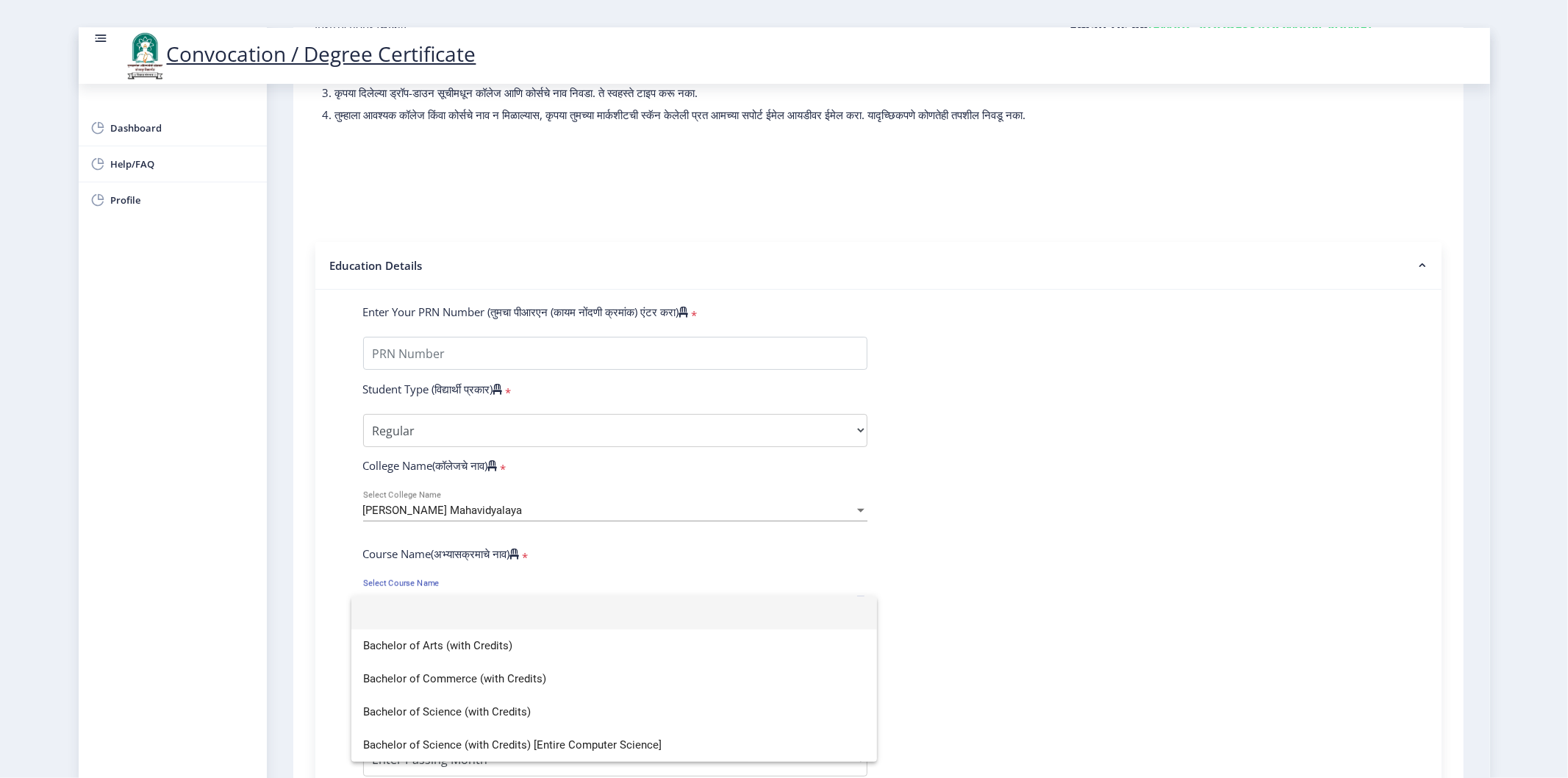
click at [296, 569] on div at bounding box center [784, 389] width 1568 height 778
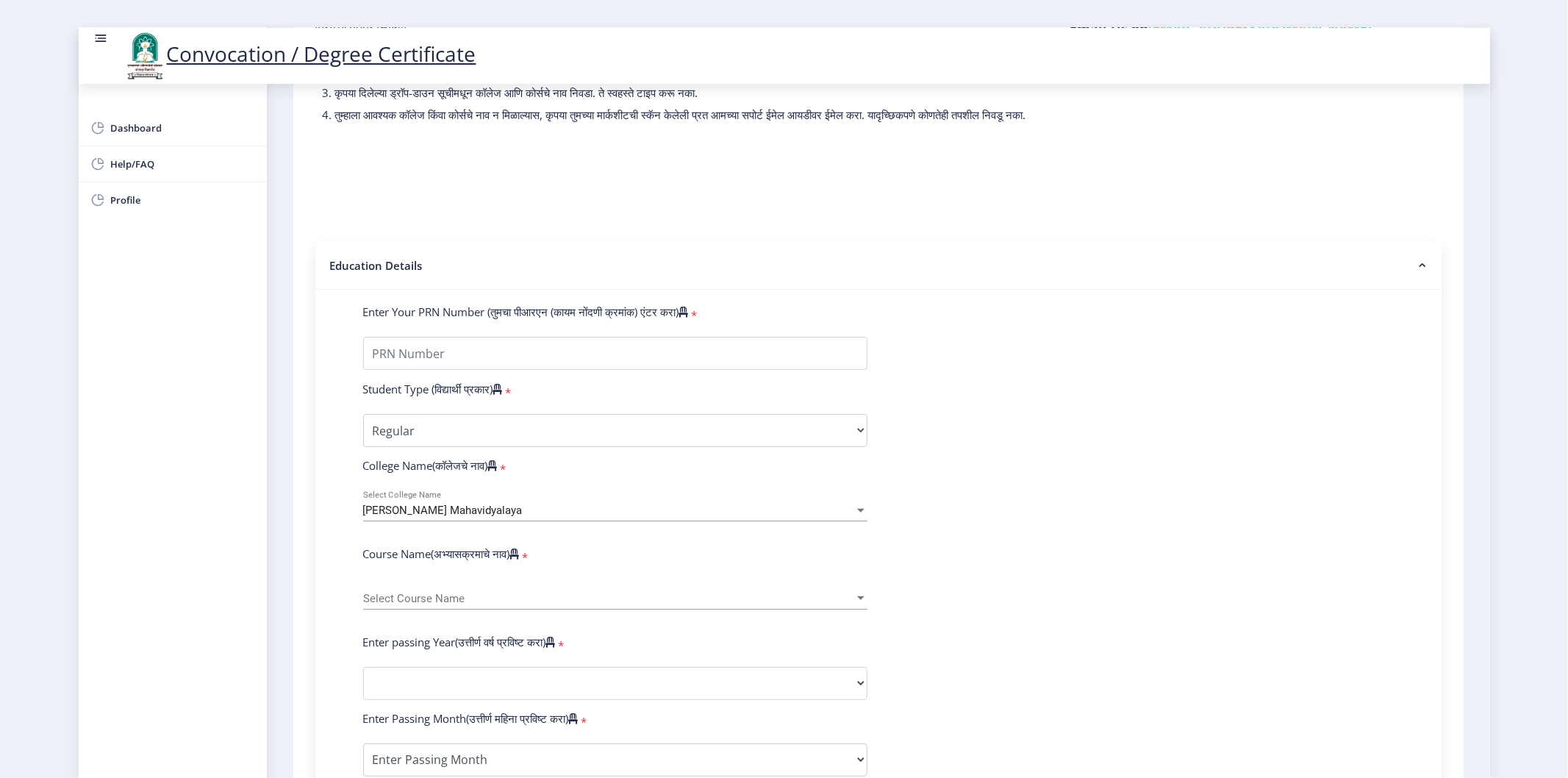
click at [449, 517] on span "Vidnyan Mahavidyalaya" at bounding box center [443, 510] width 159 height 13
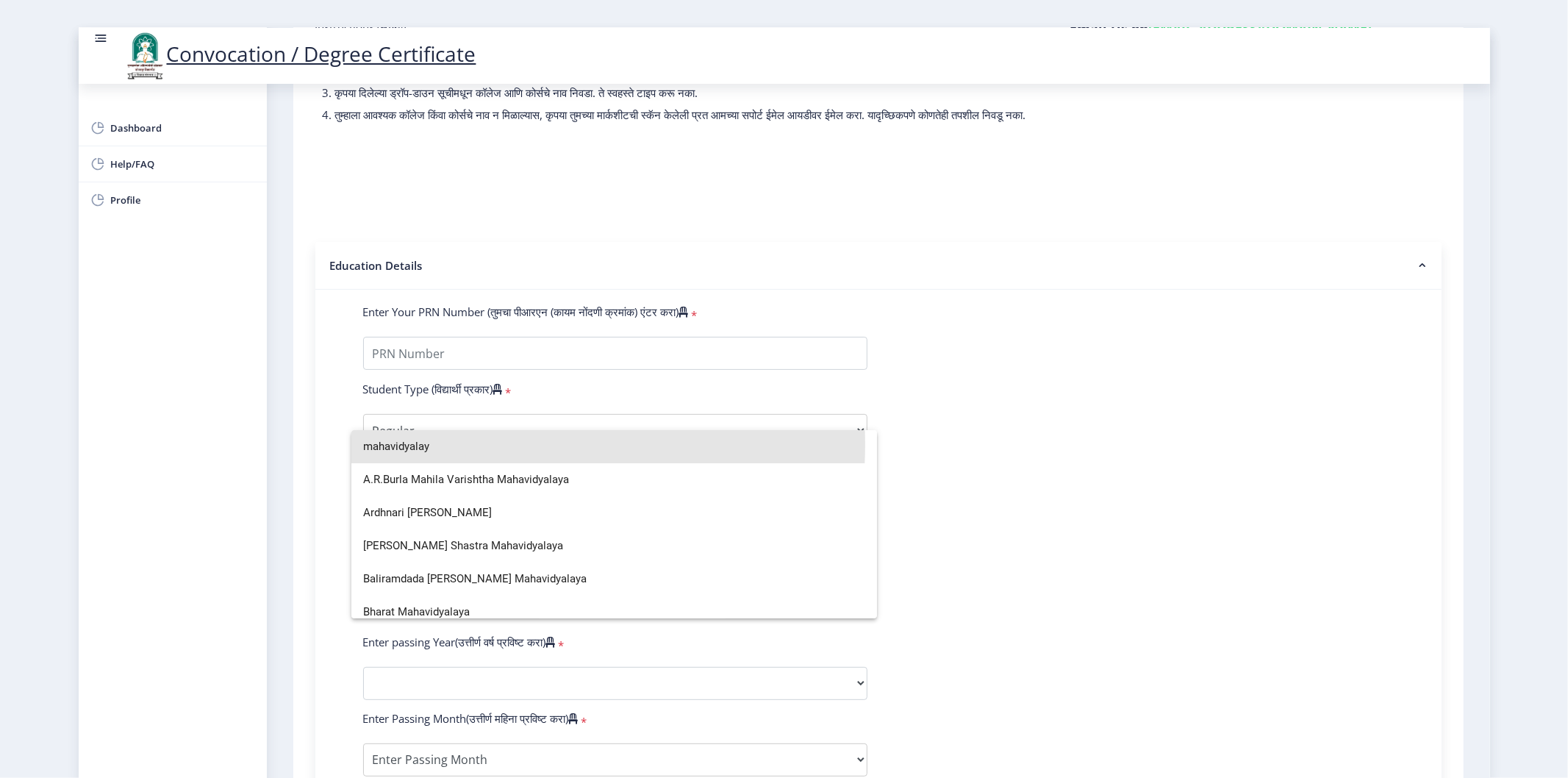
drag, startPoint x: 454, startPoint y: 445, endPoint x: 303, endPoint y: 449, distance: 151.1
click at [303, 449] on div "mahavidyalay A.R.Burla Mahila Varishtha Mahavidyalaya Ardhnari Nateshwar Mahavi…" at bounding box center [784, 389] width 1568 height 778
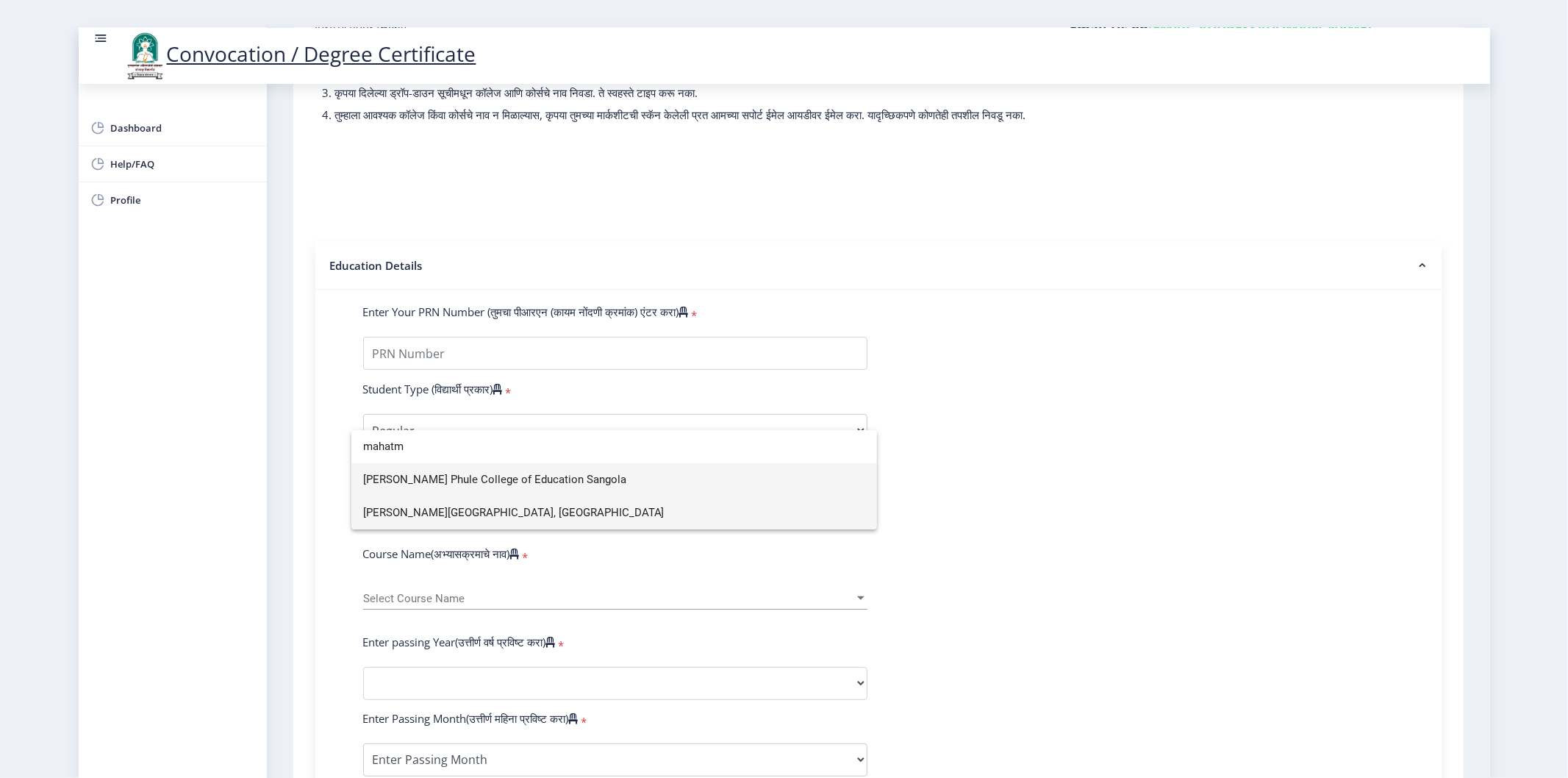
type input "mahatm"
click at [480, 489] on span "Mahatma Phule College of Education Sangola" at bounding box center [614, 480] width 503 height 33
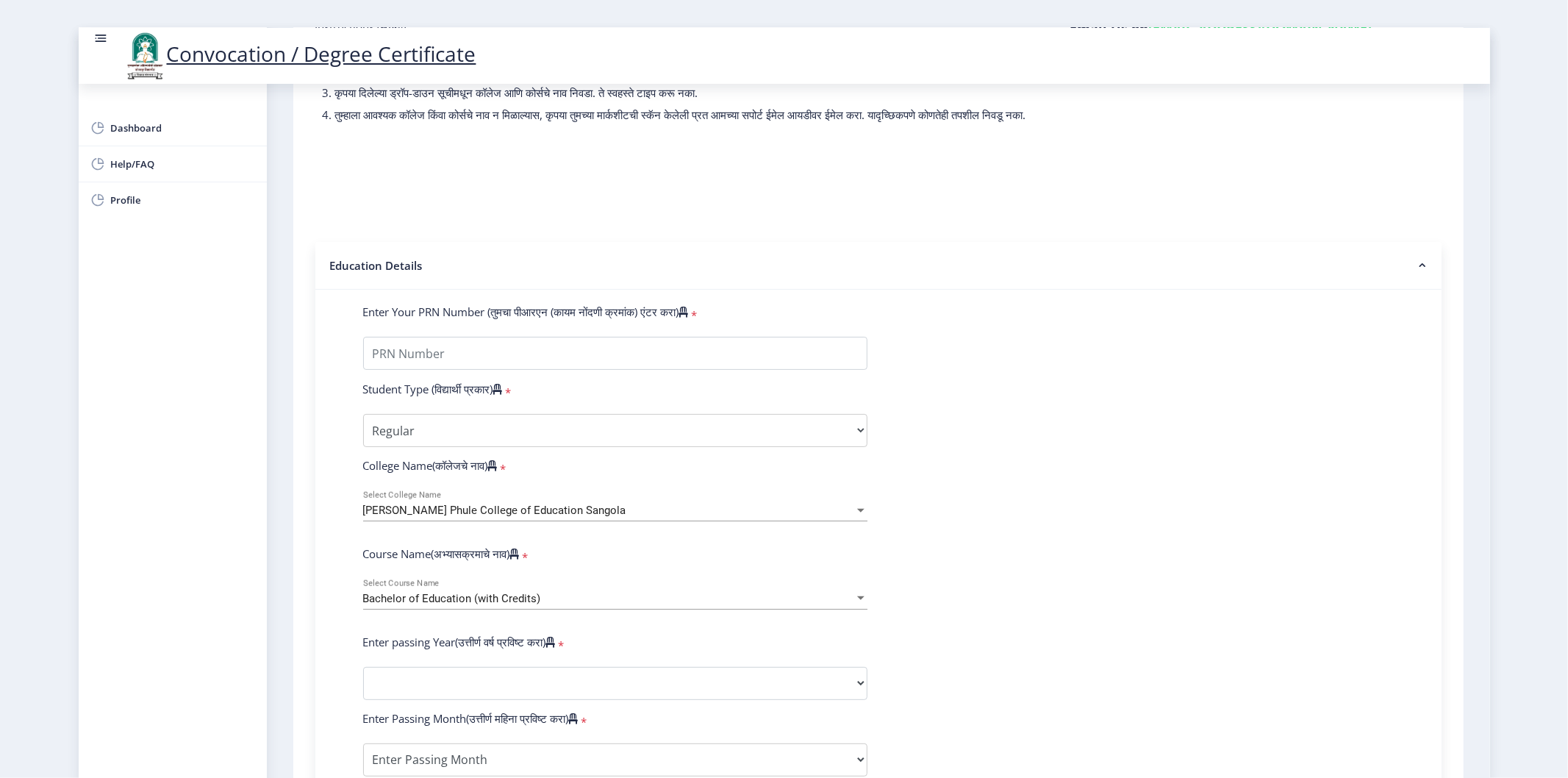
click at [283, 478] on nb-layout-column "1 First step 2 Second step 3 Third step Instructions (सूचना) 1. पदवी प्रमाणपत्र…" at bounding box center [878, 573] width 1223 height 1307
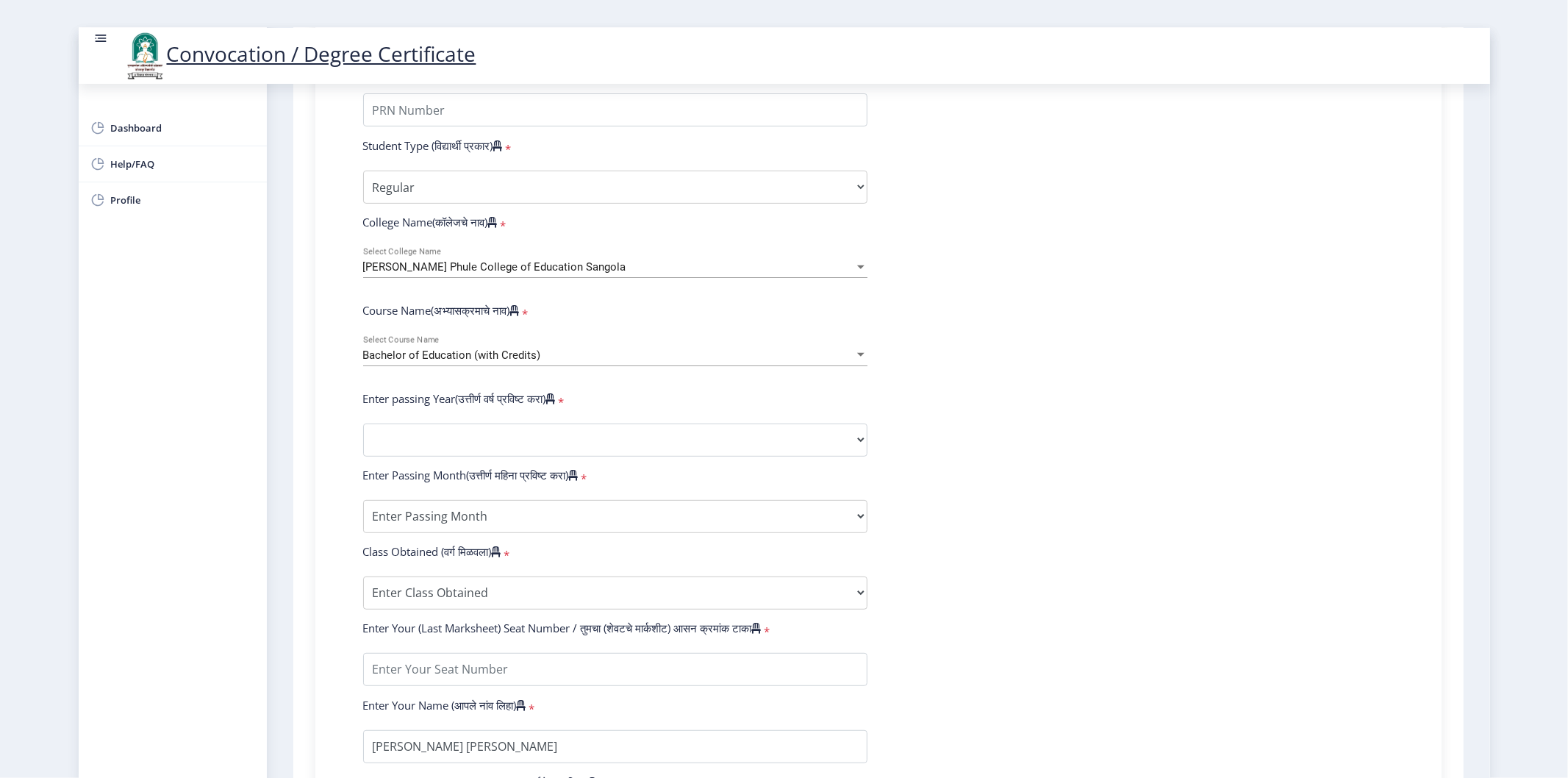
scroll to position [408, 0]
click at [435, 379] on div "Bachelor of Education (with Credits) Select Course Name" at bounding box center [615, 356] width 504 height 45
click at [443, 360] on span "Bachelor of Education (with Credits)" at bounding box center [452, 353] width 178 height 13
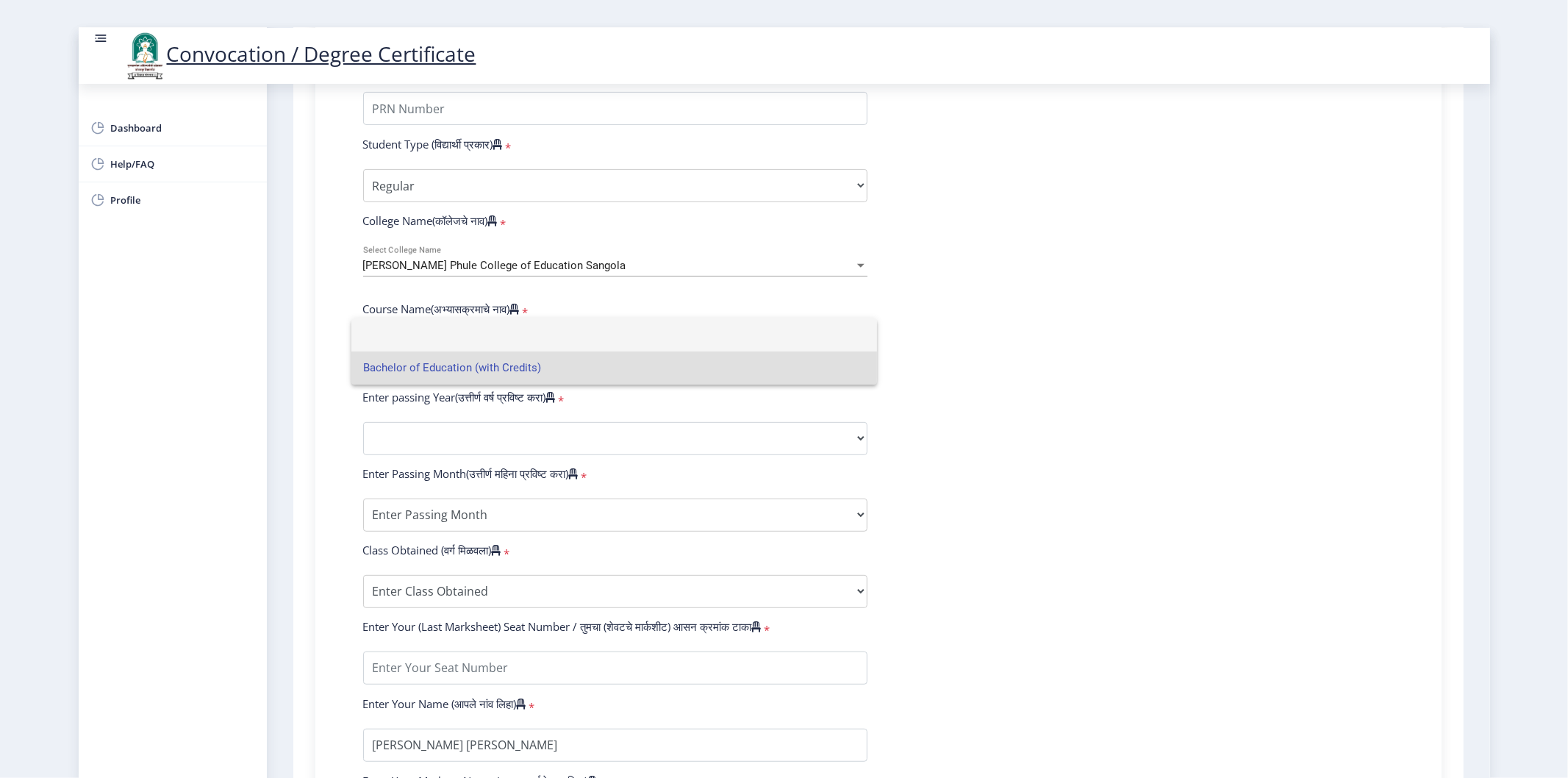
click at [419, 370] on span "Bachelor of Education (with Credits)" at bounding box center [614, 367] width 503 height 33
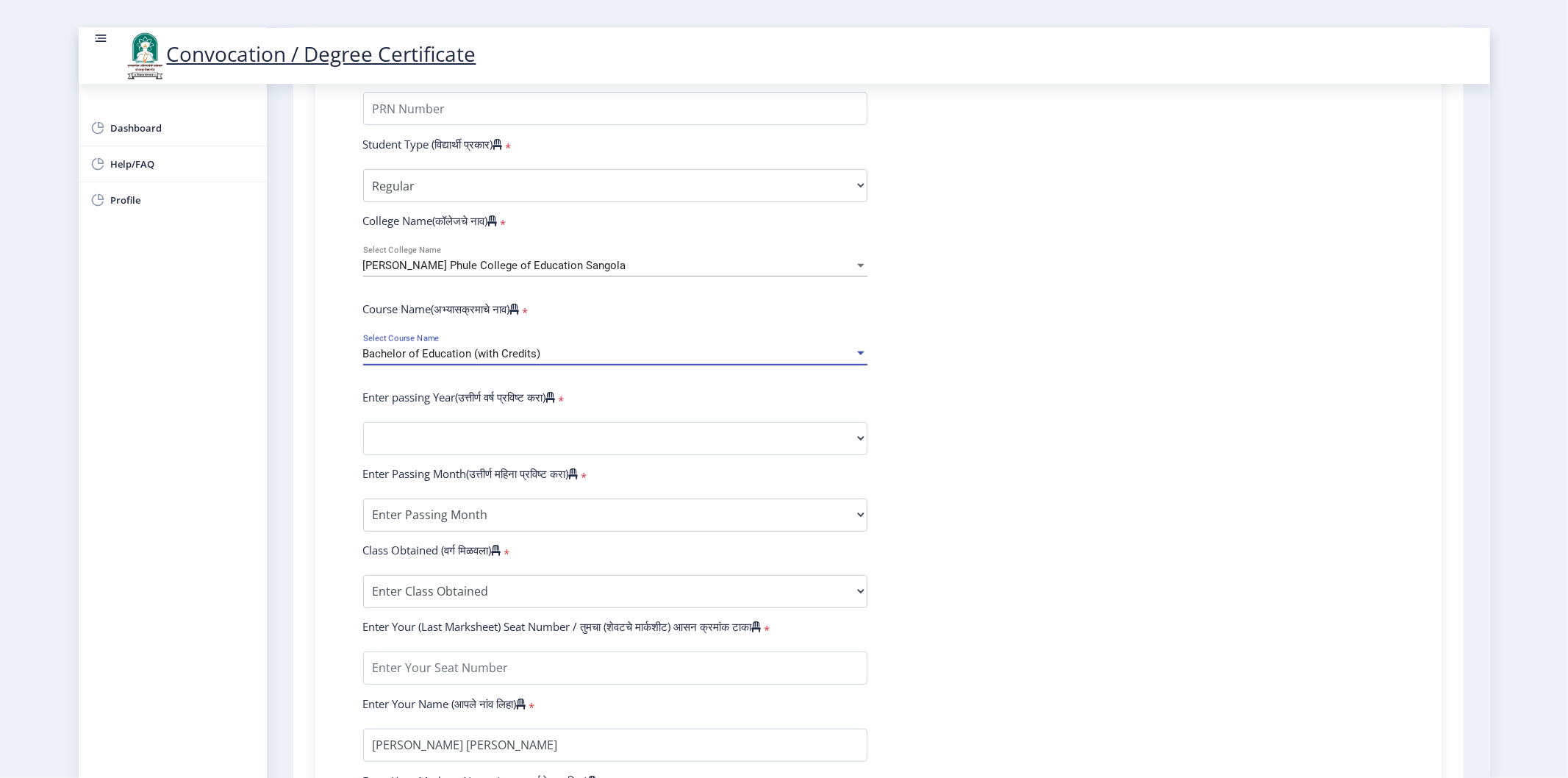
click at [267, 356] on nb-layout-column "1 First step 2 Second step 3 Third step Instructions (सूचना) 1. पदवी प्रमाणपत्र…" at bounding box center [878, 329] width 1223 height 1307
click at [245, 344] on div "Dashboard Help/FAQ Profile" at bounding box center [173, 431] width 188 height 694
click at [275, 341] on nb-layout-column "1 First step 2 Second step 3 Third step Instructions (सूचना) 1. पदवी प्रमाणपत्र…" at bounding box center [878, 329] width 1223 height 1307
click at [294, 355] on div "1 First step 2 Second step 3 Third step Instructions (सूचना) 1. पदवी प्रमाणपत्र…" at bounding box center [878, 338] width 1170 height 1272
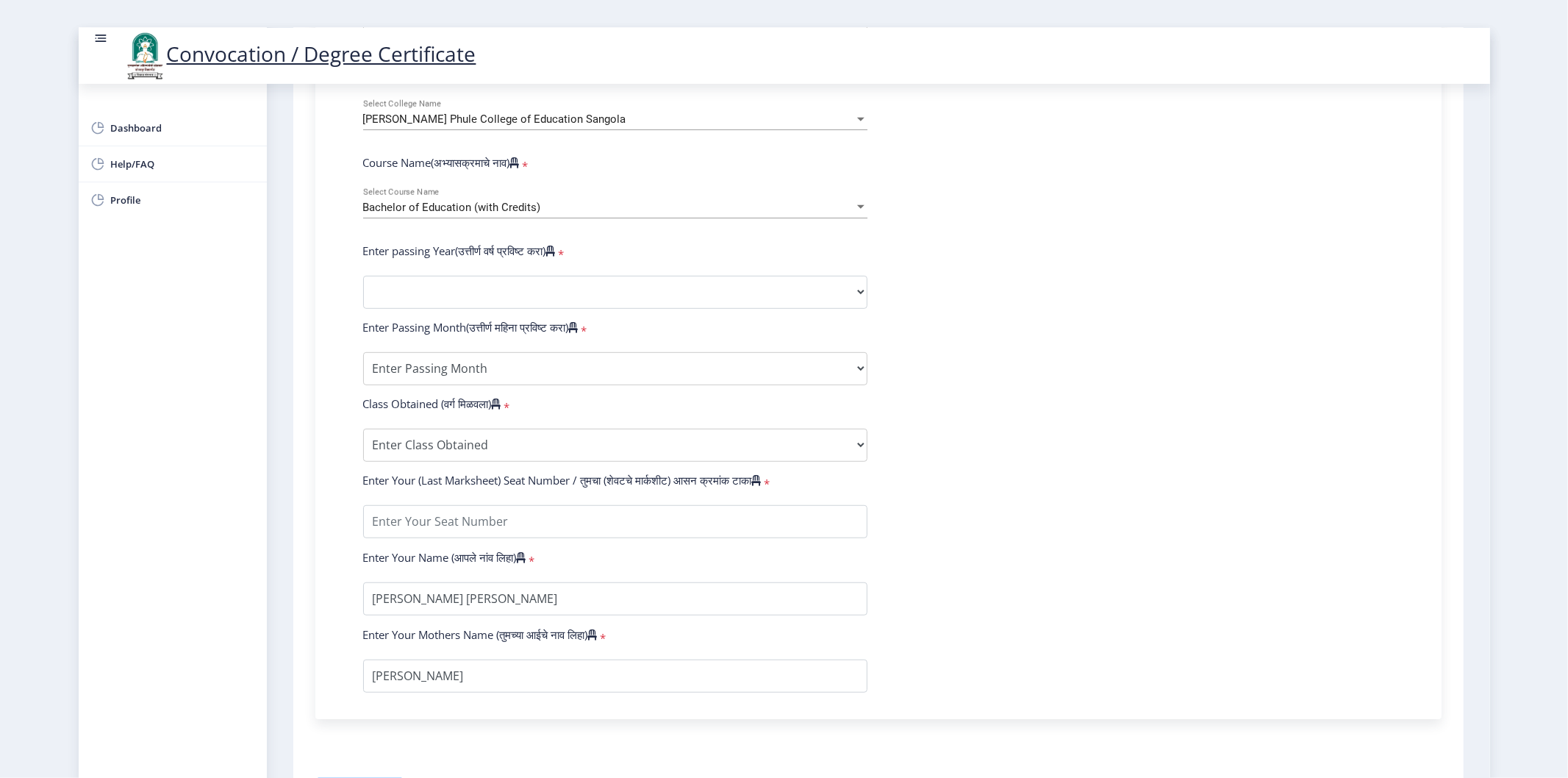
scroll to position [571, 0]
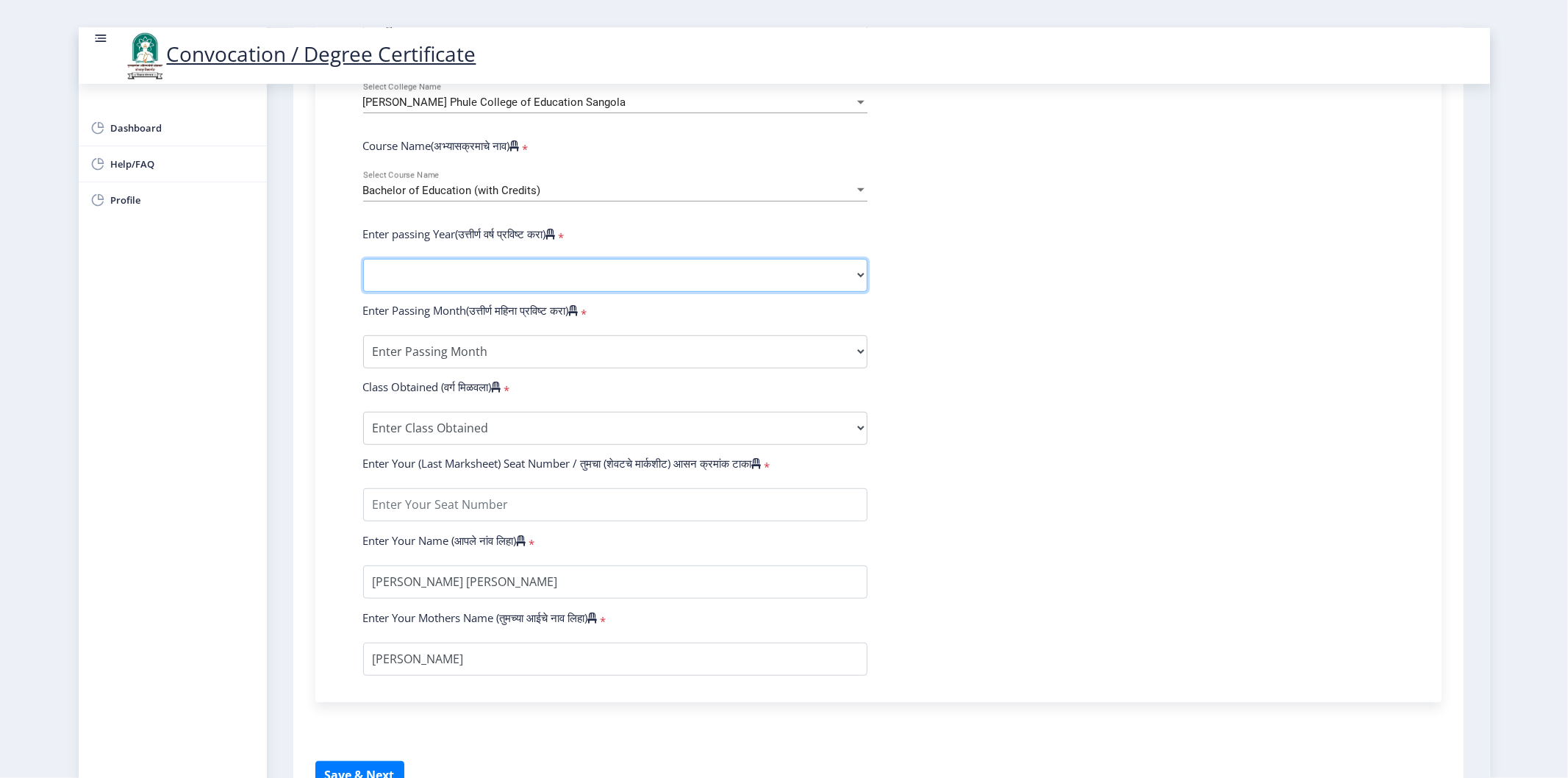
click at [405, 286] on select "2025 2024 2023 2022 2021 2020 2019 2018 2017 2016 2015 2014 2013 2012 2011 2010…" at bounding box center [615, 275] width 504 height 33
select select "2014"
click at [363, 272] on select "2025 2024 2023 2022 2021 2020 2019 2018 2017 2016 2015 2014 2013 2012 2011 2010…" at bounding box center [615, 275] width 504 height 33
click at [1007, 356] on form "Enter Your PRN Number (तुमचा पीआरएन (कायम नोंदणी क्रमांक) एंटर करा) * Student T…" at bounding box center [878, 286] width 1053 height 779
click at [640, 361] on select "Enter Passing Month March April May October November December" at bounding box center [615, 352] width 504 height 33
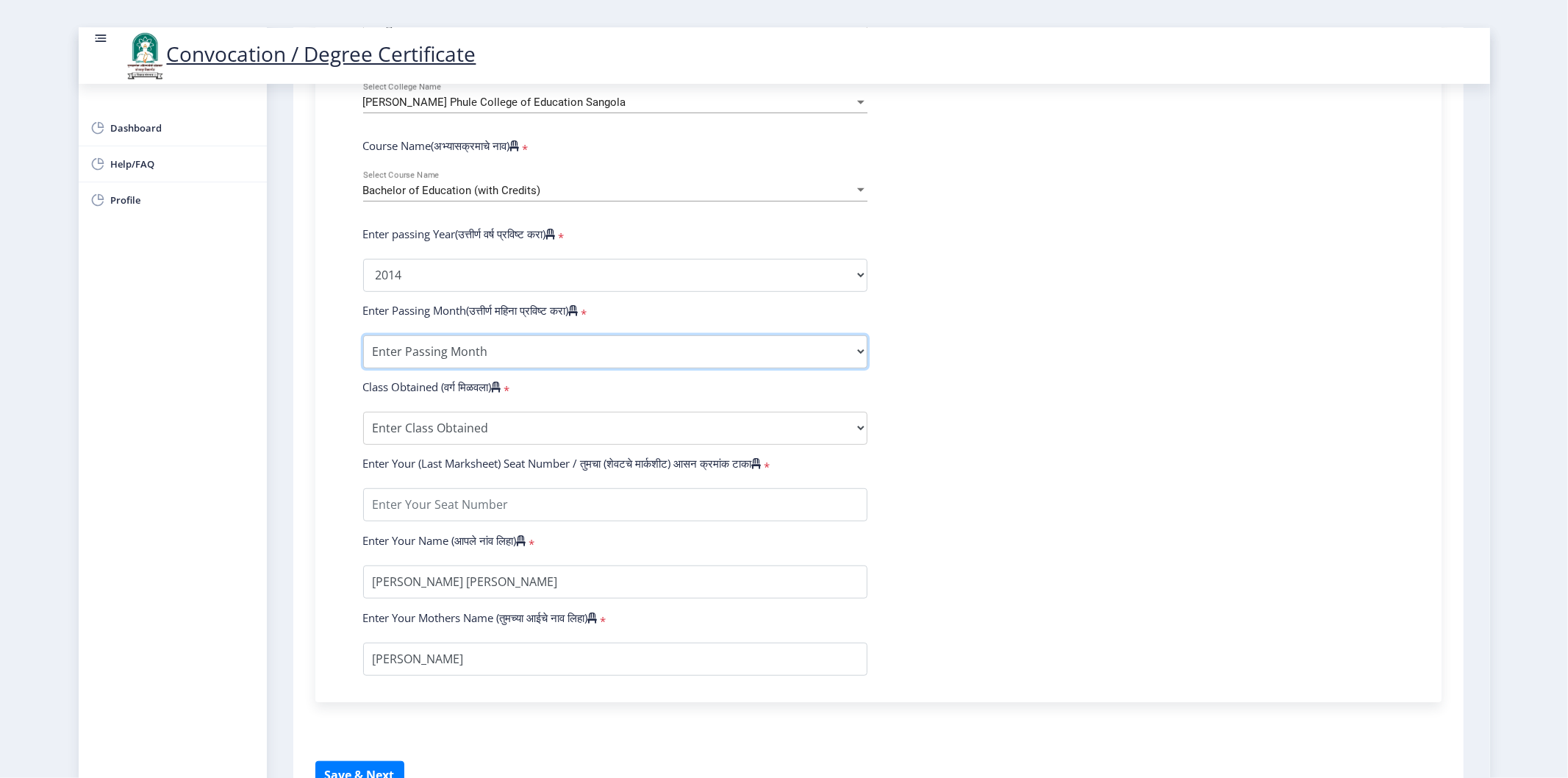
select select "March"
click at [363, 348] on select "Enter Passing Month March April May October November December" at bounding box center [615, 352] width 504 height 33
click at [925, 341] on form "Enter Your PRN Number (तुमचा पीआरएन (कायम नोंदणी क्रमांक) एंटर करा) * Student T…" at bounding box center [878, 286] width 1053 height 779
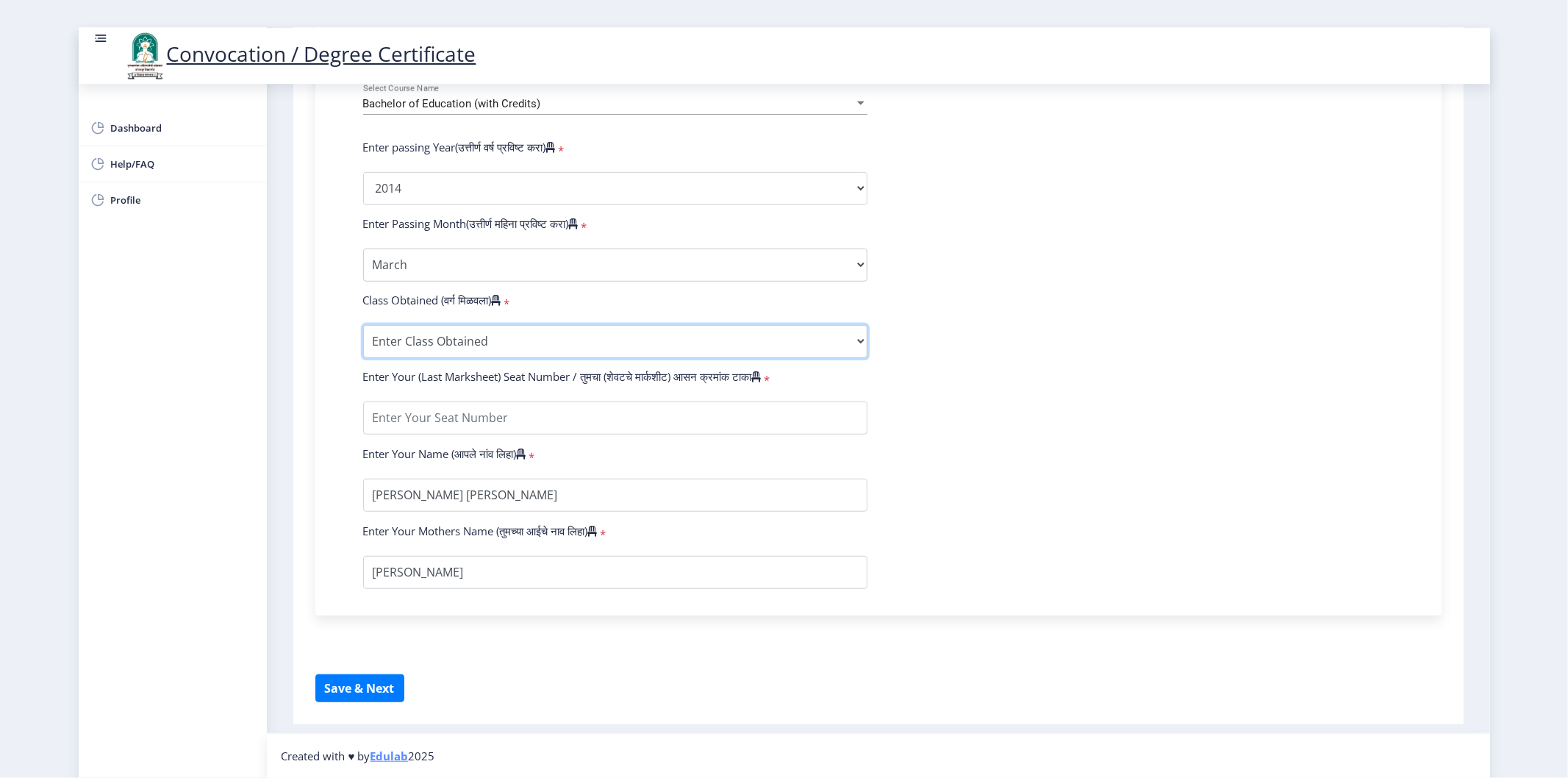
click at [537, 329] on select "Enter Class Obtained FIRST CLASS WITH DISTINCTION FIRST CLASS HIGHER SECOND CLA…" at bounding box center [615, 341] width 504 height 33
select select "FIRST CLASS"
click at [363, 326] on select "Enter Class Obtained FIRST CLASS WITH DISTINCTION FIRST CLASS HIGHER SECOND CLA…" at bounding box center [615, 341] width 504 height 33
click at [913, 364] on form "Enter Your PRN Number (तुमचा पीआरएन (कायम नोंदणी क्रमांक) एंटर करा) * Student T…" at bounding box center [878, 199] width 1053 height 779
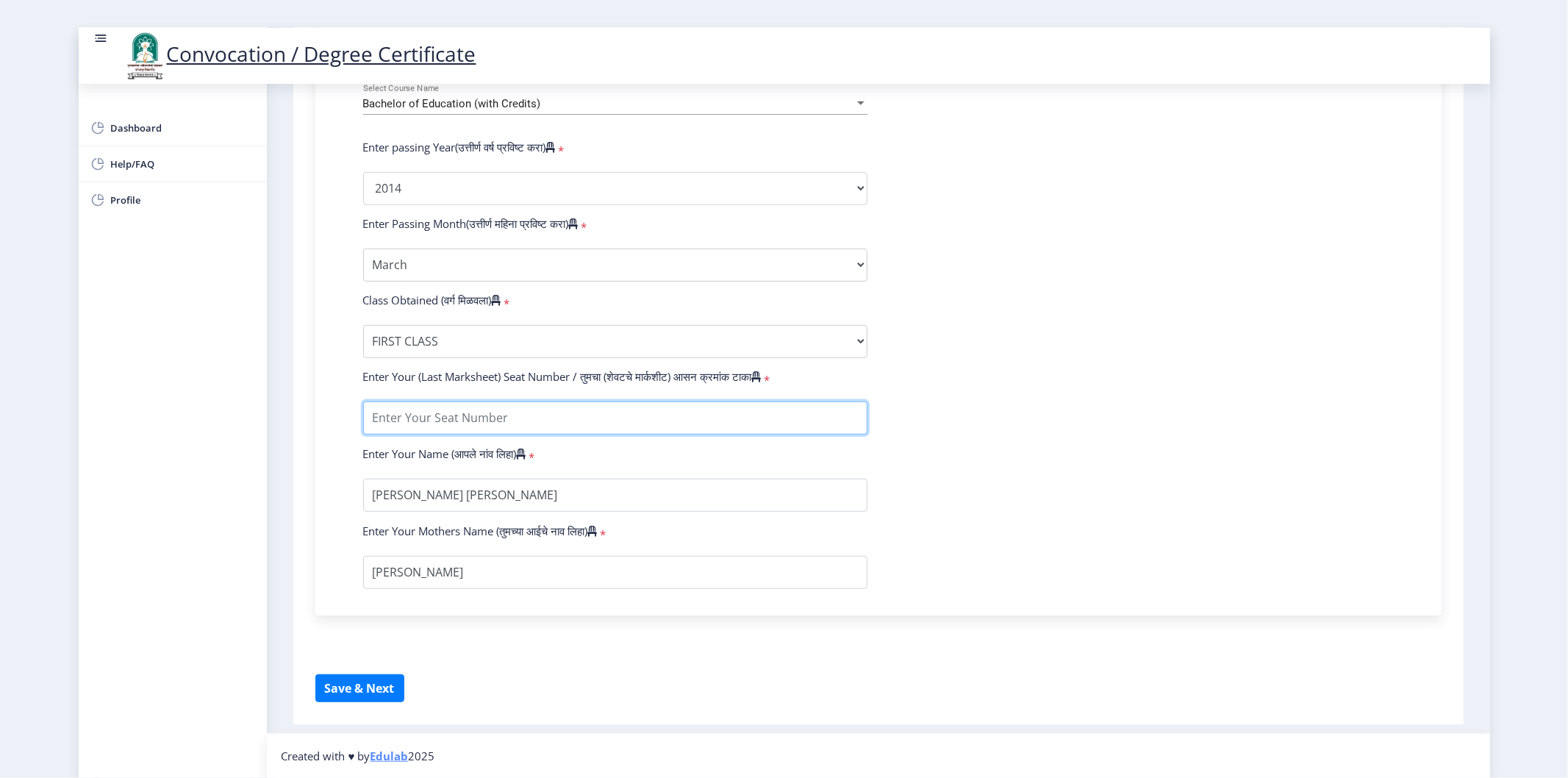
click at [739, 411] on input "textarea" at bounding box center [615, 418] width 504 height 33
type input "184883"
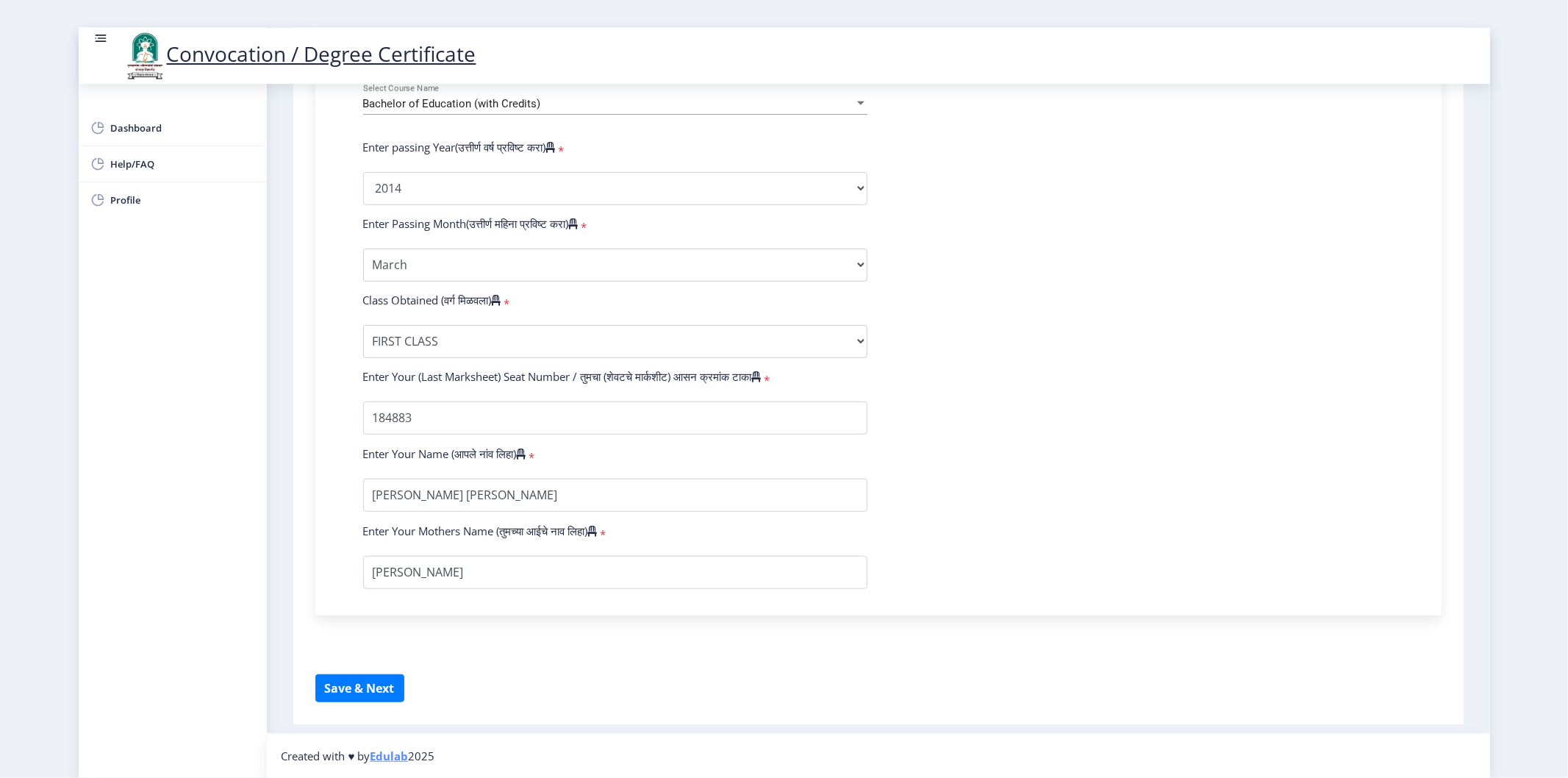
click at [1064, 360] on form "Enter Your PRN Number (तुमचा पीआरएन (कायम नोंदणी क्रमांक) एंटर करा) * Student T…" at bounding box center [878, 199] width 1053 height 779
click at [443, 501] on input "textarea" at bounding box center [615, 495] width 504 height 33
click at [1061, 474] on form "Enter Your PRN Number (तुमचा पीआरएन (कायम नोंदणी क्रमांक) एंटर करा) * Student T…" at bounding box center [878, 199] width 1053 height 779
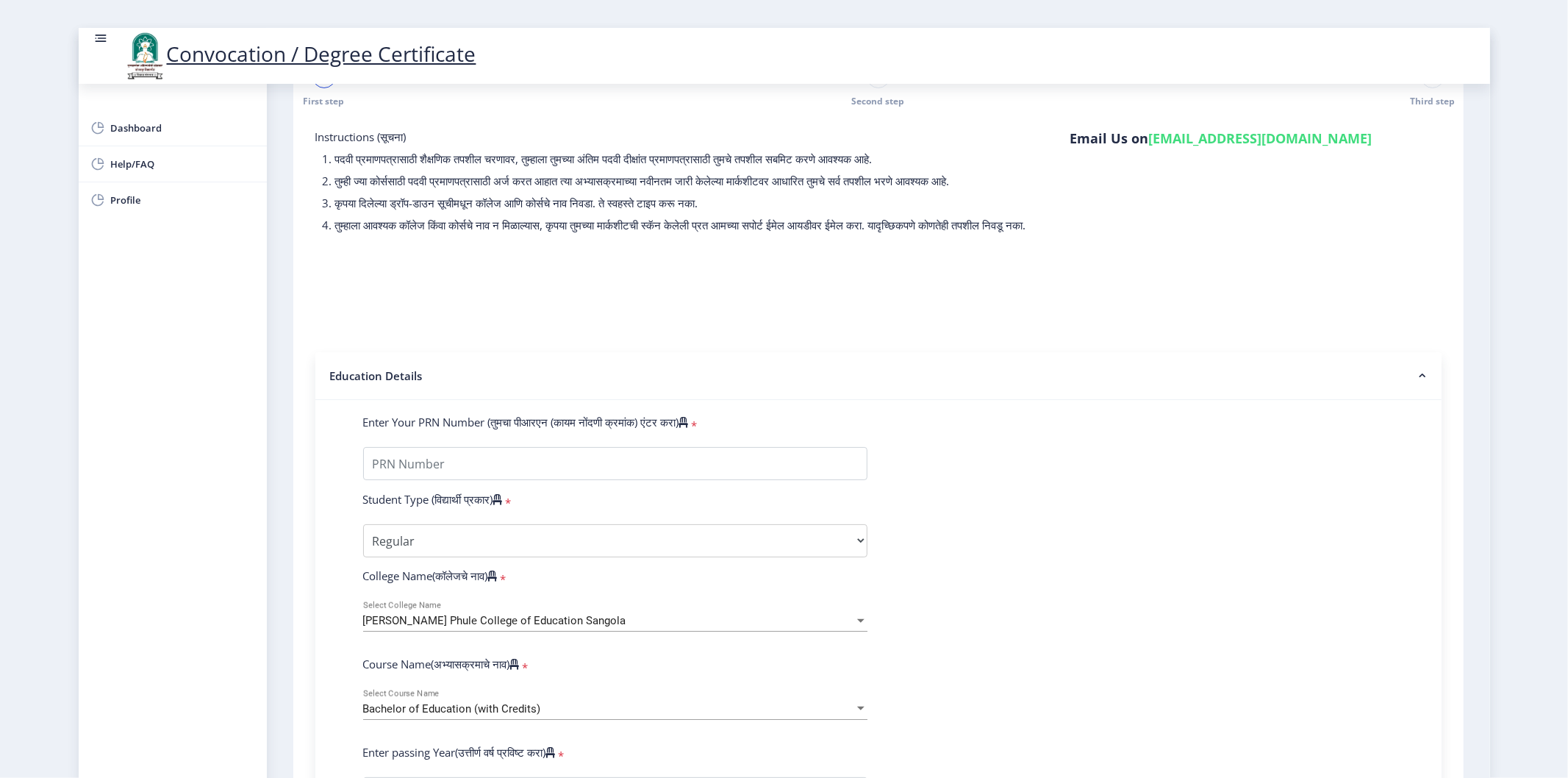
scroll to position [82, 0]
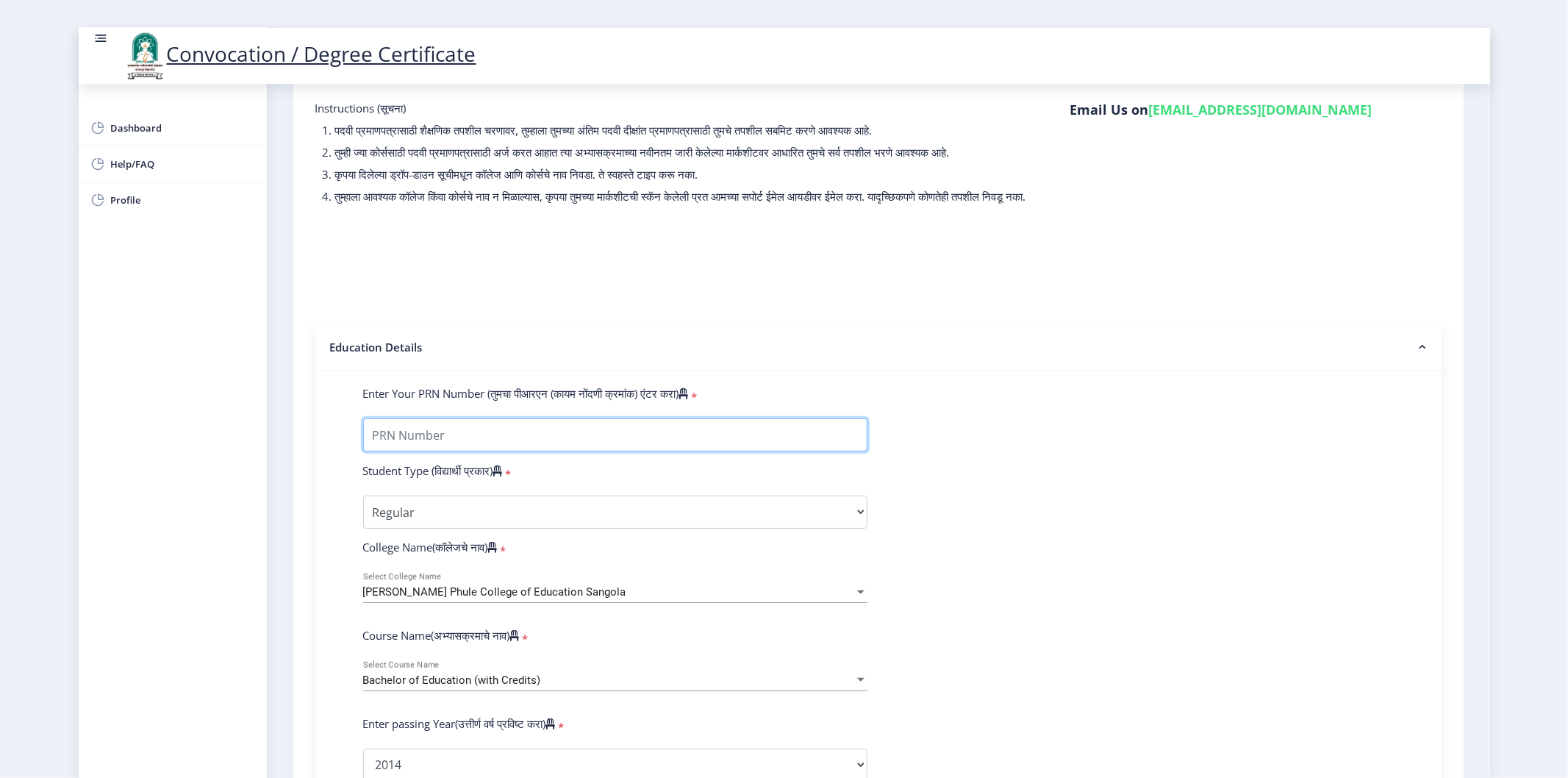
click at [506, 449] on input "Enter Your PRN Number (तुमचा पीआरएन (कायम नोंदणी क्रमांक) एंटर करा)" at bounding box center [615, 434] width 504 height 33
type input "2008032500134795"
click at [513, 348] on nb-accordion-item-header "Education Details" at bounding box center [878, 347] width 1126 height 48
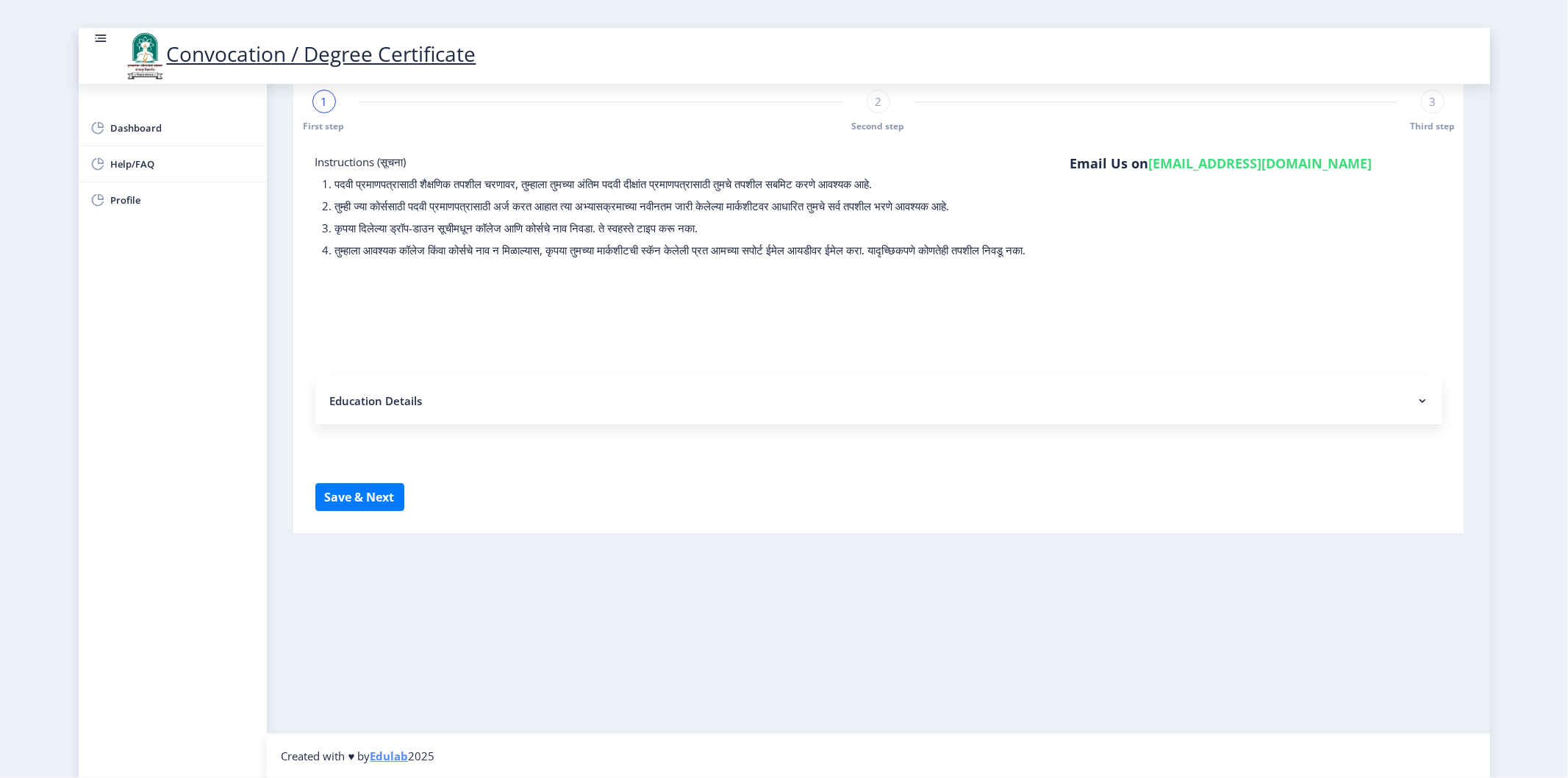
scroll to position [28, 0]
click at [542, 422] on nb-accordion-item-header "Education Details" at bounding box center [878, 401] width 1126 height 47
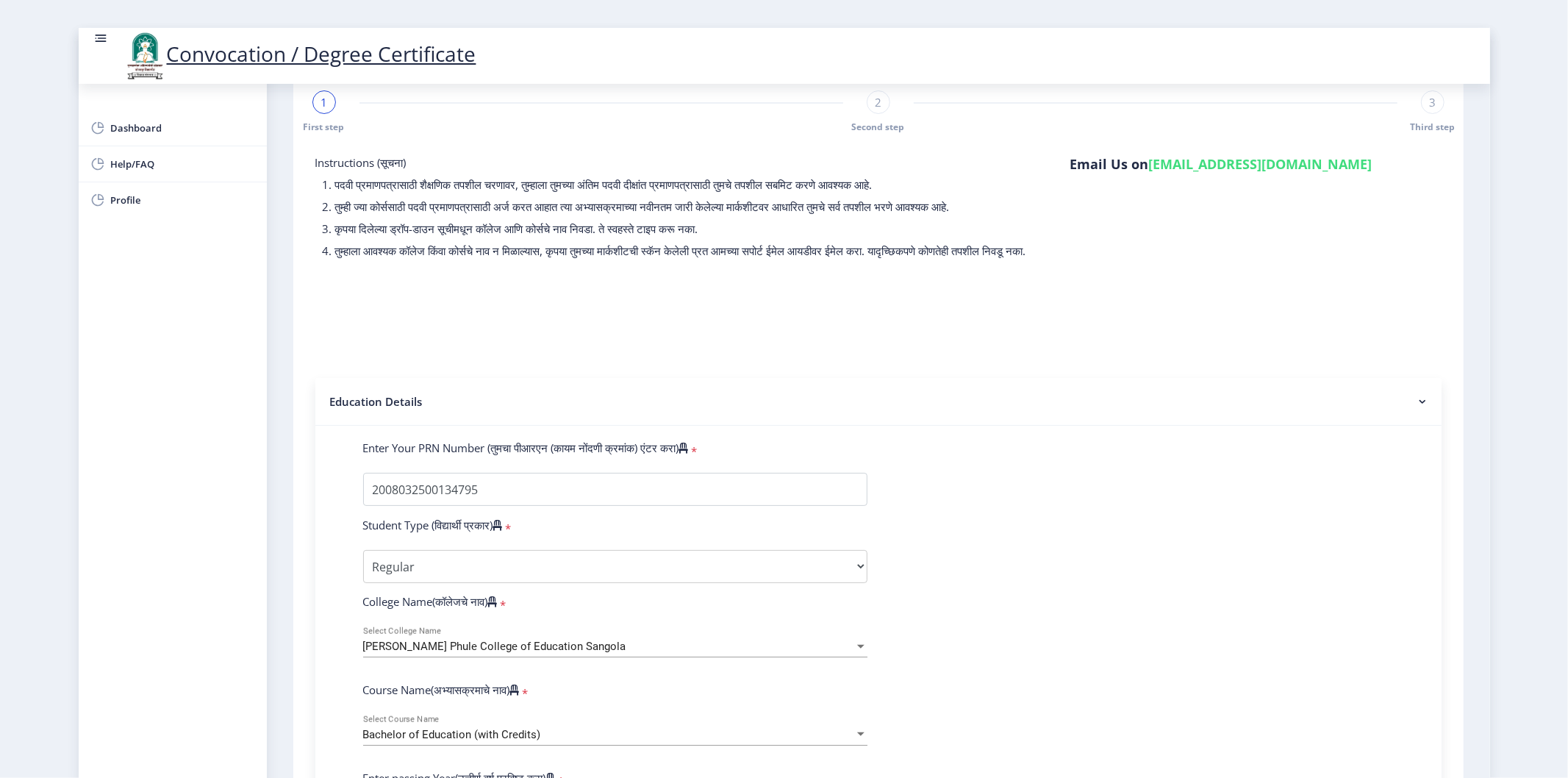
scroll to position [82, 0]
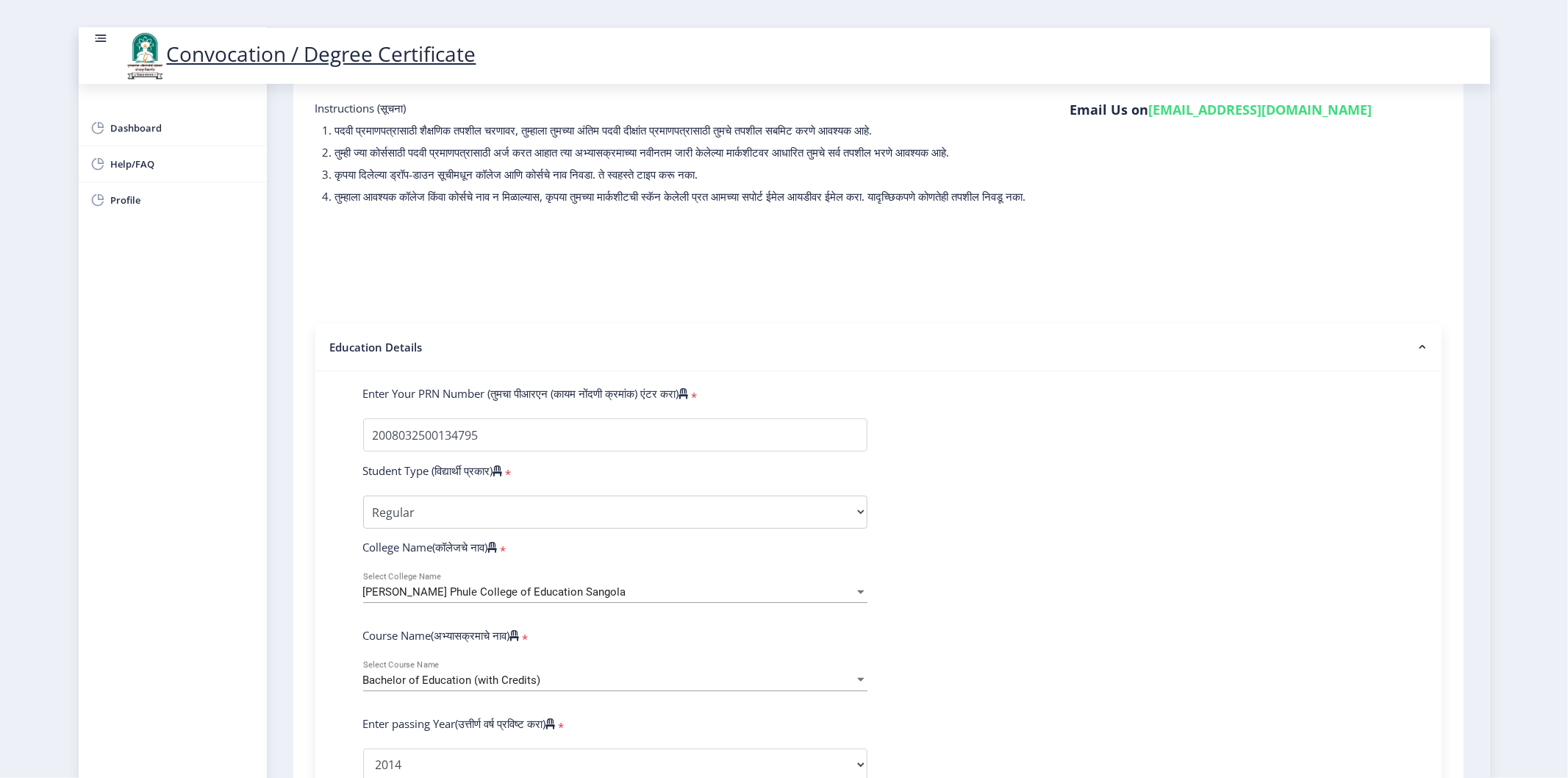
click at [407, 280] on form "Instructions (सूचना) 1. पदवी प्रमाणपत्रासाठी शैक्षणिक तपशील चरणावर, तुम्हाला तु…" at bounding box center [878, 689] width 1126 height 1177
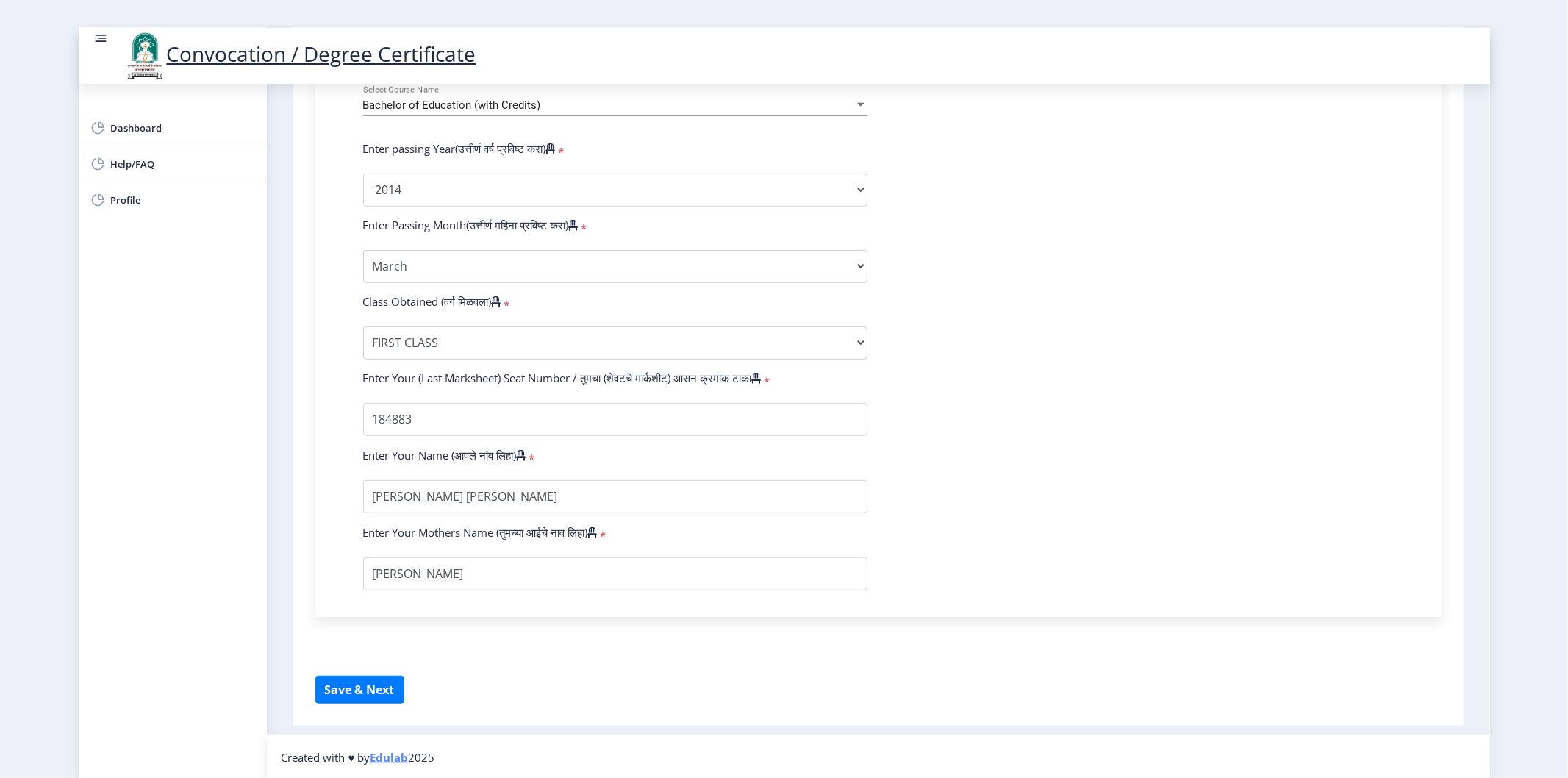
scroll to position [671, 0]
click at [321, 438] on div "Enter Your PRN Number (तुमचा पीआरएन (कायम नोंदणी क्रमांक) एंटर करा) * Student T…" at bounding box center [878, 205] width 1126 height 820
drag, startPoint x: 385, startPoint y: 388, endPoint x: 694, endPoint y: 379, distance: 309.1
click at [694, 379] on div "Enter Your (Last Marksheet) Seat Number / तुमचा (शेवटचे मार्कशीट) आसन क्रमांक ट…" at bounding box center [878, 379] width 1053 height 21
click at [302, 406] on div "Instructions (सूचना) 1. पदवी प्रमाणपत्रासाठी शैक्षणिक तपशील चरणावर, तुम्हाला तु…" at bounding box center [878, 113] width 1155 height 1207
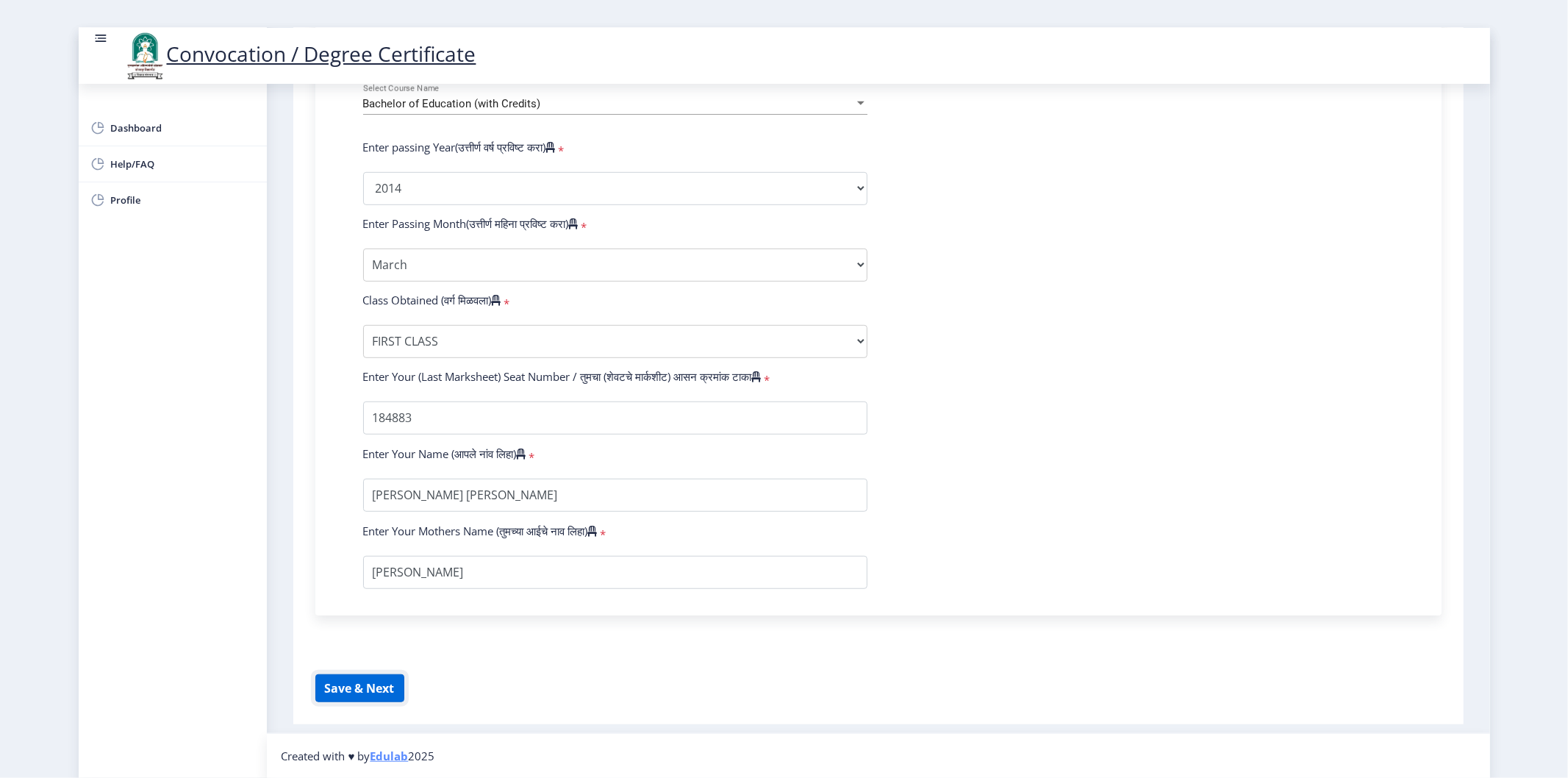
click at [370, 678] on button "Save & Next" at bounding box center [360, 688] width 89 height 28
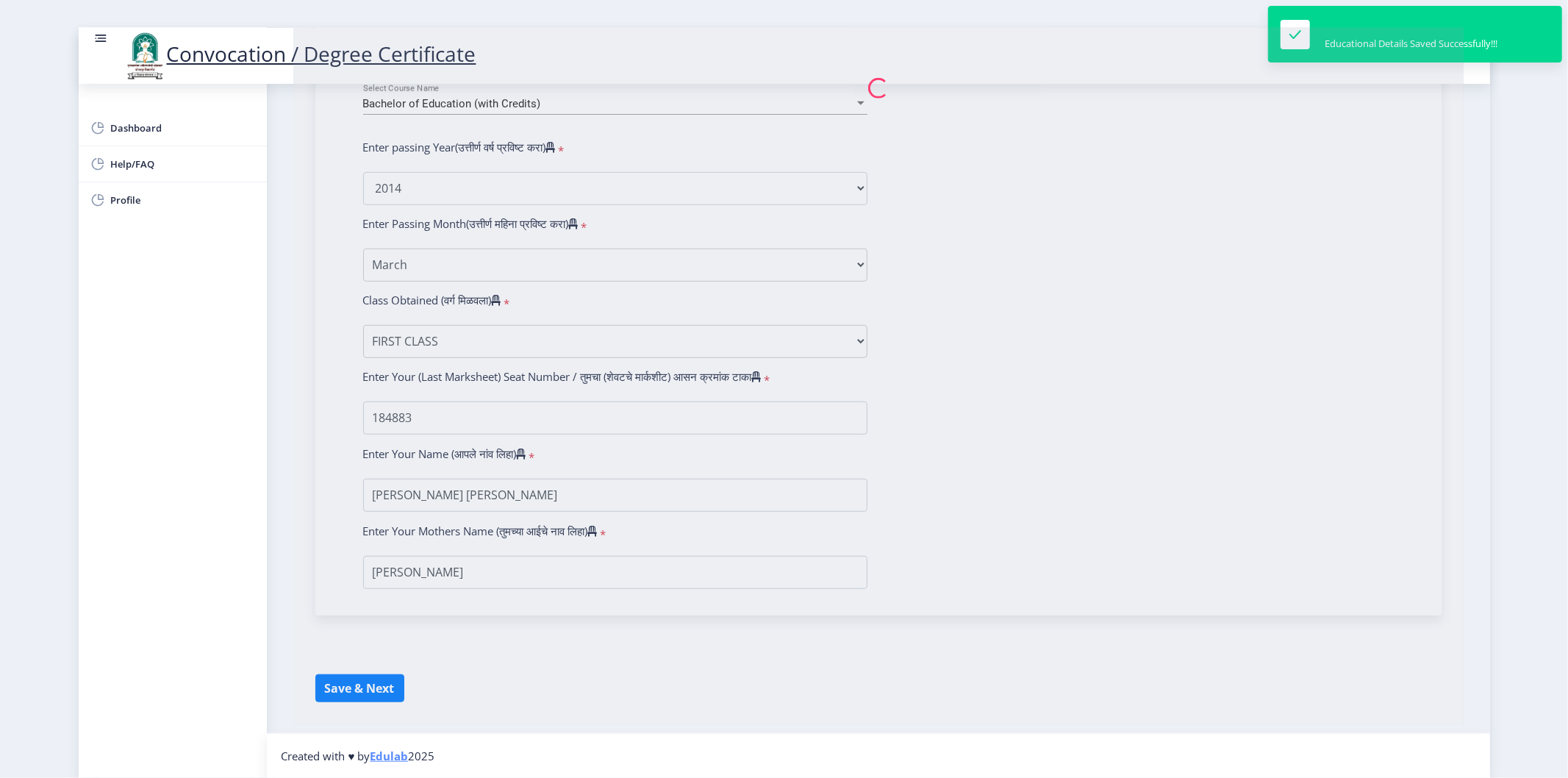
select select
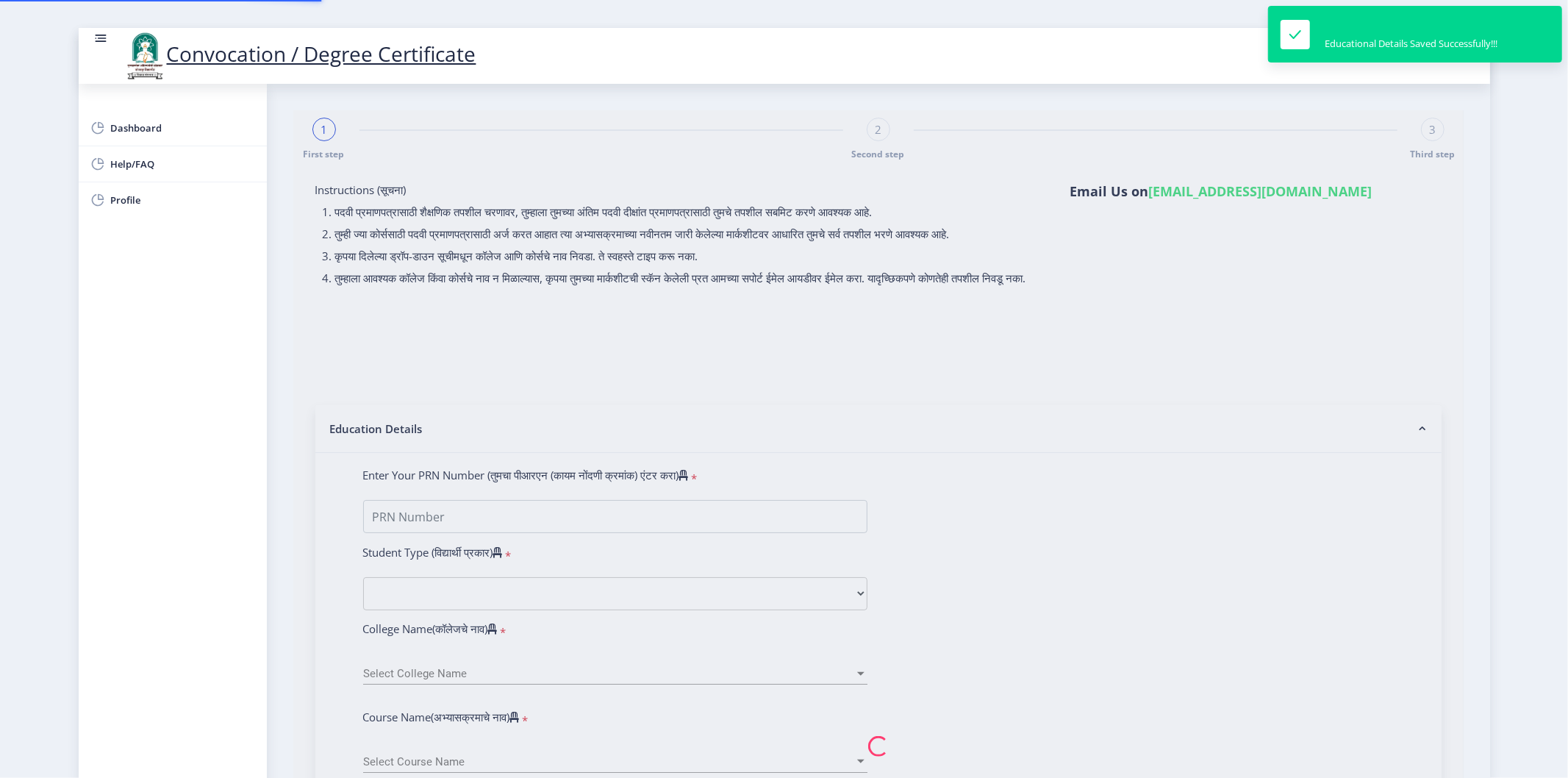
type input "SIMA BAPUSO GHADAGE"
type input "CHHAYA"
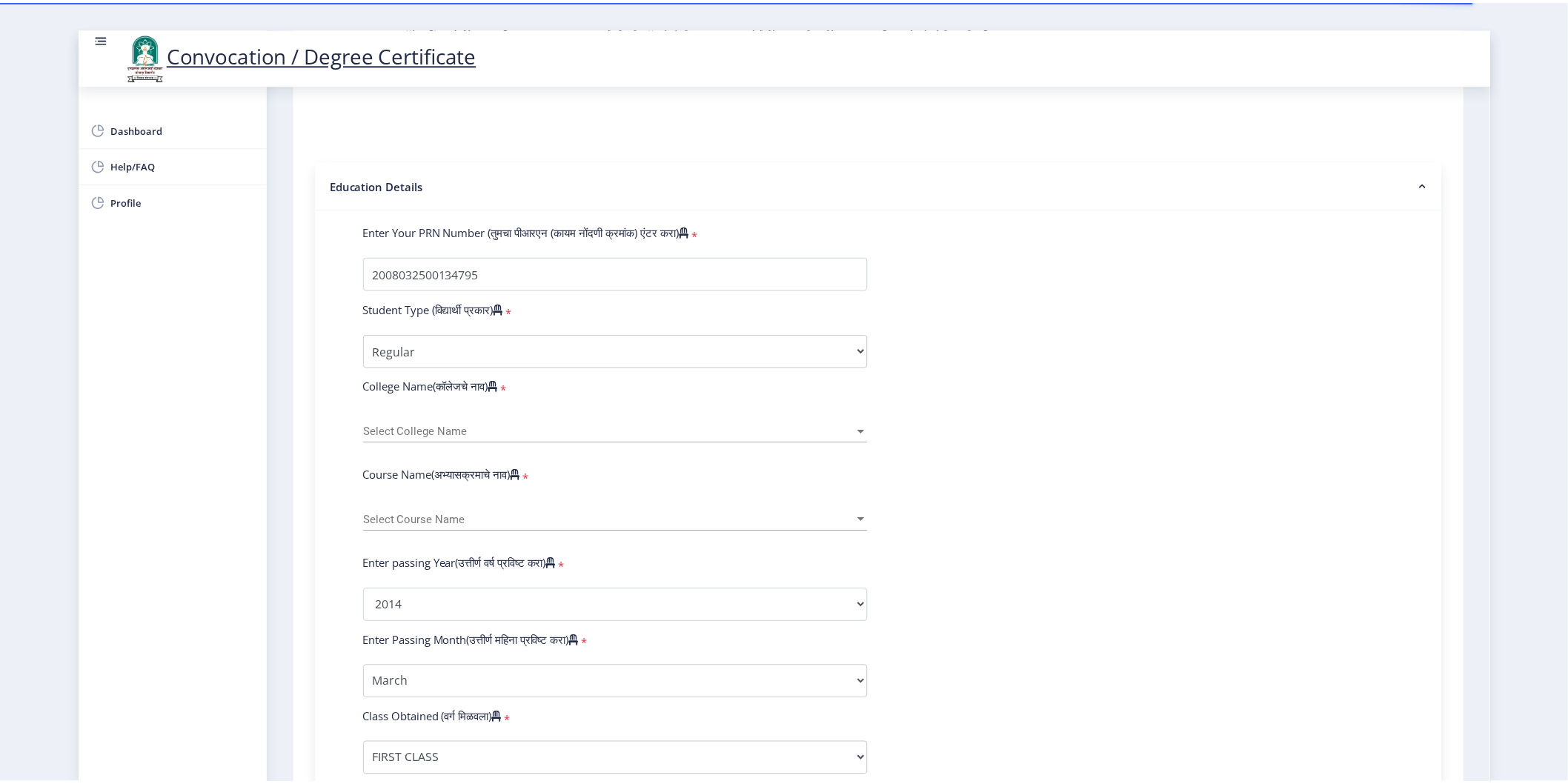
scroll to position [28, 0]
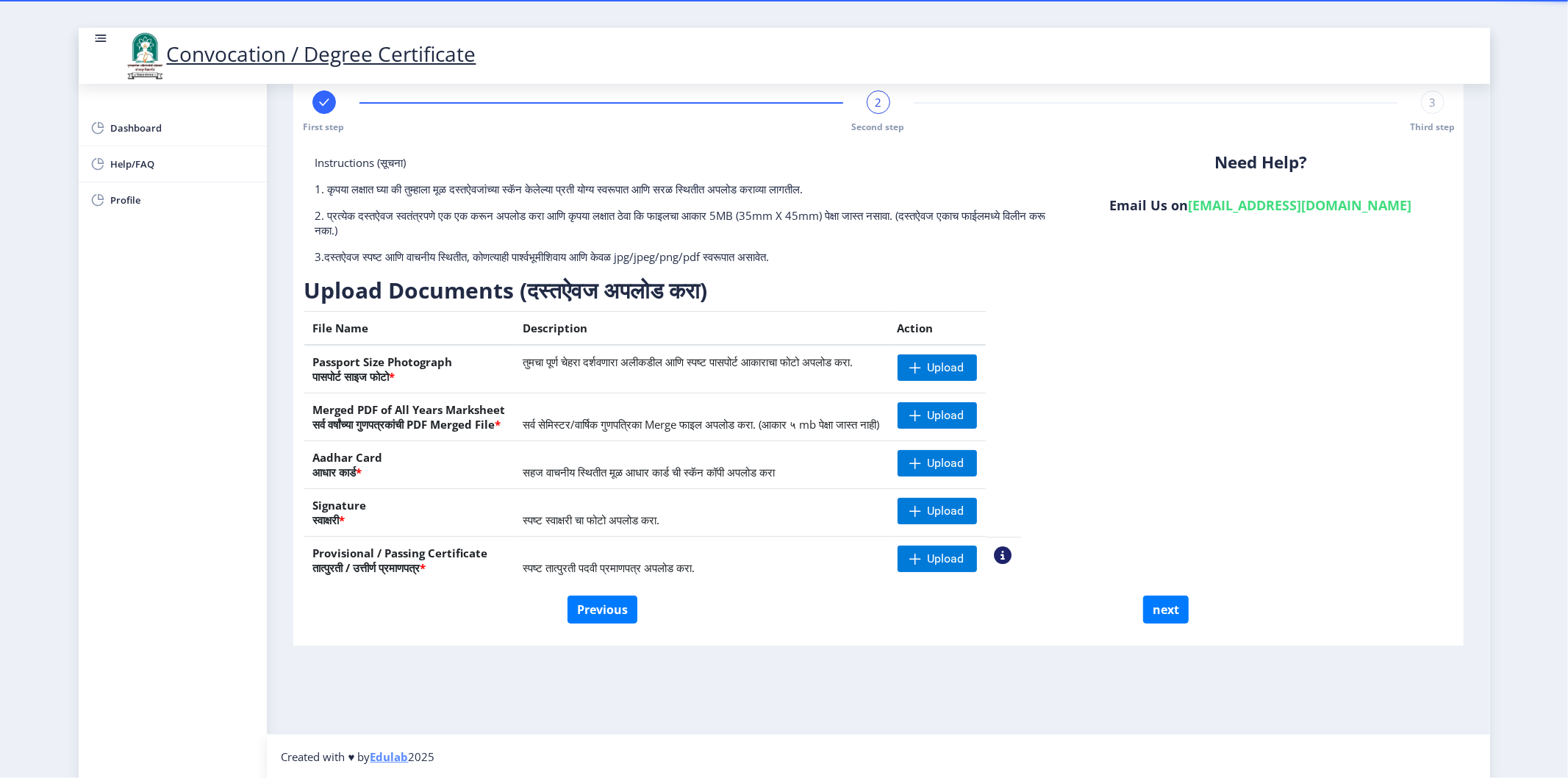
drag, startPoint x: 1292, startPoint y: 485, endPoint x: 965, endPoint y: 392, distance: 340.0
click at [1292, 485] on div "Instructions (सूचना) 1. कृपया लक्षात घ्या की तुम्हाला मूळ दस्तऐवजांच्या स्कॅन क…" at bounding box center [878, 376] width 1148 height 440
click at [986, 350] on td "Upload" at bounding box center [937, 368] width 97 height 48
click at [977, 378] on span "Upload" at bounding box center [937, 367] width 80 height 27
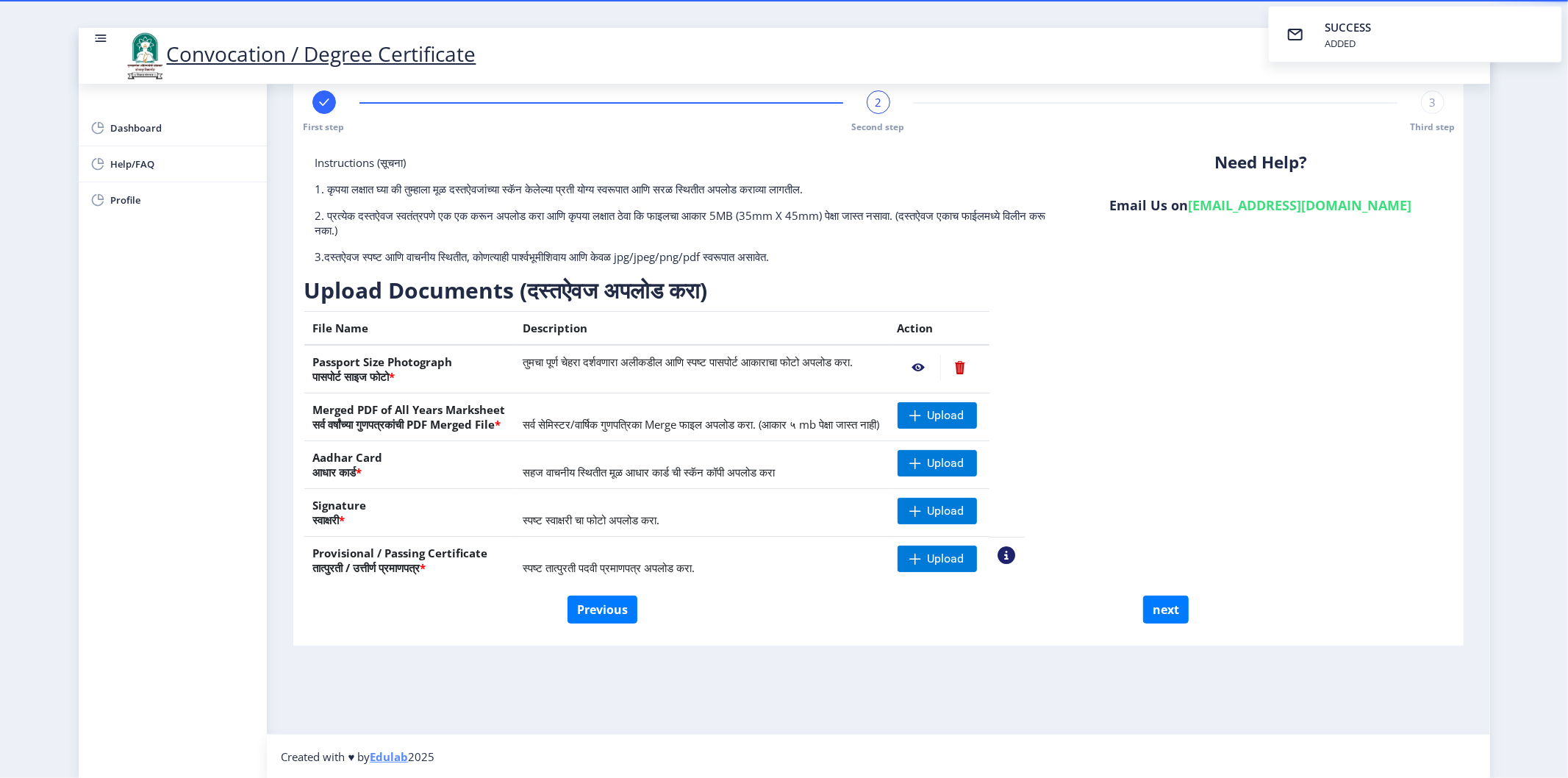
click at [892, 693] on nb-layout-column "First step 2 Second step 3 Third step Instructions (सूचना) 1. कृपया लक्षात घ्या…" at bounding box center [878, 395] width 1223 height 677
click at [965, 512] on span "Upload" at bounding box center [945, 511] width 36 height 15
click at [943, 675] on nb-layout-column "First step 2 Second step 3 Third step Instructions (सूचना) 1. कृपया लक्षात घ्या…" at bounding box center [878, 395] width 1223 height 677
click at [975, 468] on span "Upload" at bounding box center [937, 463] width 80 height 27
click at [990, 695] on nb-layout-column "First step 2 Second step 3 Third step Instructions (सूचना) 1. कृपया लक्षात घ्या…" at bounding box center [878, 395] width 1223 height 677
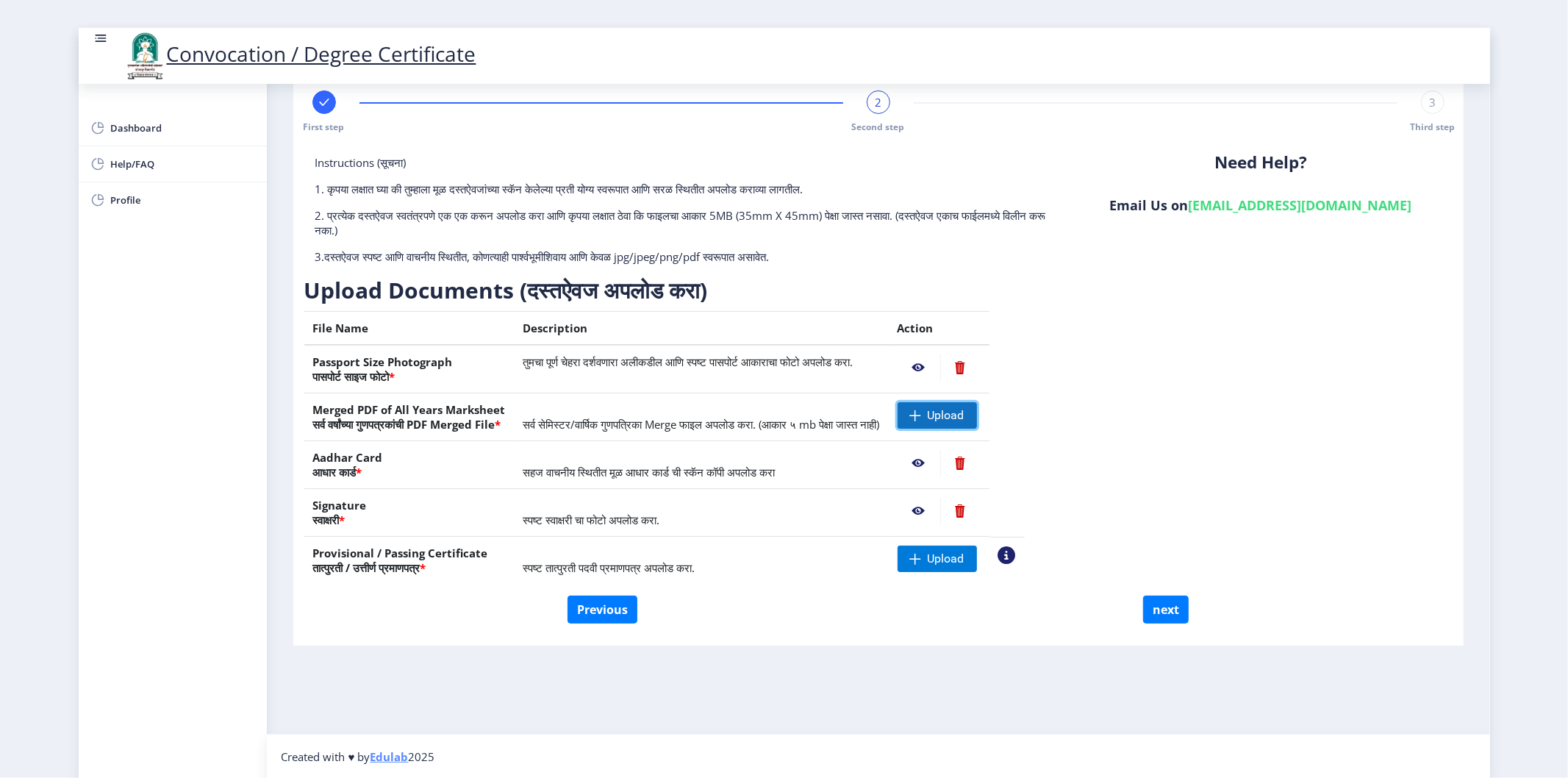
click at [975, 411] on span "Upload" at bounding box center [937, 416] width 80 height 27
click at [965, 722] on nb-layout-column "First step 2 Second step 3 Third step Instructions (सूचना) 1. कृपया लक्षात घ्या…" at bounding box center [878, 395] width 1223 height 677
click at [965, 556] on span "Upload" at bounding box center [945, 559] width 36 height 15
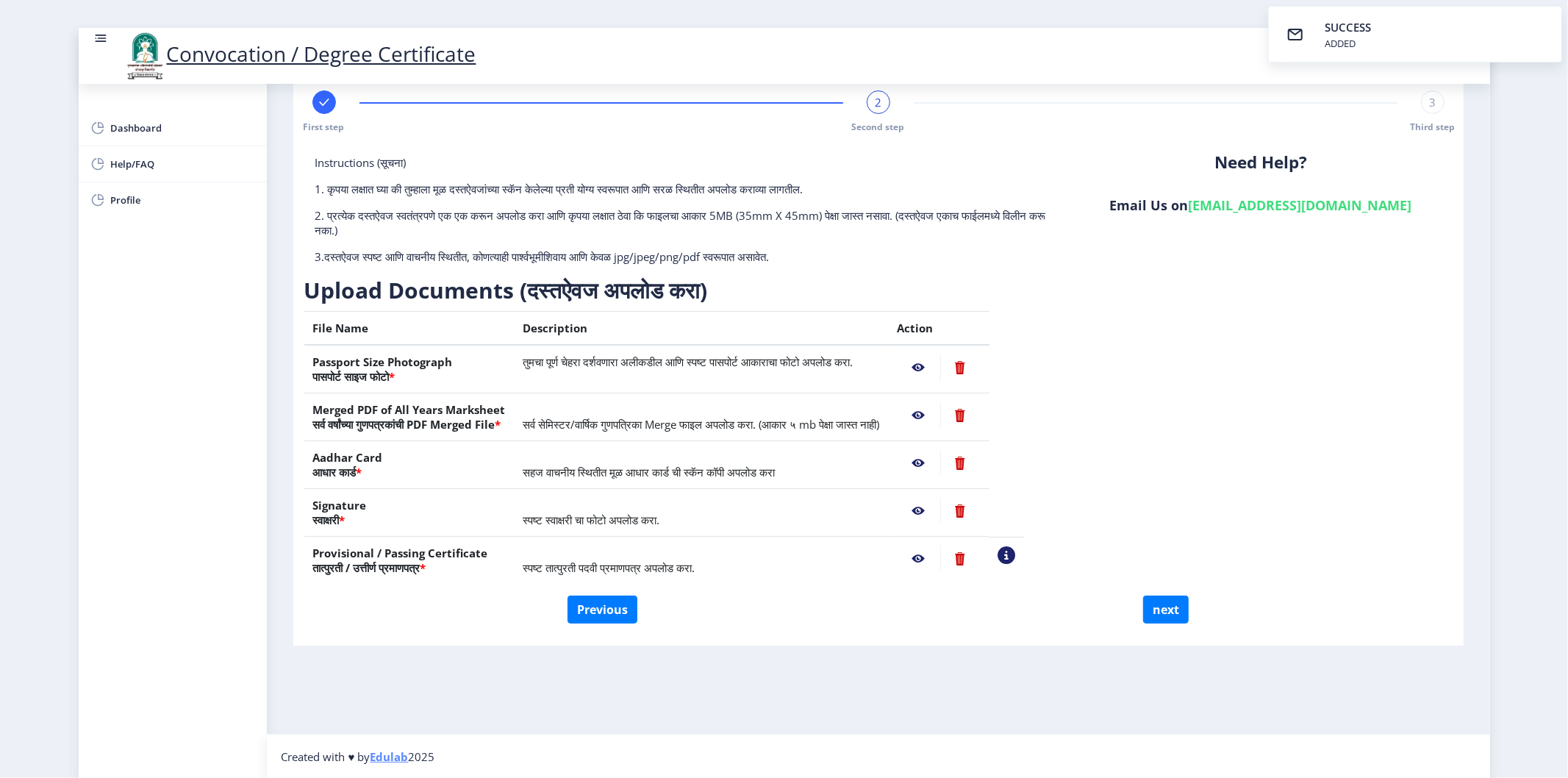
click at [940, 368] on nb-action at bounding box center [919, 367] width 42 height 27
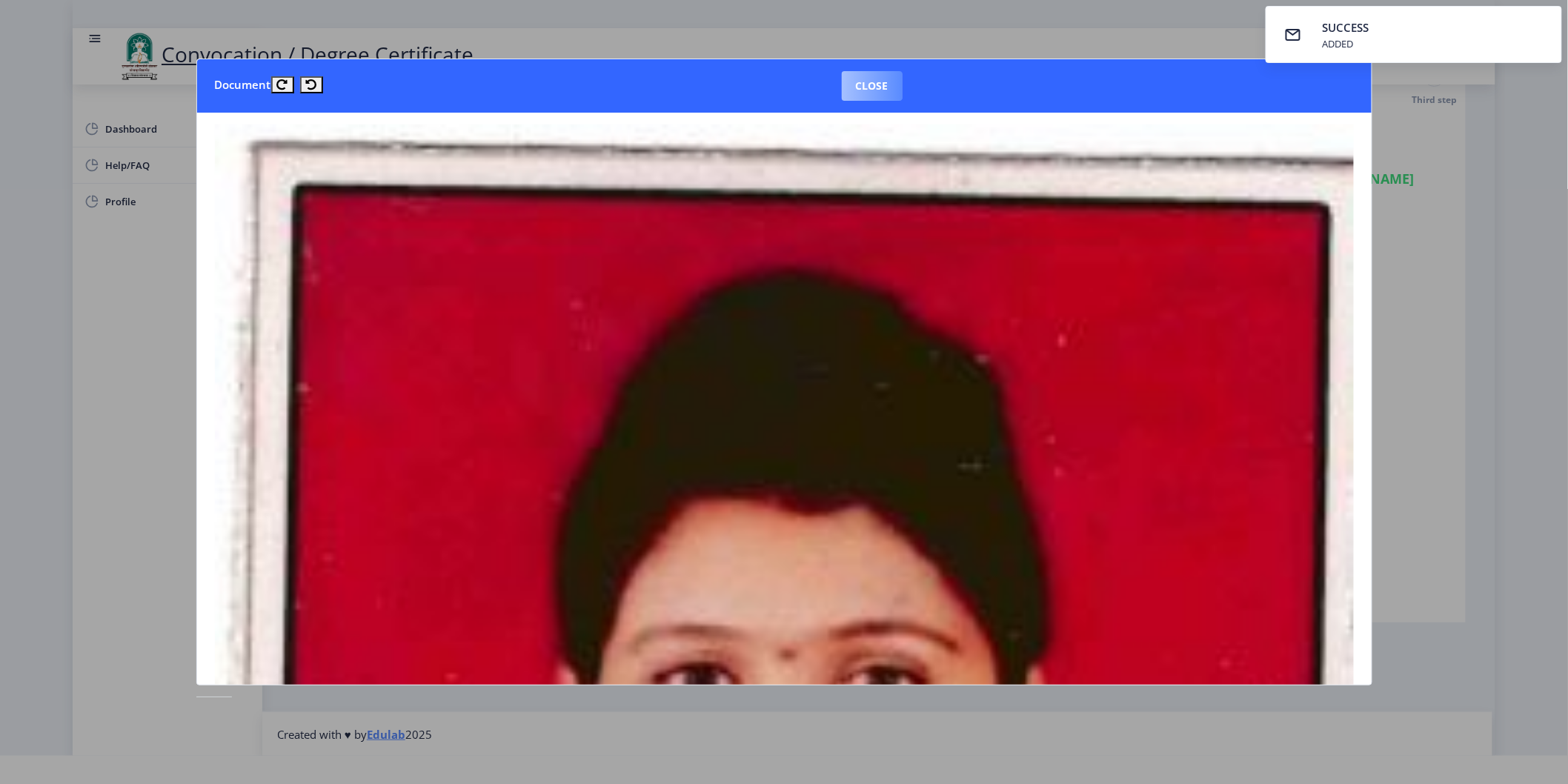
click at [868, 85] on button "Close" at bounding box center [872, 86] width 61 height 30
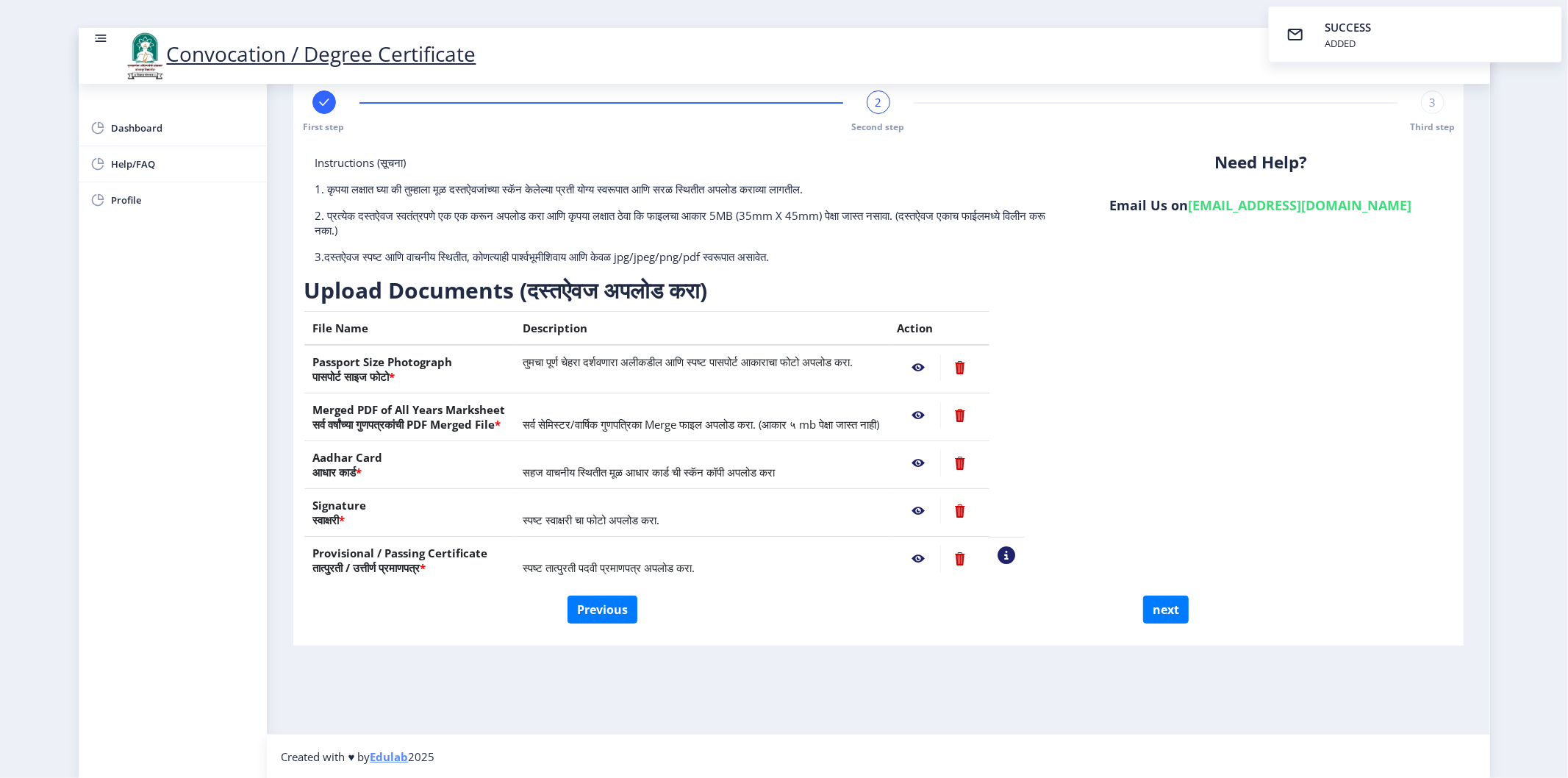
click at [940, 405] on nb-action at bounding box center [919, 416] width 42 height 27
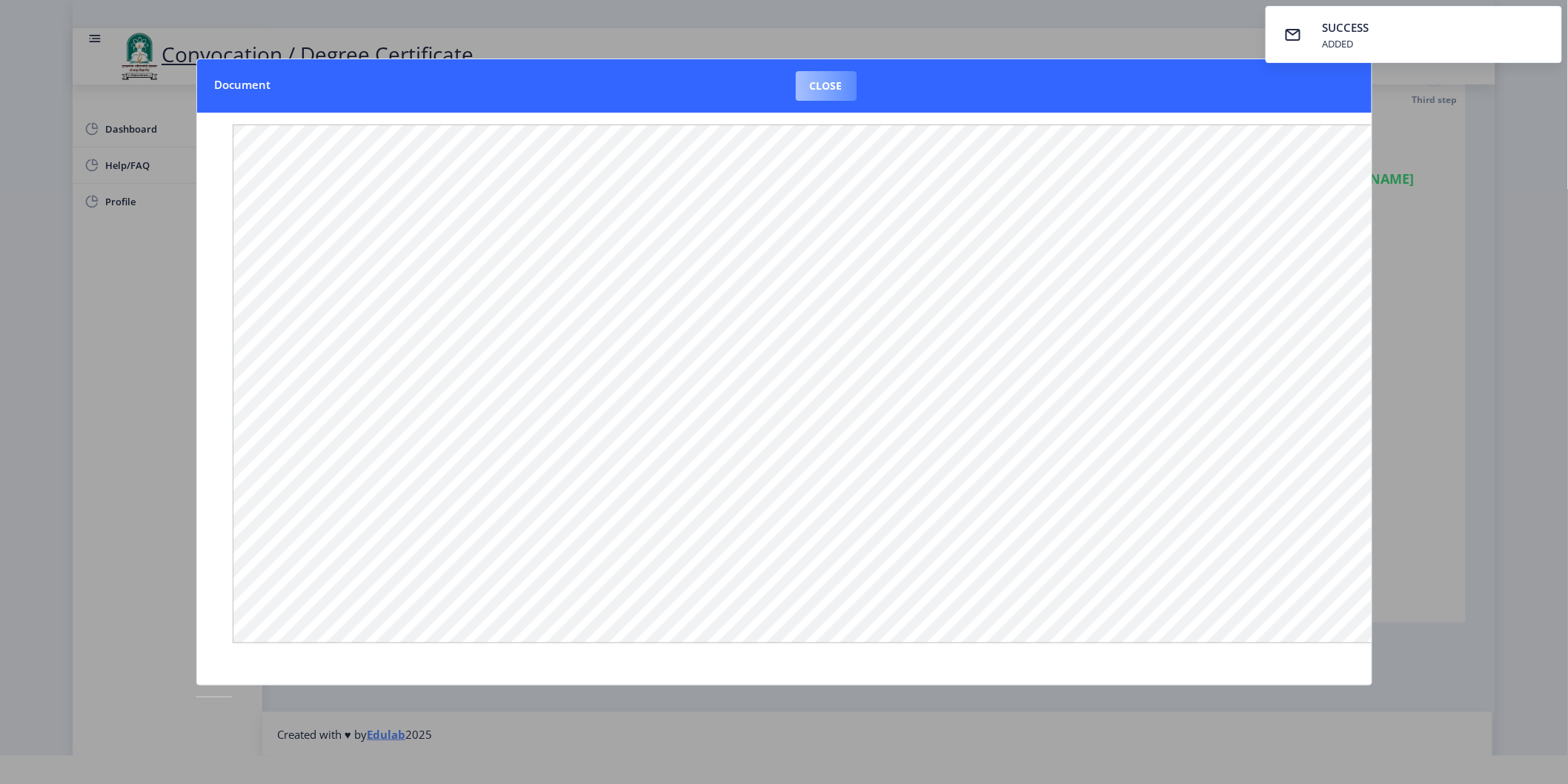
click at [830, 85] on button "Close" at bounding box center [826, 86] width 61 height 30
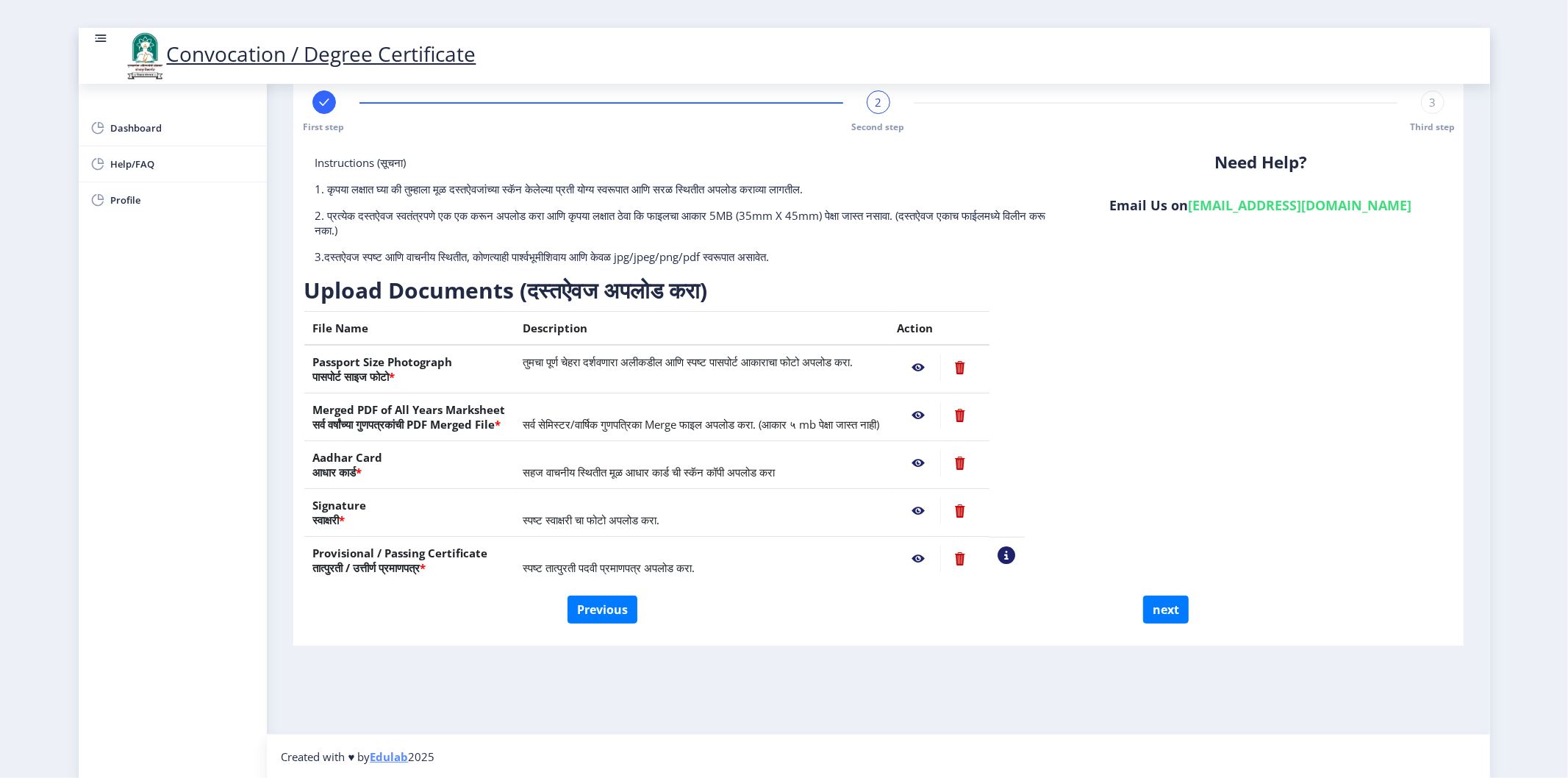
click at [940, 459] on nb-action at bounding box center [919, 463] width 42 height 27
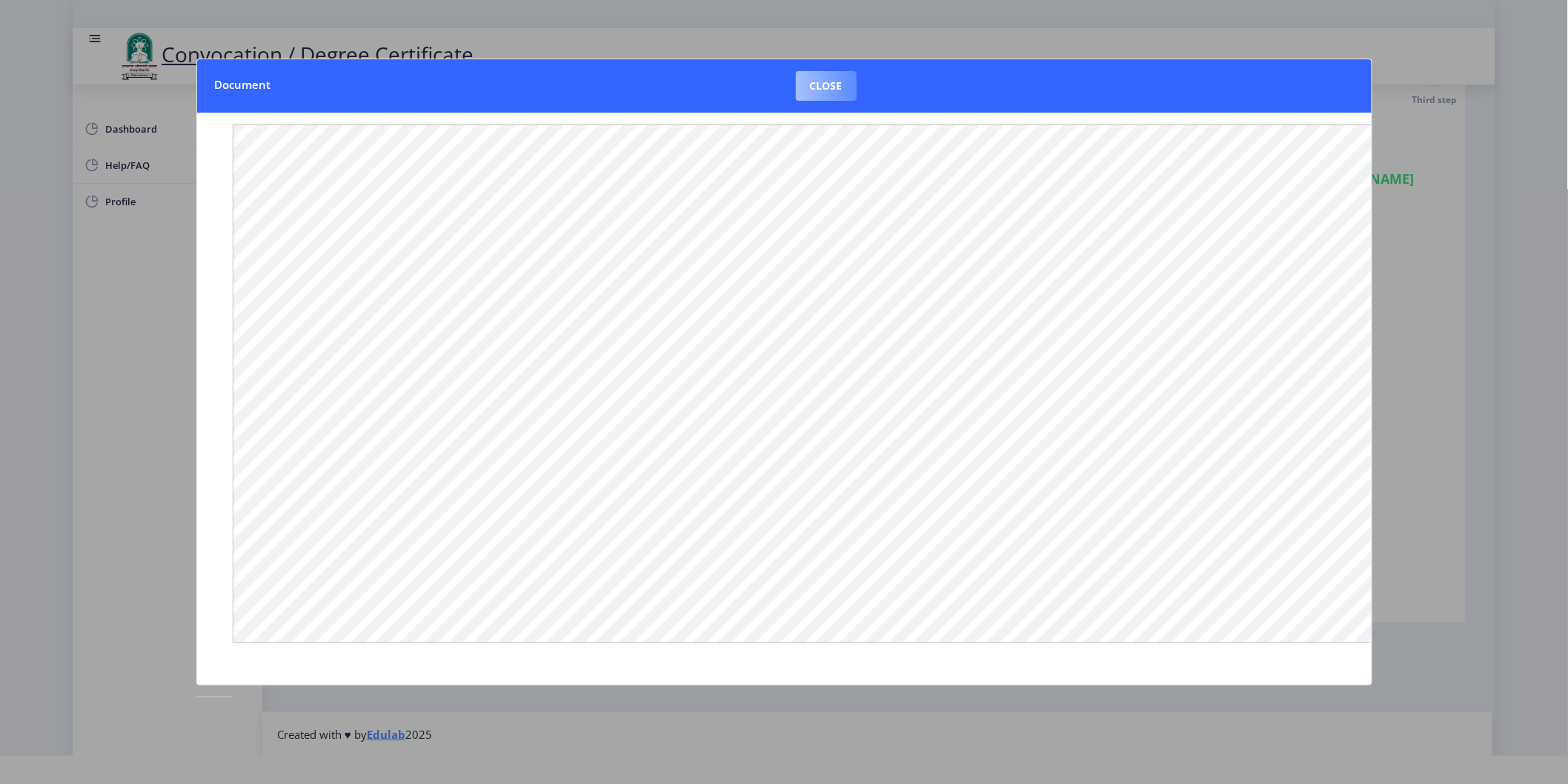
click at [821, 92] on button "Close" at bounding box center [826, 86] width 61 height 30
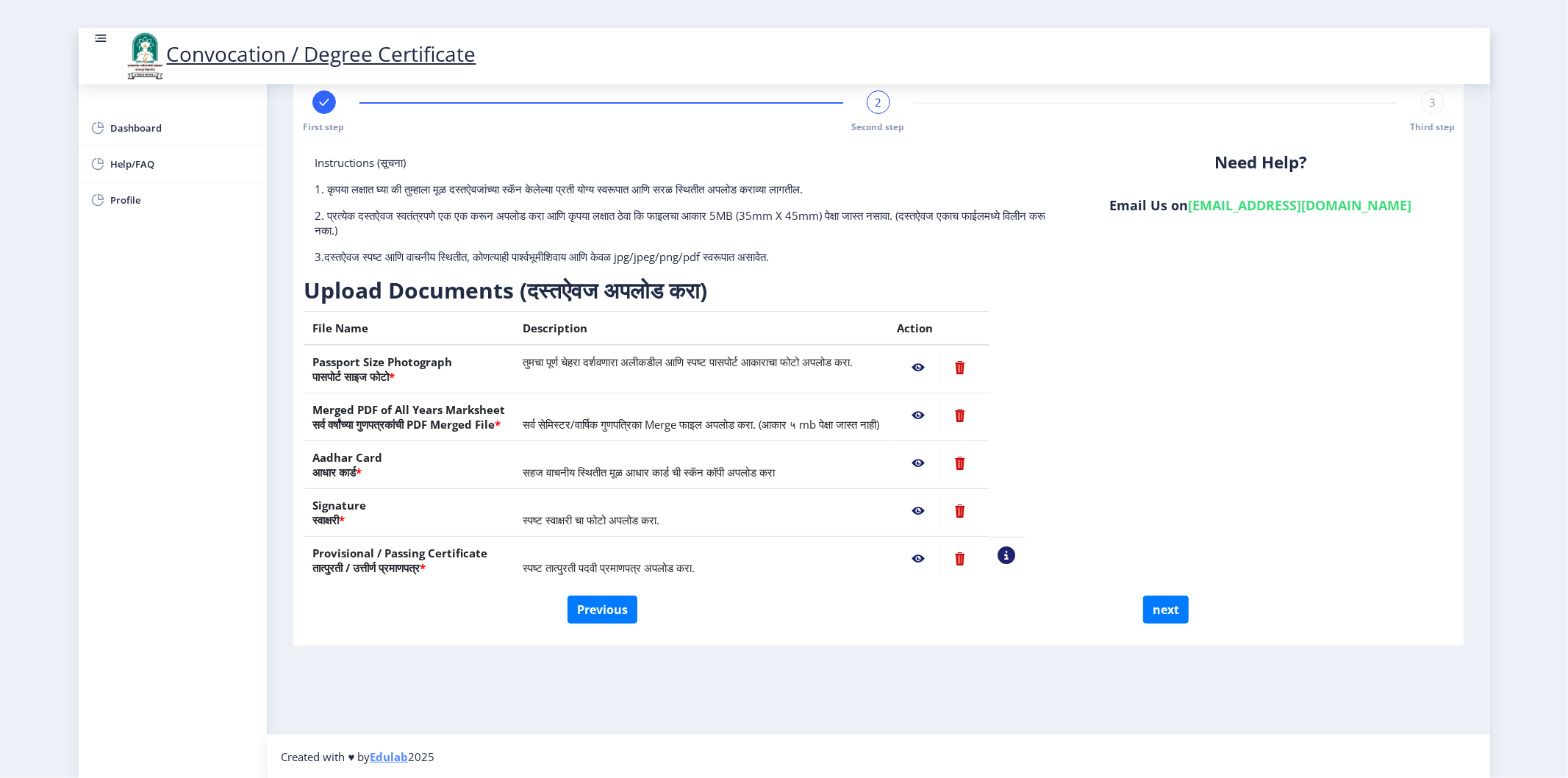
click at [940, 508] on nb-action at bounding box center [919, 511] width 42 height 27
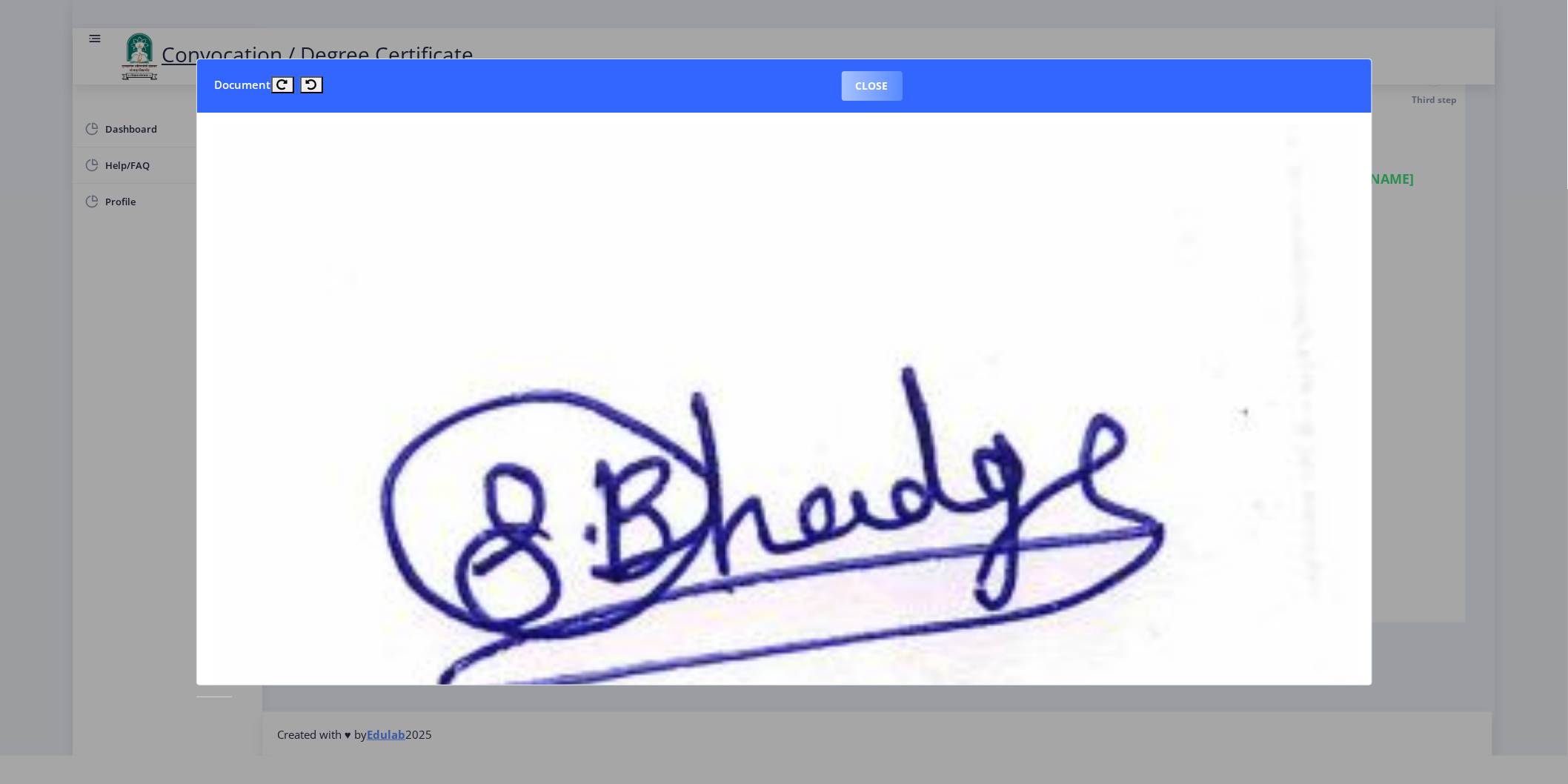
click at [870, 92] on button "Close" at bounding box center [872, 86] width 61 height 30
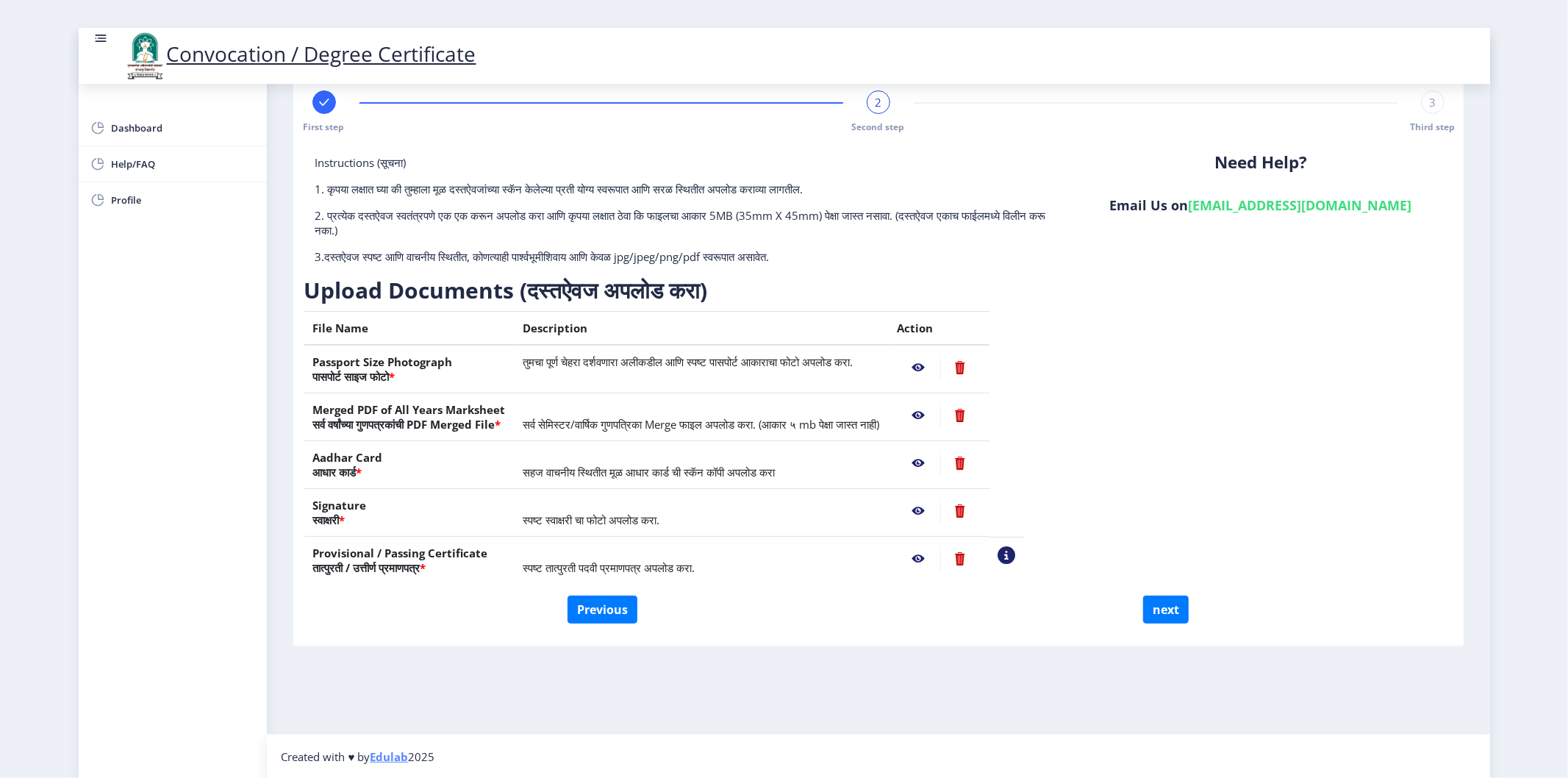
click at [940, 555] on nb-action at bounding box center [919, 559] width 42 height 27
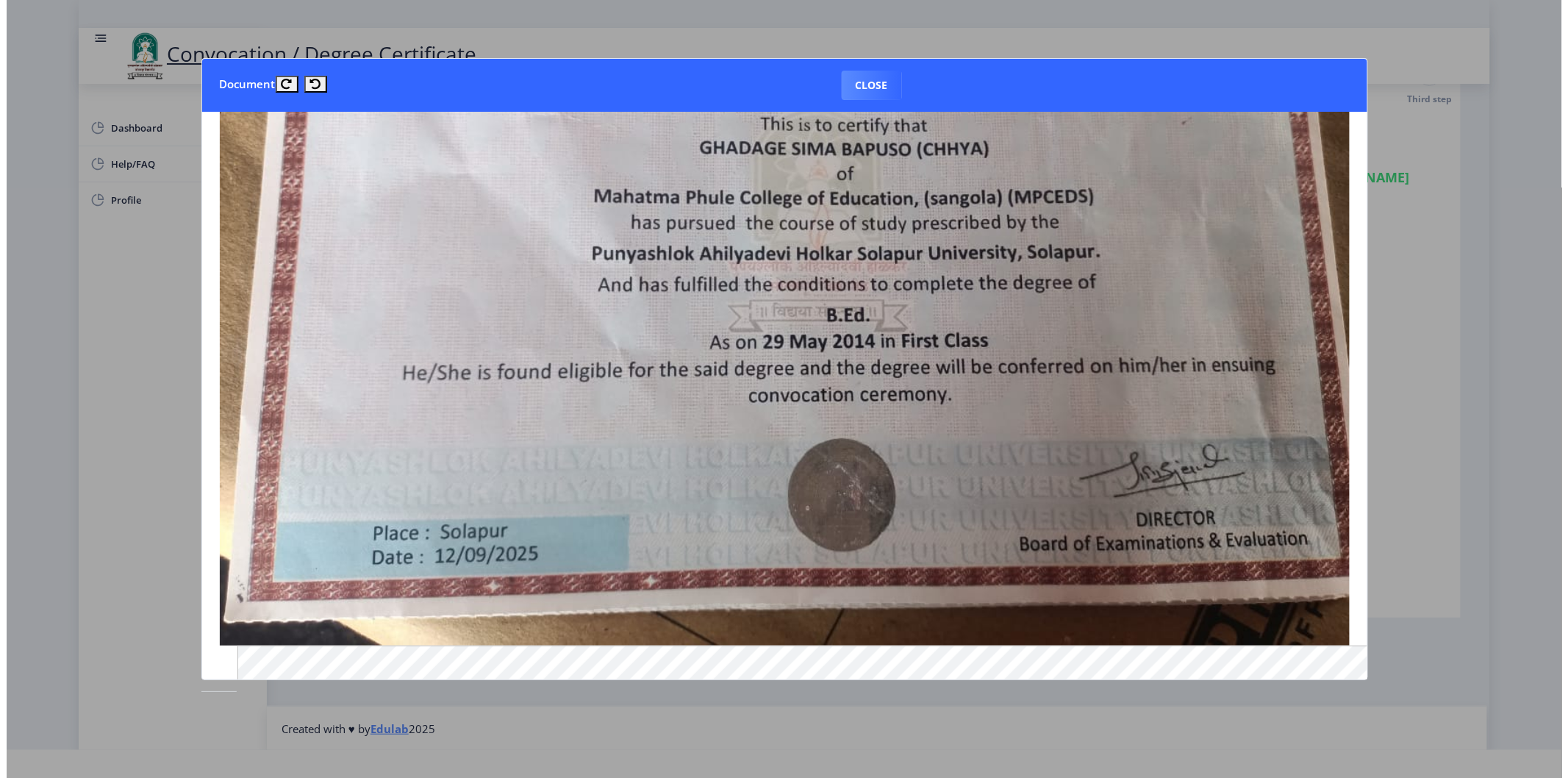
scroll to position [327, 0]
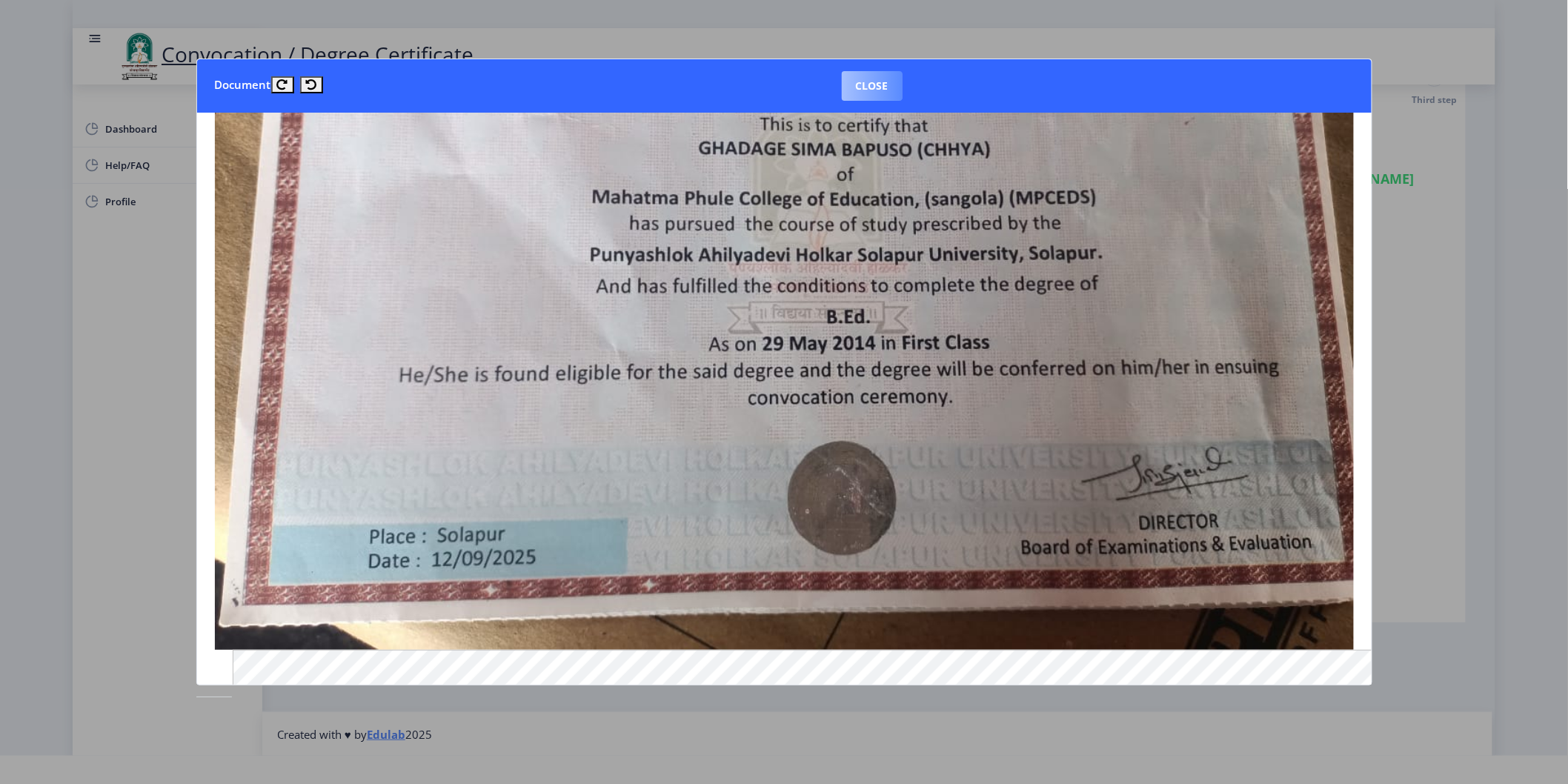
click at [861, 91] on button "Close" at bounding box center [872, 86] width 61 height 30
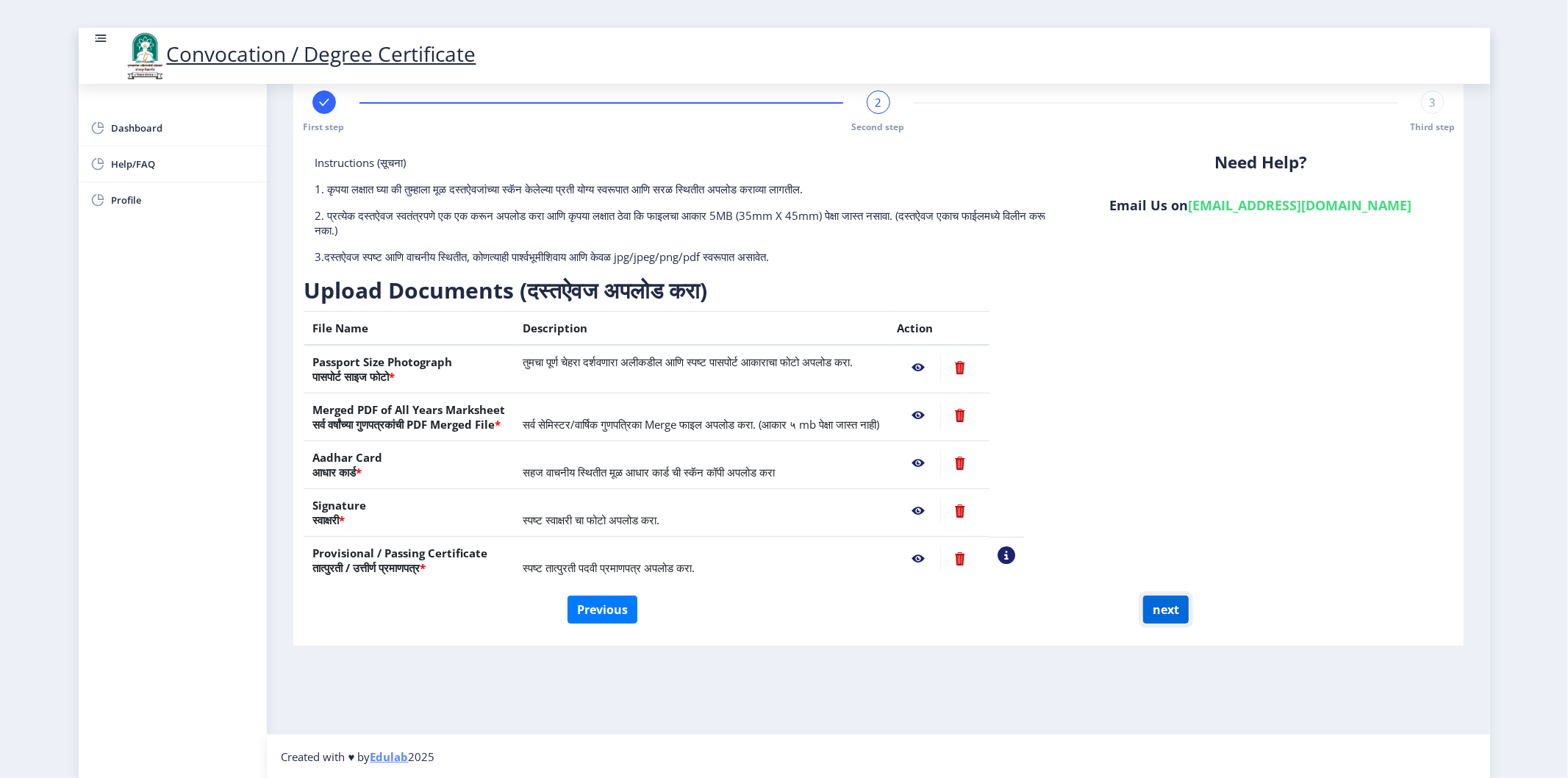
click at [1156, 614] on button "next" at bounding box center [1166, 609] width 45 height 28
select select
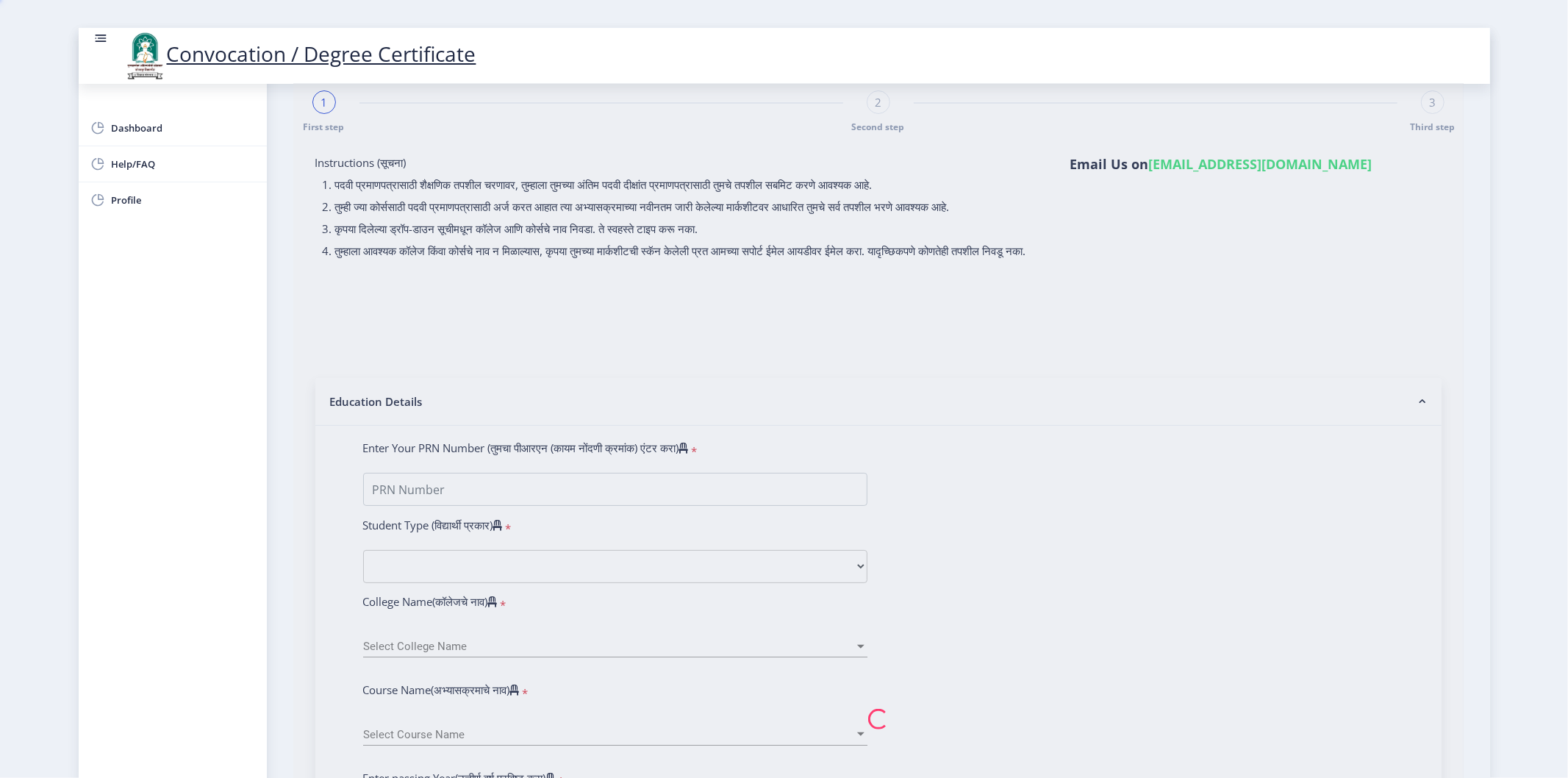
type input "SIMA BAPUSO GHADAGE"
type input "CHHAYA"
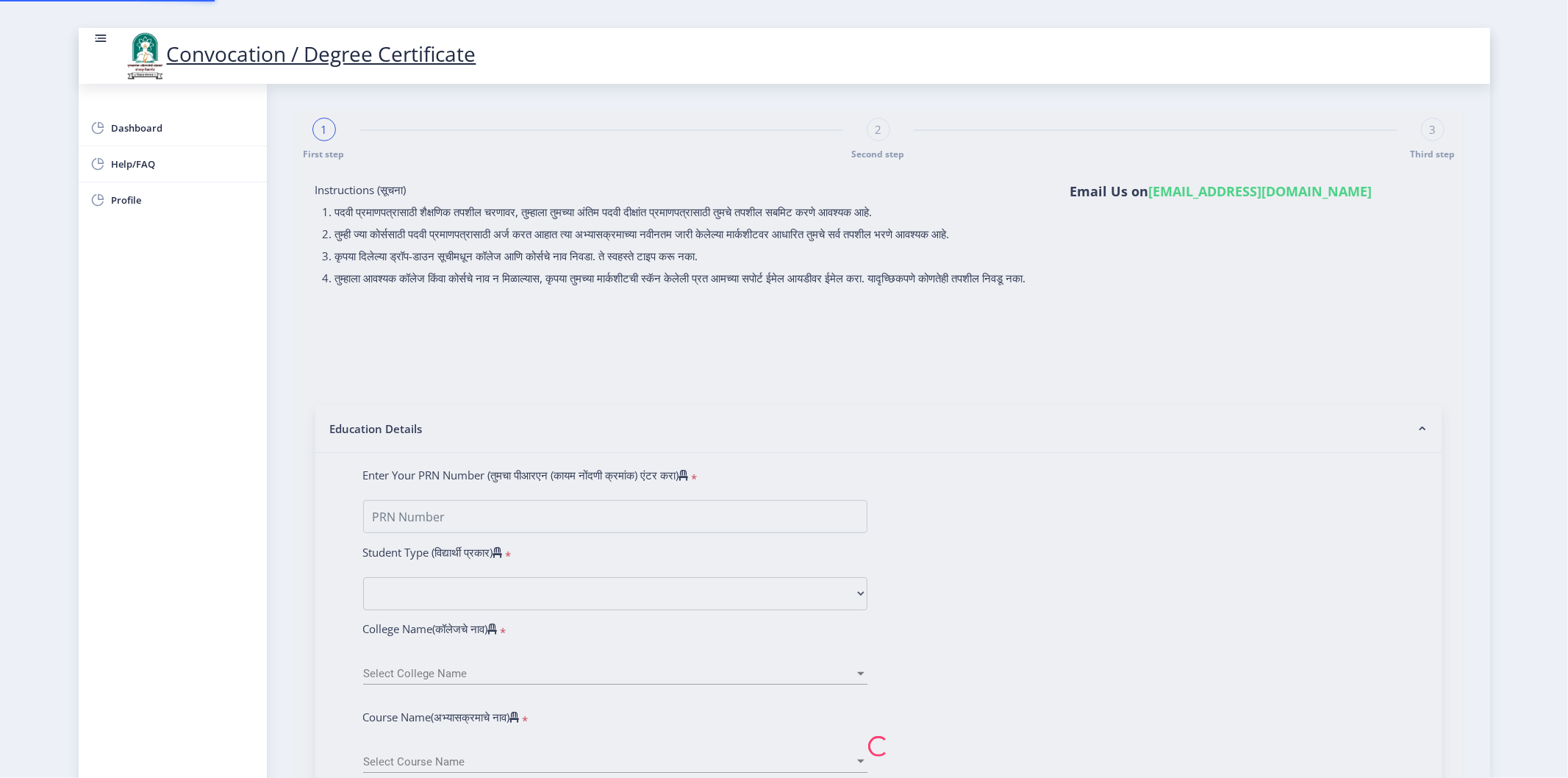
select select
type input "SIMA BAPUSO GHADAGE"
type input "CHHAYA"
select select
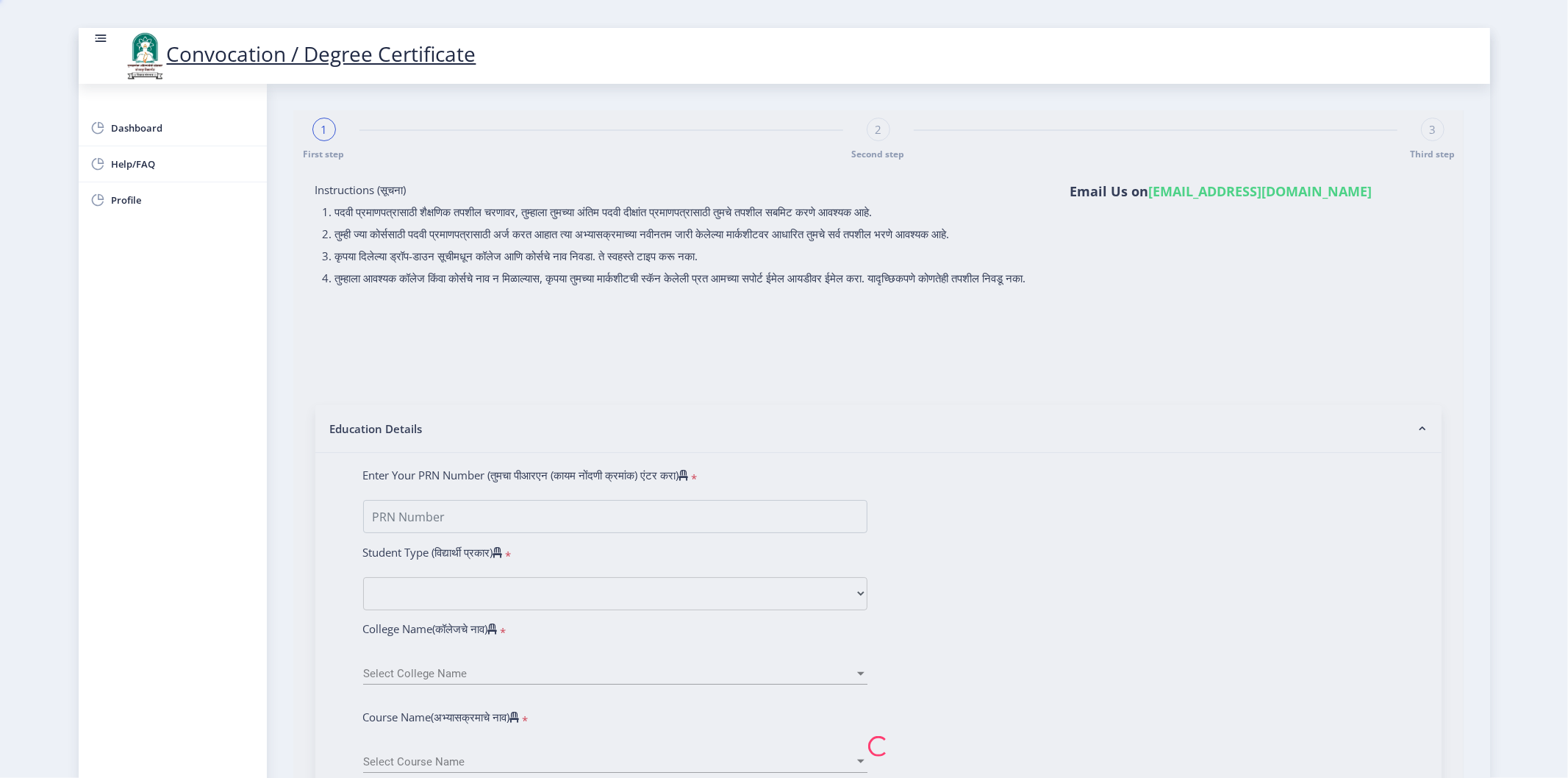
select select
type input "SIMA BAPUSO GHADAGE"
type input "CHHAYA"
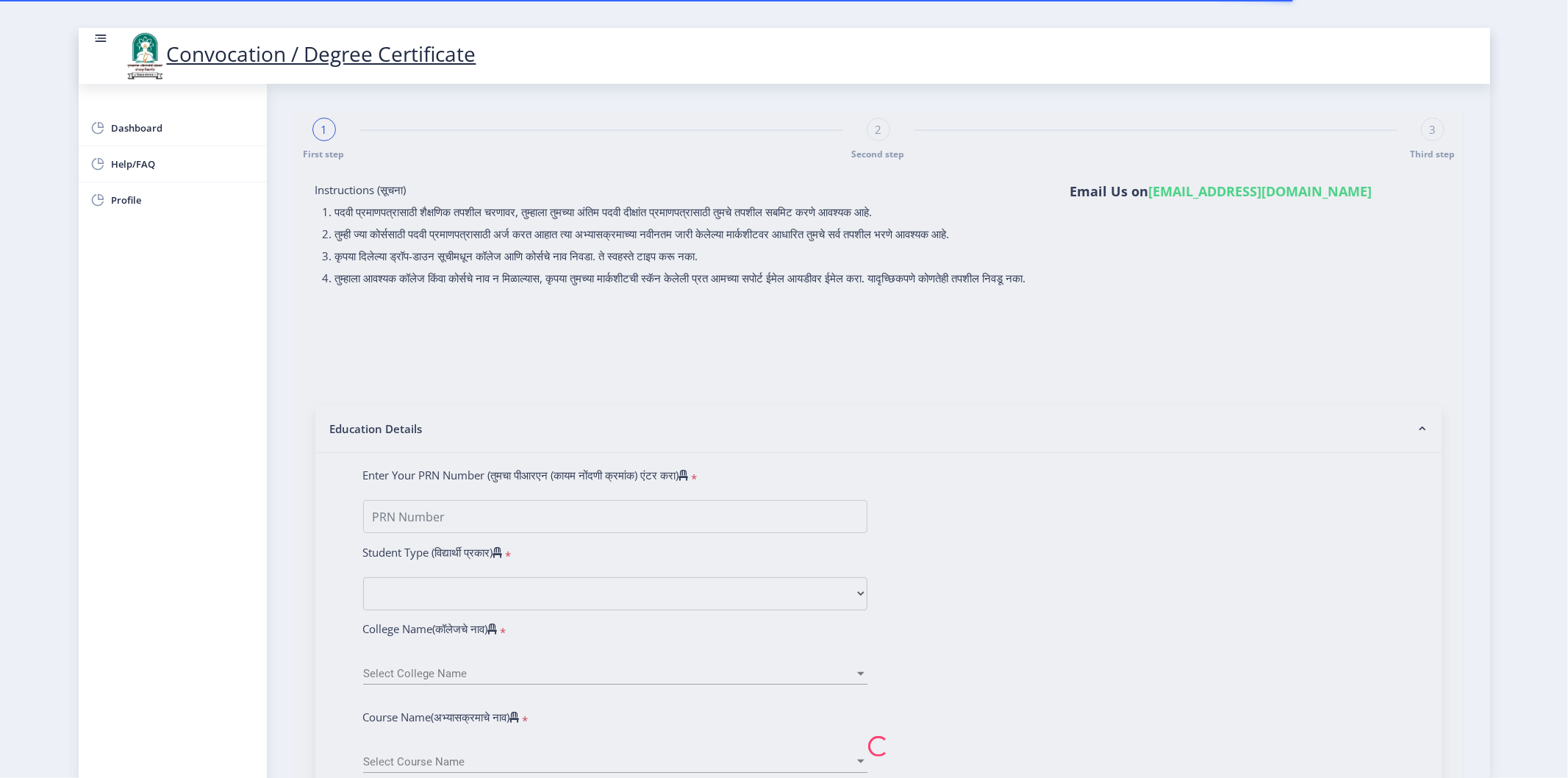
type input "2008032500134795"
select select "Regular"
select select "2014"
select select "March"
select select "FIRST CLASS"
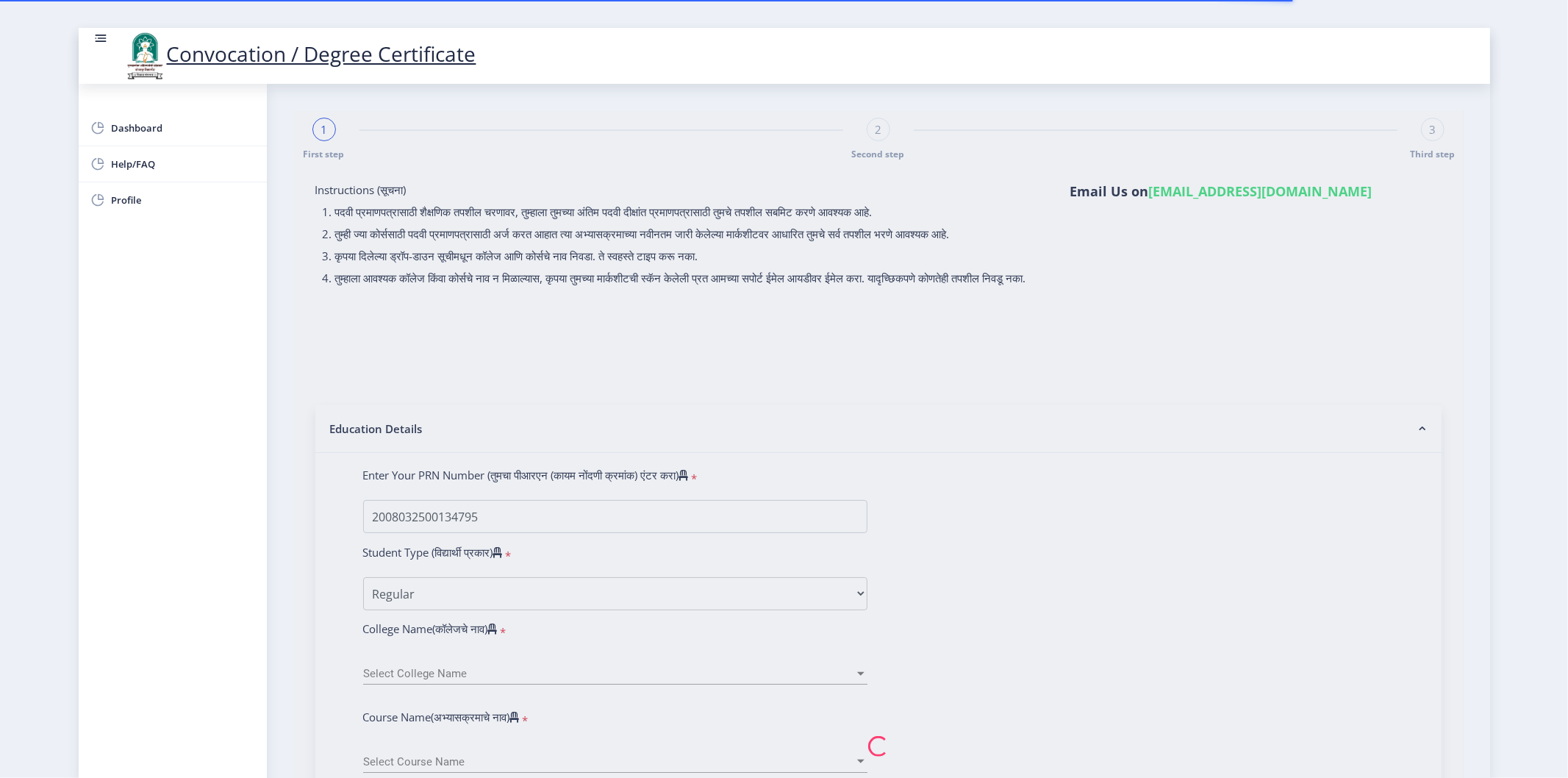
type input "184883"
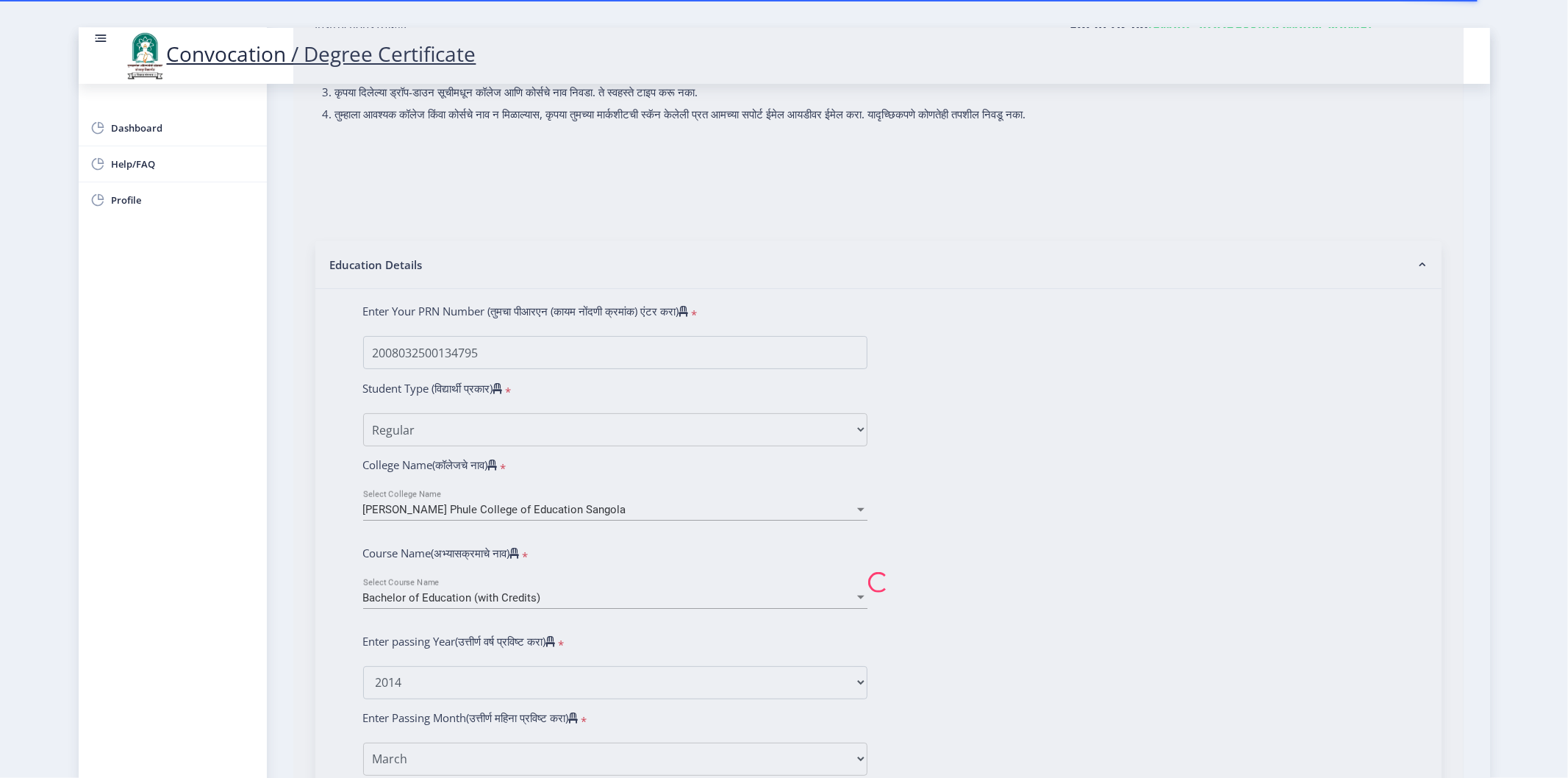
select select
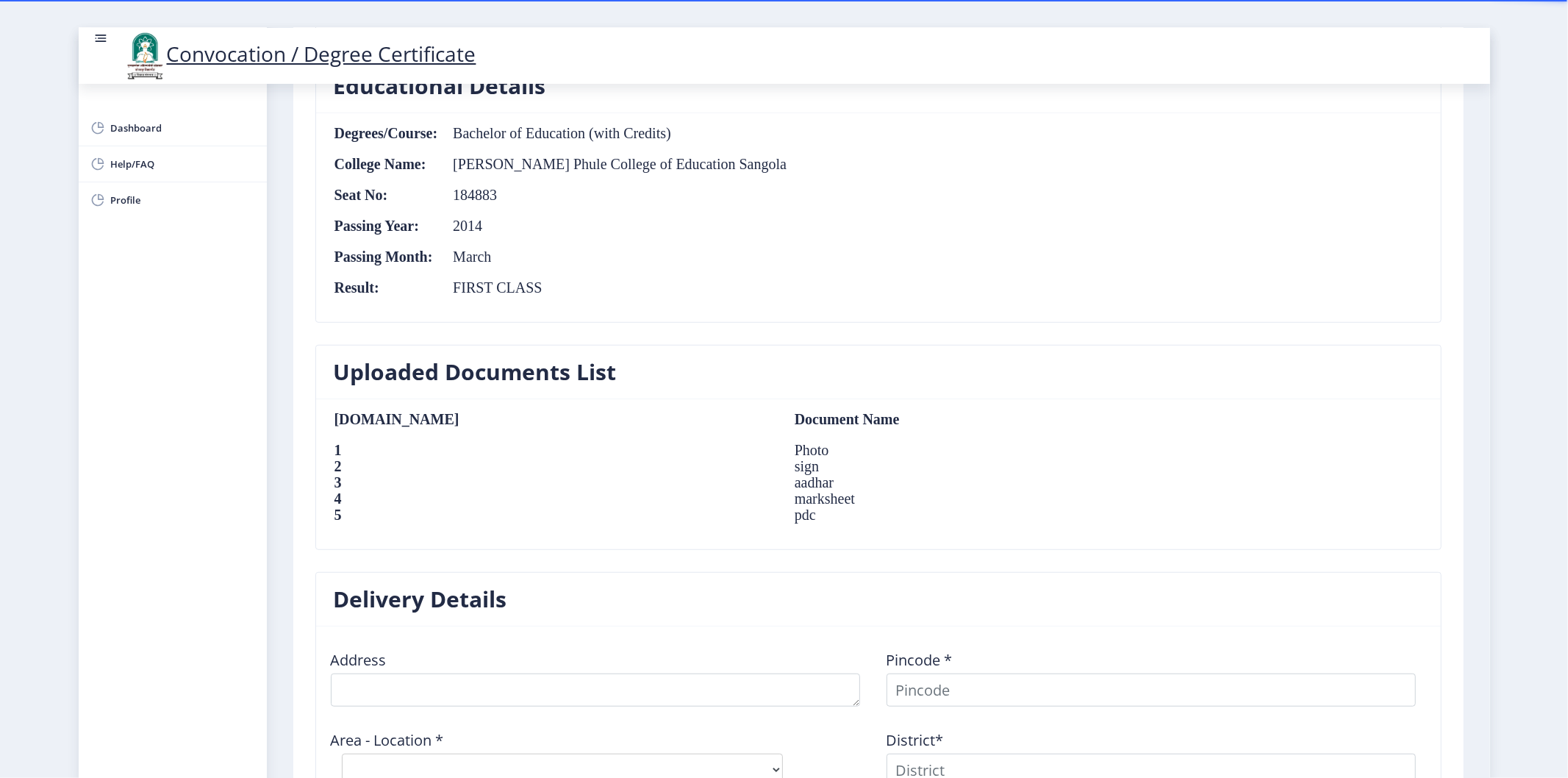
scroll to position [735, 0]
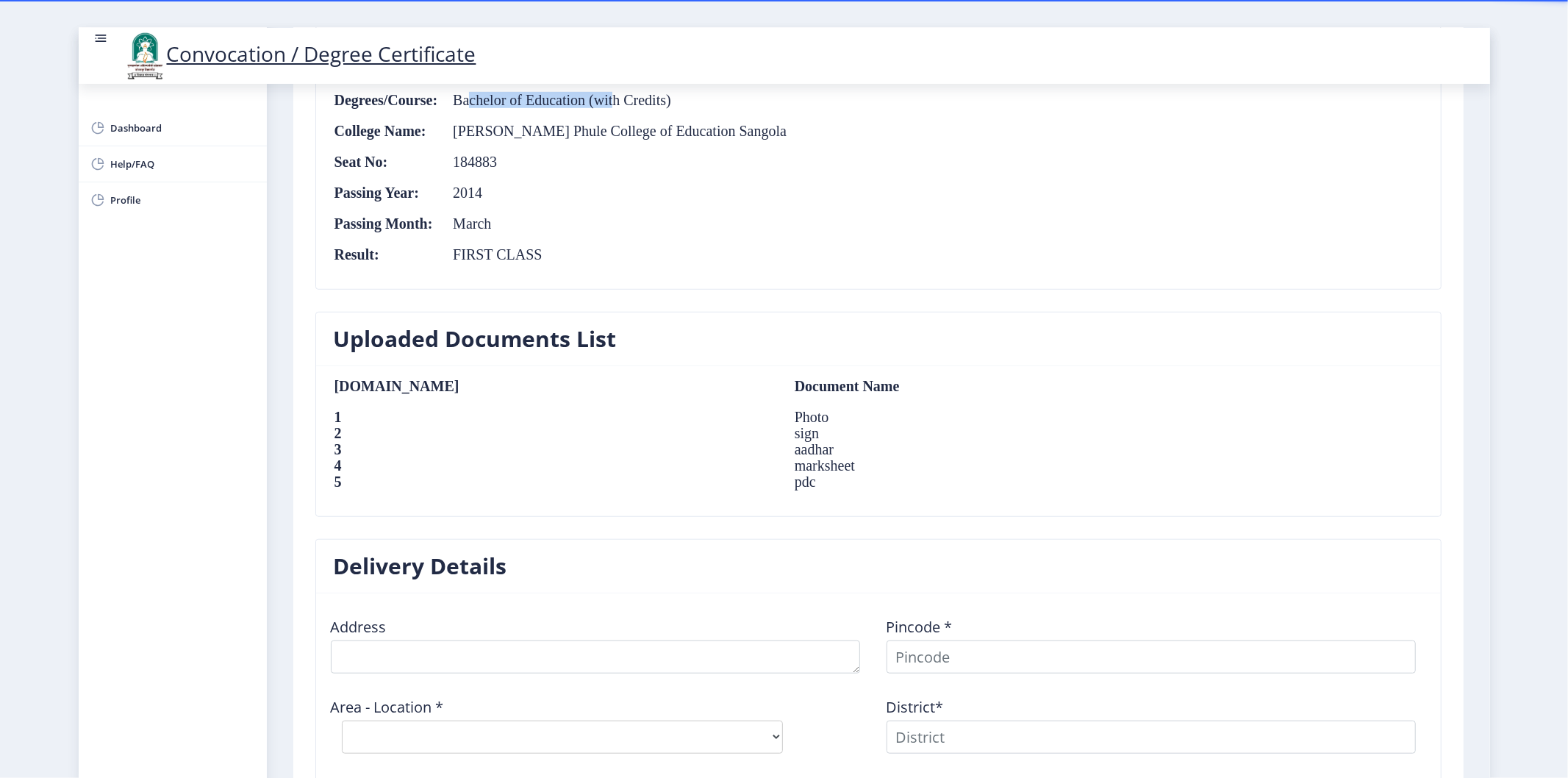
drag, startPoint x: 467, startPoint y: 98, endPoint x: 611, endPoint y: 104, distance: 144.1
click at [611, 104] on td "Bachelor of Education (with Credits)" at bounding box center [612, 100] width 349 height 16
click at [598, 140] on table "Degrees/Course: Bachelor of Education (with Credits) College Name: Mahatma Phul…" at bounding box center [561, 184] width 454 height 185
drag, startPoint x: 530, startPoint y: 126, endPoint x: 625, endPoint y: 141, distance: 96.2
click at [625, 141] on table "Degrees/Course: Bachelor of Education (with Credits) College Name: Mahatma Phul…" at bounding box center [561, 184] width 454 height 185
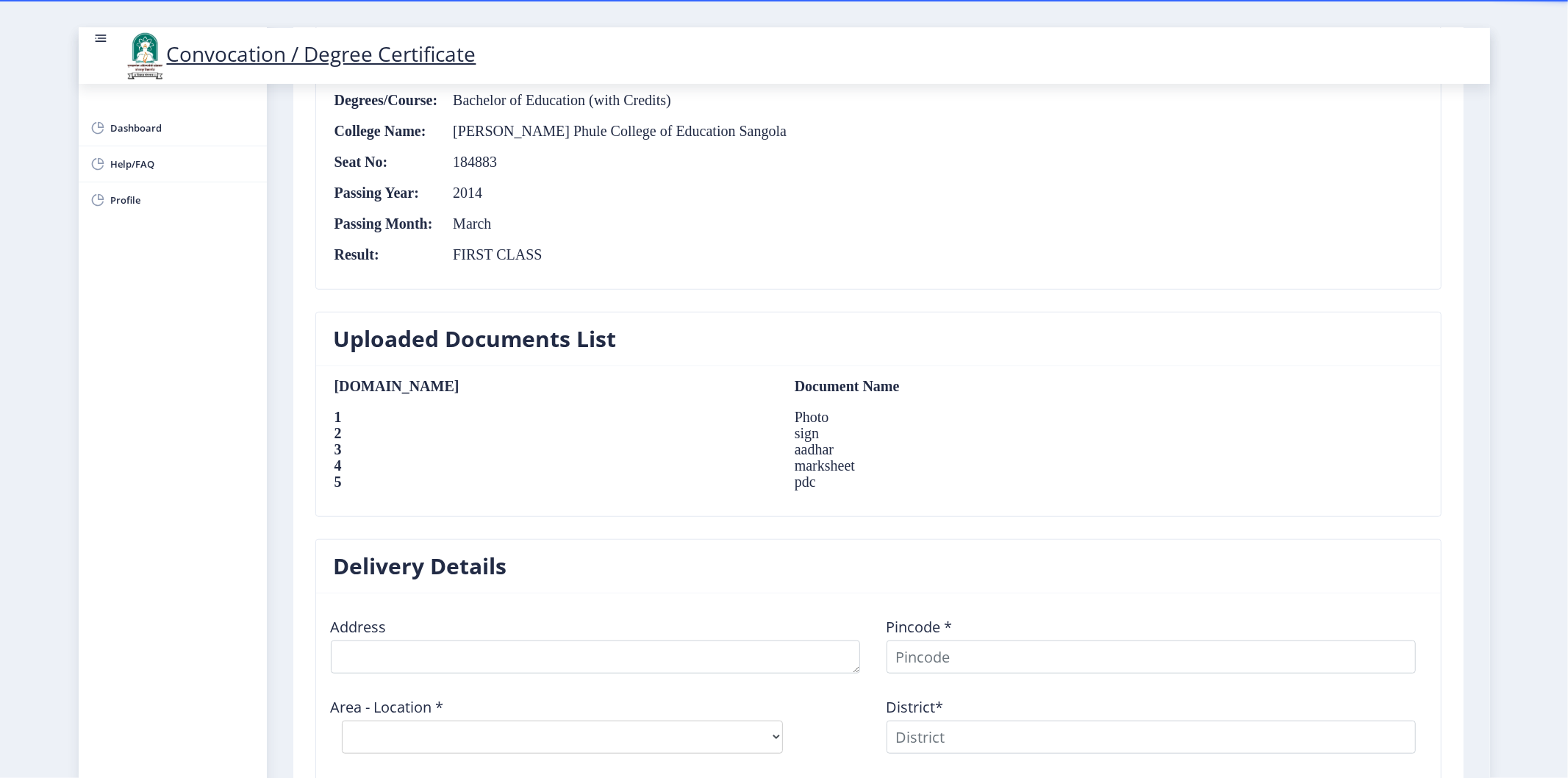
click at [561, 193] on td "2014" at bounding box center [612, 193] width 349 height 16
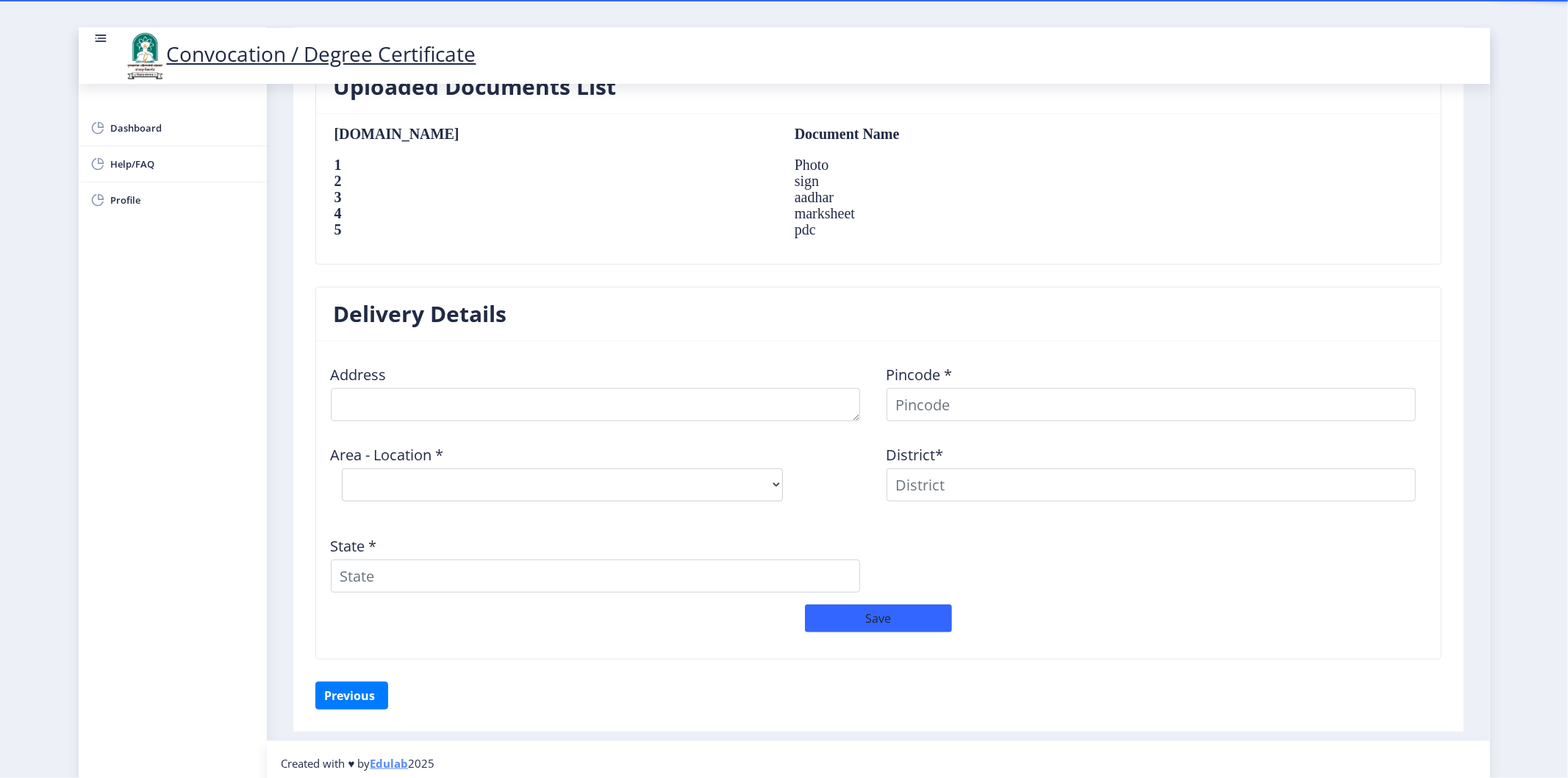
scroll to position [994, 0]
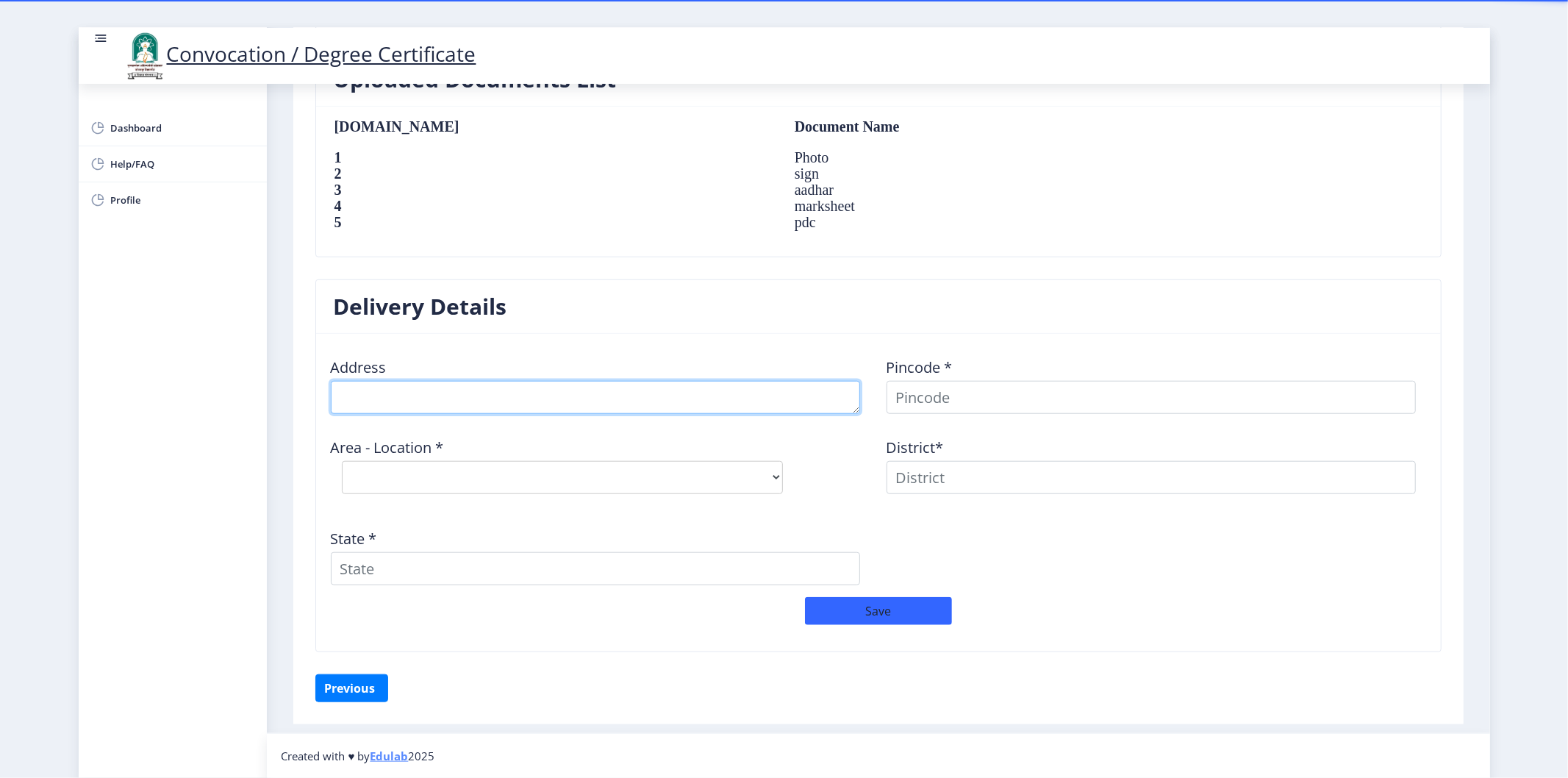
click at [503, 388] on textarea at bounding box center [595, 397] width 529 height 33
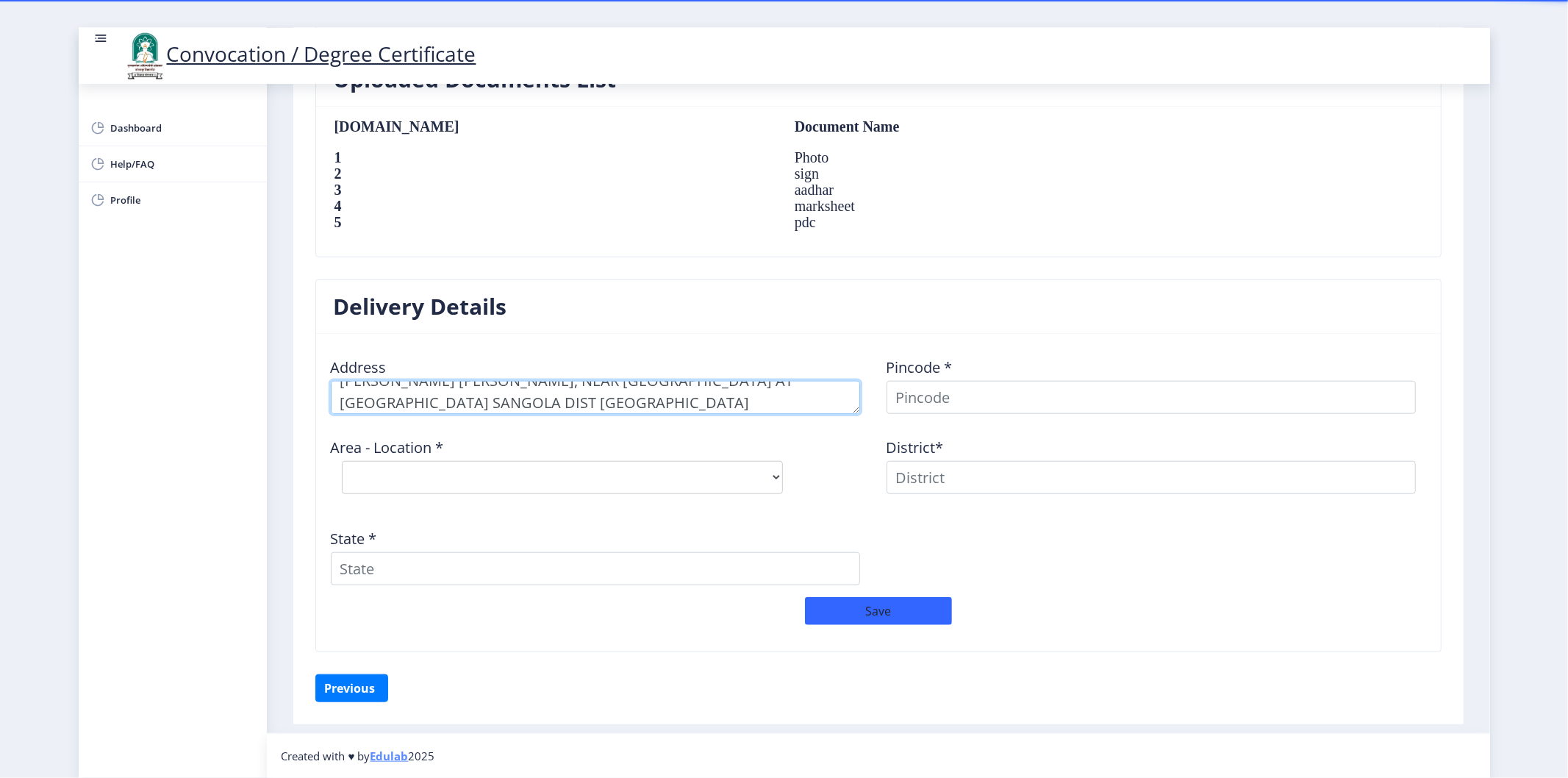
type textarea "SWAPNIL BAPUSO GHADAGE, NEAR ST STAND AT POST HATID TAL SANGOLA DIST SOLAPUR"
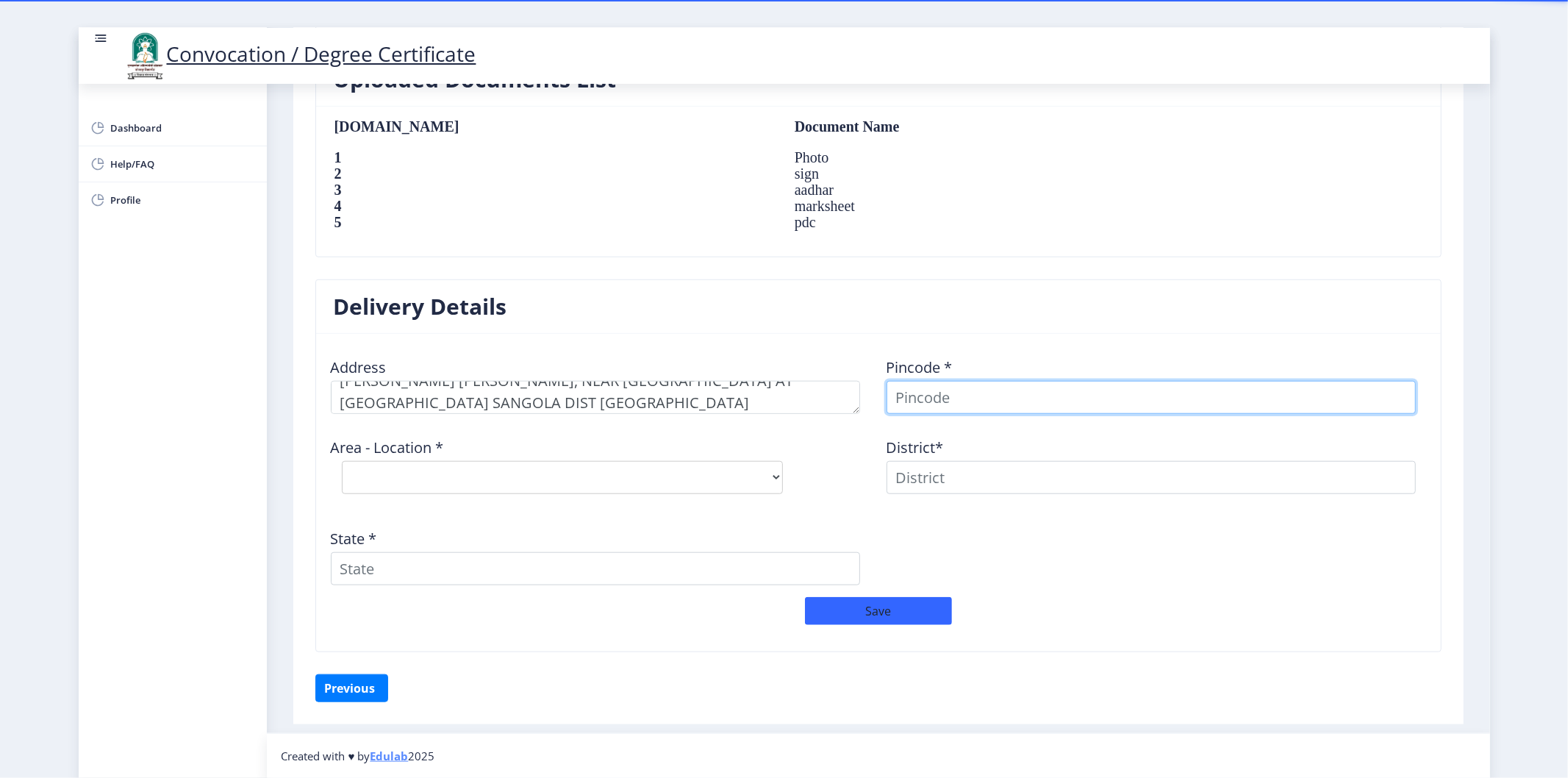
click at [974, 401] on input at bounding box center [1151, 397] width 529 height 33
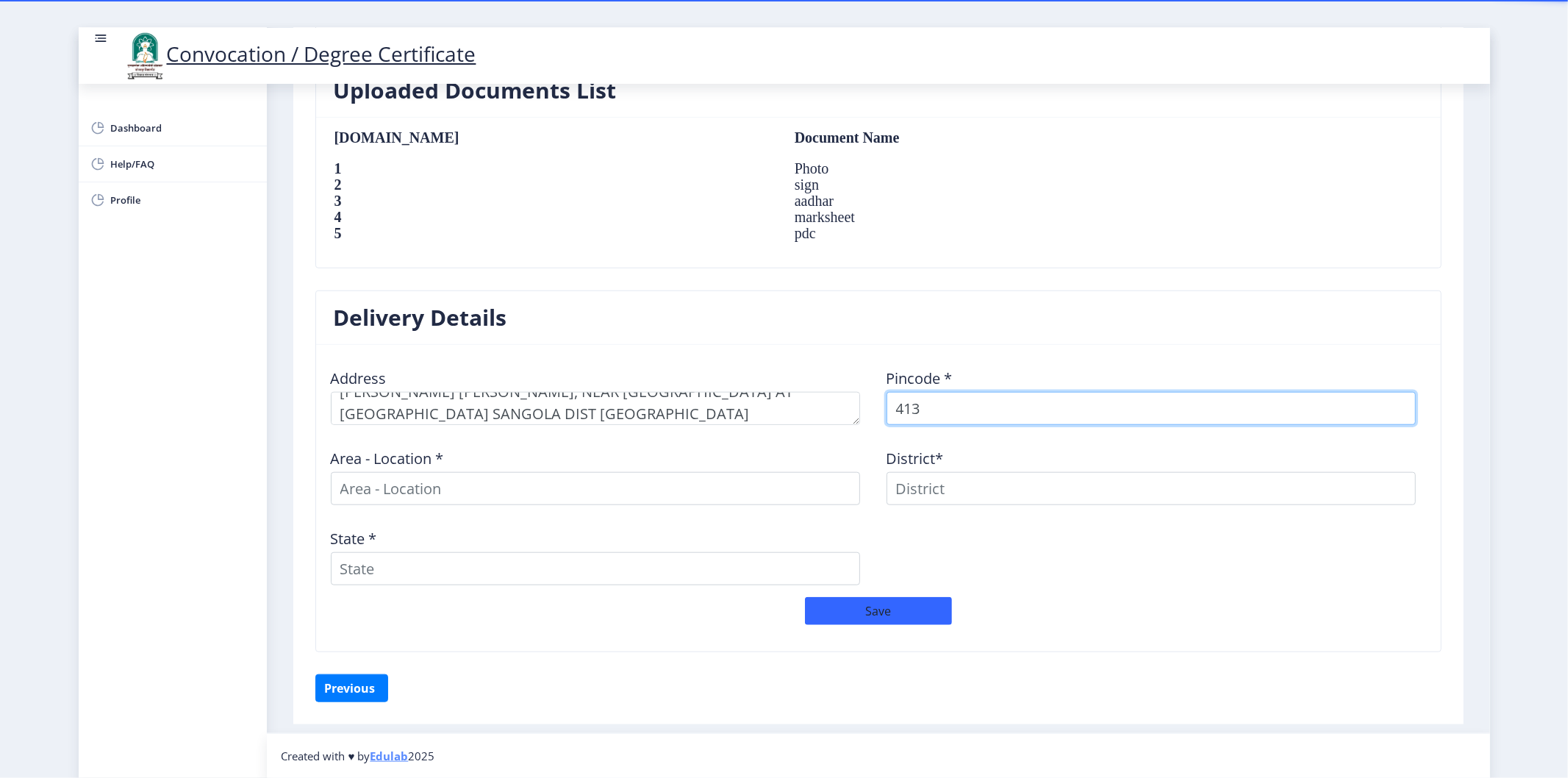
scroll to position [983, 0]
type input "413307"
select select
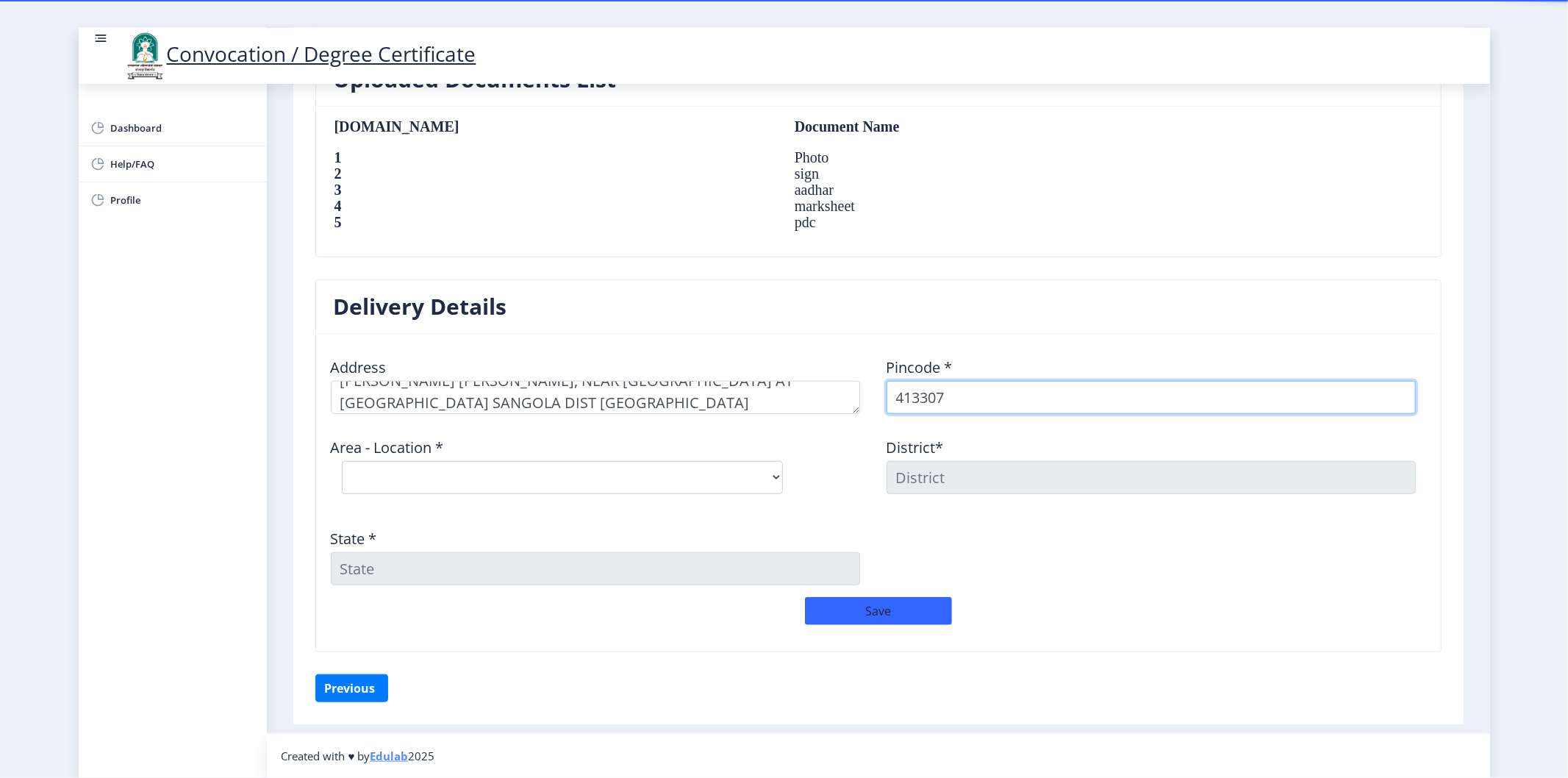
type input "413307"
click at [852, 314] on nb-card-header "Delivery Details" at bounding box center [878, 306] width 1125 height 54
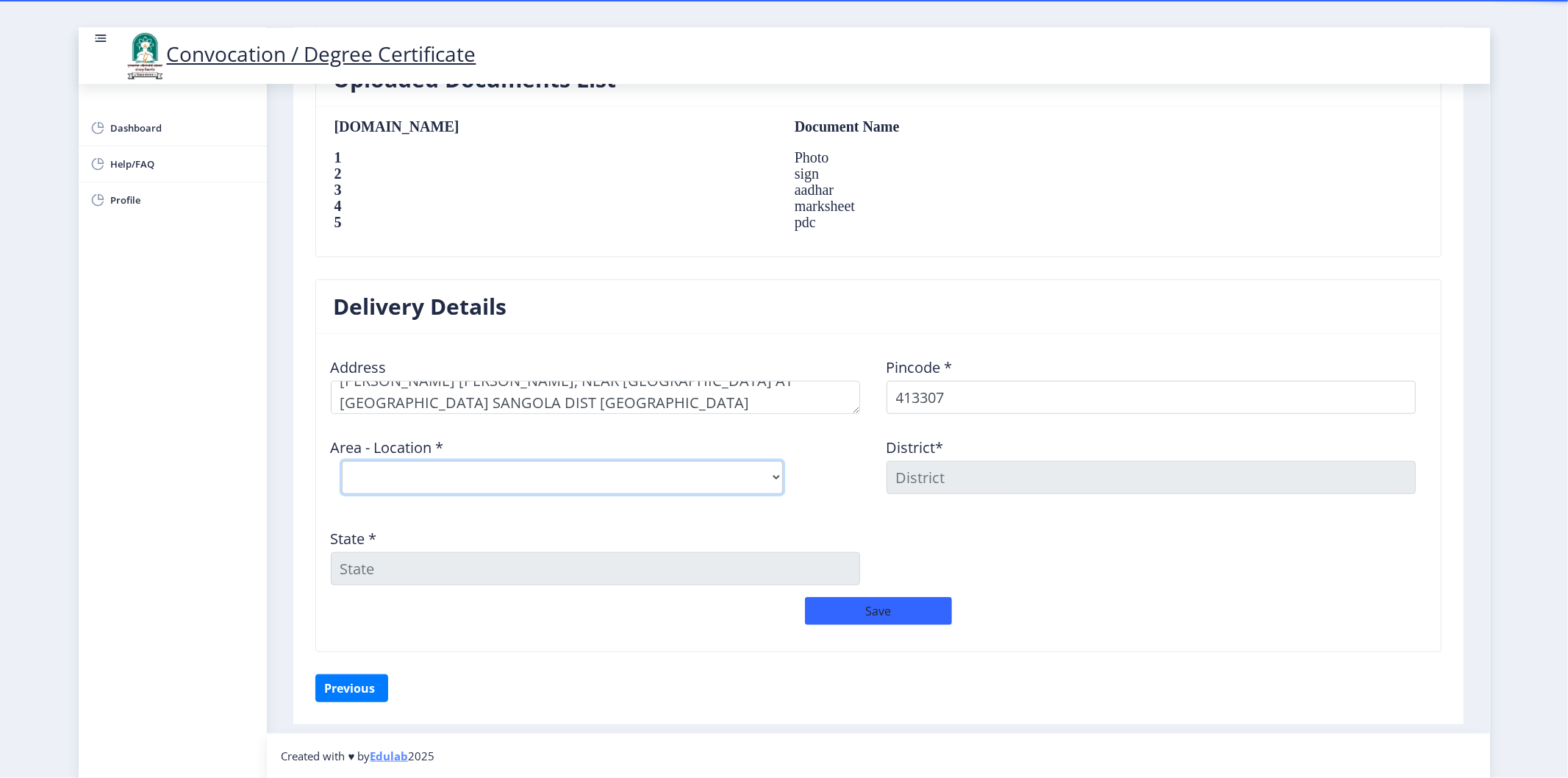
click at [579, 493] on select "Select Area Location Akola Wasud B.O Chincholi B.O Ekhatpur B.O Hatid B.O Junon…" at bounding box center [562, 478] width 441 height 33
select select "4: Object"
click at [342, 461] on select "Select Area Location Akola Wasud B.O Chincholi B.O Ekhatpur B.O Hatid B.O Junon…" at bounding box center [562, 478] width 441 height 33
type input "SOLAPUR"
type input "Maharashtra"
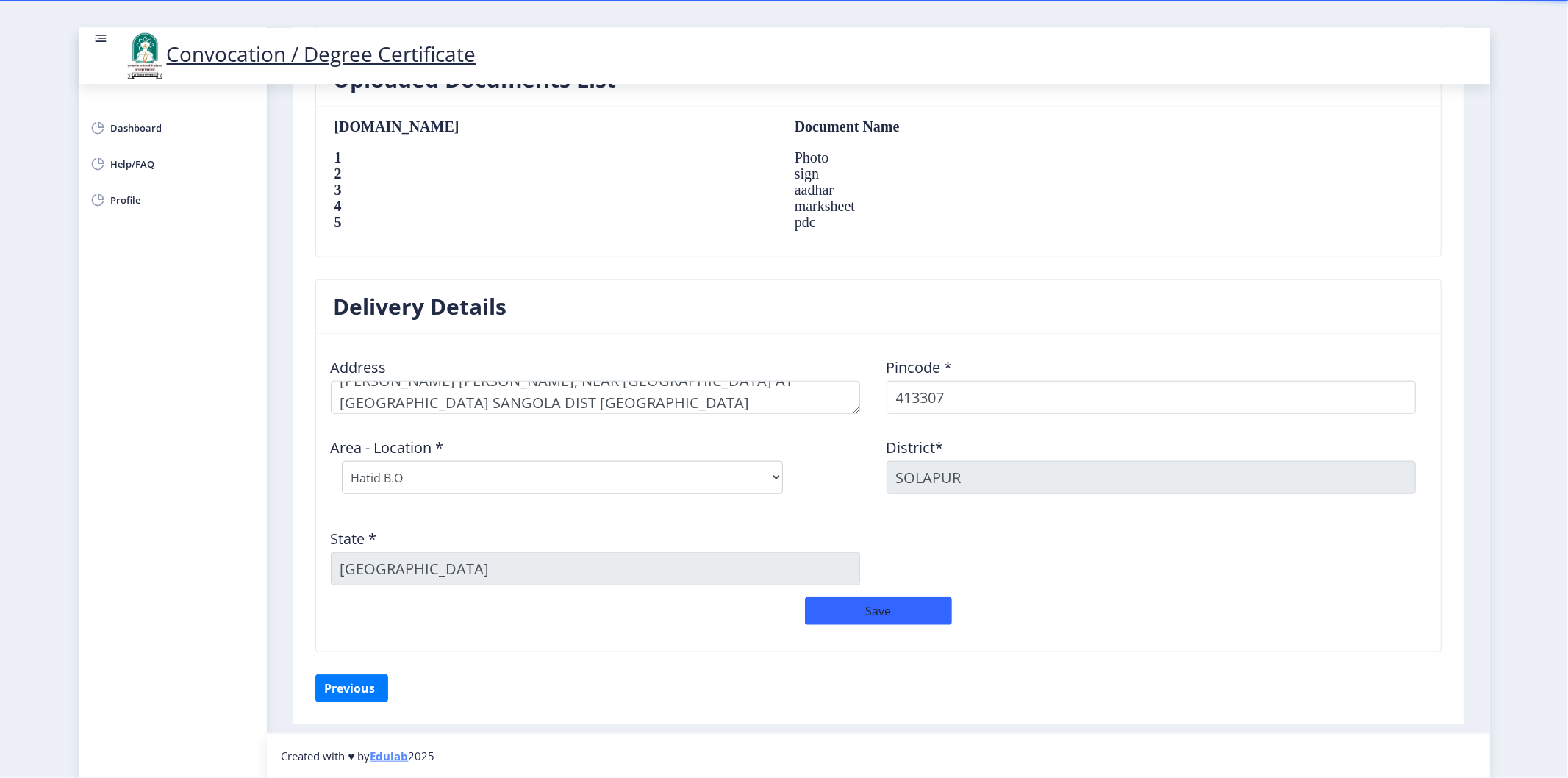
click at [846, 349] on div "Address" at bounding box center [600, 379] width 556 height 68
click at [893, 610] on button "Save" at bounding box center [878, 611] width 147 height 28
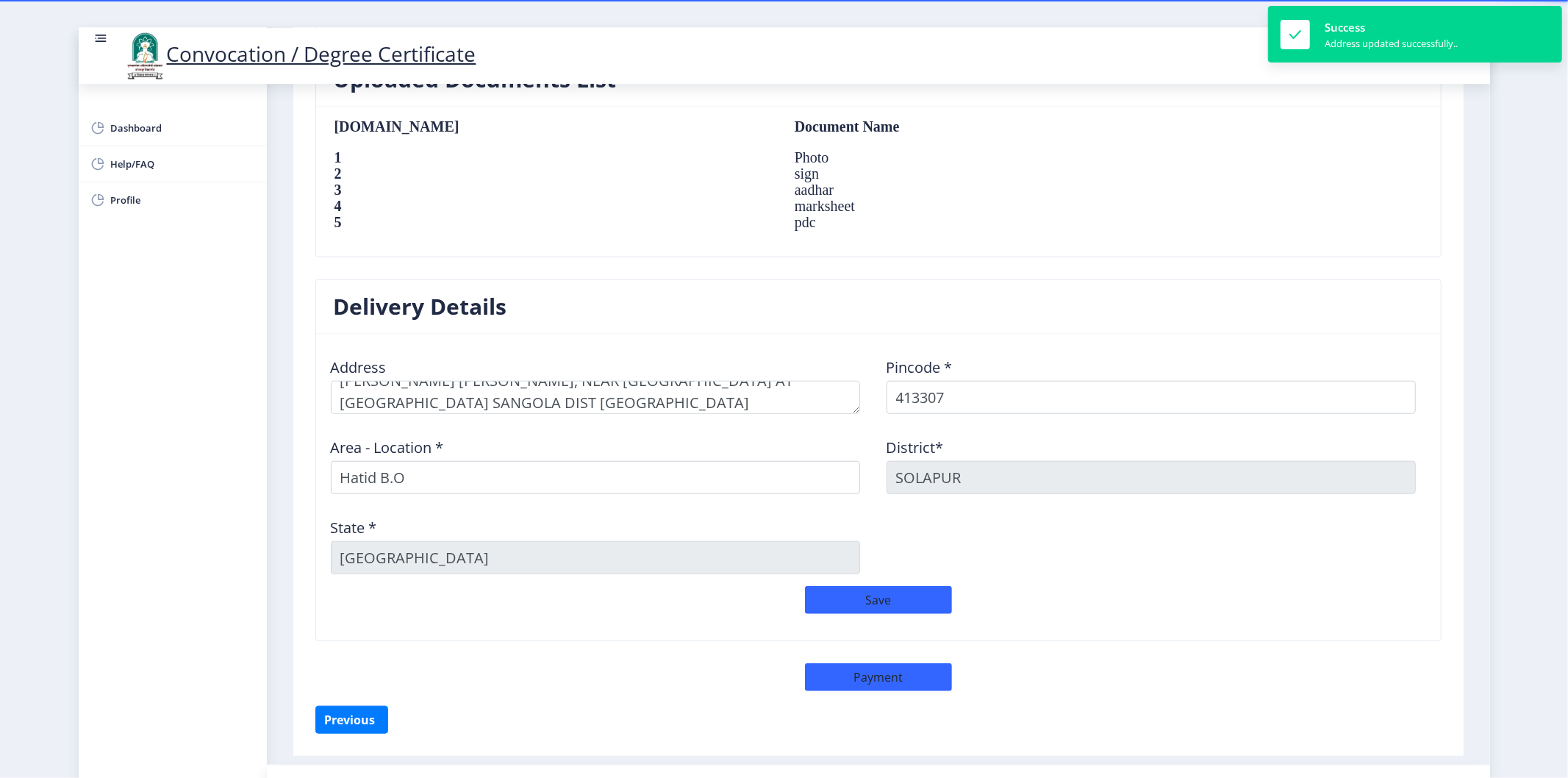
click at [1086, 709] on div "Previous ‍" at bounding box center [878, 720] width 1126 height 28
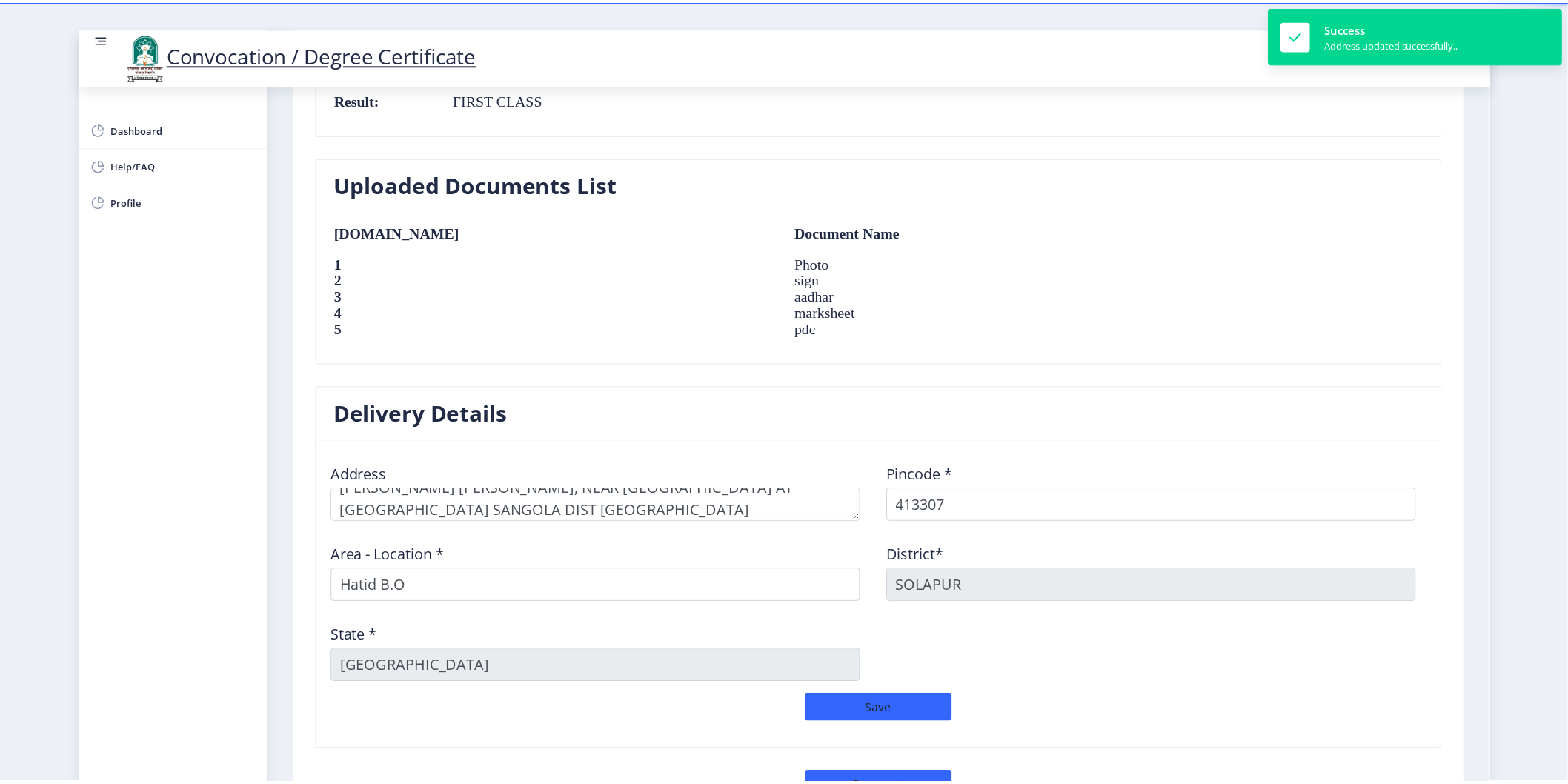
scroll to position [1034, 0]
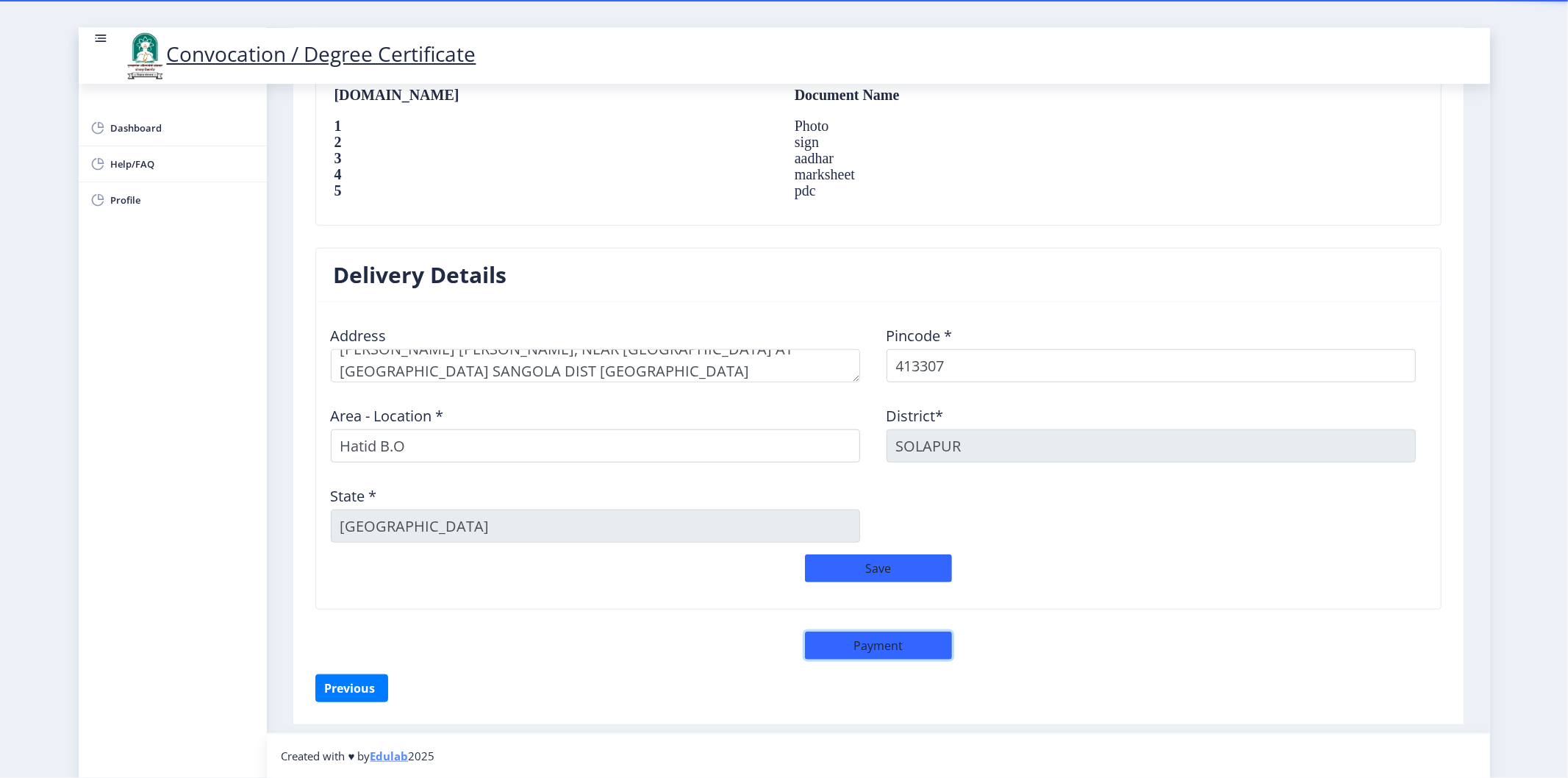
click at [902, 646] on button "Payment" at bounding box center [878, 646] width 147 height 28
select select "sealed"
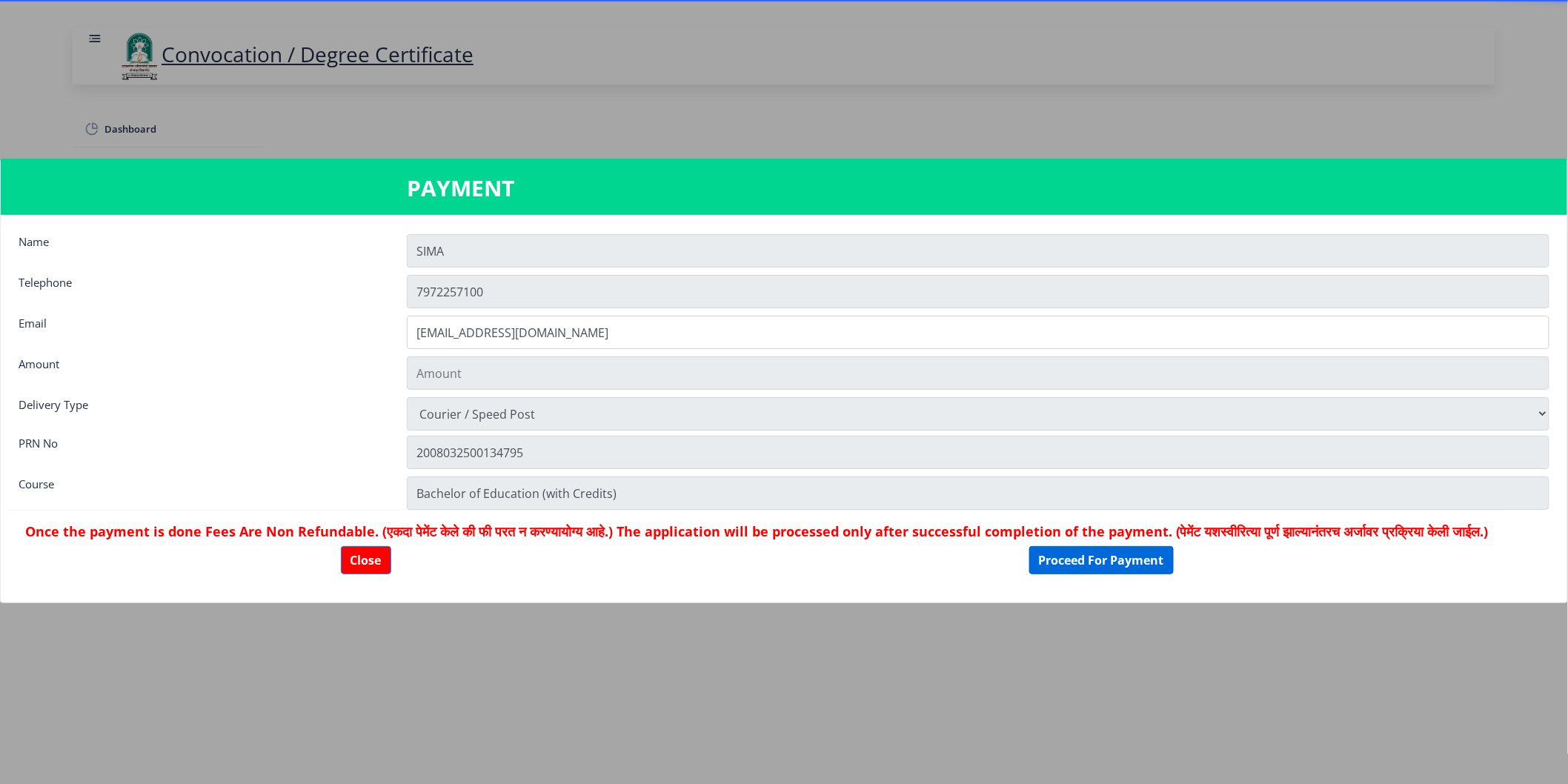
type input "2885"
click at [1143, 567] on button "Proceed For Payment" at bounding box center [1102, 560] width 145 height 28
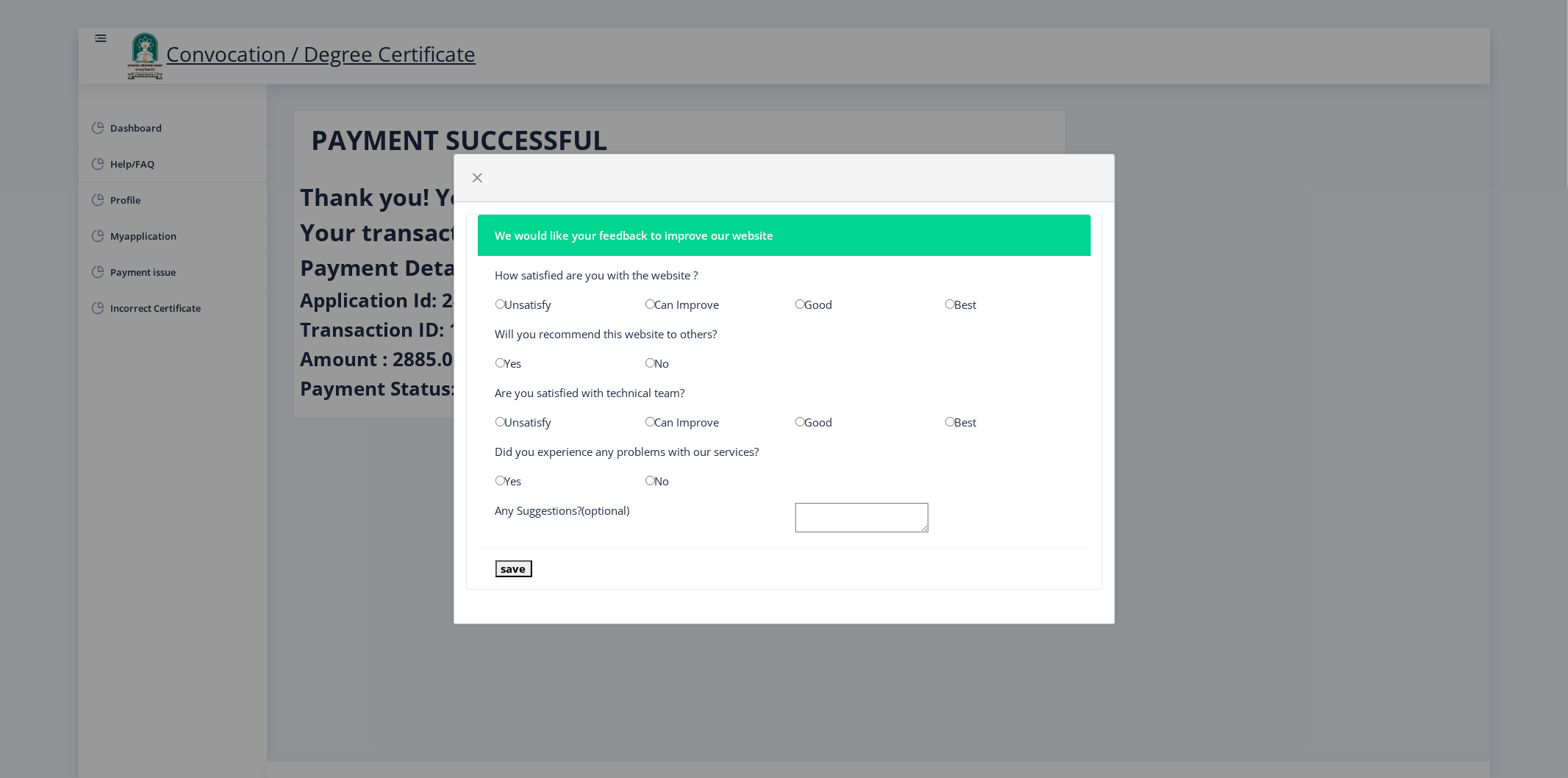
click at [953, 302] on input "radio" at bounding box center [950, 303] width 10 height 10
radio input "true"
click at [654, 362] on input "radio" at bounding box center [650, 362] width 10 height 10
radio input "true"
click at [804, 417] on div "Good" at bounding box center [859, 422] width 150 height 15
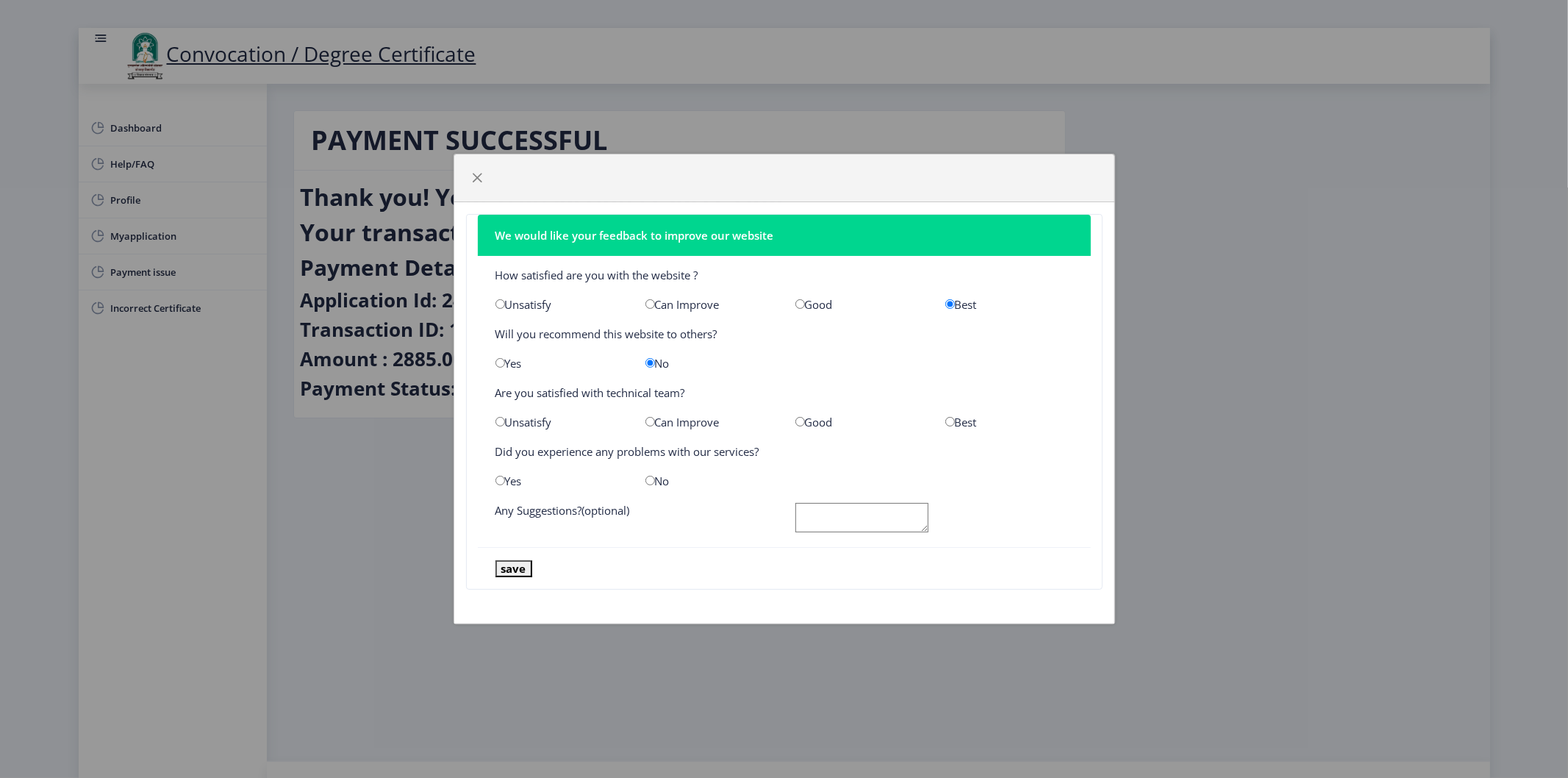
drag, startPoint x: 658, startPoint y: 479, endPoint x: 611, endPoint y: 515, distance: 59.2
click at [658, 480] on div "No" at bounding box center [710, 480] width 150 height 15
click at [651, 483] on input "radio" at bounding box center [650, 480] width 10 height 10
radio input "true"
click at [806, 417] on div "Good" at bounding box center [859, 422] width 150 height 15
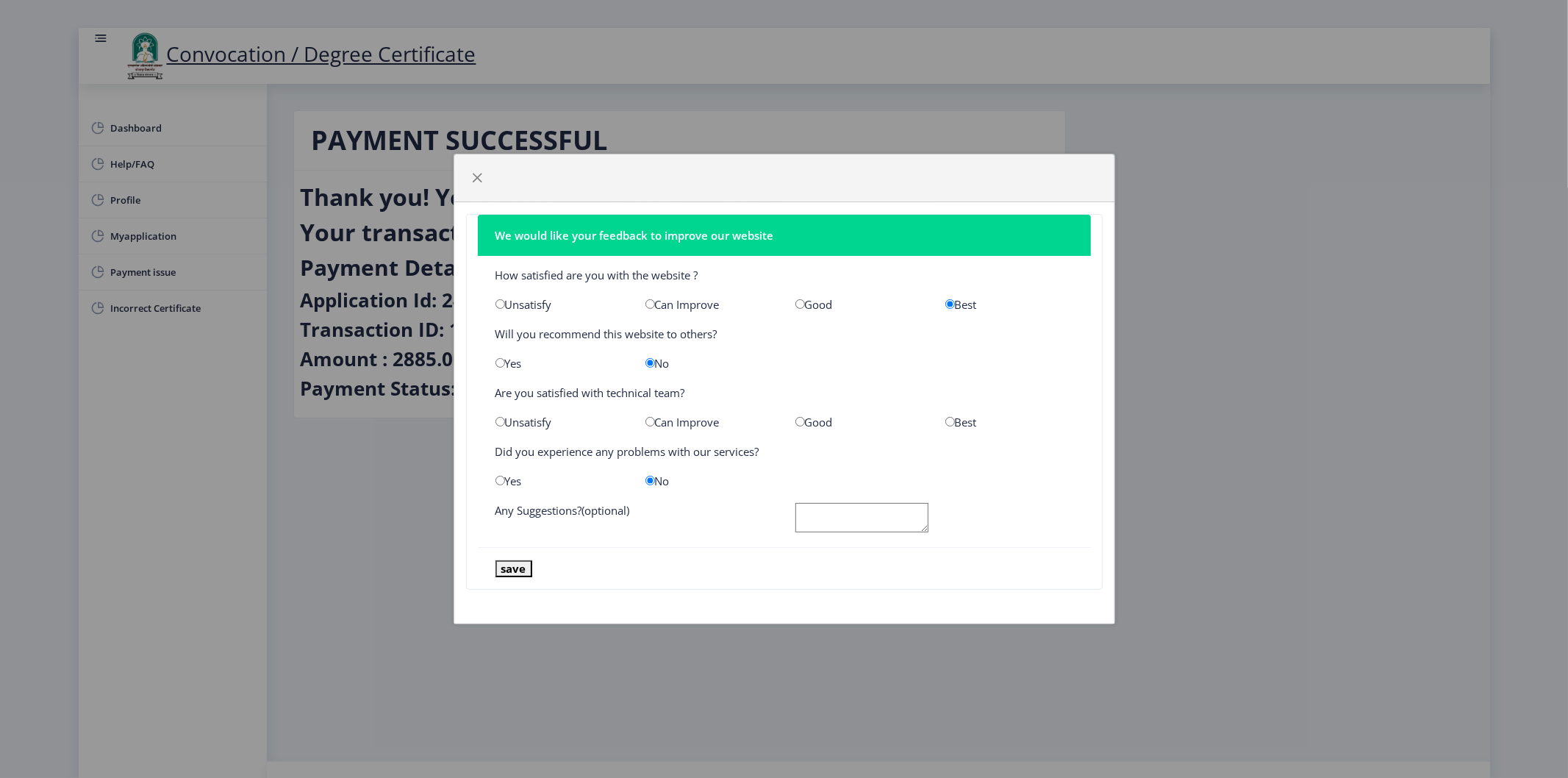
click at [806, 419] on div "Good" at bounding box center [859, 422] width 150 height 15
click at [801, 422] on div "Good" at bounding box center [859, 422] width 150 height 15
click at [800, 424] on input "radio" at bounding box center [800, 421] width 10 height 10
radio input "true"
click at [766, 380] on nb-card-body "How satisfied are you with the website ? Unsatisfy Can Improve Good Best Will y…" at bounding box center [784, 402] width 613 height 292
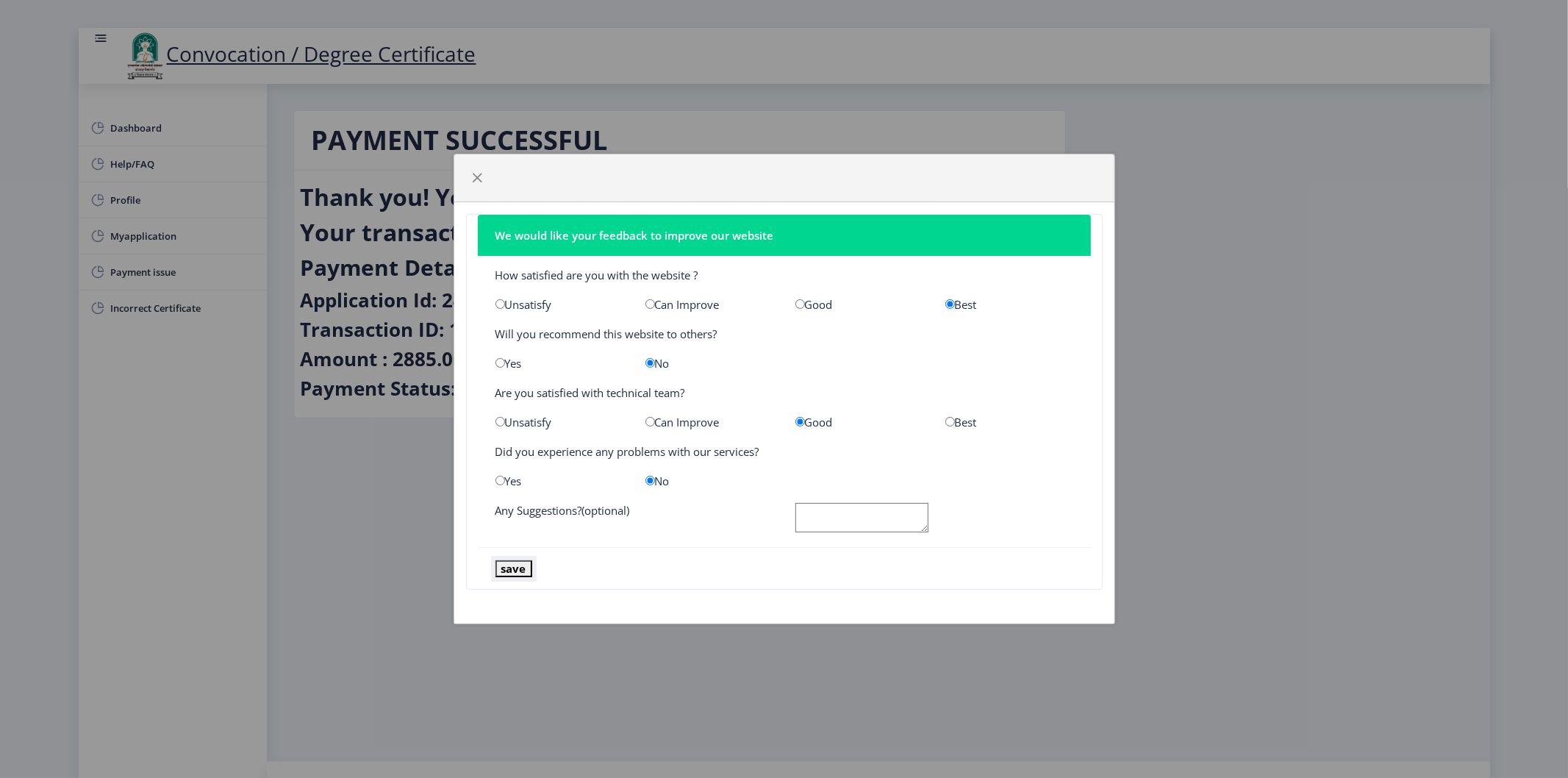
click at [504, 570] on button "save" at bounding box center [513, 568] width 36 height 17
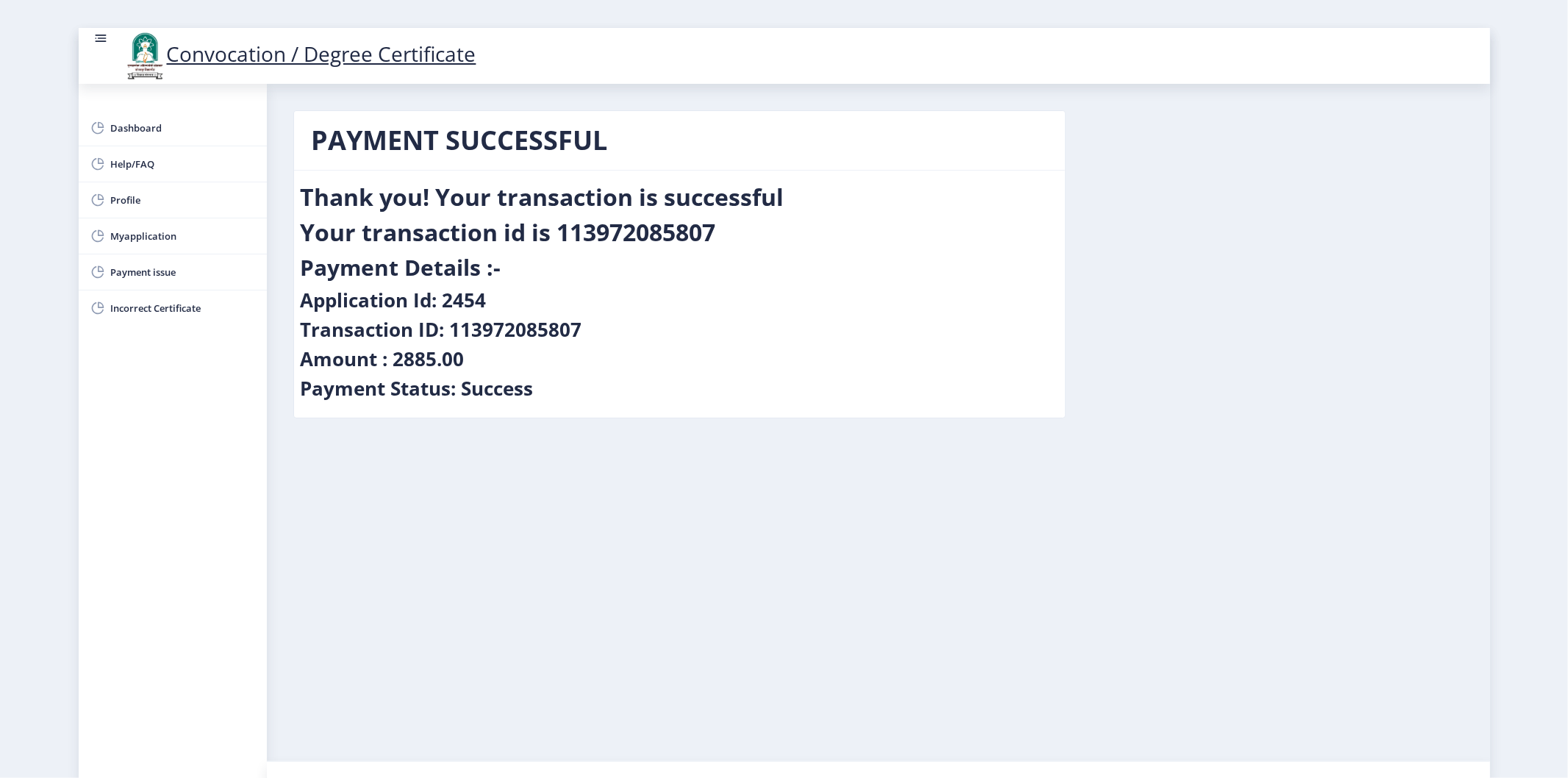
click at [629, 223] on h2 "Your transaction id is 113972085807" at bounding box center [508, 233] width 415 height 30
click at [667, 438] on div "PAYMENT SUCCESSFUL Thank you! Your transaction is successful Your transaction i…" at bounding box center [679, 275] width 794 height 330
click at [149, 234] on span "Myapplication" at bounding box center [183, 236] width 144 height 18
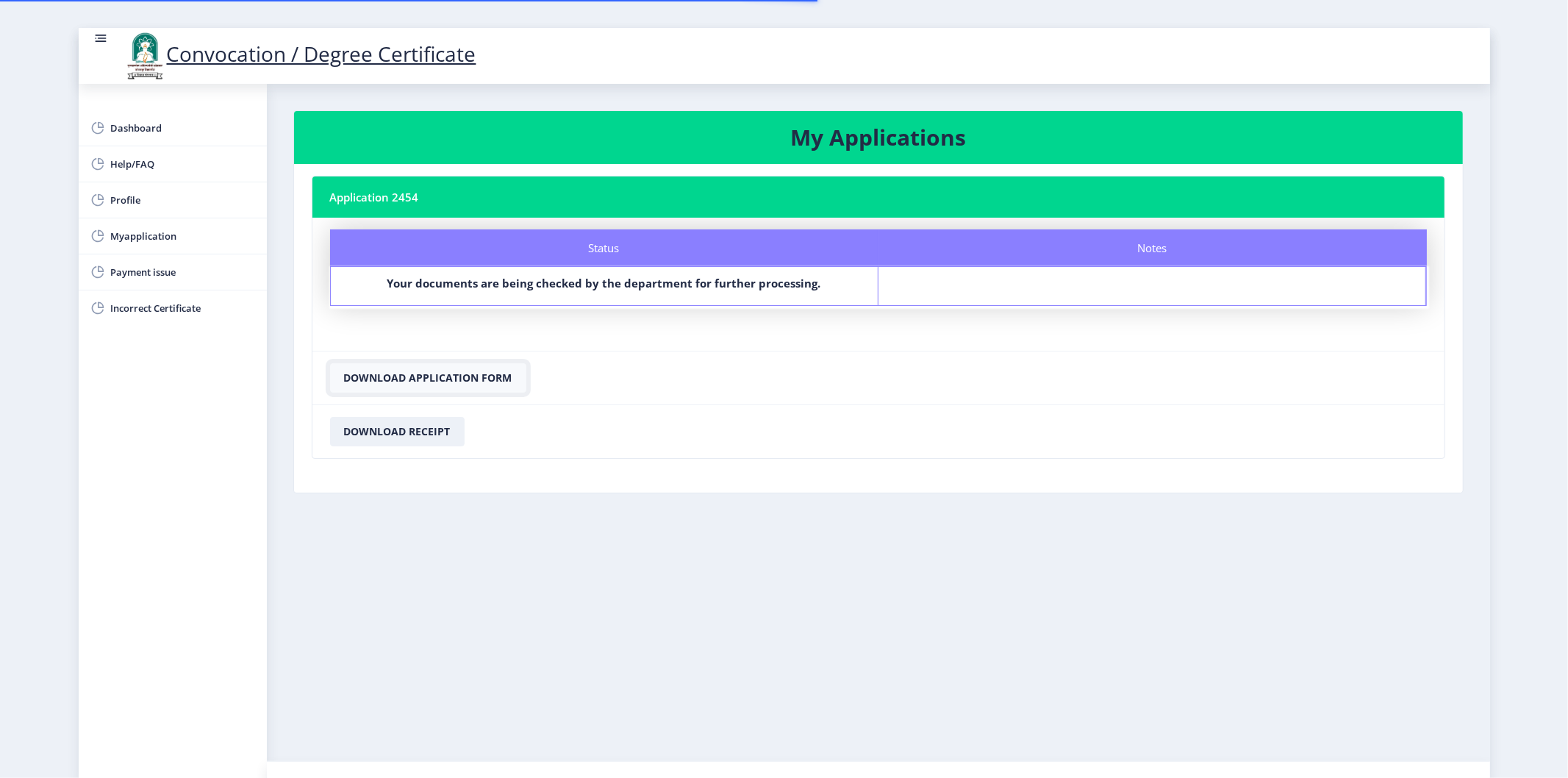
click at [466, 379] on button "Download Application Form" at bounding box center [428, 378] width 196 height 30
click at [523, 564] on nb-layout-column "My Applications Application 2454 Status Notes Status Your documents are being c…" at bounding box center [878, 422] width 1223 height 677
click at [413, 437] on button "Download Receipt" at bounding box center [397, 431] width 135 height 30
click at [584, 474] on nb-card-body "Application 2454 Status Notes Status Your documents are being checked by the de…" at bounding box center [878, 328] width 1169 height 329
